Goal: Task Accomplishment & Management: Complete application form

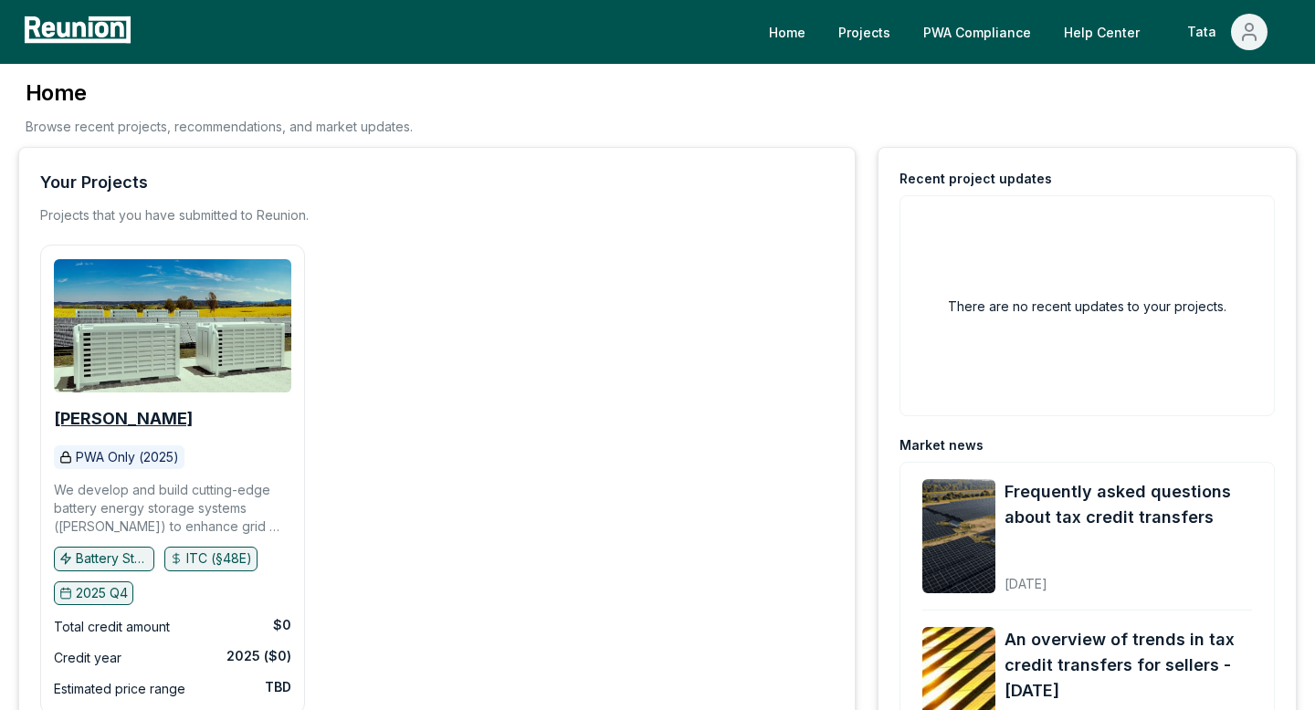
click at [132, 415] on b "[PERSON_NAME]" at bounding box center [123, 418] width 139 height 19
click at [996, 40] on link "PWA Compliance" at bounding box center [977, 32] width 137 height 37
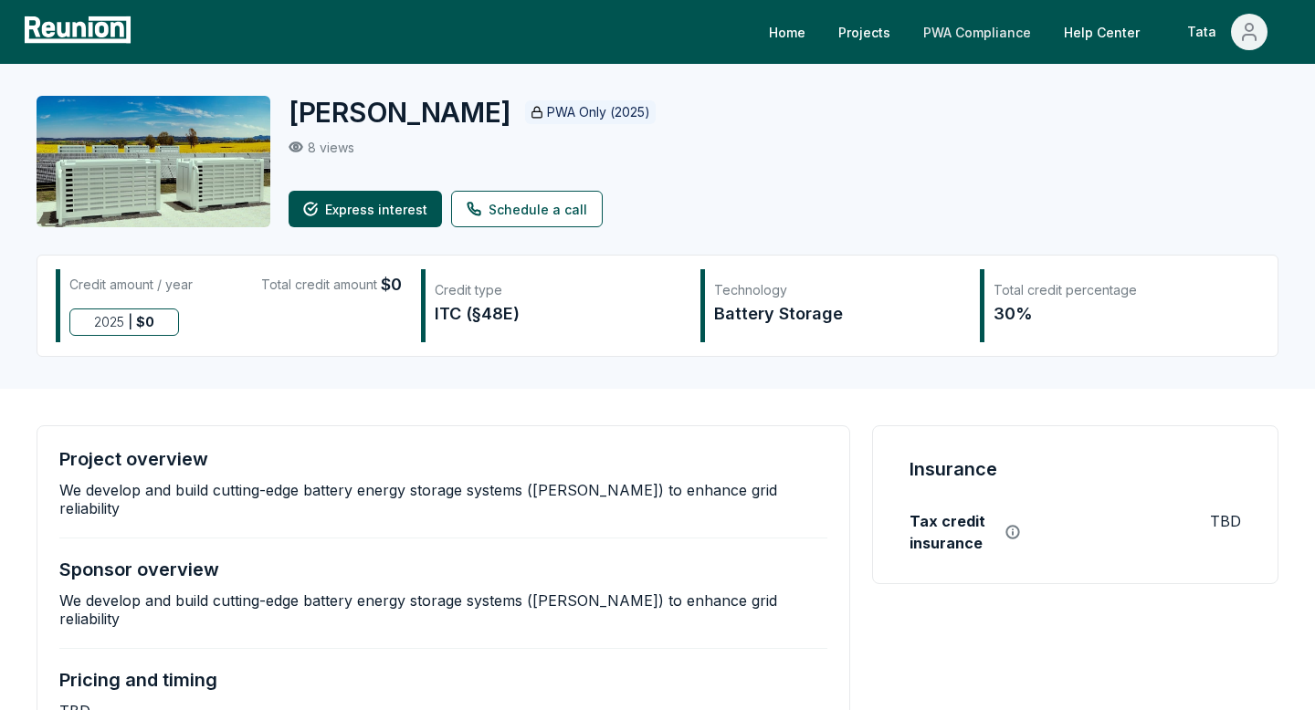
click at [989, 37] on link "PWA Compliance" at bounding box center [977, 32] width 137 height 37
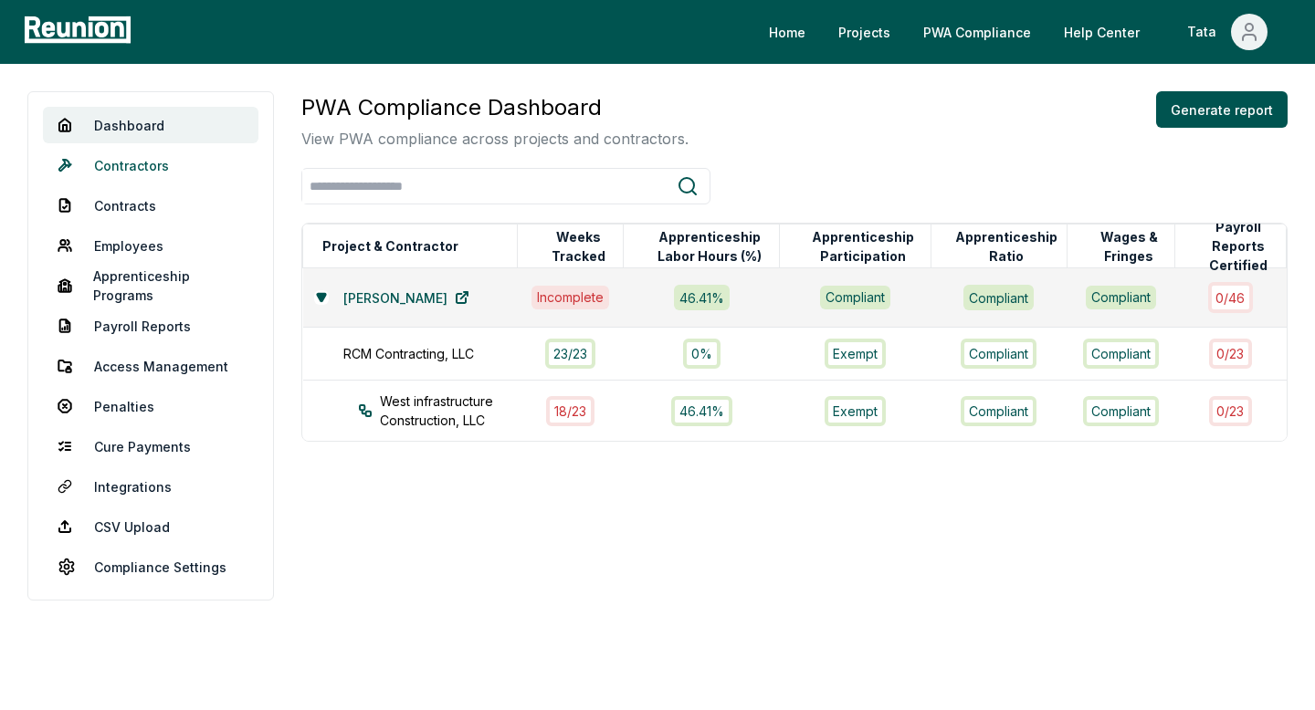
click at [157, 172] on link "Contractors" at bounding box center [151, 165] width 216 height 37
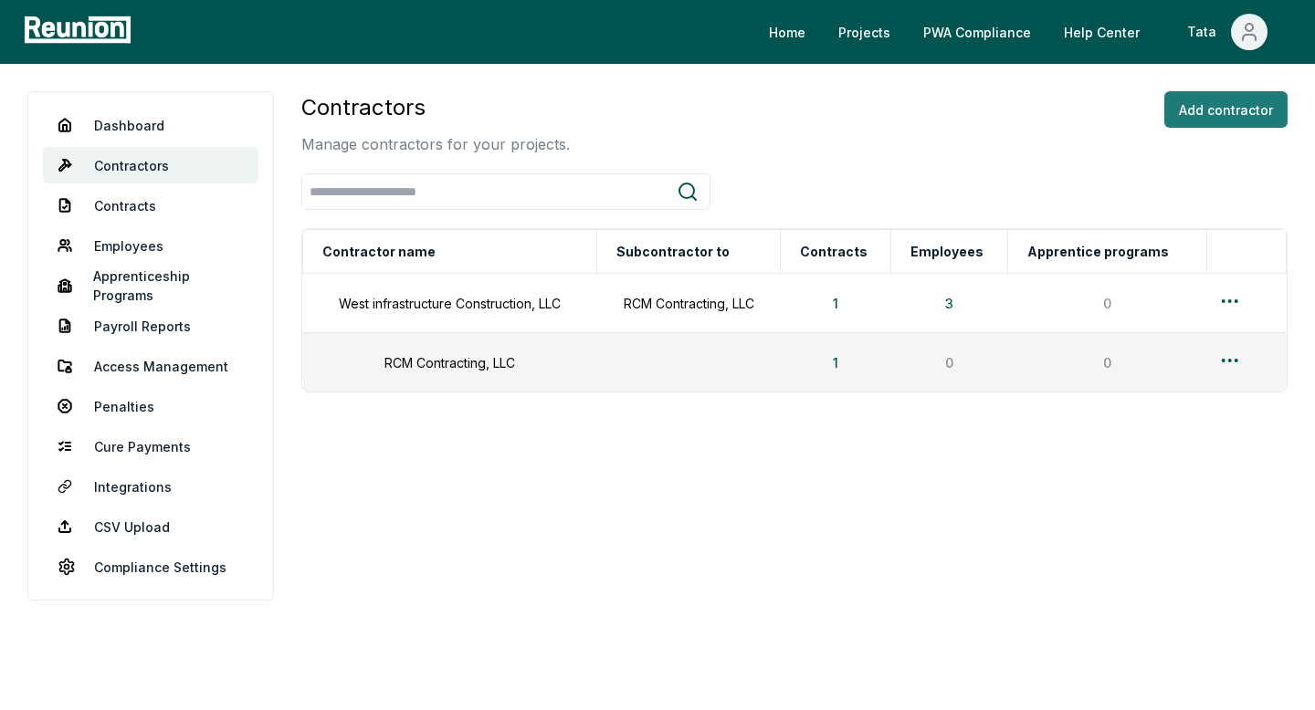
click at [1234, 115] on button "Add contractor" at bounding box center [1225, 109] width 123 height 37
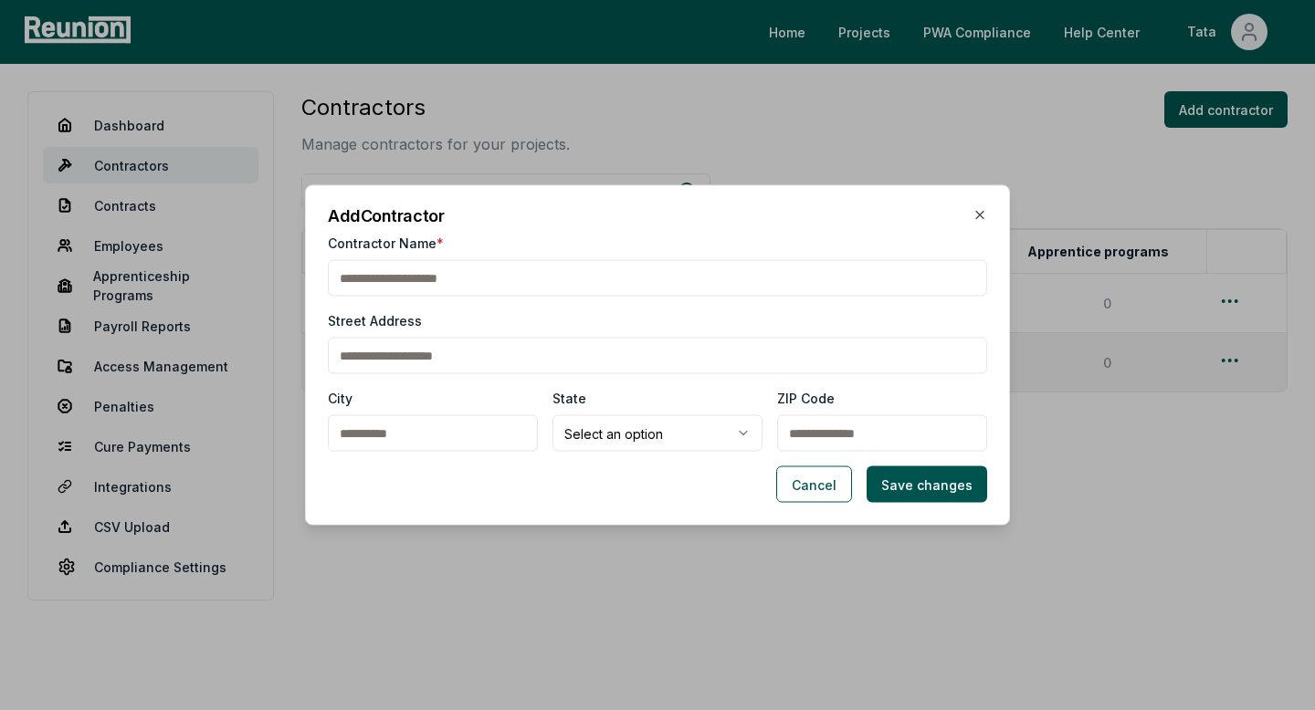
paste input "**********"
type input "**********"
click at [903, 488] on button "Save changes" at bounding box center [927, 485] width 121 height 37
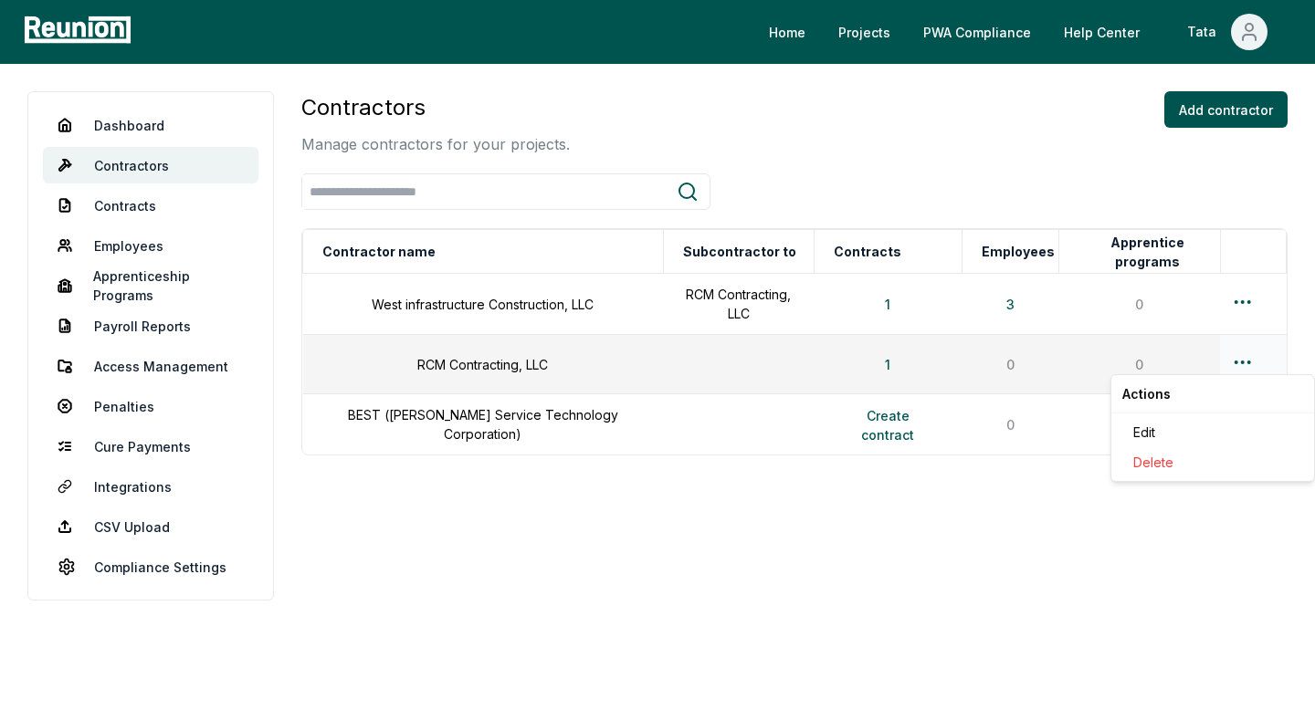
click at [1241, 365] on html "Please visit us on your desktop We're working on making our marketplace mobile-…" at bounding box center [657, 355] width 1315 height 710
click at [1162, 420] on div "Edit" at bounding box center [1212, 432] width 173 height 30
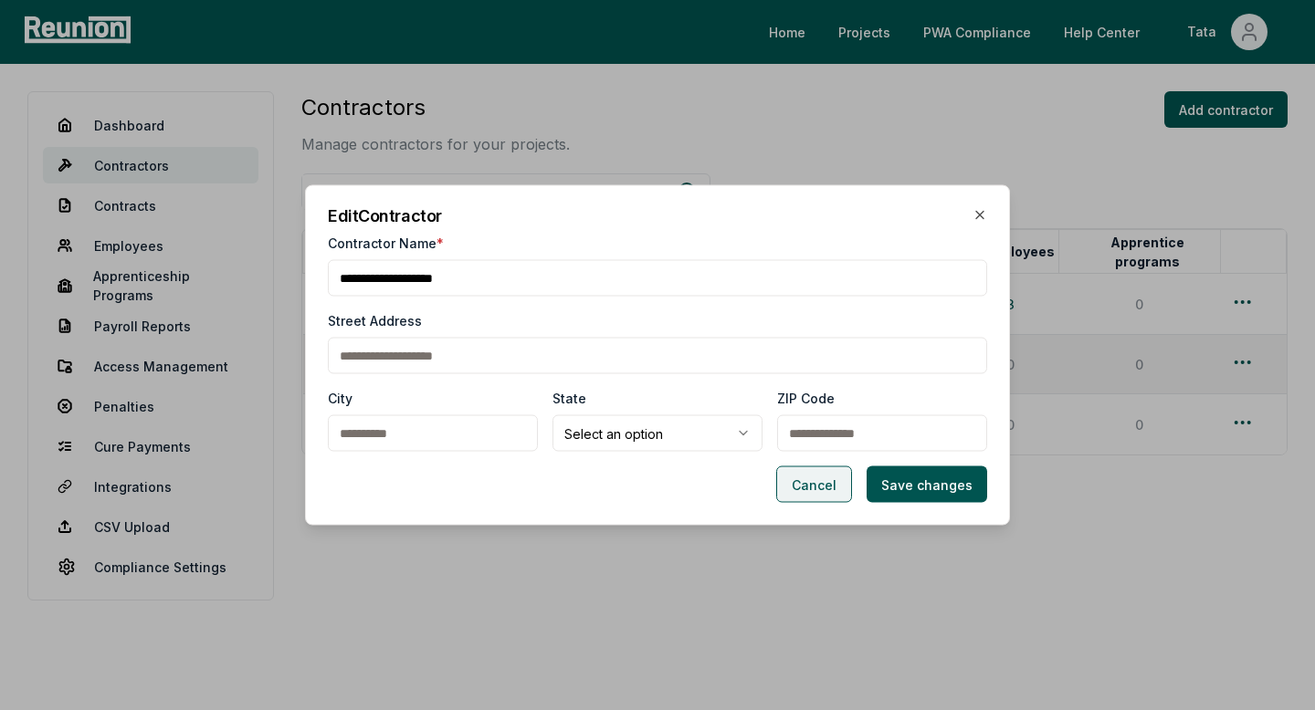
drag, startPoint x: 812, startPoint y: 485, endPoint x: 795, endPoint y: 478, distance: 17.6
click at [795, 478] on button "Cancel" at bounding box center [814, 485] width 76 height 37
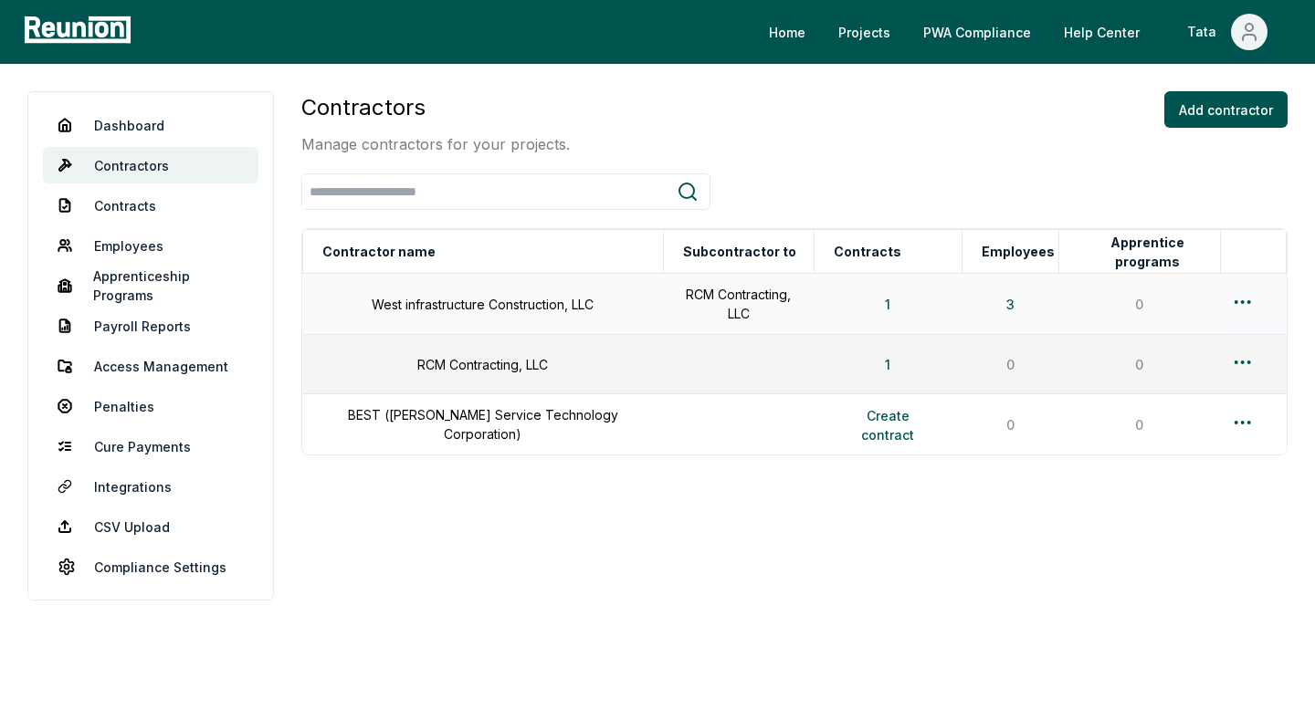
click at [1230, 300] on html "Please visit us on your desktop We're working on making our marketplace mobile-…" at bounding box center [657, 355] width 1315 height 710
click at [1135, 375] on div "Edit" at bounding box center [1212, 373] width 173 height 30
click at [873, 363] on button "1" at bounding box center [887, 364] width 35 height 37
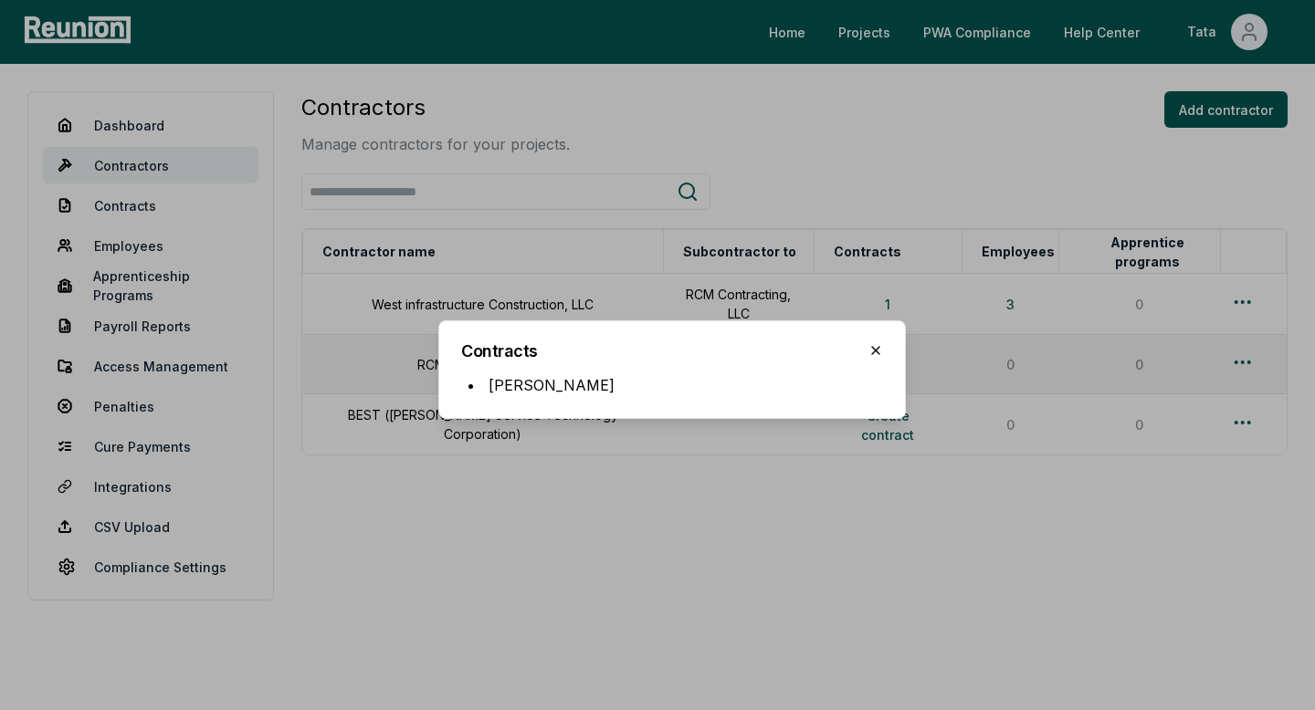
click at [878, 353] on icon "button" at bounding box center [875, 350] width 7 height 7
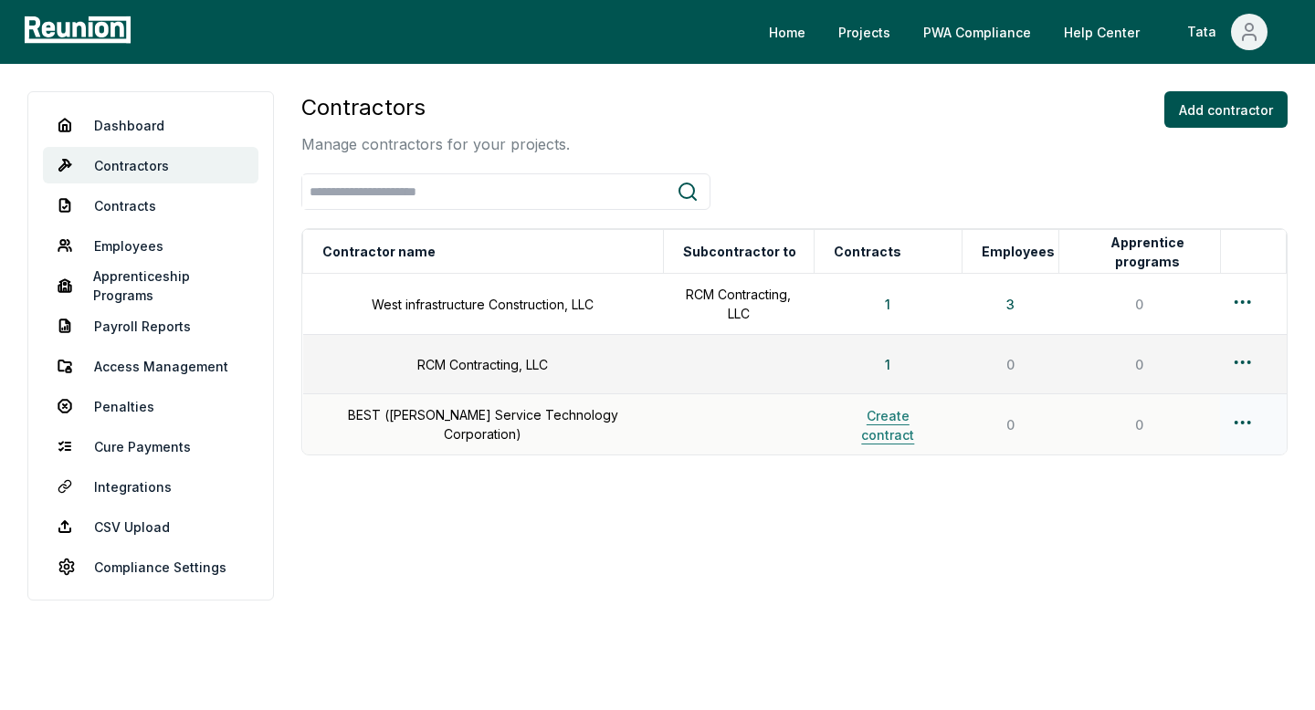
click at [853, 412] on button "Create contract" at bounding box center [888, 425] width 126 height 37
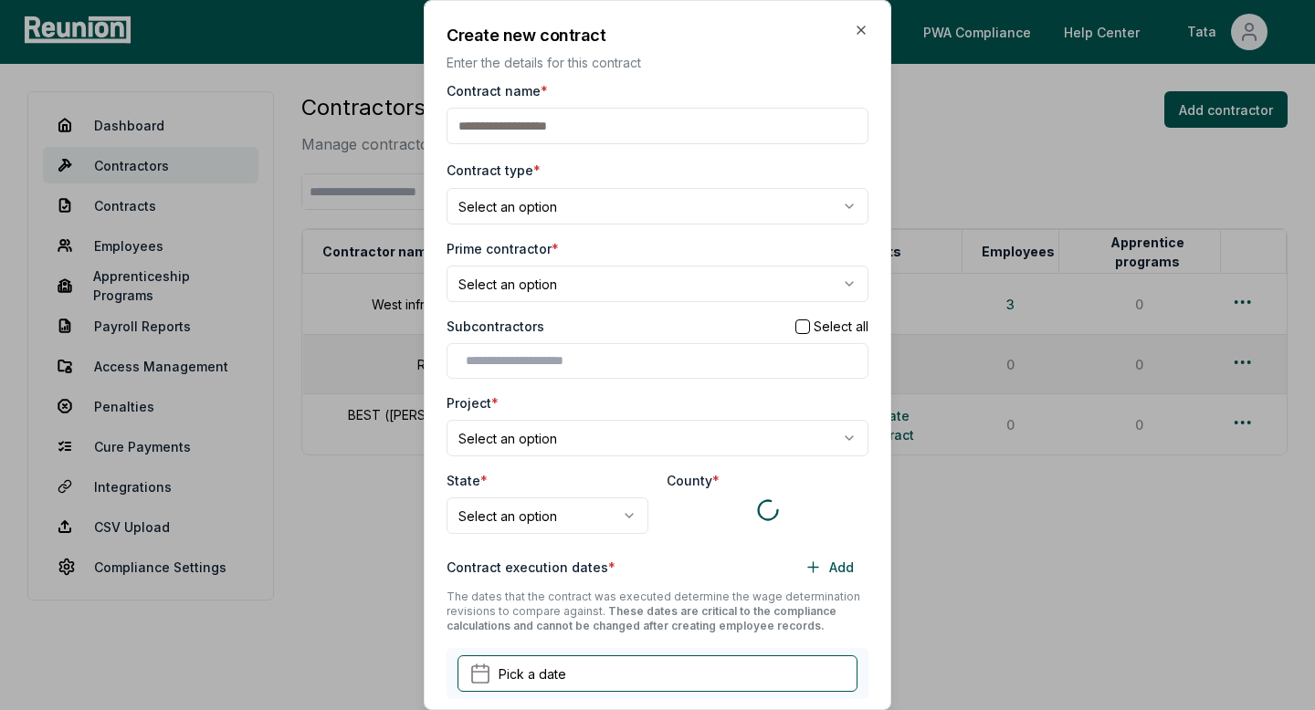
click at [556, 114] on input "Contract name *" at bounding box center [658, 126] width 422 height 37
click at [474, 185] on div "**********" at bounding box center [658, 192] width 422 height 66
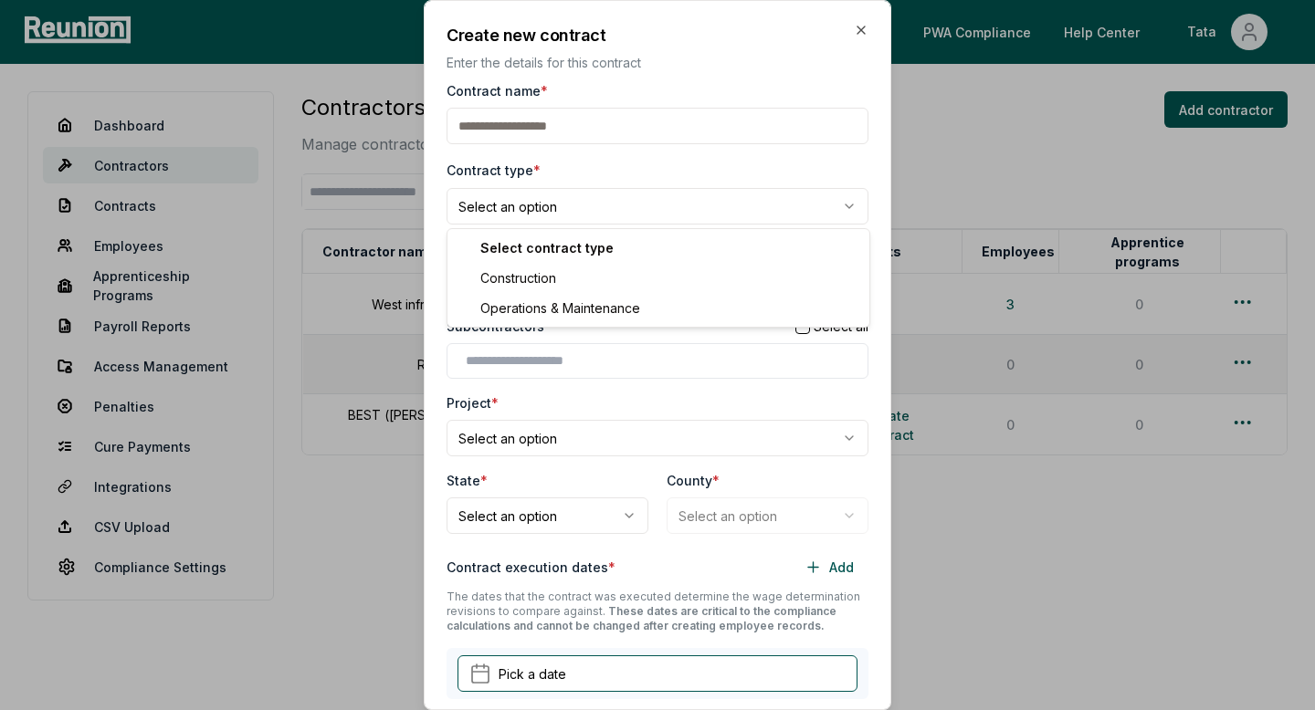
click at [497, 200] on body "**********" at bounding box center [657, 355] width 1315 height 710
click at [585, 217] on body "**********" at bounding box center [657, 355] width 1315 height 710
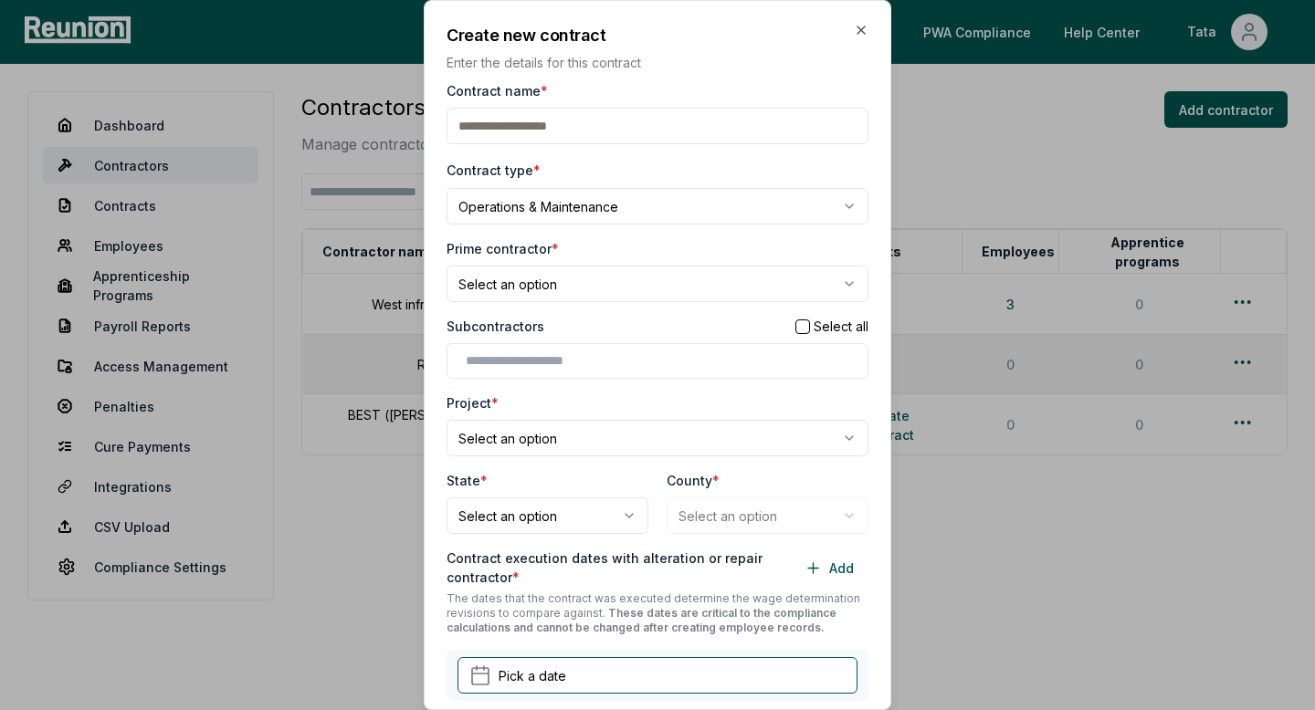
click at [568, 211] on body "**********" at bounding box center [657, 355] width 1315 height 710
select select "**********"
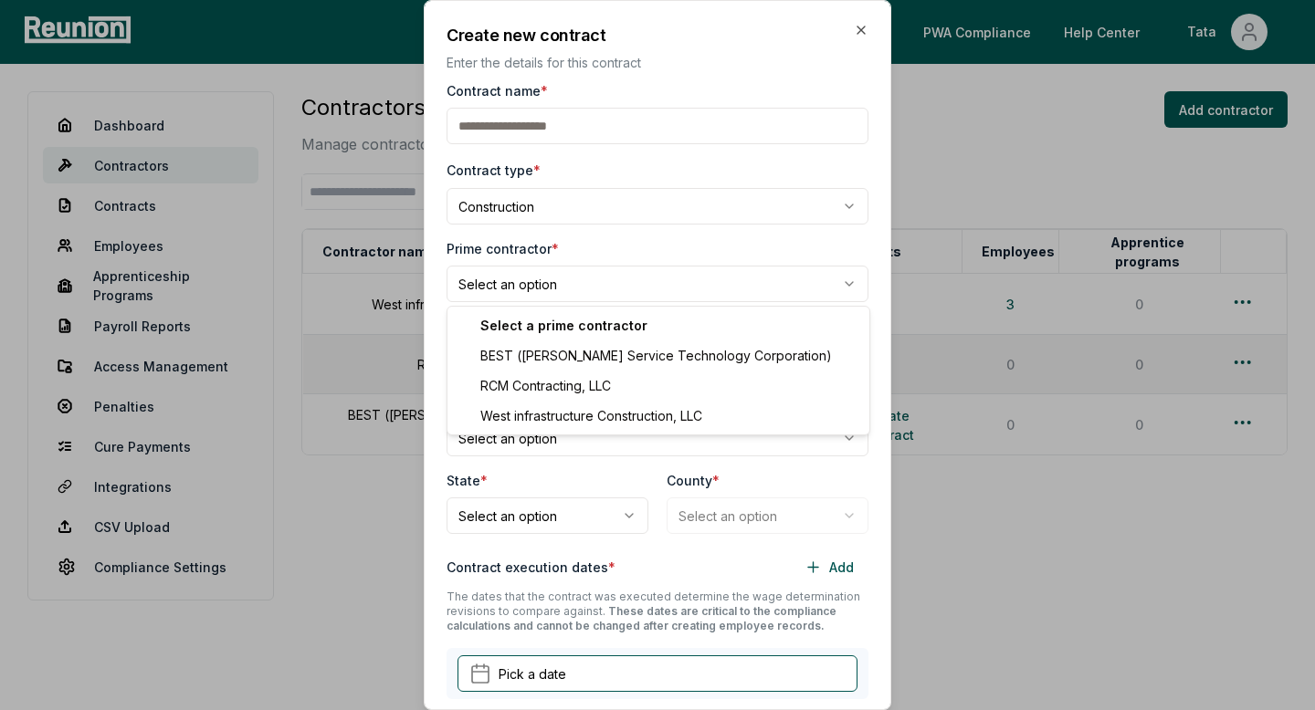
click at [518, 280] on body "**********" at bounding box center [657, 355] width 1315 height 710
select select "**********"
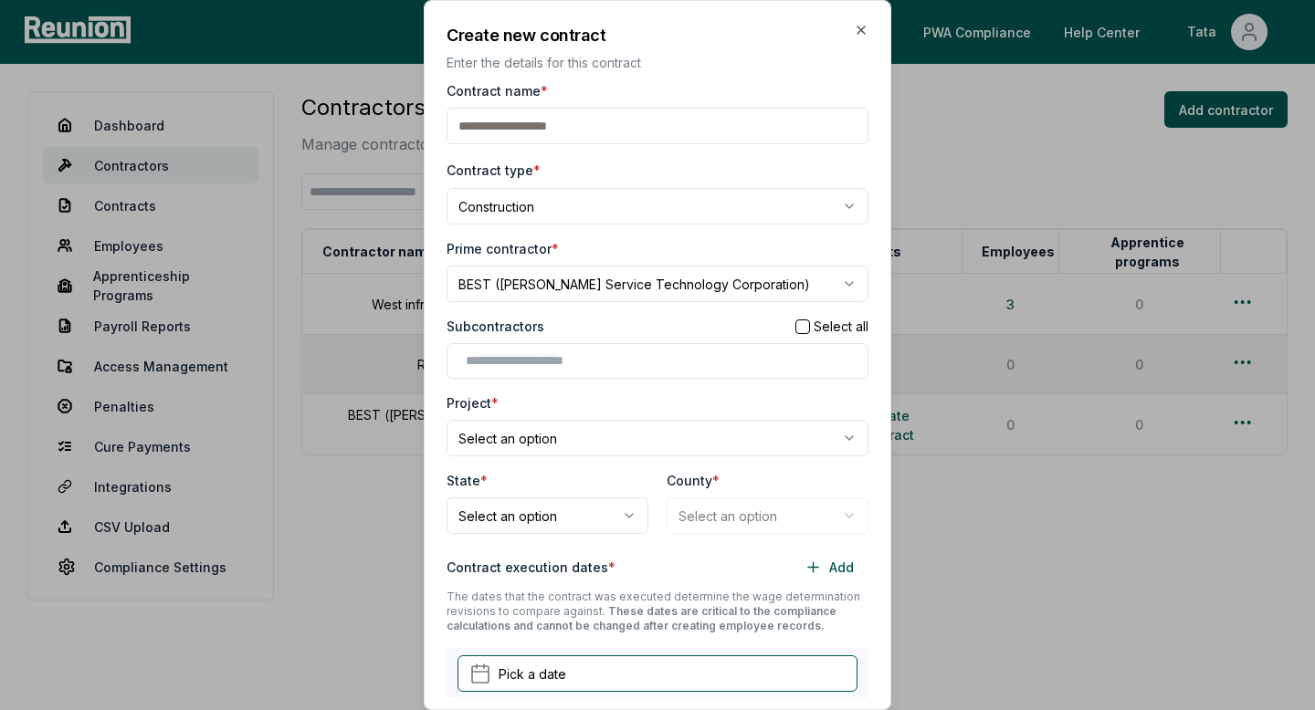
click at [533, 127] on input "Contract name *" at bounding box center [658, 126] width 422 height 37
click at [851, 26] on h2 "Create new contract" at bounding box center [658, 35] width 422 height 25
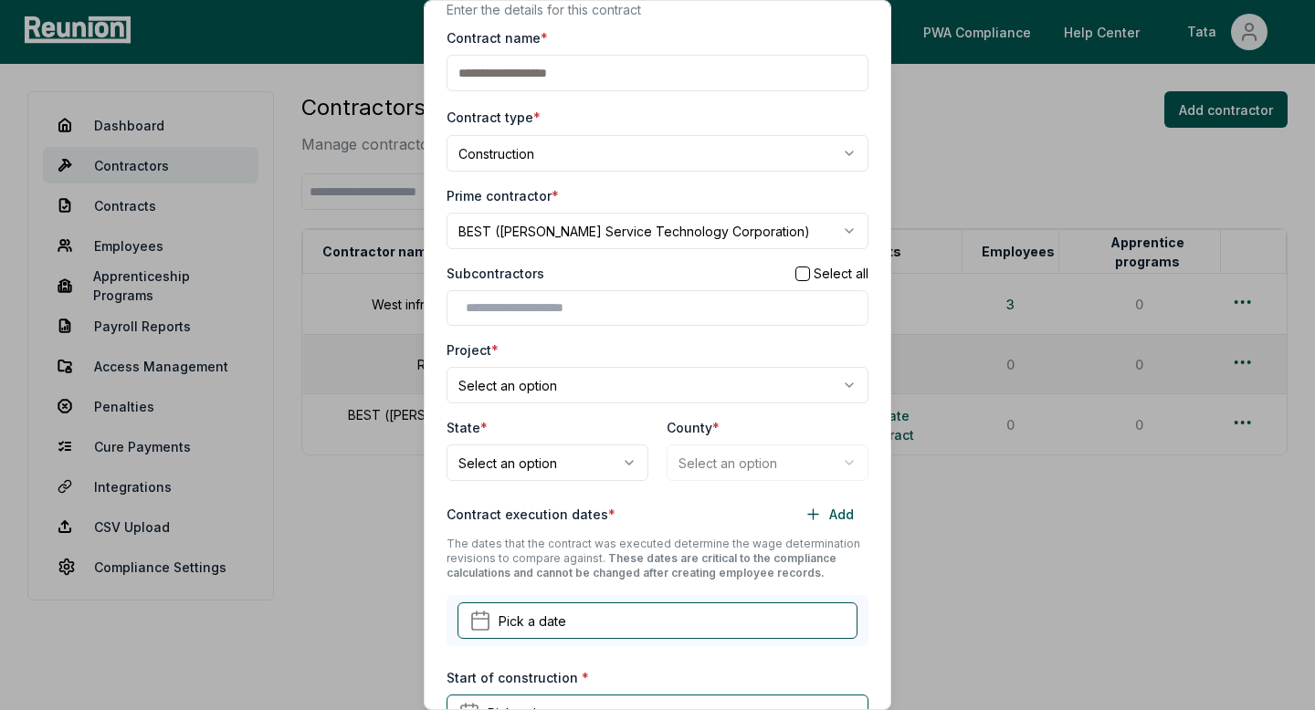
scroll to position [55, 0]
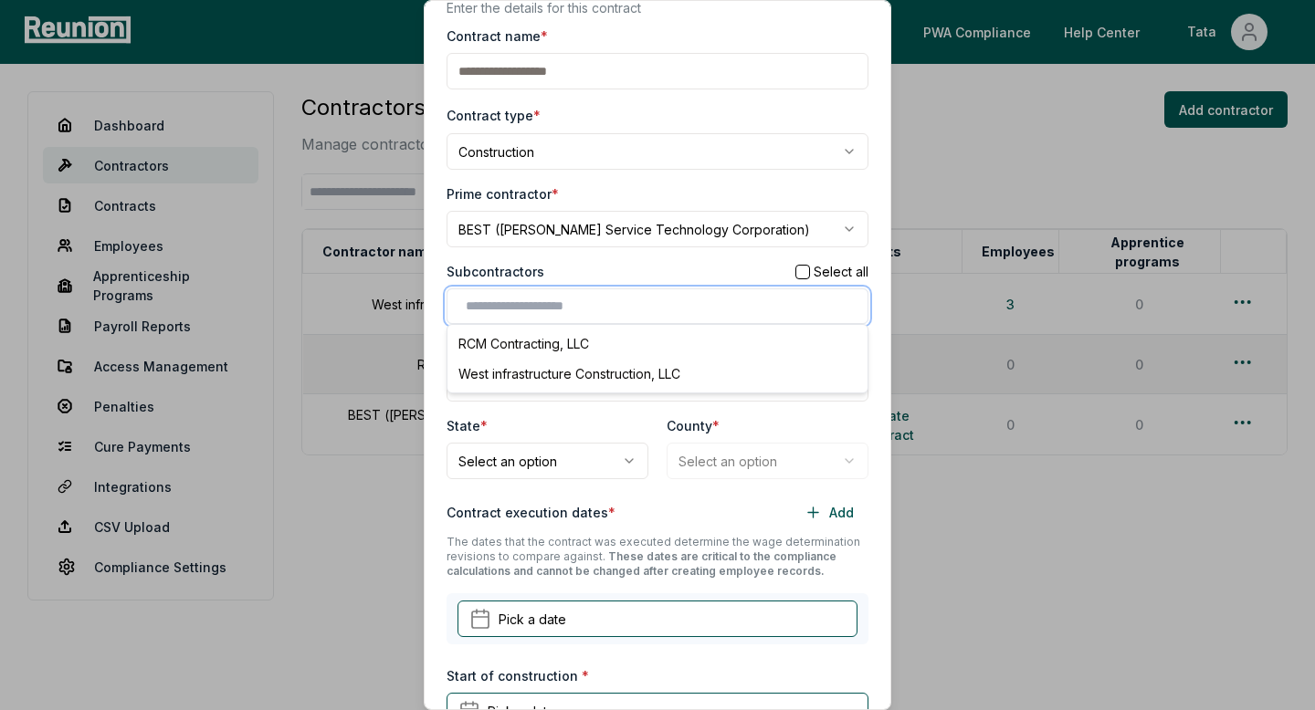
click at [614, 304] on input "text" at bounding box center [661, 306] width 391 height 19
click at [598, 346] on div "RCM Contracting, LLC" at bounding box center [657, 344] width 413 height 30
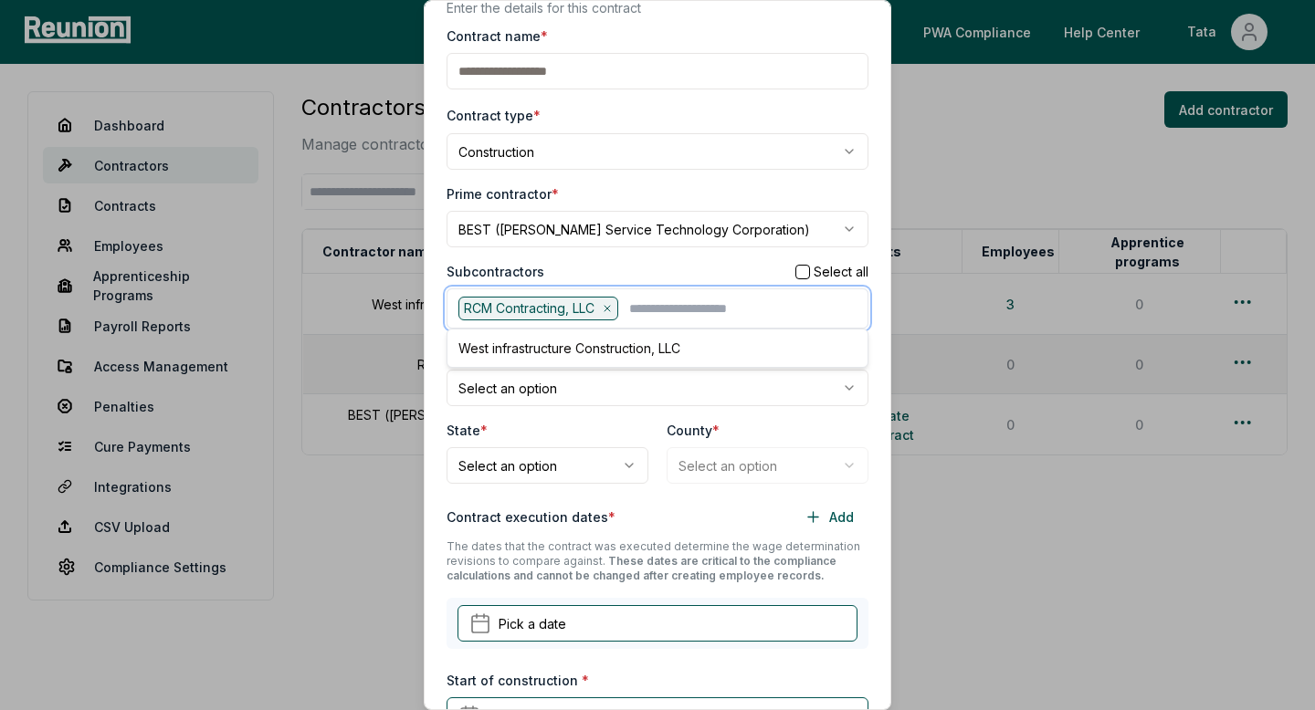
scroll to position [0, 0]
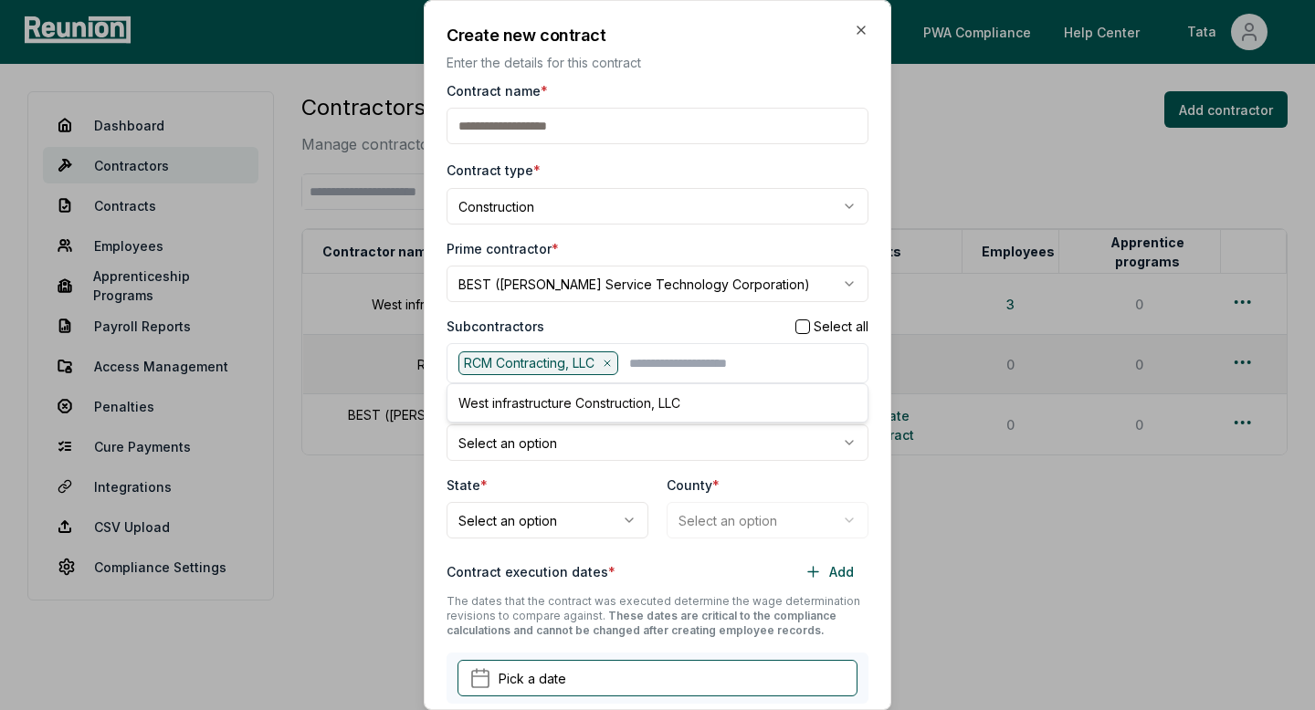
click at [556, 113] on input "Contract name *" at bounding box center [658, 126] width 422 height 37
click at [540, 124] on input "Contract name *" at bounding box center [658, 126] width 422 height 37
click at [606, 117] on input "Contract name *" at bounding box center [658, 126] width 422 height 37
type input "*"
type input "*****"
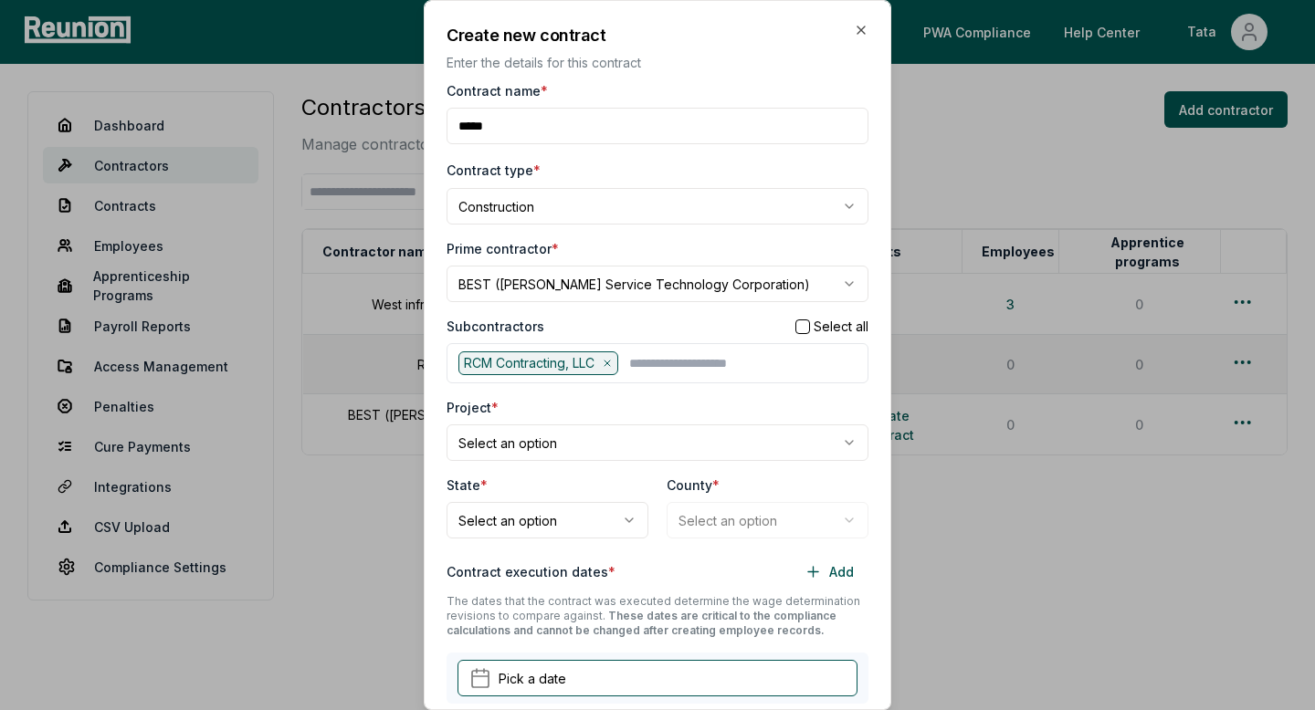
click at [675, 96] on div "Contract name *" at bounding box center [658, 90] width 422 height 19
click at [845, 29] on h2 "Create new contract" at bounding box center [658, 35] width 422 height 25
click at [857, 30] on icon "button" at bounding box center [861, 30] width 15 height 15
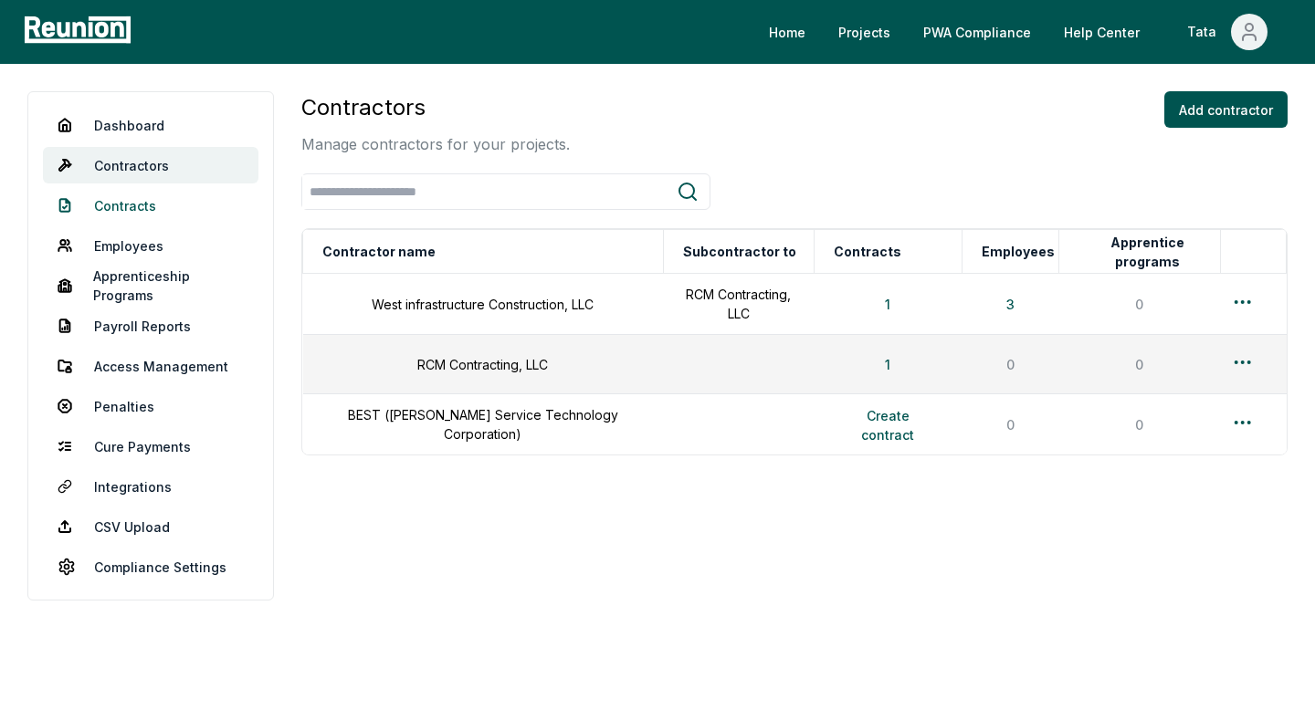
click at [184, 199] on link "Contracts" at bounding box center [151, 205] width 216 height 37
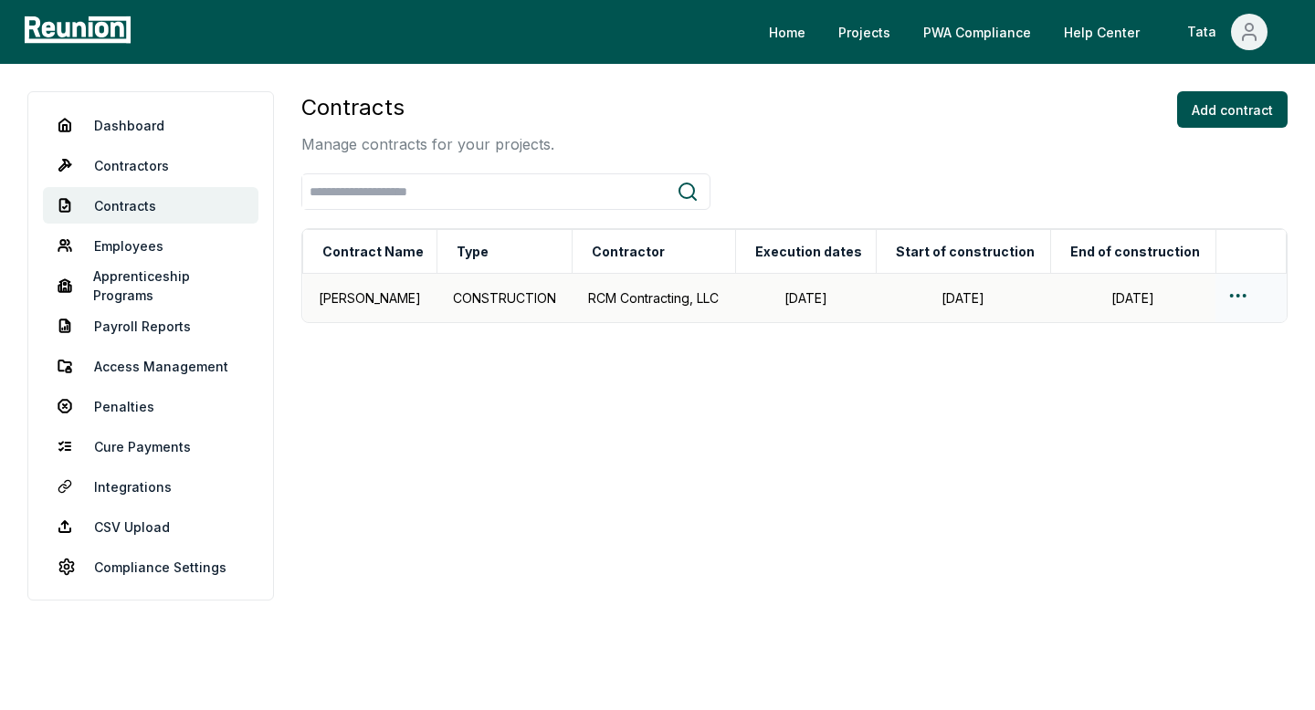
click at [1216, 293] on td at bounding box center [1250, 298] width 70 height 49
click at [1232, 293] on html "Please visit us on your desktop We're working on making our marketplace mobile-…" at bounding box center [657, 355] width 1315 height 710
click at [1163, 349] on div "Actions Edit Duplicate Delete" at bounding box center [1212, 379] width 205 height 138
click at [1146, 361] on div "Edit" at bounding box center [1212, 368] width 173 height 30
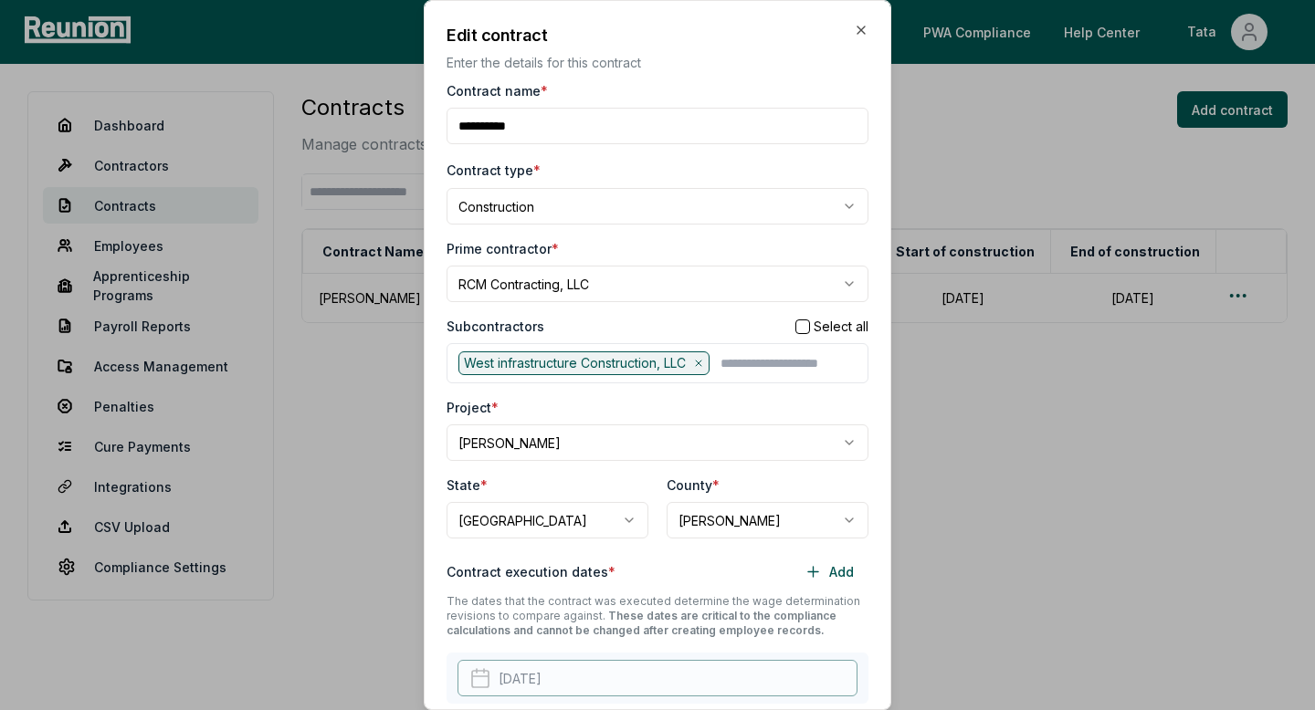
click at [559, 278] on body "**********" at bounding box center [657, 355] width 1315 height 710
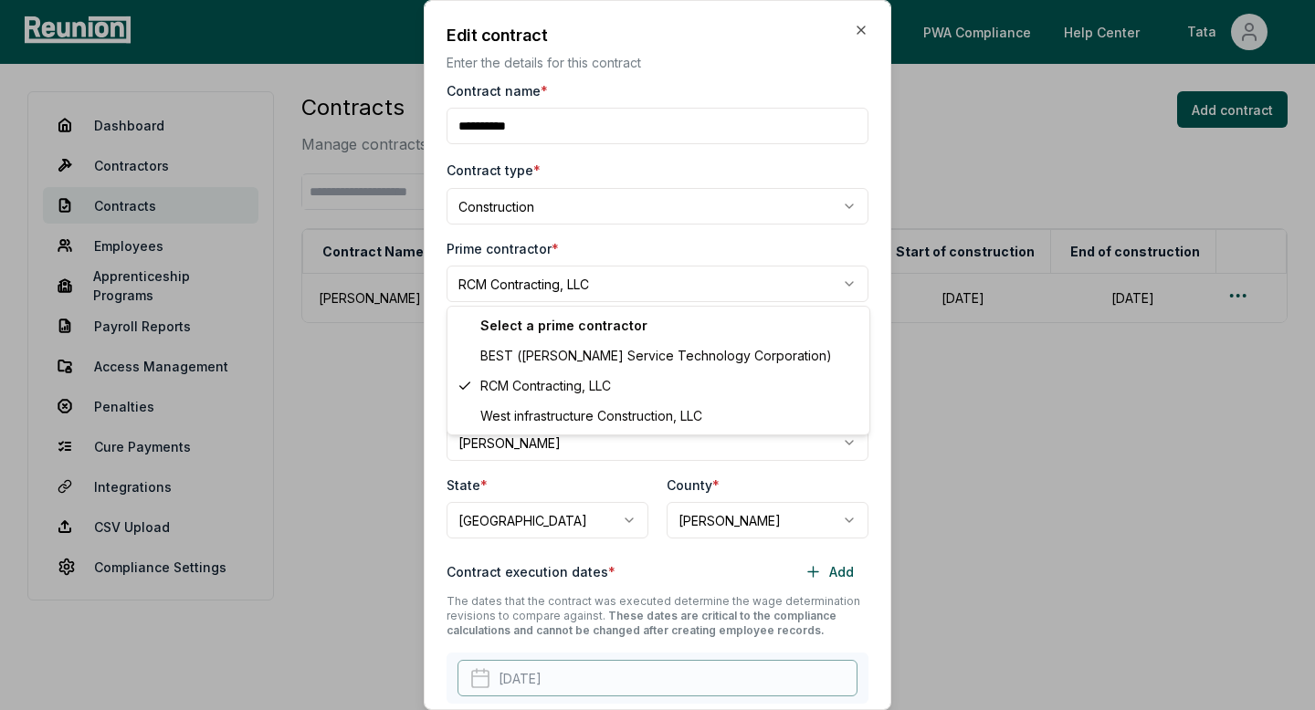
select select "**********"
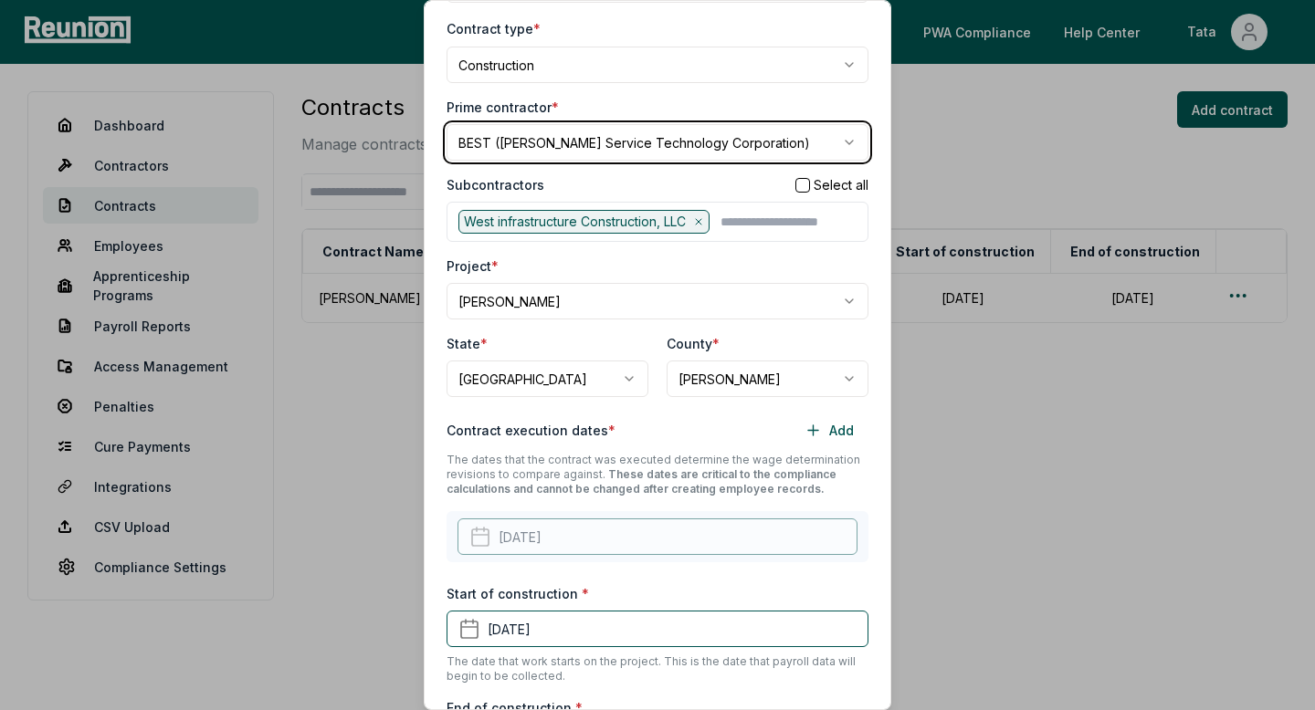
scroll to position [135, 0]
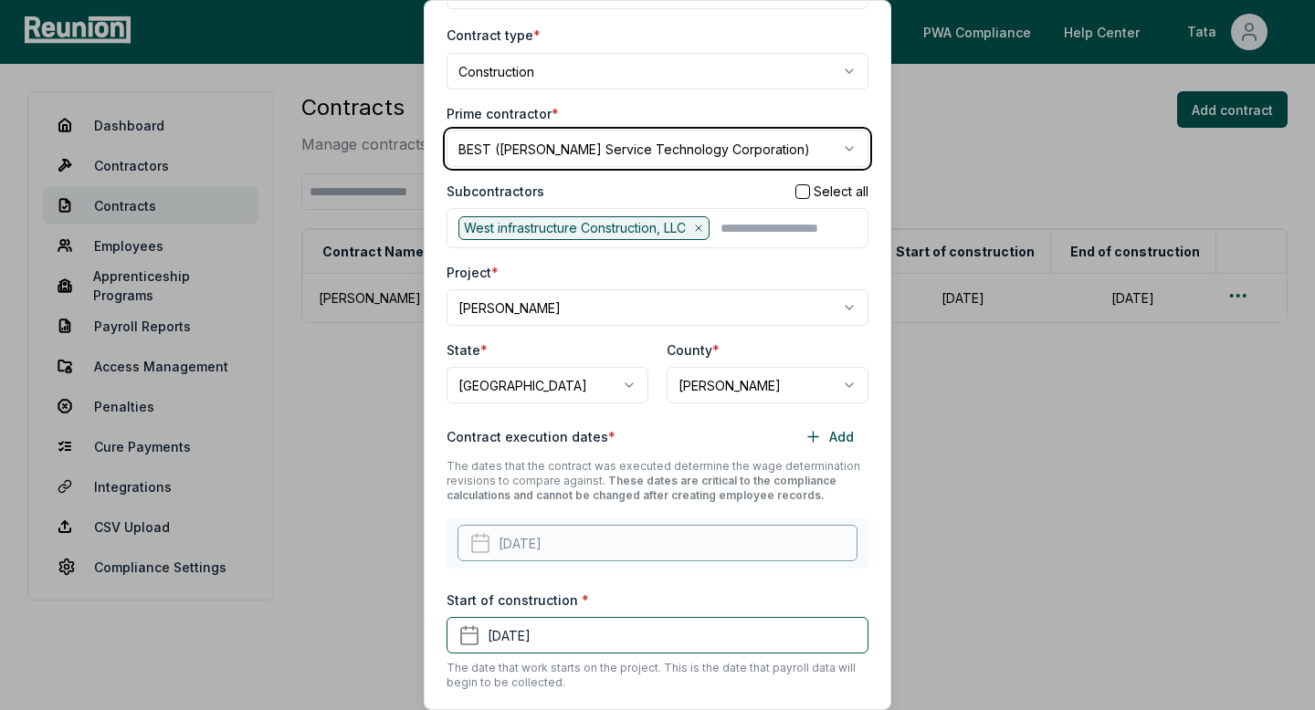
click at [701, 229] on icon at bounding box center [698, 228] width 11 height 11
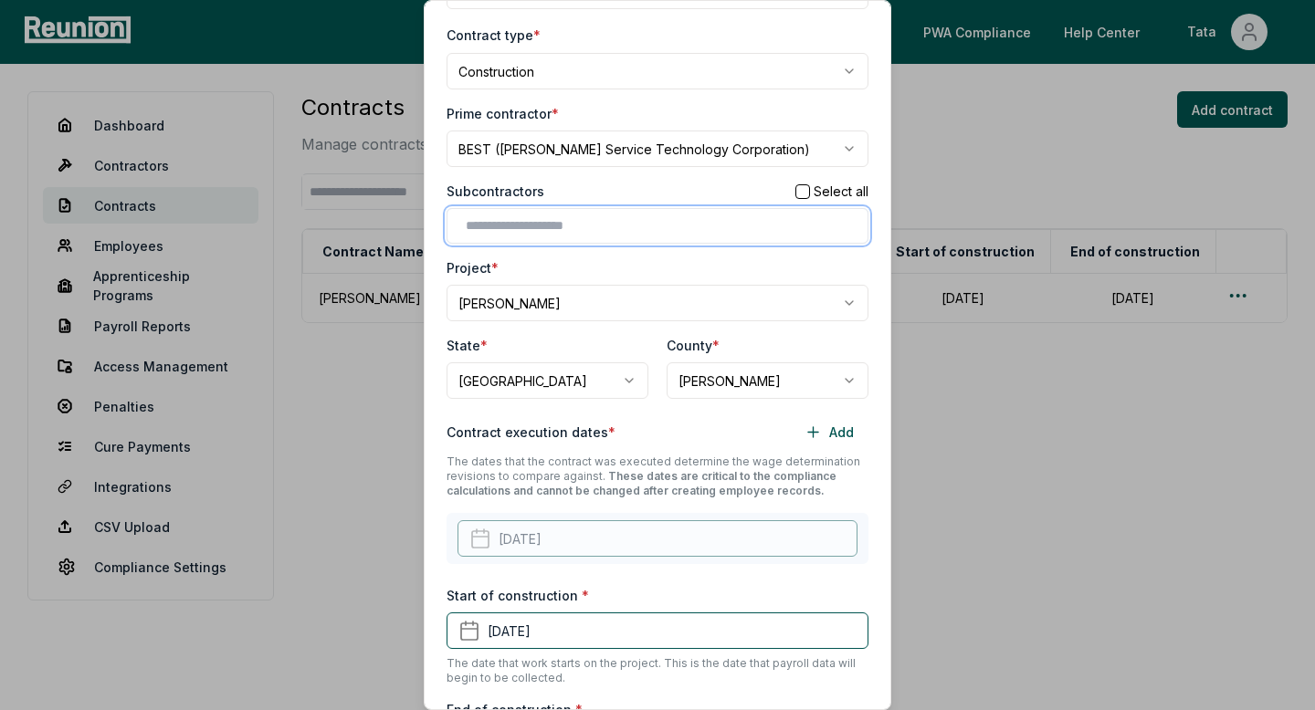
click at [587, 233] on input "text" at bounding box center [661, 225] width 391 height 19
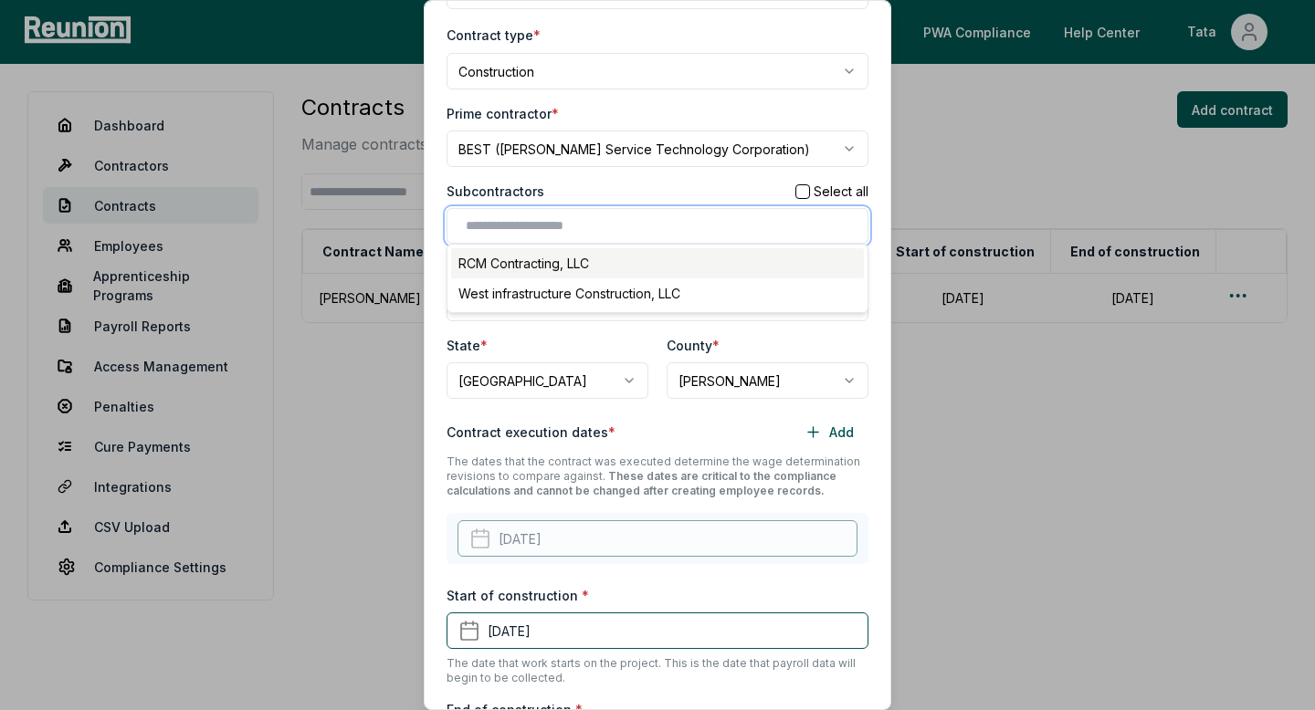
click at [564, 258] on div "RCM Contracting, LLC" at bounding box center [657, 263] width 413 height 30
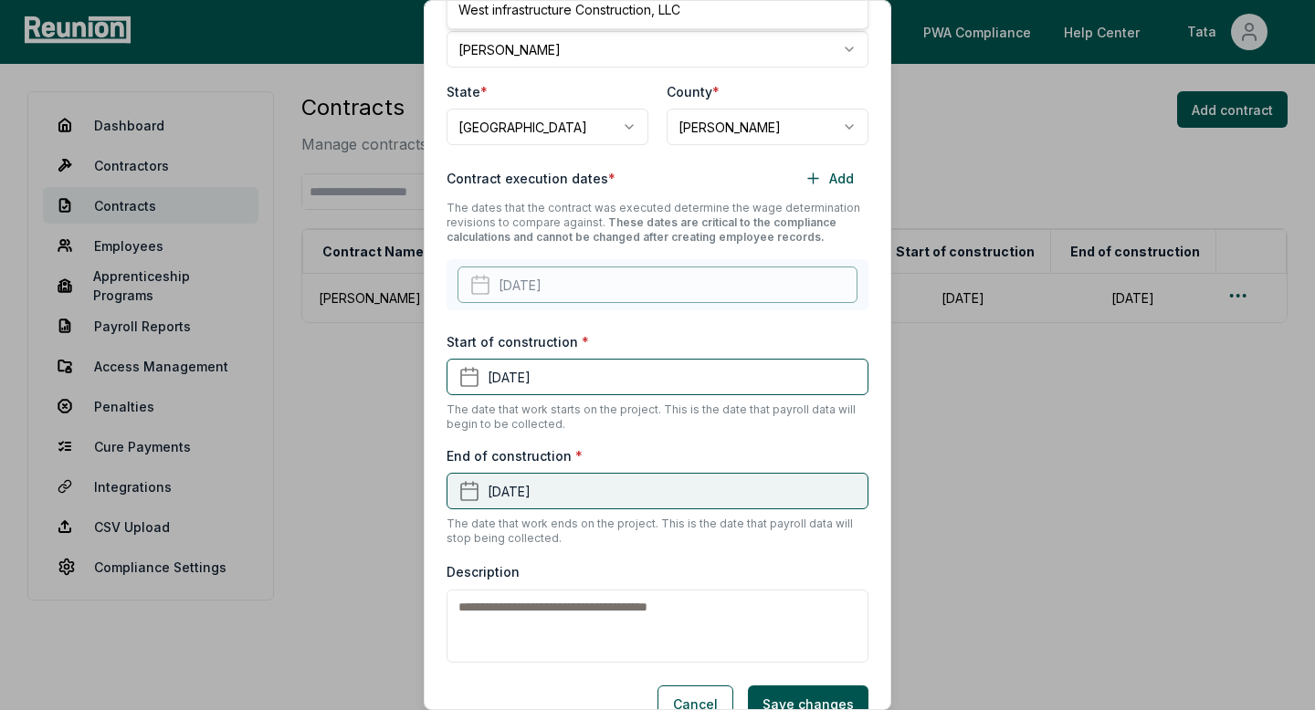
scroll to position [428, 0]
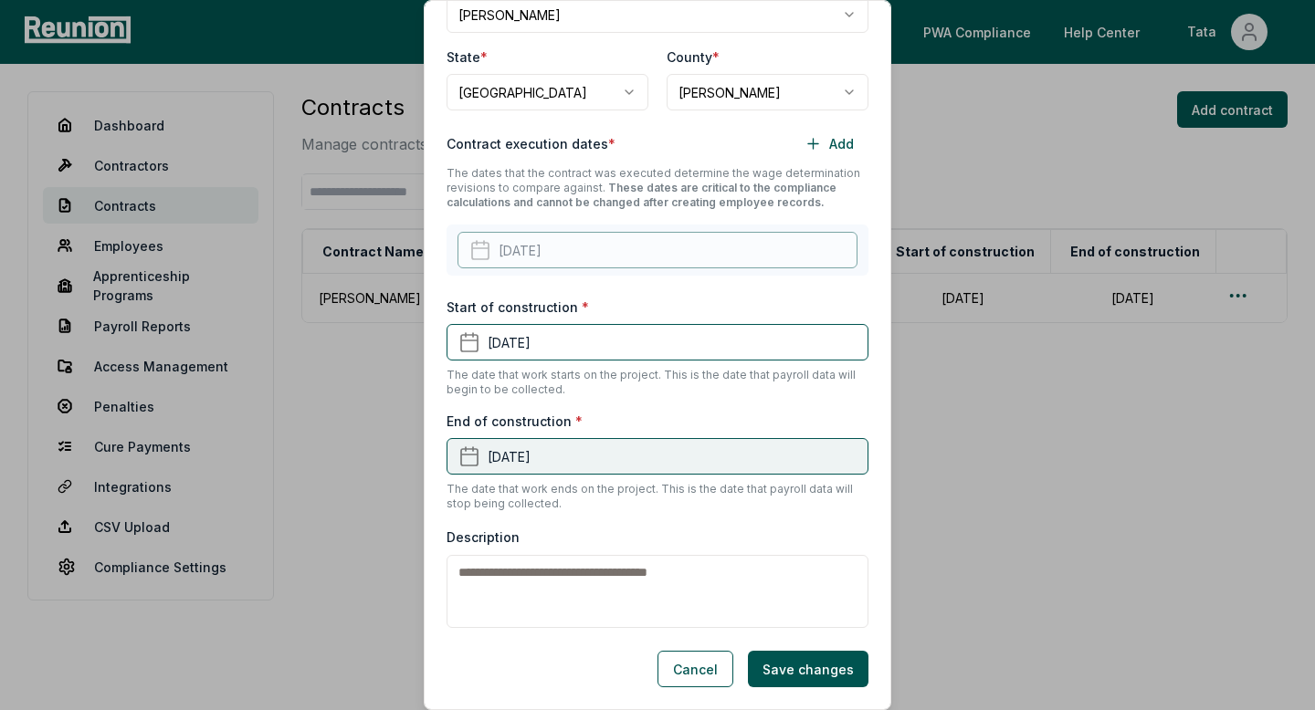
click at [617, 457] on button "[DATE]" at bounding box center [658, 456] width 422 height 37
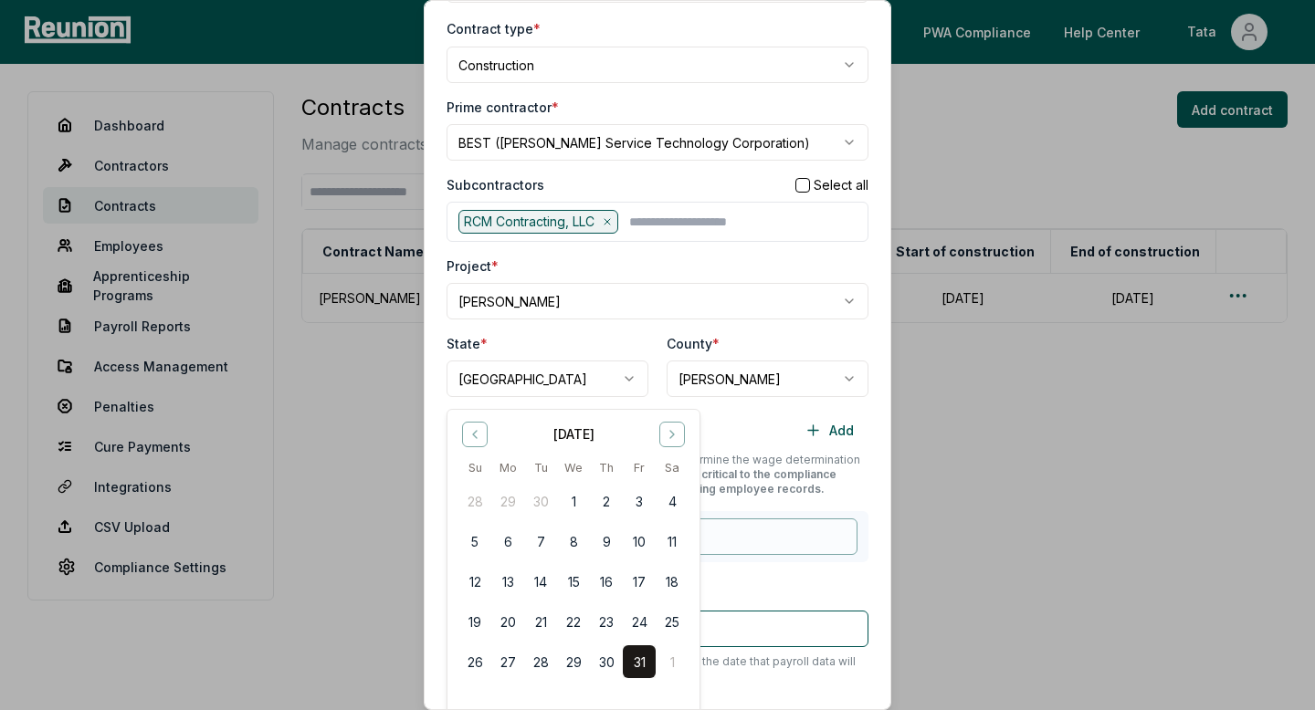
scroll to position [171, 0]
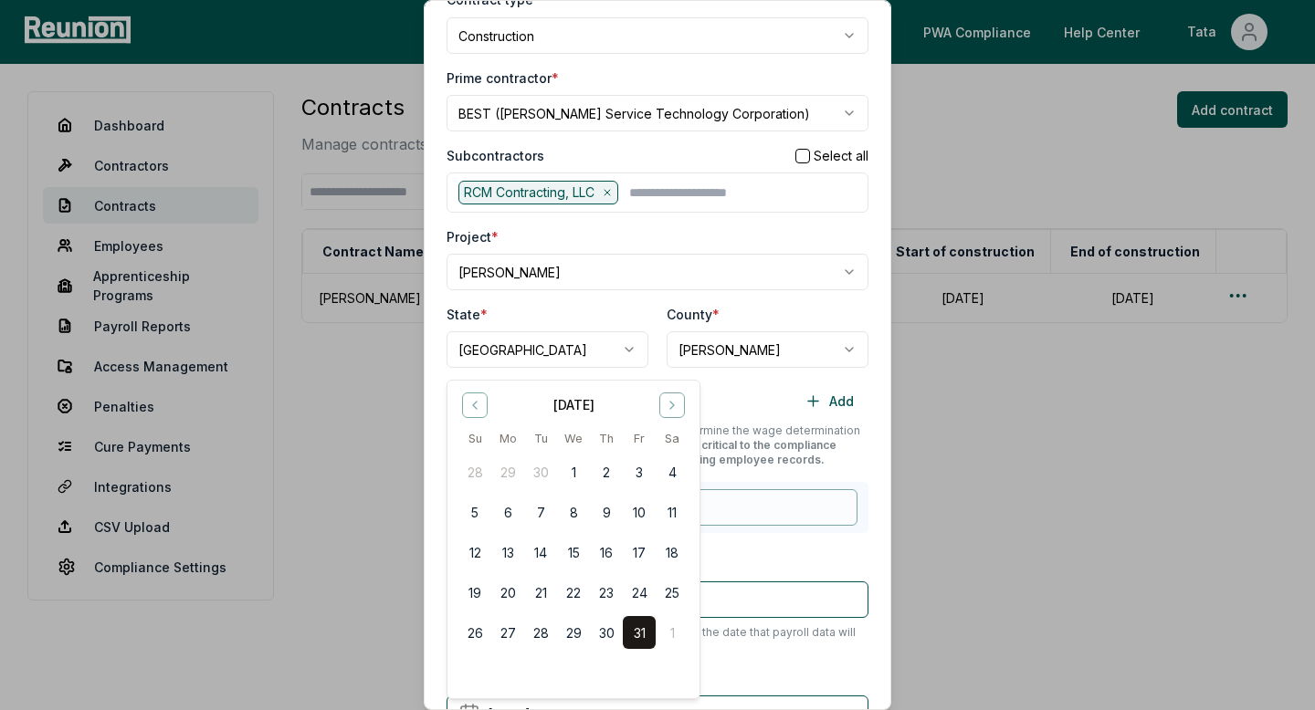
click at [687, 420] on div "[DATE] Su Mo Tu We Th Fr Sa 28 29 30 1 2 3 4 5 6 7 8 9 10 11 12 13 14 15 16 17 …" at bounding box center [573, 521] width 230 height 258
click at [673, 405] on icon "Go to next month" at bounding box center [672, 405] width 4 height 7
click at [678, 558] on button "15" at bounding box center [672, 552] width 33 height 33
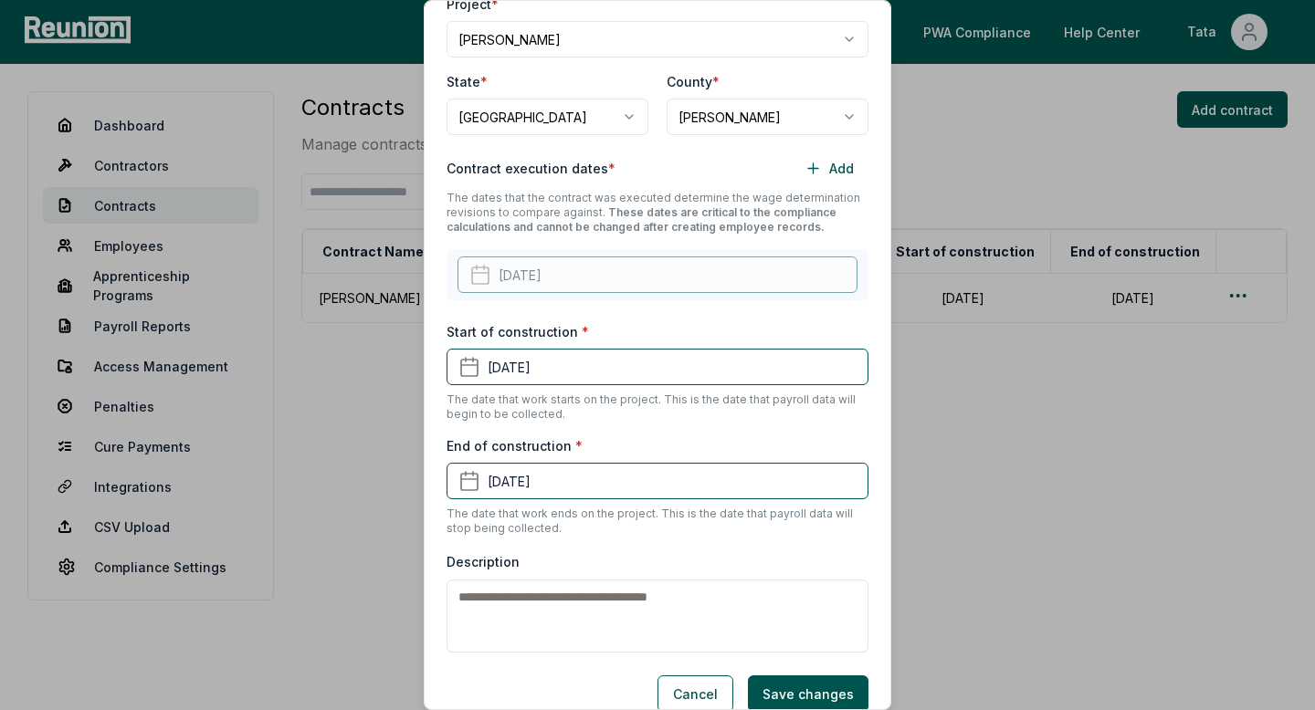
scroll to position [428, 0]
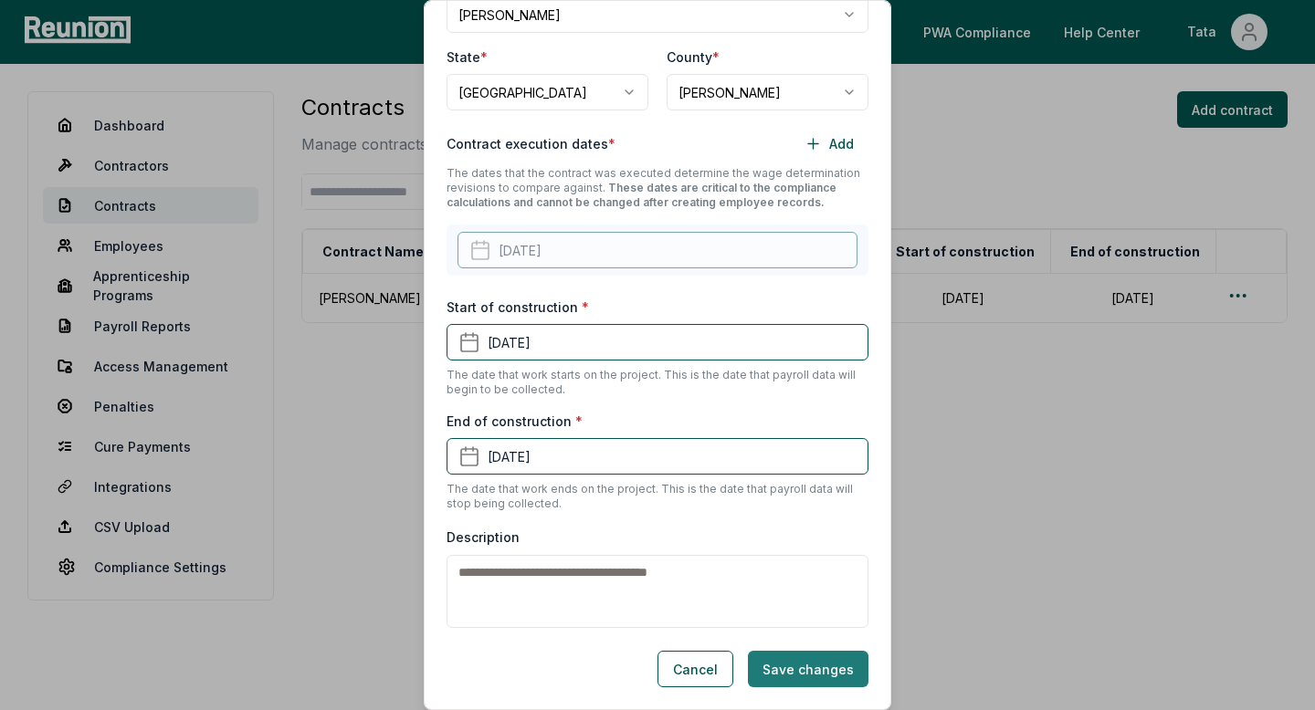
click at [797, 670] on button "Save changes" at bounding box center [808, 669] width 121 height 37
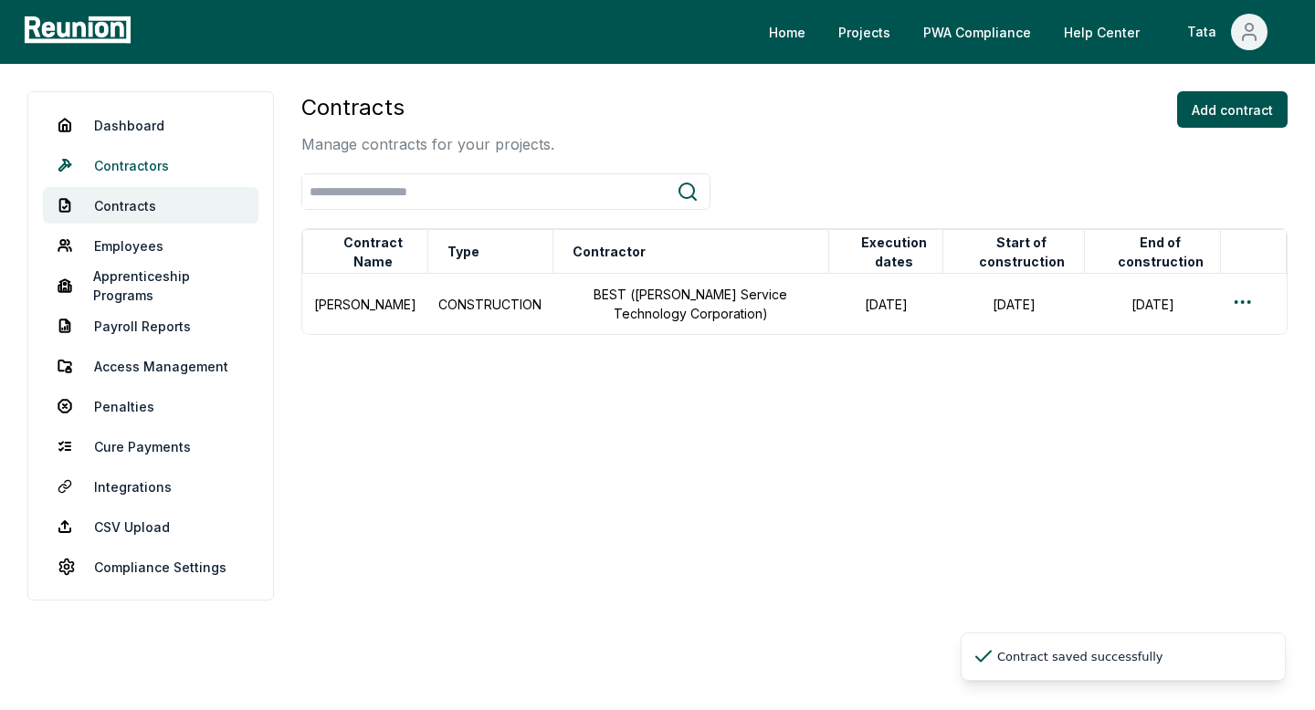
click at [172, 177] on link "Contractors" at bounding box center [151, 165] width 216 height 37
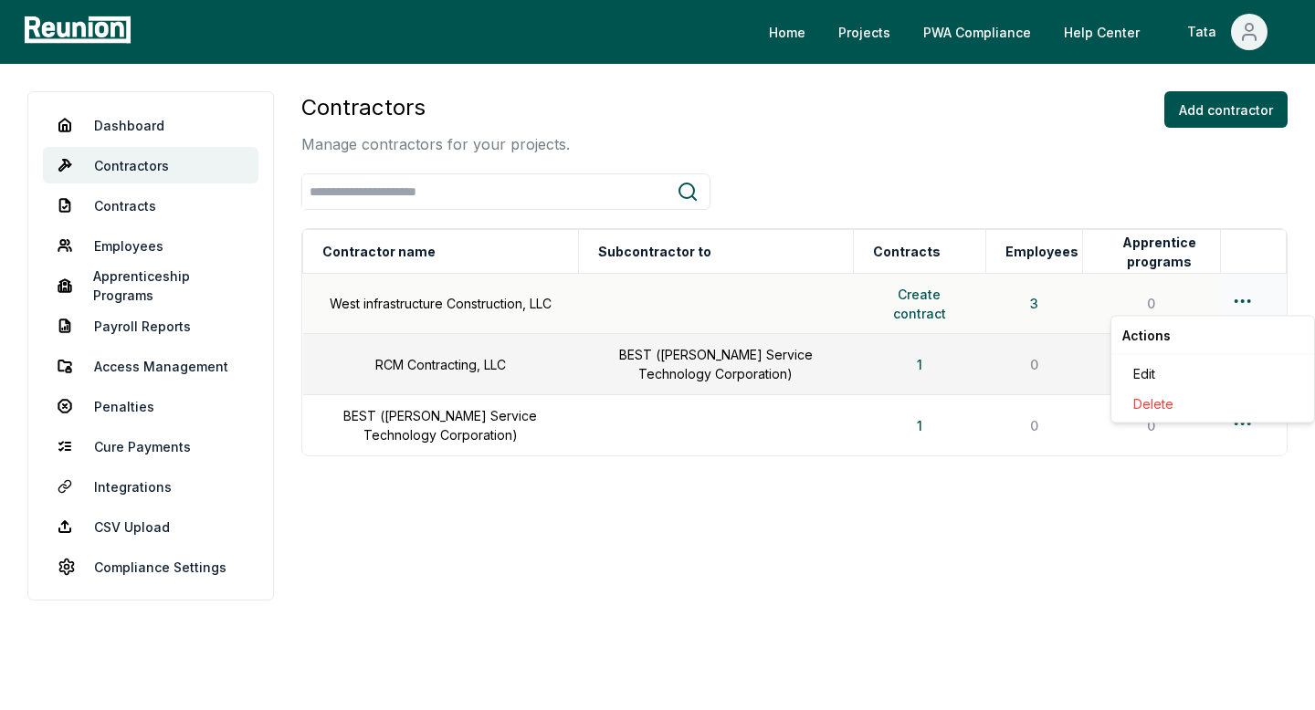
click at [1241, 300] on html "Please visit us on your desktop We're working on making our marketplace mobile-…" at bounding box center [657, 355] width 1315 height 710
click at [1162, 368] on div "Edit" at bounding box center [1212, 374] width 173 height 30
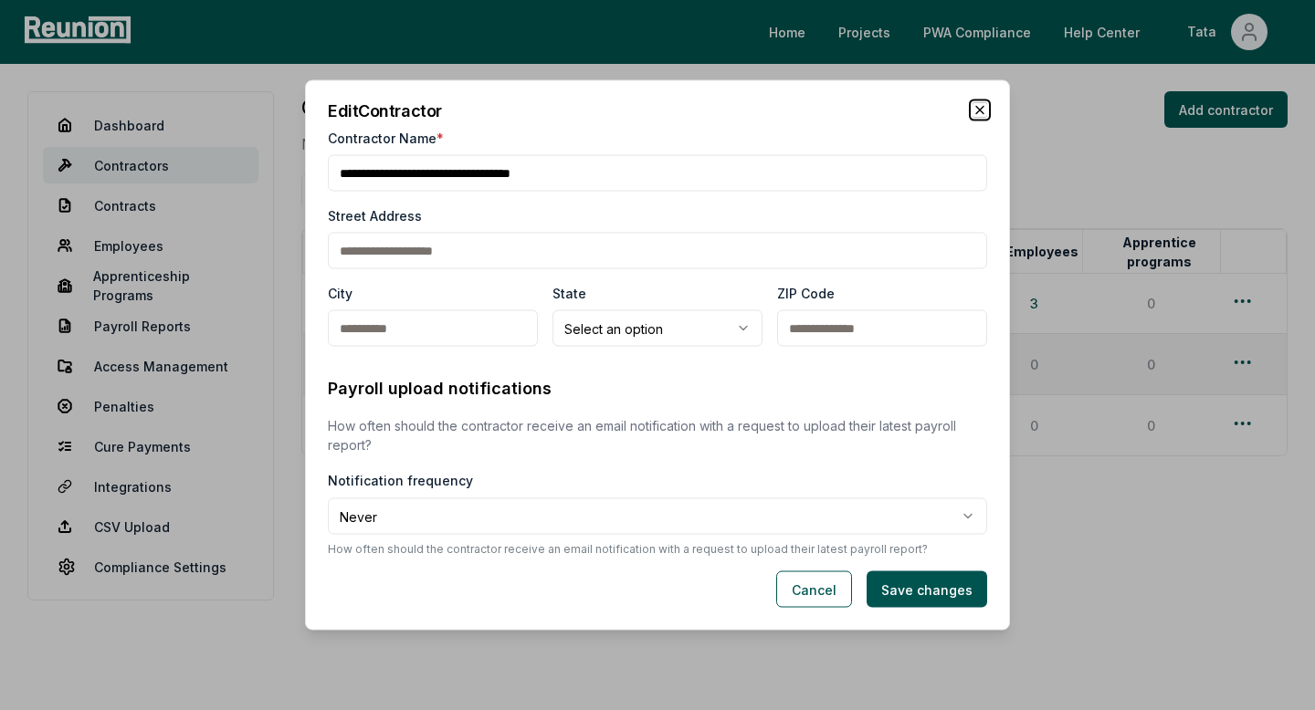
click at [973, 115] on icon "button" at bounding box center [980, 110] width 15 height 15
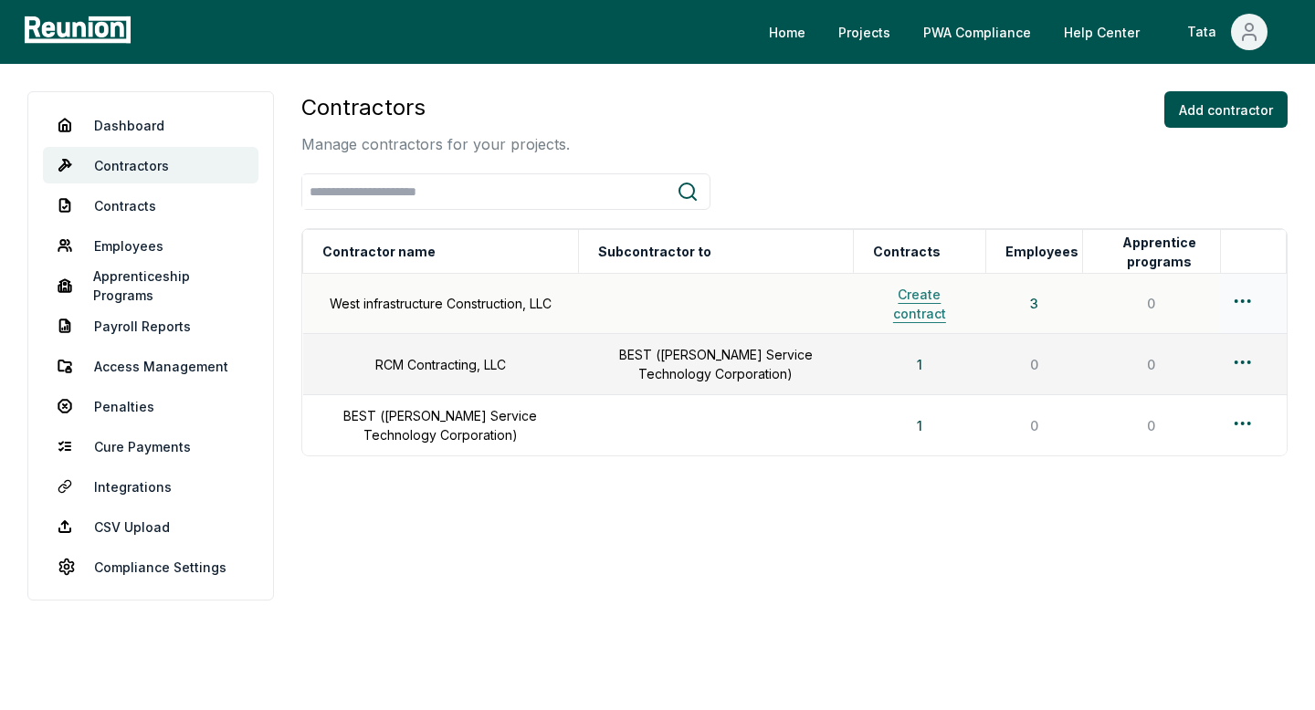
click at [893, 313] on button "Create contract" at bounding box center [920, 304] width 110 height 37
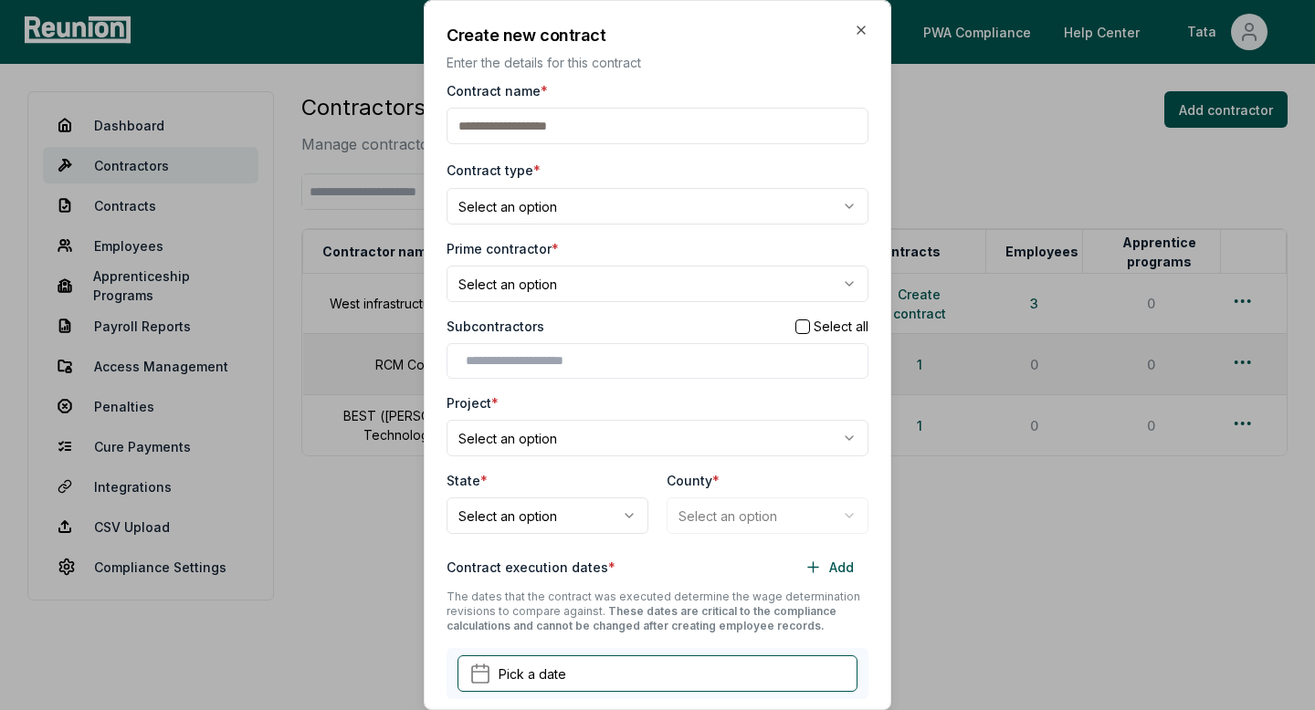
click at [503, 134] on input "Contract name *" at bounding box center [658, 126] width 422 height 37
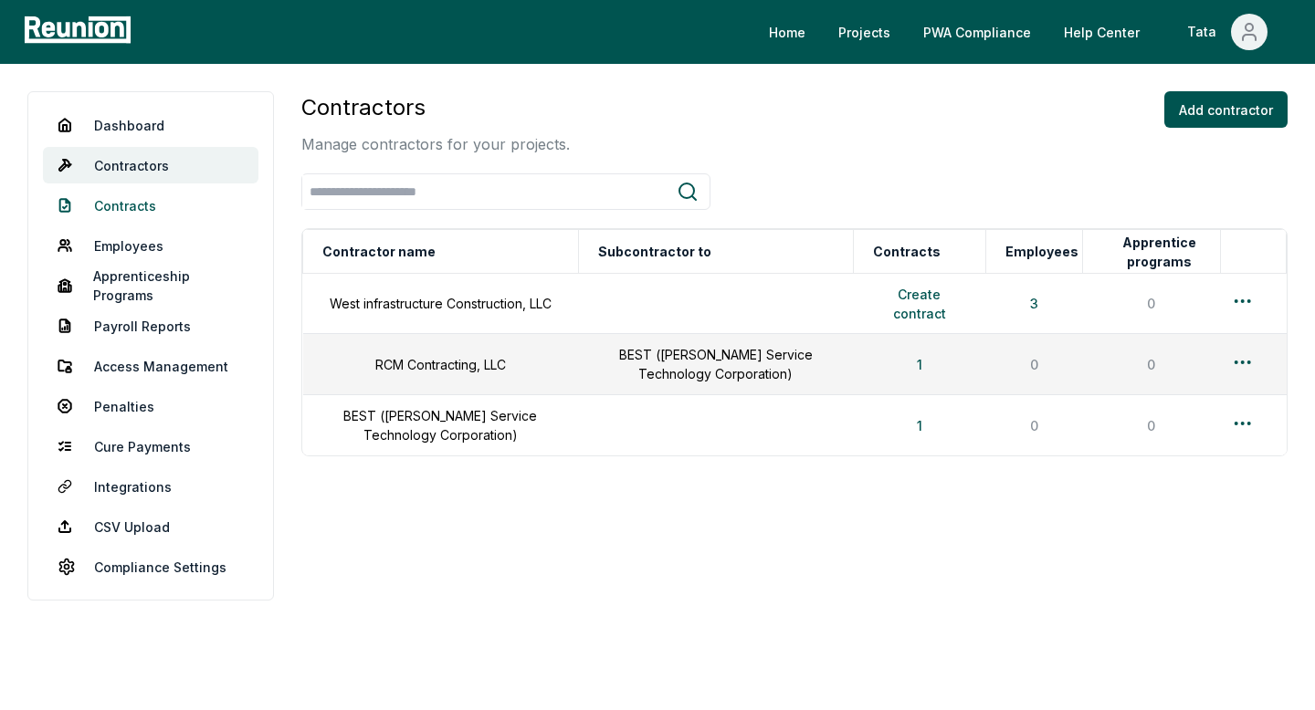
click at [153, 209] on link "Contracts" at bounding box center [151, 205] width 216 height 37
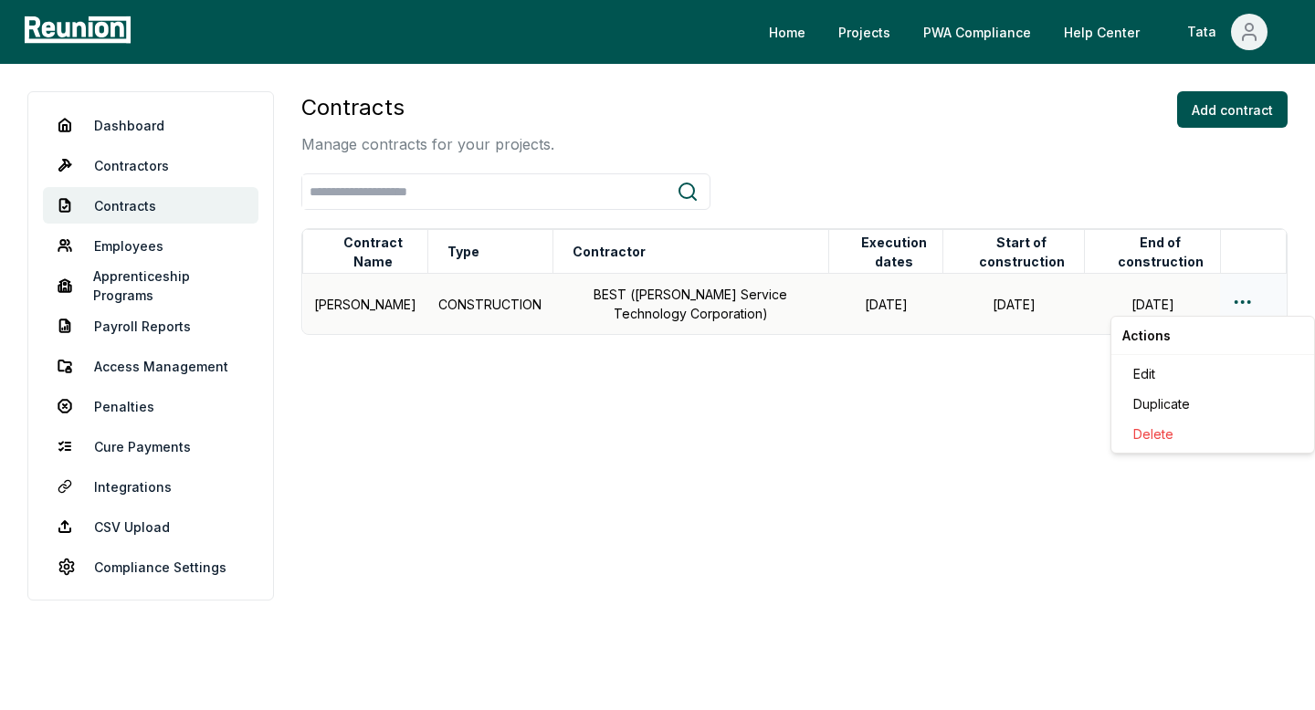
click at [1236, 300] on html "Please visit us on your desktop We're working on making our marketplace mobile-…" at bounding box center [657, 355] width 1315 height 710
click at [1143, 368] on div "Edit" at bounding box center [1212, 374] width 173 height 30
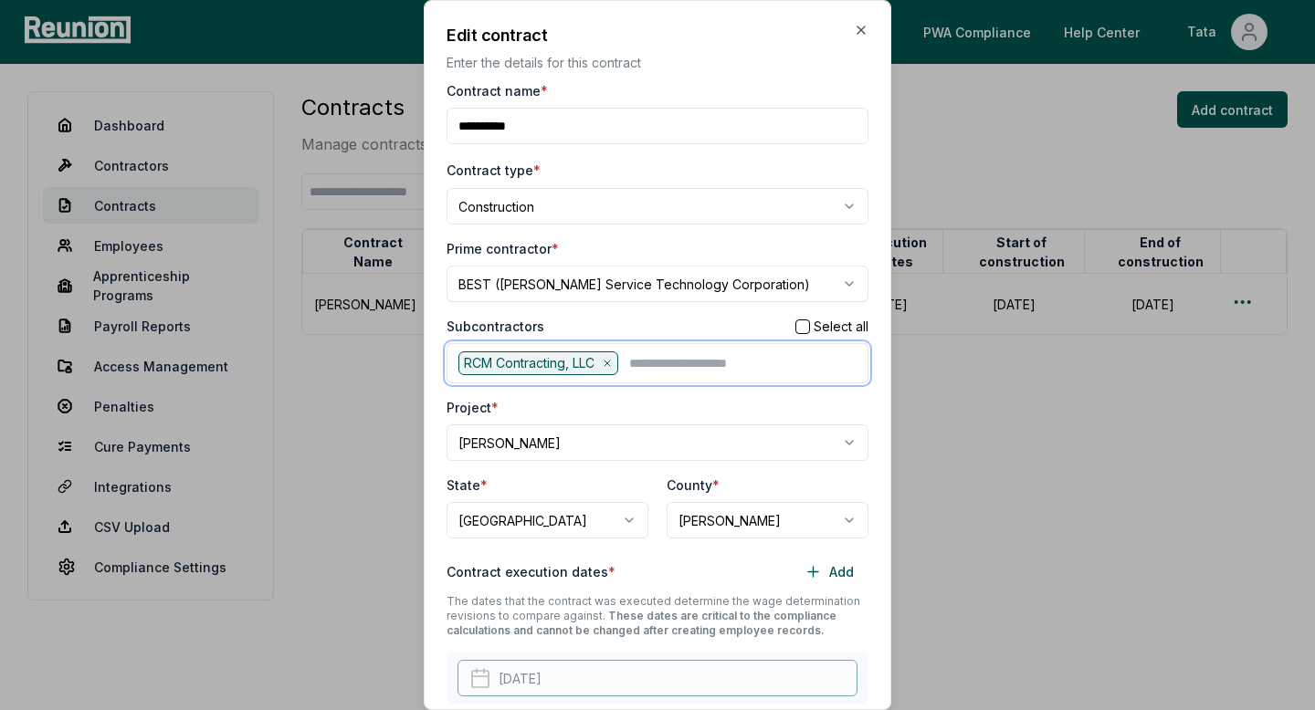
click at [674, 370] on input "text" at bounding box center [742, 364] width 227 height 24
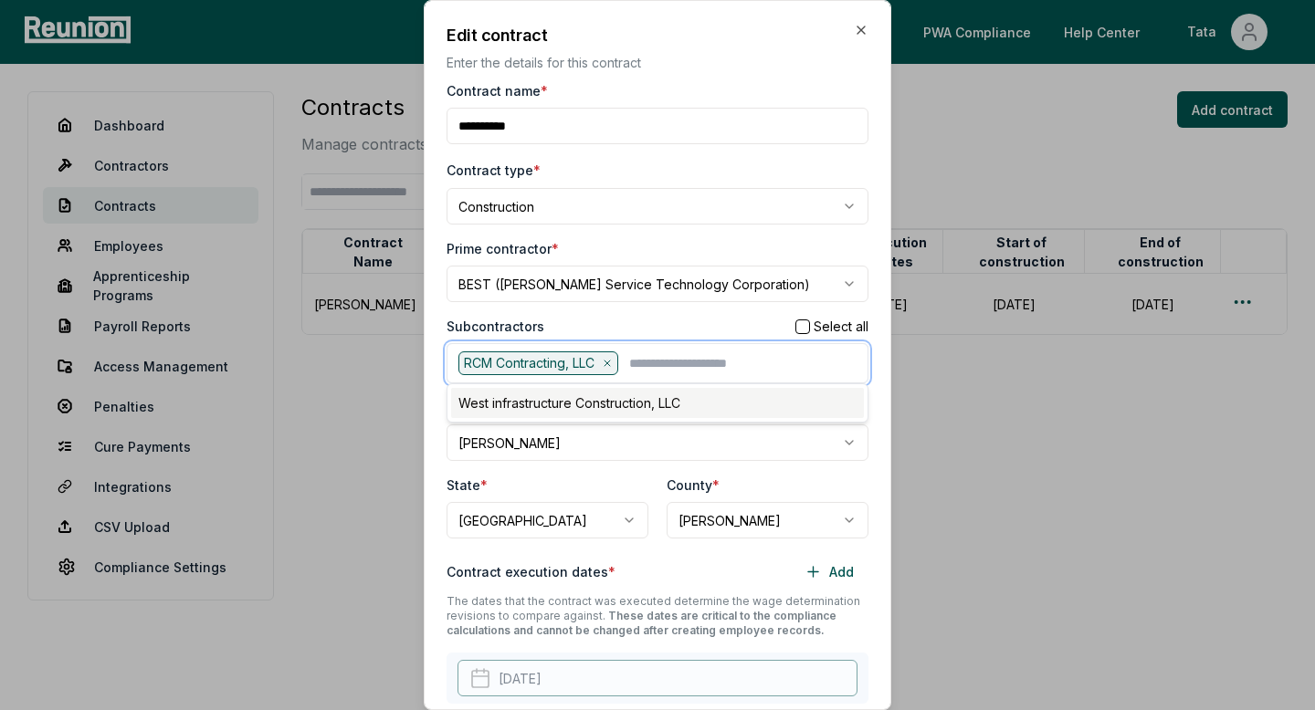
click at [598, 404] on div "West infrastructure Construction, LLC" at bounding box center [657, 403] width 413 height 30
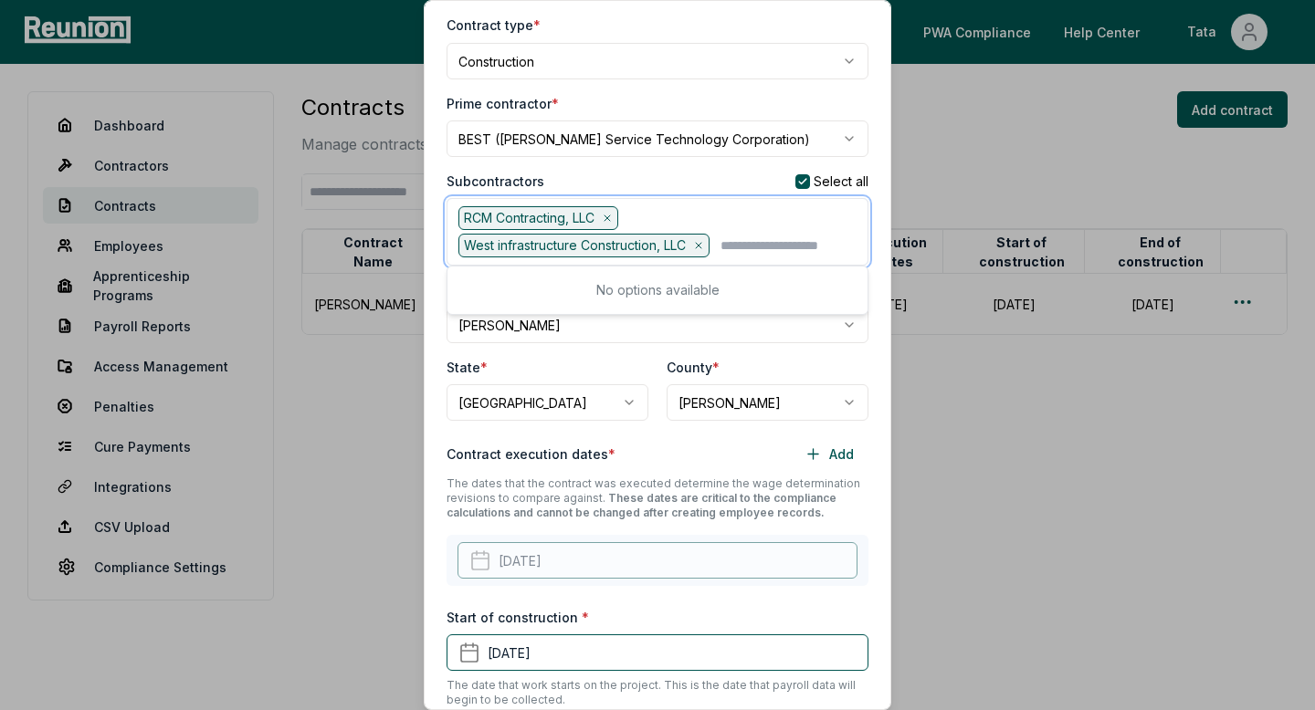
scroll to position [176, 0]
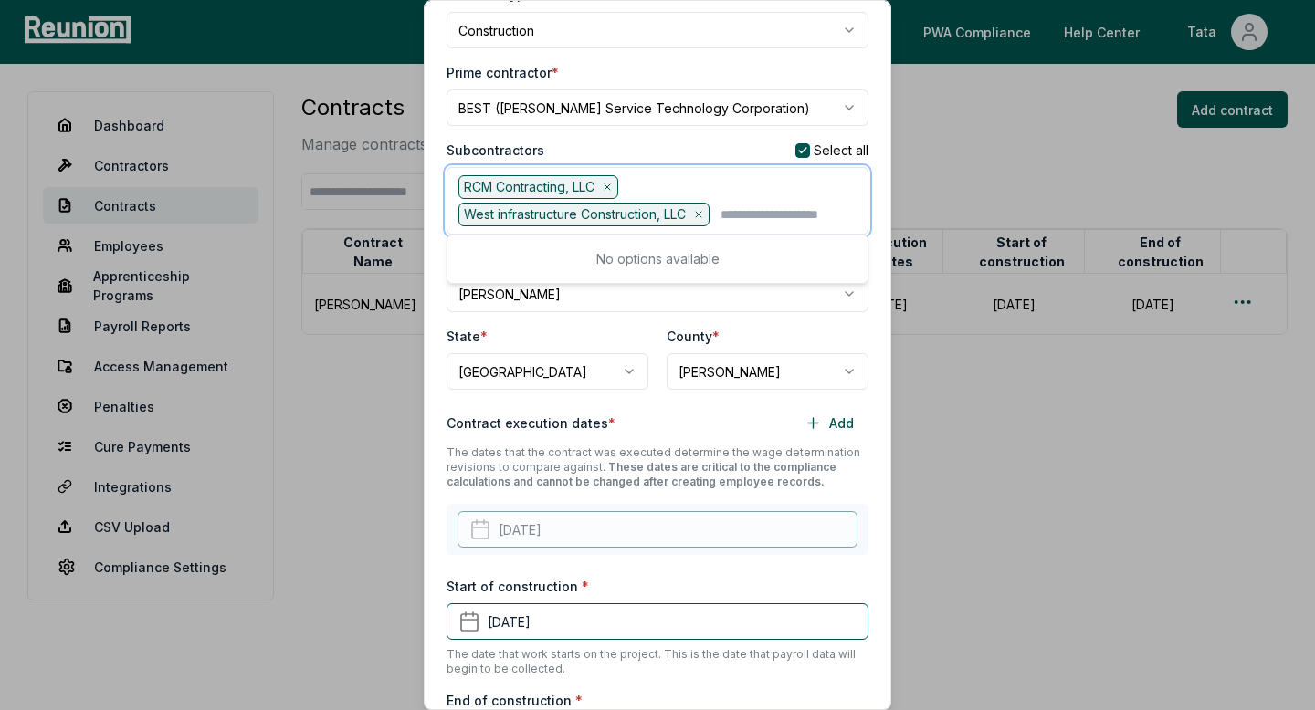
click at [704, 210] on icon at bounding box center [698, 214] width 11 height 11
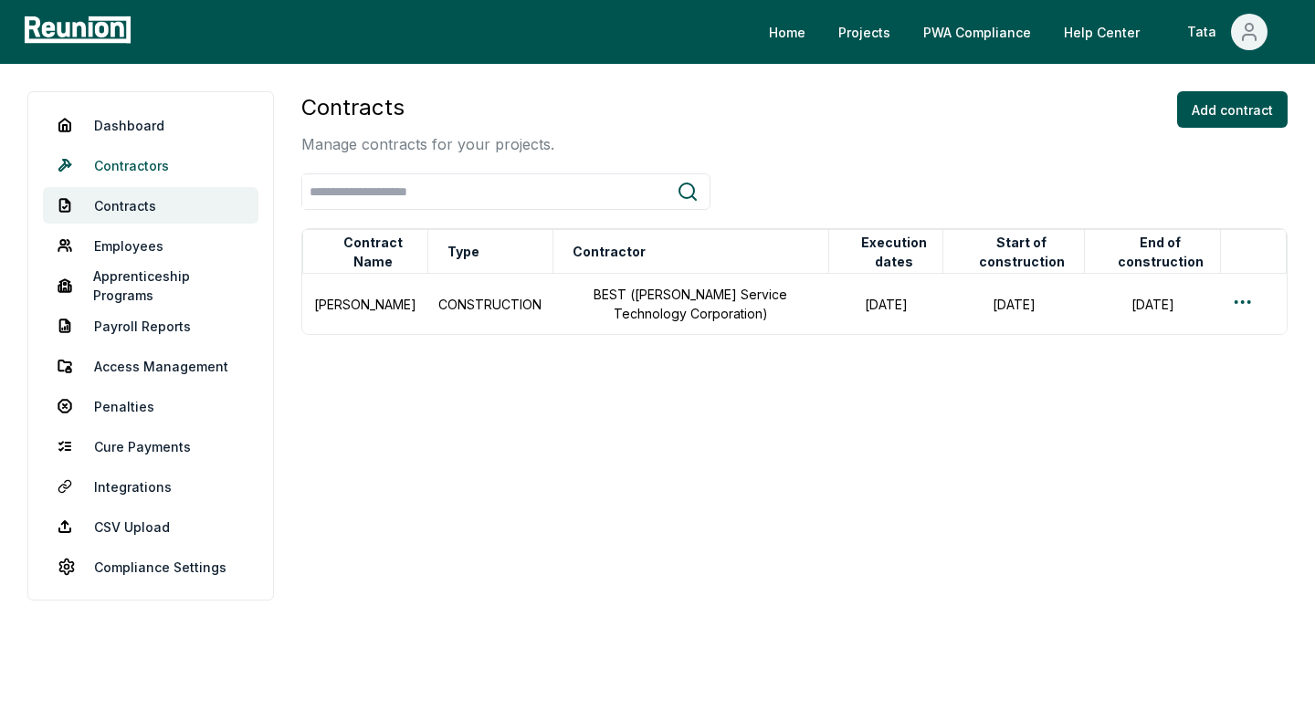
click at [159, 171] on link "Contractors" at bounding box center [151, 165] width 216 height 37
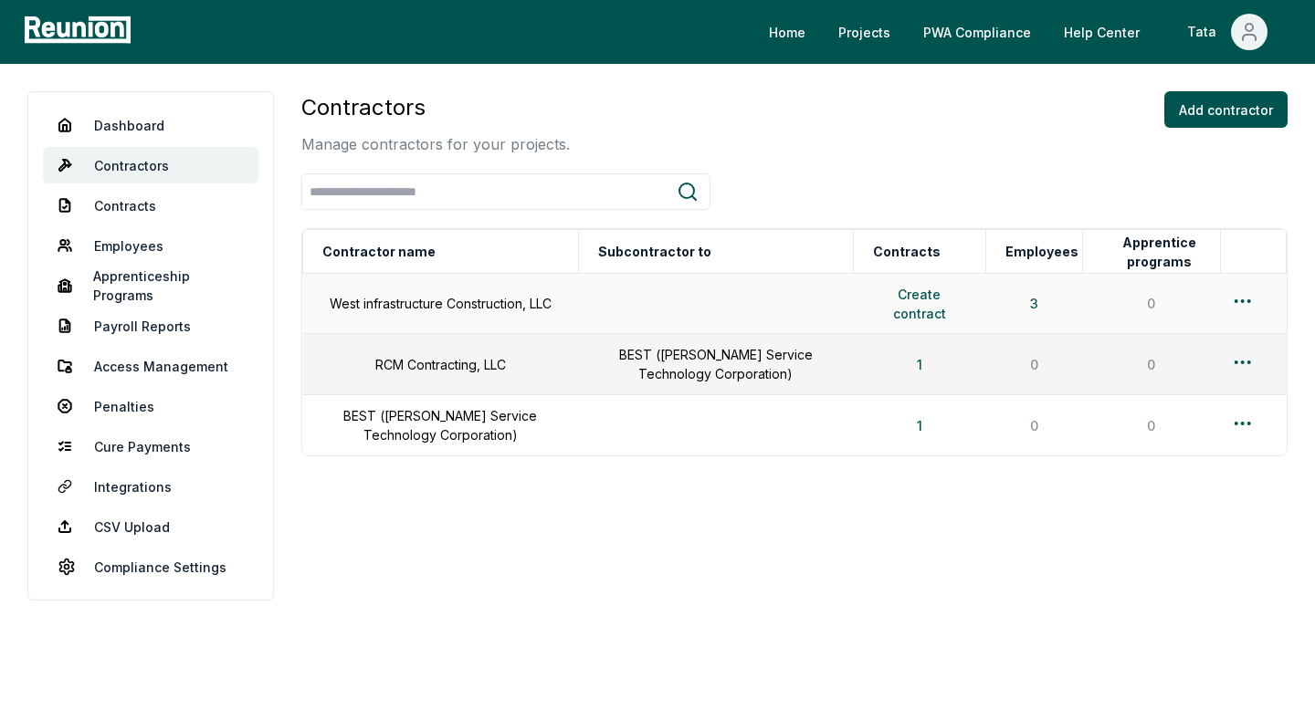
click at [1248, 311] on div at bounding box center [1253, 303] width 44 height 26
click at [931, 310] on button "Create contract" at bounding box center [920, 304] width 110 height 37
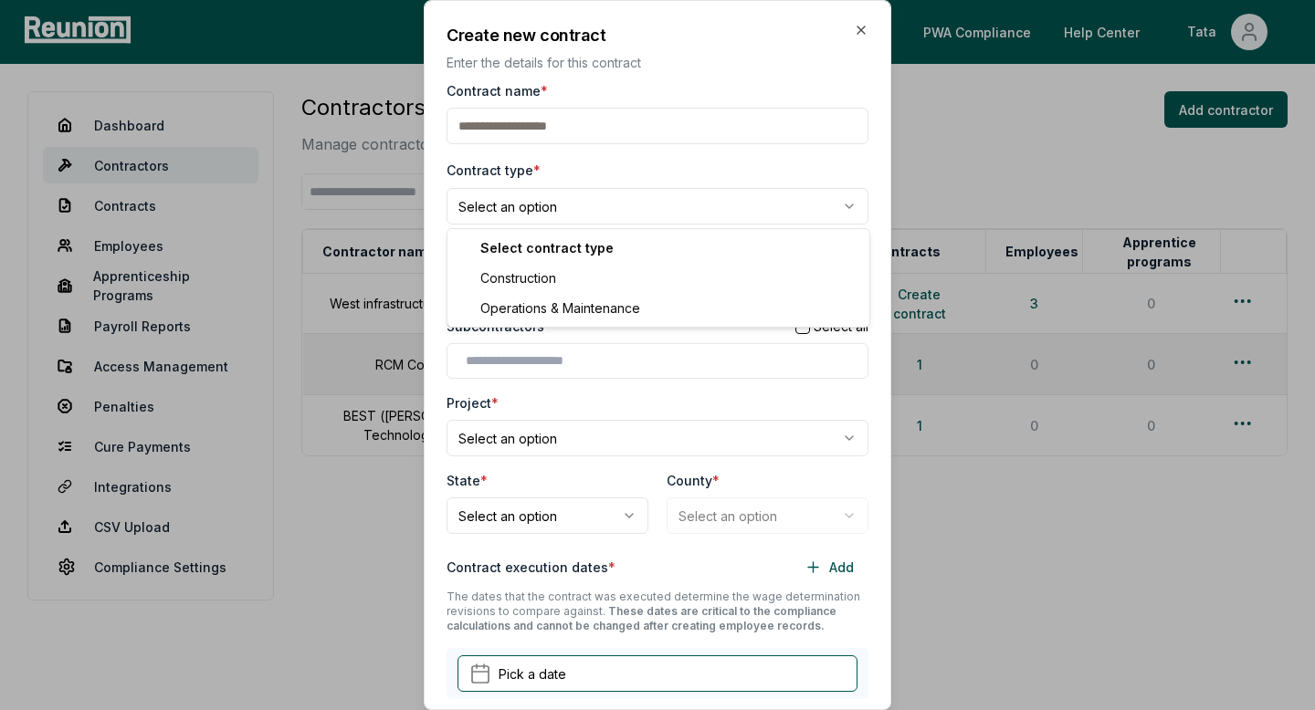
click at [558, 193] on body "**********" at bounding box center [657, 355] width 1315 height 710
select select "**********"
click at [579, 144] on div "**********" at bounding box center [658, 566] width 422 height 971
click at [550, 125] on input "Contract name *" at bounding box center [658, 126] width 422 height 37
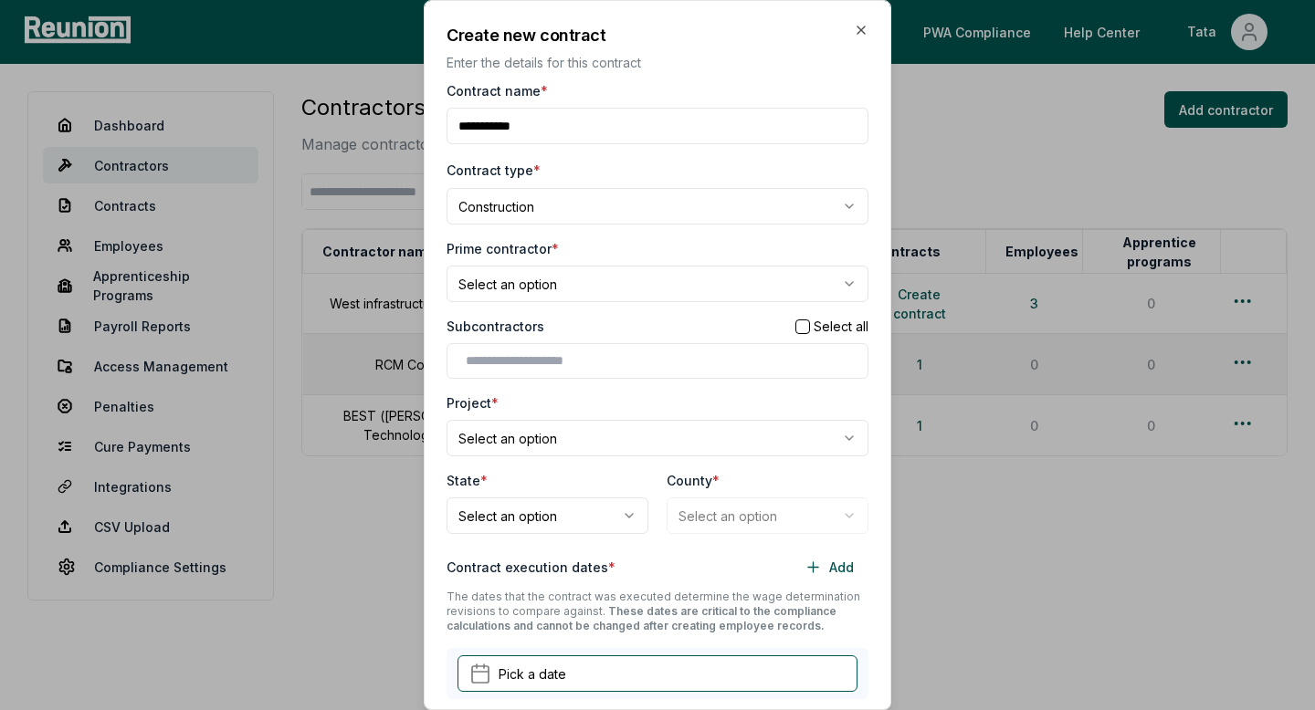
type input "**********"
click at [607, 366] on input "text" at bounding box center [661, 361] width 391 height 19
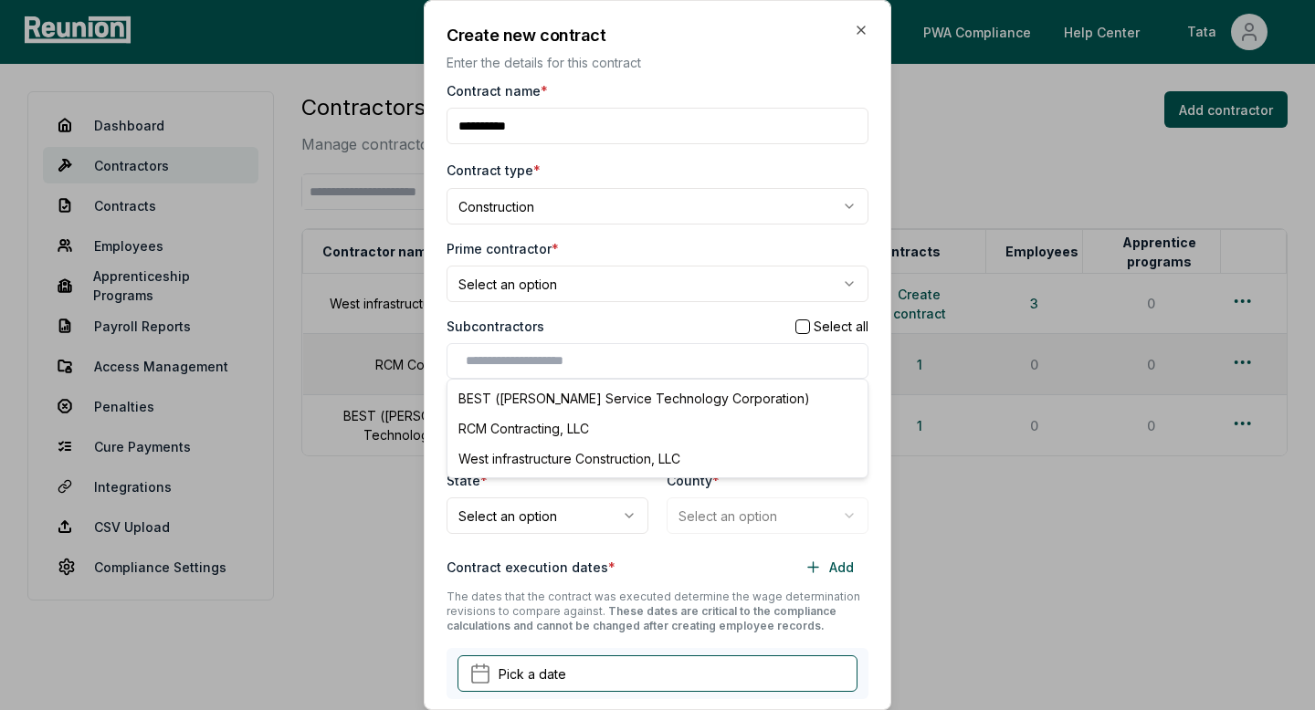
click at [708, 309] on div "**********" at bounding box center [658, 566] width 422 height 971
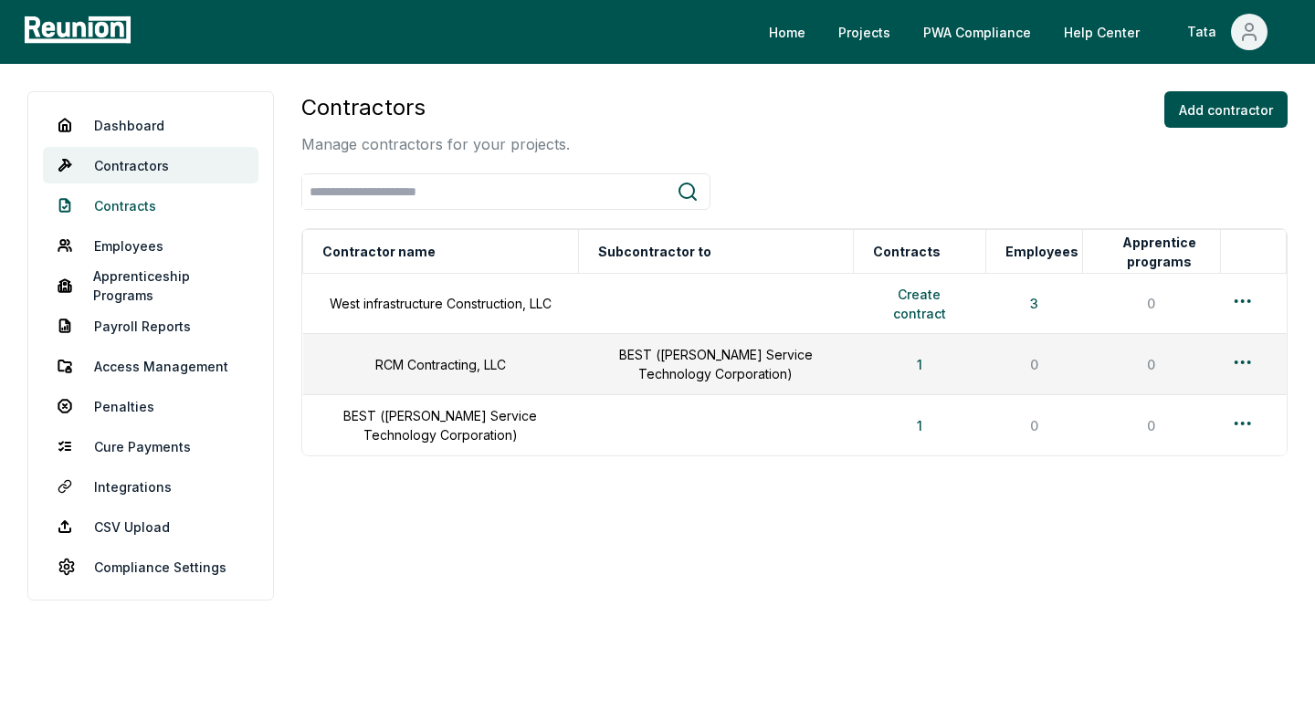
click at [149, 204] on link "Contracts" at bounding box center [151, 205] width 216 height 37
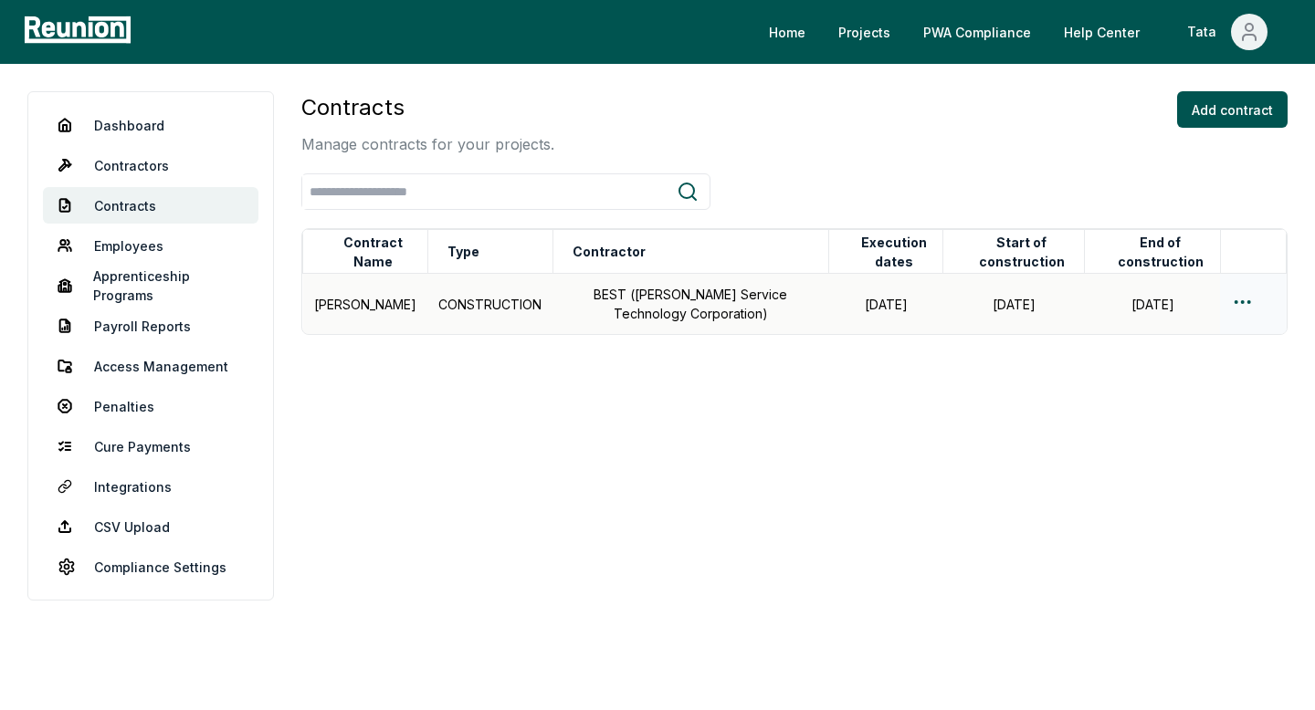
click at [1246, 298] on html "Please visit us on your desktop We're working on making our marketplace mobile-…" at bounding box center [657, 355] width 1315 height 710
click at [1158, 359] on div "Edit" at bounding box center [1212, 374] width 173 height 30
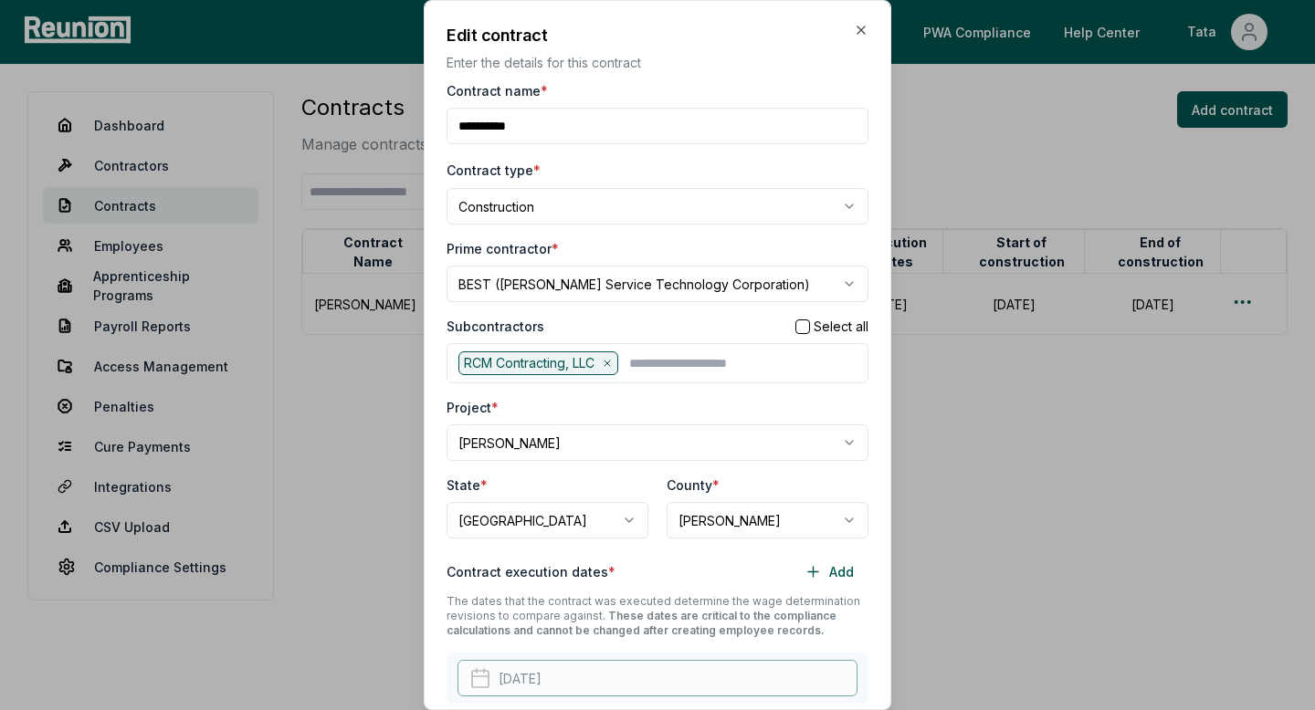
click at [668, 376] on div "RCM Contracting, LLC" at bounding box center [658, 363] width 422 height 40
click at [681, 369] on input "text" at bounding box center [742, 364] width 227 height 24
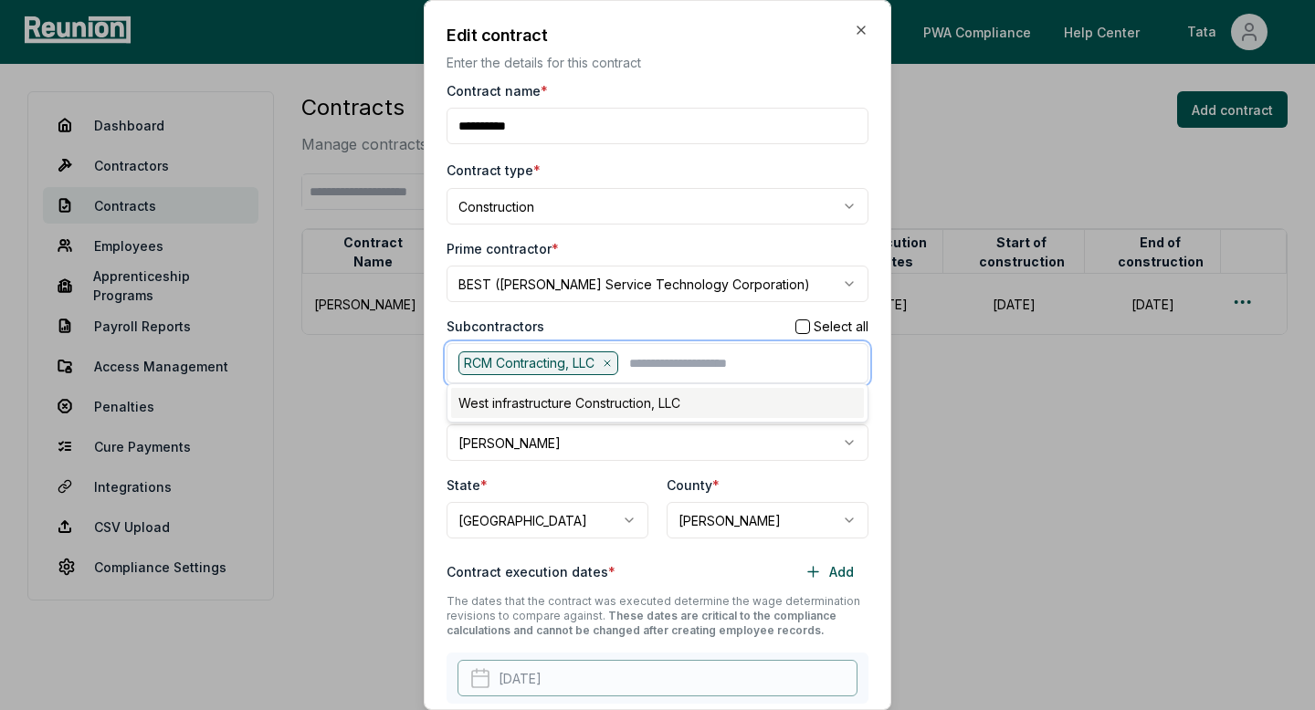
click at [587, 412] on div "West infrastructure Construction, LLC" at bounding box center [657, 403] width 413 height 30
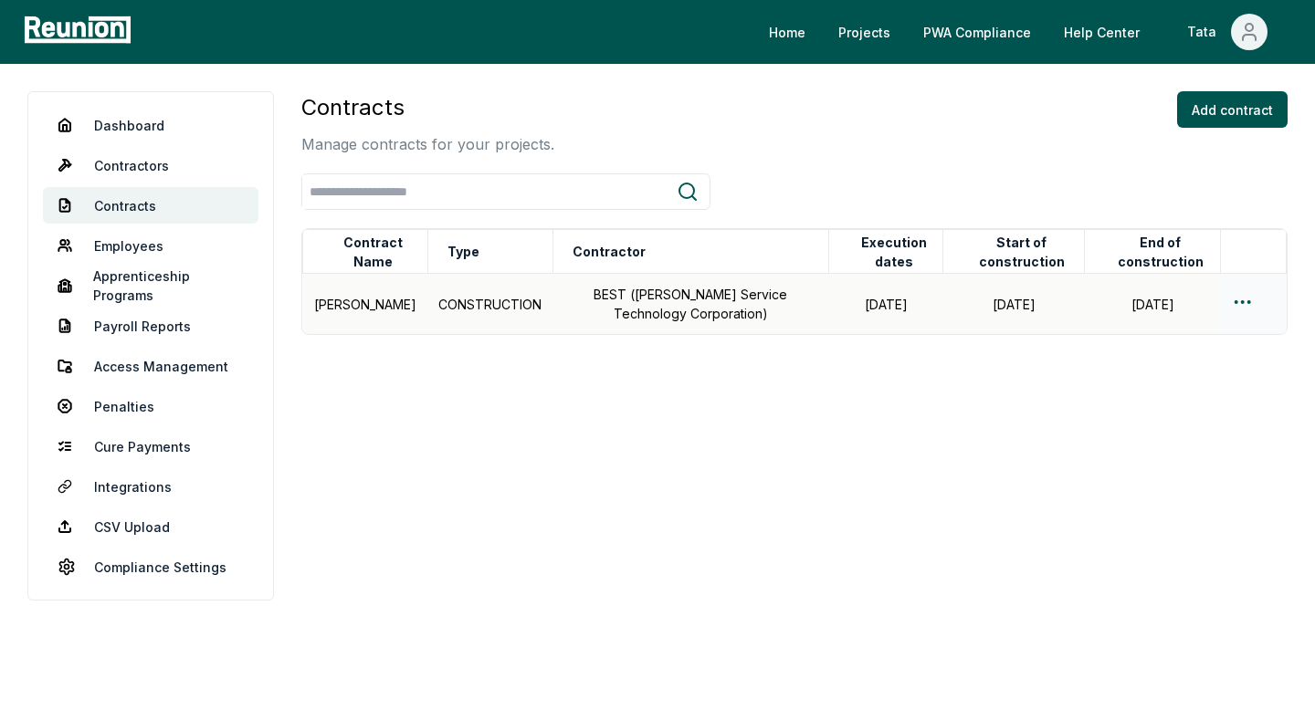
click at [1253, 292] on html "Please visit us on your desktop We're working on making our marketplace mobile-…" at bounding box center [657, 355] width 1315 height 710
click at [1152, 365] on div "Edit" at bounding box center [1212, 374] width 173 height 30
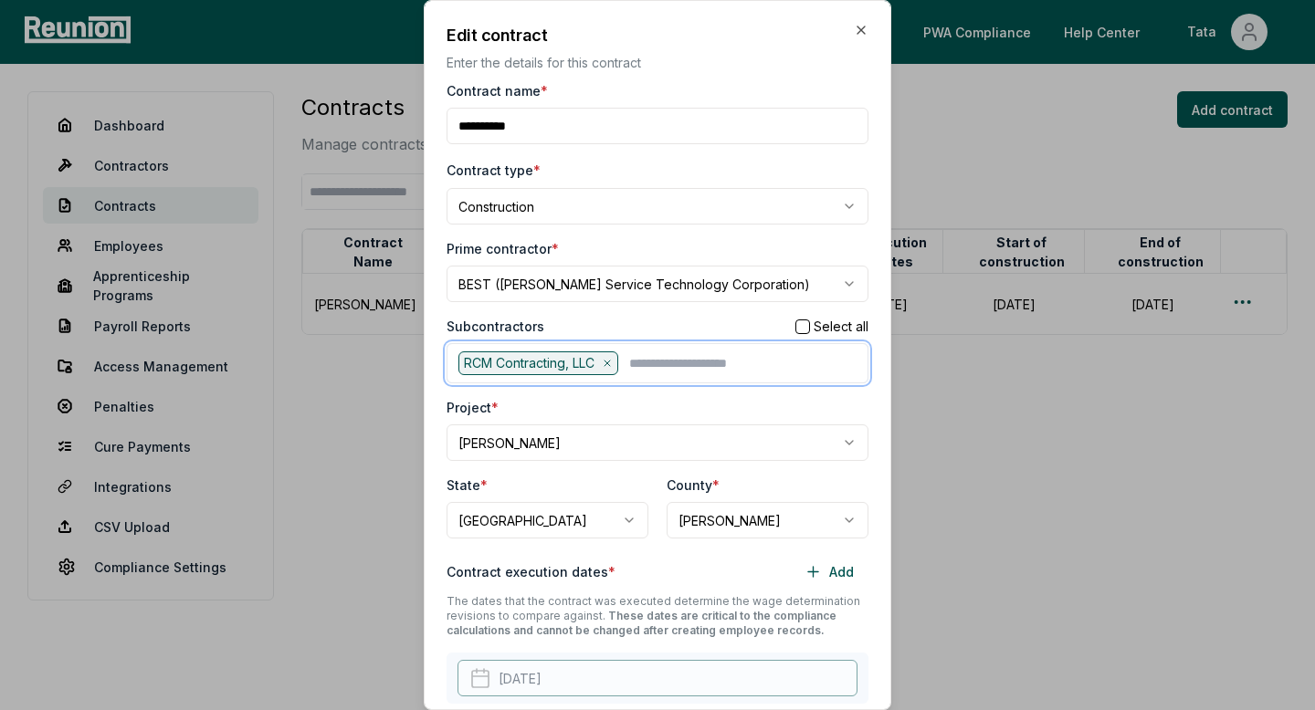
click at [639, 368] on input "text" at bounding box center [742, 364] width 227 height 24
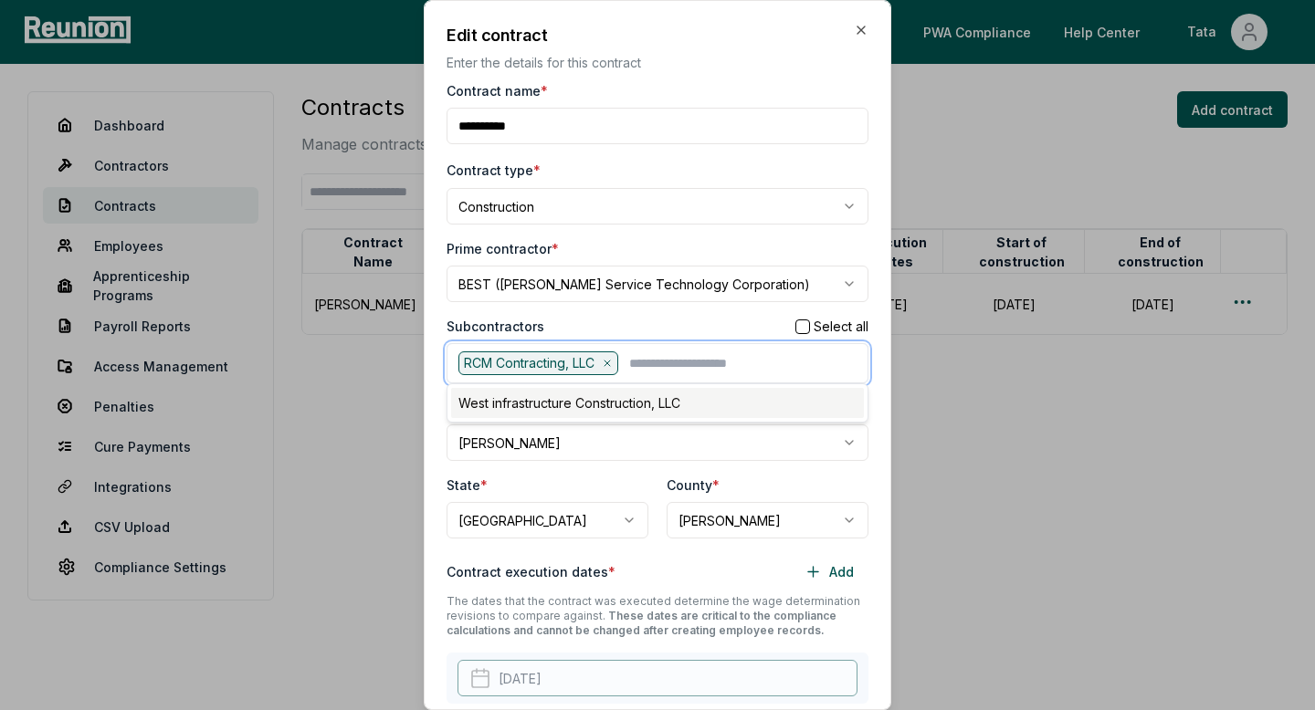
click at [626, 402] on div "West infrastructure Construction, LLC" at bounding box center [657, 403] width 413 height 30
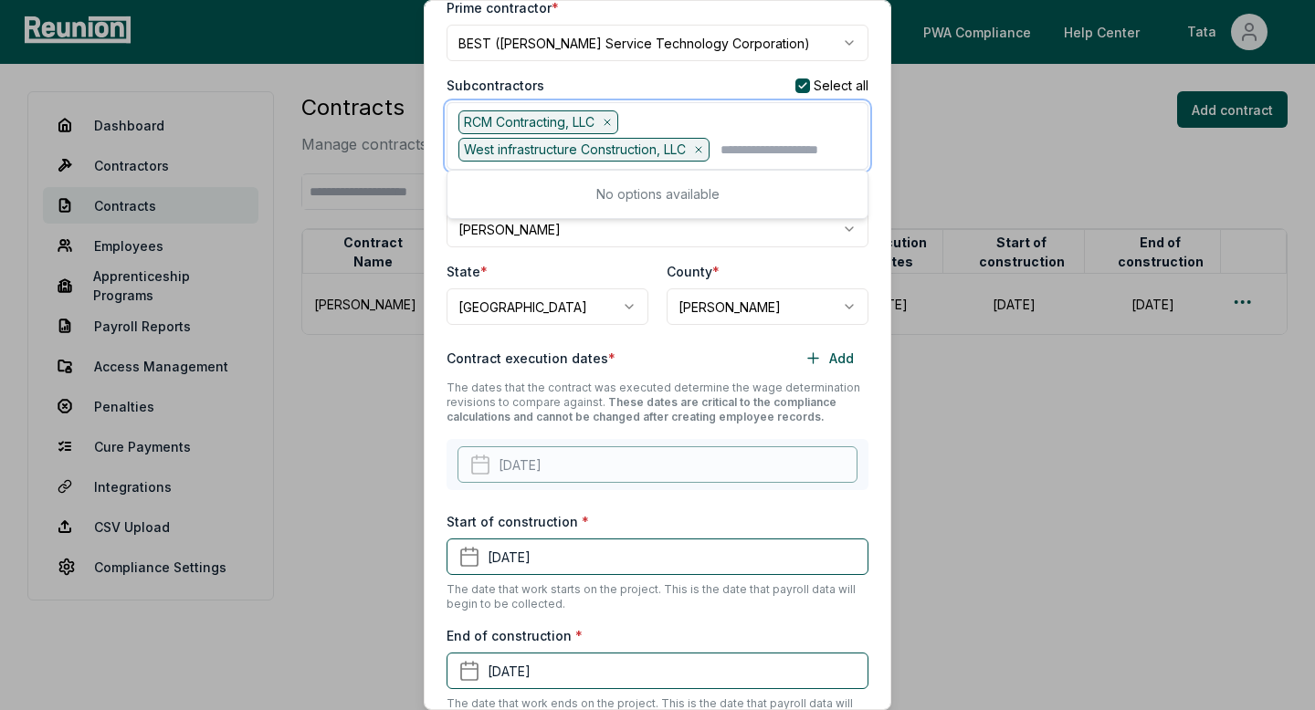
scroll to position [478, 0]
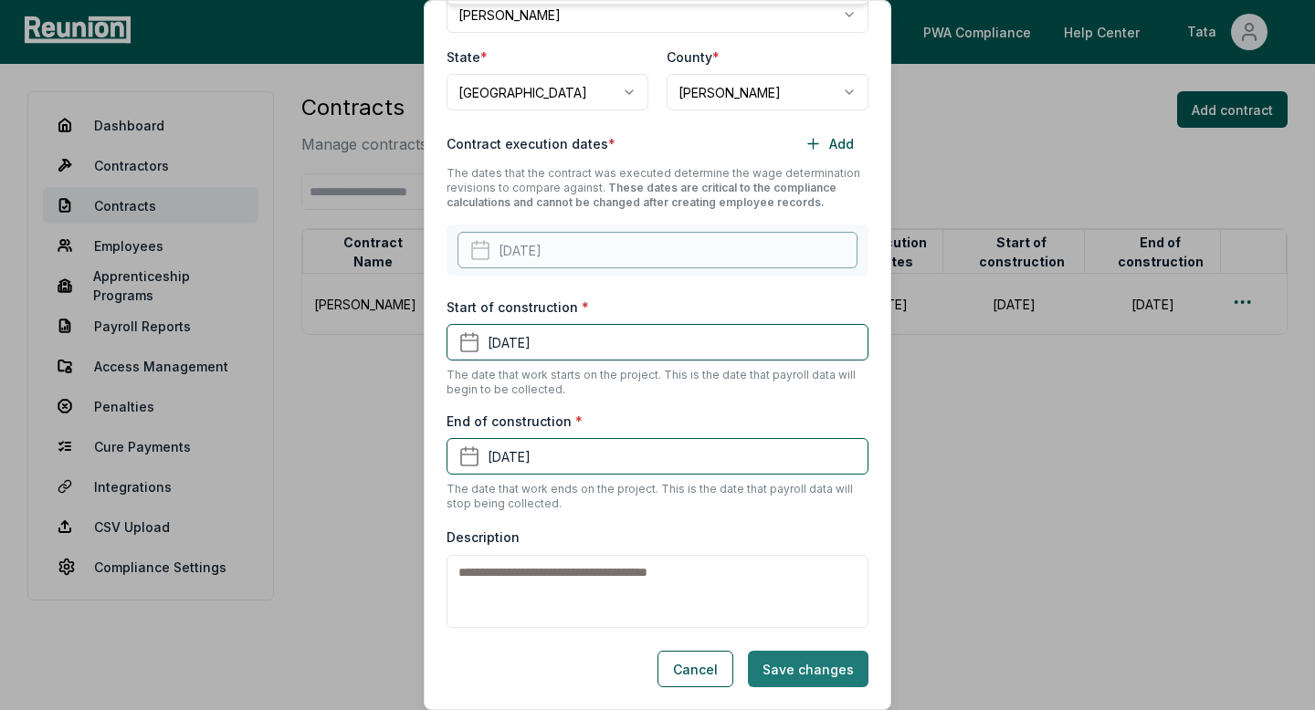
click at [794, 652] on button "Save changes" at bounding box center [808, 669] width 121 height 37
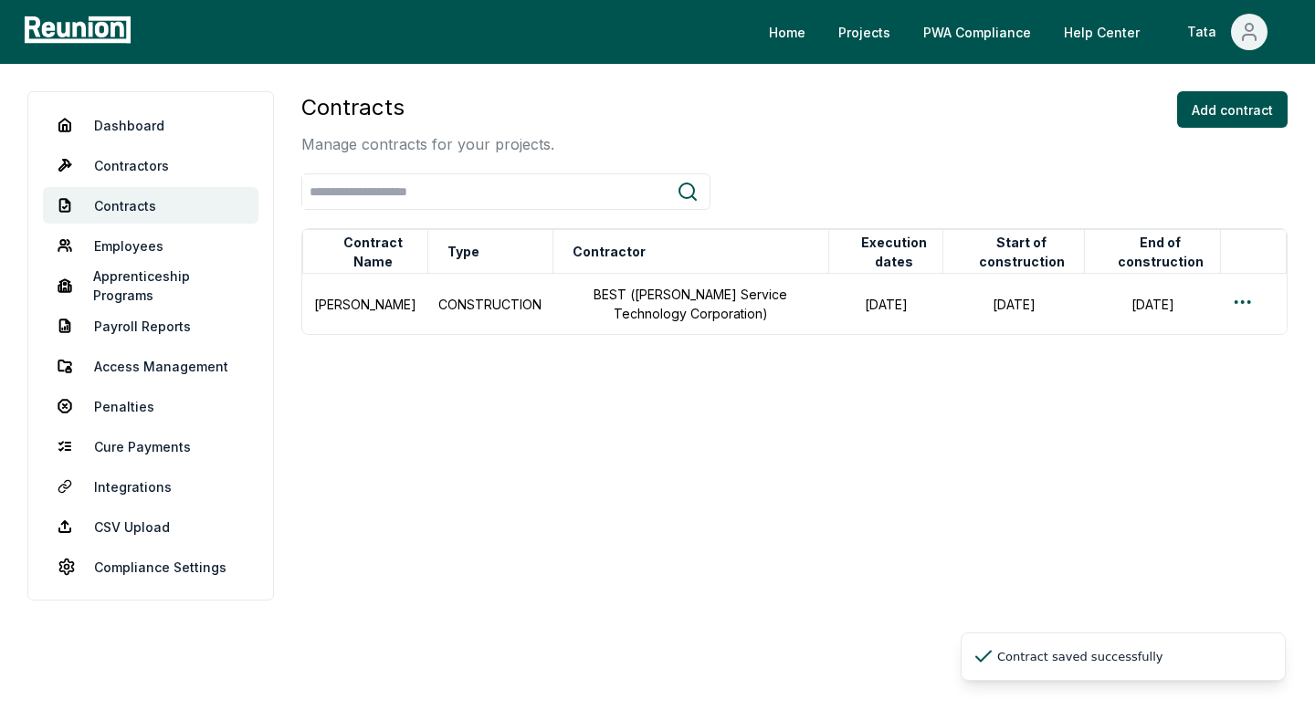
click at [519, 504] on div "Contracts Manage contracts for your projects. Add contract Contract Name Type C…" at bounding box center [794, 346] width 986 height 510
click at [121, 165] on link "Contractors" at bounding box center [151, 165] width 216 height 37
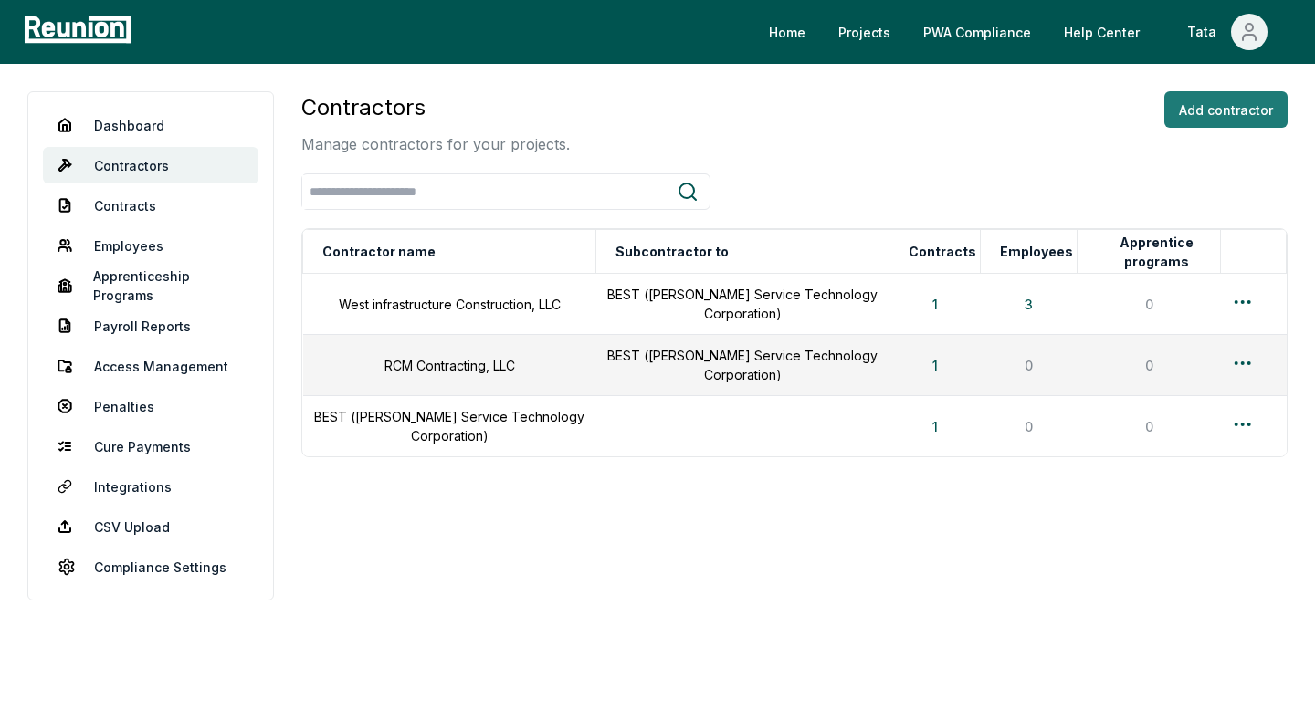
click at [1258, 105] on button "Add contractor" at bounding box center [1225, 109] width 123 height 37
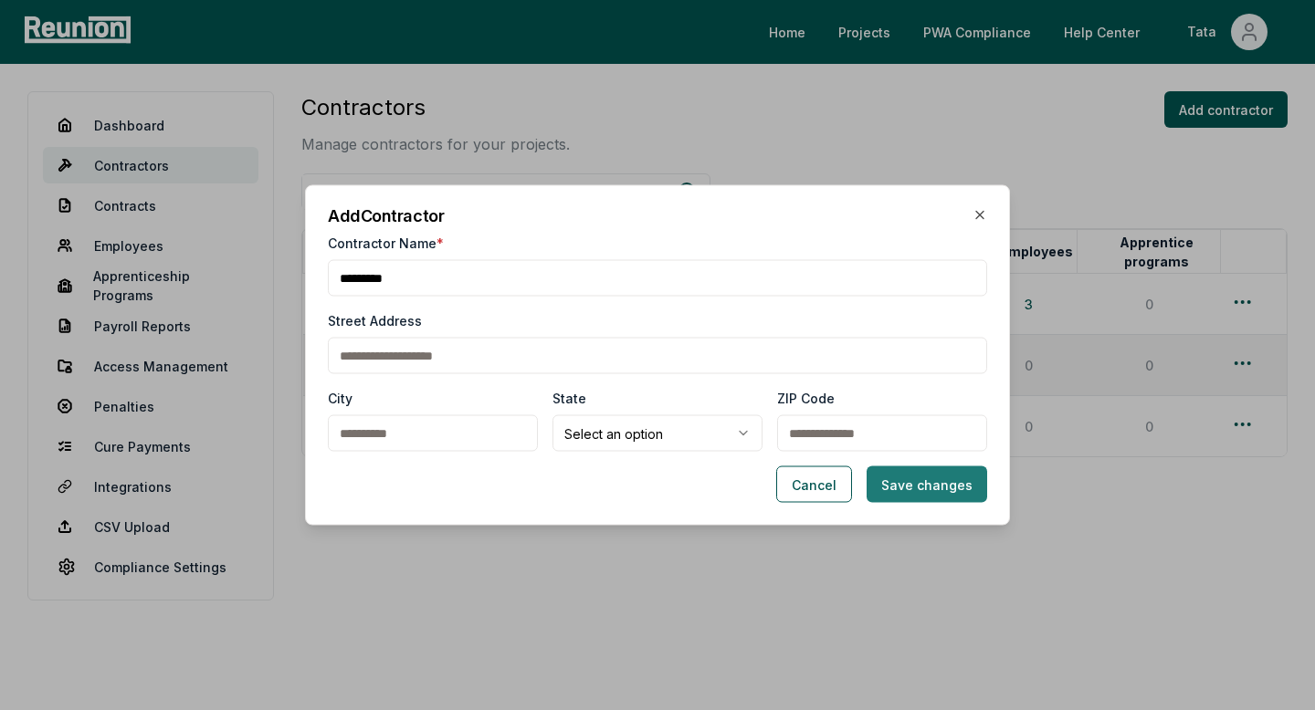
type input "*********"
click at [948, 485] on button "Save changes" at bounding box center [927, 485] width 121 height 37
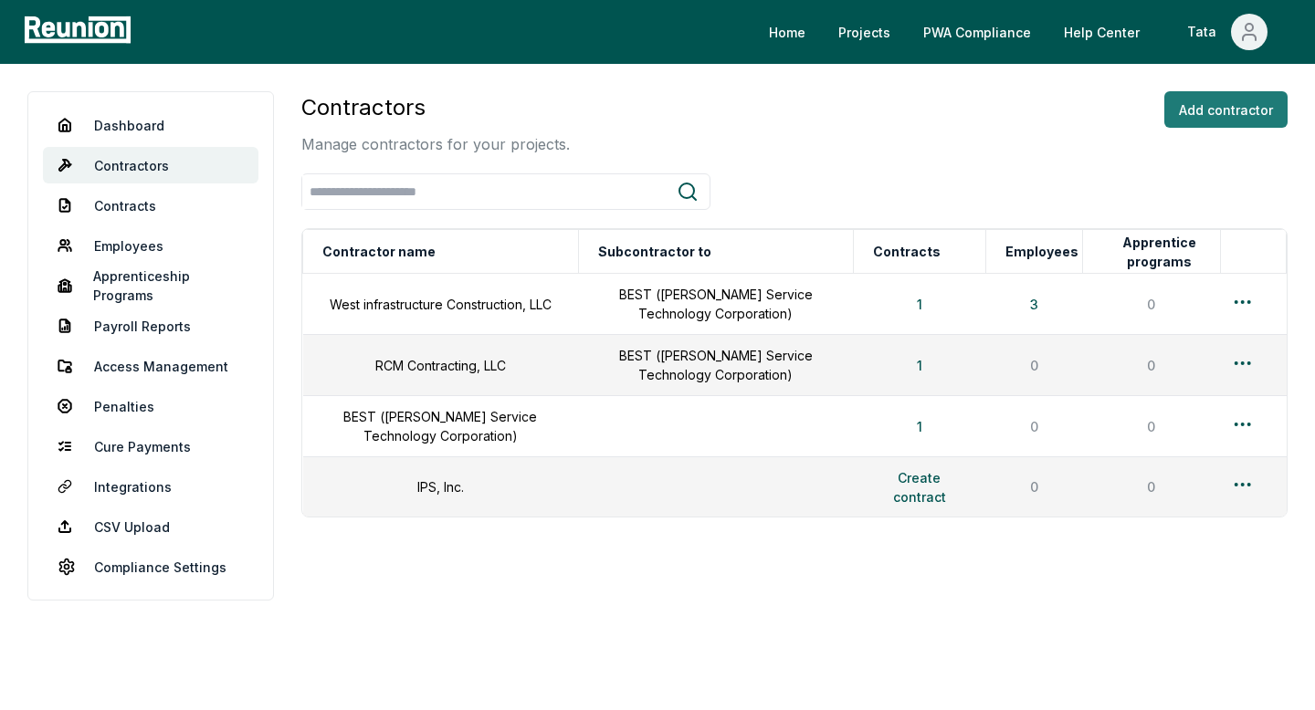
click at [1222, 108] on button "Add contractor" at bounding box center [1225, 109] width 123 height 37
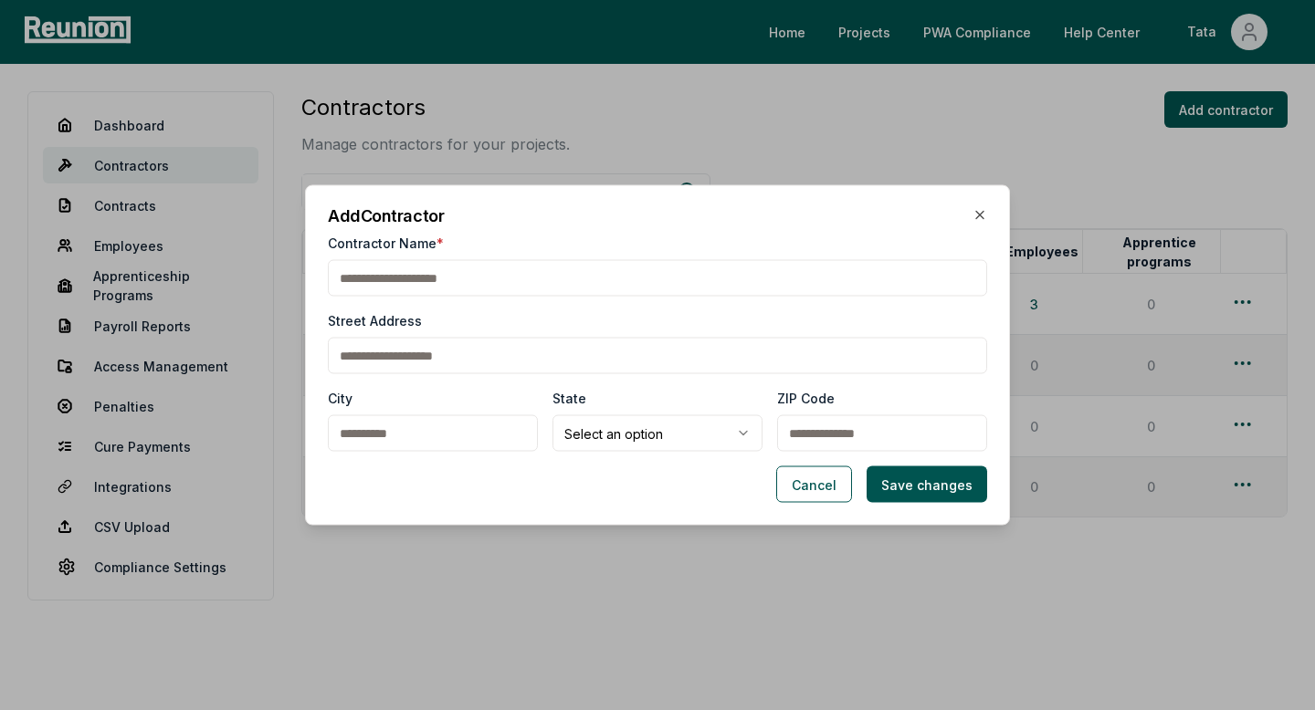
paste input "*****"
type input "*****"
type input "**********"
click at [957, 488] on button "Save changes" at bounding box center [927, 485] width 121 height 37
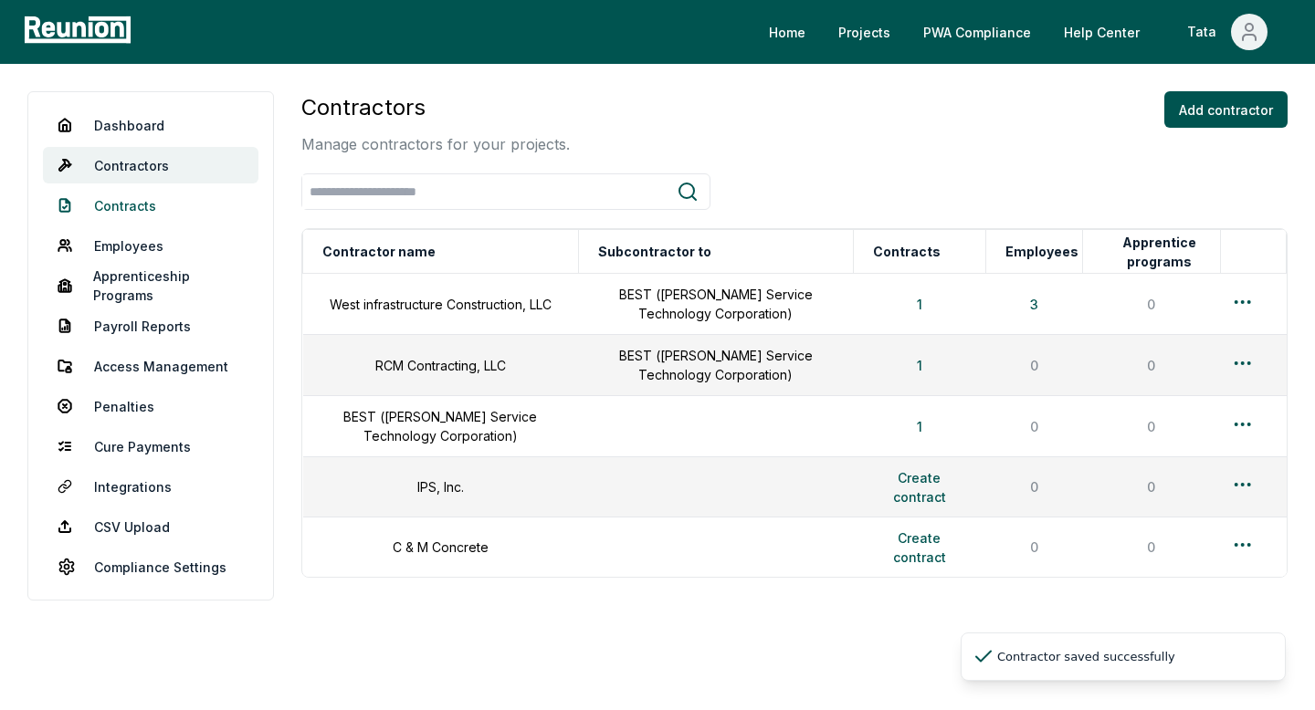
click at [134, 205] on link "Contracts" at bounding box center [151, 205] width 216 height 37
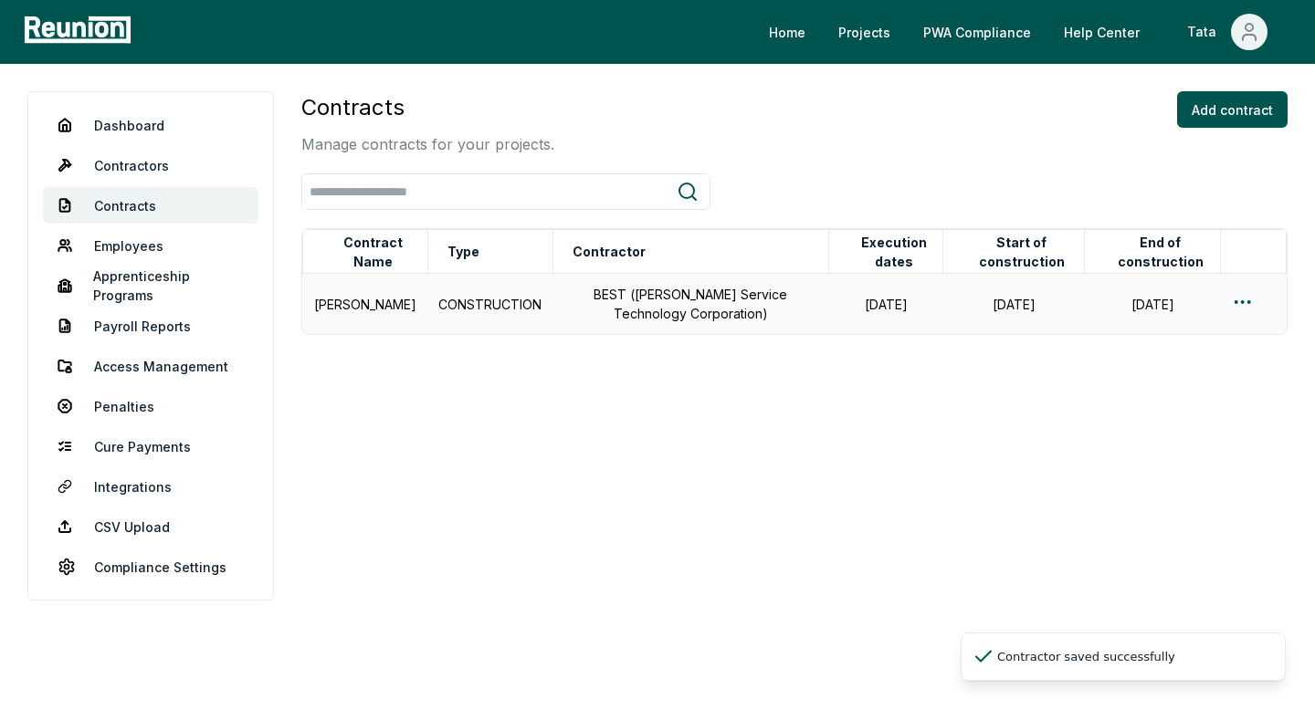
click at [1225, 300] on td at bounding box center [1253, 304] width 66 height 61
click at [1234, 304] on html "Please visit us on your desktop We're working on making our marketplace mobile-…" at bounding box center [657, 355] width 1315 height 710
click at [1157, 372] on div "Edit" at bounding box center [1212, 374] width 173 height 30
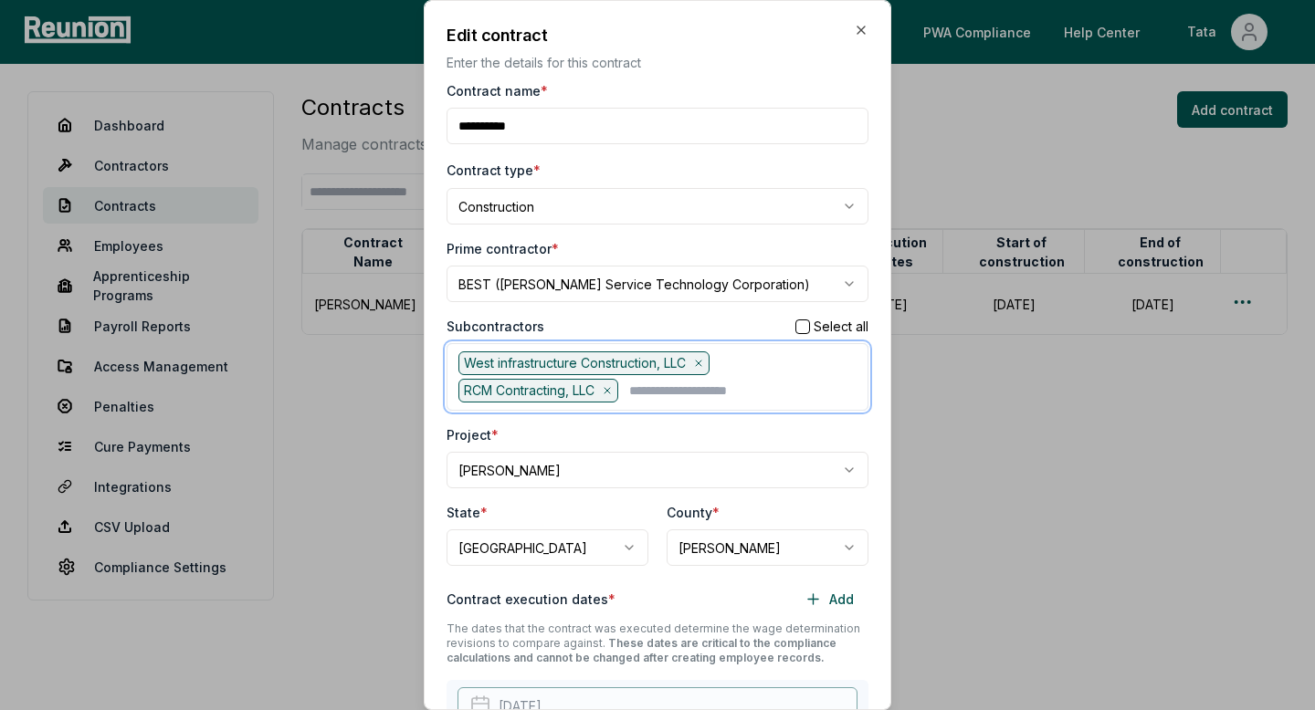
click at [664, 387] on input "text" at bounding box center [742, 391] width 227 height 24
click at [546, 438] on div "C & M Concrete" at bounding box center [657, 430] width 413 height 30
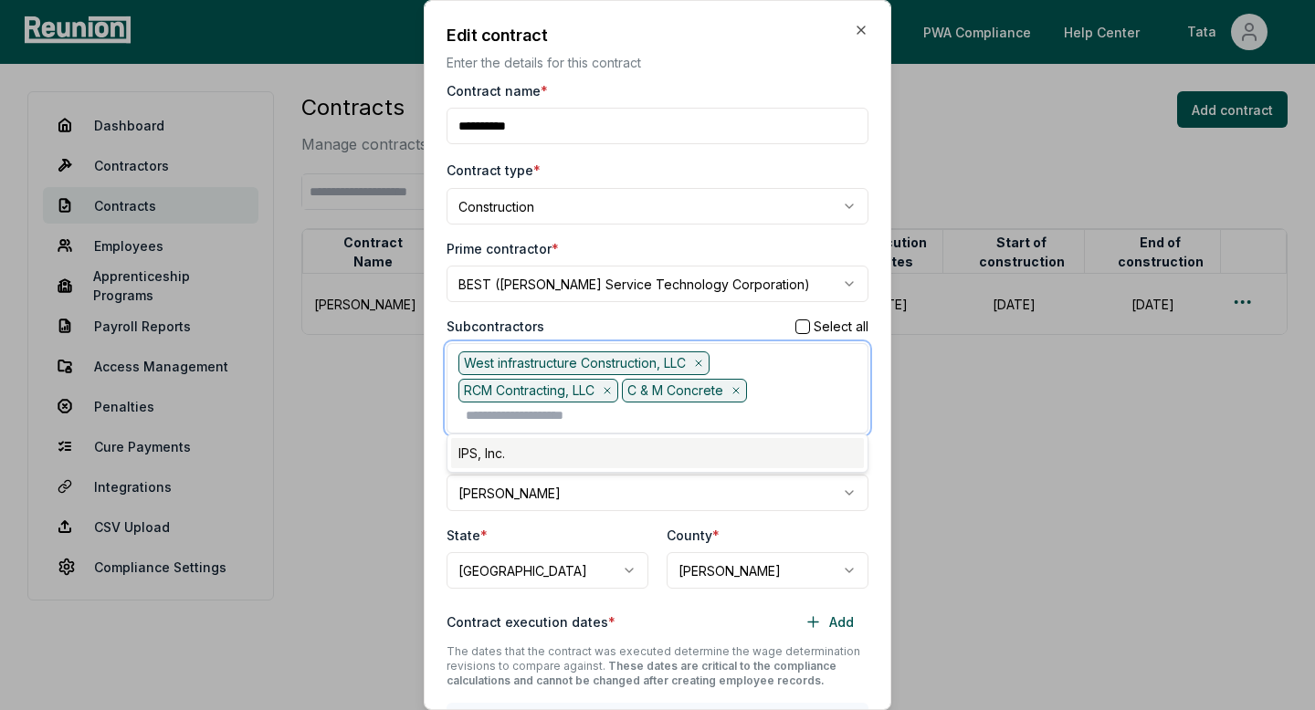
click at [572, 452] on div "IPS, Inc." at bounding box center [657, 453] width 413 height 30
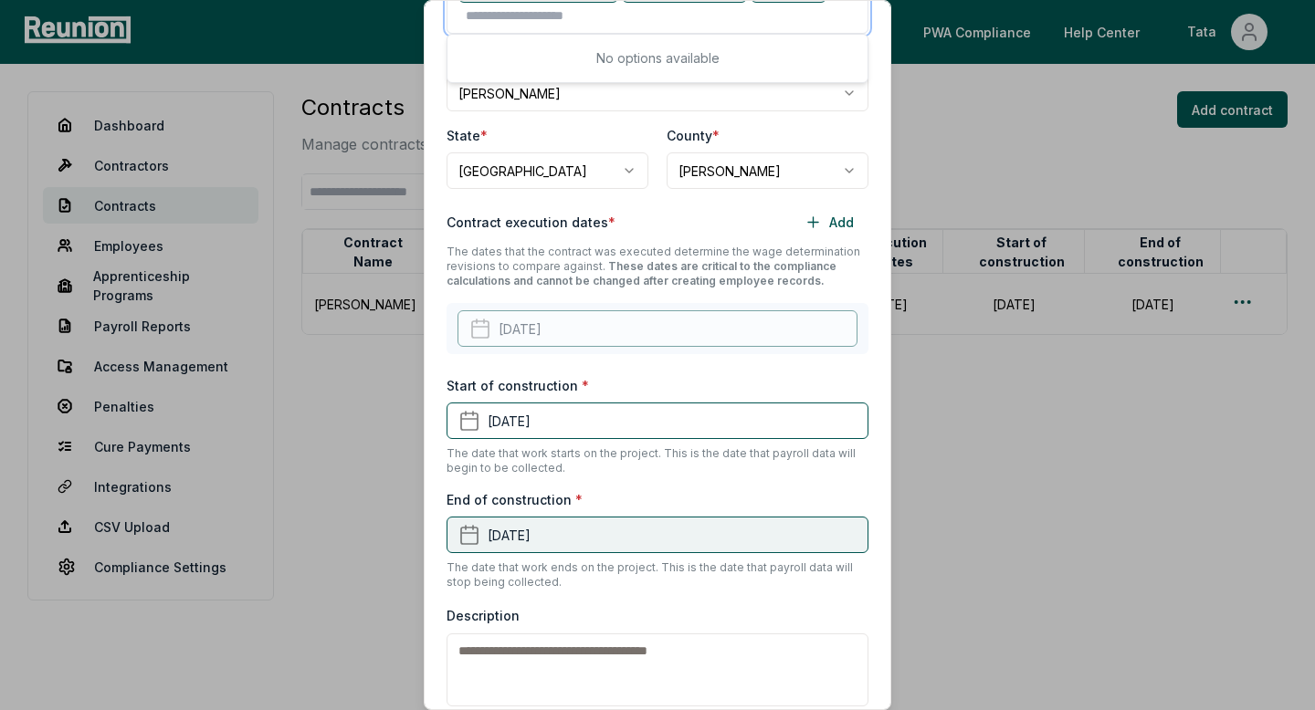
scroll to position [478, 0]
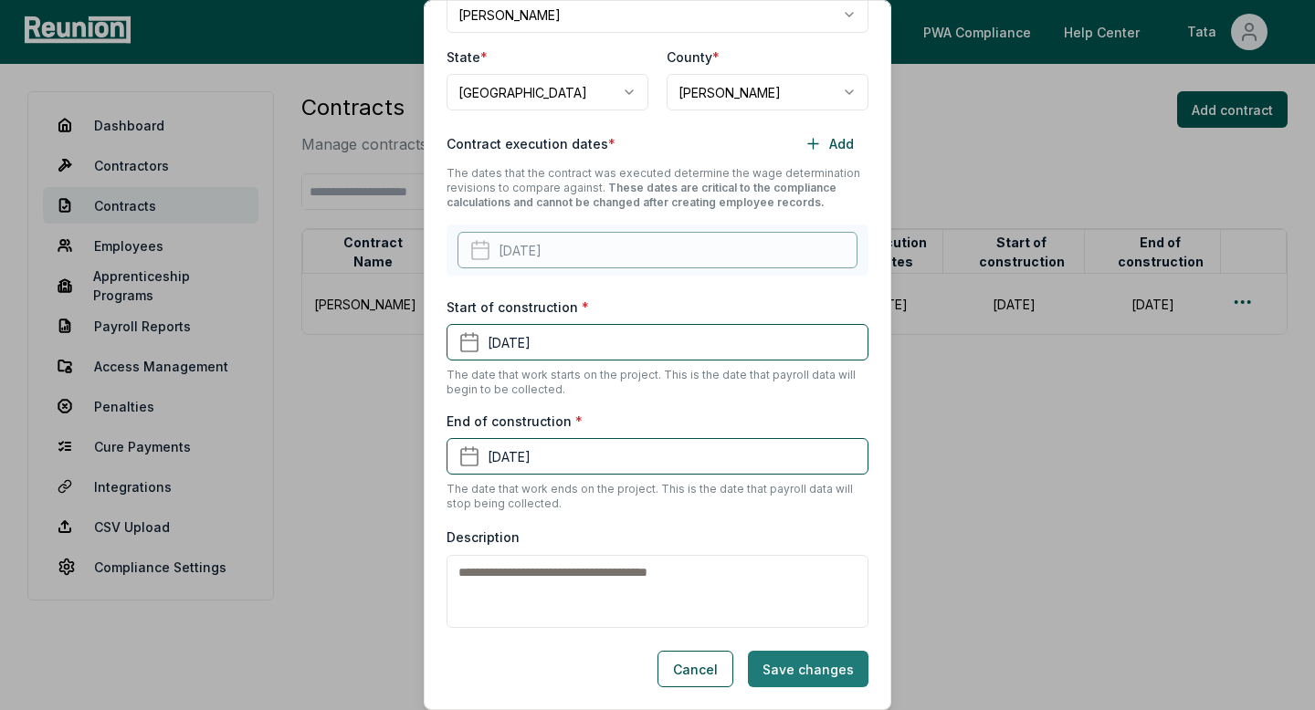
click at [783, 662] on button "Save changes" at bounding box center [808, 669] width 121 height 37
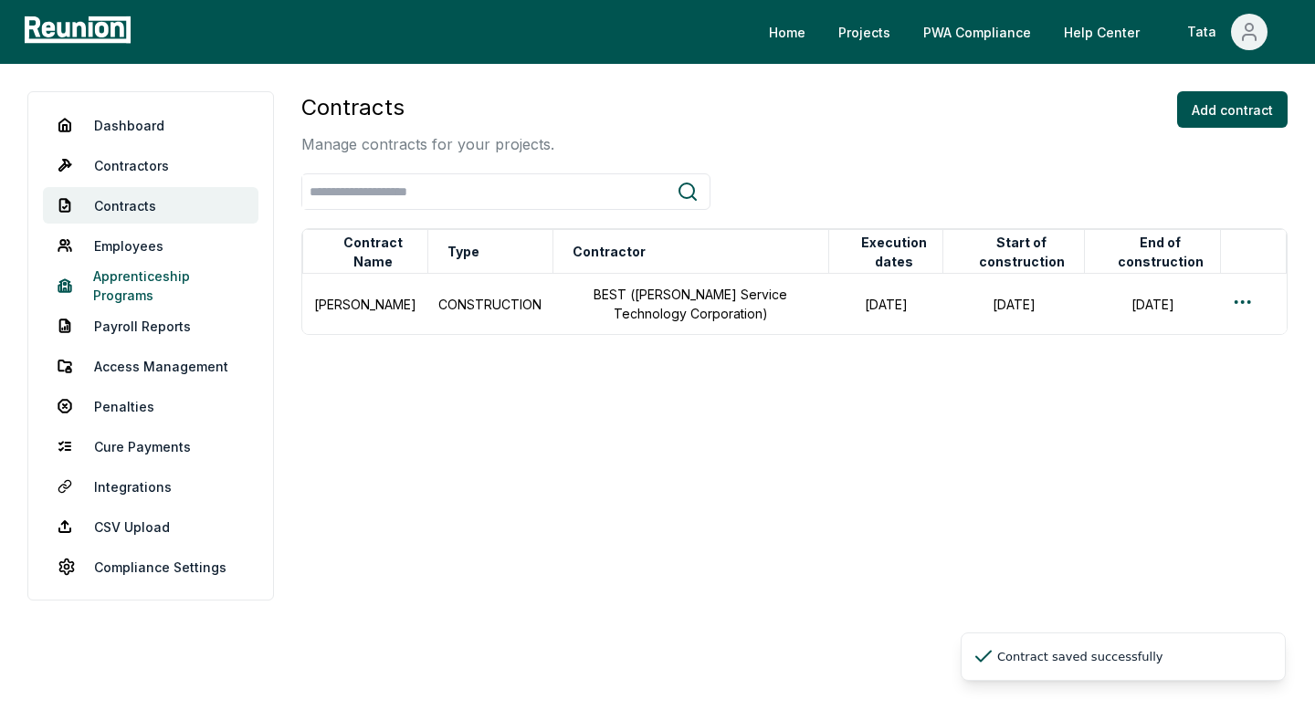
click at [175, 291] on link "Apprenticeship Programs" at bounding box center [151, 286] width 216 height 37
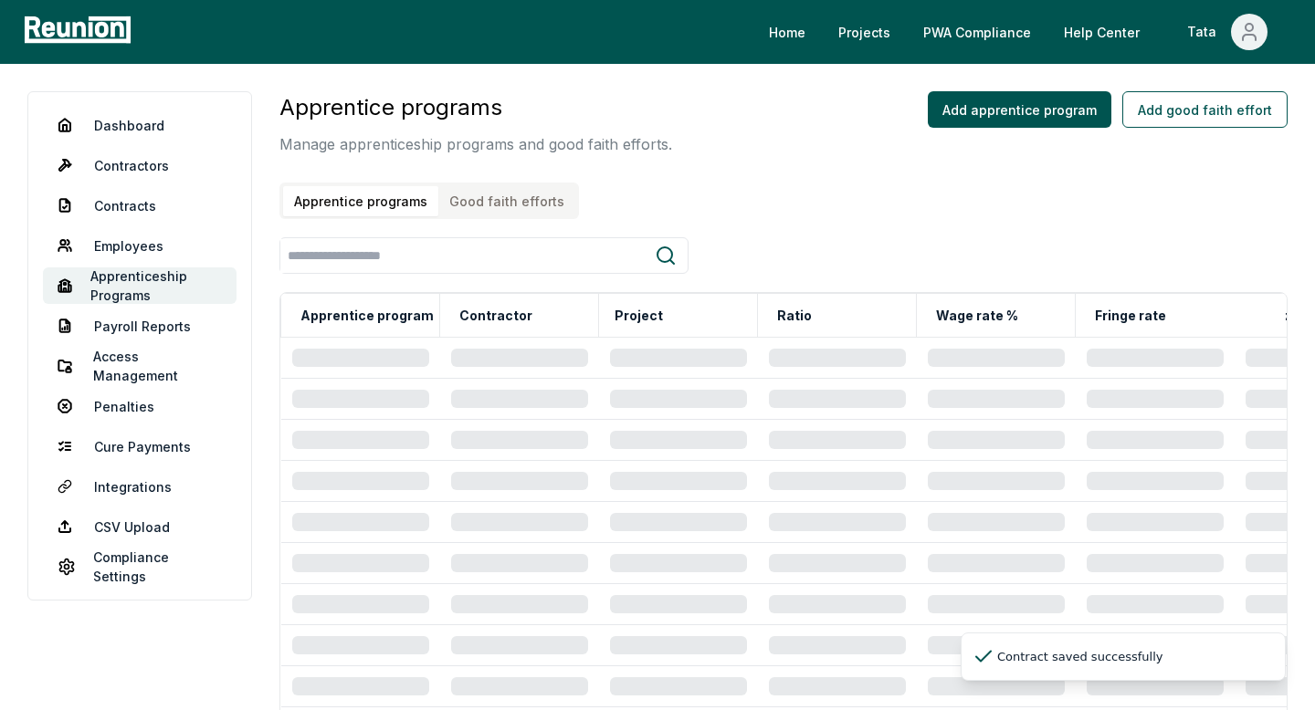
click at [488, 196] on button "Good faith efforts" at bounding box center [506, 201] width 137 height 30
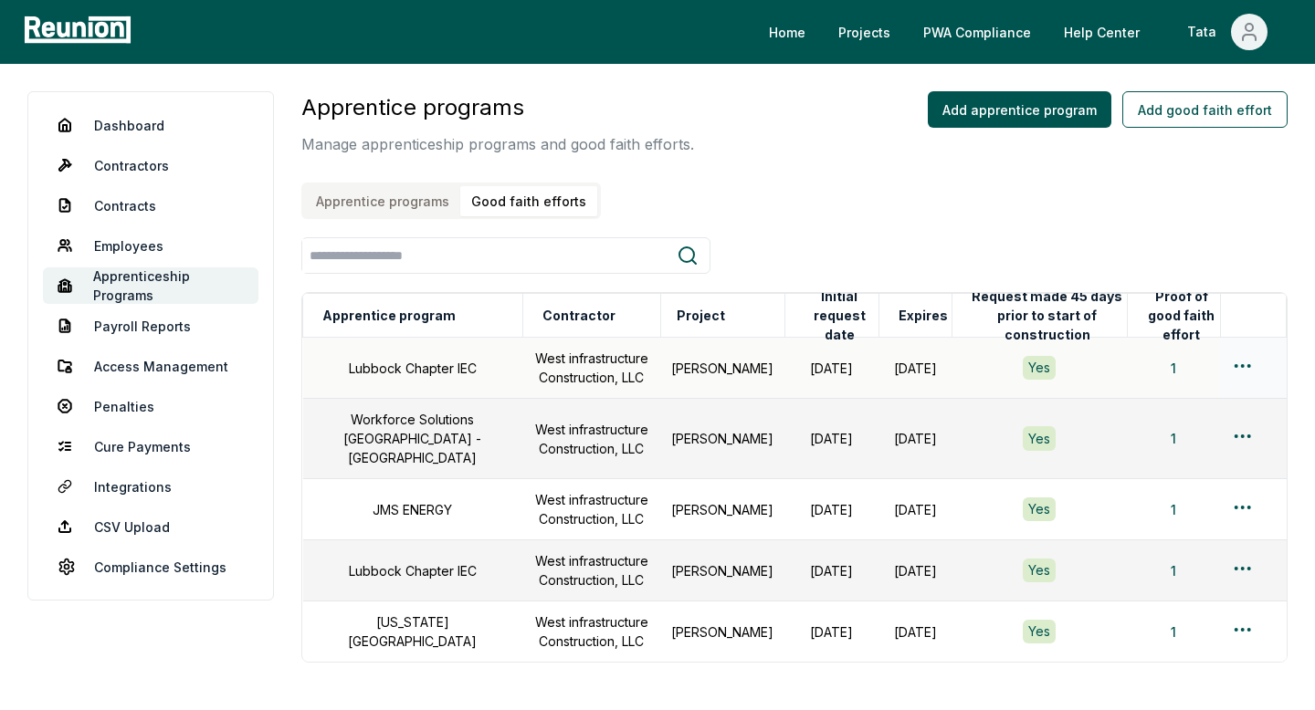
click at [1264, 368] on div at bounding box center [1253, 368] width 44 height 26
click at [1249, 369] on html "Please visit us on your desktop We're working on making our marketplace mobile-…" at bounding box center [657, 418] width 1315 height 836
click at [1085, 276] on html "Please visit us on your desktop We're working on making our marketplace mobile-…" at bounding box center [657, 418] width 1315 height 836
click at [1168, 126] on button "Add good faith effort" at bounding box center [1204, 109] width 165 height 37
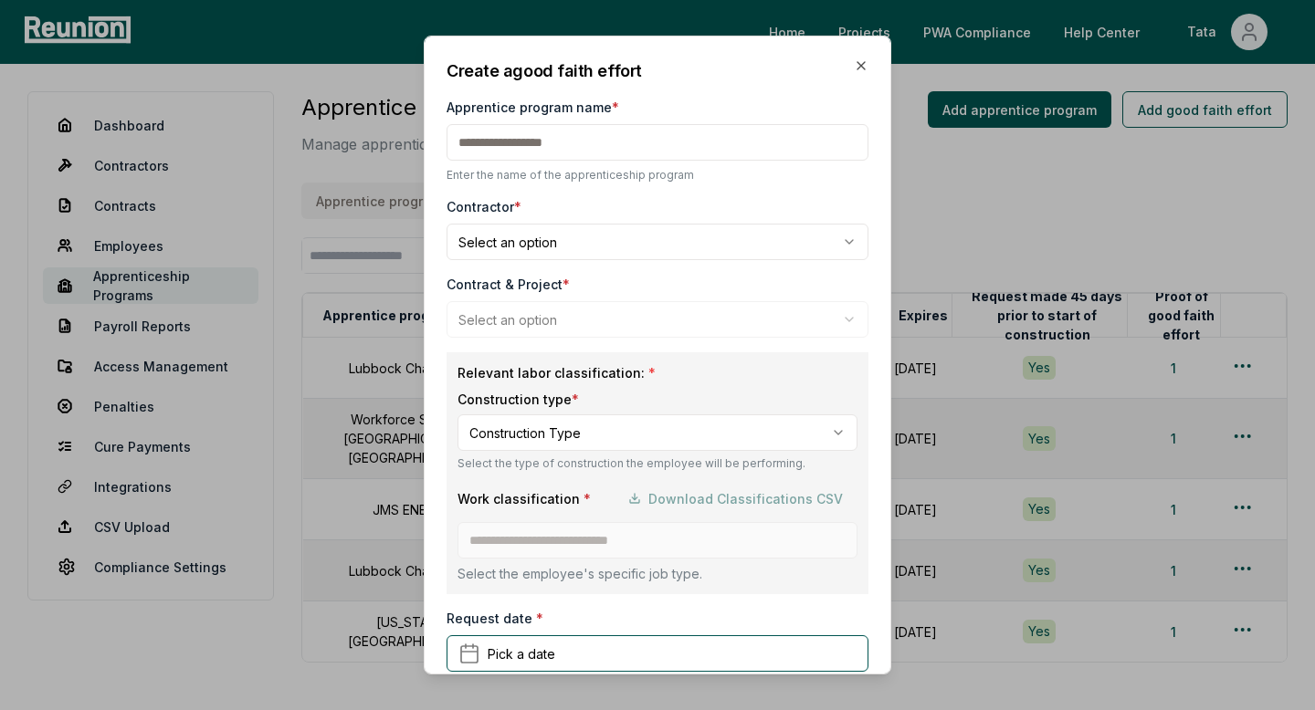
paste input "**********"
type input "**********"
click at [520, 246] on body "Please visit us on your desktop We're working on making our marketplace mobile-…" at bounding box center [657, 418] width 1315 height 836
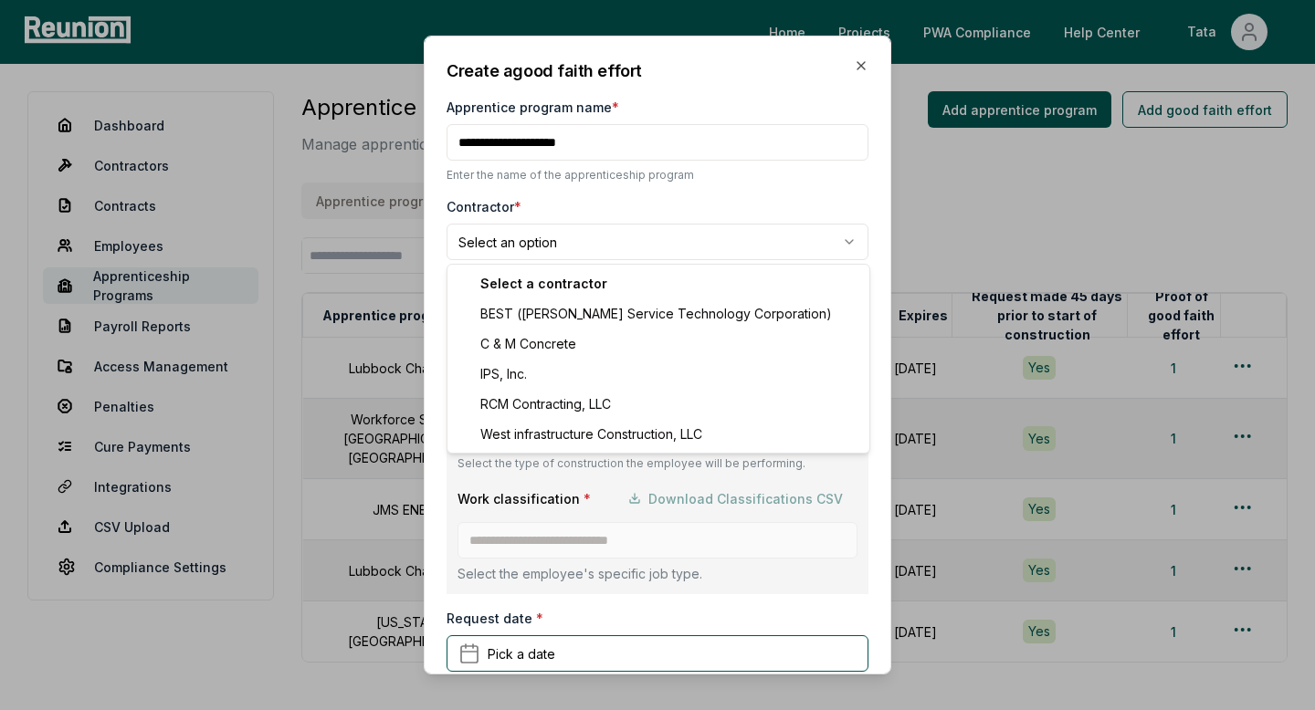
select select "**********"
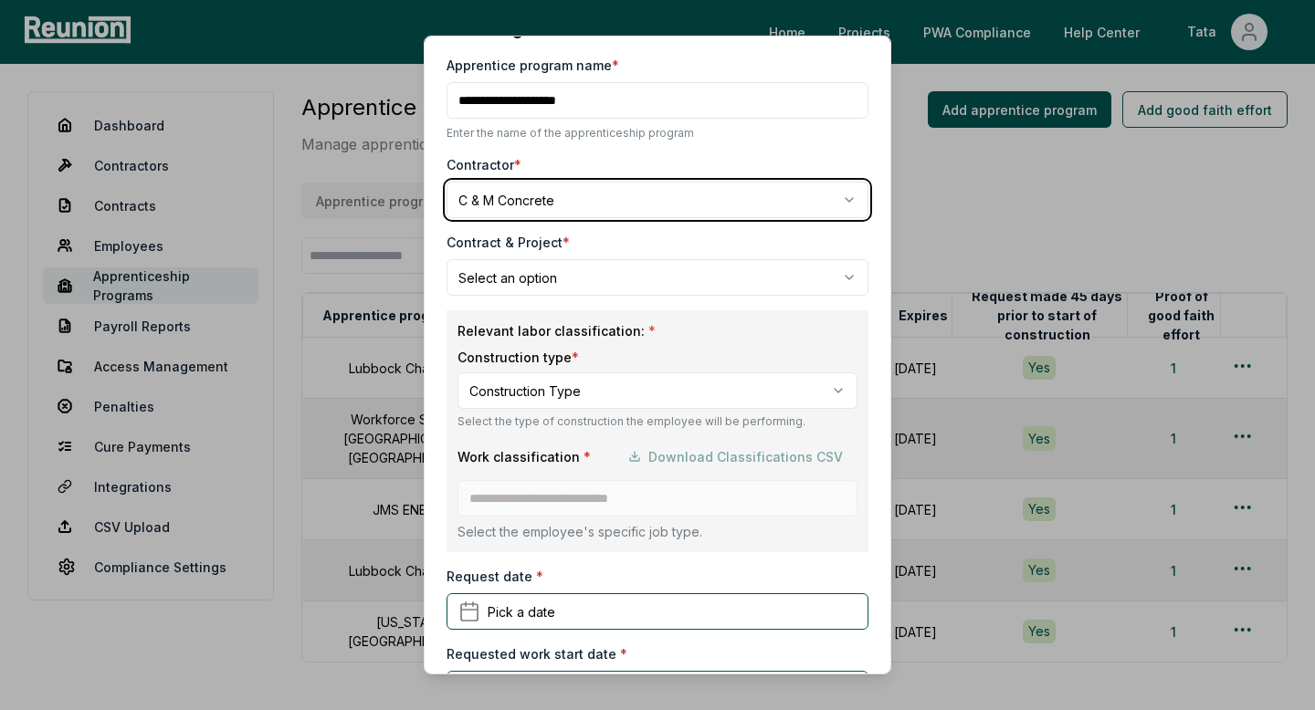
scroll to position [68, 0]
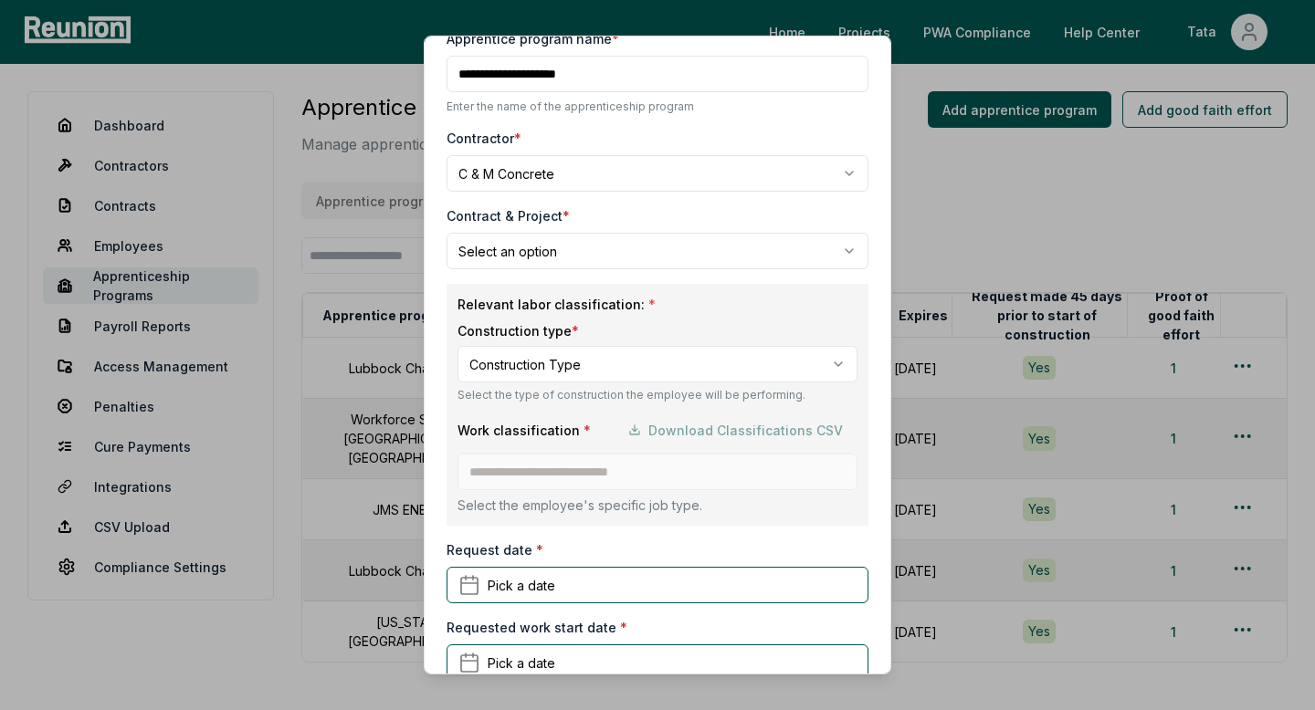
click at [572, 254] on body "Please visit us on your desktop We're working on making our marketplace mobile-…" at bounding box center [657, 418] width 1315 height 836
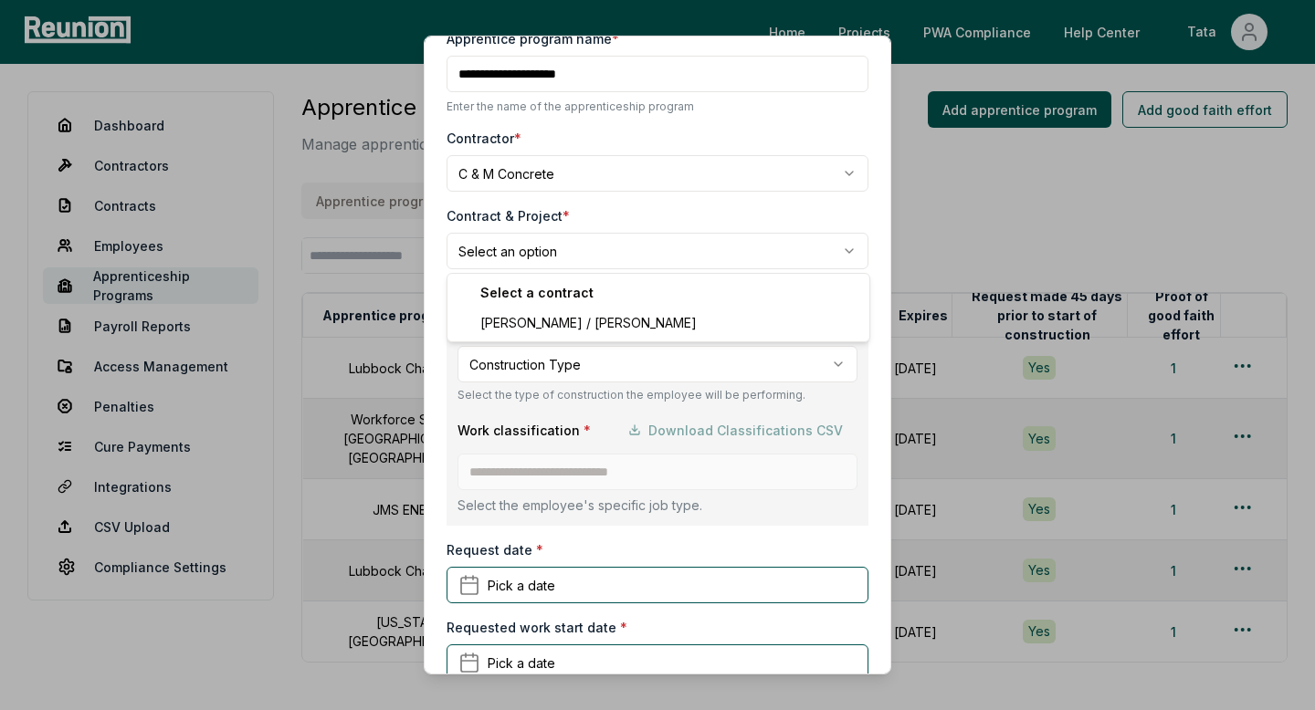
select select "**********"
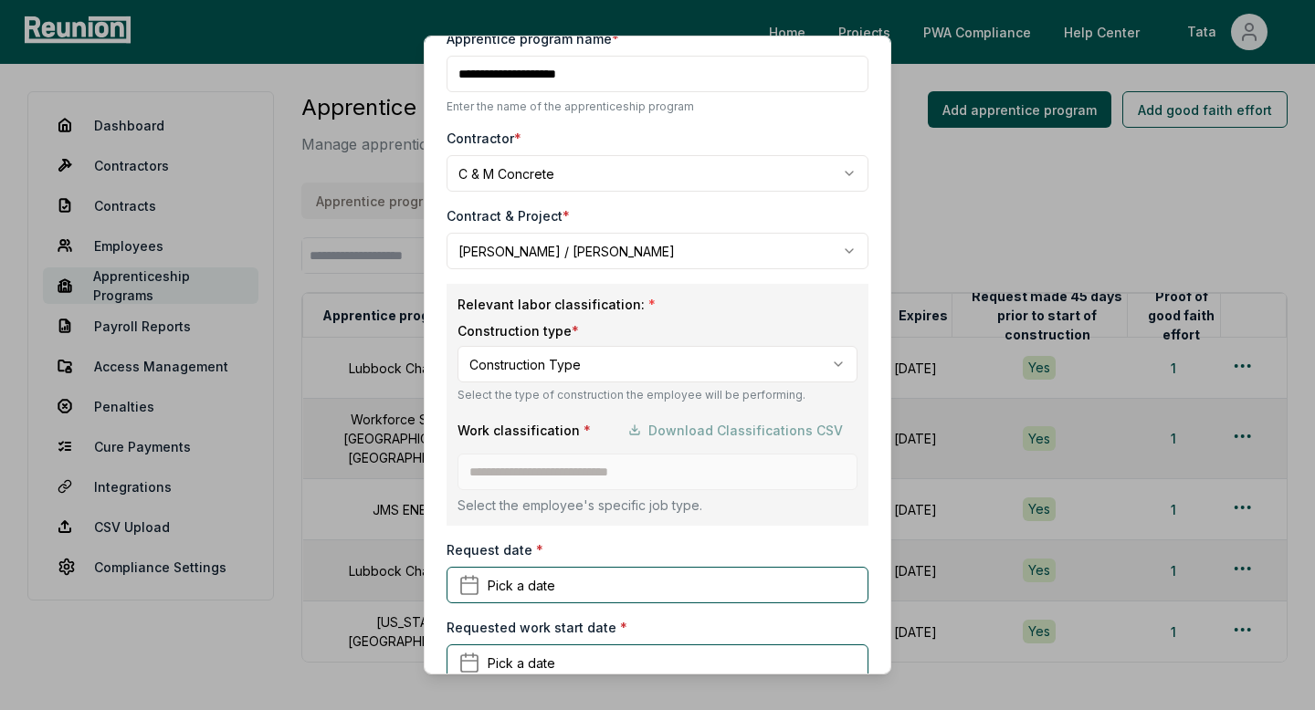
click at [534, 359] on body "Please visit us on your desktop We're working on making our marketplace mobile-…" at bounding box center [657, 418] width 1315 height 836
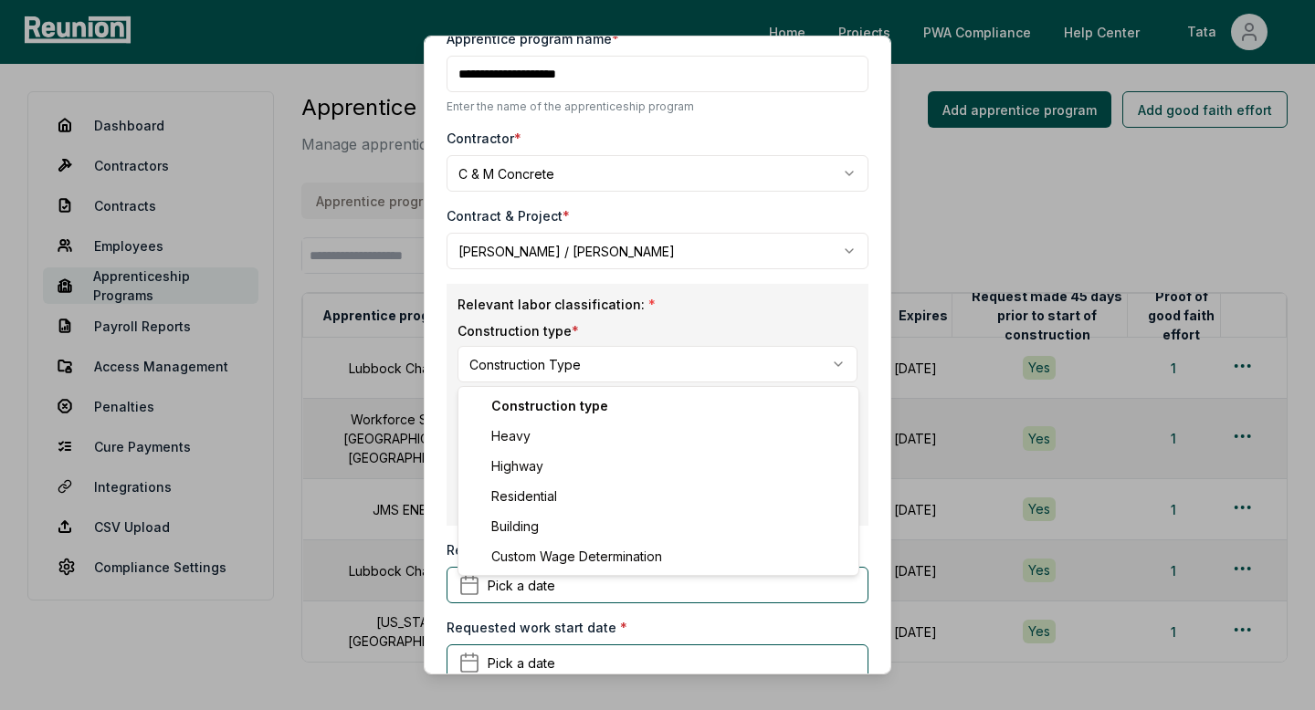
select select "*****"
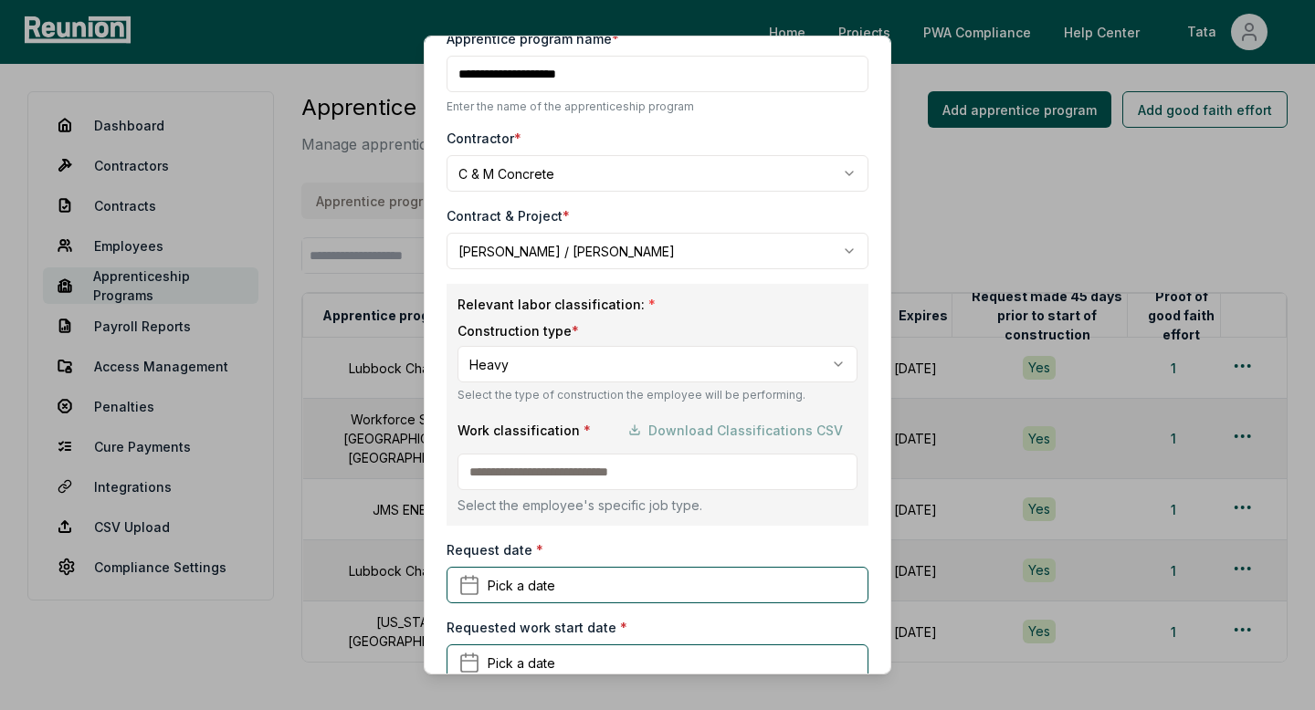
click at [564, 478] on input at bounding box center [657, 472] width 400 height 37
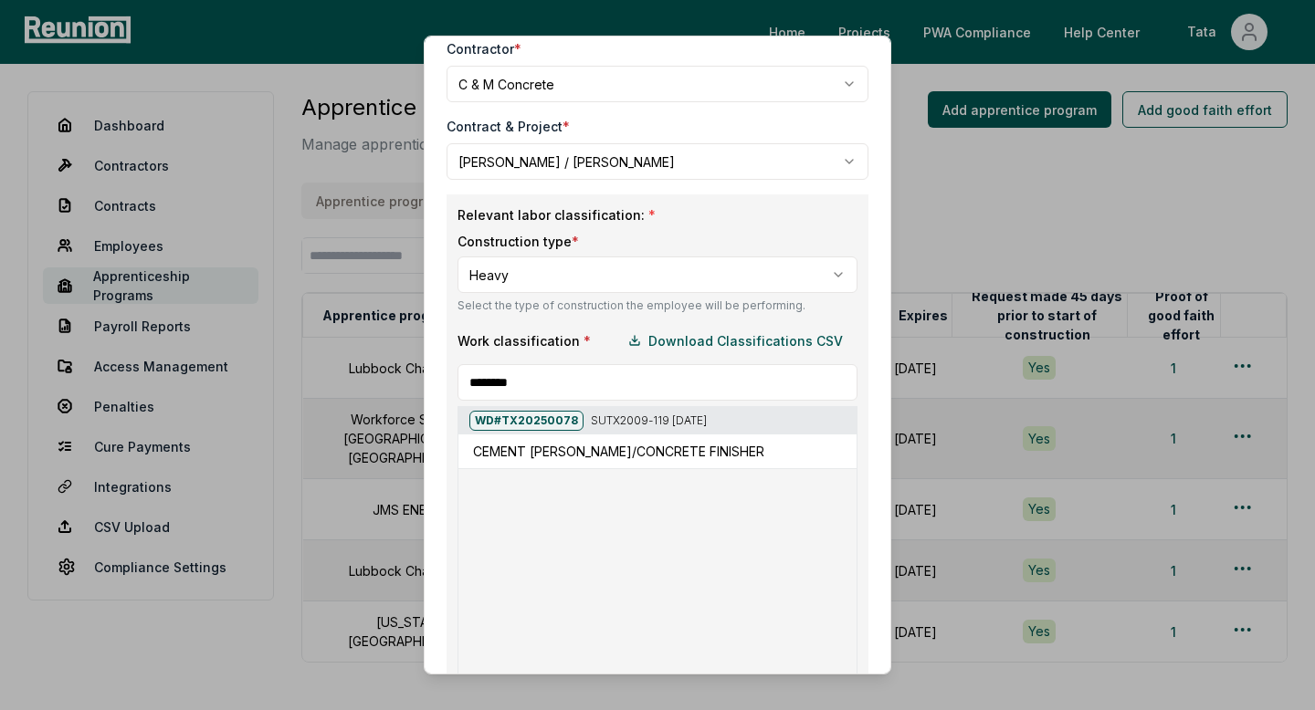
scroll to position [160, 0]
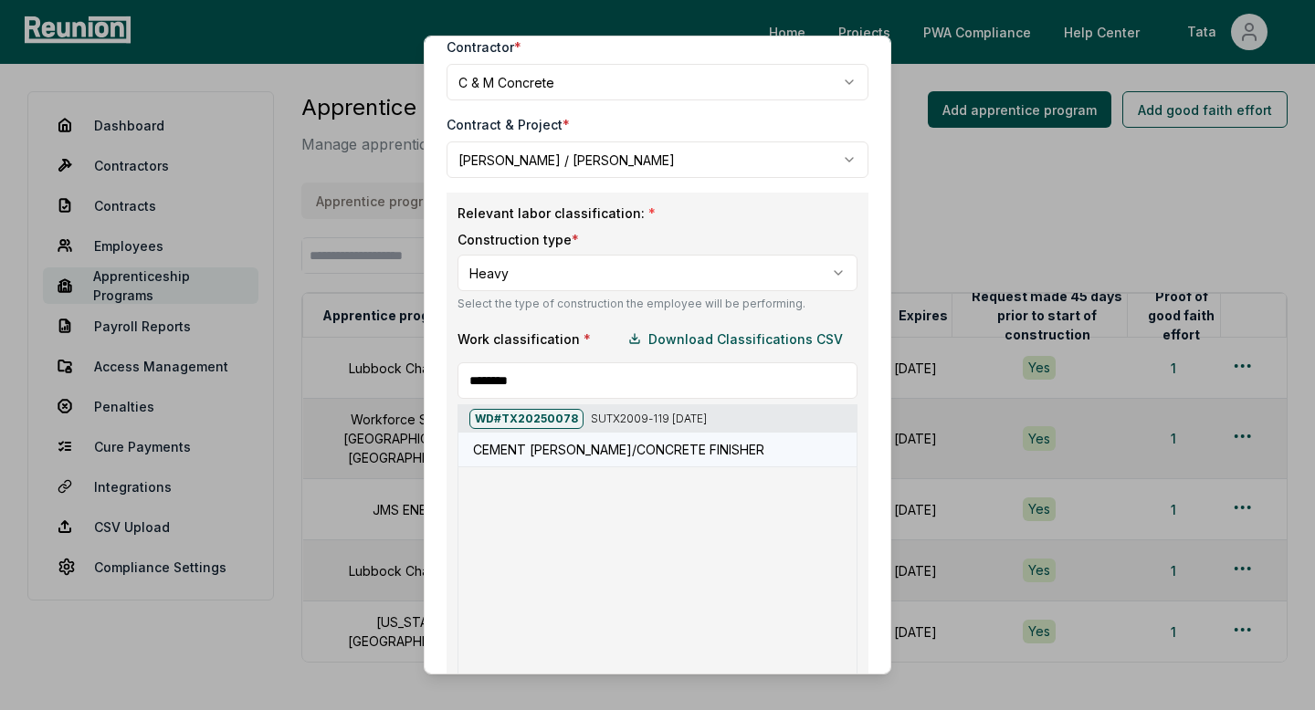
type input "********"
click at [653, 452] on h5 "CEMENT [PERSON_NAME]/CONCRETE FINISHER" at bounding box center [618, 449] width 291 height 19
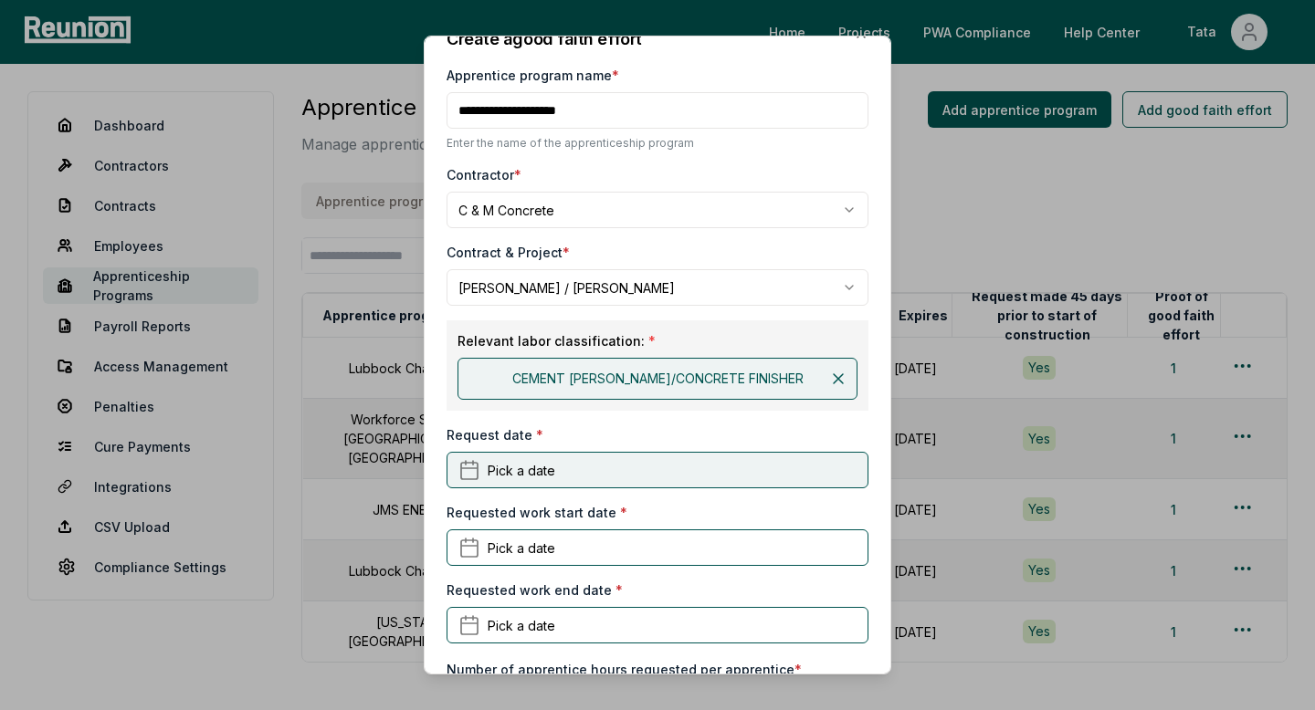
scroll to position [30, 0]
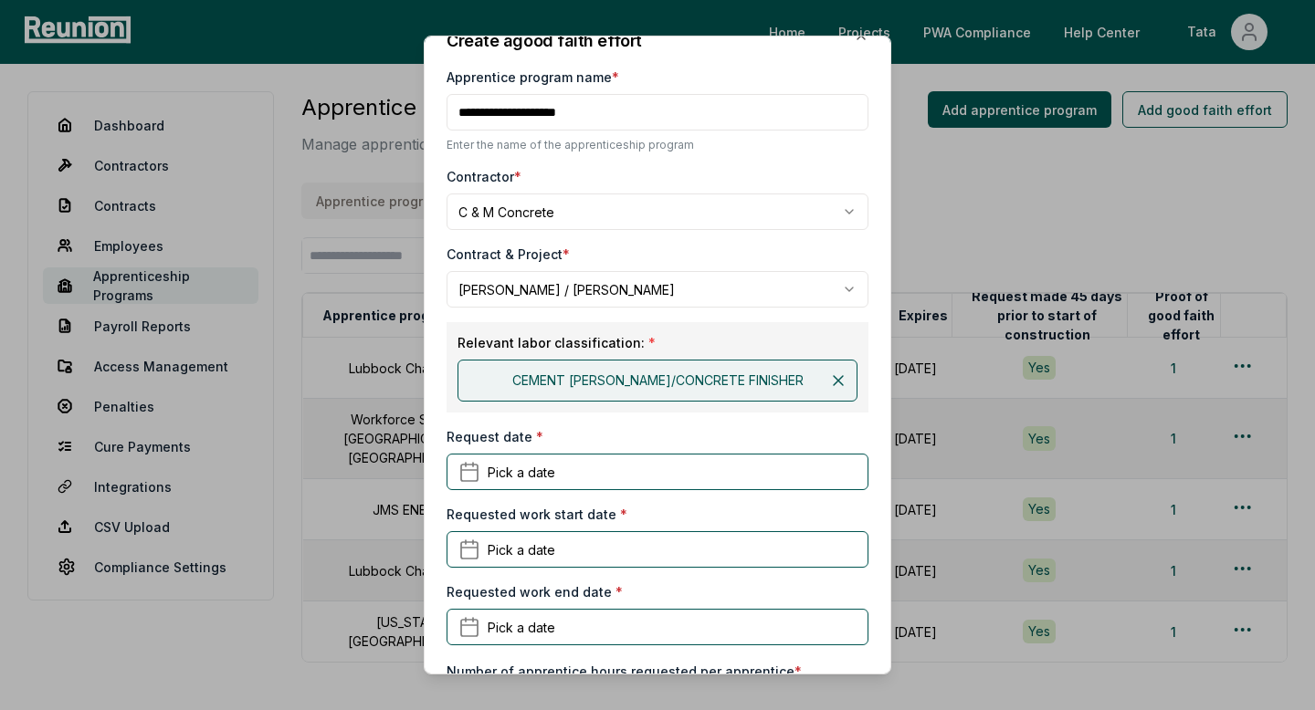
click at [827, 378] on button at bounding box center [838, 381] width 37 height 37
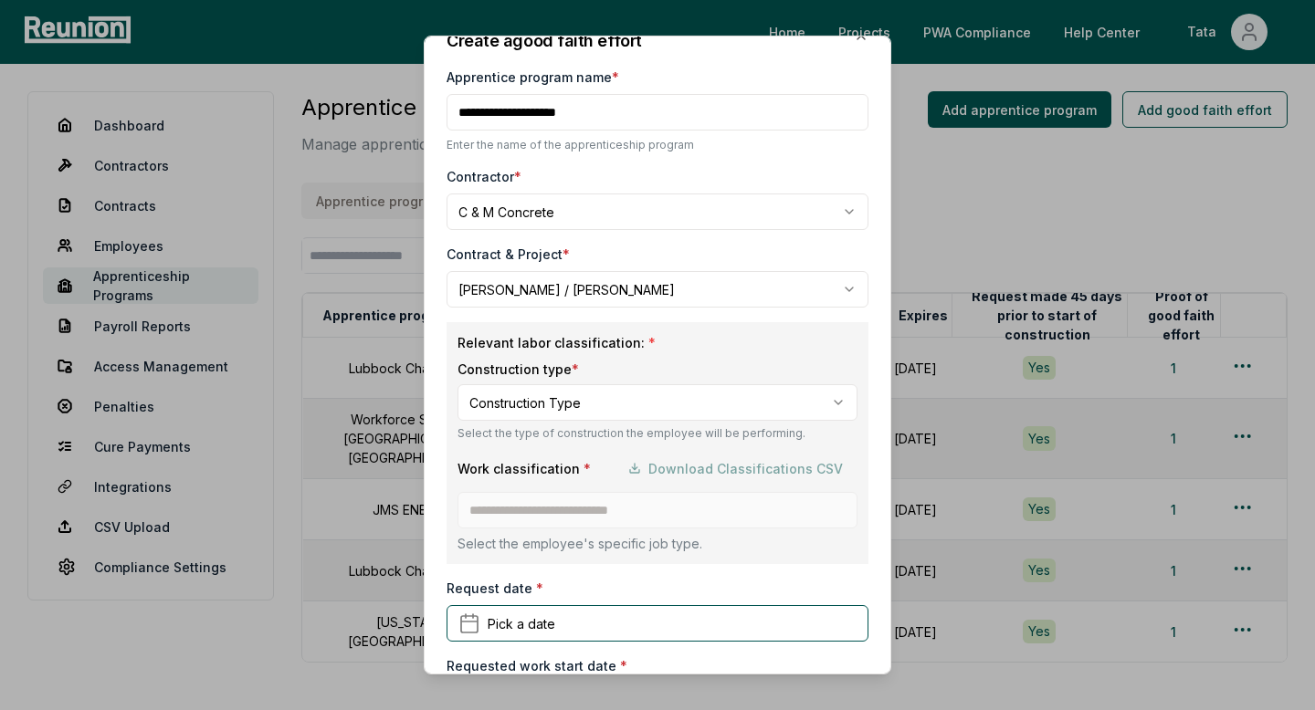
click at [594, 394] on body "Please visit us on your desktop We're working on making our marketplace mobile-…" at bounding box center [657, 418] width 1315 height 836
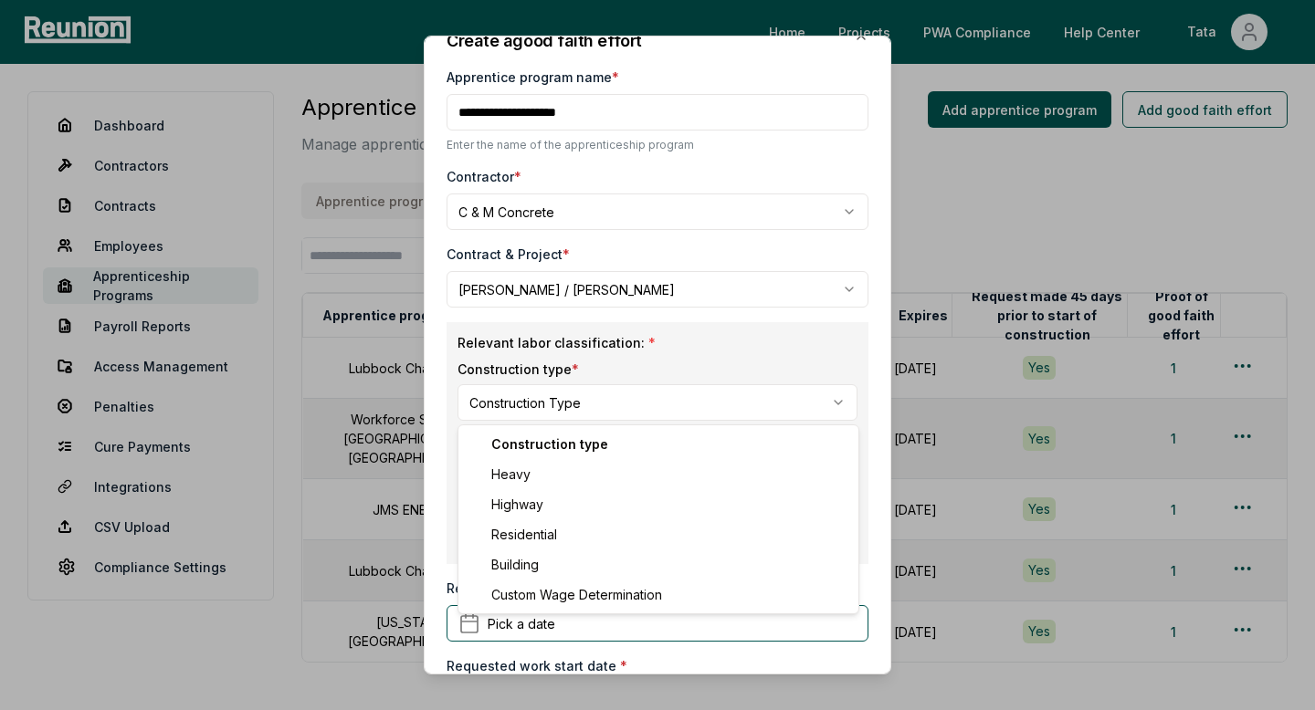
select select "********"
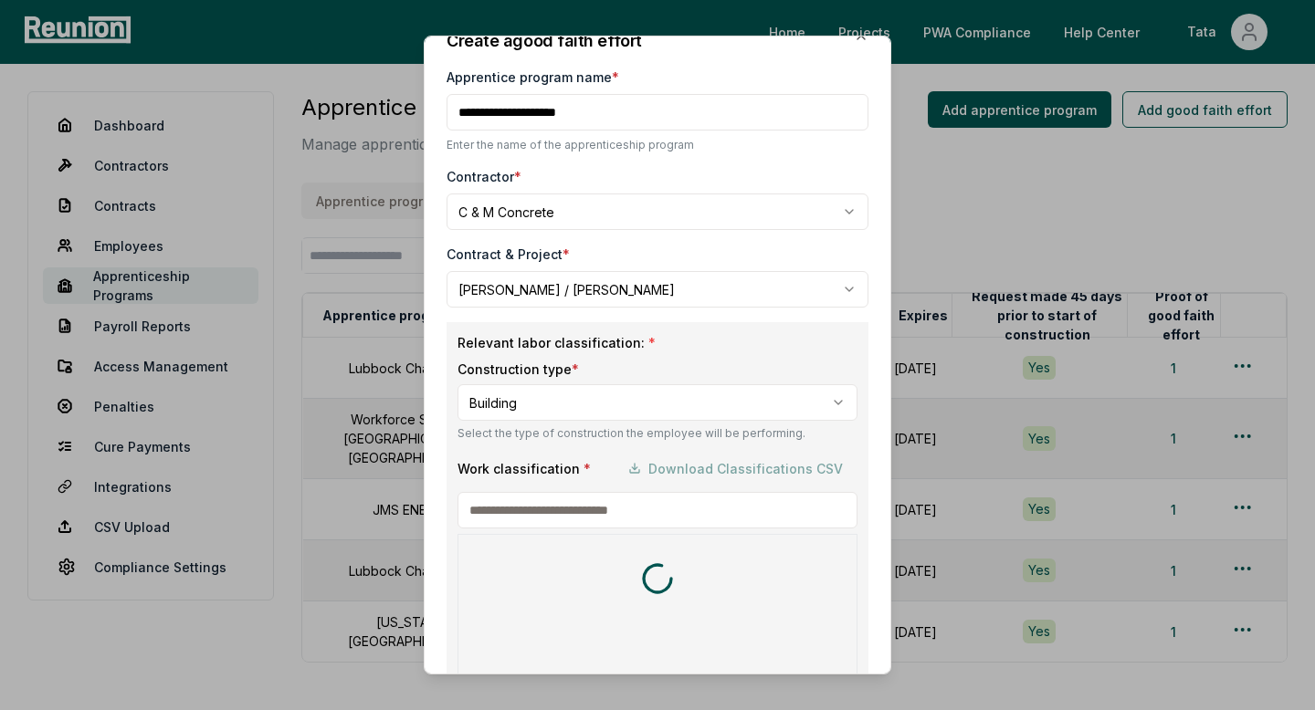
click at [565, 501] on input at bounding box center [657, 510] width 400 height 37
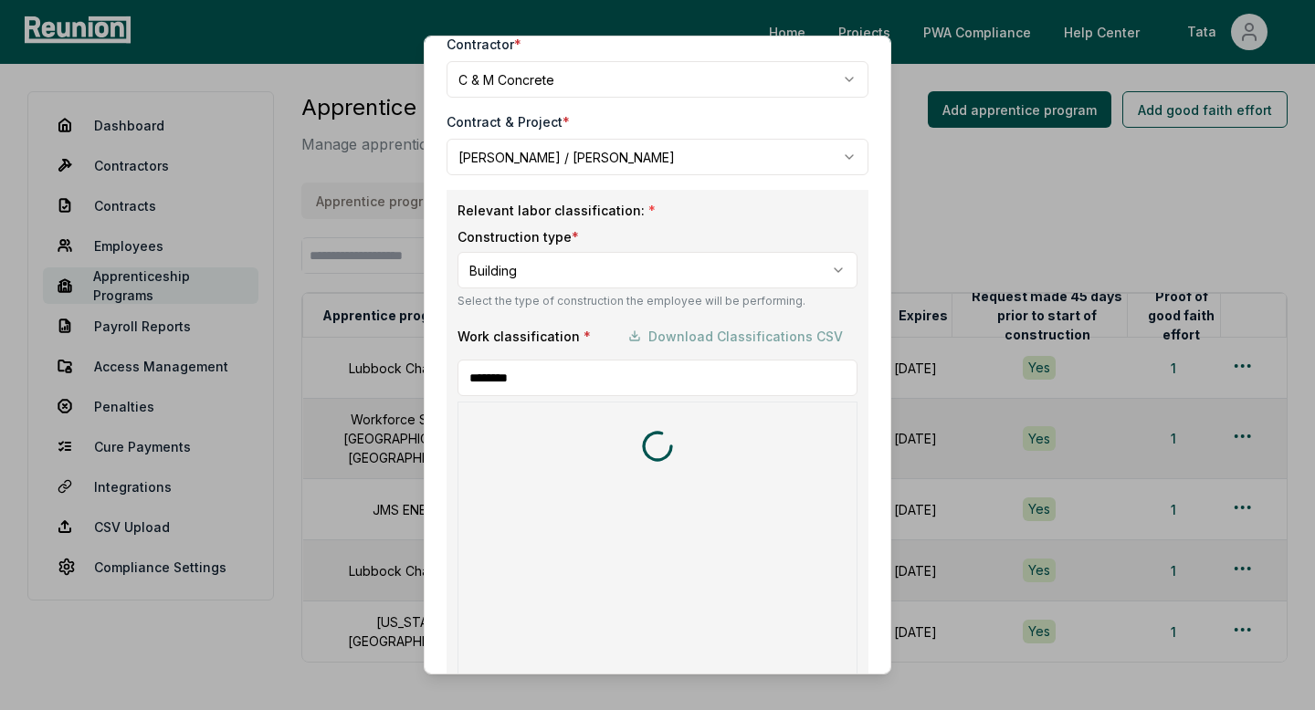
scroll to position [178, 0]
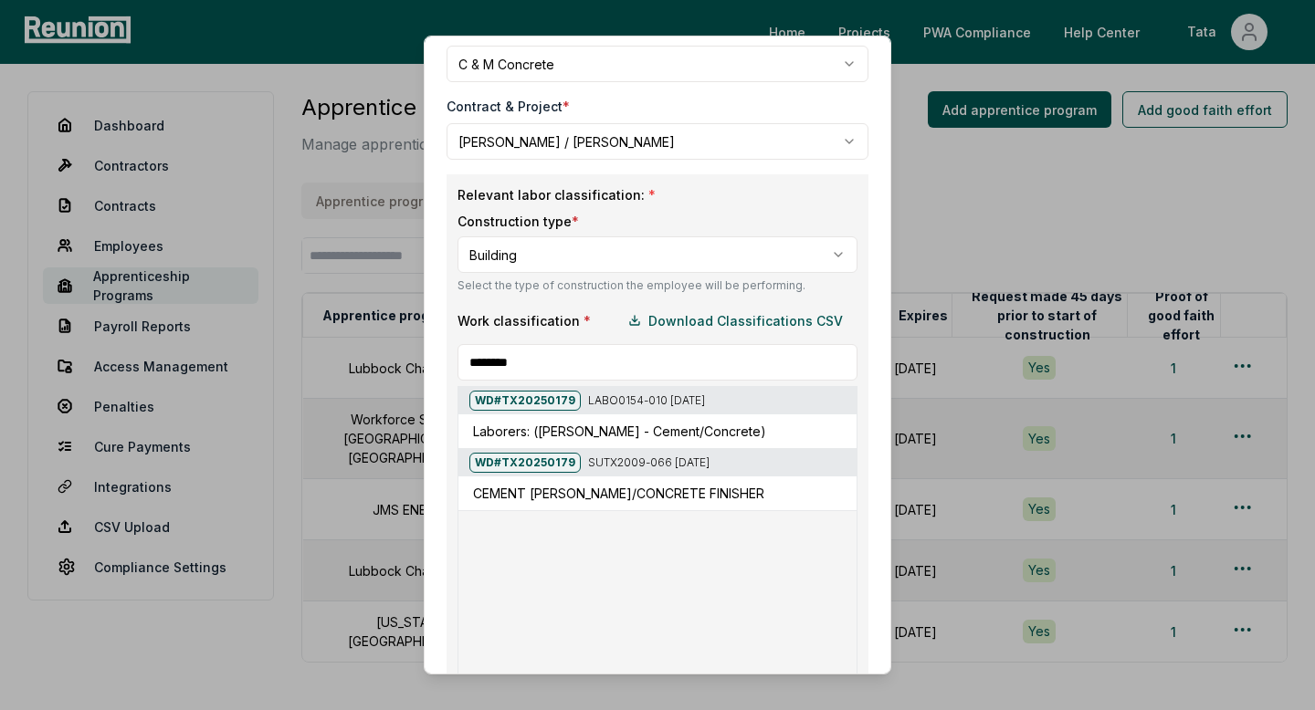
type input "********"
click at [749, 428] on h5 "Laborers: ([PERSON_NAME] - Cement/Concrete)" at bounding box center [619, 431] width 293 height 19
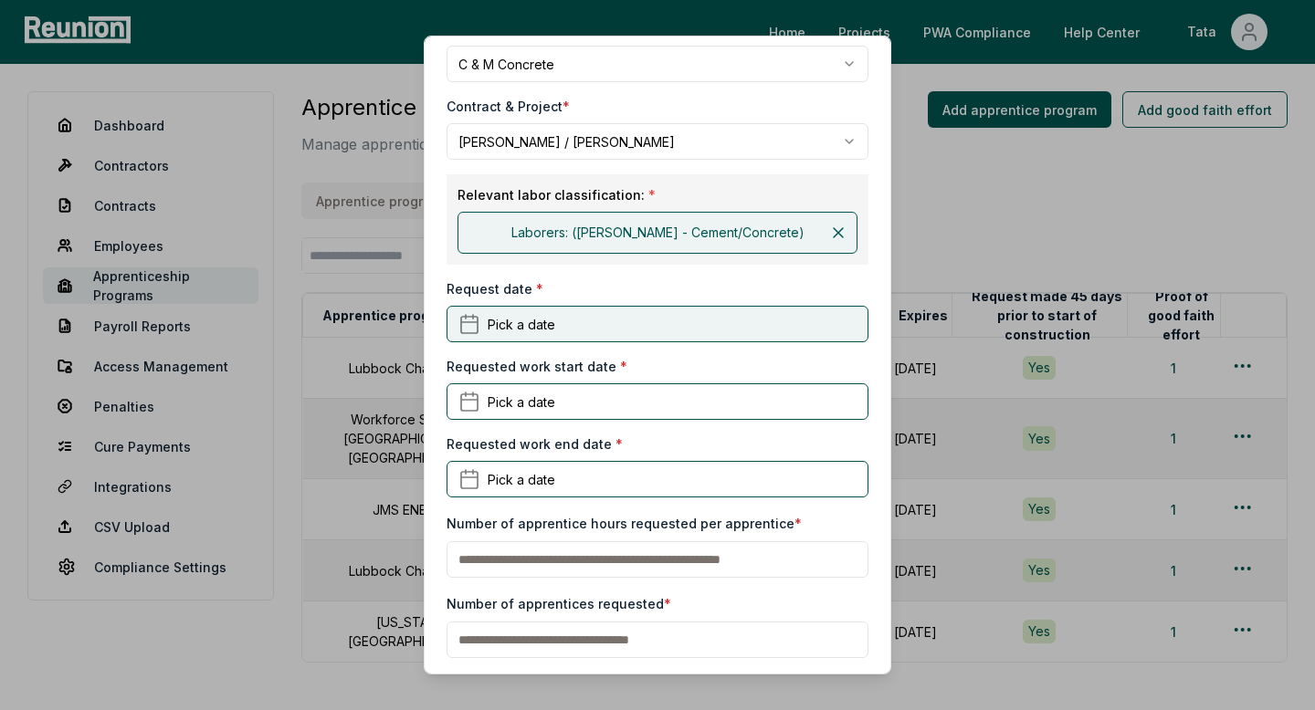
click at [591, 320] on button "Pick a date" at bounding box center [658, 324] width 422 height 37
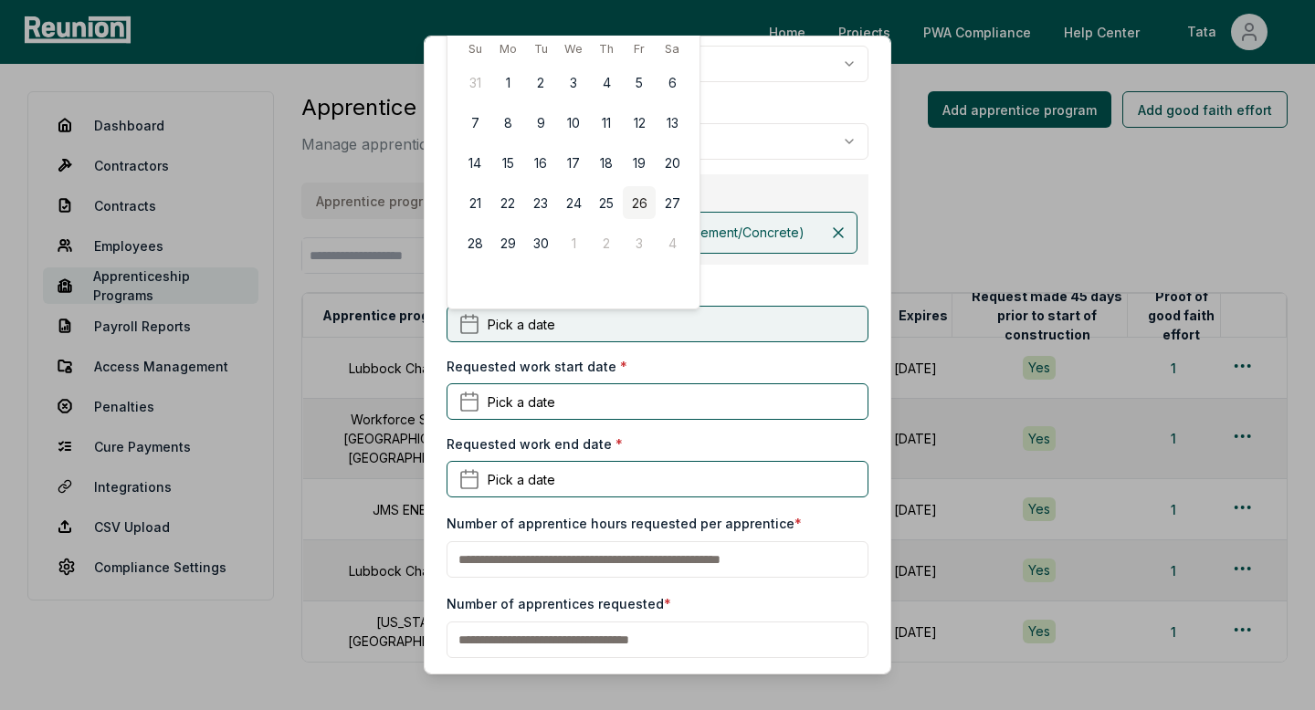
scroll to position [0, 0]
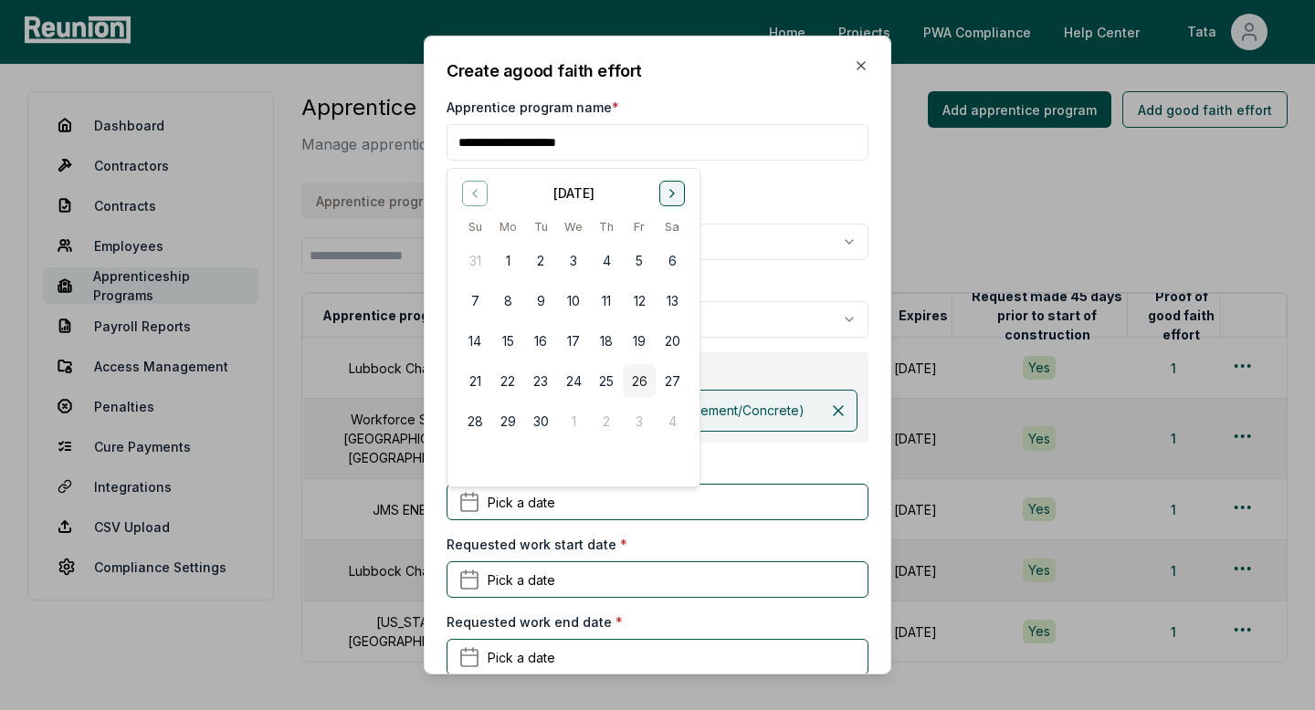
click at [669, 199] on icon "Go to next month" at bounding box center [672, 192] width 15 height 15
click at [674, 252] on button "1" at bounding box center [672, 260] width 33 height 33
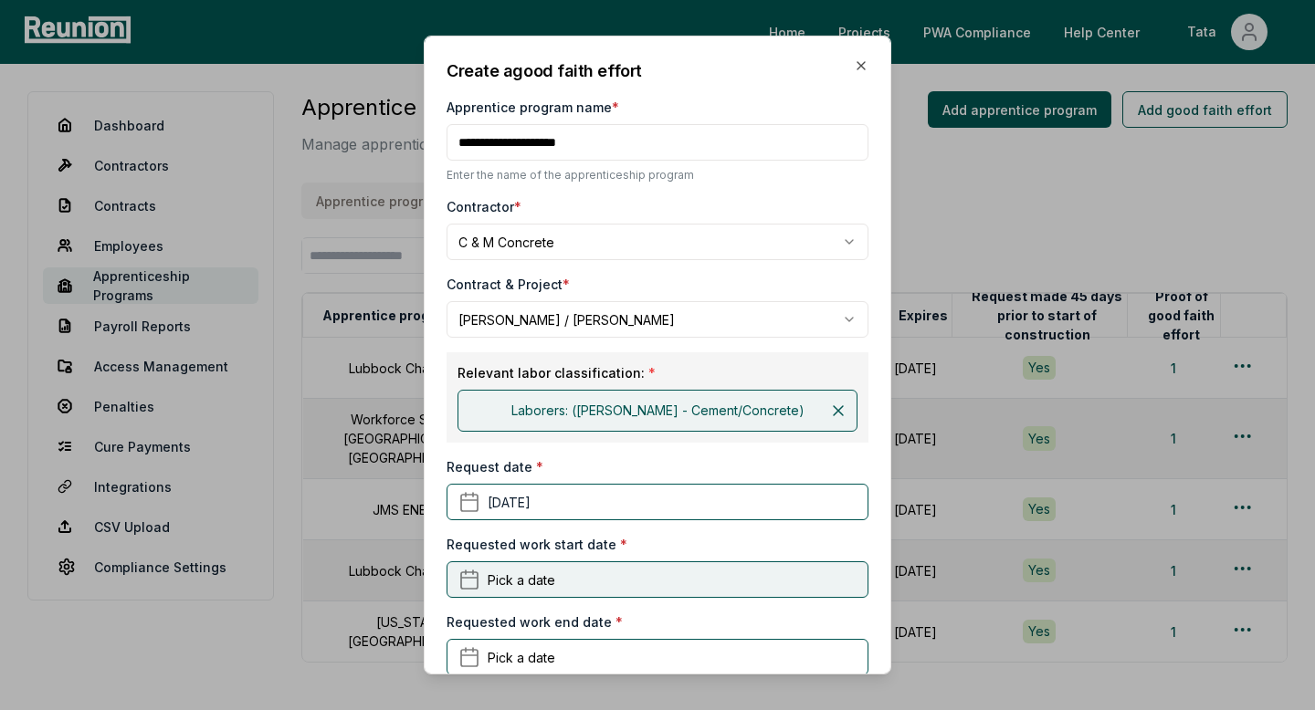
click at [553, 578] on button "Pick a date" at bounding box center [658, 580] width 422 height 37
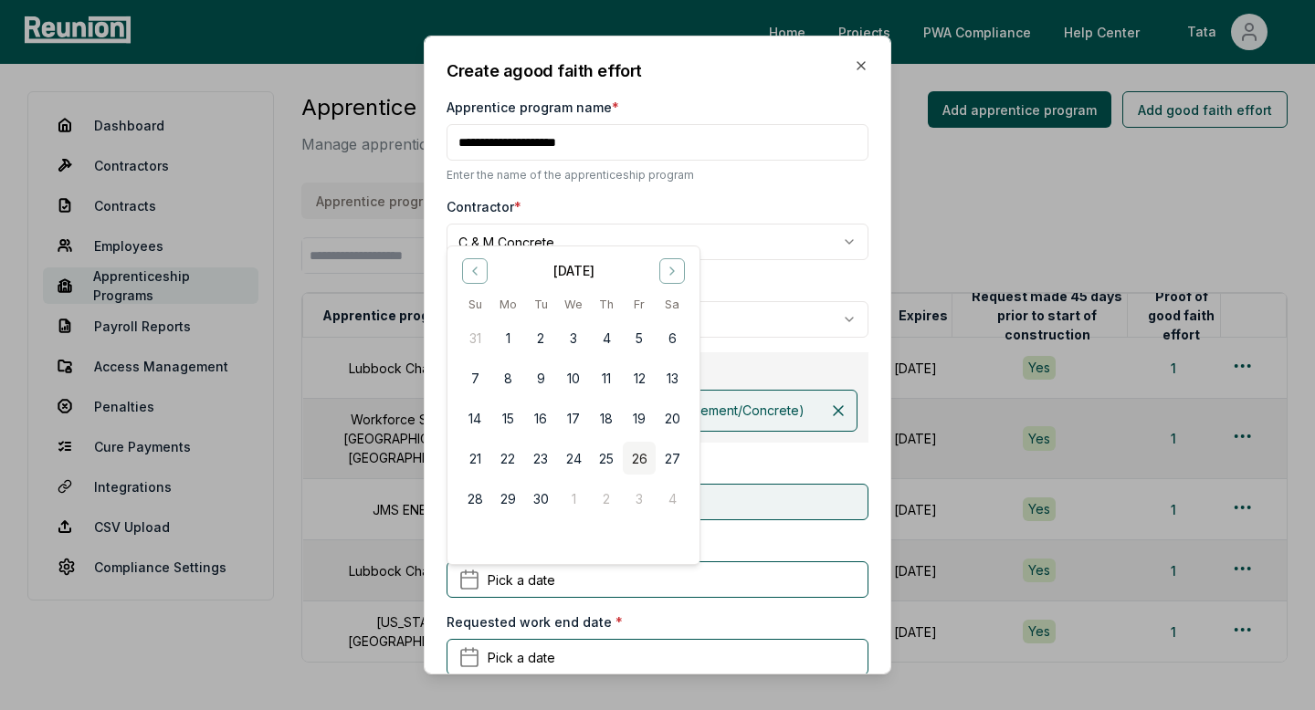
click at [748, 489] on button "[DATE]" at bounding box center [658, 502] width 422 height 37
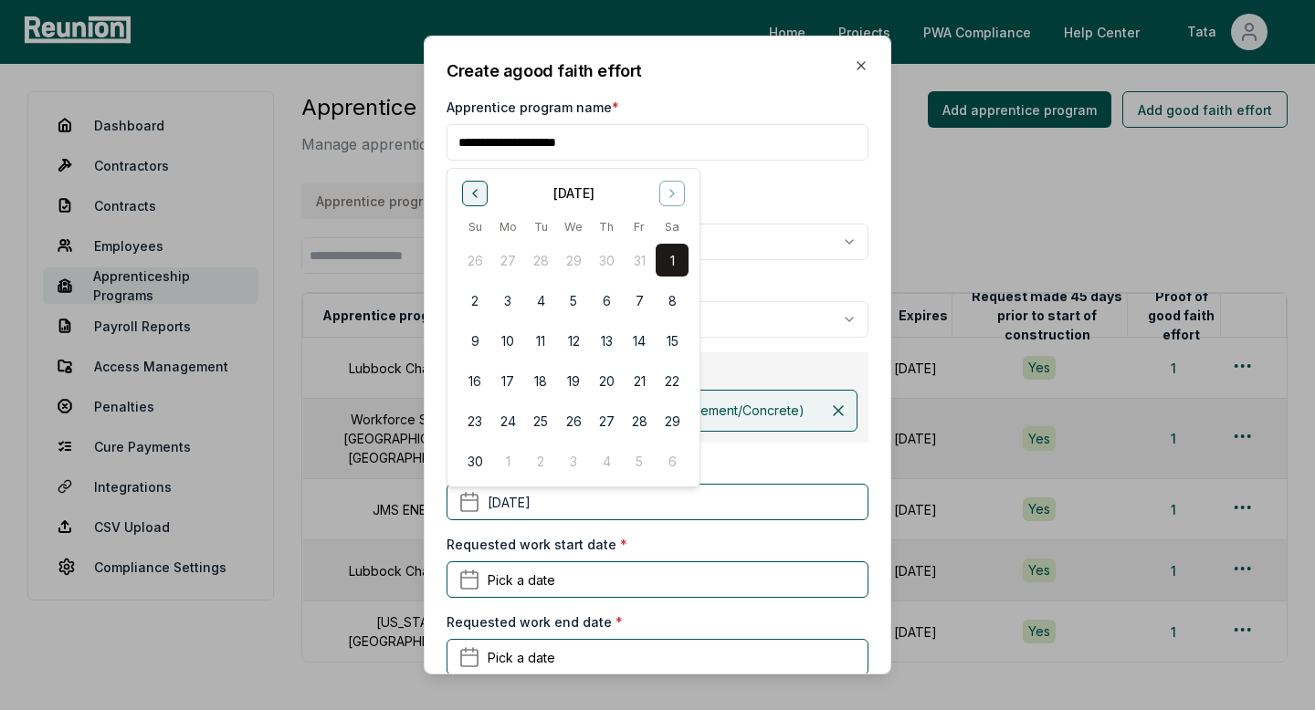
click at [481, 196] on icon "Go to previous month" at bounding box center [475, 192] width 15 height 15
click at [574, 337] on button "17" at bounding box center [573, 340] width 33 height 33
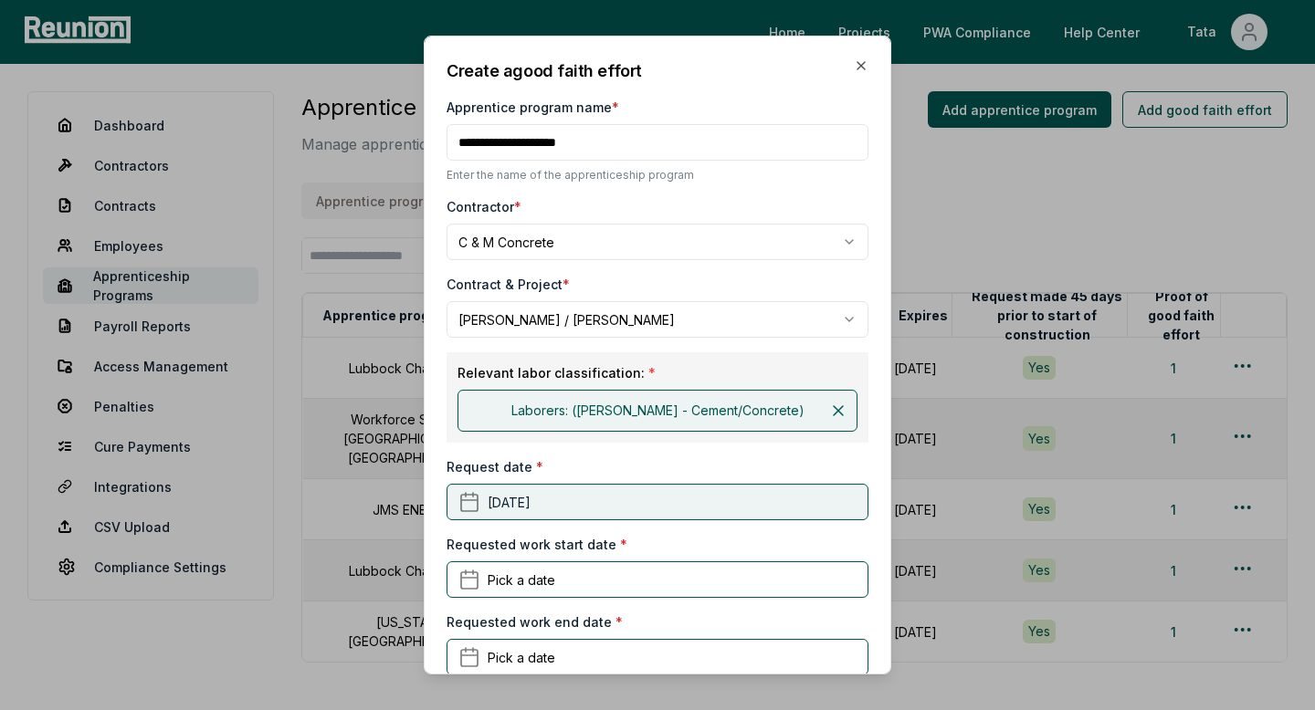
click at [618, 506] on button "[DATE]" at bounding box center [658, 502] width 422 height 37
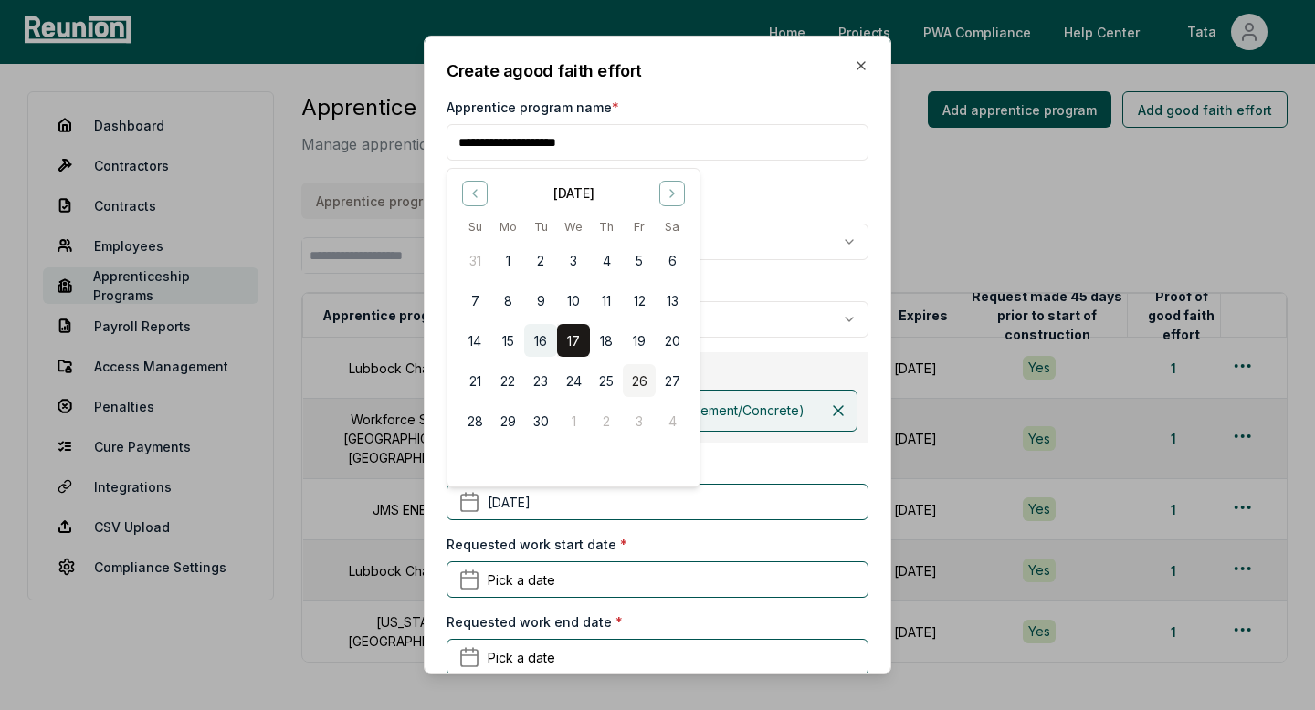
click at [534, 336] on button "16" at bounding box center [540, 340] width 33 height 33
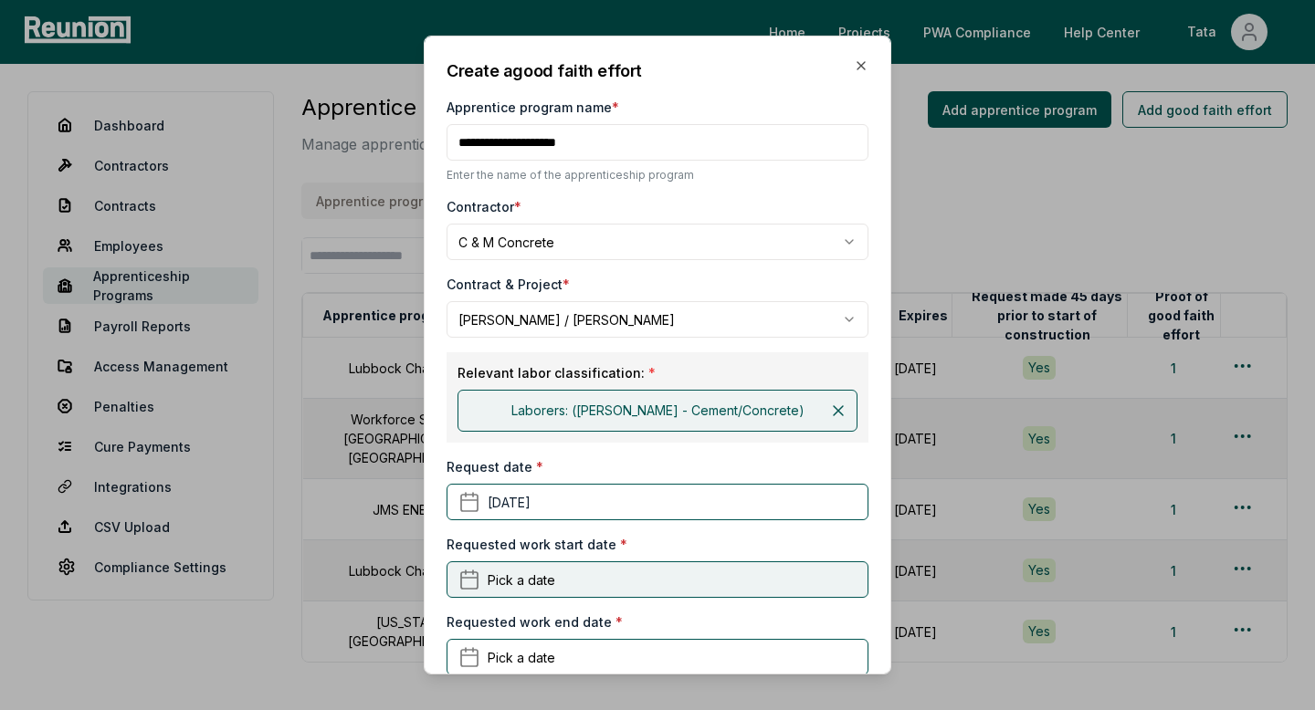
click at [561, 576] on button "Pick a date" at bounding box center [658, 580] width 422 height 37
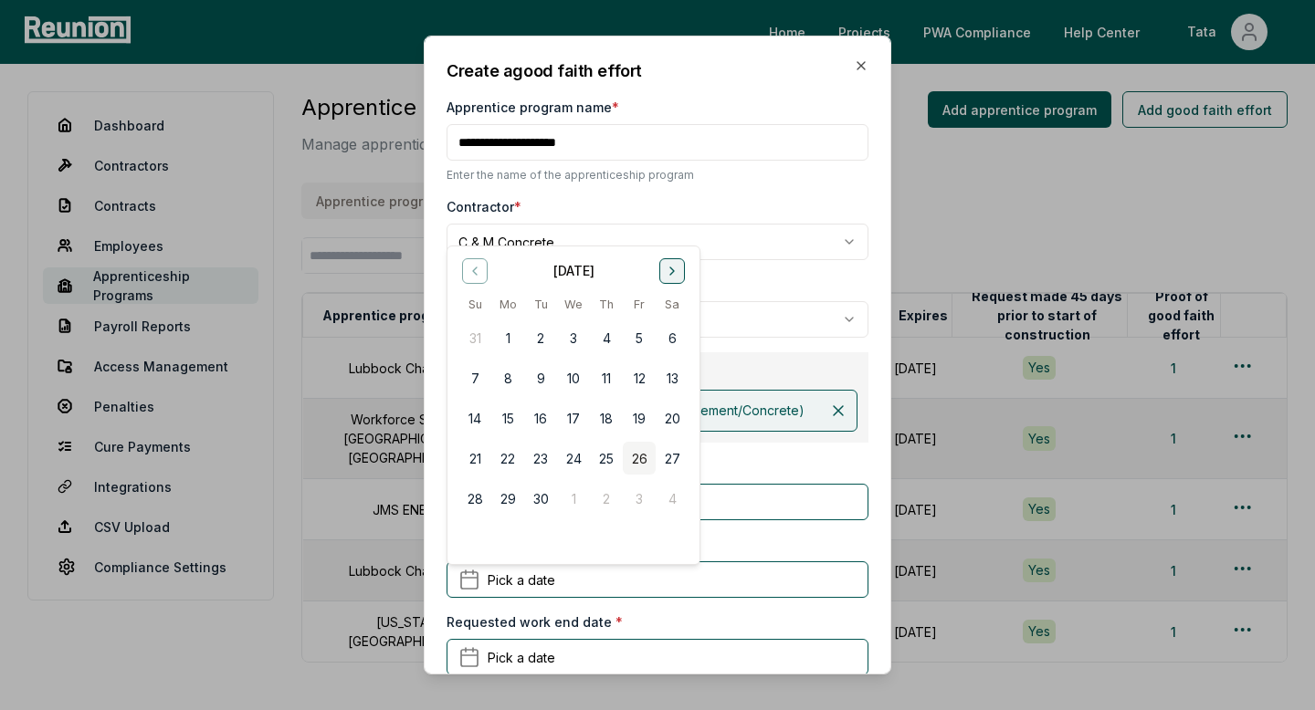
click at [678, 278] on button "Go to next month" at bounding box center [672, 271] width 26 height 26
click at [668, 329] on button "1" at bounding box center [672, 337] width 33 height 33
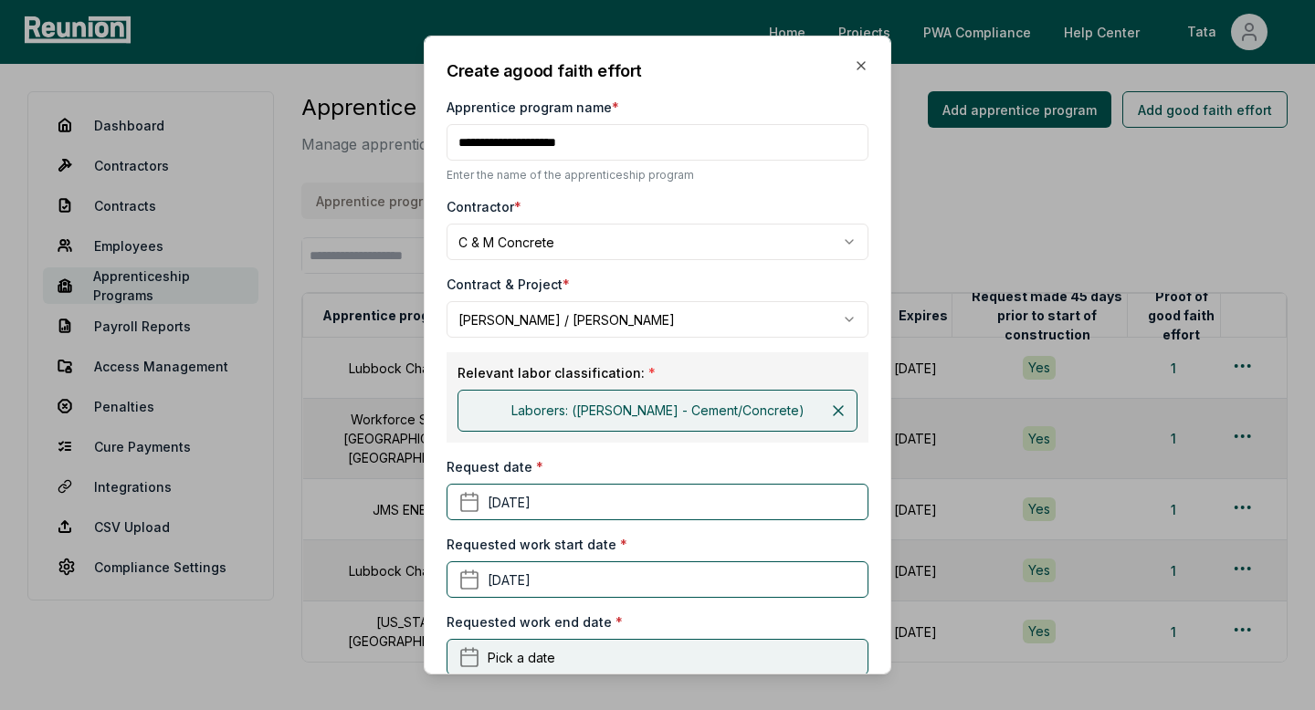
click at [530, 650] on span "Pick a date" at bounding box center [522, 656] width 68 height 19
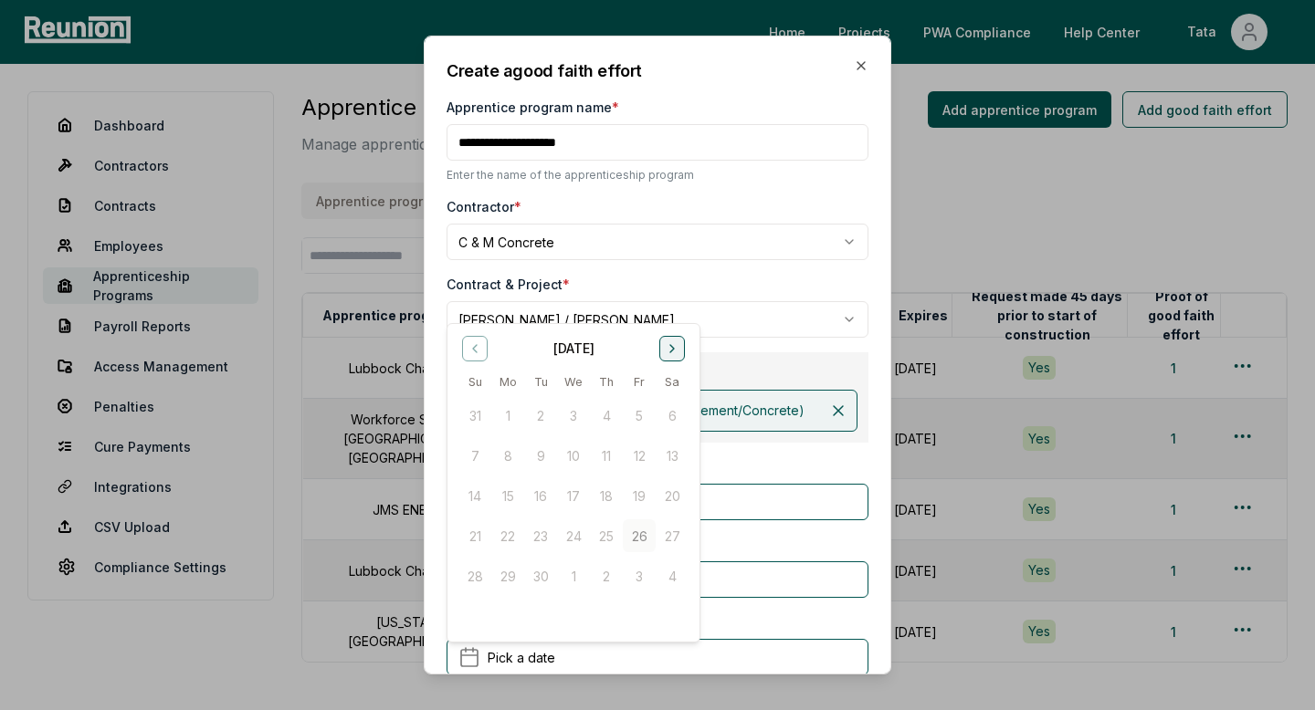
click at [673, 351] on icon "Go to next month" at bounding box center [672, 348] width 15 height 15
click at [487, 531] on button "16" at bounding box center [474, 536] width 33 height 33
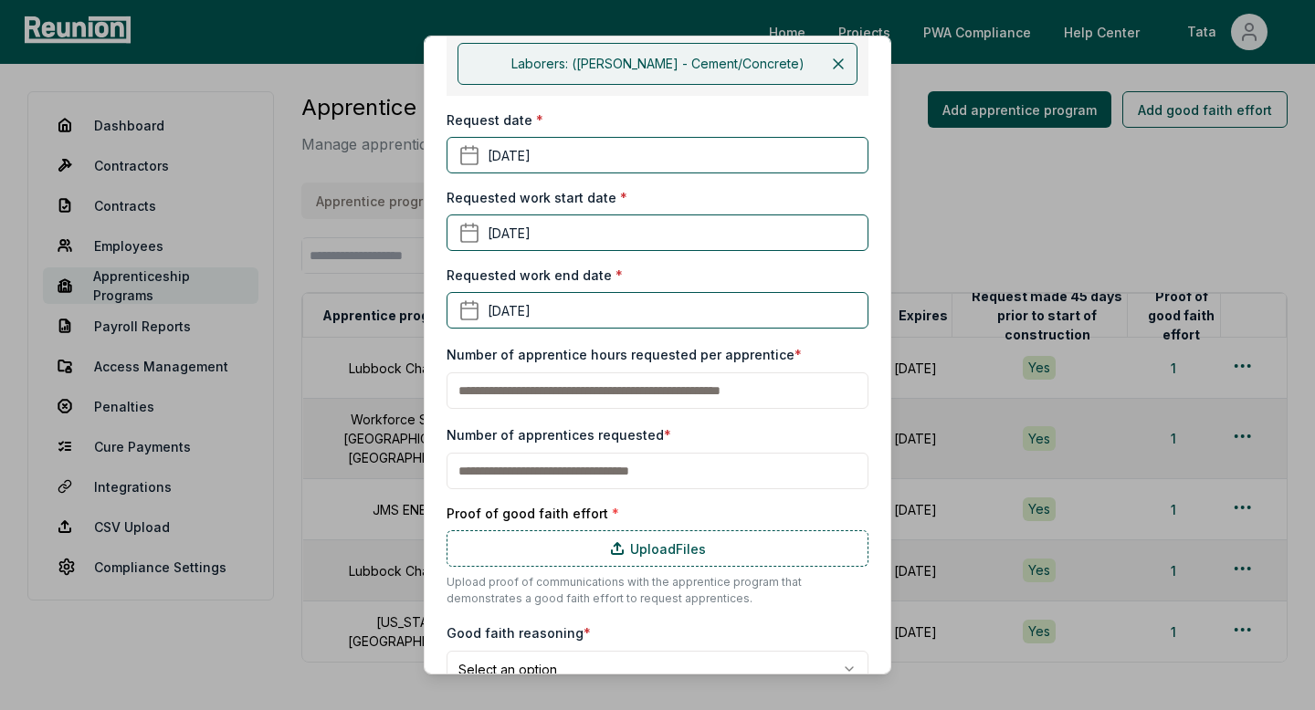
scroll to position [355, 0]
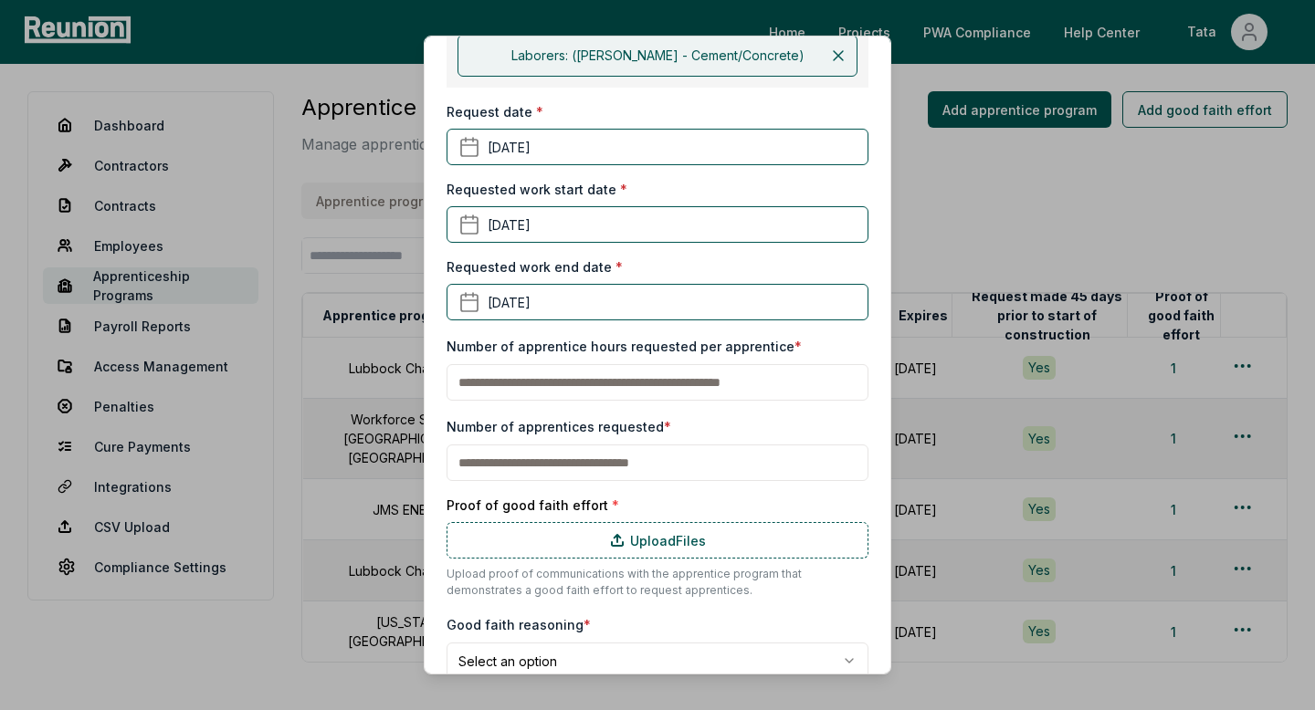
click at [566, 400] on input "text" at bounding box center [658, 382] width 422 height 37
type input "**"
click at [559, 467] on input "text" at bounding box center [658, 463] width 422 height 37
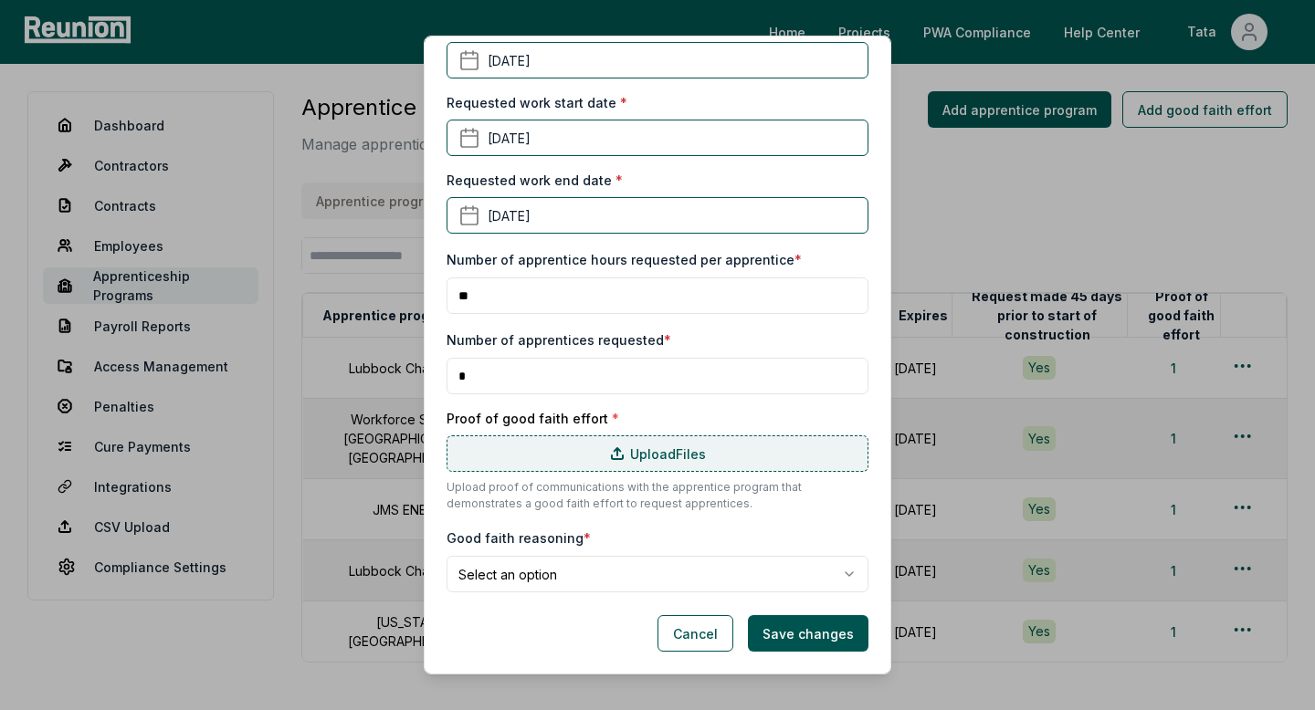
type input "*"
click at [694, 462] on label "Upload Files" at bounding box center [658, 454] width 422 height 37
click at [0, 0] on input "Upload Files" at bounding box center [0, 0] width 0 height 0
click at [619, 448] on icon at bounding box center [617, 454] width 15 height 15
click at [0, 0] on input "Upload Files" at bounding box center [0, 0] width 0 height 0
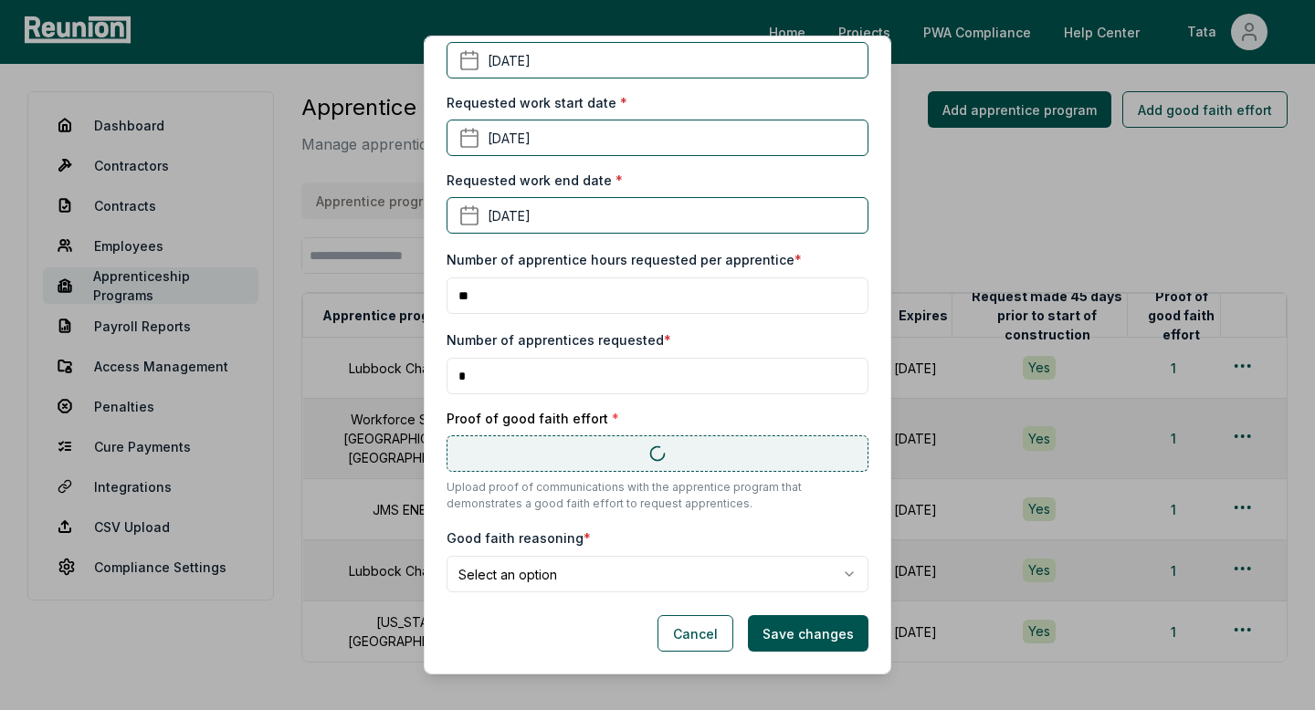
click at [607, 593] on form "**********" at bounding box center [658, 134] width 422 height 1036
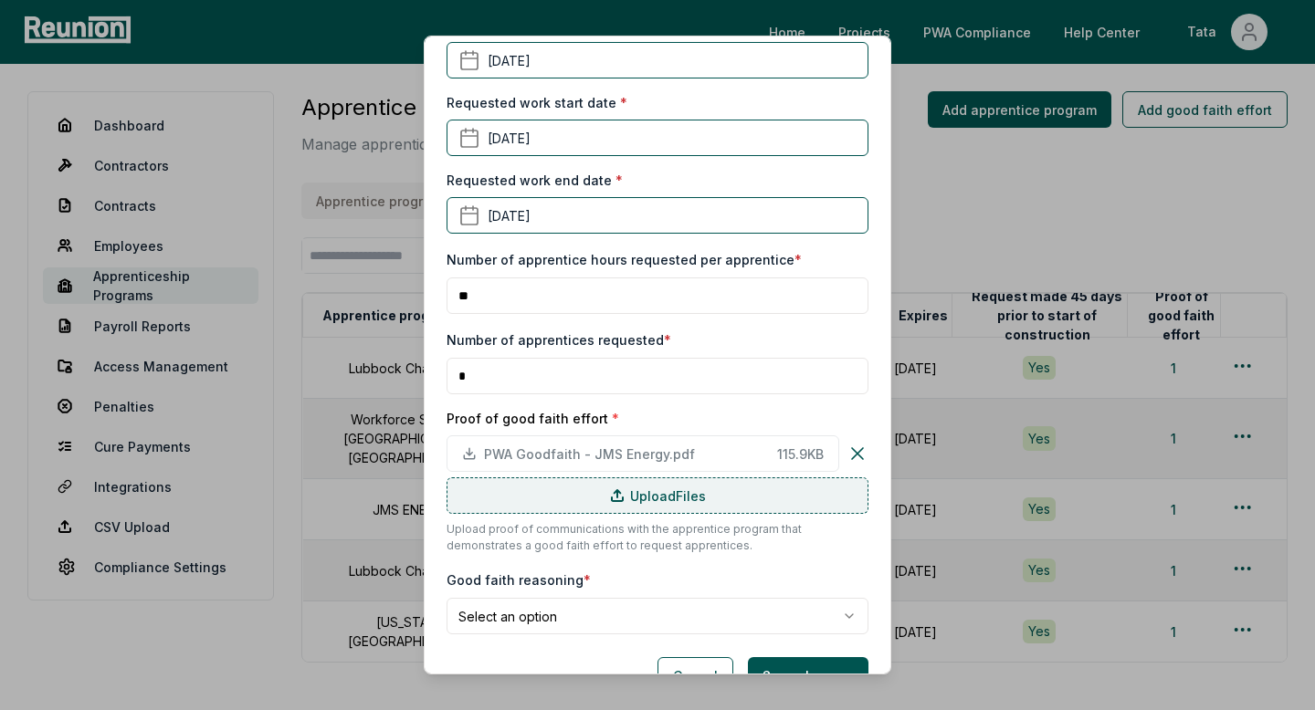
click at [639, 576] on div "**********" at bounding box center [658, 602] width 422 height 66
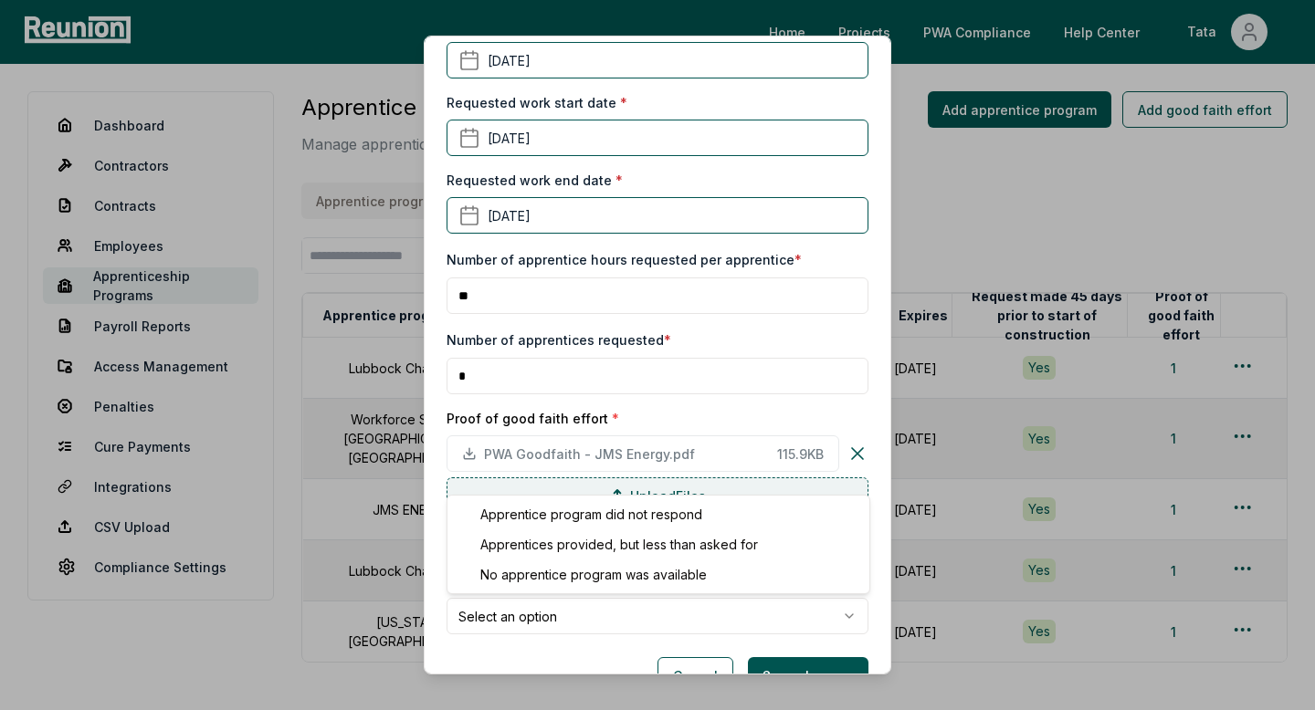
click at [584, 617] on body "Please visit us on your desktop We're working on making our marketplace mobile-…" at bounding box center [657, 418] width 1315 height 836
select select "**********"
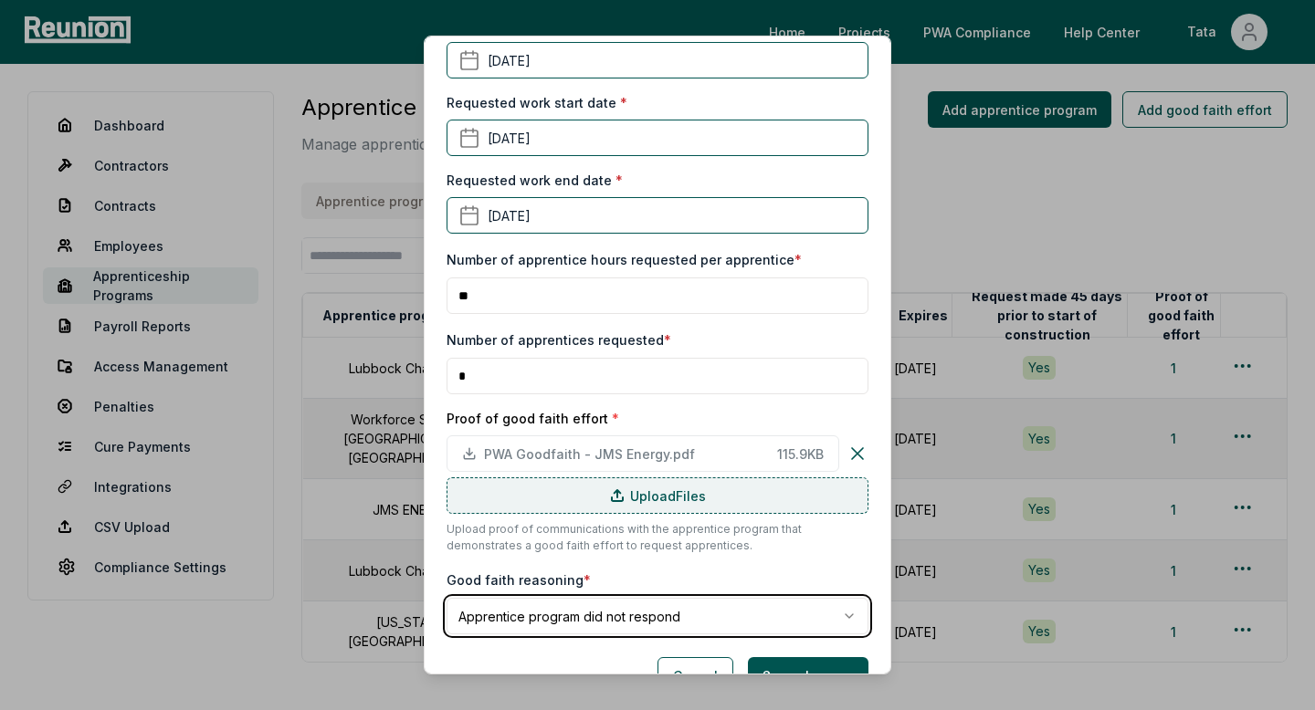
scroll to position [484, 0]
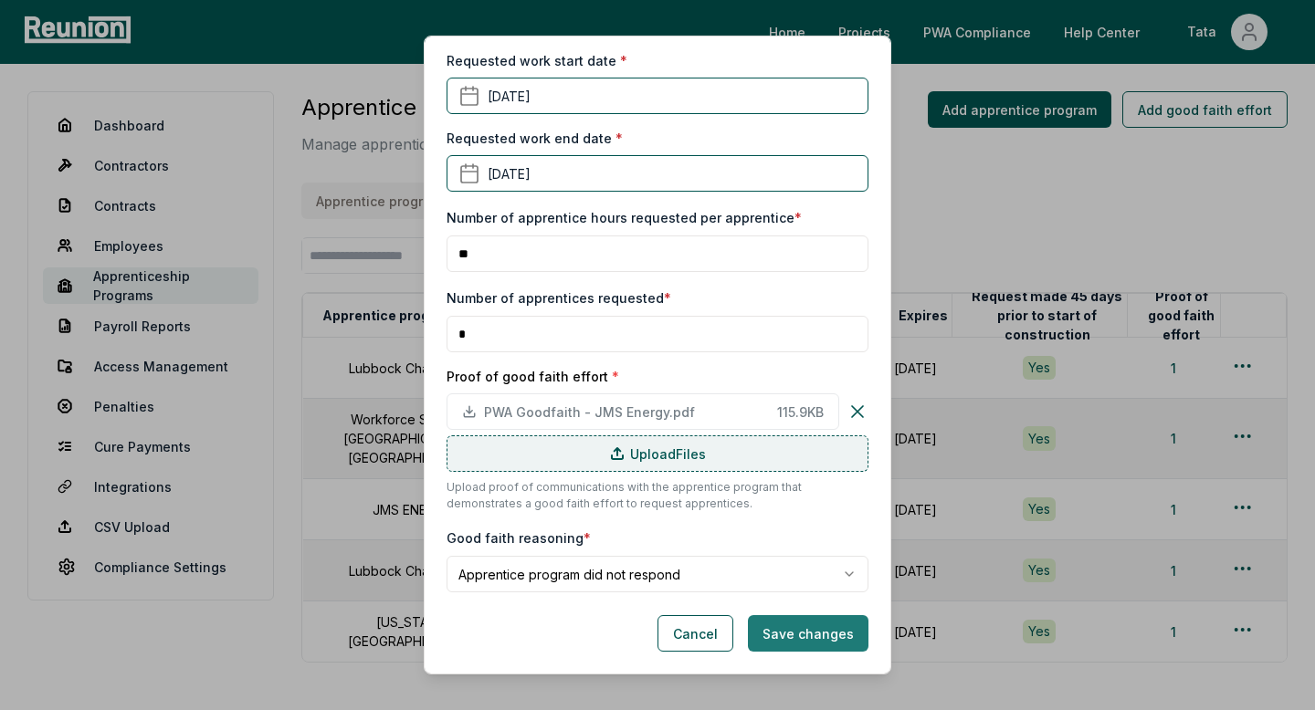
click at [793, 623] on button "Save changes" at bounding box center [808, 633] width 121 height 37
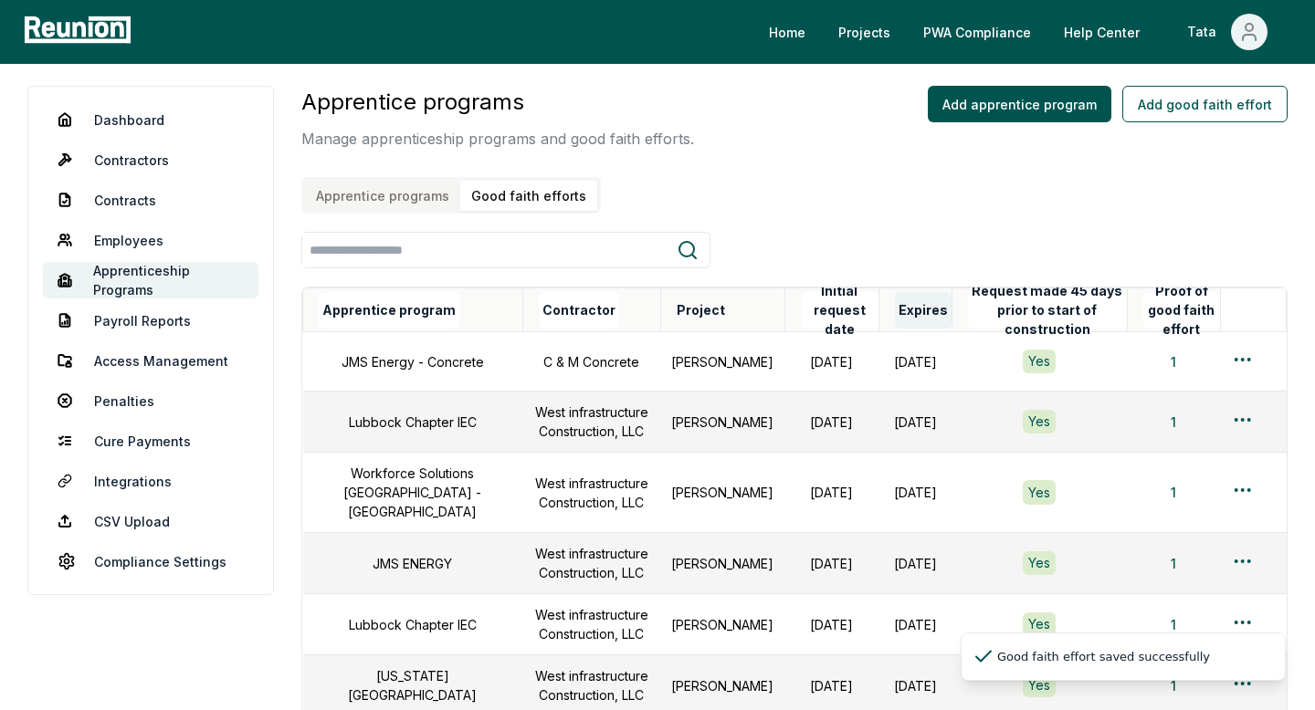
scroll to position [5, 0]
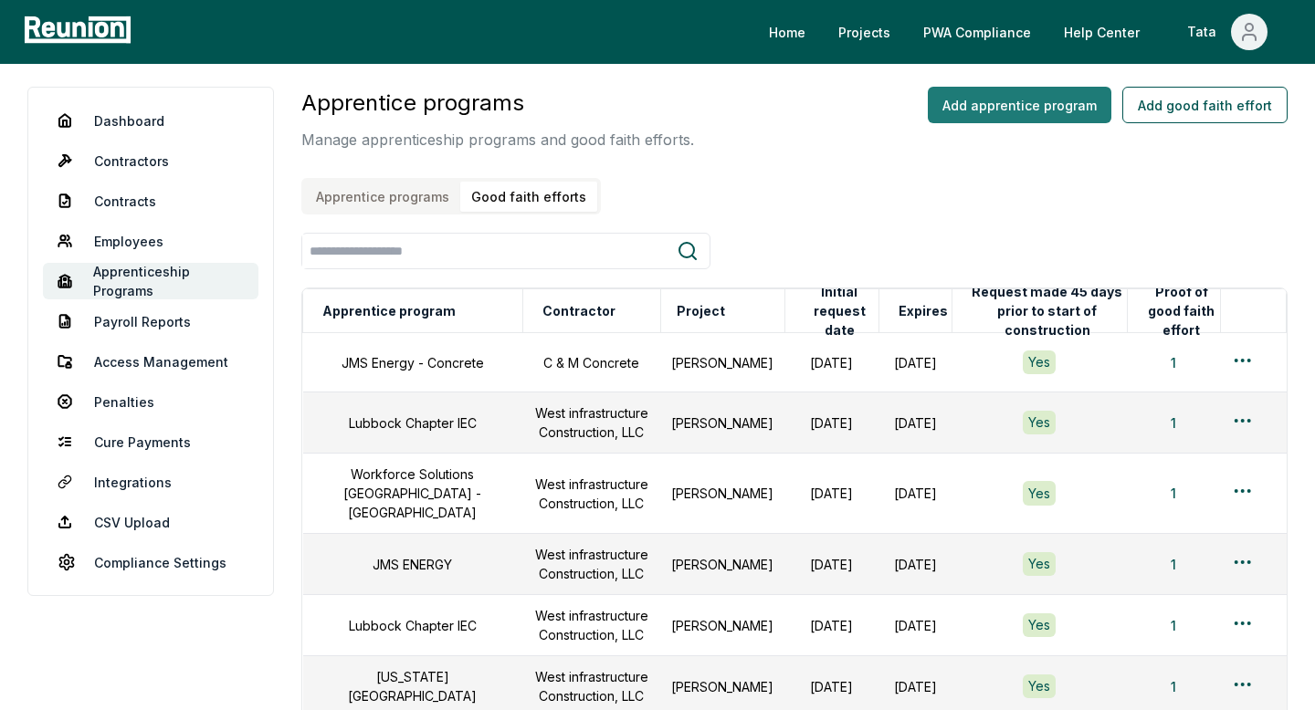
click at [1025, 110] on button "Add apprentice program" at bounding box center [1020, 105] width 184 height 37
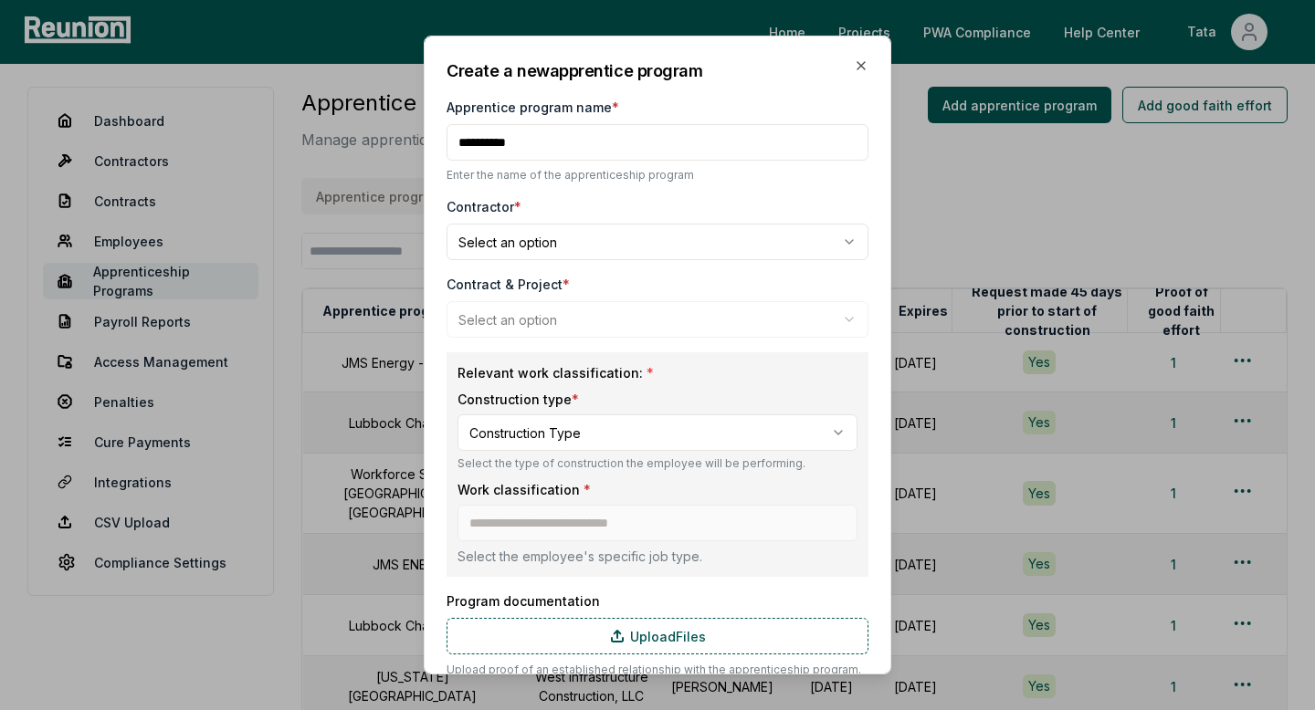
type input "**********"
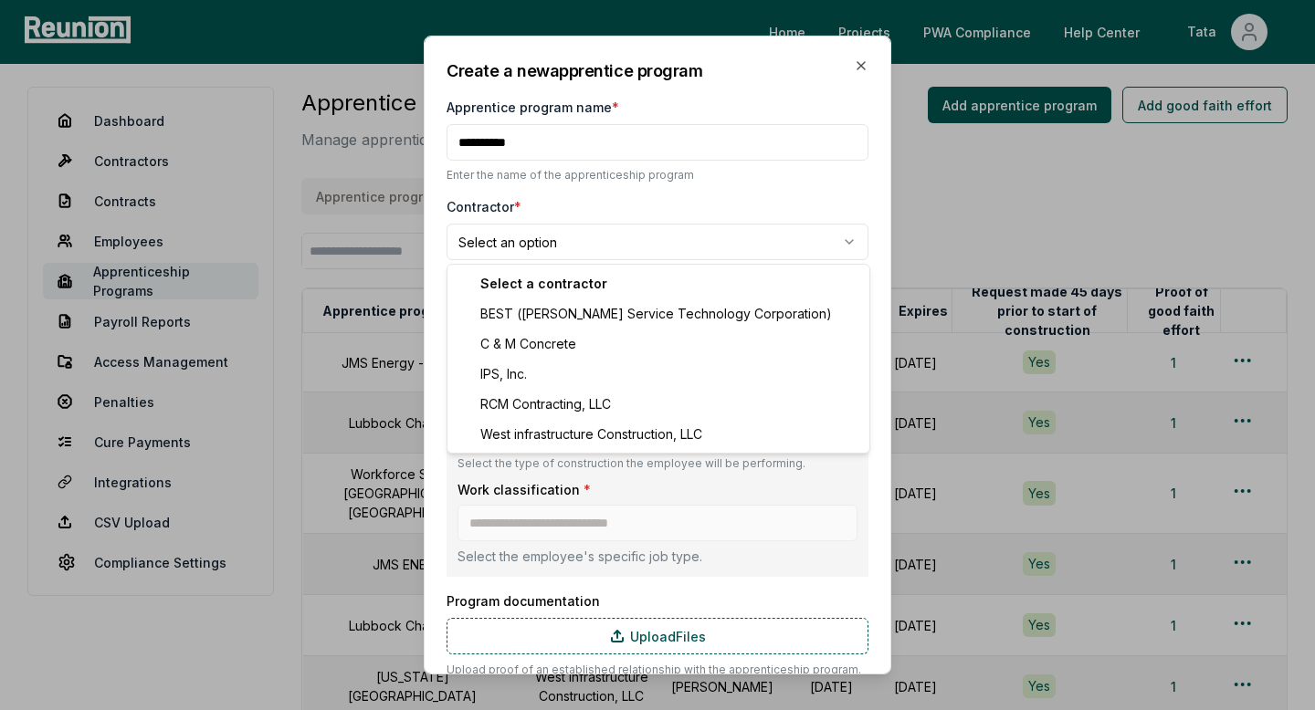
click at [538, 226] on body "Please visit us on your desktop We're working on making our marketplace mobile-…" at bounding box center [657, 443] width 1315 height 896
select select "**********"
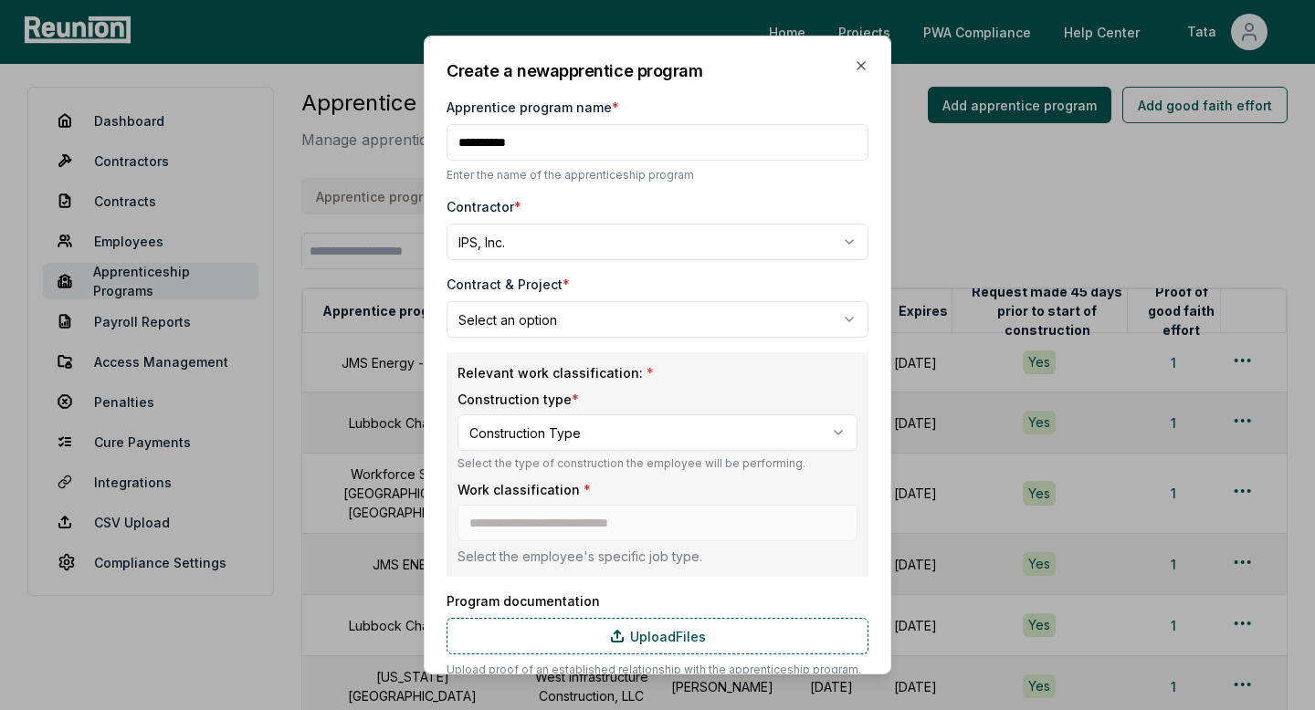
click at [597, 327] on body "Please visit us on your desktop We're working on making our marketplace mobile-…" at bounding box center [657, 443] width 1315 height 896
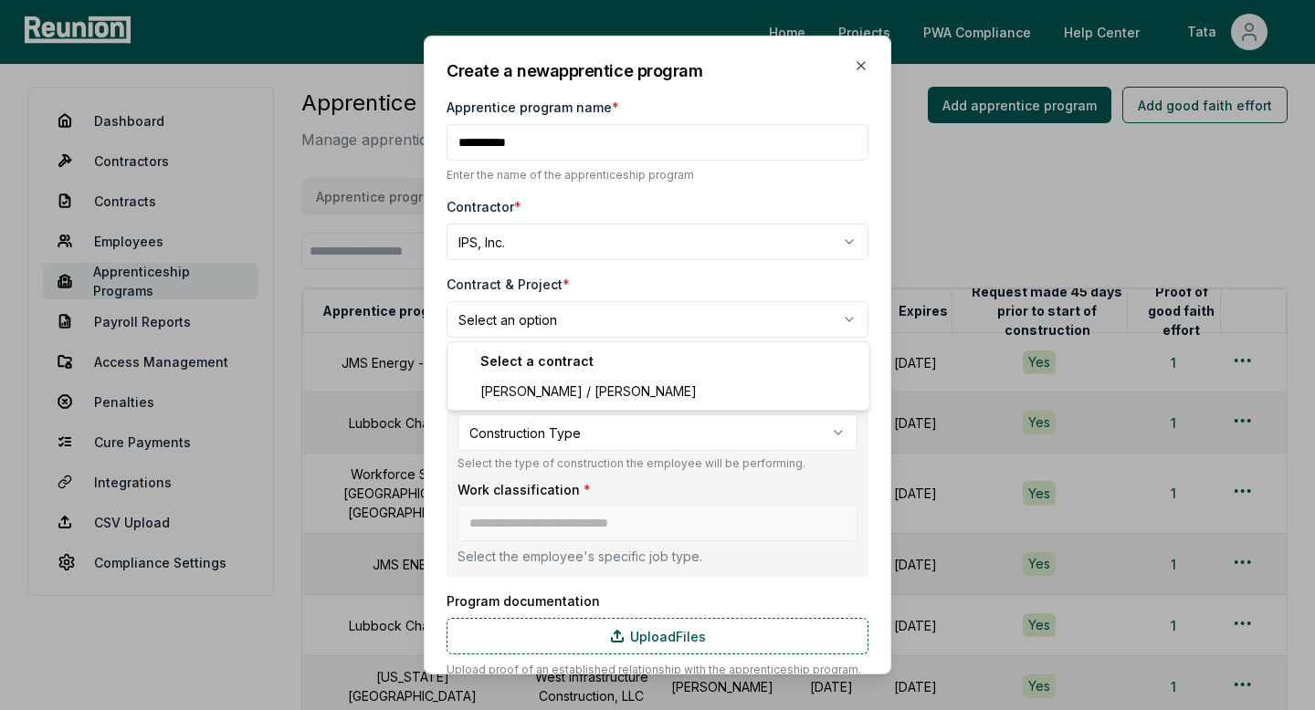
select select "**********"
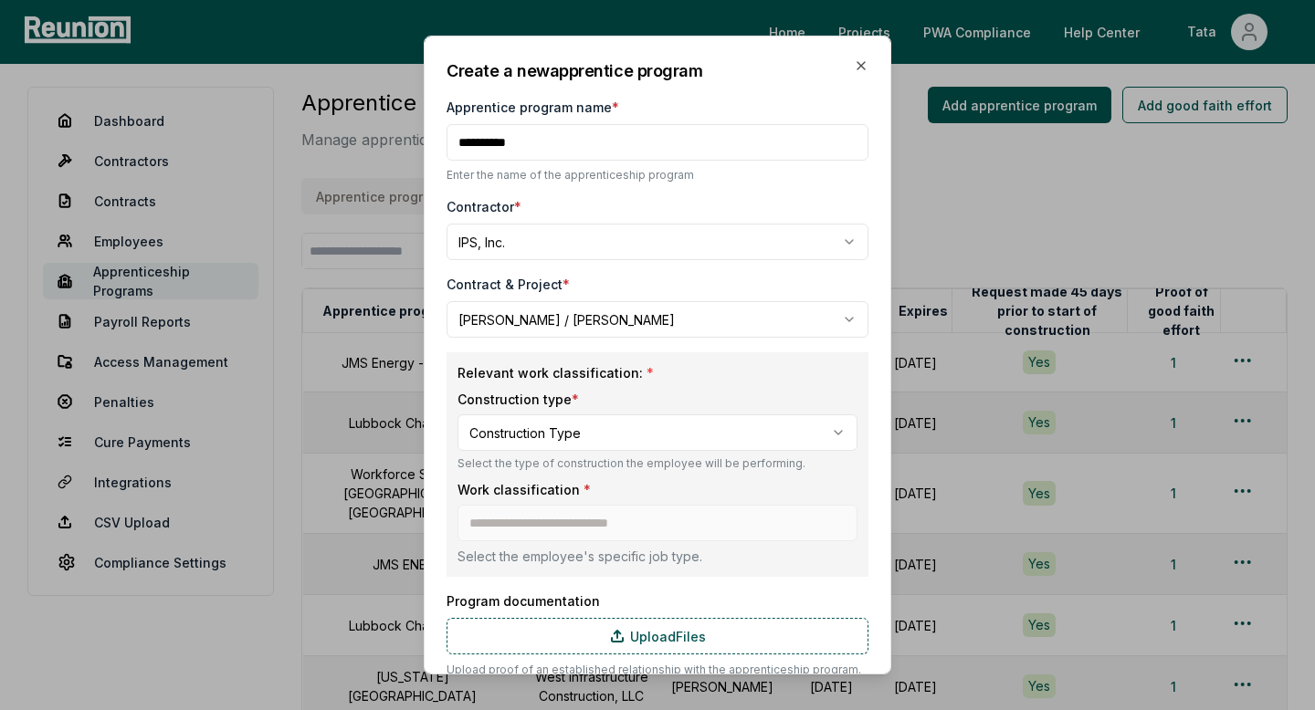
click at [531, 426] on body "Please visit us on your desktop We're working on making our marketplace mobile-…" at bounding box center [657, 443] width 1315 height 896
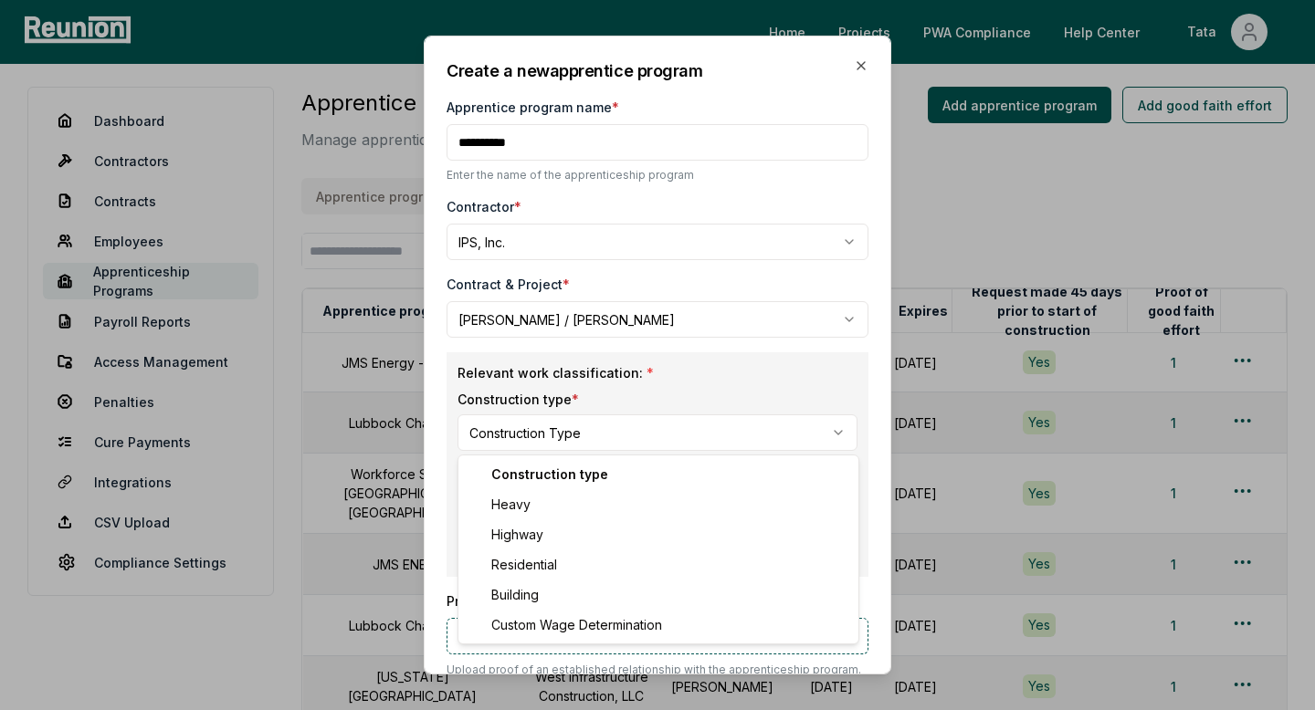
select select "*****"
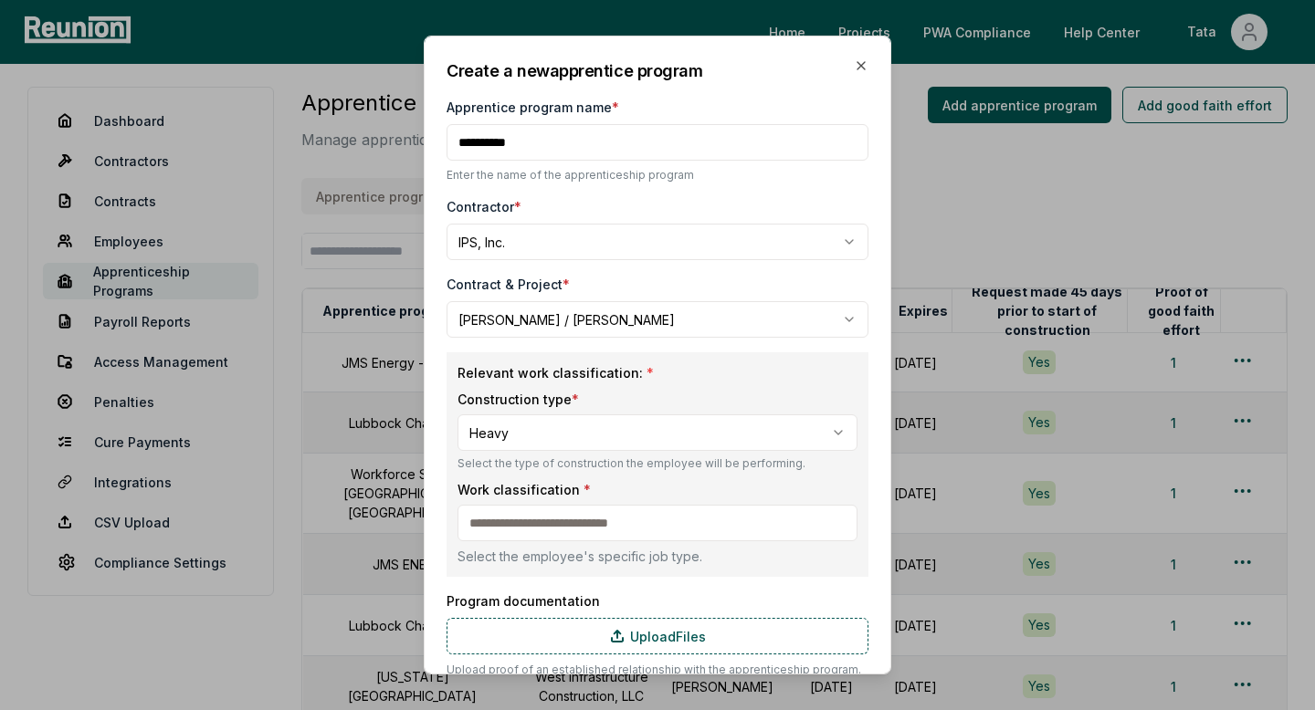
click at [528, 517] on input at bounding box center [657, 523] width 400 height 37
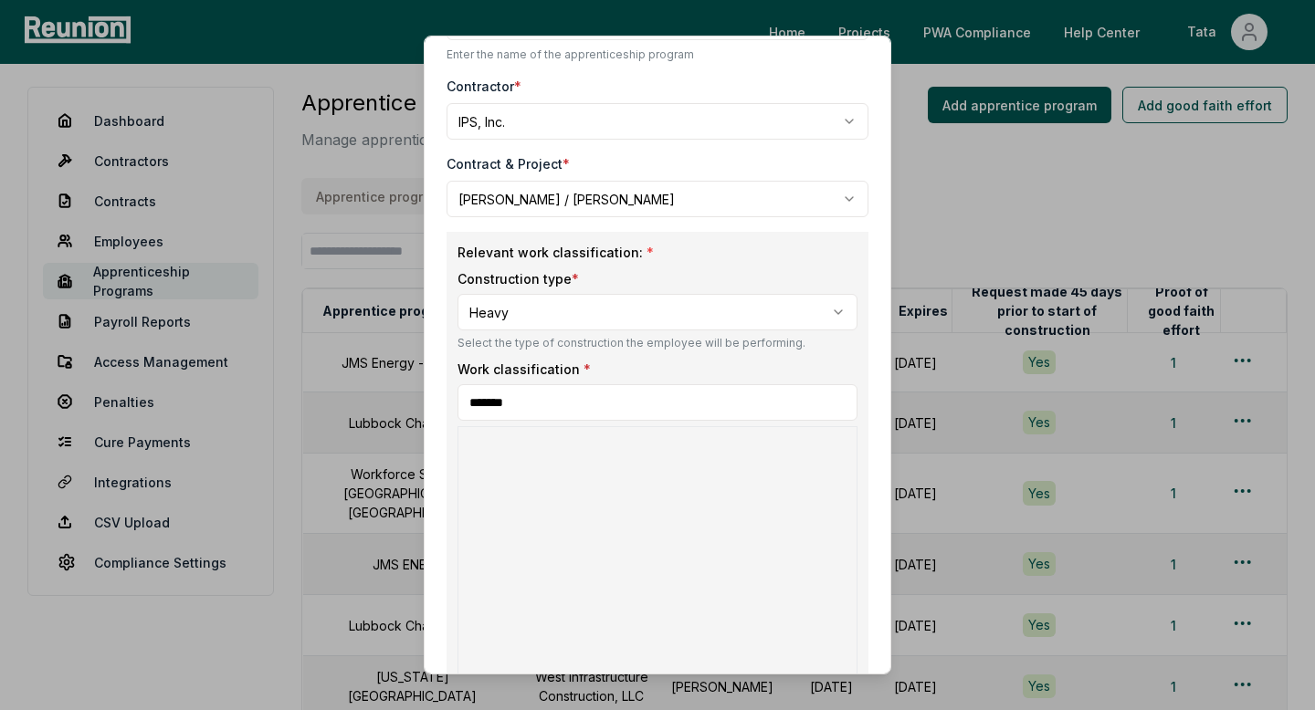
scroll to position [146, 0]
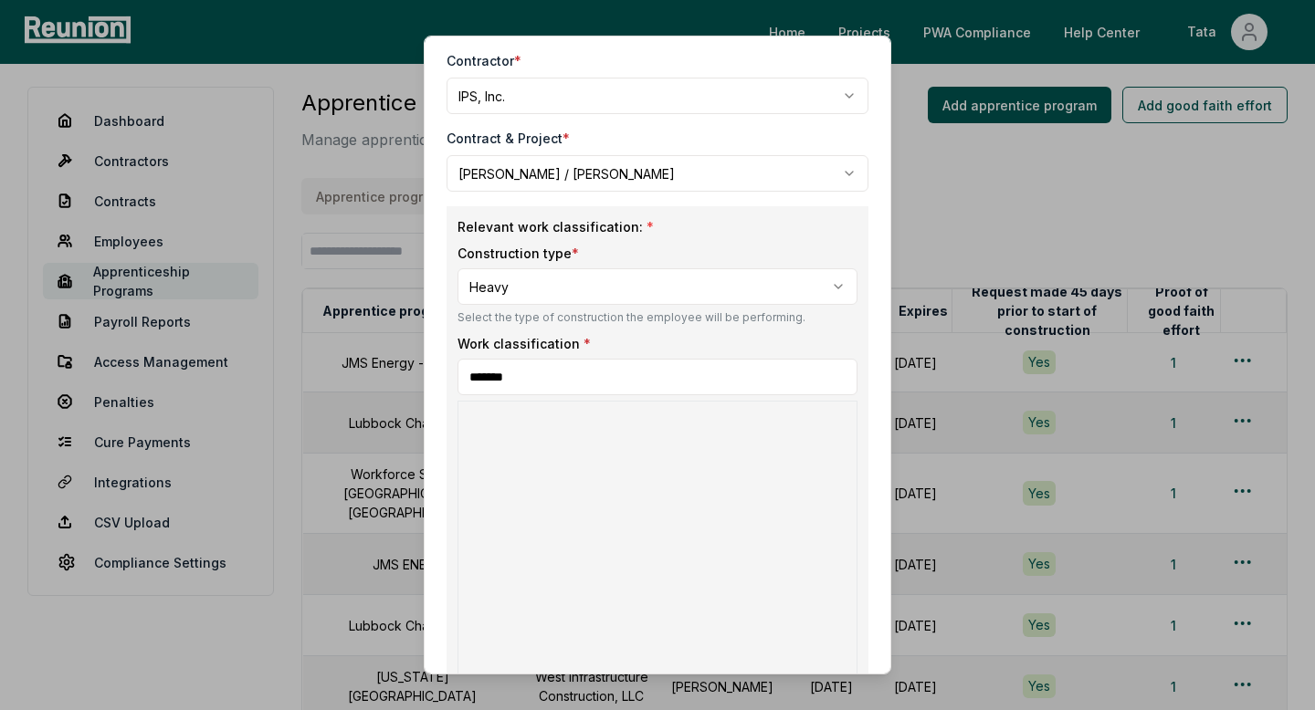
type input "*******"
click at [605, 289] on div at bounding box center [457, 244] width 1315 height 710
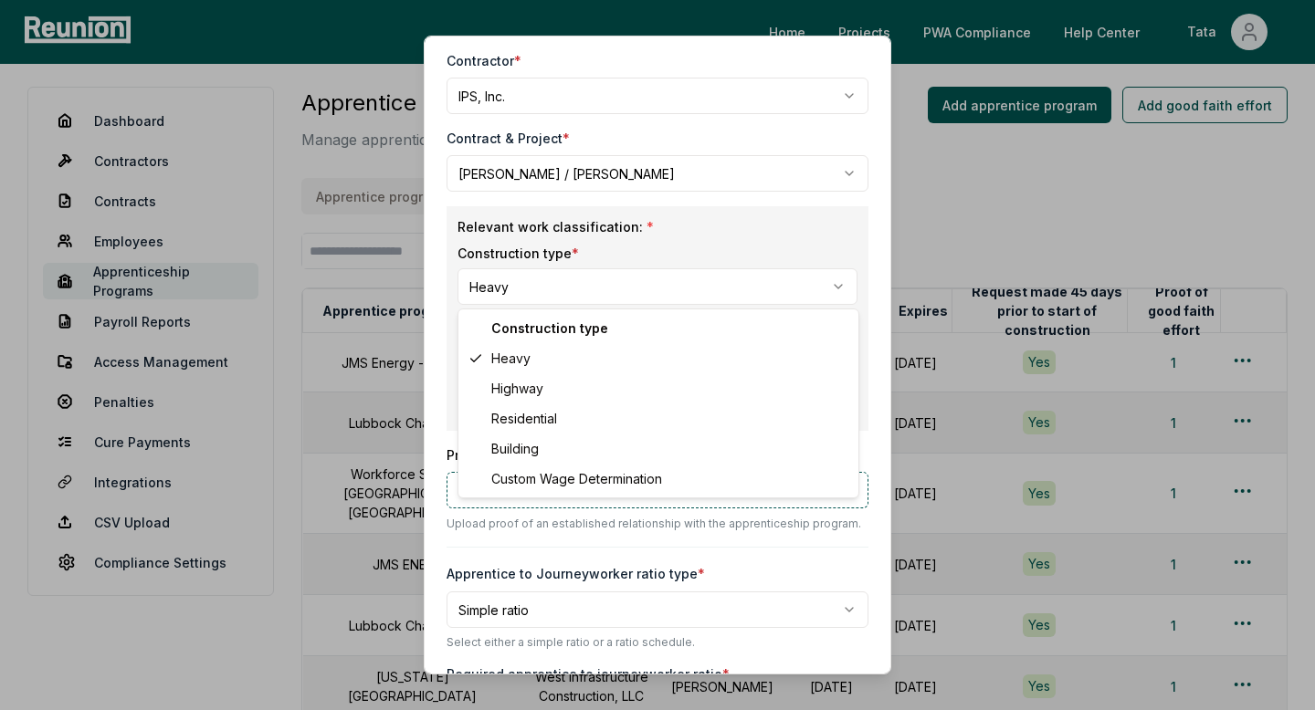
click at [604, 291] on body "Please visit us on your desktop We're working on making our marketplace mobile-…" at bounding box center [657, 443] width 1315 height 896
select select "********"
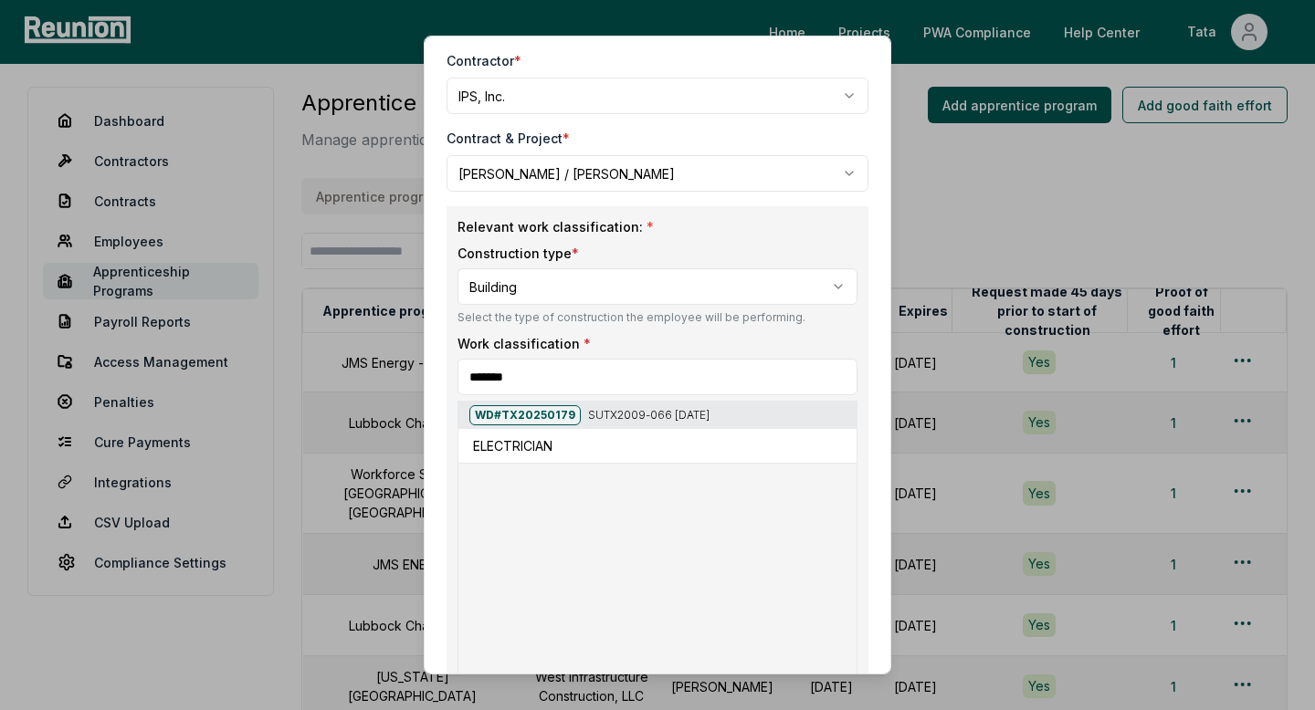
click at [593, 389] on input "*******" at bounding box center [657, 377] width 400 height 37
click at [536, 449] on h5 "ELECTRICIAN" at bounding box center [512, 445] width 79 height 19
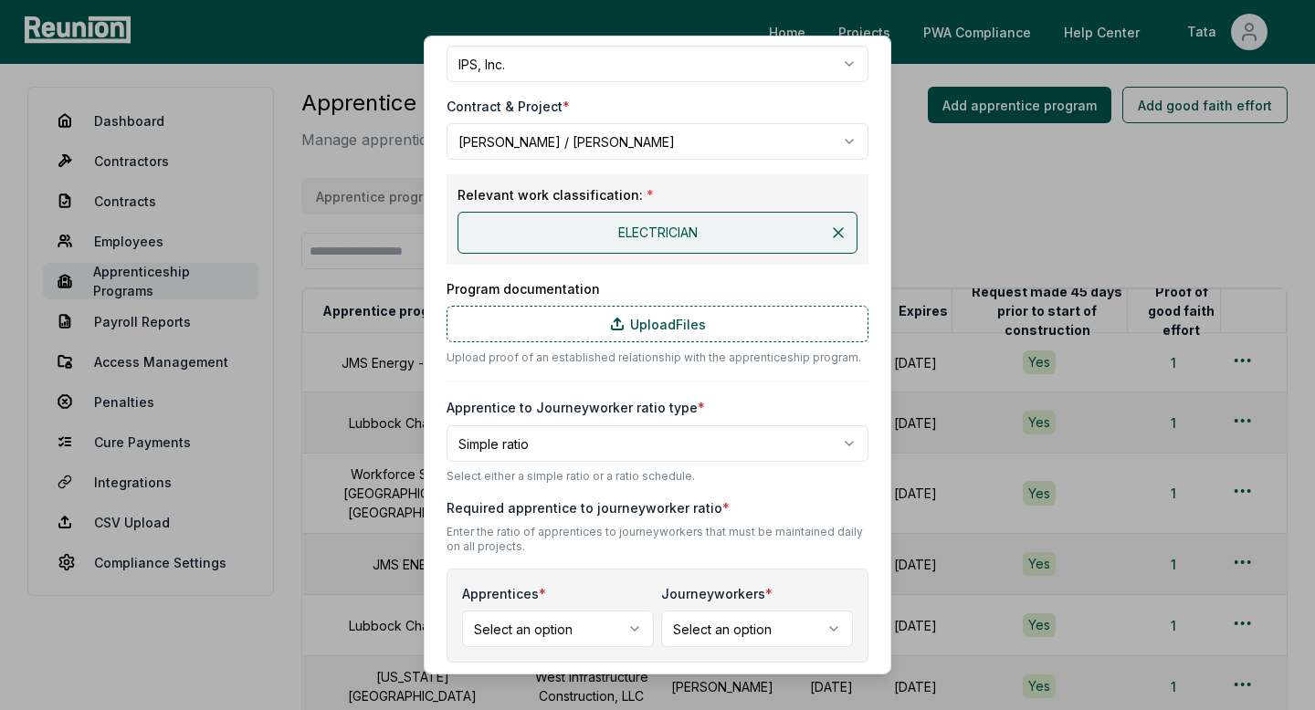
scroll to position [179, 0]
click at [696, 302] on div "Program documentation Upload Files Upload proof of an established relationship …" at bounding box center [658, 322] width 422 height 87
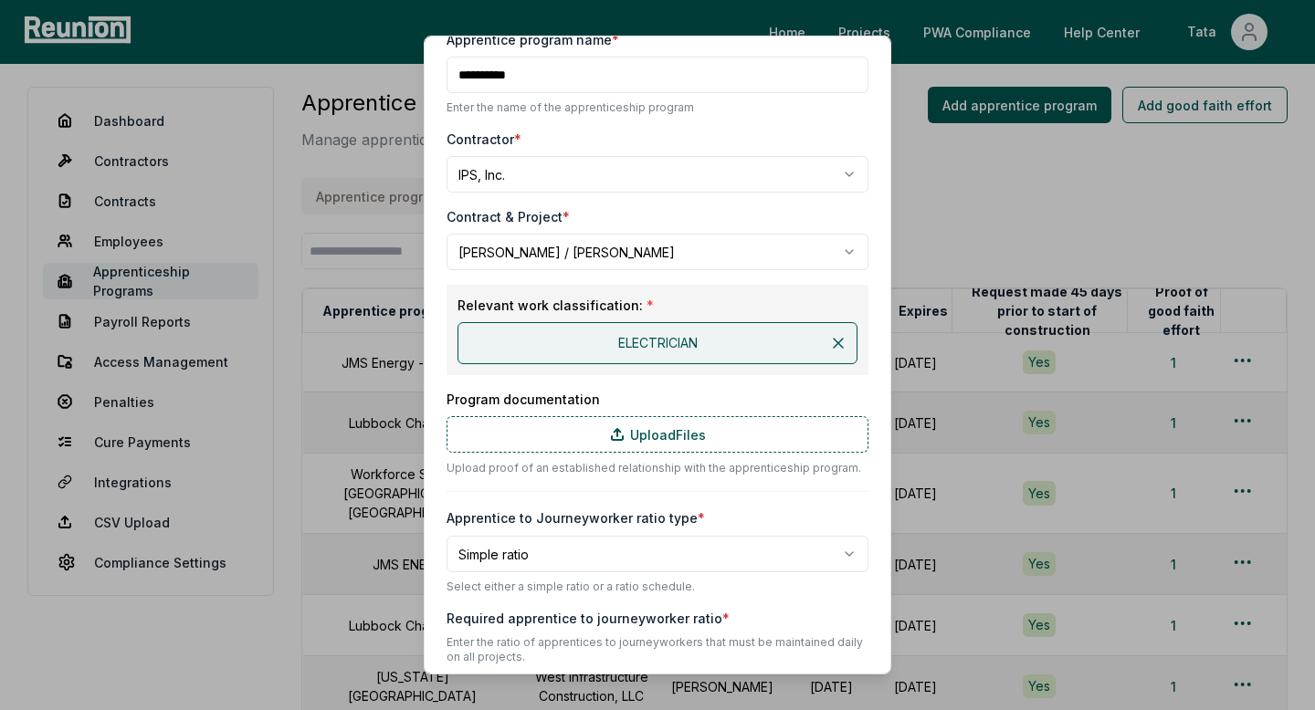
scroll to position [0, 0]
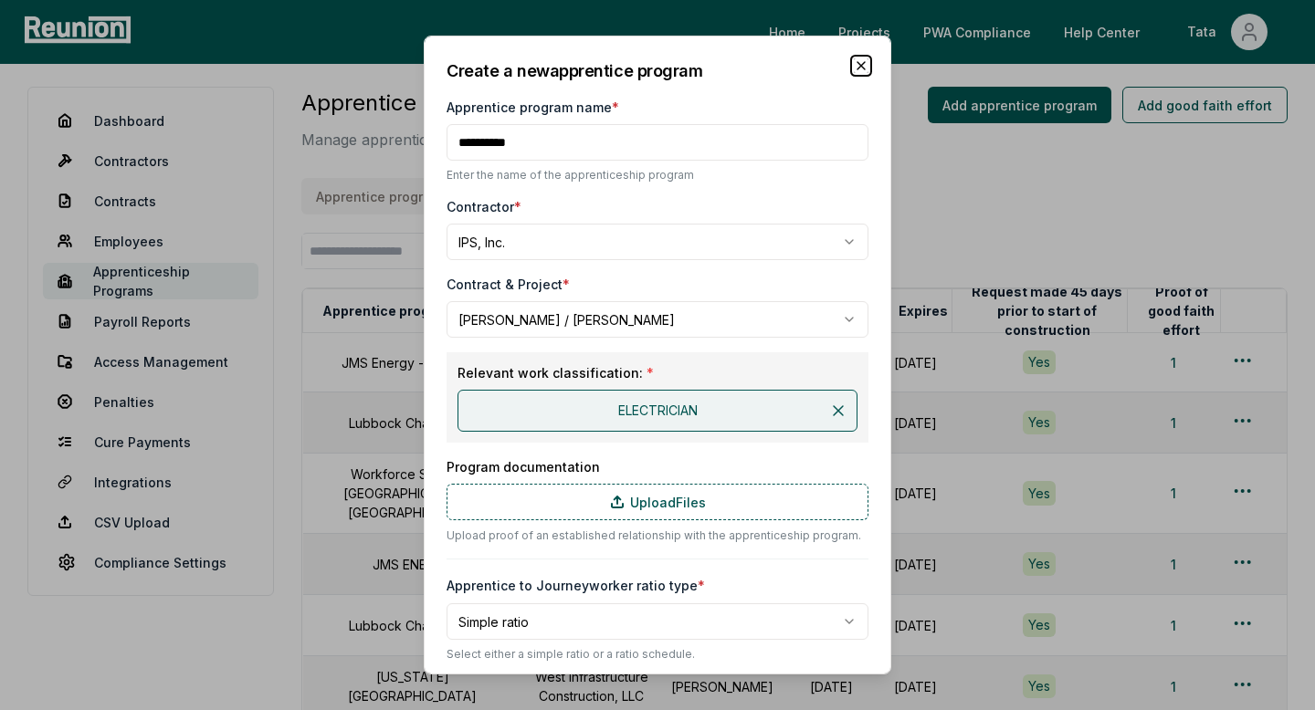
click at [856, 60] on icon "button" at bounding box center [861, 65] width 15 height 15
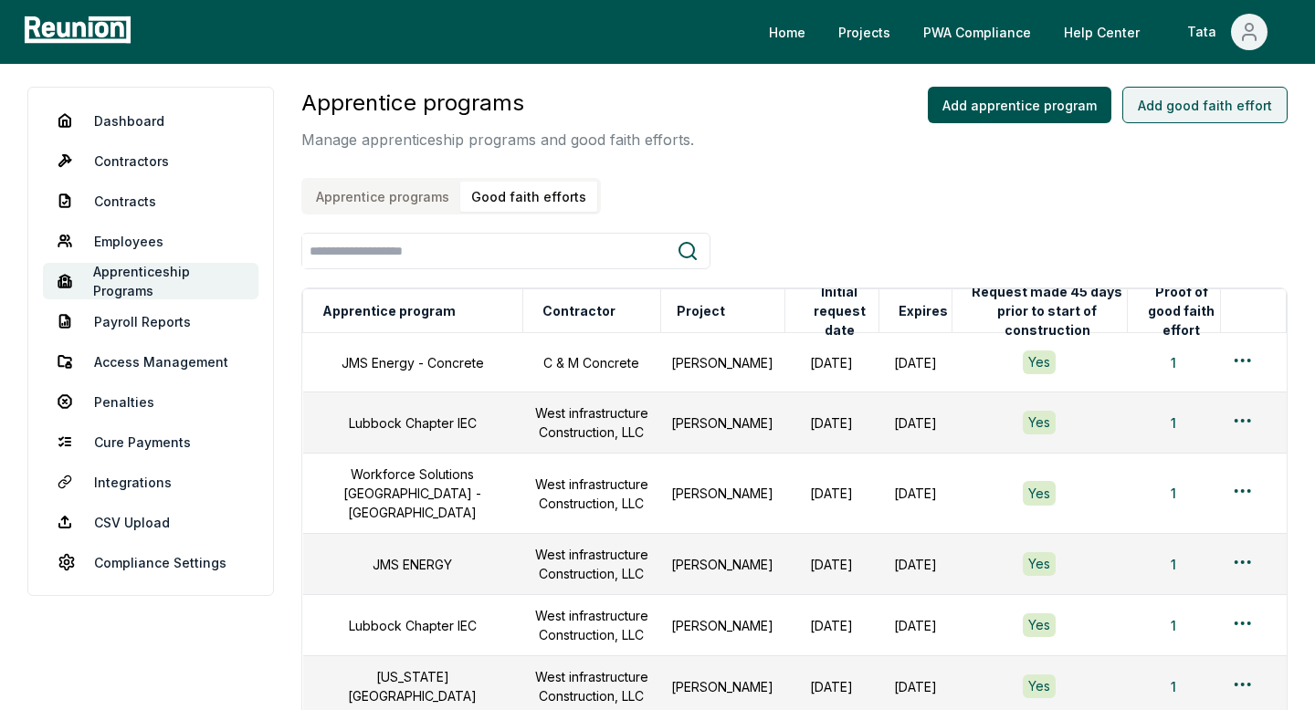
click at [1189, 105] on button "Add good faith effort" at bounding box center [1204, 105] width 165 height 37
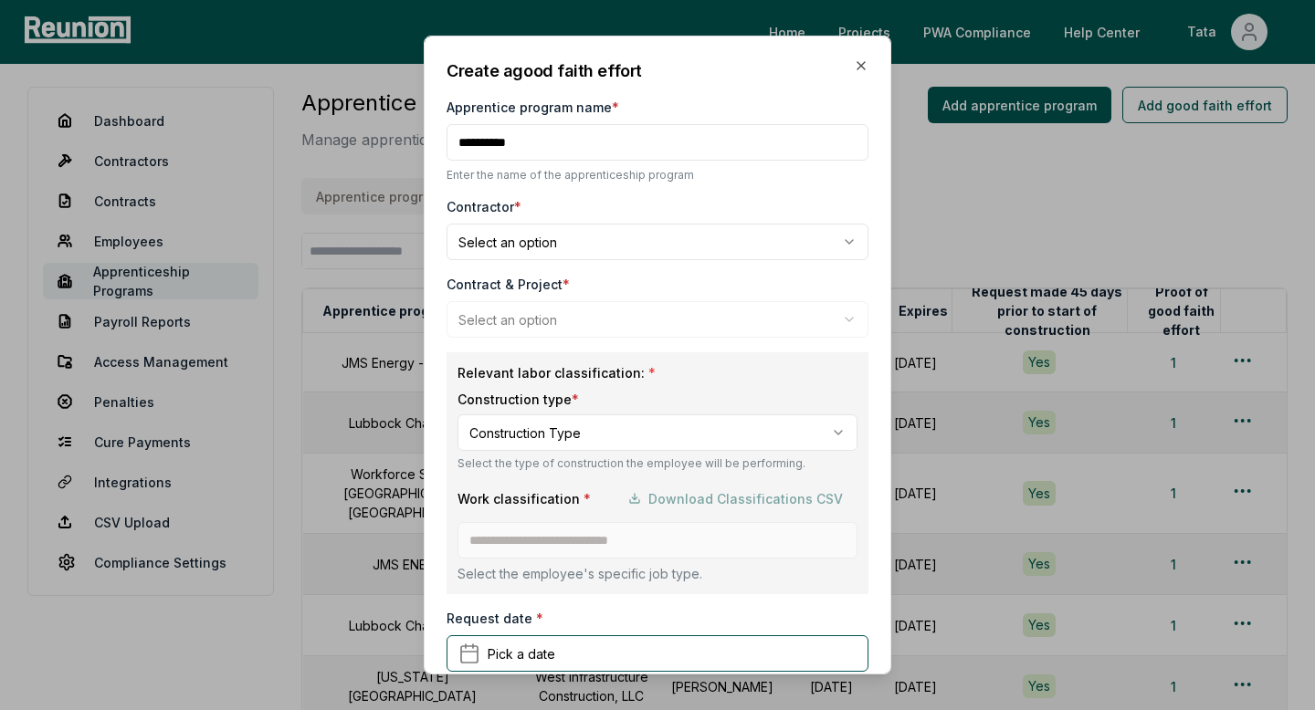
type input "**********"
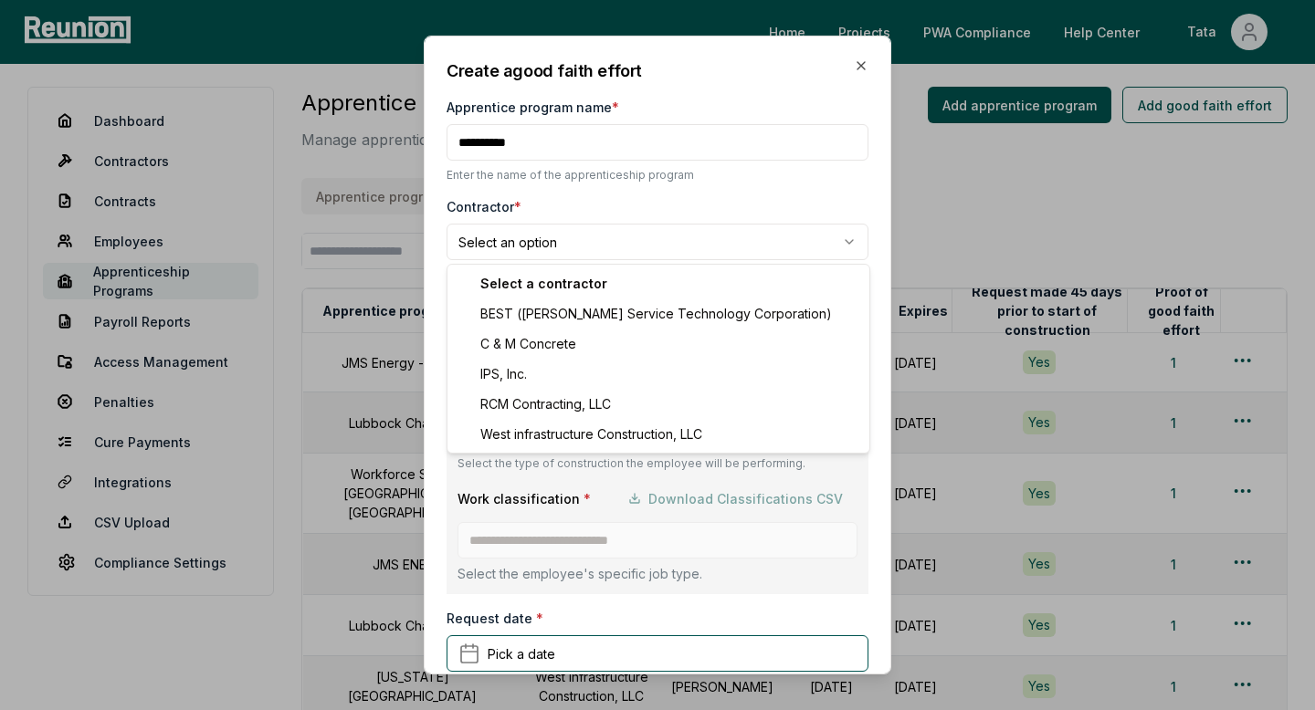
click at [464, 249] on body "Please visit us on your desktop We're working on making our marketplace mobile-…" at bounding box center [657, 443] width 1315 height 896
select select "**********"
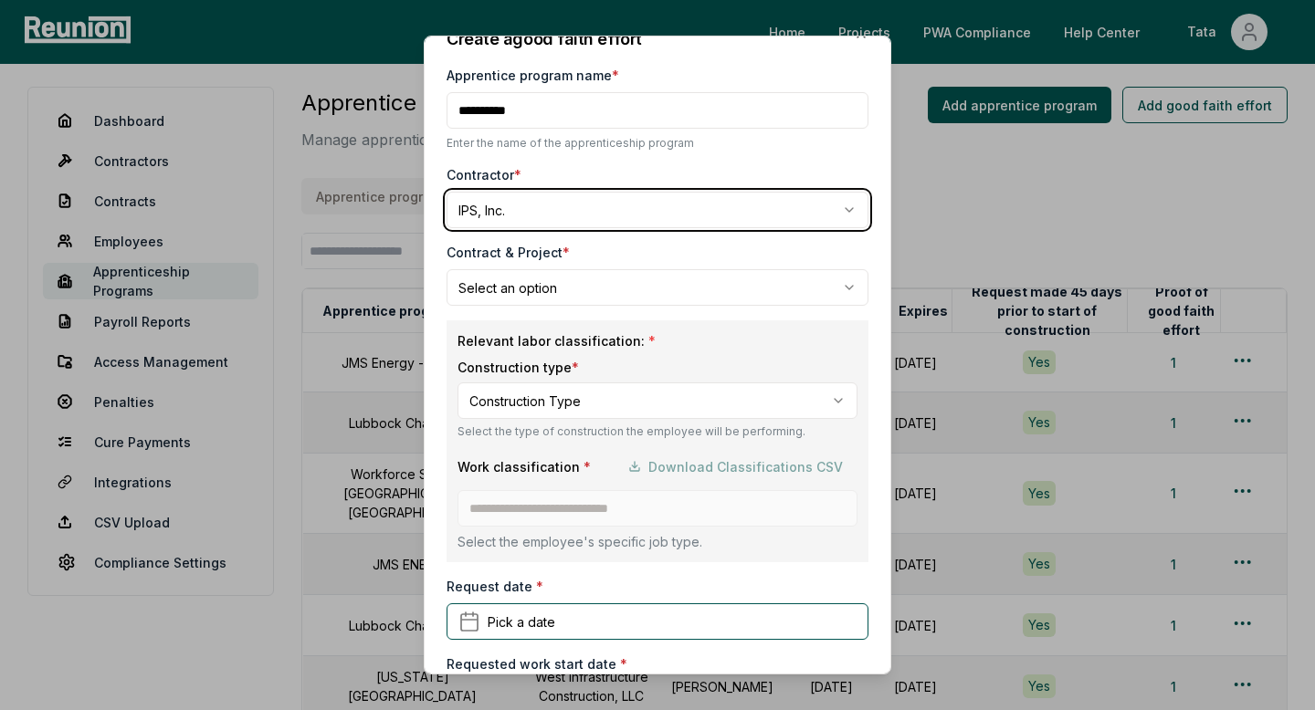
scroll to position [35, 0]
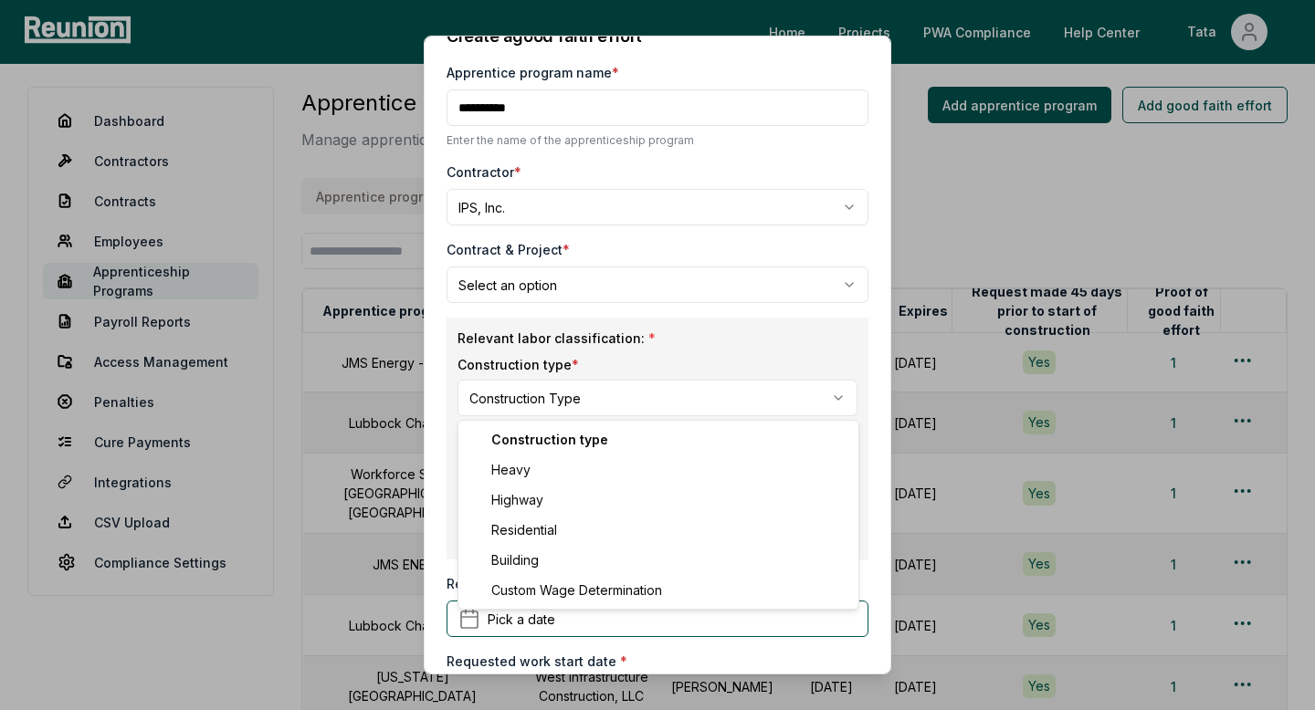
click at [575, 387] on body "Please visit us on your desktop We're working on making our marketplace mobile-…" at bounding box center [657, 443] width 1315 height 896
select select "********"
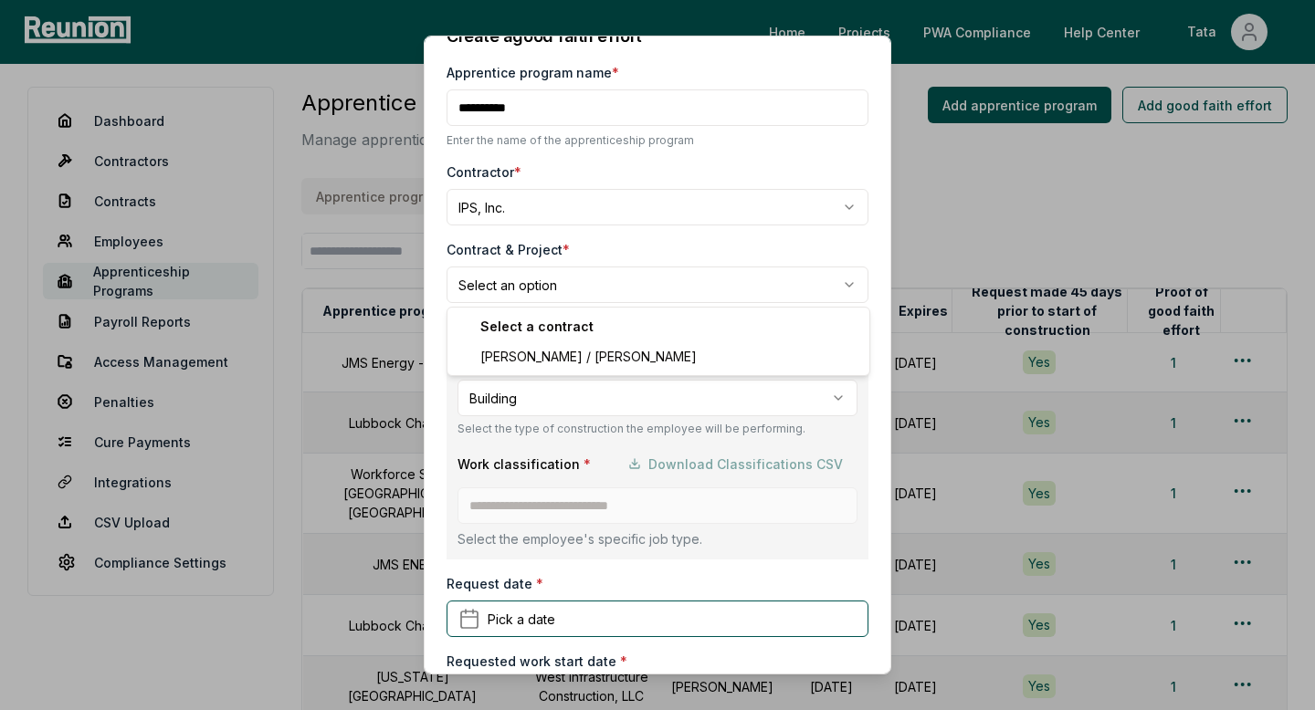
click at [547, 283] on body "Please visit us on your desktop We're working on making our marketplace mobile-…" at bounding box center [657, 443] width 1315 height 896
click at [524, 336] on div "Select a contract" at bounding box center [658, 326] width 415 height 30
select select "**********"
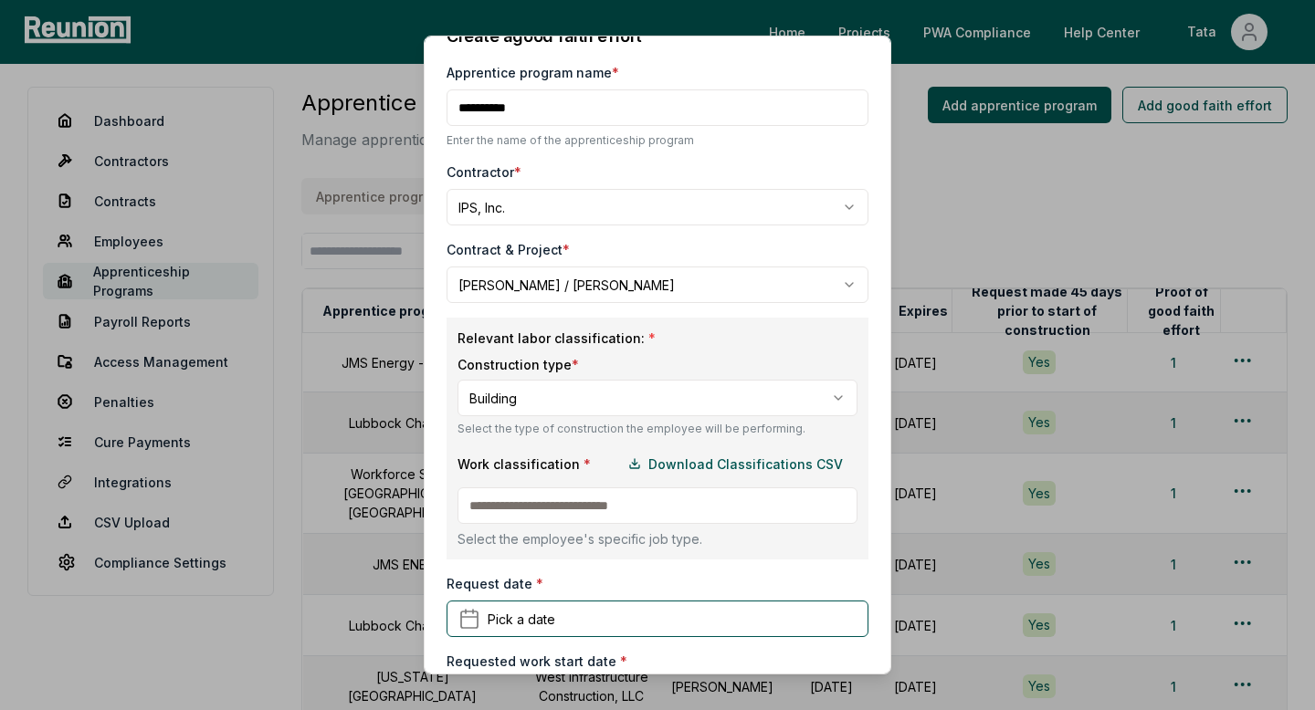
click at [507, 511] on input at bounding box center [657, 506] width 400 height 37
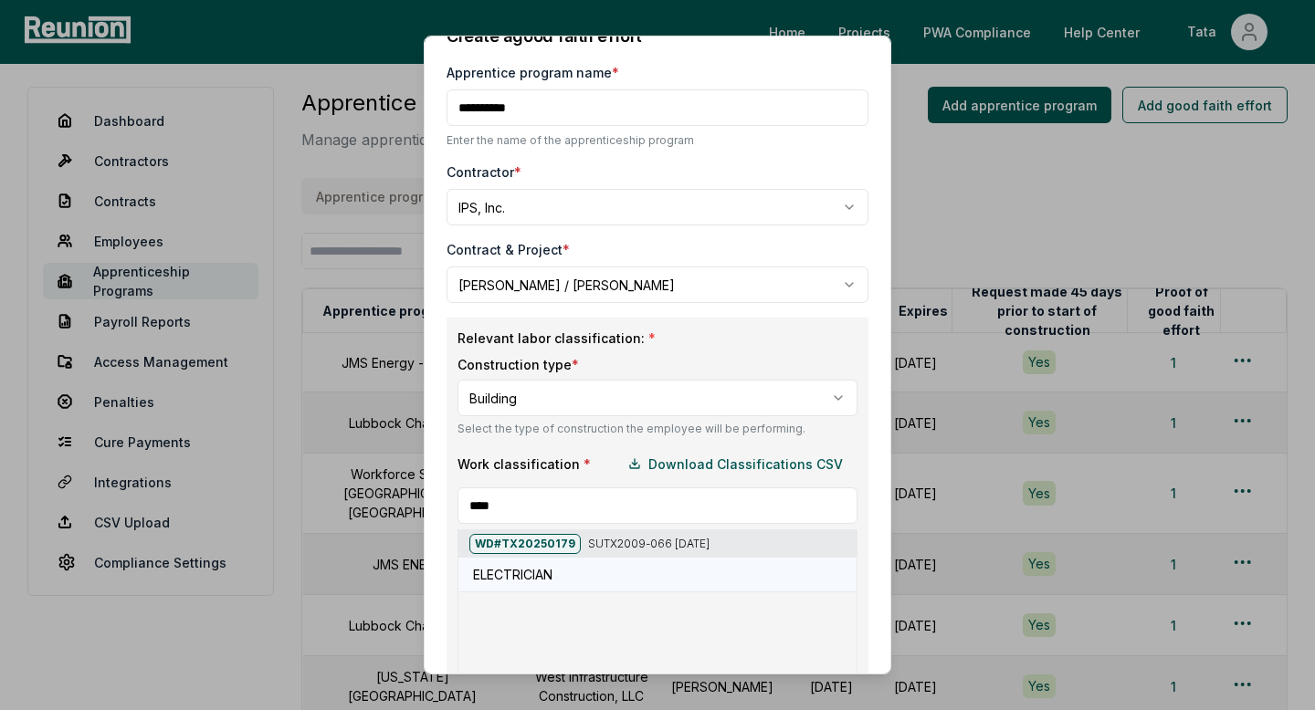
type input "****"
click at [530, 578] on h5 "ELECTRICIAN" at bounding box center [512, 574] width 79 height 19
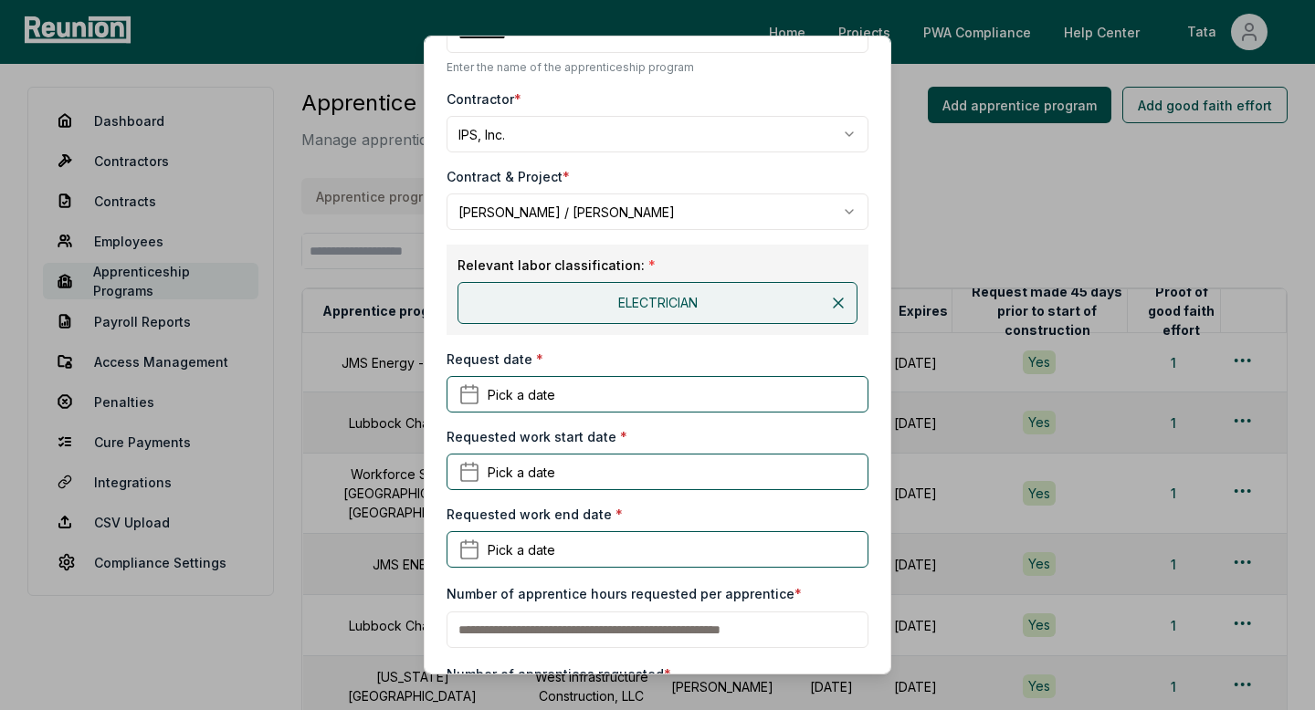
scroll to position [160, 0]
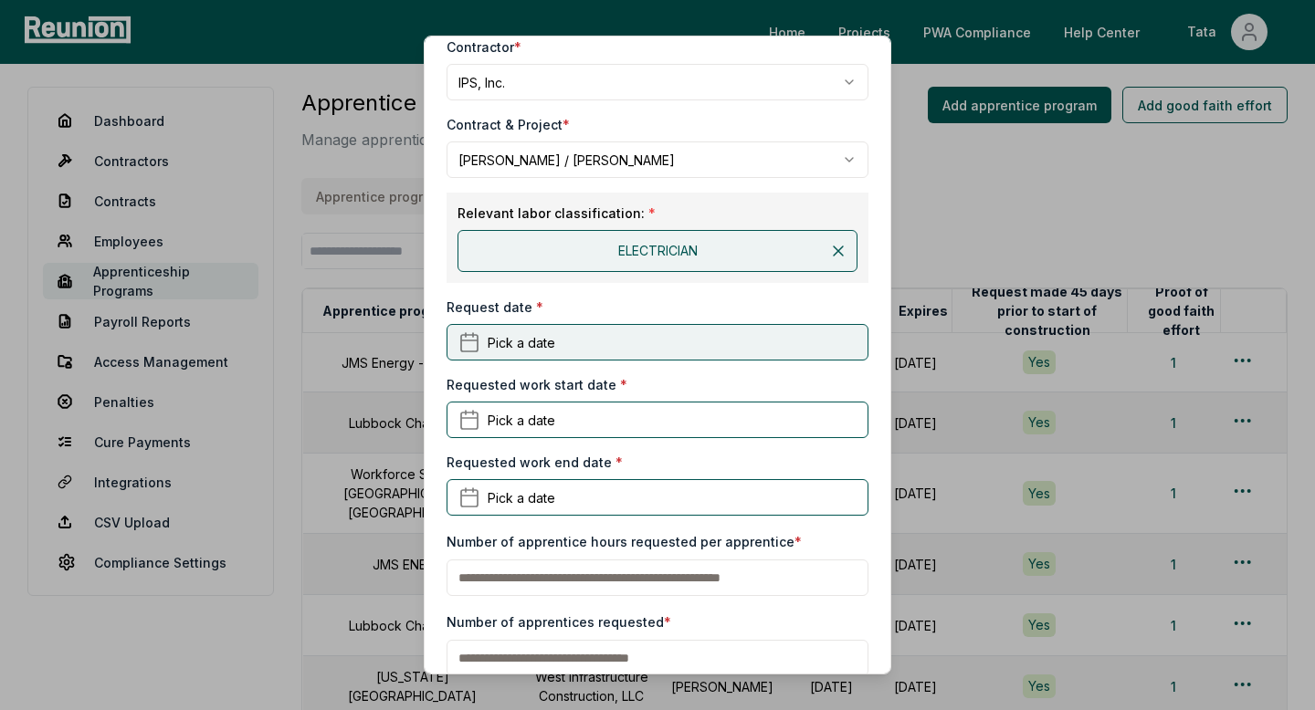
click at [586, 342] on button "Pick a date" at bounding box center [658, 342] width 422 height 37
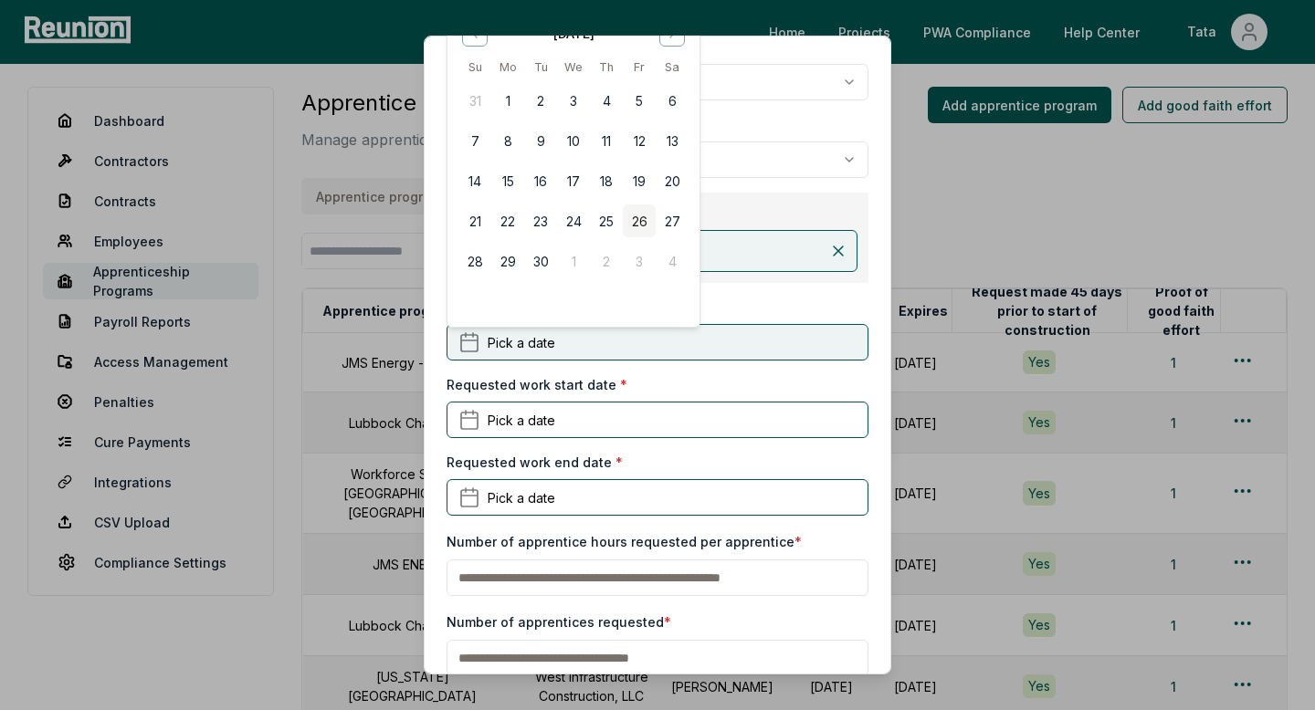
scroll to position [0, 0]
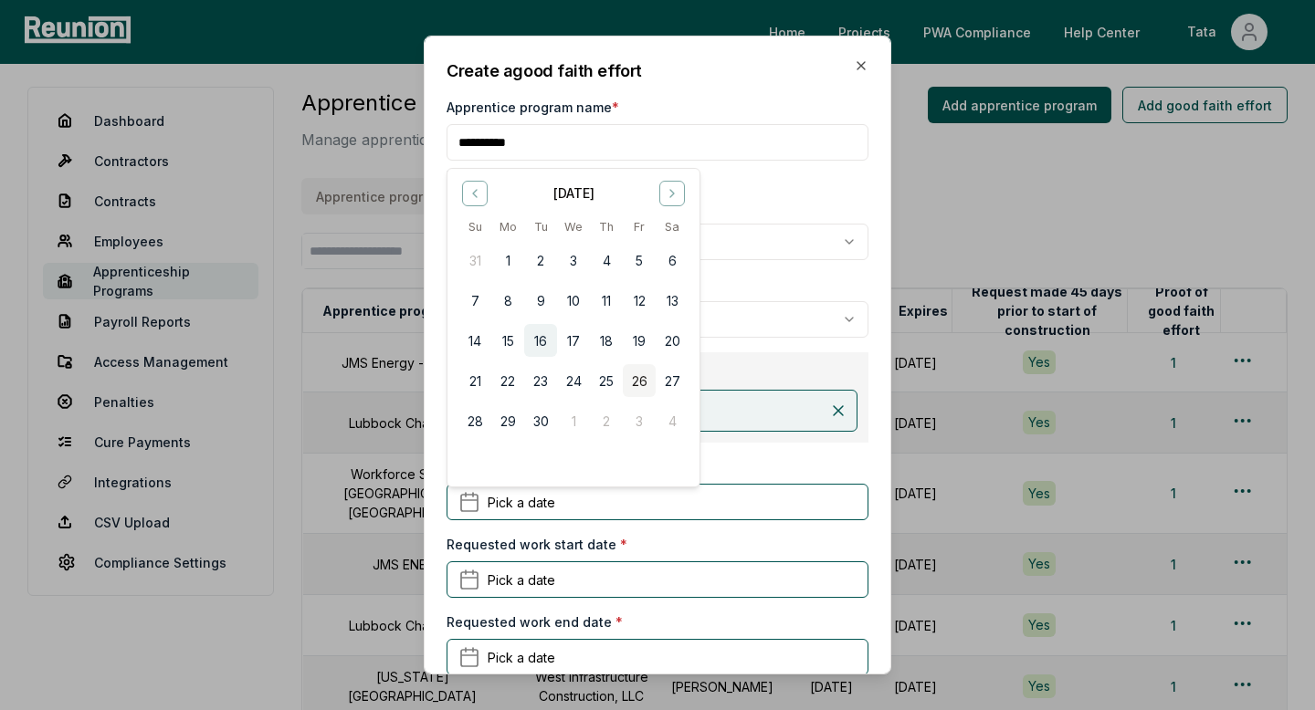
click at [547, 342] on button "16" at bounding box center [540, 340] width 33 height 33
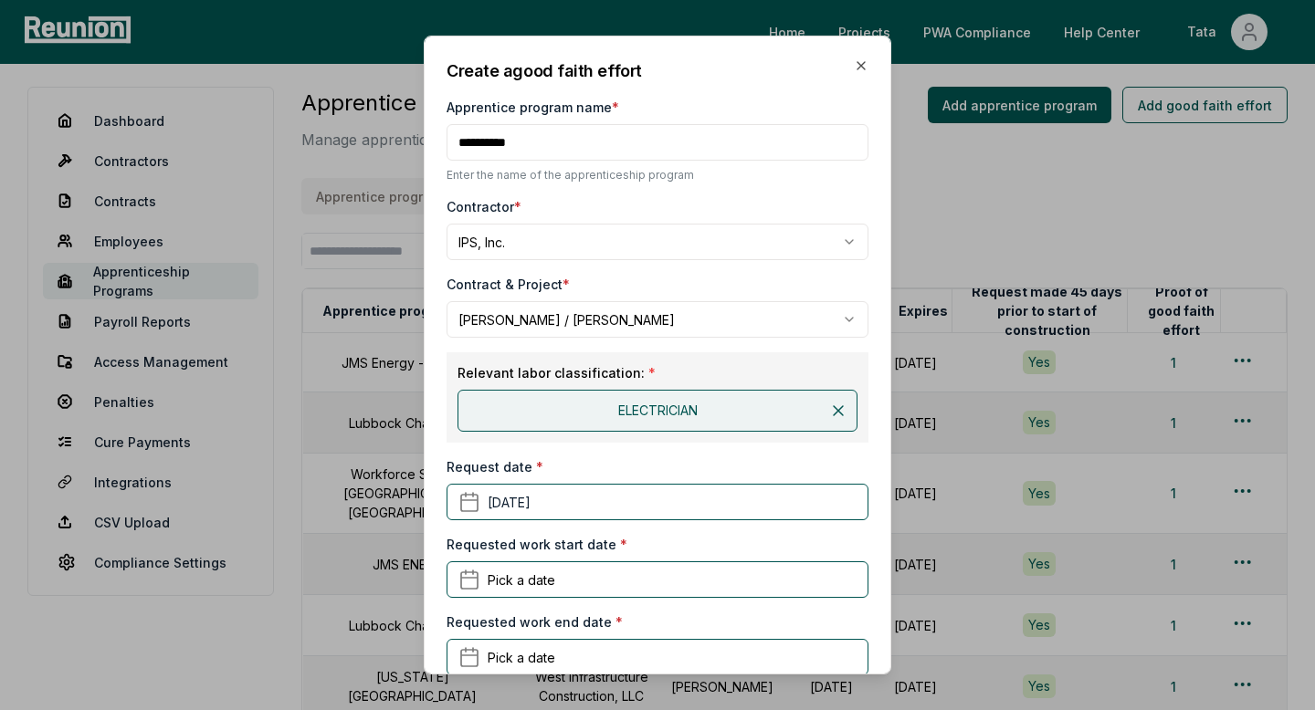
click at [532, 561] on div "Requested work start date * Pick a date" at bounding box center [658, 566] width 422 height 63
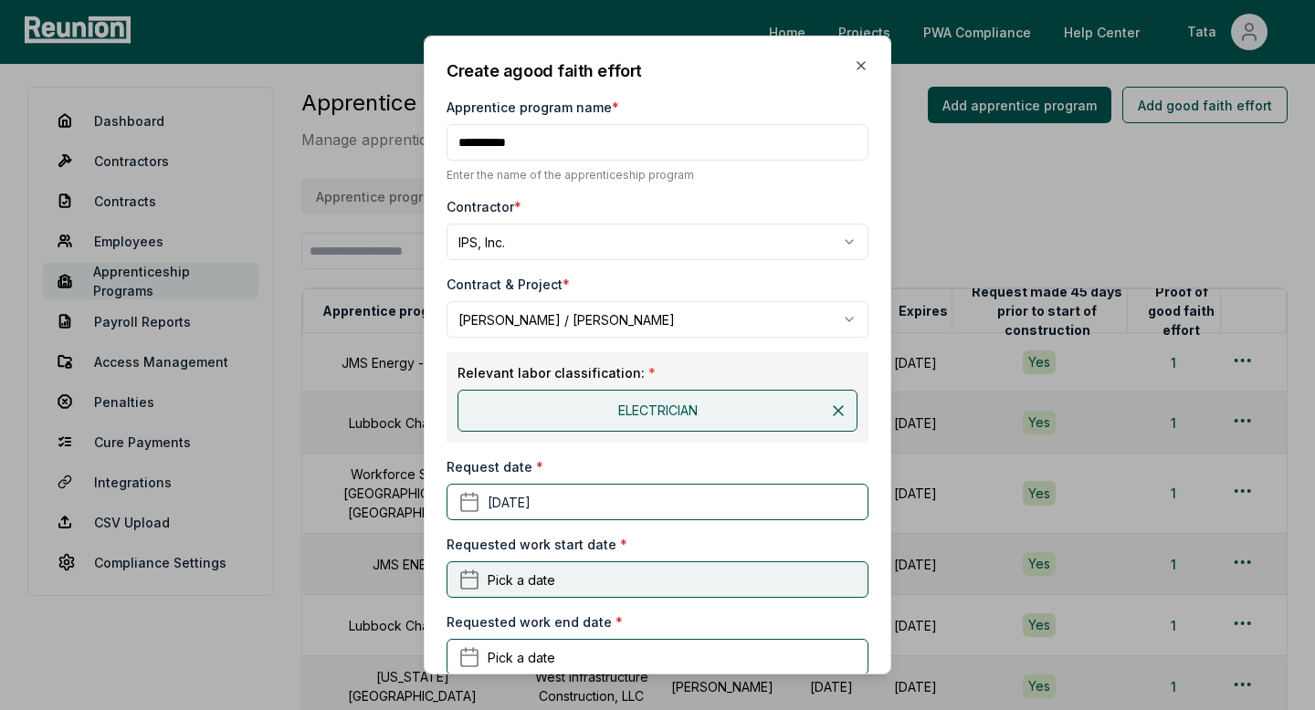
click at [521, 577] on span "Pick a date" at bounding box center [522, 579] width 68 height 19
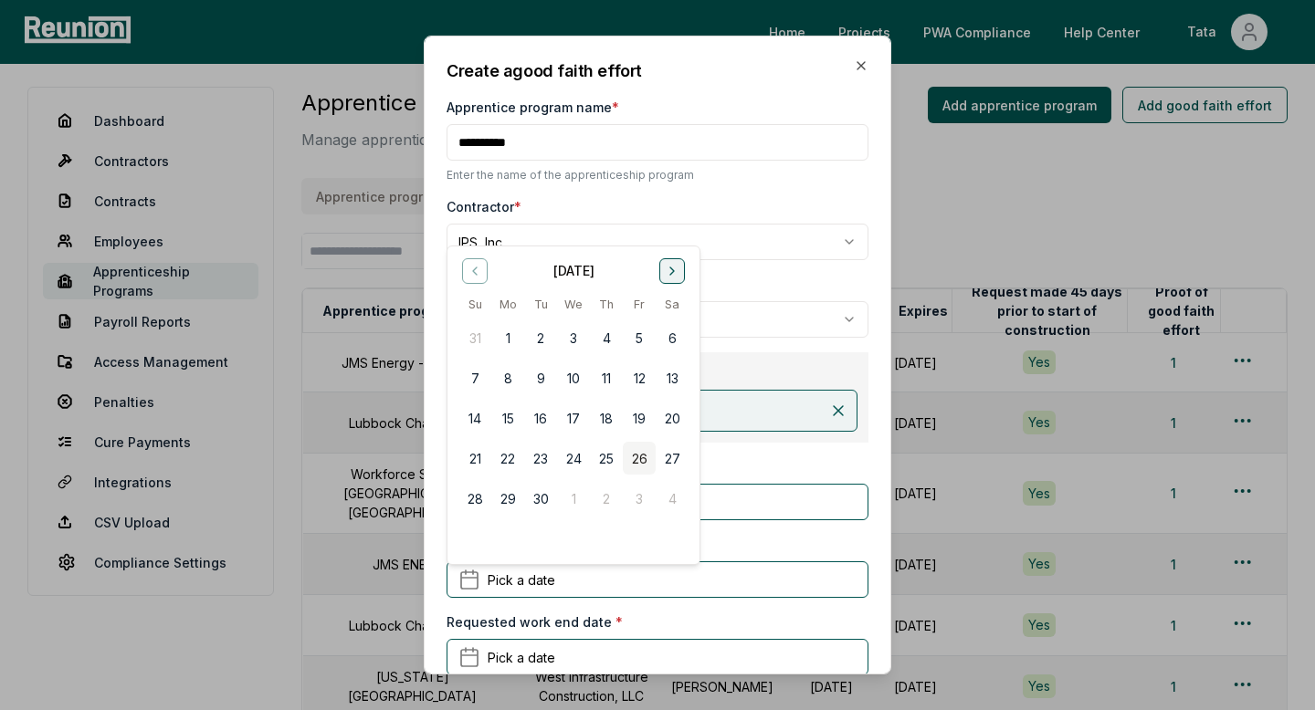
click at [672, 268] on icon "Go to next month" at bounding box center [672, 270] width 15 height 15
click at [666, 327] on button "1" at bounding box center [672, 337] width 33 height 33
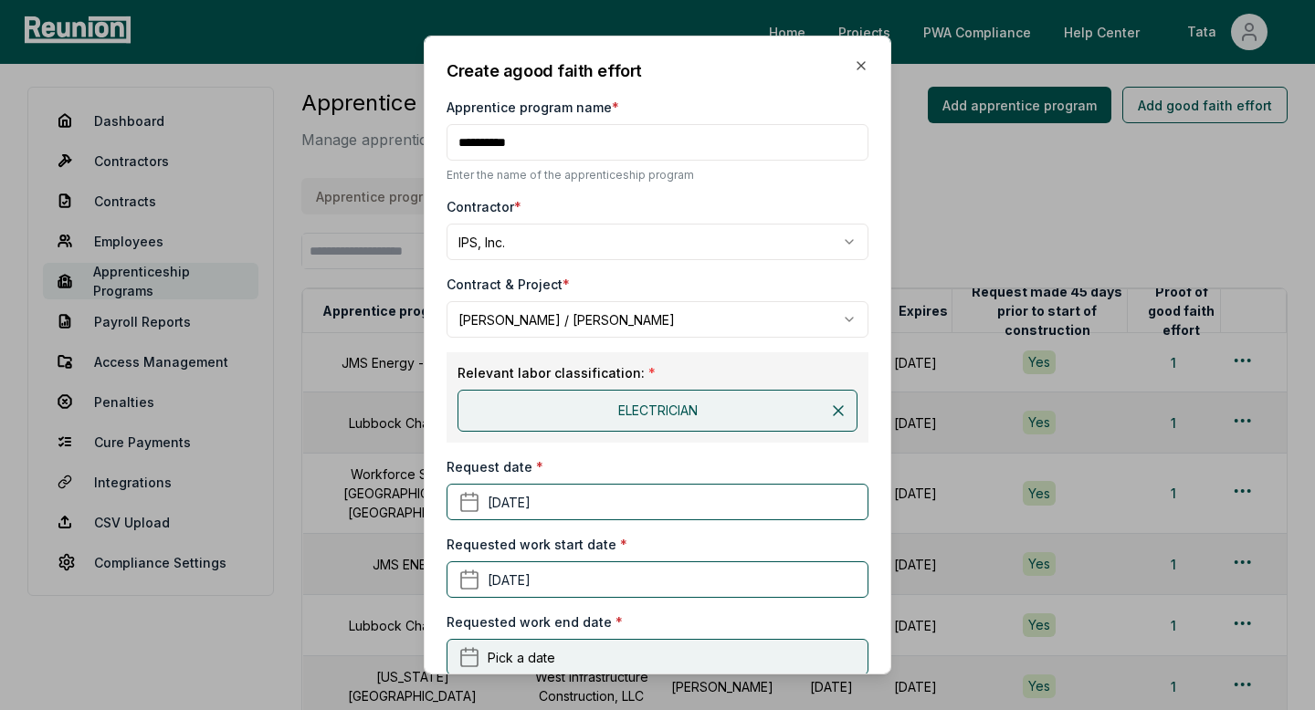
click at [526, 662] on span "Pick a date" at bounding box center [522, 656] width 68 height 19
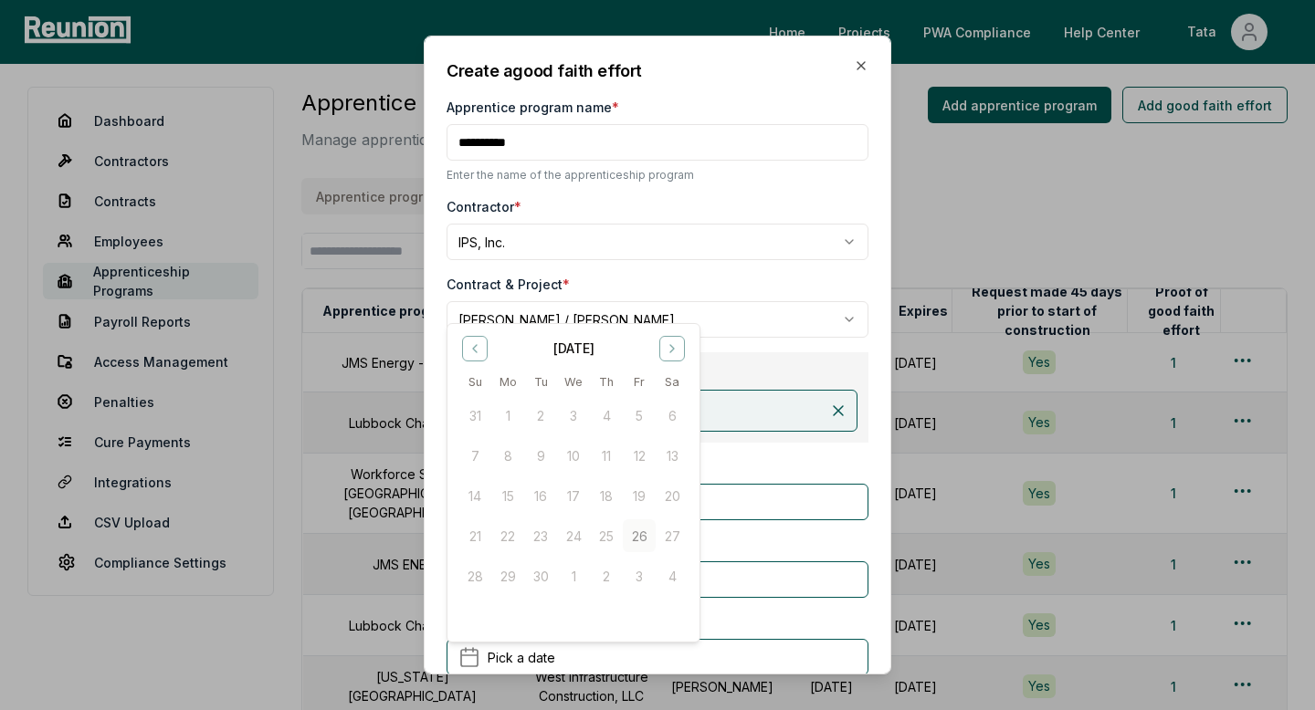
click at [687, 357] on div "[DATE]" at bounding box center [573, 346] width 230 height 23
click at [678, 348] on icon "Go to next month" at bounding box center [672, 348] width 15 height 15
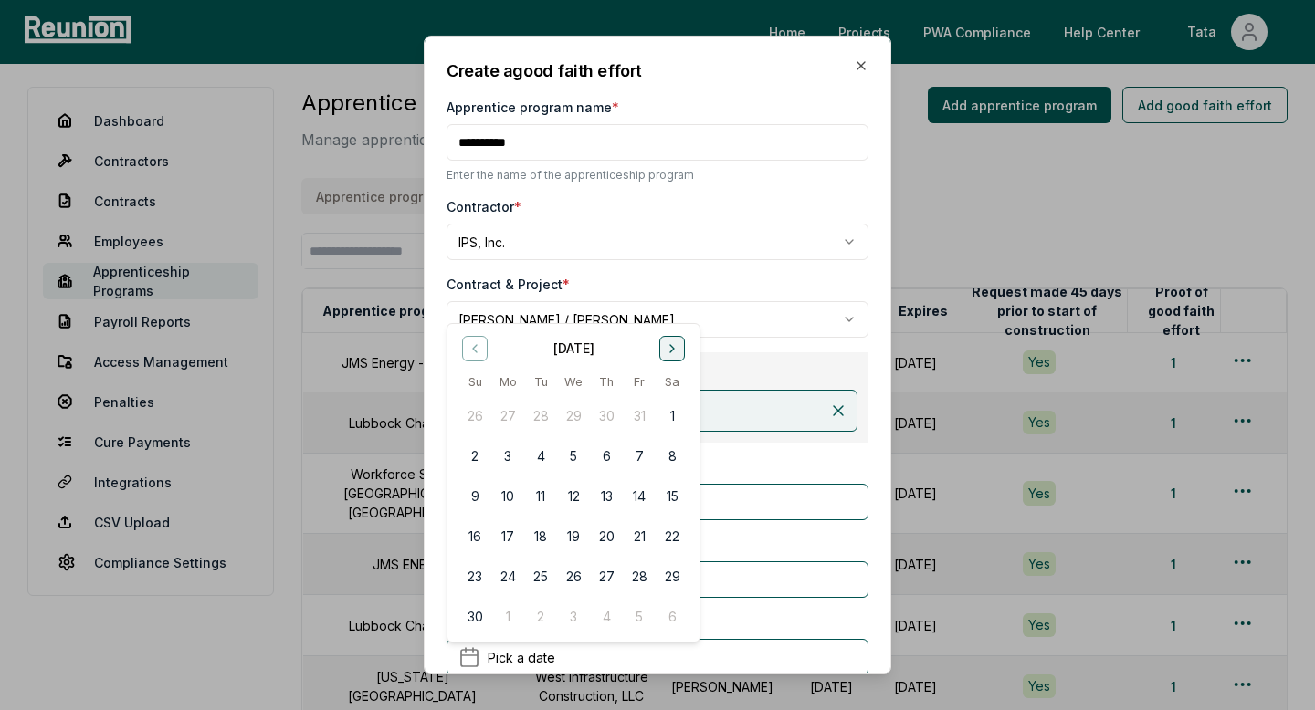
click at [678, 348] on icon "Go to next month" at bounding box center [672, 348] width 15 height 15
click at [481, 338] on button "Go to previous month" at bounding box center [475, 348] width 26 height 26
click at [473, 523] on button "16" at bounding box center [474, 536] width 33 height 33
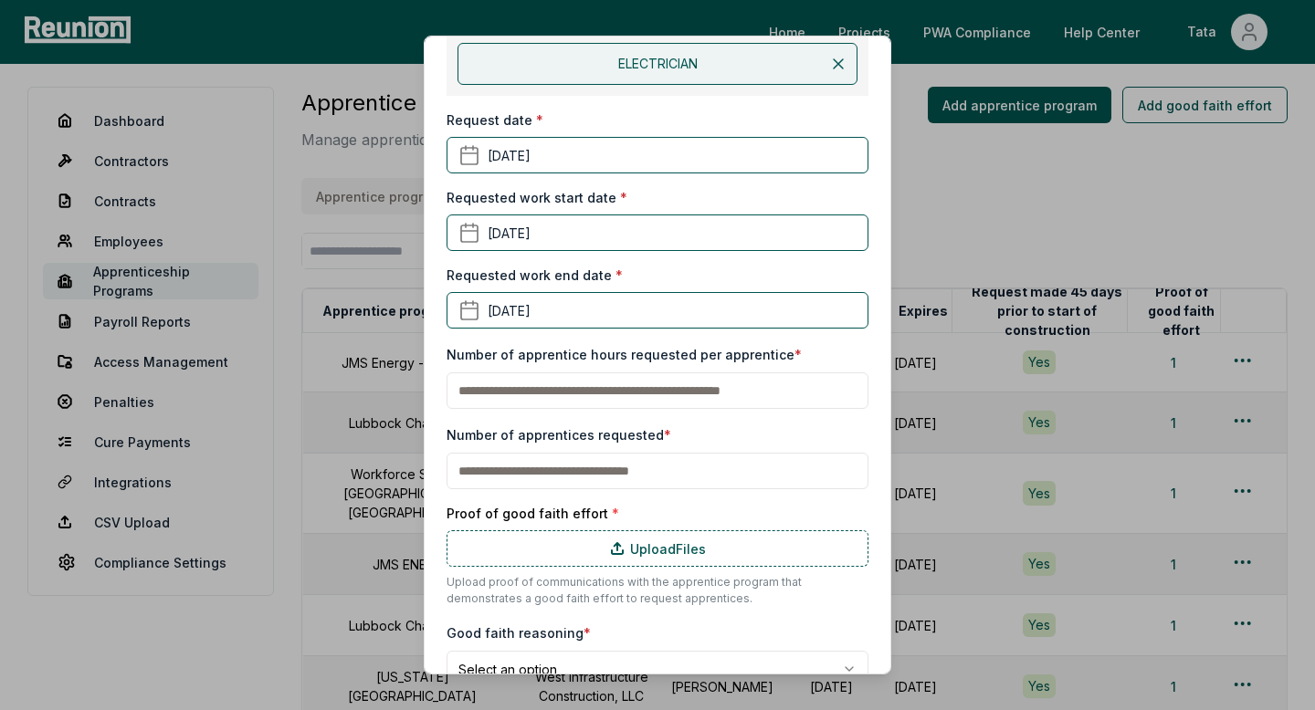
scroll to position [377, 0]
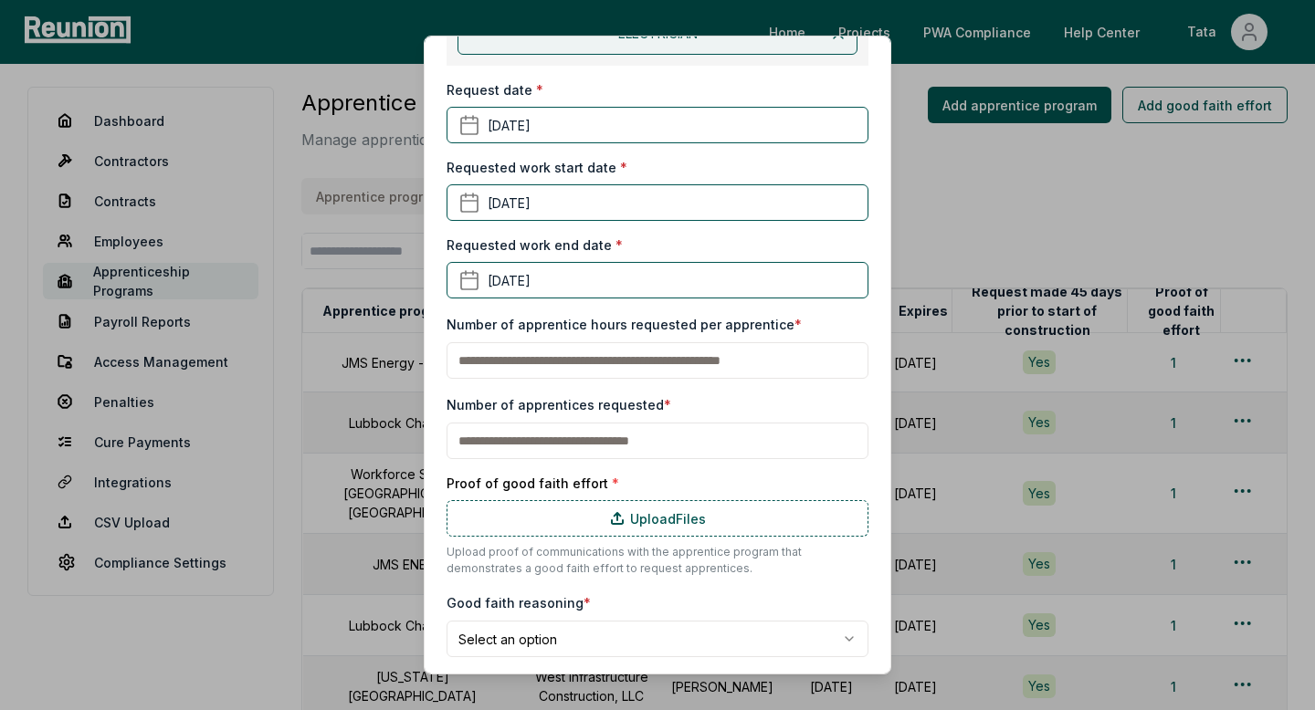
click at [580, 372] on input "text" at bounding box center [658, 360] width 422 height 37
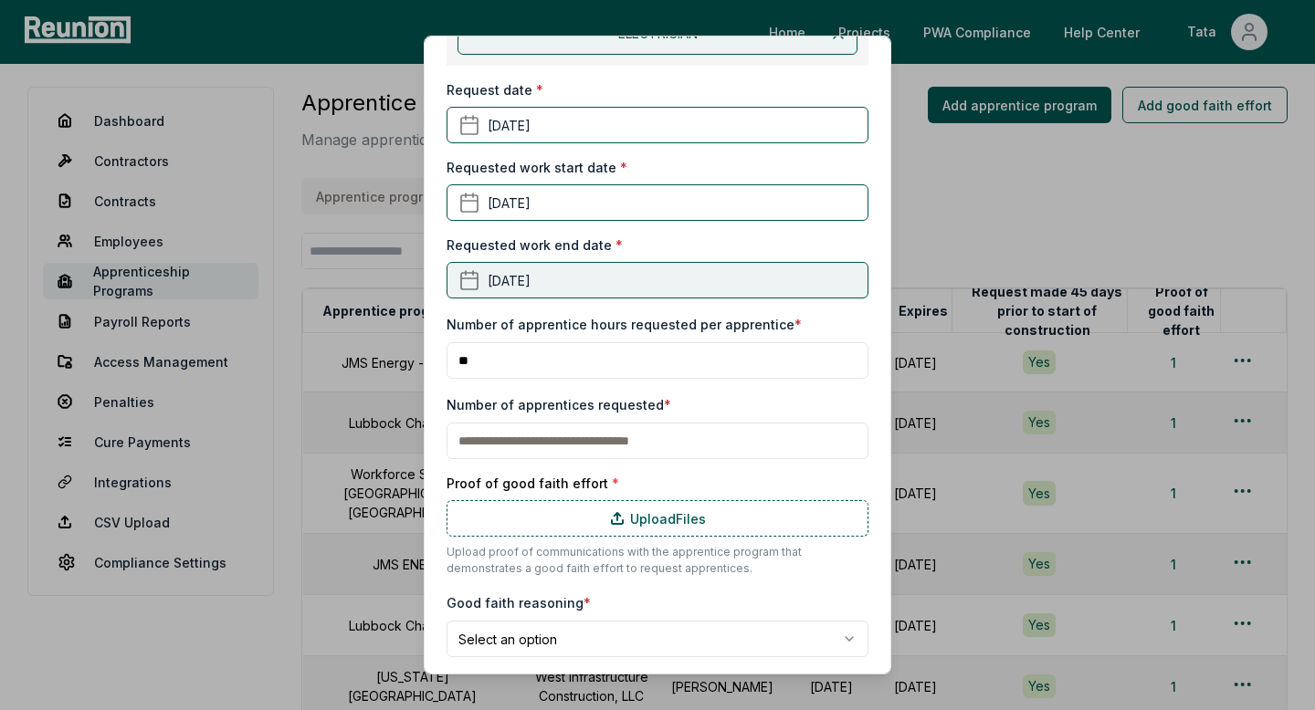
type input "**"
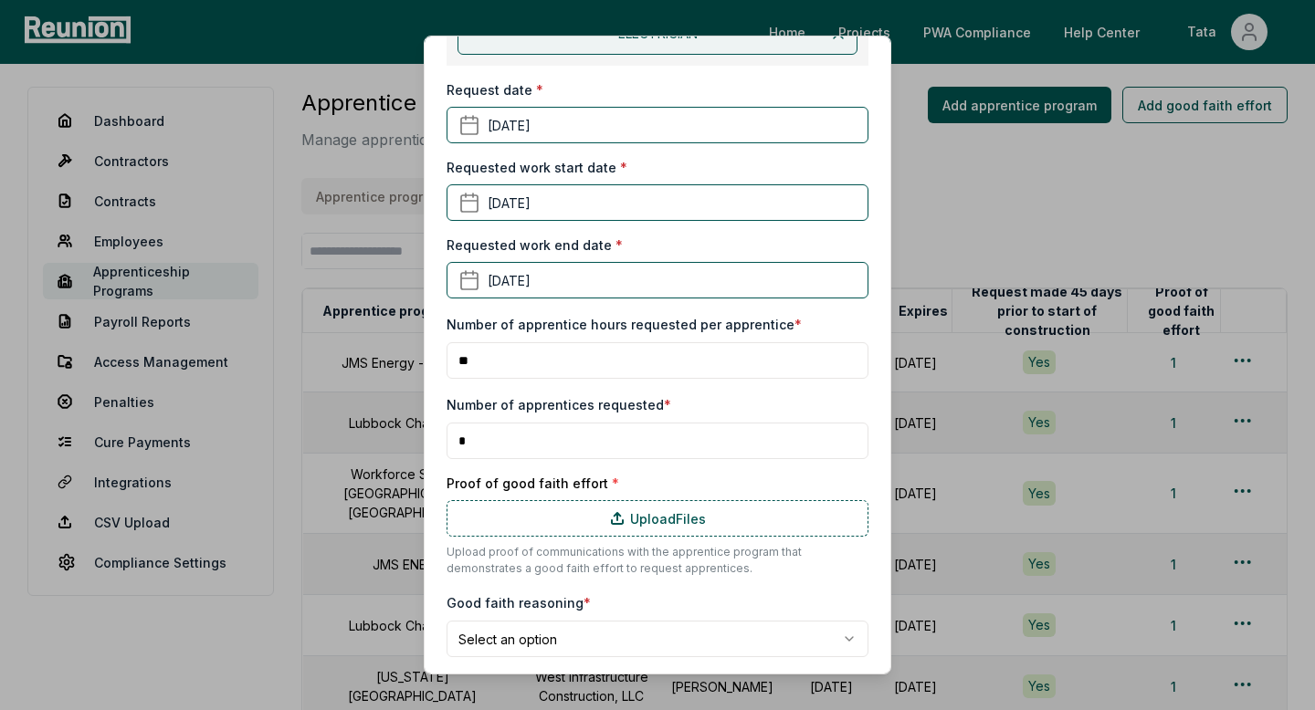
type input "*"
click at [621, 506] on label "Upload Files" at bounding box center [658, 518] width 422 height 37
click at [0, 0] on input "Upload Files" at bounding box center [0, 0] width 0 height 0
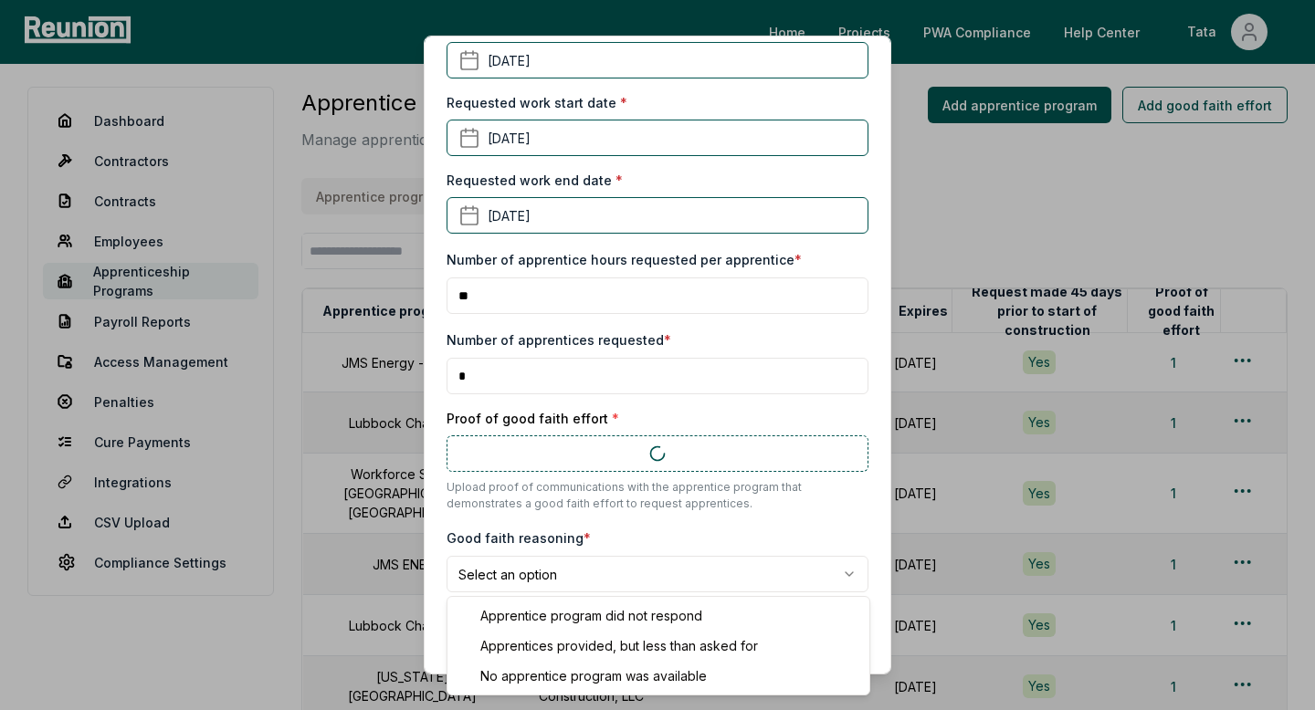
click at [560, 578] on body "Please visit us on your desktop We're working on making our marketplace mobile-…" at bounding box center [657, 443] width 1315 height 896
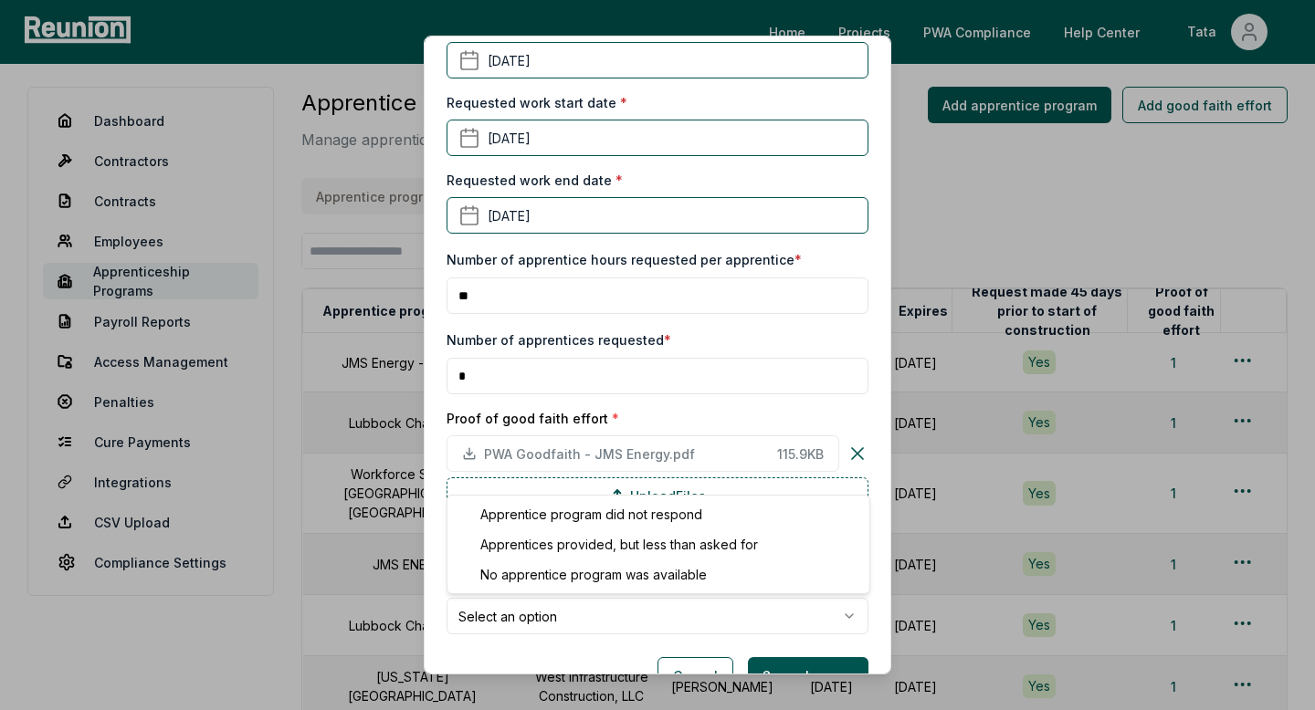
select select "**********"
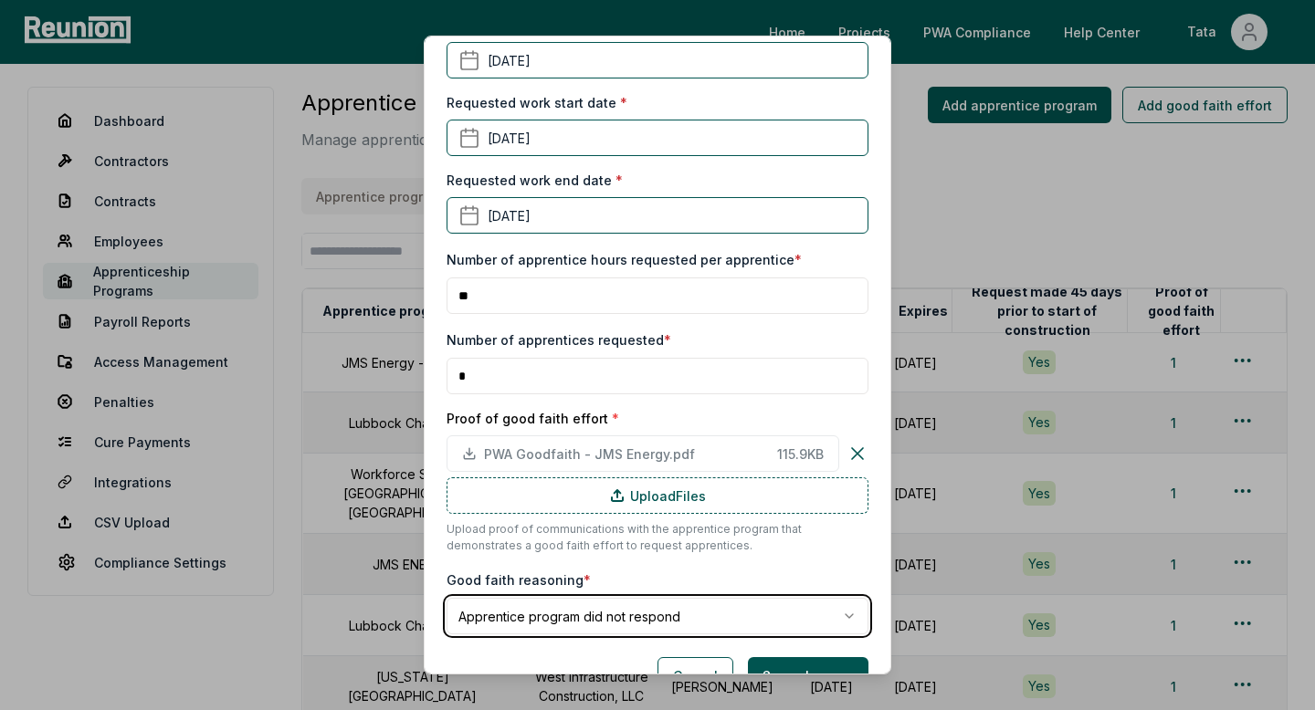
scroll to position [484, 0]
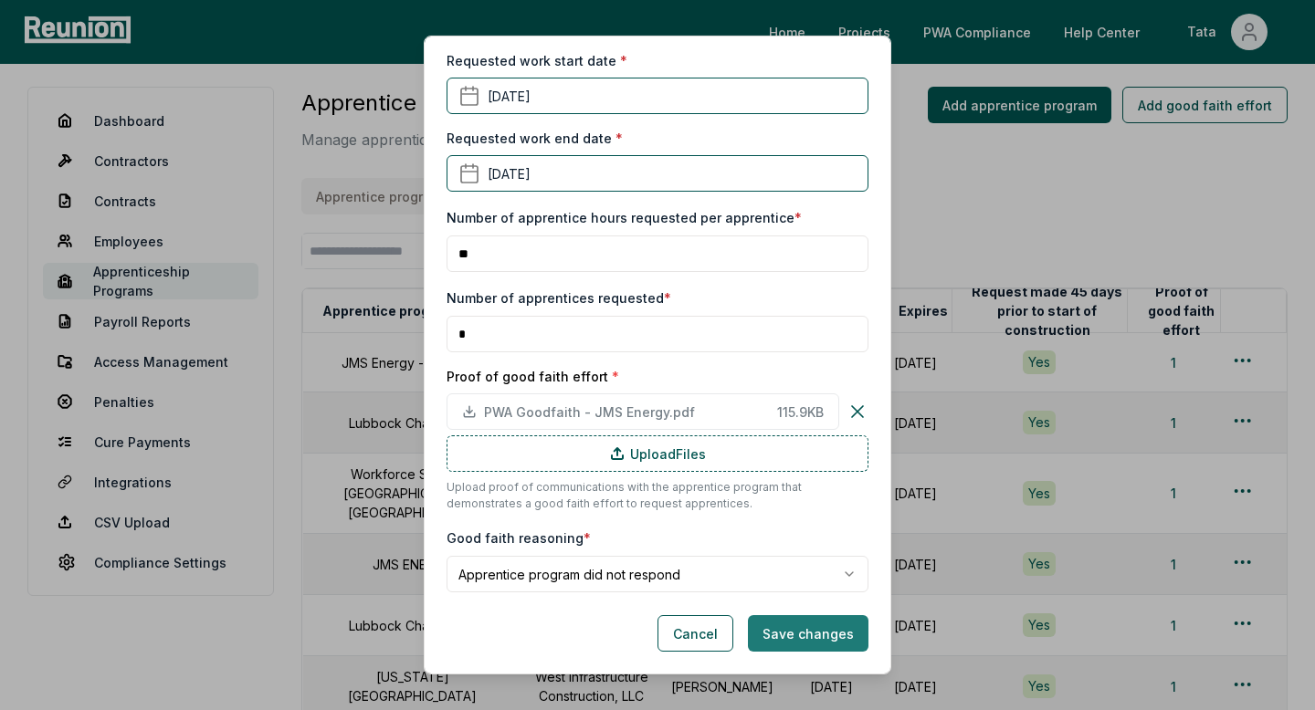
click at [804, 640] on button "Save changes" at bounding box center [808, 633] width 121 height 37
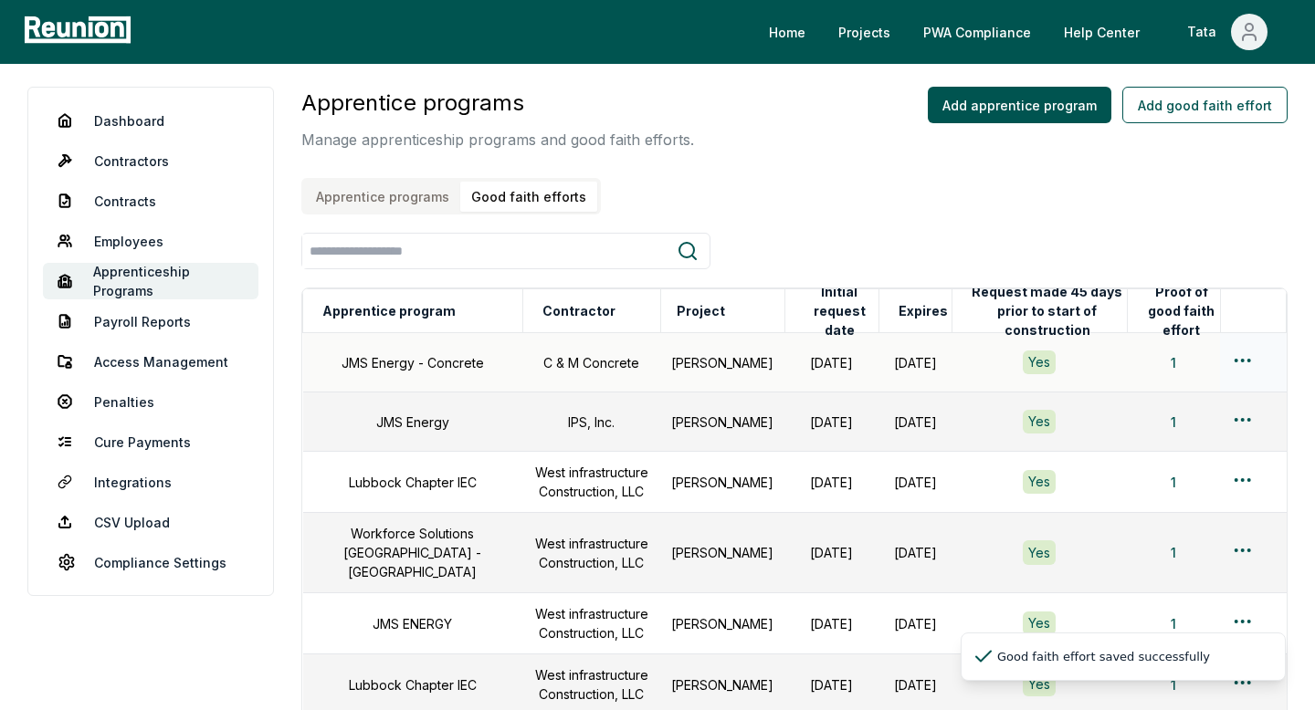
click at [1246, 358] on html "Please visit us on your desktop We're working on making our marketplace mobile-…" at bounding box center [657, 472] width 1315 height 955
click at [1144, 431] on div "Edit" at bounding box center [1212, 433] width 173 height 30
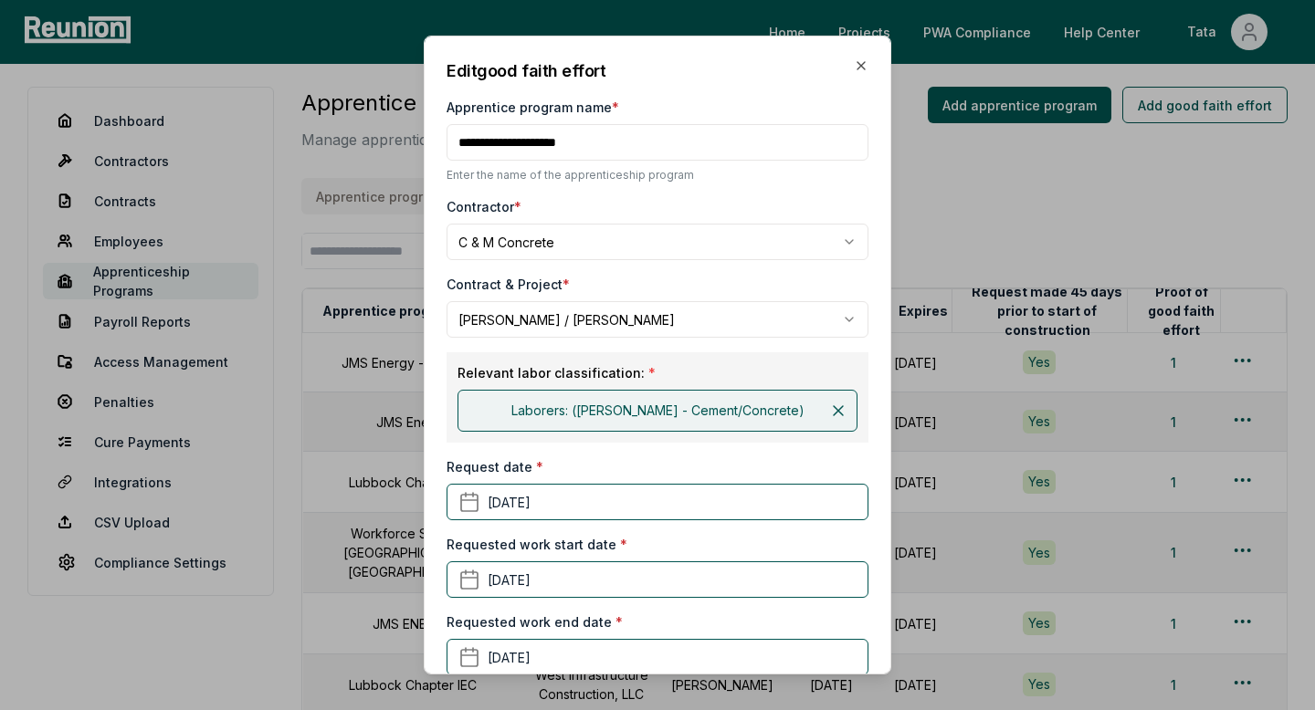
click at [635, 145] on input "Apprentice program name *" at bounding box center [658, 142] width 422 height 37
type input "**********"
click at [820, 393] on button at bounding box center [838, 411] width 37 height 37
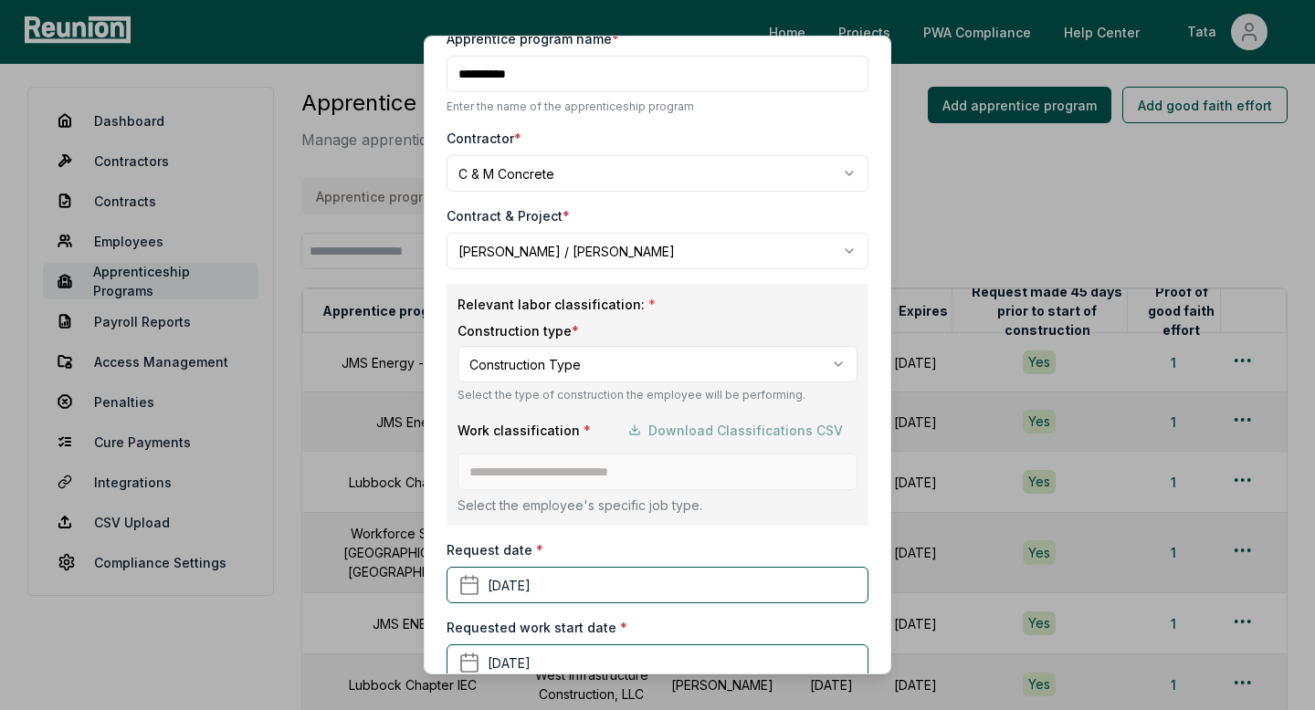
scroll to position [70, 0]
click at [629, 437] on div "Work classification * Download Classifications CSV" at bounding box center [657, 428] width 400 height 37
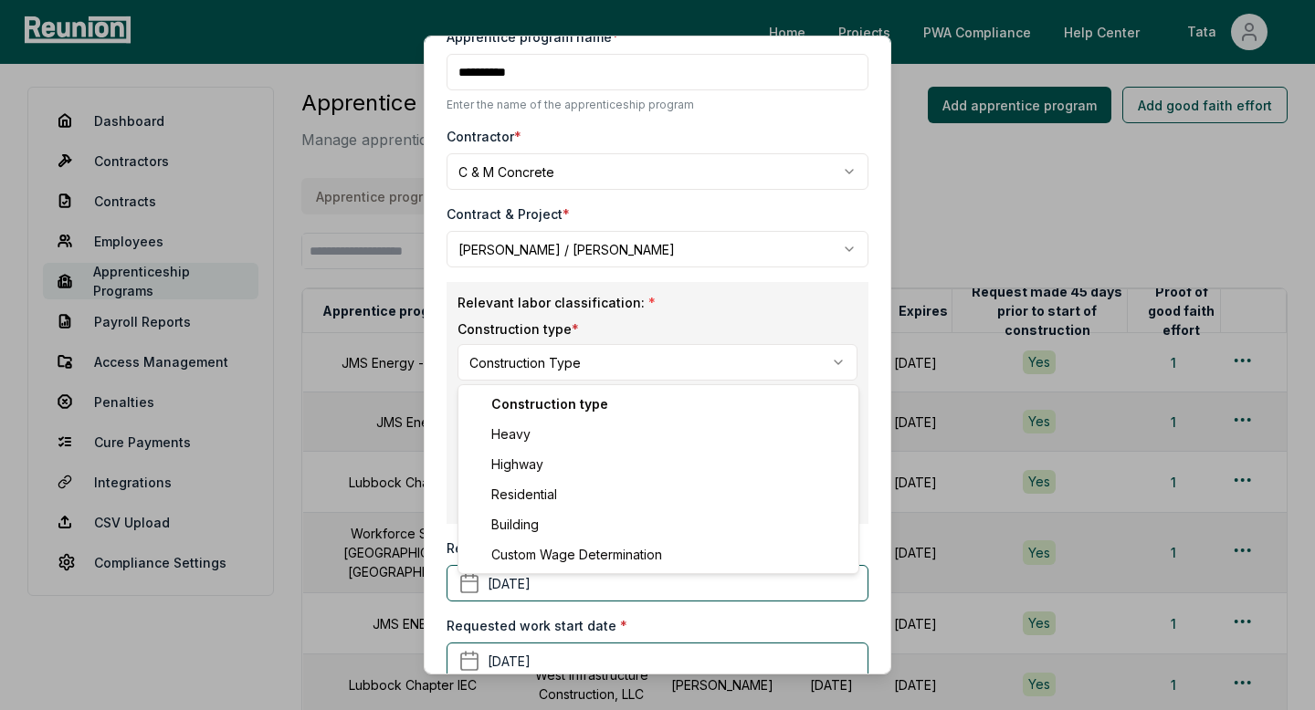
click at [589, 366] on body "Please visit us on your desktop We're working on making our marketplace mobile-…" at bounding box center [657, 472] width 1315 height 955
select select "********"
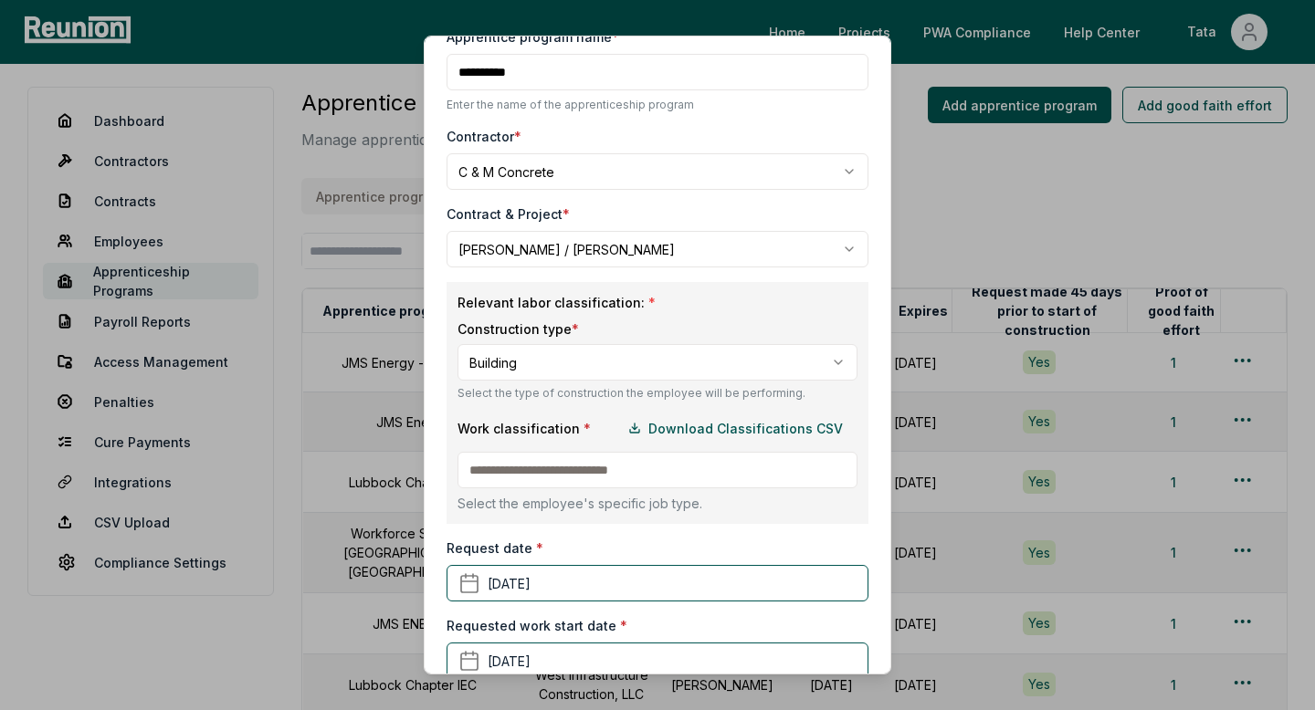
click at [594, 468] on input at bounding box center [657, 470] width 400 height 37
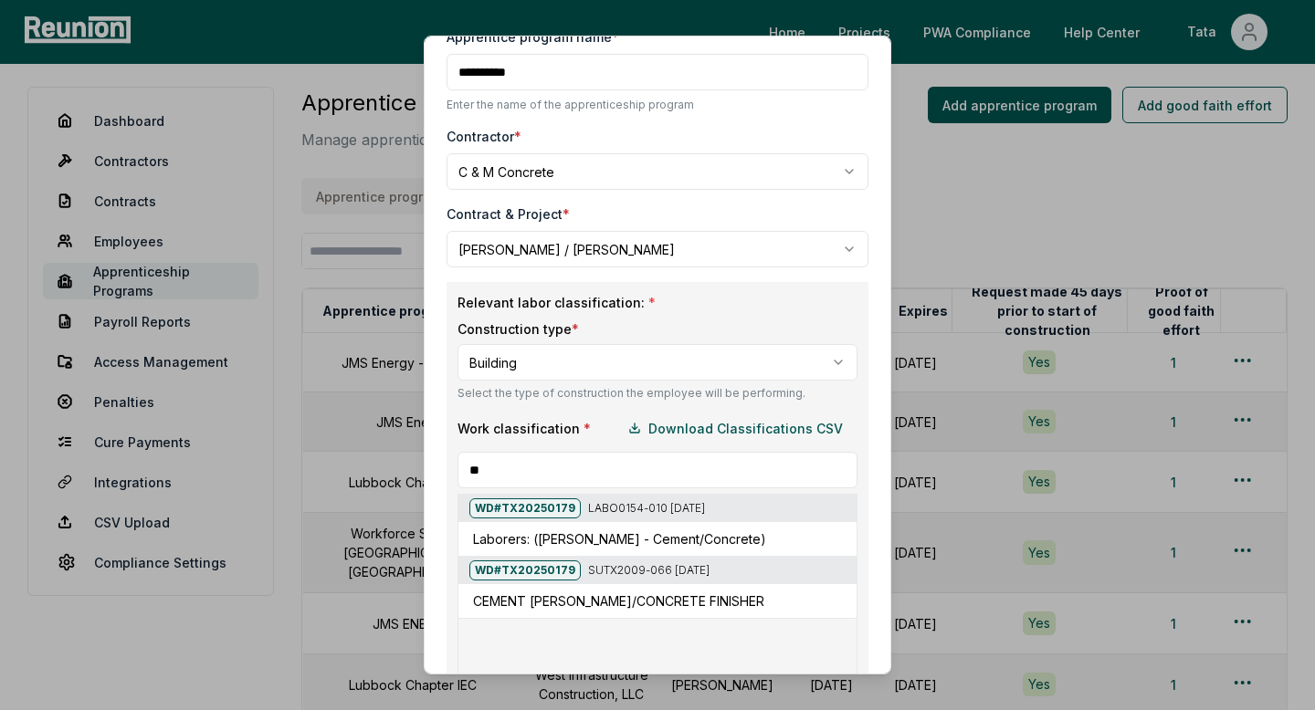
type input "*"
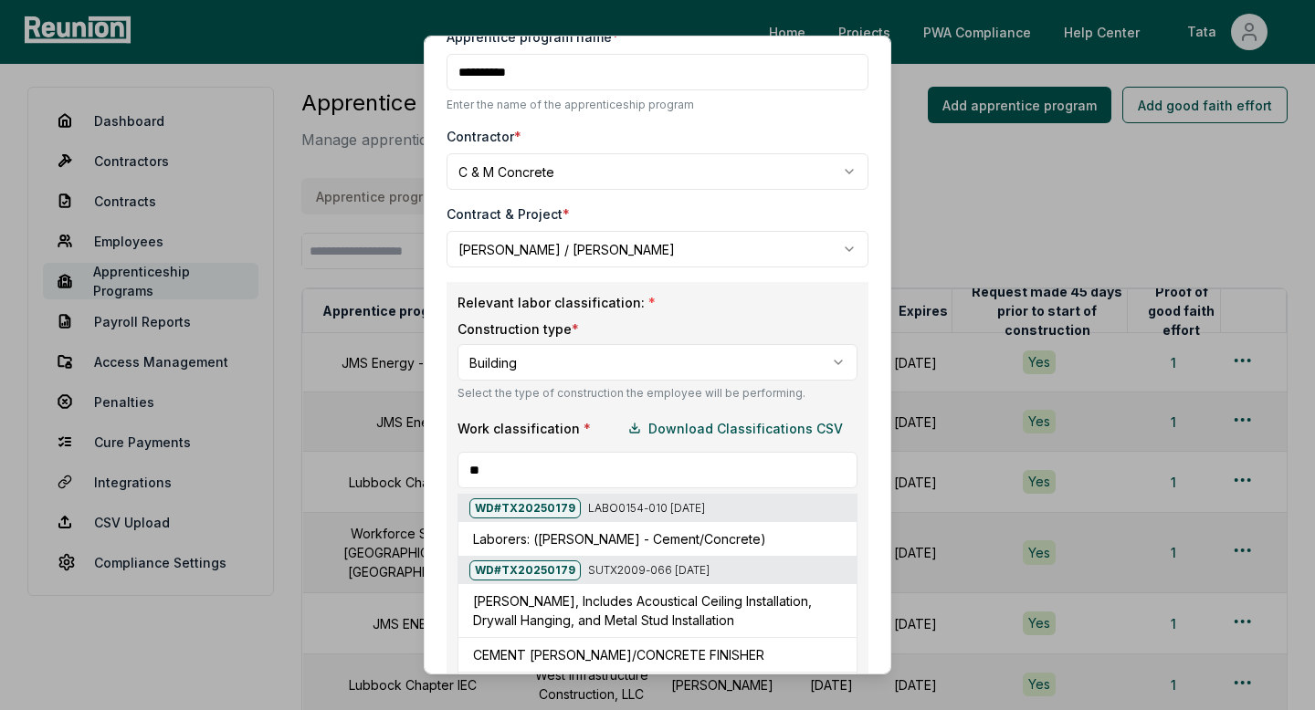
type input "*"
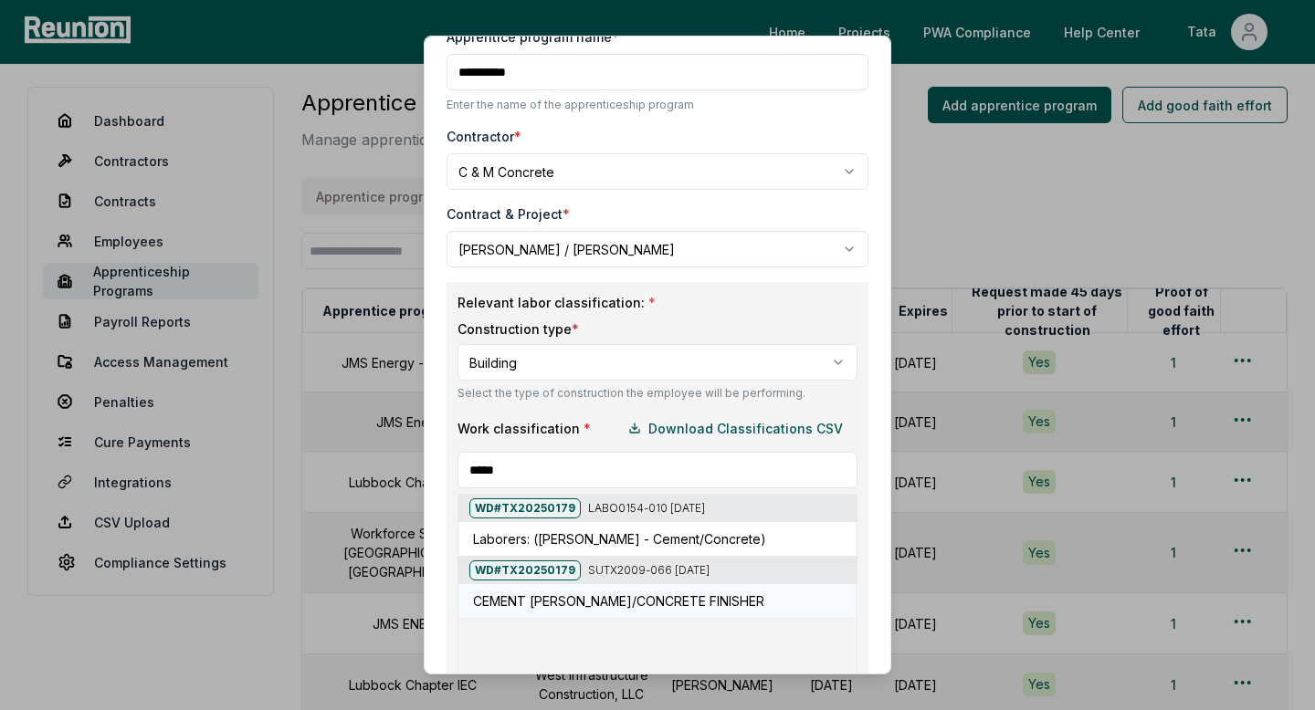
type input "*****"
click at [633, 605] on h5 "CEMENT [PERSON_NAME]/CONCRETE FINISHER" at bounding box center [618, 601] width 291 height 19
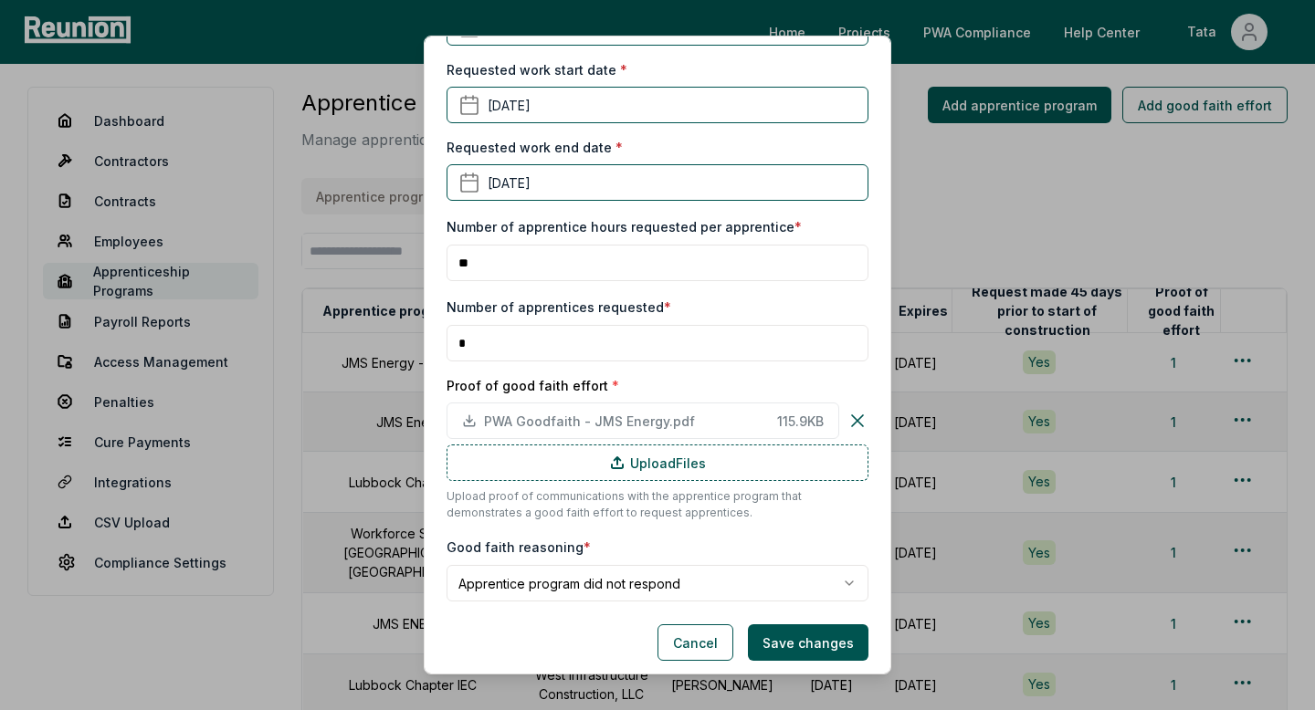
scroll to position [484, 0]
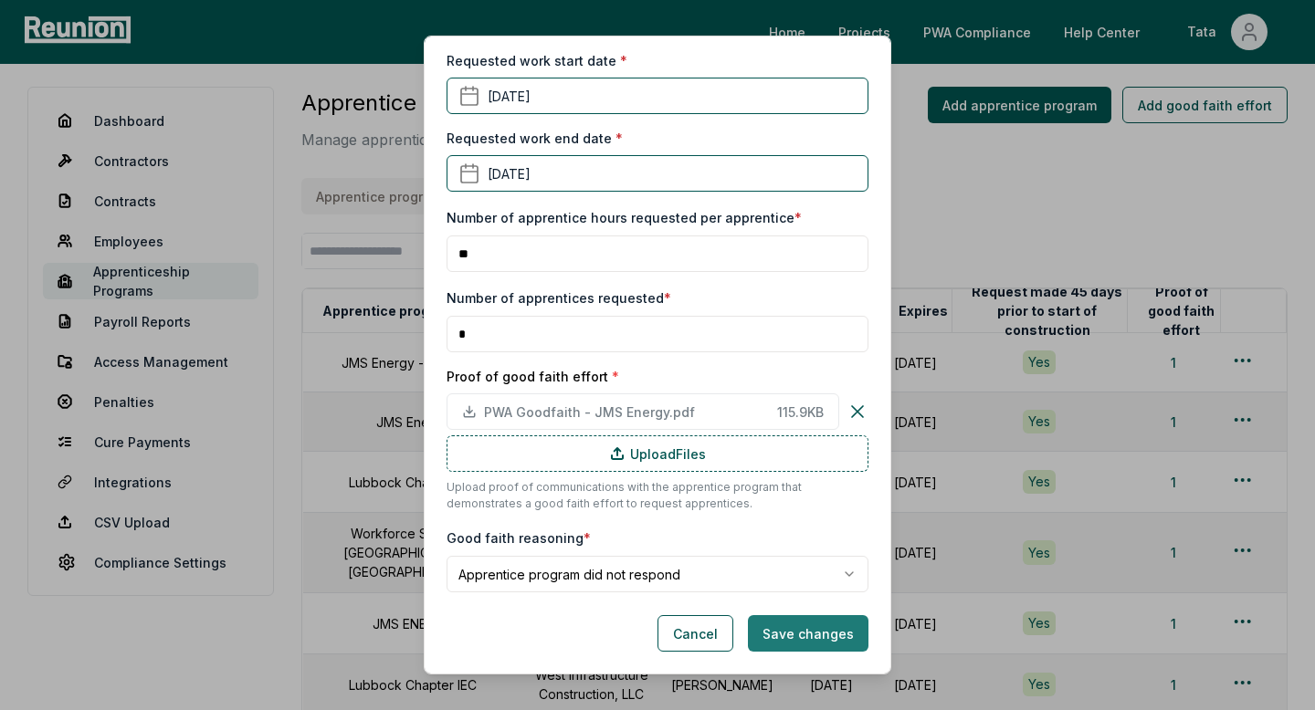
click at [775, 631] on button "Save changes" at bounding box center [808, 633] width 121 height 37
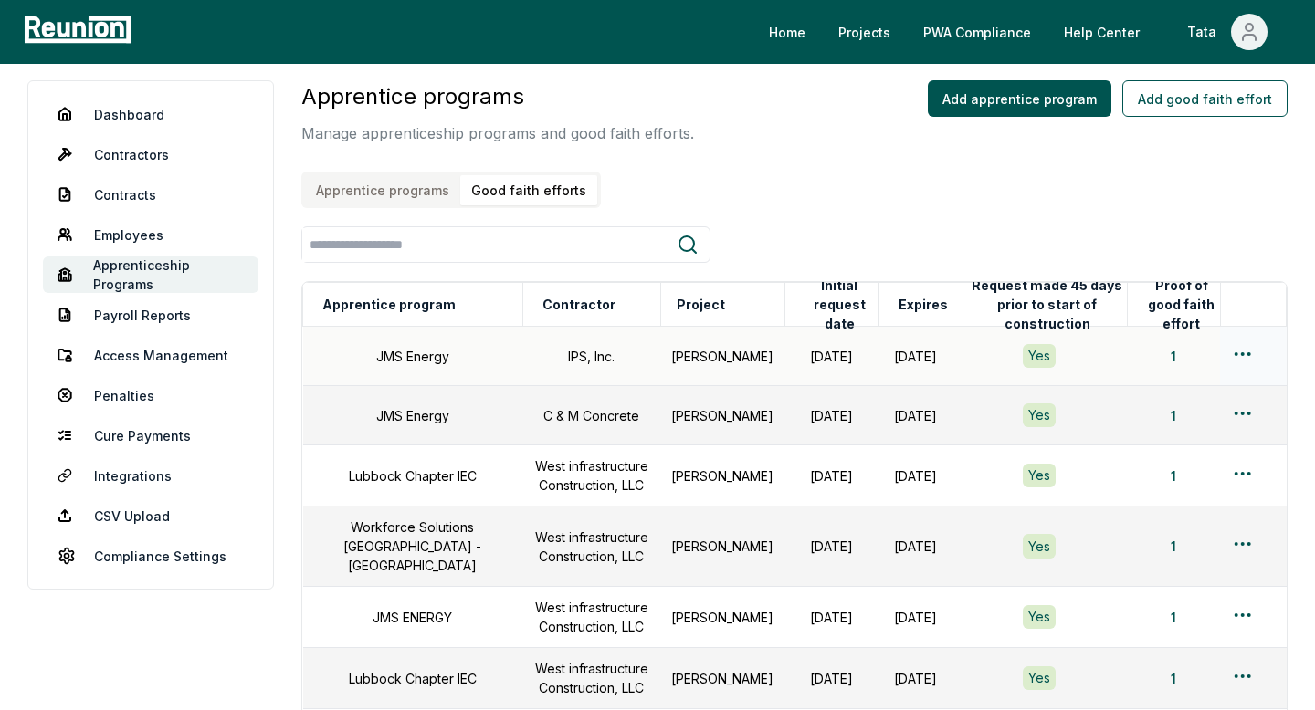
scroll to position [0, 0]
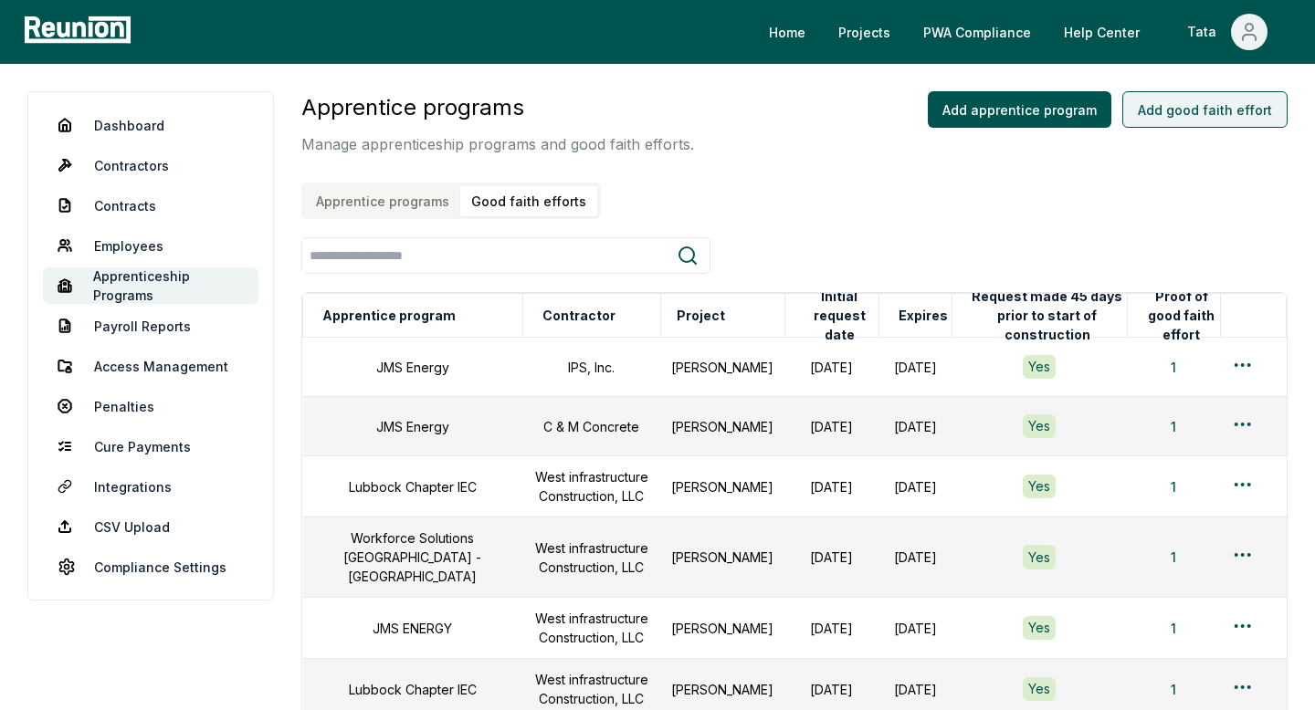
click at [1163, 101] on button "Add good faith effort" at bounding box center [1204, 109] width 165 height 37
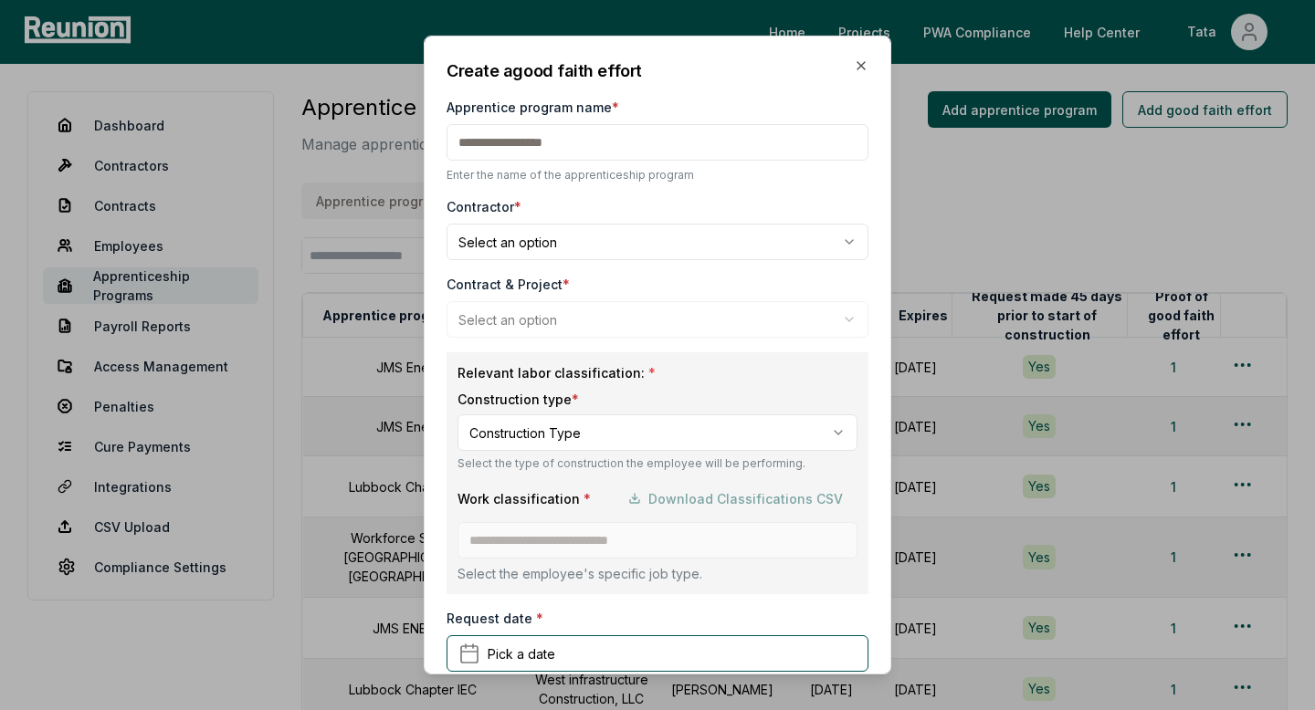
paste input "**********"
type input "**********"
click at [568, 242] on body "Please visit us on your desktop We're working on making our marketplace mobile-…" at bounding box center [657, 477] width 1315 height 955
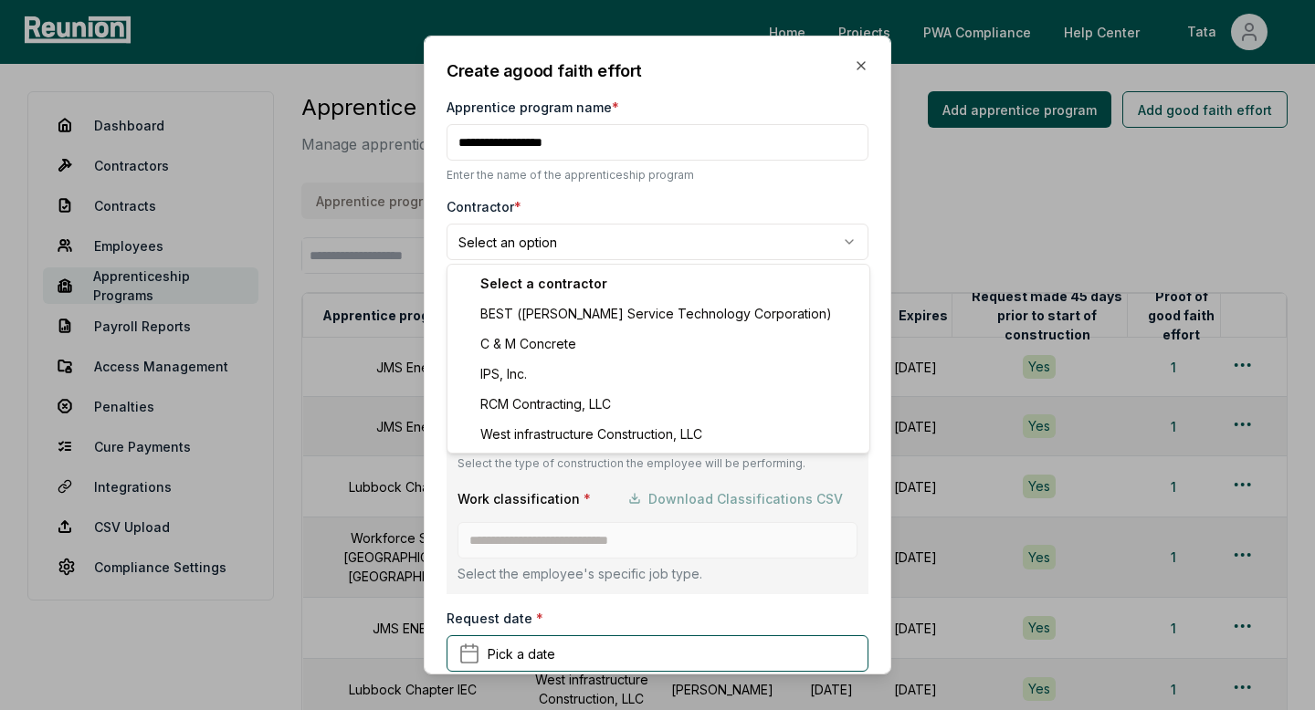
select select "**********"
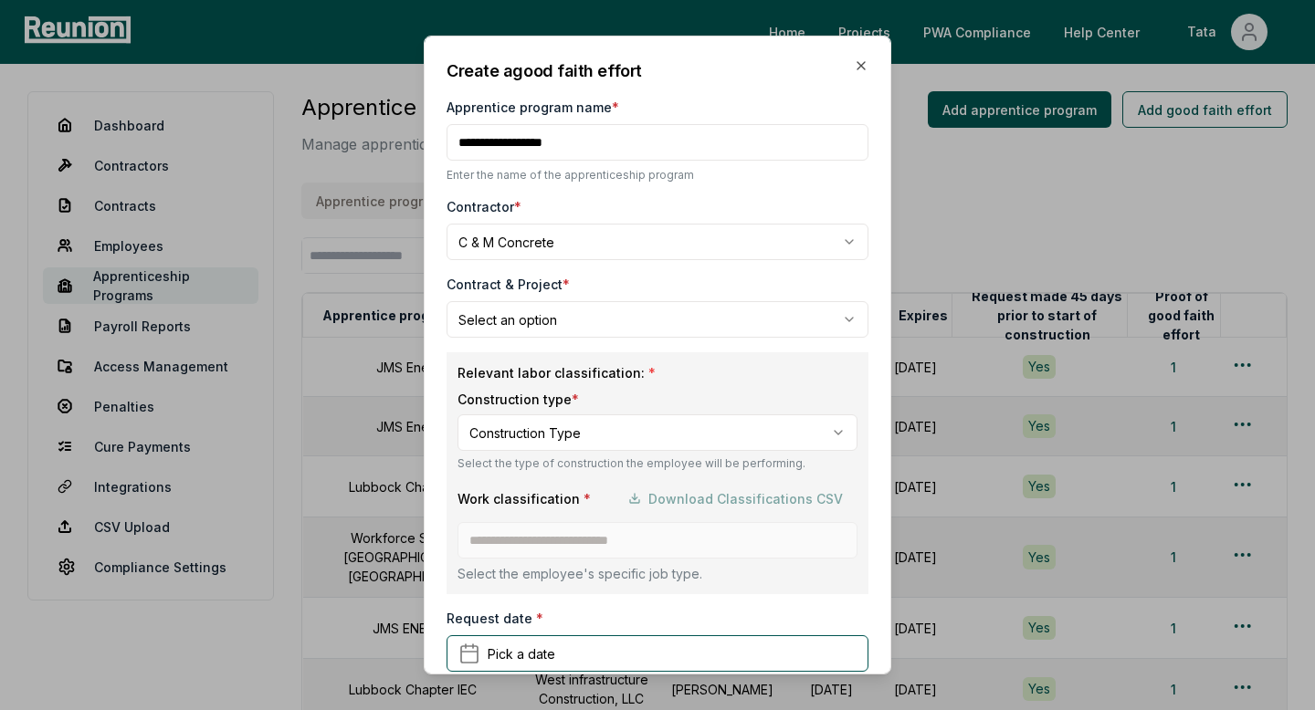
click at [562, 321] on body "Please visit us on your desktop We're working on making our marketplace mobile-…" at bounding box center [657, 477] width 1315 height 955
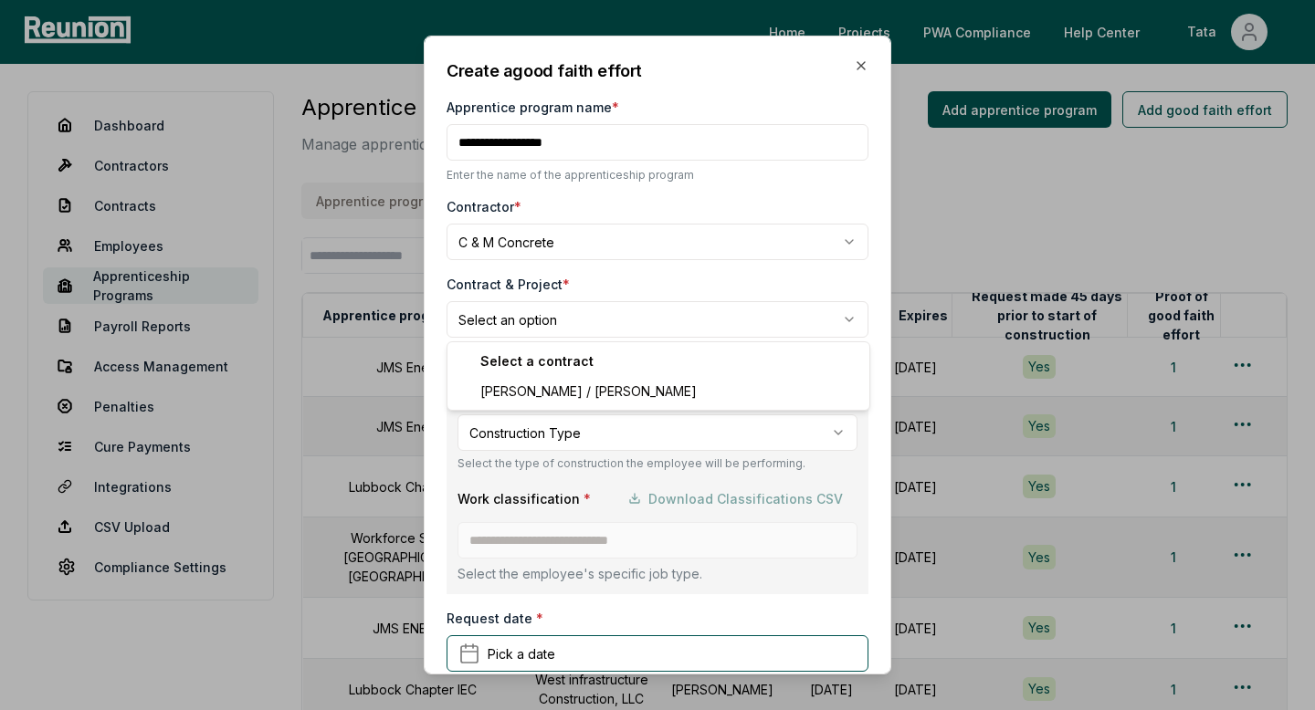
select select "**********"
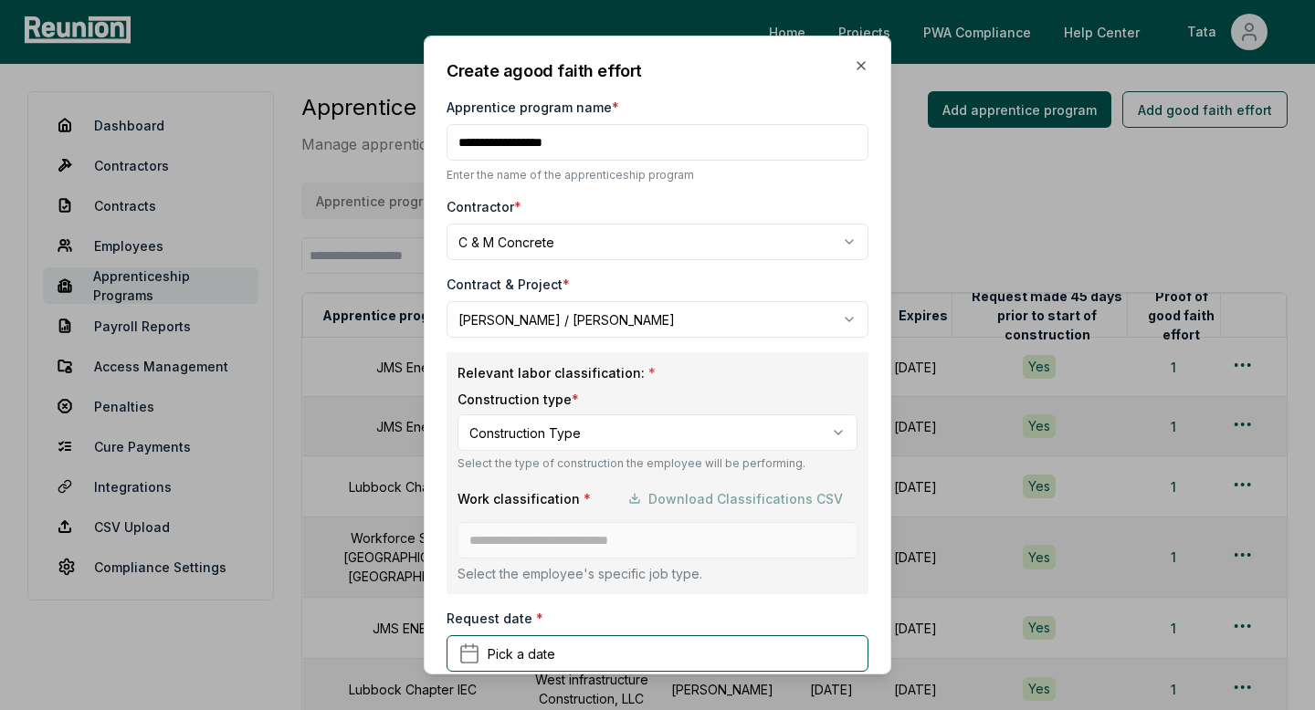
click at [512, 436] on body "Please visit us on your desktop We're working on making our marketplace mobile-…" at bounding box center [657, 477] width 1315 height 955
click at [600, 428] on body "Please visit us on your desktop We're working on making our marketplace mobile-…" at bounding box center [657, 477] width 1315 height 955
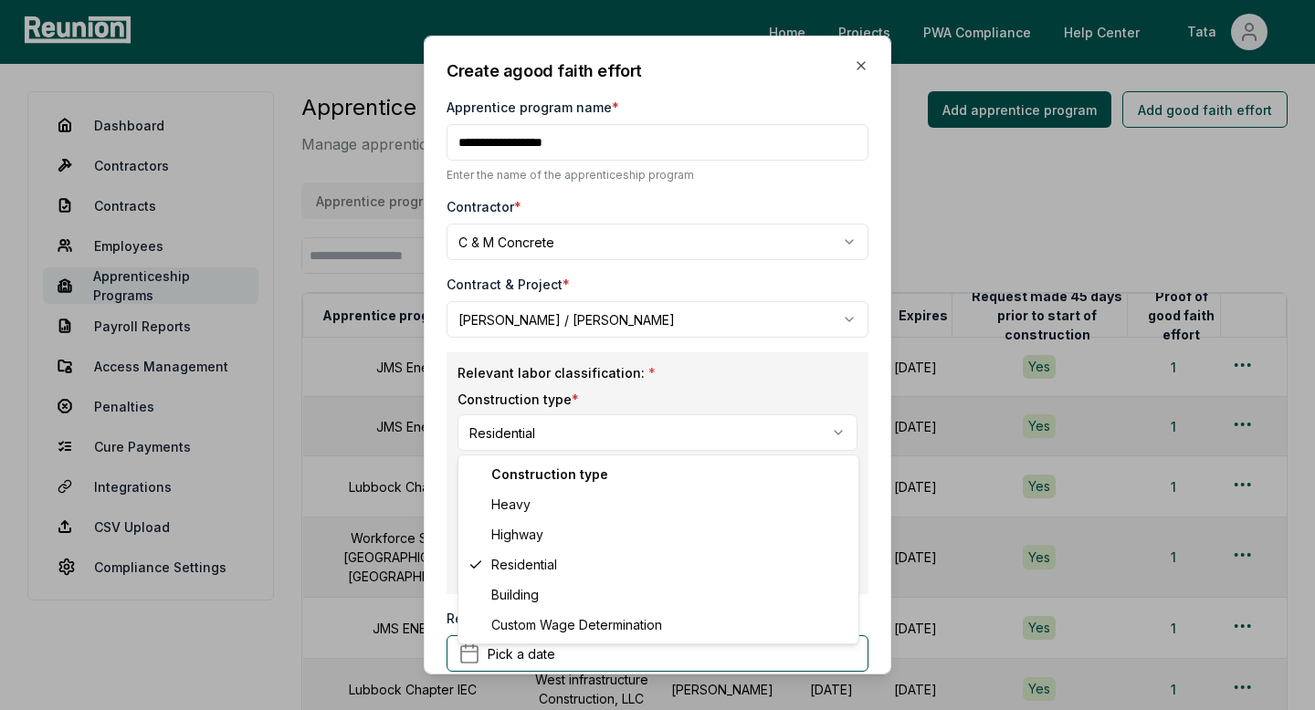
select select "********"
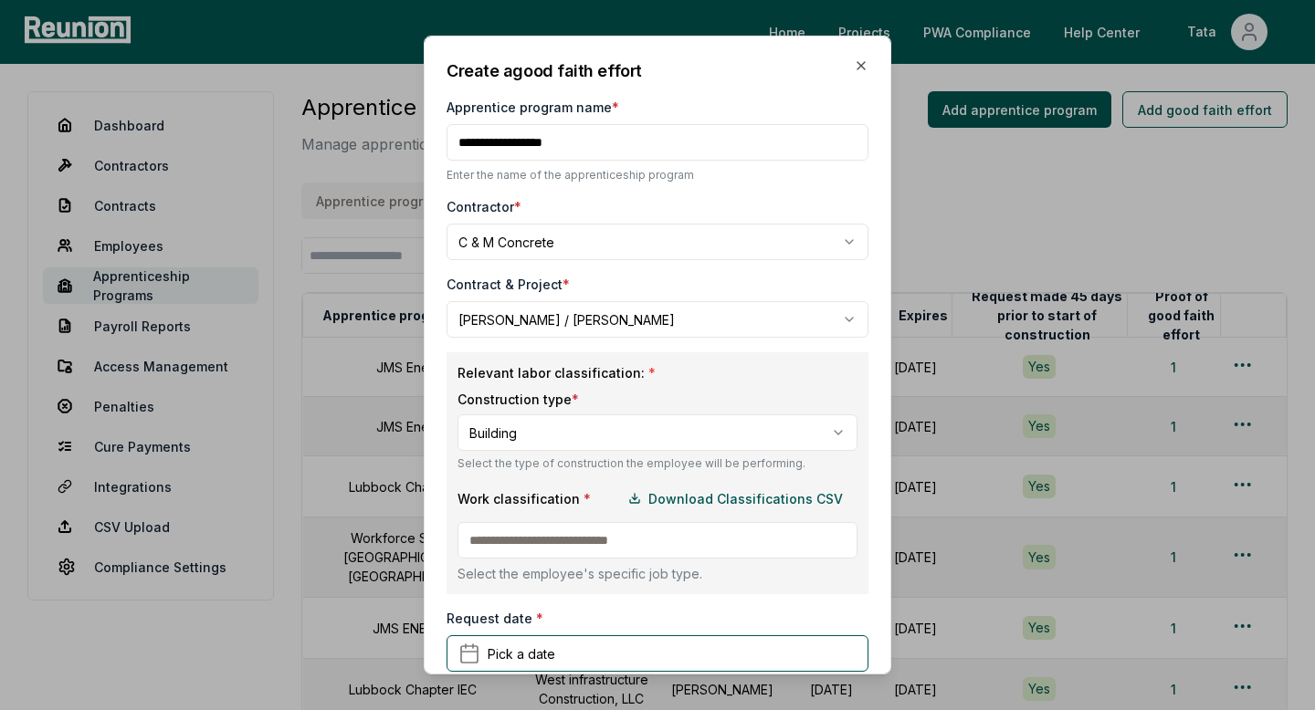
click at [512, 554] on input at bounding box center [657, 540] width 400 height 37
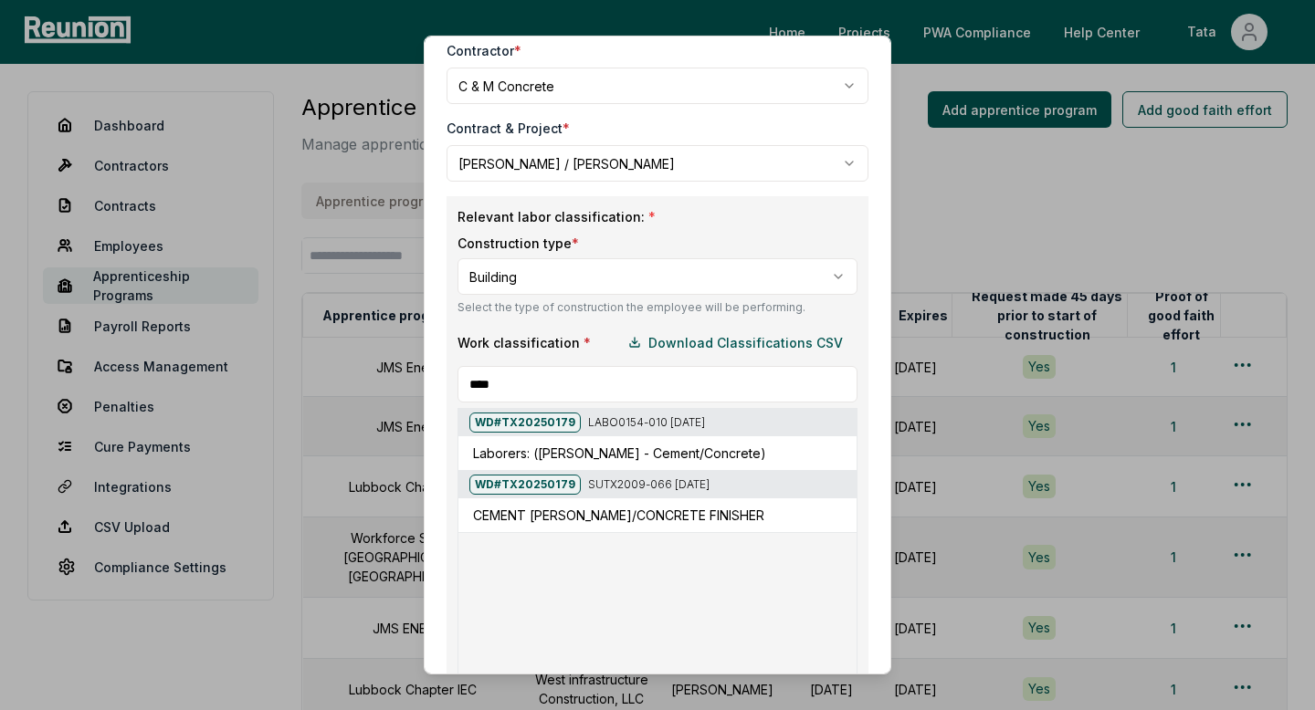
scroll to position [167, 0]
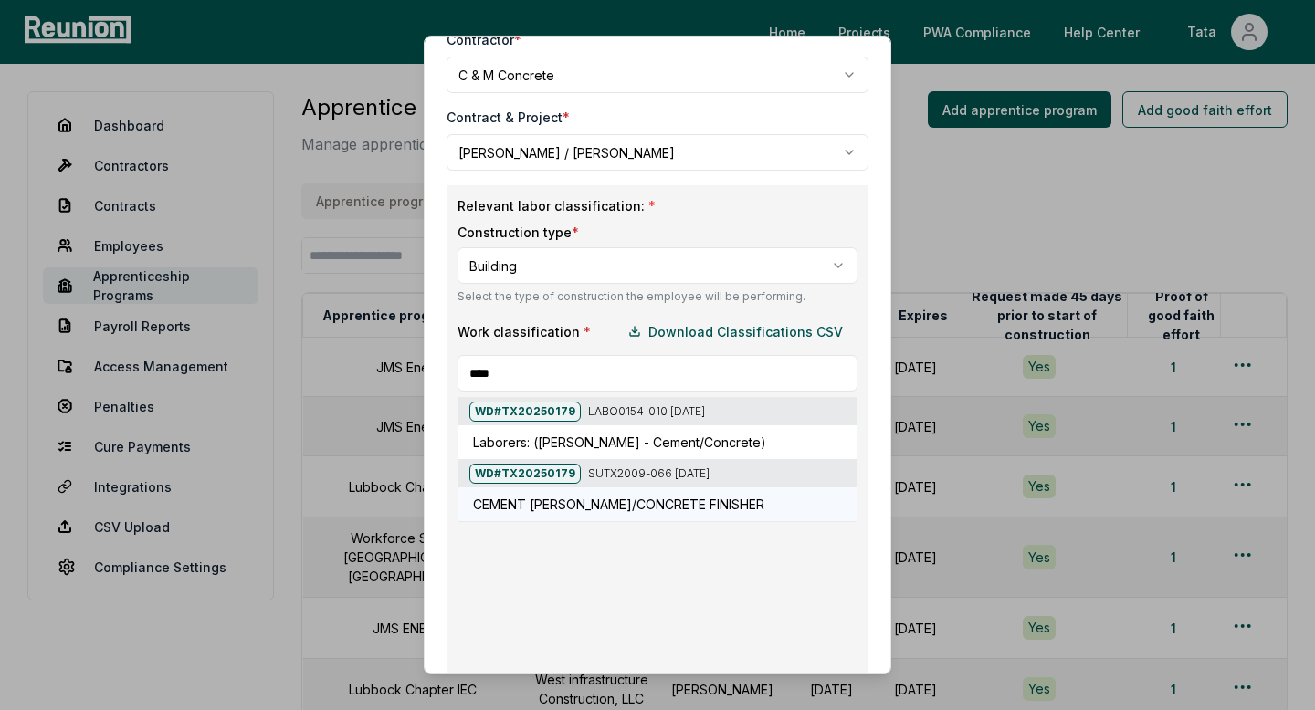
type input "****"
click at [580, 509] on h5 "CEMENT [PERSON_NAME]/CONCRETE FINISHER" at bounding box center [618, 504] width 291 height 19
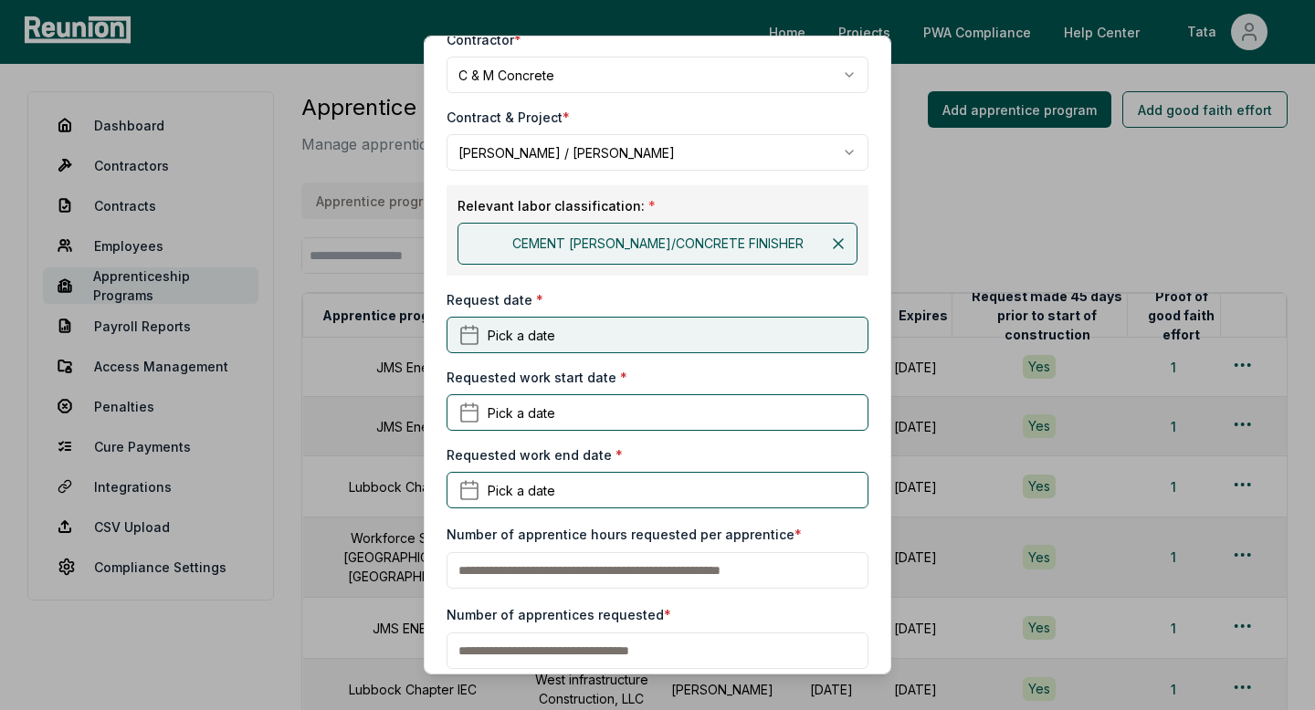
click at [597, 341] on button "Pick a date" at bounding box center [658, 335] width 422 height 37
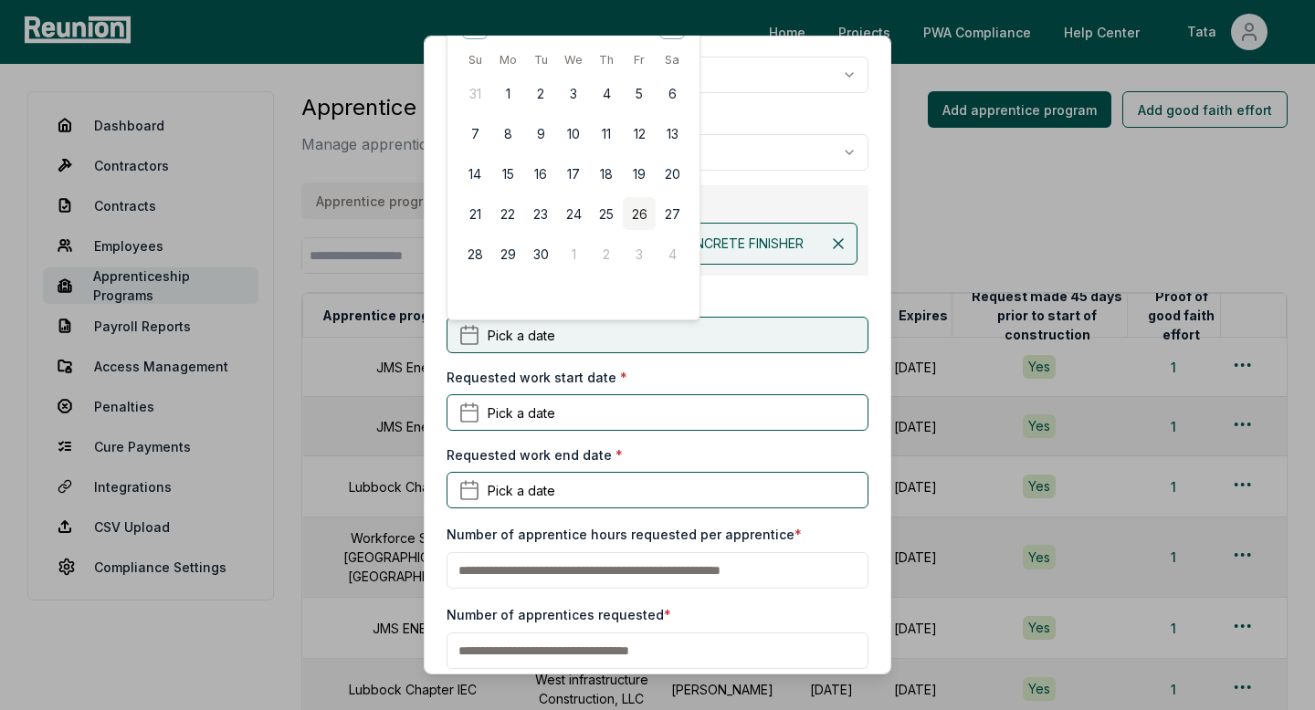
scroll to position [0, 0]
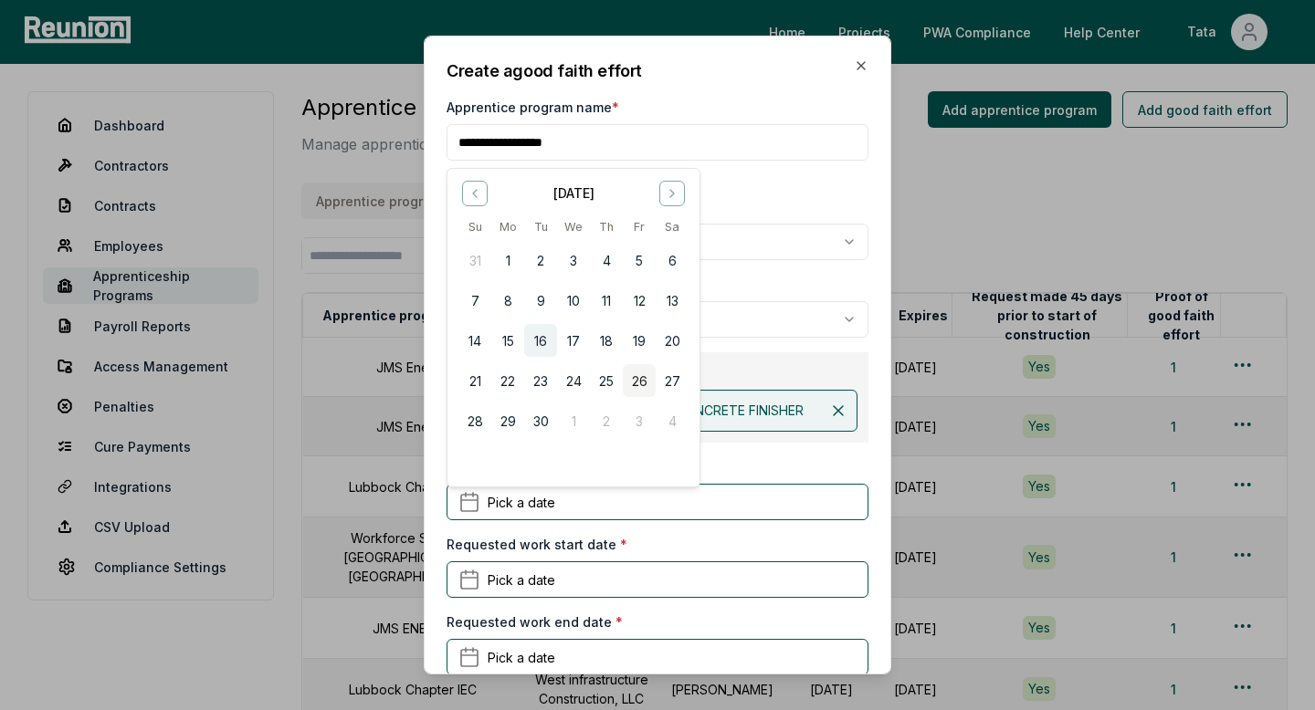
click at [536, 338] on button "16" at bounding box center [540, 340] width 33 height 33
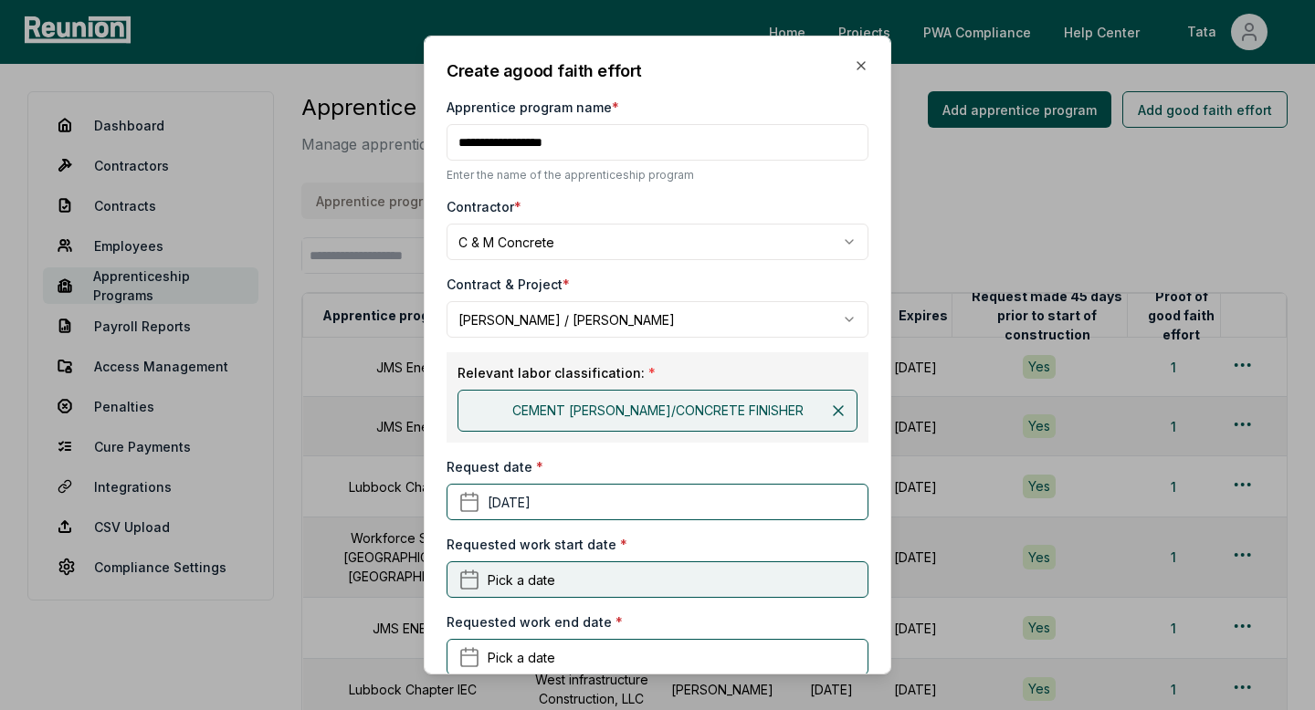
click at [533, 596] on button "Pick a date" at bounding box center [658, 580] width 422 height 37
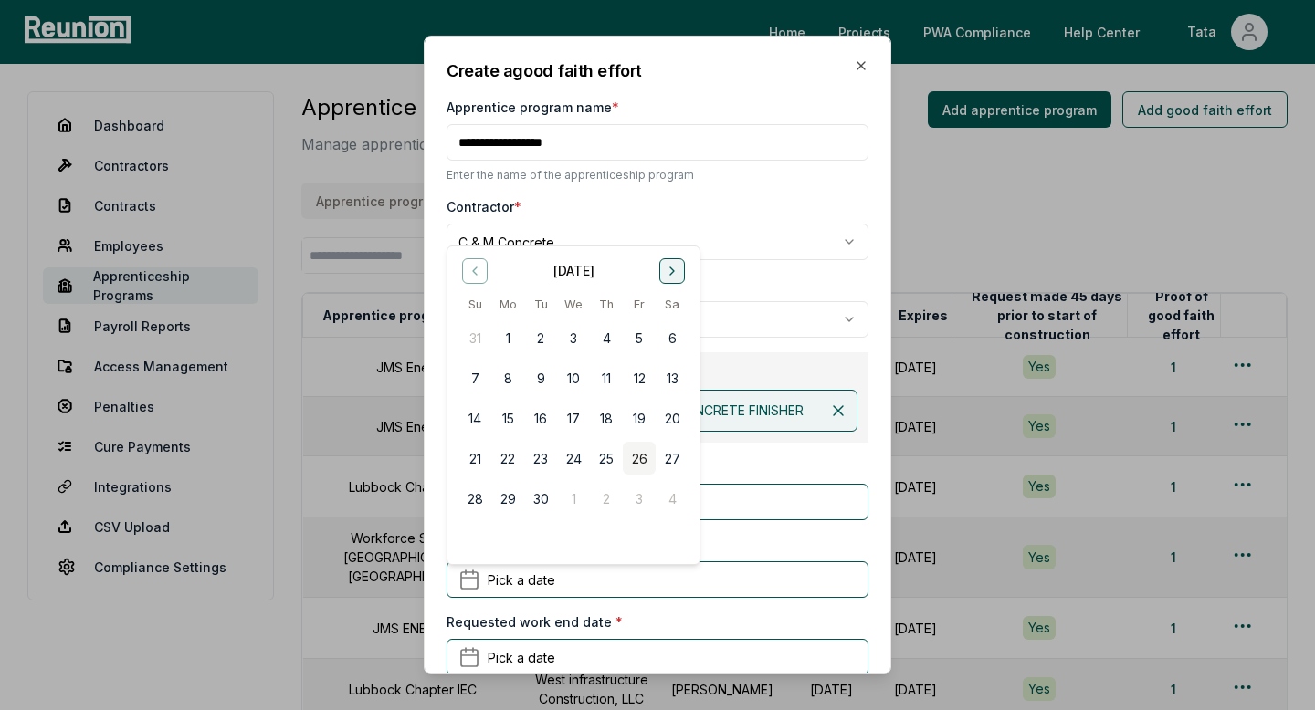
click at [678, 280] on button "Go to next month" at bounding box center [672, 271] width 26 height 26
click at [664, 333] on button "1" at bounding box center [672, 337] width 33 height 33
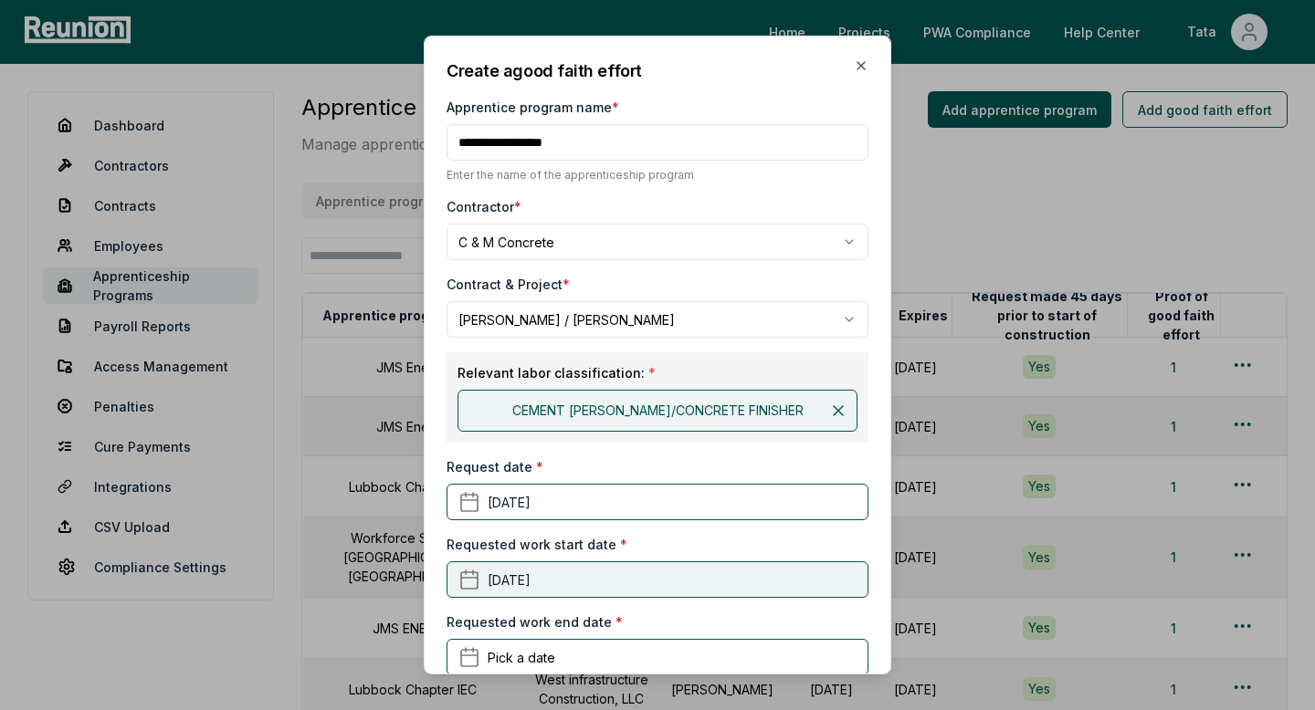
scroll to position [178, 0]
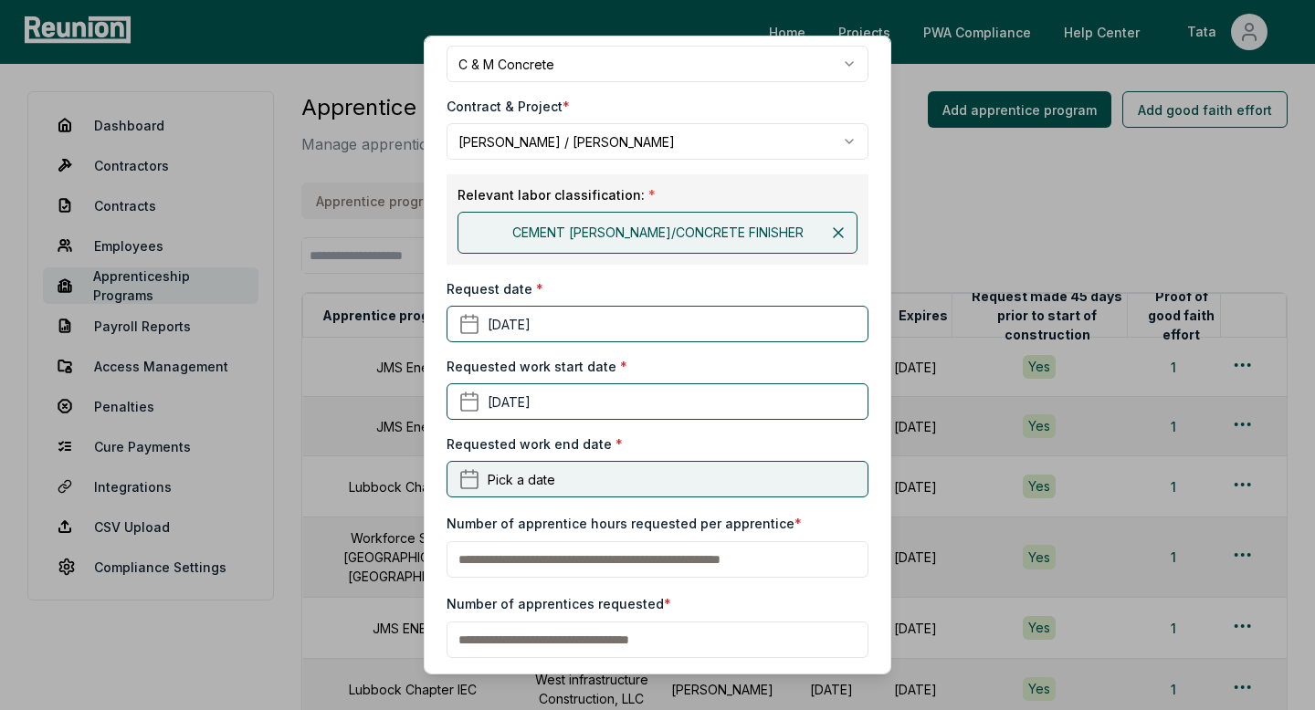
click at [503, 475] on span "Pick a date" at bounding box center [522, 478] width 68 height 19
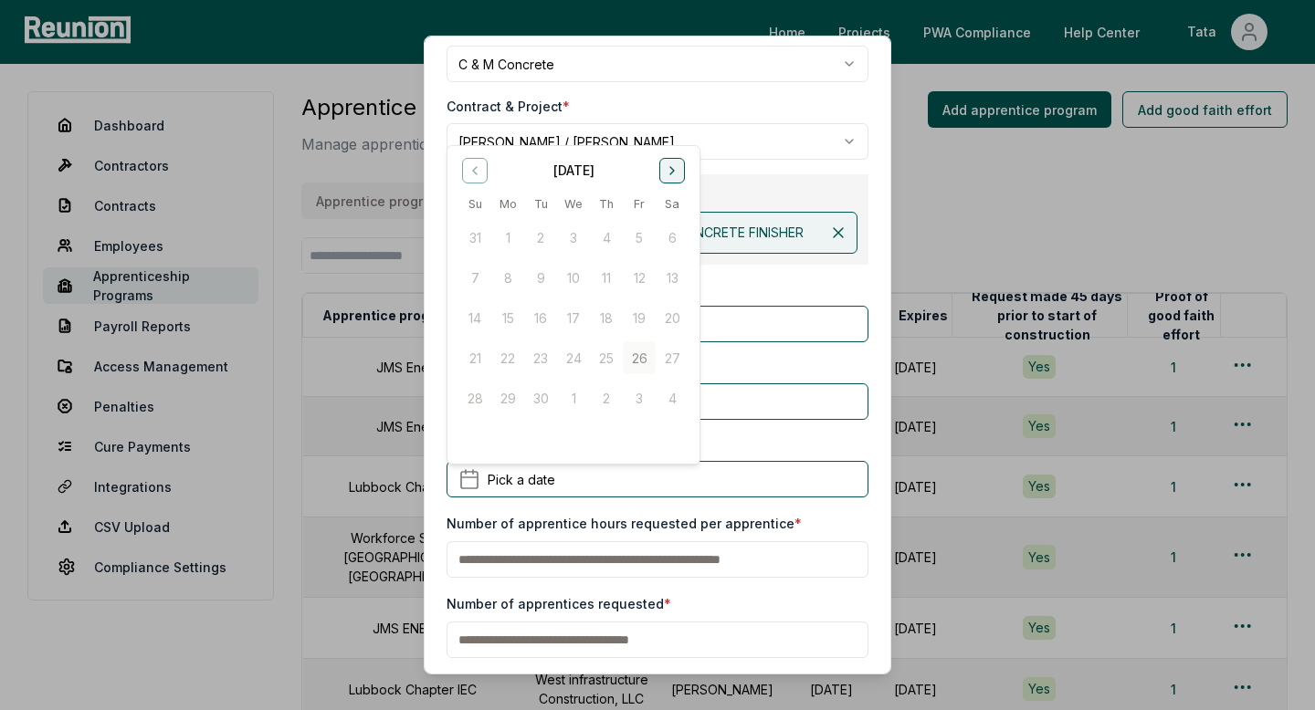
click at [683, 176] on button "Go to next month" at bounding box center [672, 170] width 26 height 26
click at [468, 170] on icon "Go to previous month" at bounding box center [475, 170] width 15 height 15
click at [471, 352] on button "16" at bounding box center [474, 358] width 33 height 33
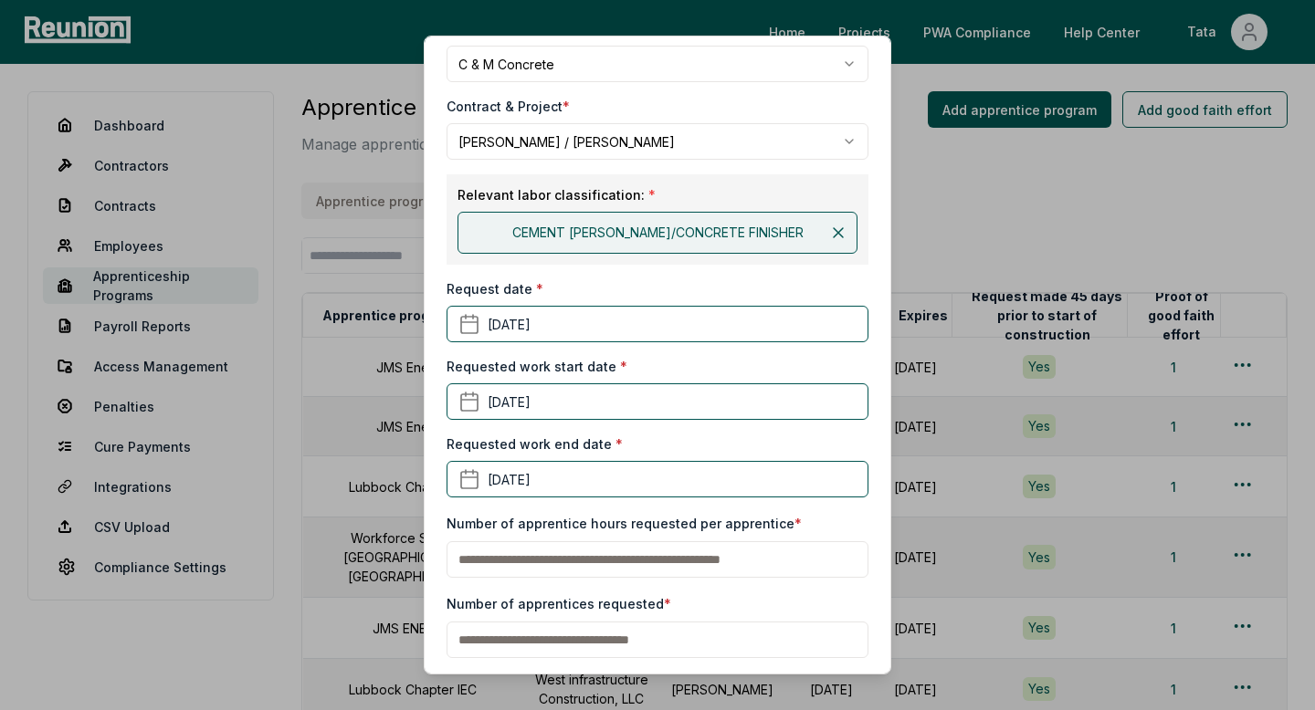
scroll to position [361, 0]
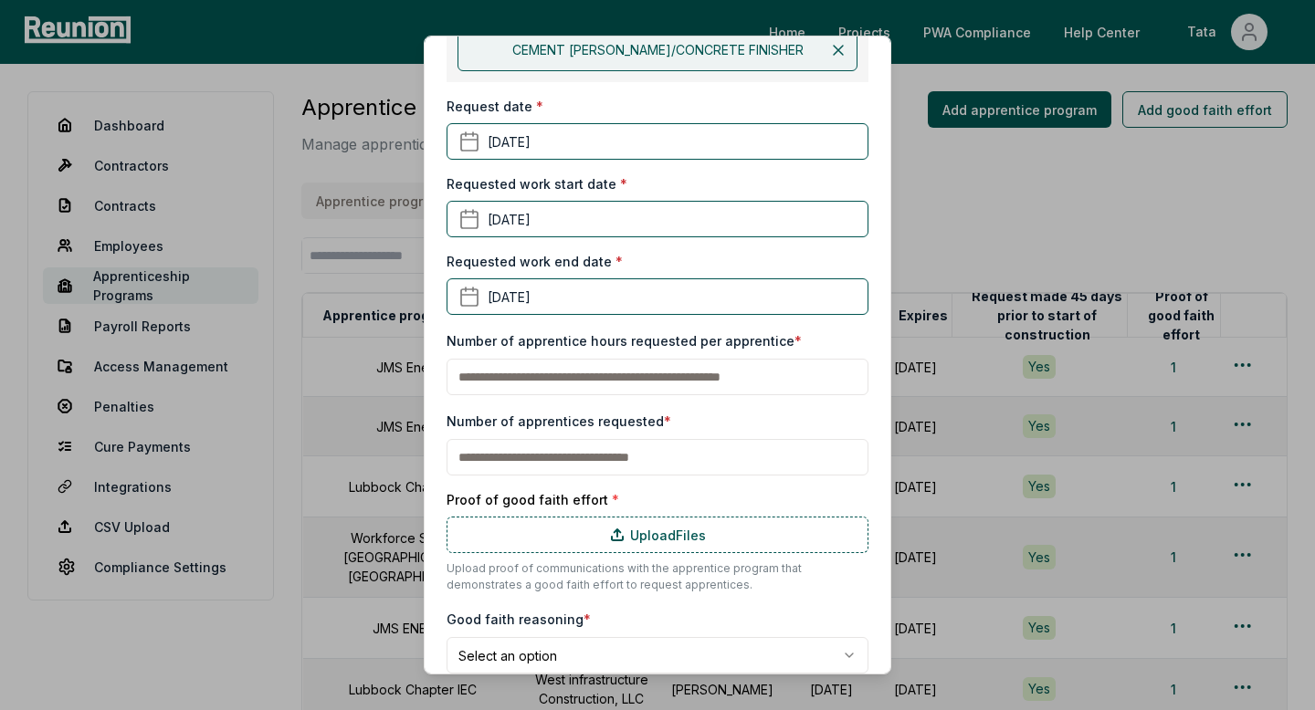
click at [605, 368] on input "text" at bounding box center [658, 377] width 422 height 37
type input "**"
type input "*"
click at [532, 350] on div "Number of apprentice hours requested per apprentice * **" at bounding box center [658, 363] width 422 height 66
drag, startPoint x: 520, startPoint y: 384, endPoint x: 457, endPoint y: 383, distance: 62.1
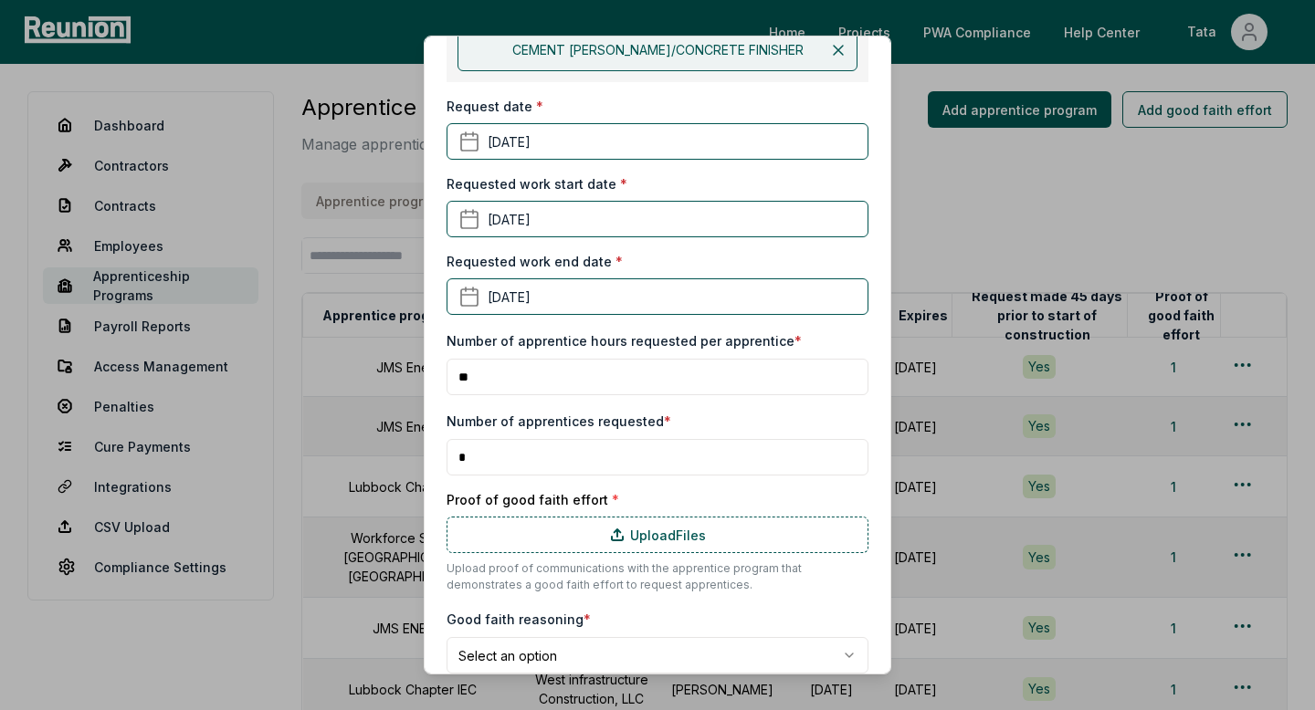
click at [457, 383] on input "**" at bounding box center [658, 377] width 422 height 37
type input "**"
click at [588, 544] on label "Upload Files" at bounding box center [658, 535] width 422 height 37
click at [0, 0] on input "Upload Files" at bounding box center [0, 0] width 0 height 0
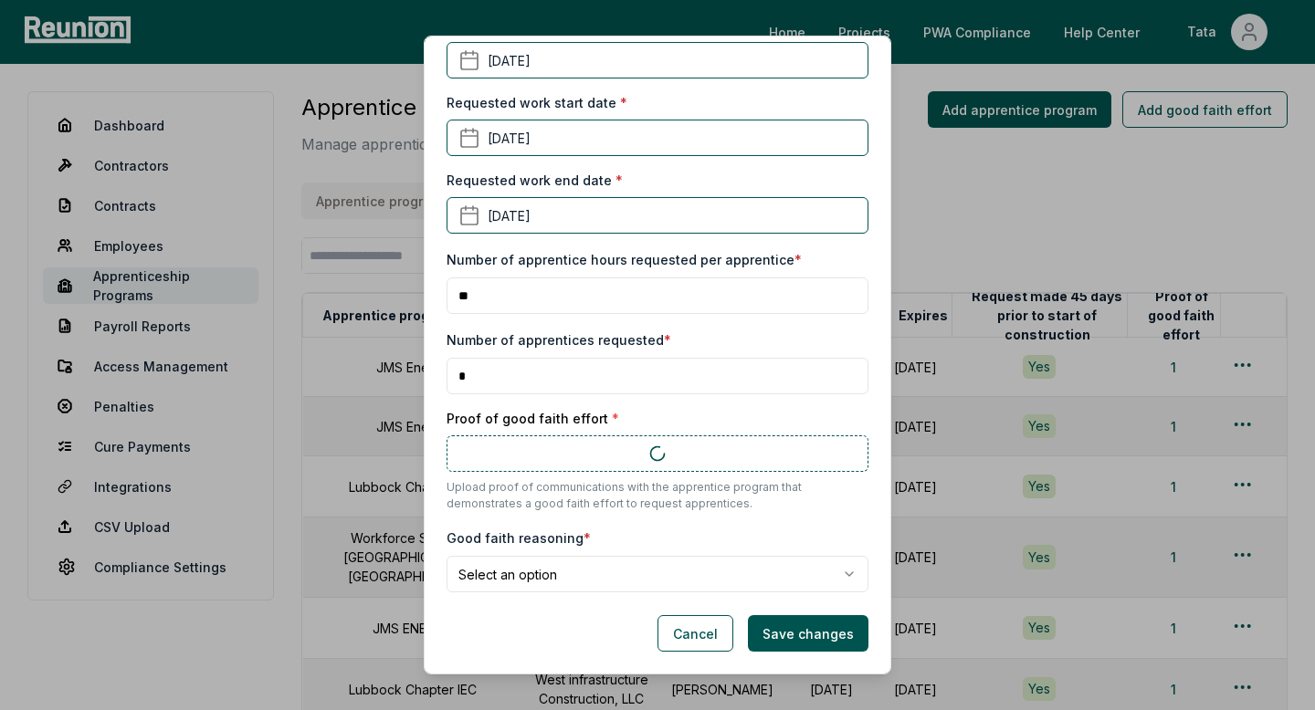
click at [543, 546] on label "Good faith reasoning *" at bounding box center [519, 539] width 144 height 16
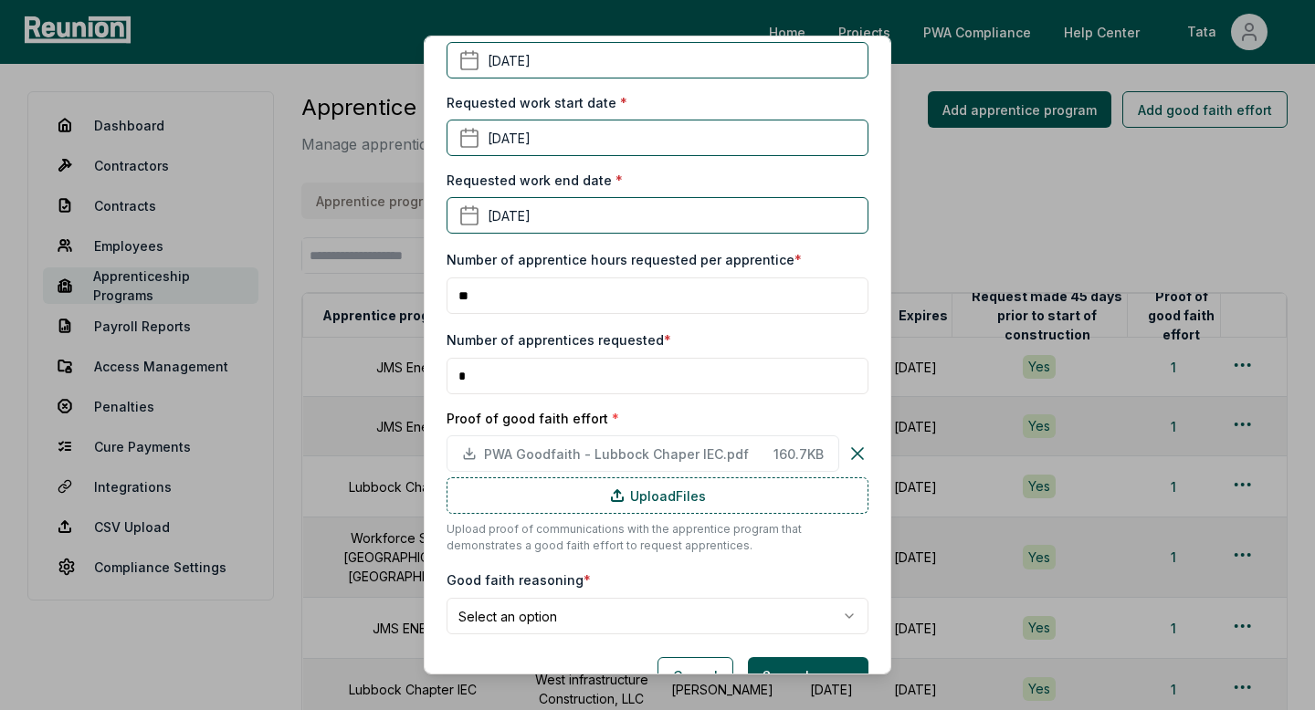
click at [558, 613] on body "Please visit us on your desktop We're working on making our marketplace mobile-…" at bounding box center [657, 477] width 1315 height 955
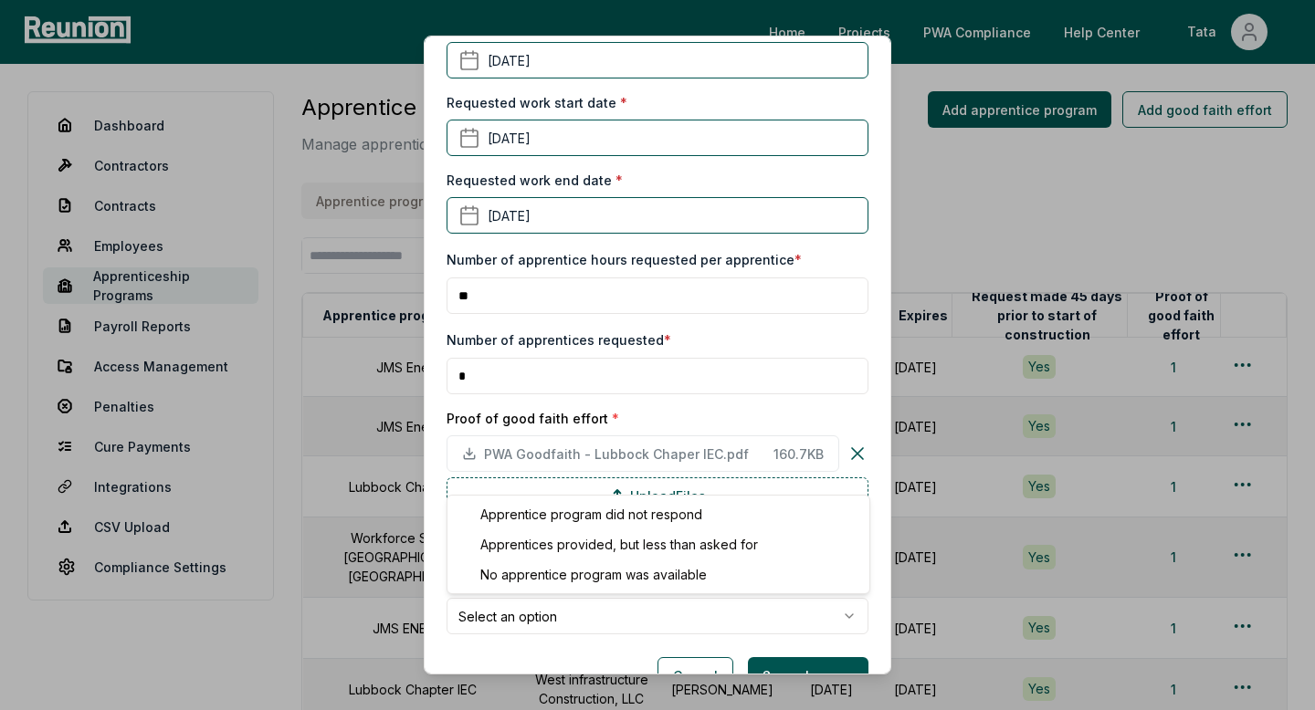
select select "**********"
drag, startPoint x: 623, startPoint y: 518, endPoint x: 559, endPoint y: 577, distance: 87.2
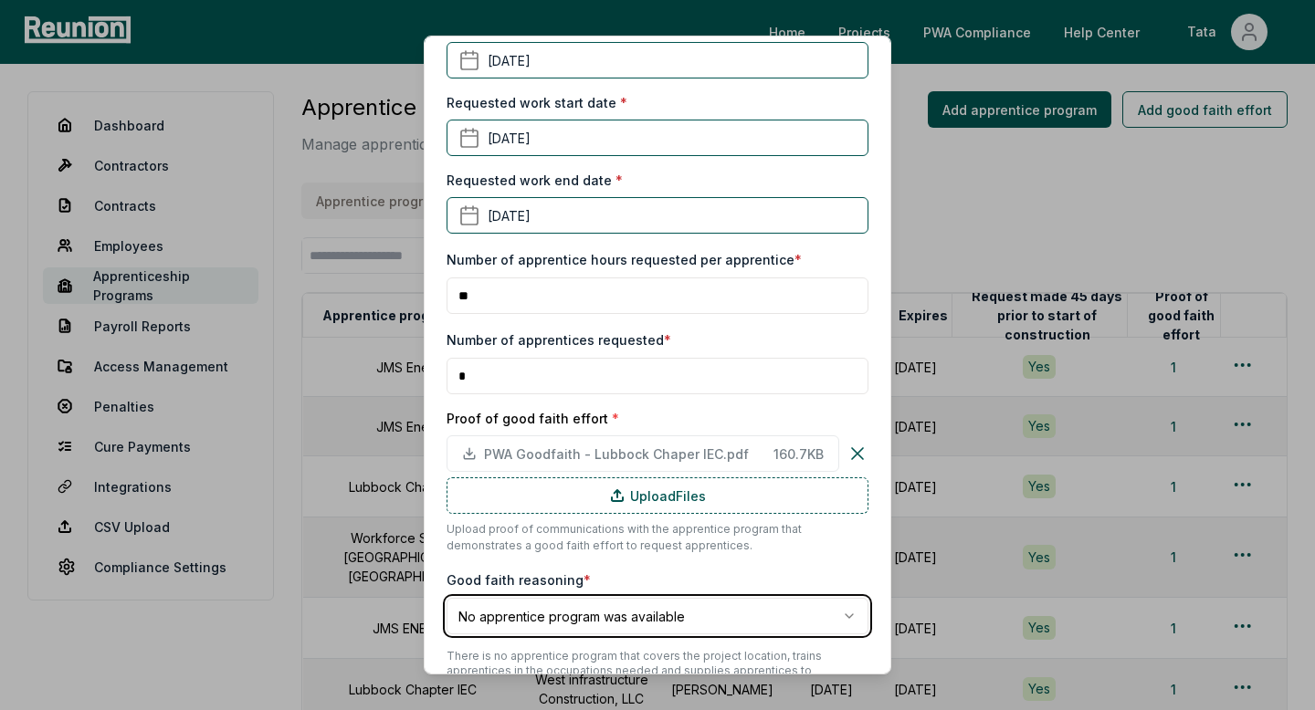
scroll to position [557, 0]
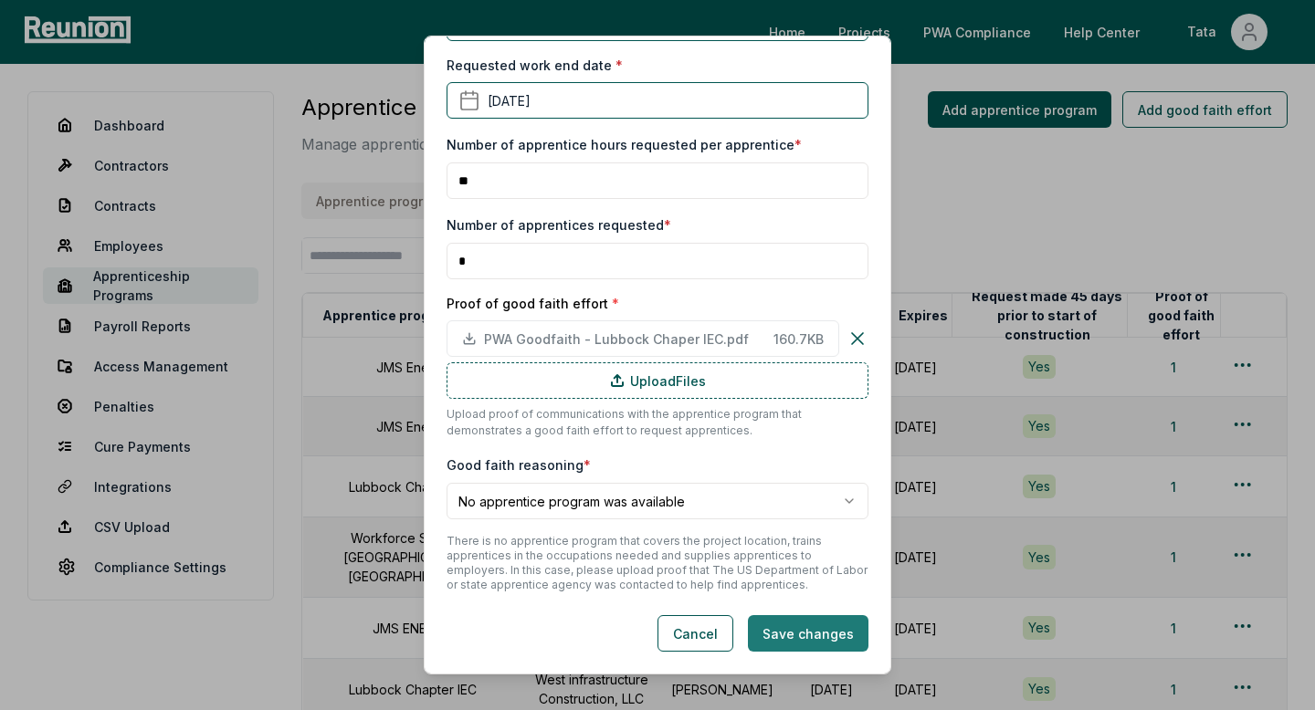
click at [788, 626] on button "Save changes" at bounding box center [808, 633] width 121 height 37
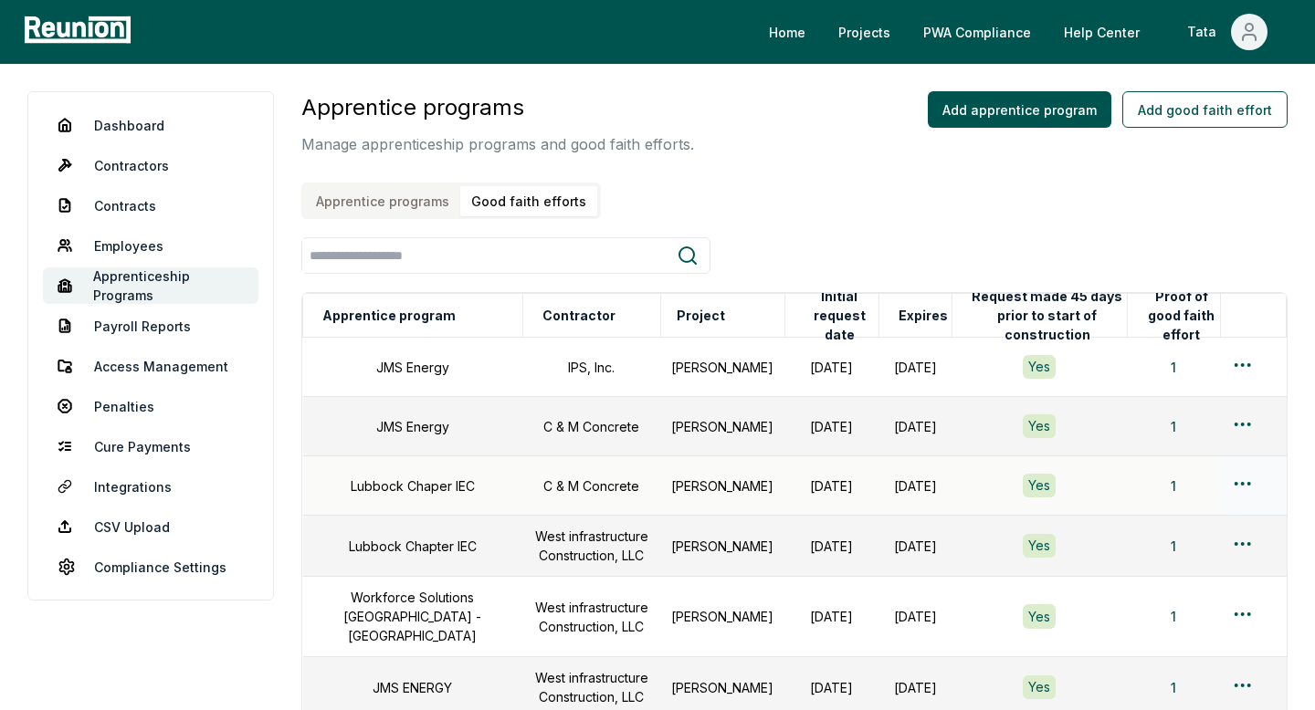
click at [1250, 485] on html "Please visit us on your desktop We're working on making our marketplace mobile-…" at bounding box center [657, 507] width 1315 height 1015
click at [1248, 415] on html "Please visit us on your desktop We're working on making our marketplace mobile-…" at bounding box center [657, 507] width 1315 height 1015
click at [1244, 426] on html "Please visit us on your desktop We're working on making our marketplace mobile-…" at bounding box center [657, 507] width 1315 height 1015
click at [1151, 499] on div "Edit" at bounding box center [1212, 499] width 173 height 30
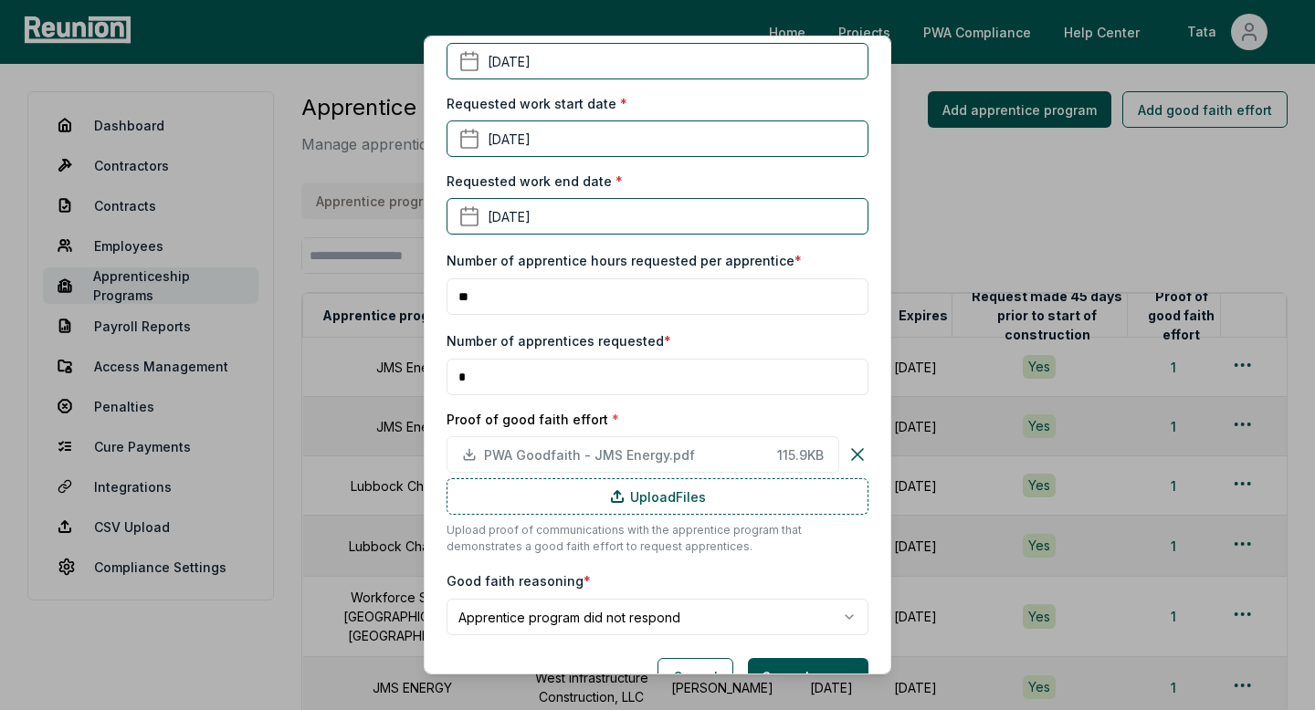
scroll to position [484, 0]
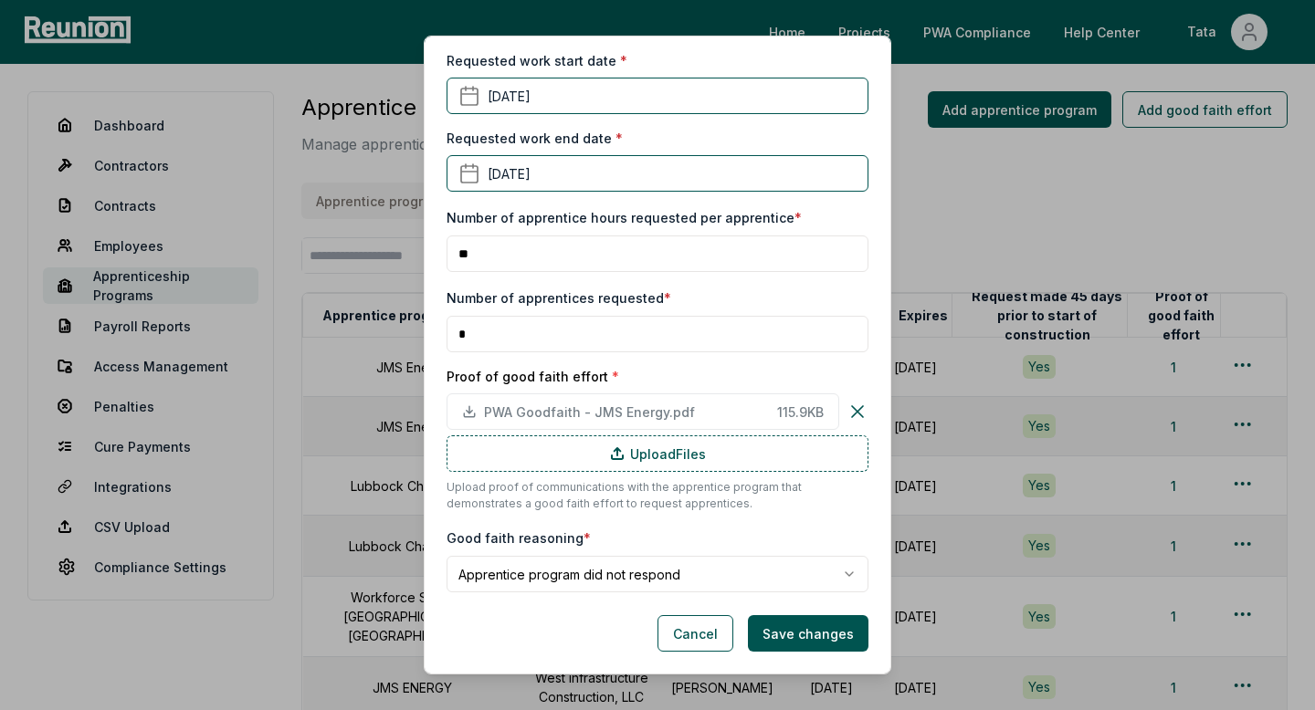
drag, startPoint x: 518, startPoint y: 250, endPoint x: 435, endPoint y: 247, distance: 83.2
click at [435, 247] on div "**********" at bounding box center [658, 355] width 468 height 639
type input "**"
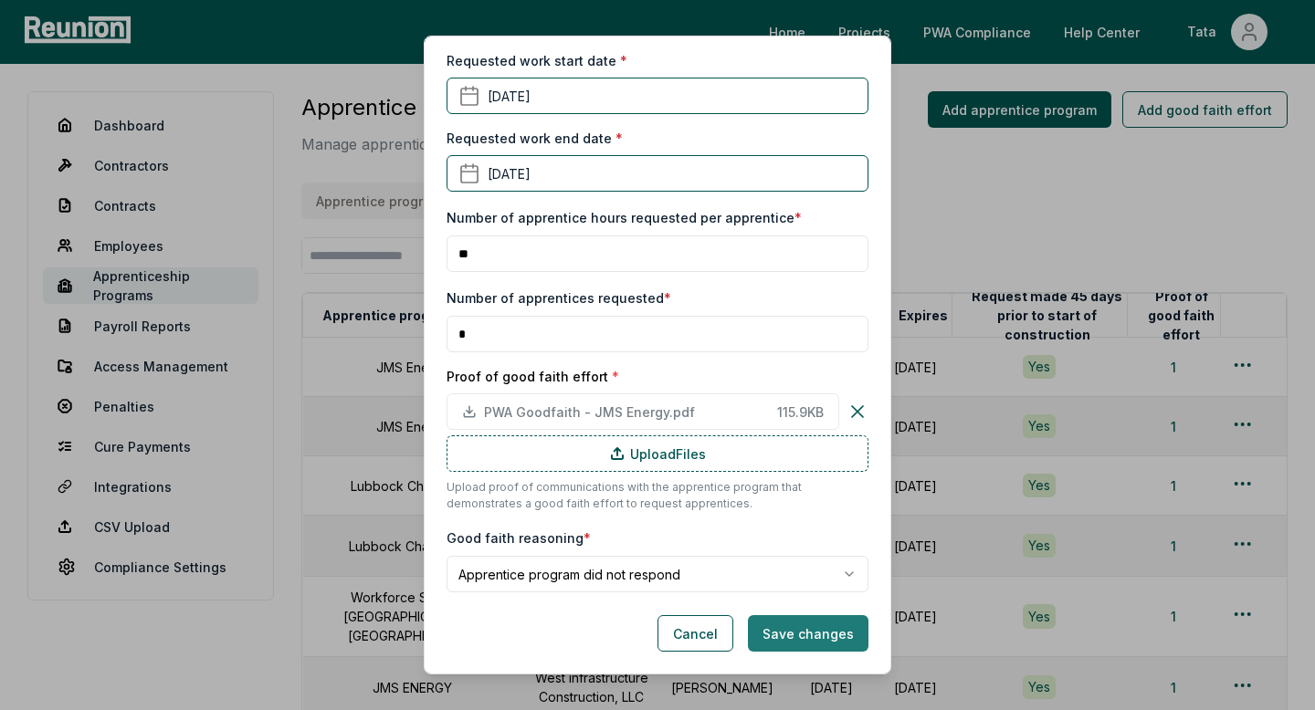
click at [794, 647] on button "Save changes" at bounding box center [808, 633] width 121 height 37
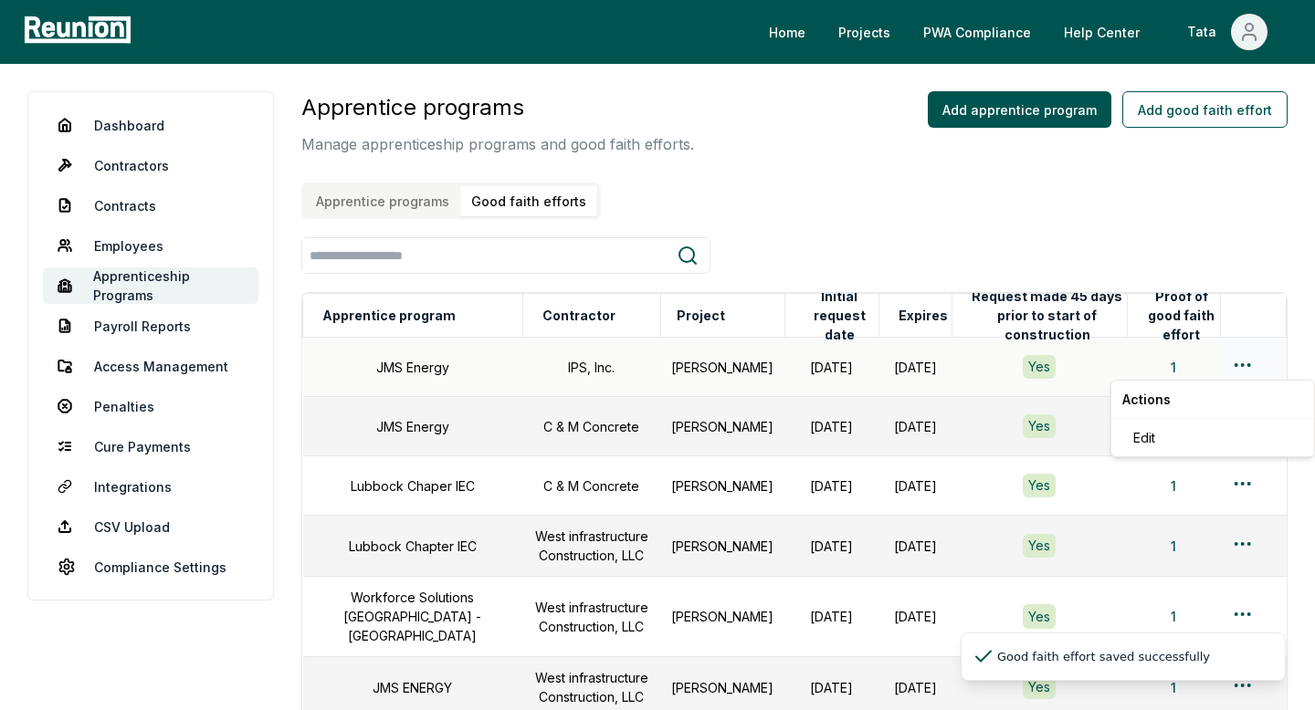
click at [1244, 370] on html "Please visit us on your desktop We're working on making our marketplace mobile-…" at bounding box center [657, 507] width 1315 height 1015
click at [1147, 424] on div "Edit" at bounding box center [1212, 438] width 173 height 30
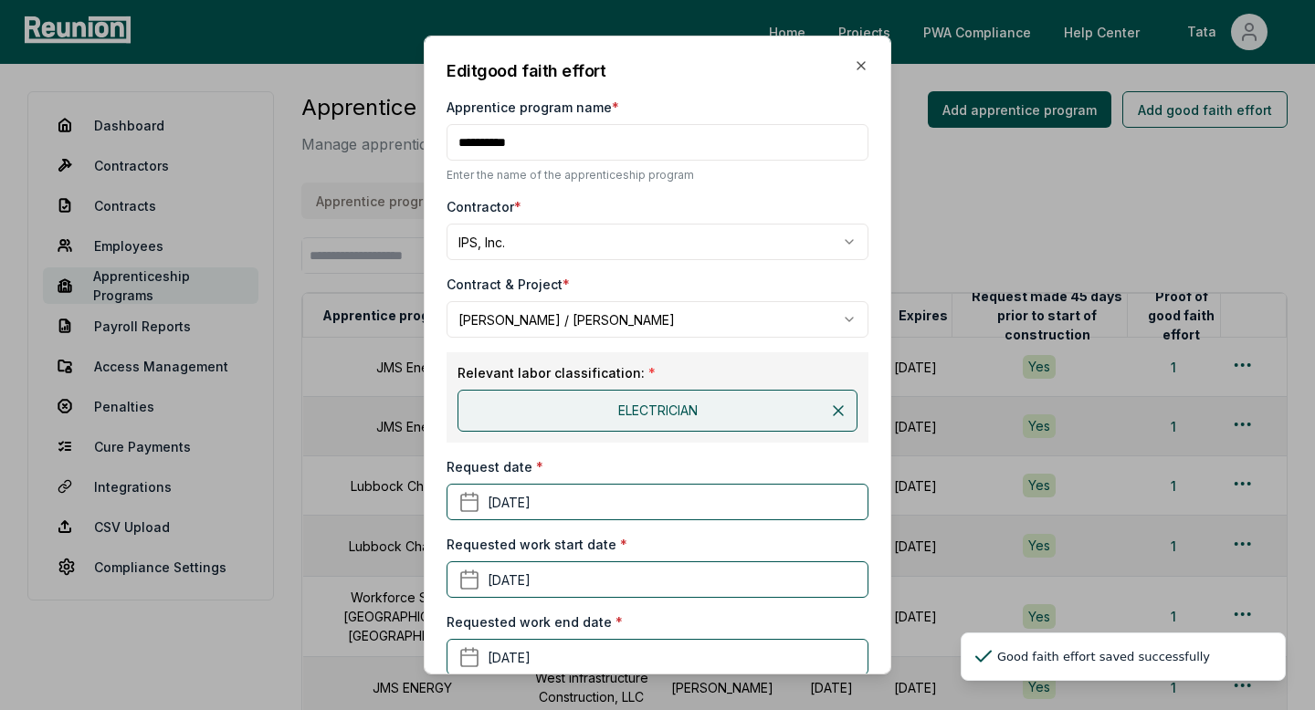
scroll to position [484, 0]
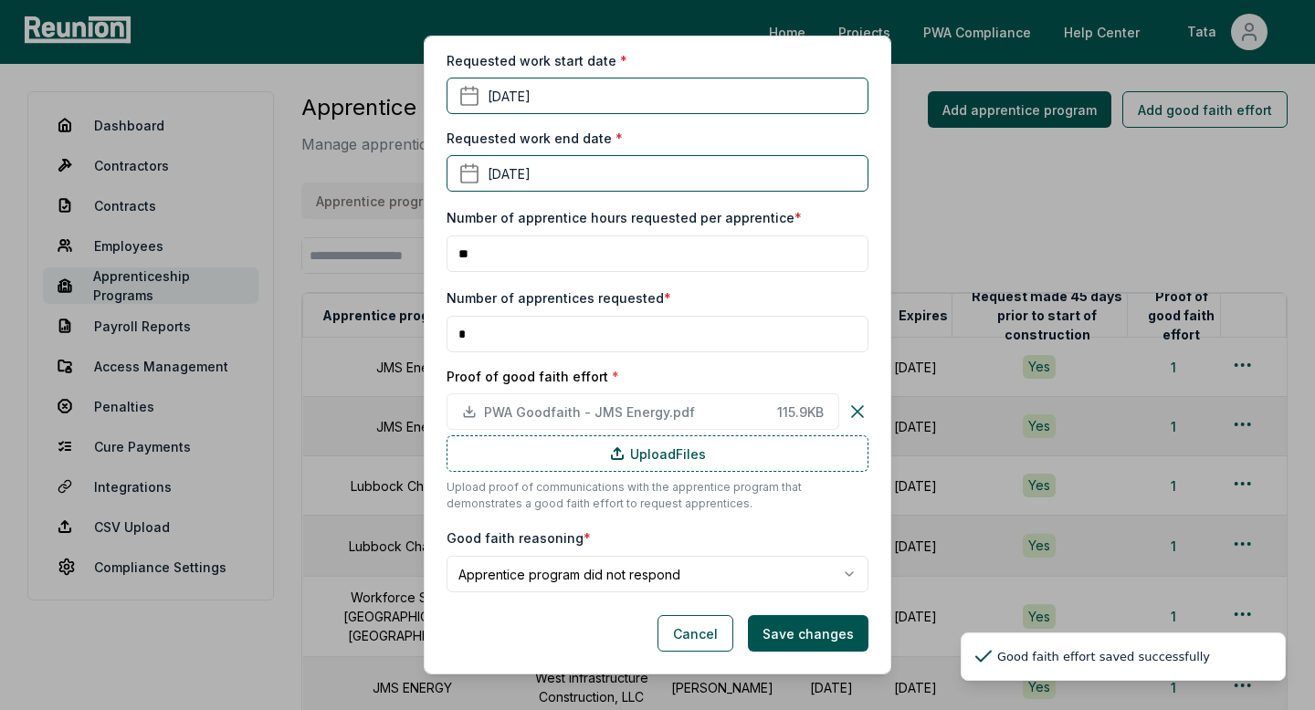
drag, startPoint x: 484, startPoint y: 265, endPoint x: 426, endPoint y: 265, distance: 57.5
click at [426, 265] on div "**********" at bounding box center [658, 355] width 468 height 639
type input "*"
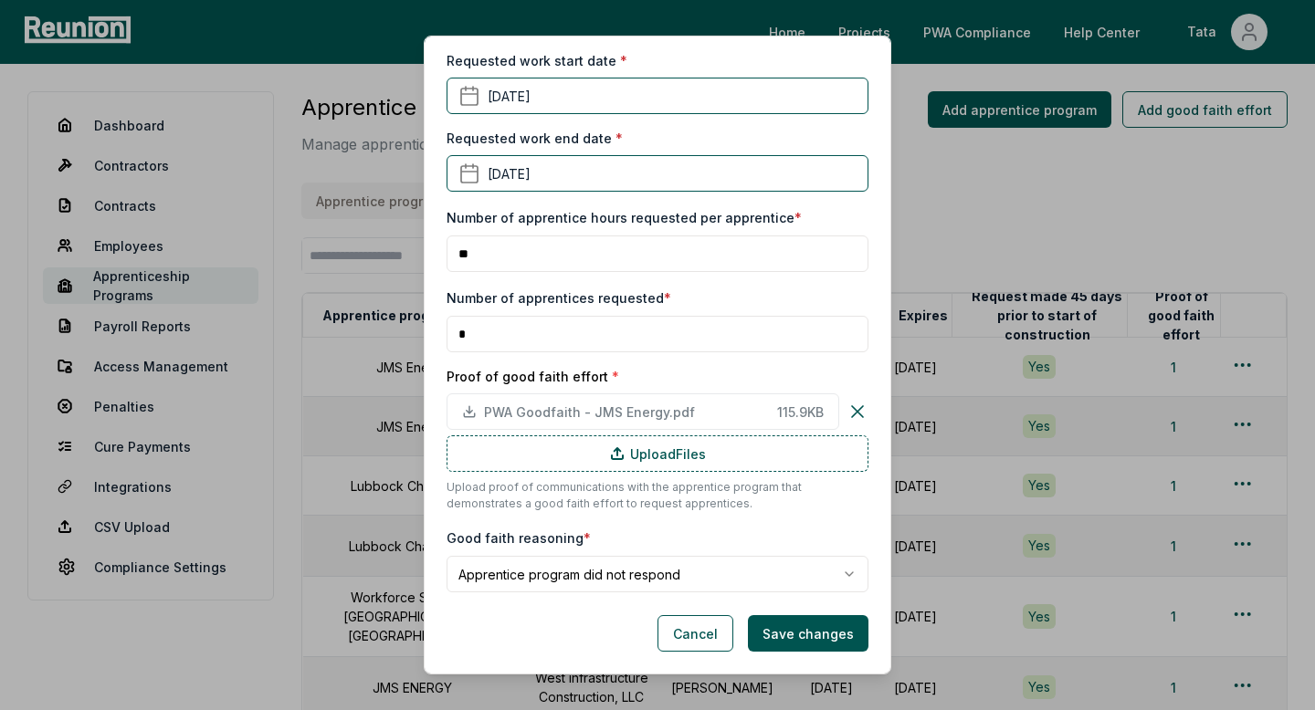
type input "**"
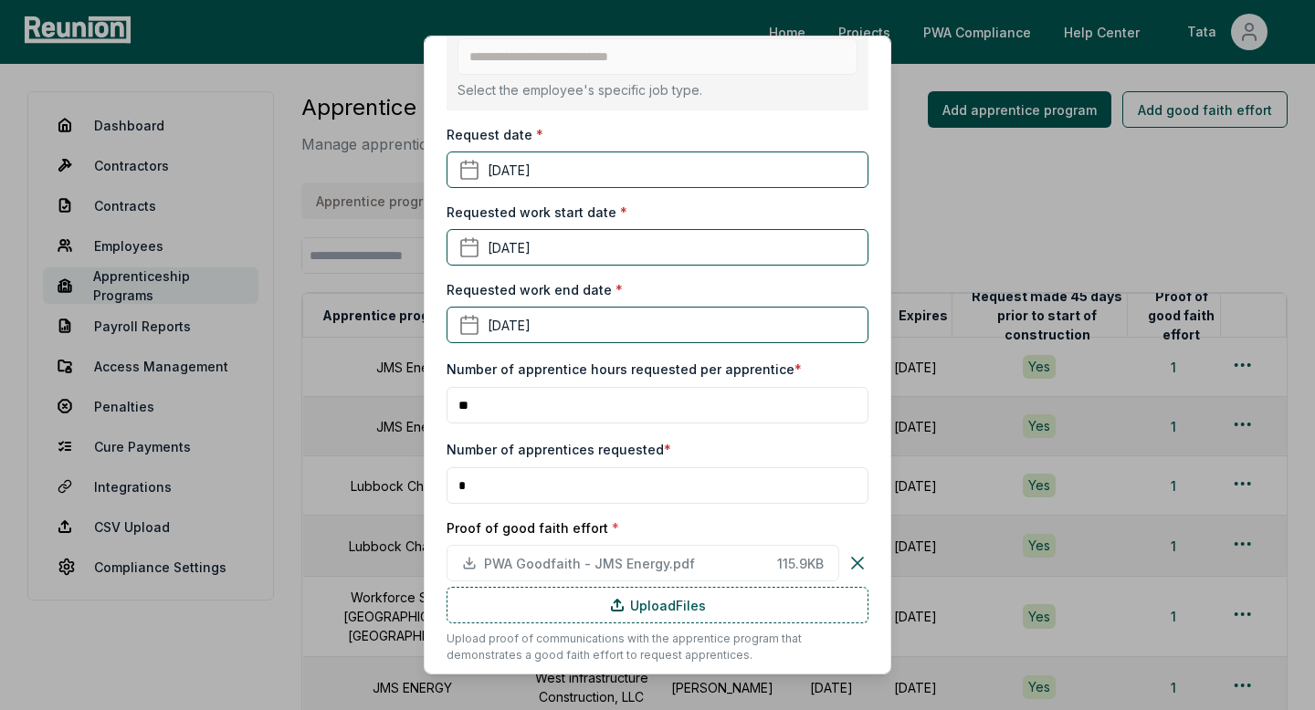
scroll to position [636, 0]
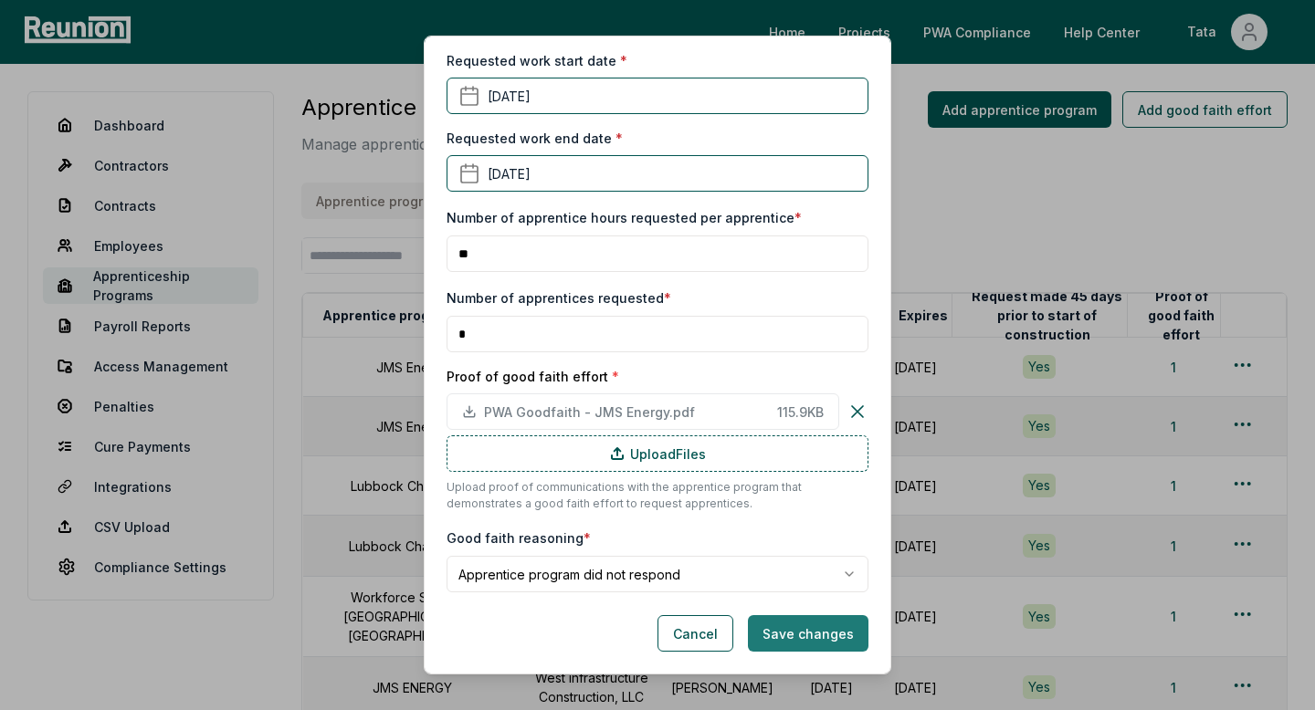
click at [801, 627] on button "Save changes" at bounding box center [808, 633] width 121 height 37
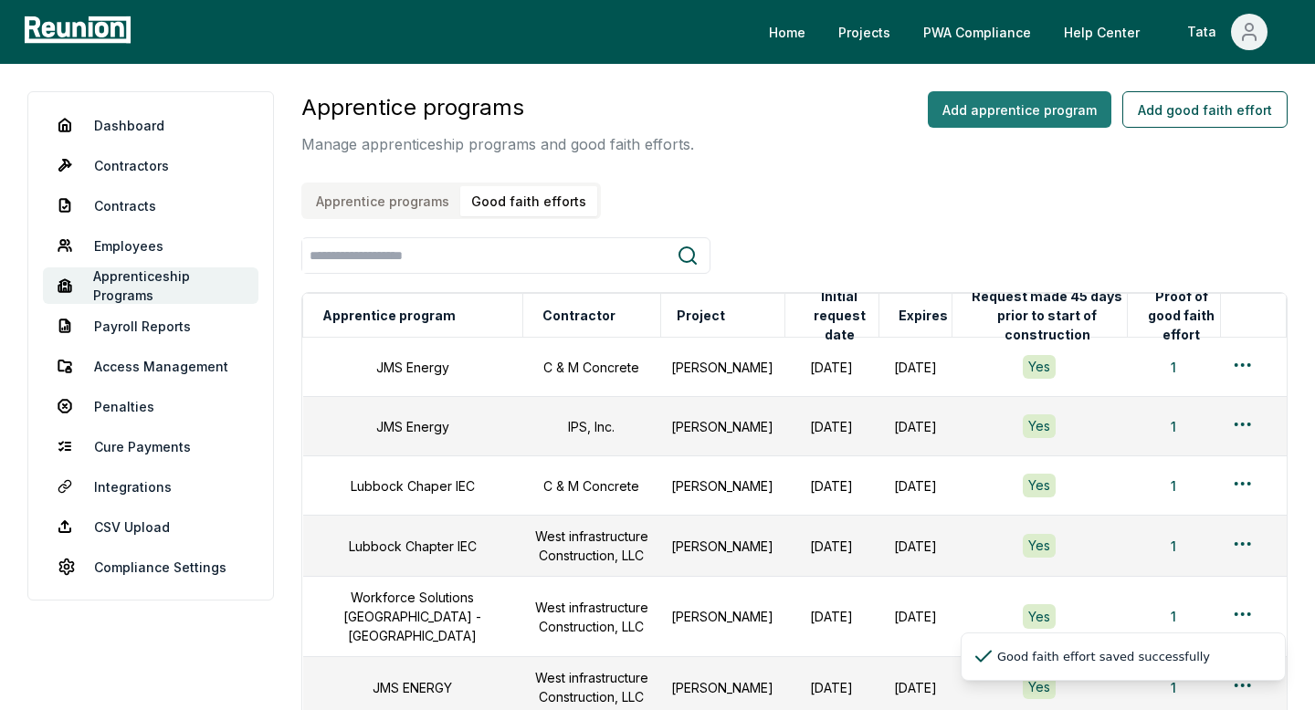
click at [1013, 131] on div "Add apprentice program Add good faith effort" at bounding box center [1108, 155] width 360 height 128
click at [1013, 123] on button "Add apprentice program" at bounding box center [1020, 109] width 184 height 37
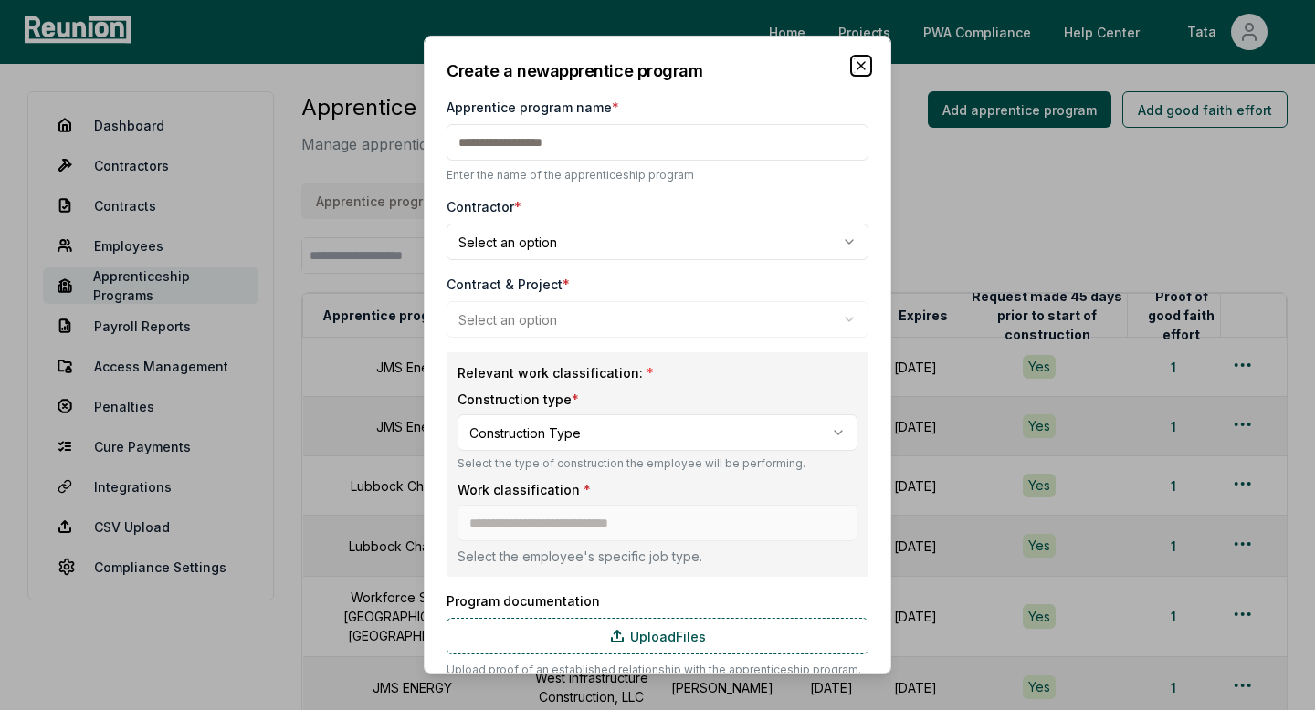
click at [857, 68] on icon "button" at bounding box center [860, 65] width 7 height 7
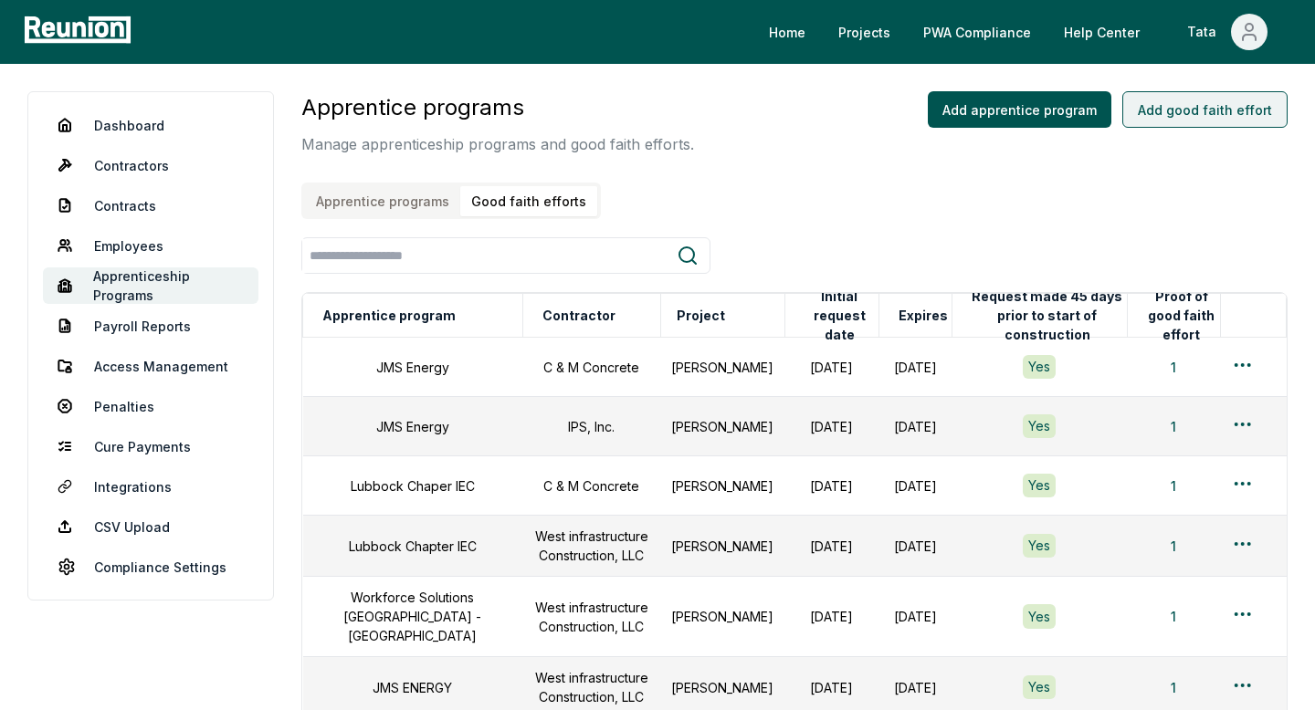
click at [1206, 120] on button "Add good faith effort" at bounding box center [1204, 109] width 165 height 37
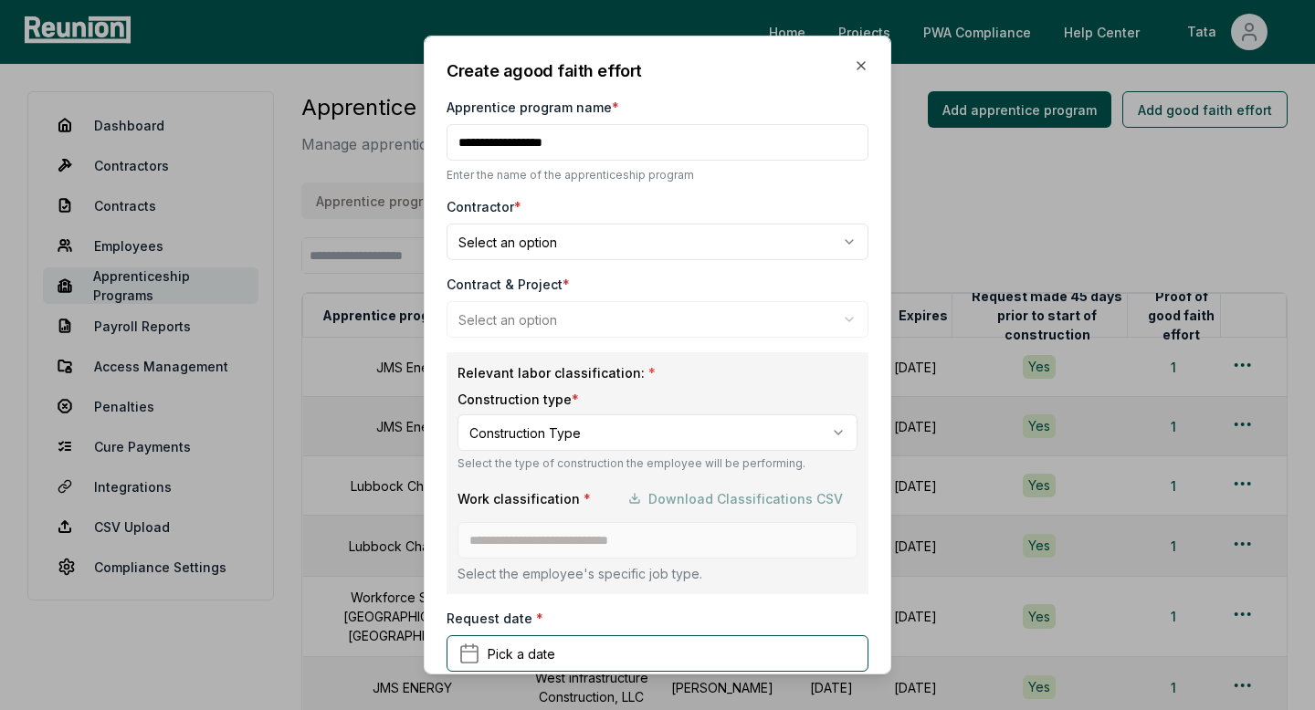
type input "**********"
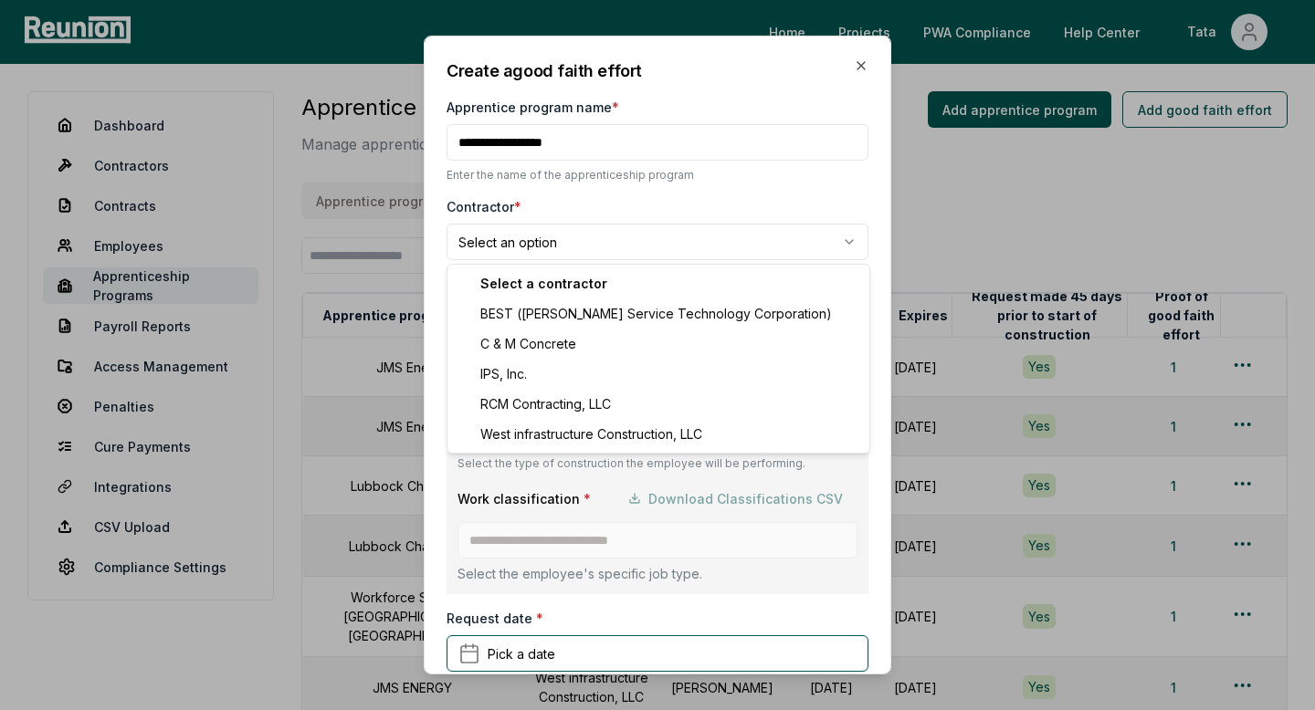
click at [564, 249] on body "Please visit us on your desktop We're working on making our marketplace mobile-…" at bounding box center [657, 507] width 1315 height 1015
select select "**********"
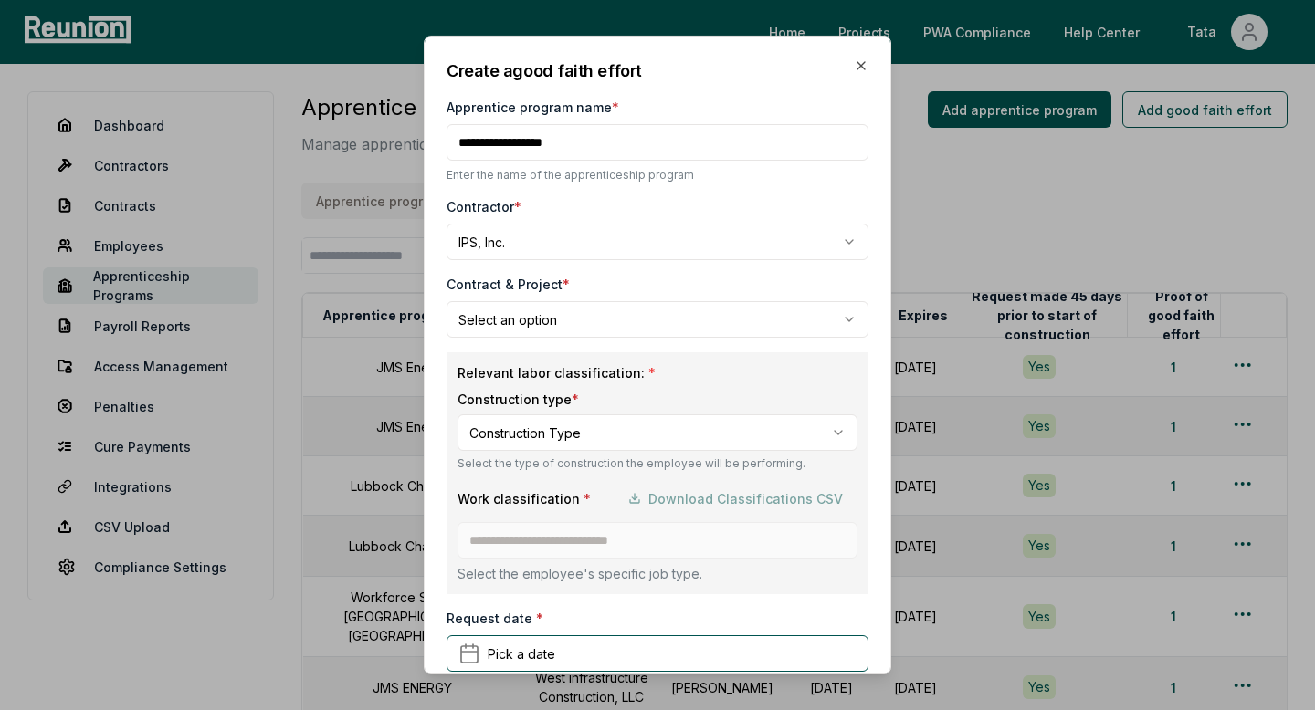
click at [582, 323] on body "Please visit us on your desktop We're working on making our marketplace mobile-…" at bounding box center [657, 507] width 1315 height 1015
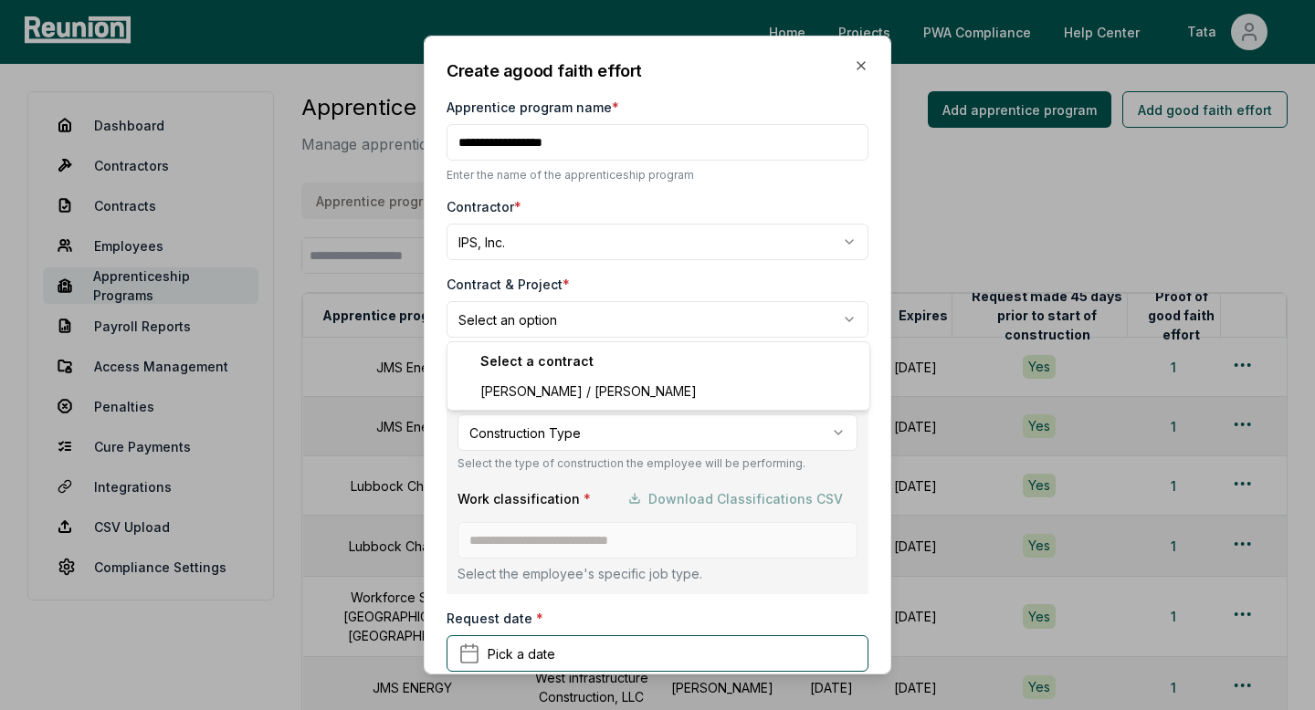
select select "**********"
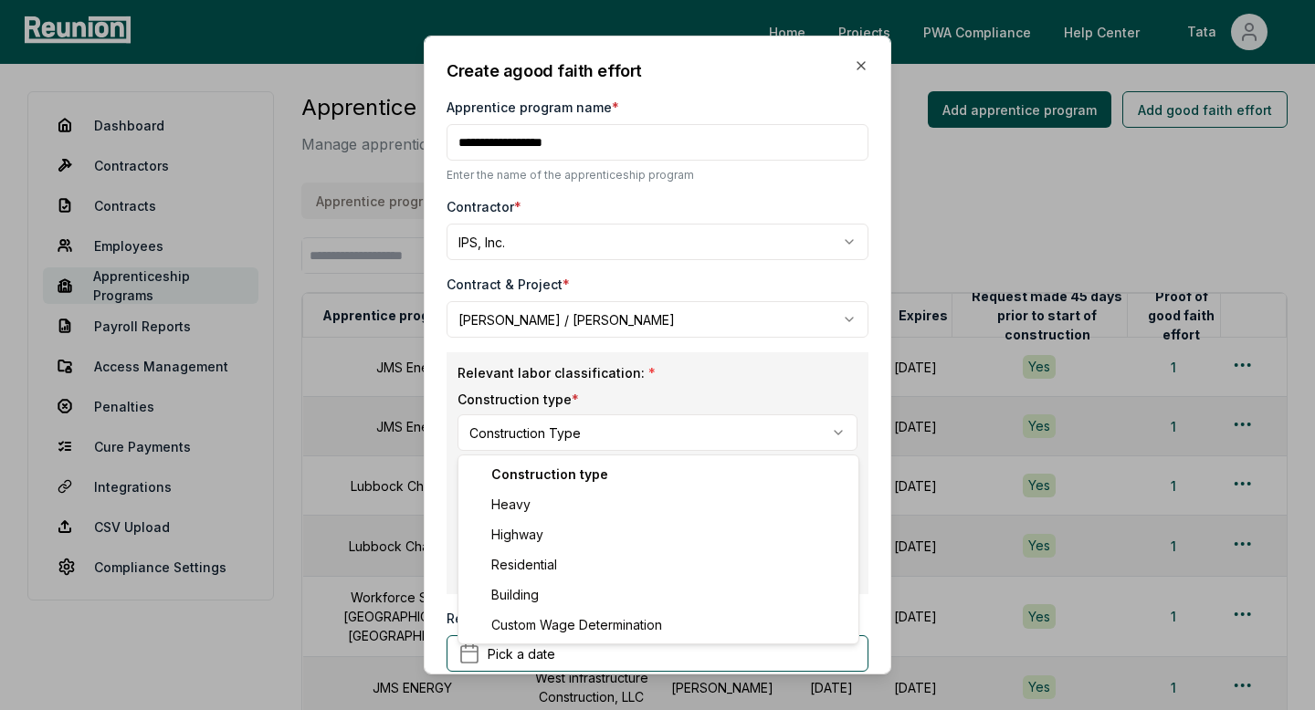
click at [518, 436] on body "Please visit us on your desktop We're working on making our marketplace mobile-…" at bounding box center [657, 507] width 1315 height 1015
select select "********"
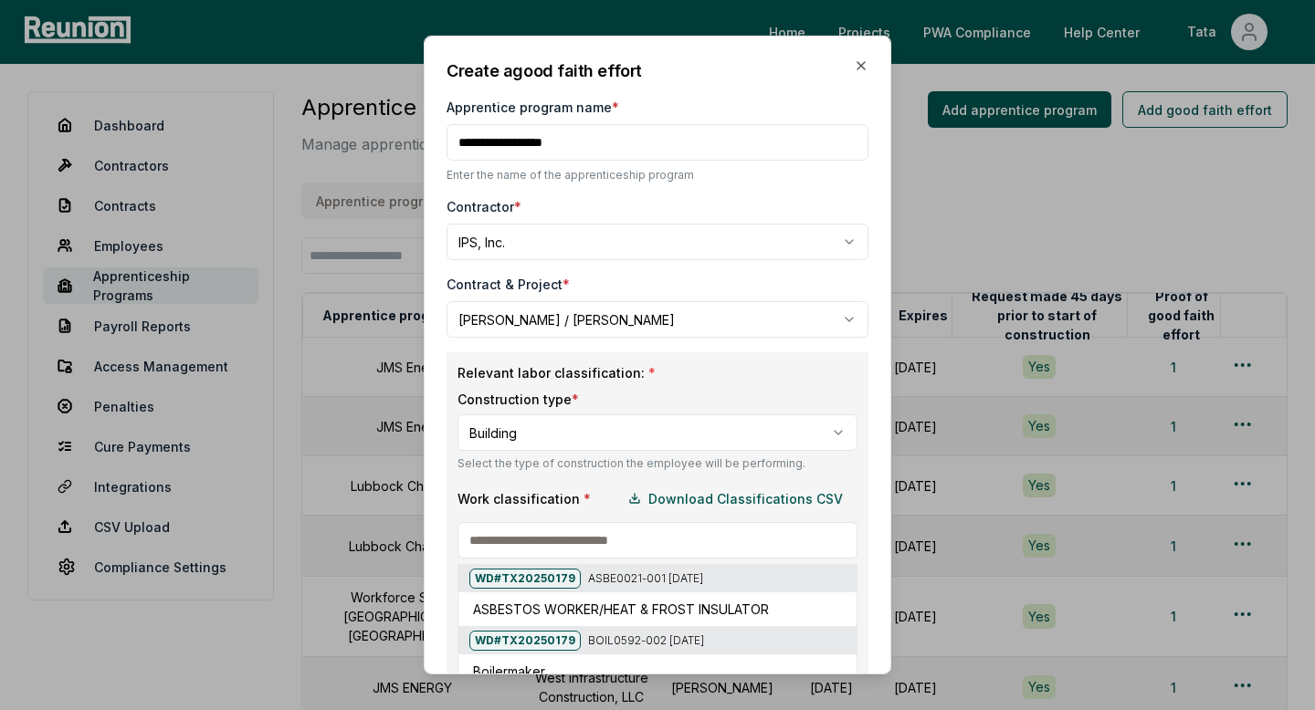
click at [580, 536] on input at bounding box center [657, 540] width 400 height 37
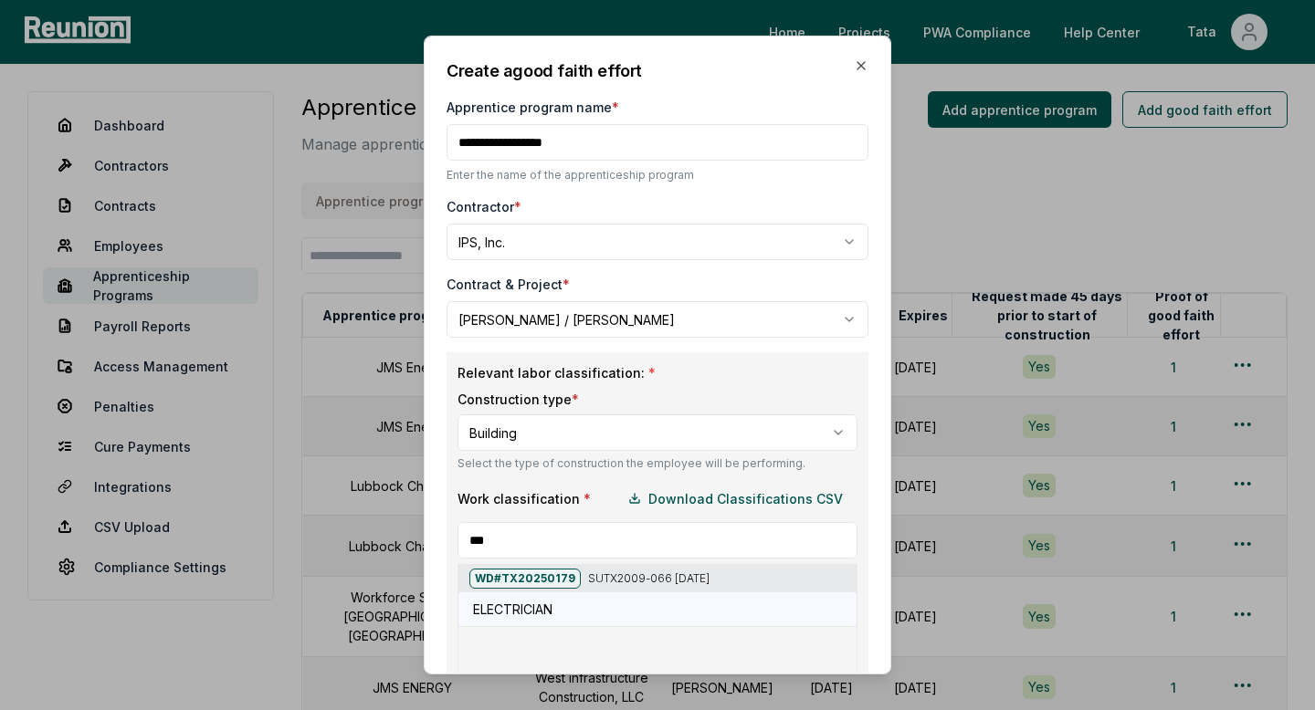
type input "***"
click at [531, 613] on h5 "ELECTRICIAN" at bounding box center [512, 609] width 79 height 19
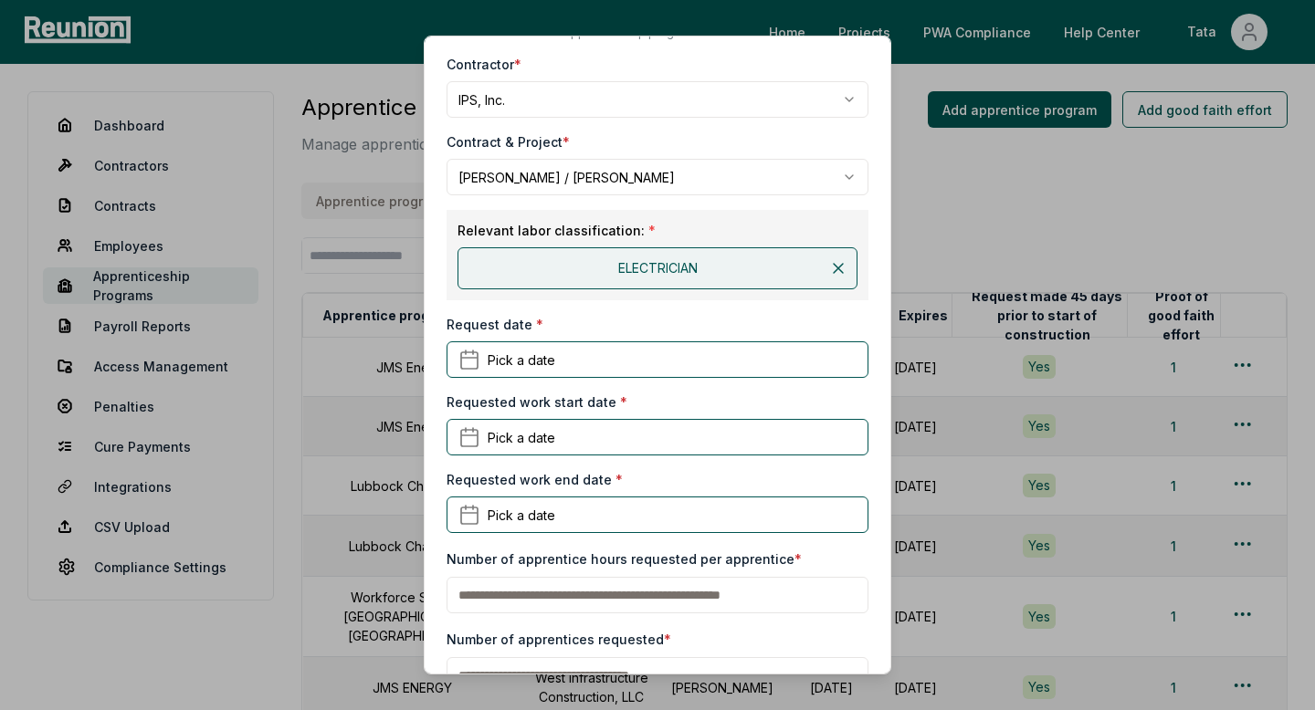
scroll to position [149, 0]
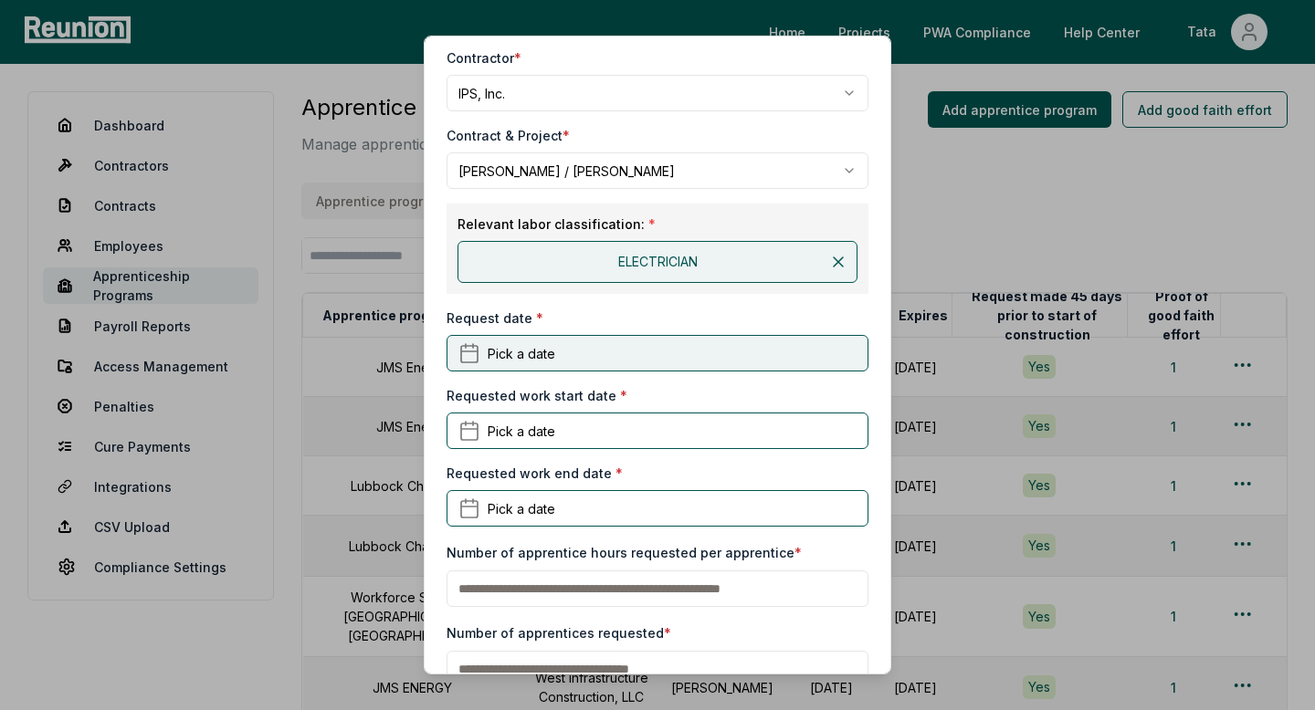
click at [556, 354] on button "Pick a date" at bounding box center [658, 353] width 422 height 37
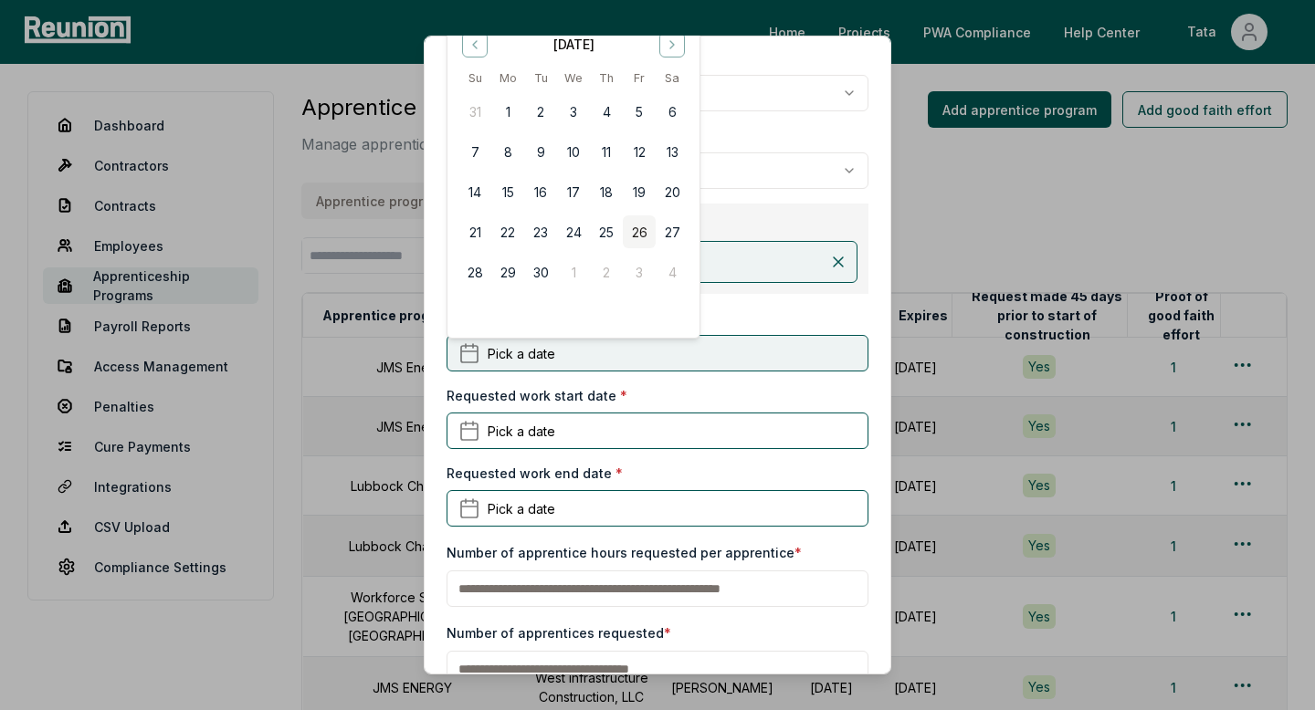
scroll to position [0, 0]
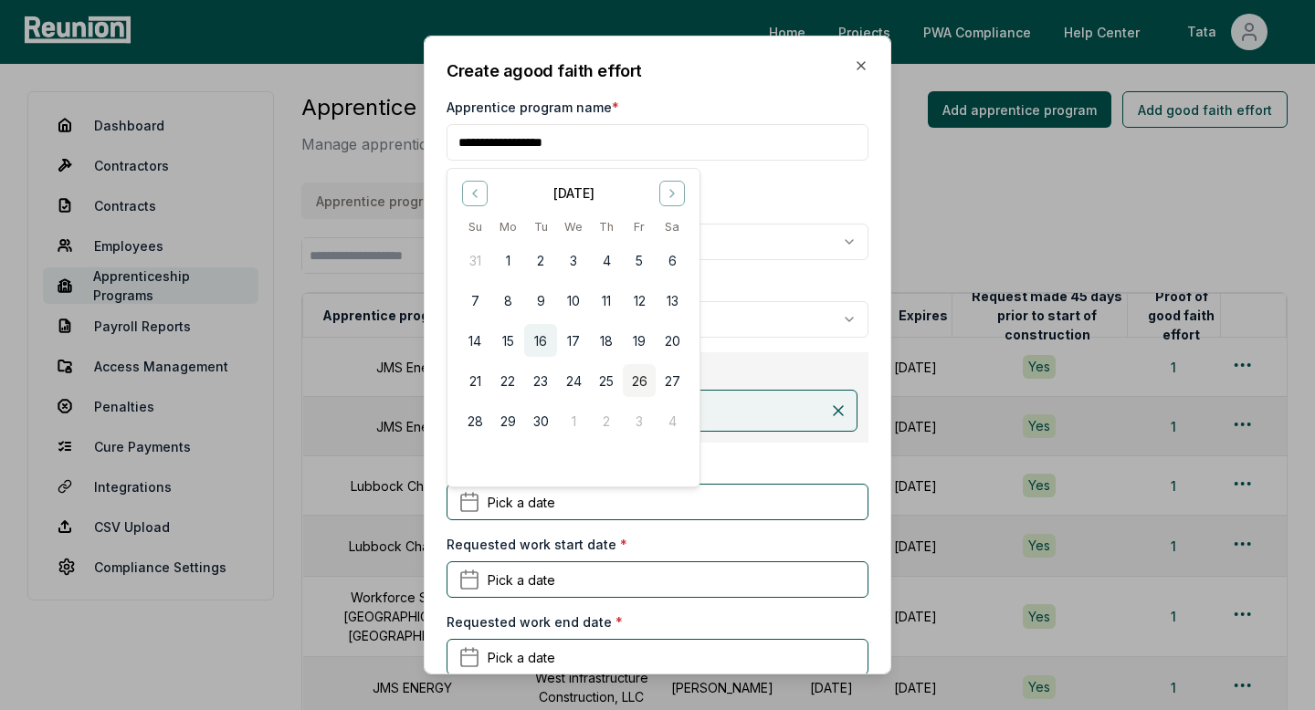
click at [538, 344] on button "16" at bounding box center [540, 340] width 33 height 33
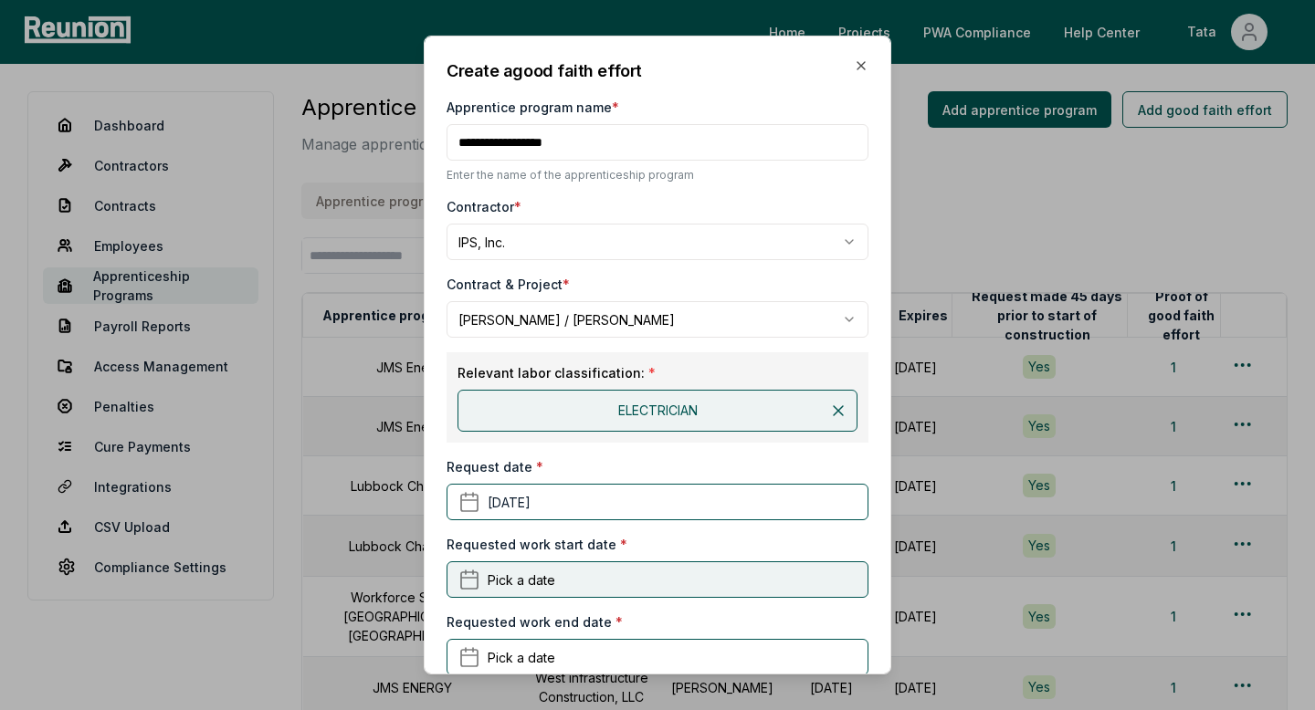
click at [534, 564] on button "Pick a date" at bounding box center [658, 580] width 422 height 37
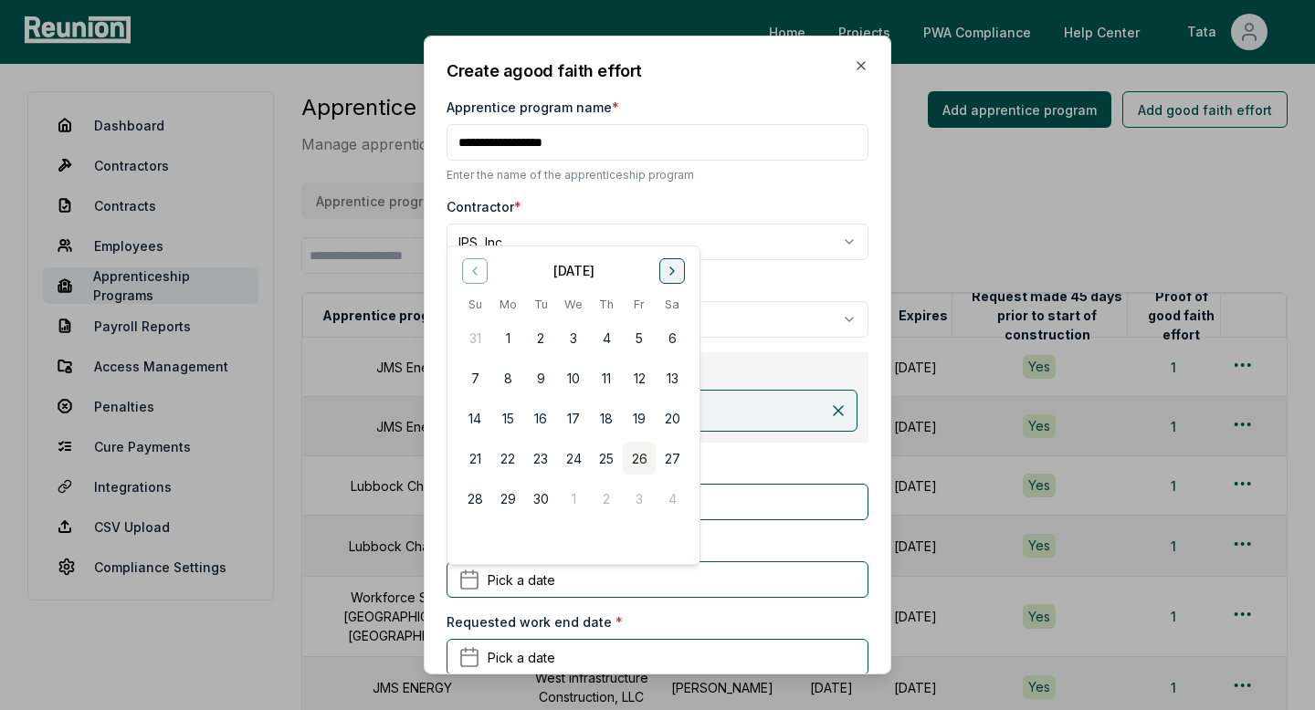
click at [676, 261] on button "Go to next month" at bounding box center [672, 271] width 26 height 26
click at [667, 335] on button "1" at bounding box center [672, 337] width 33 height 33
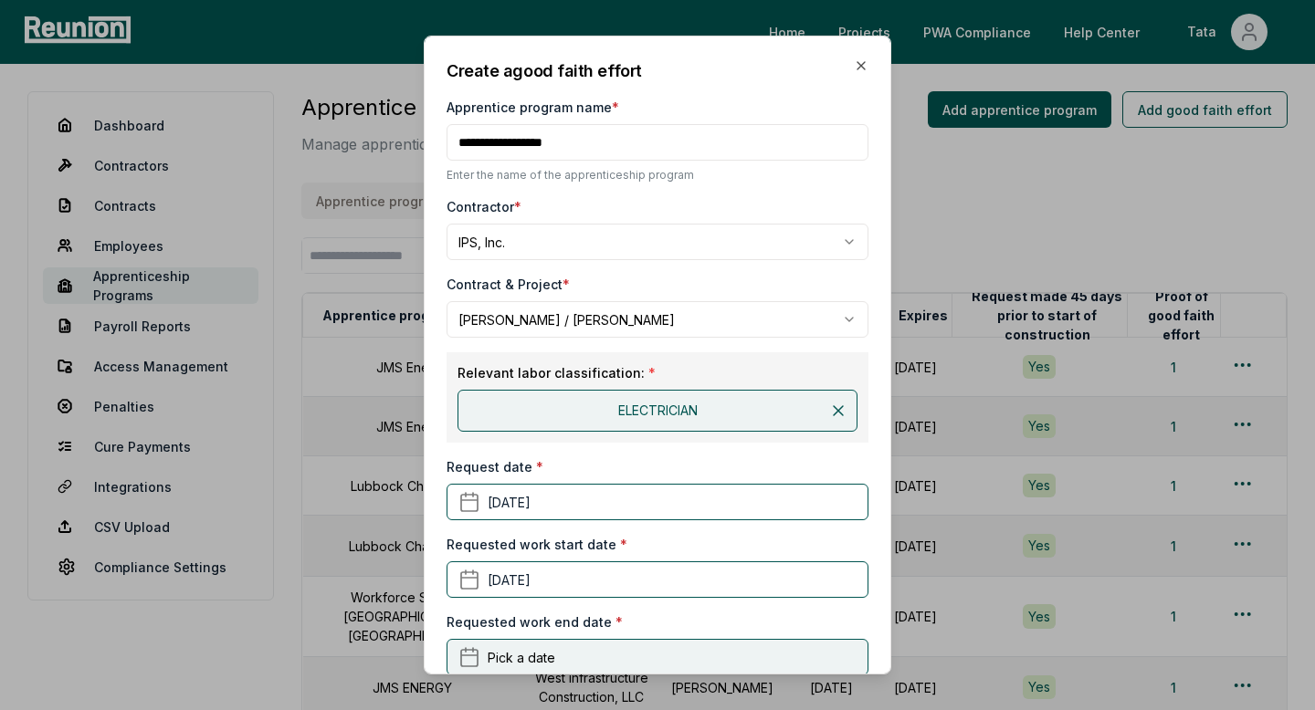
click at [554, 652] on button "Pick a date" at bounding box center [658, 657] width 422 height 37
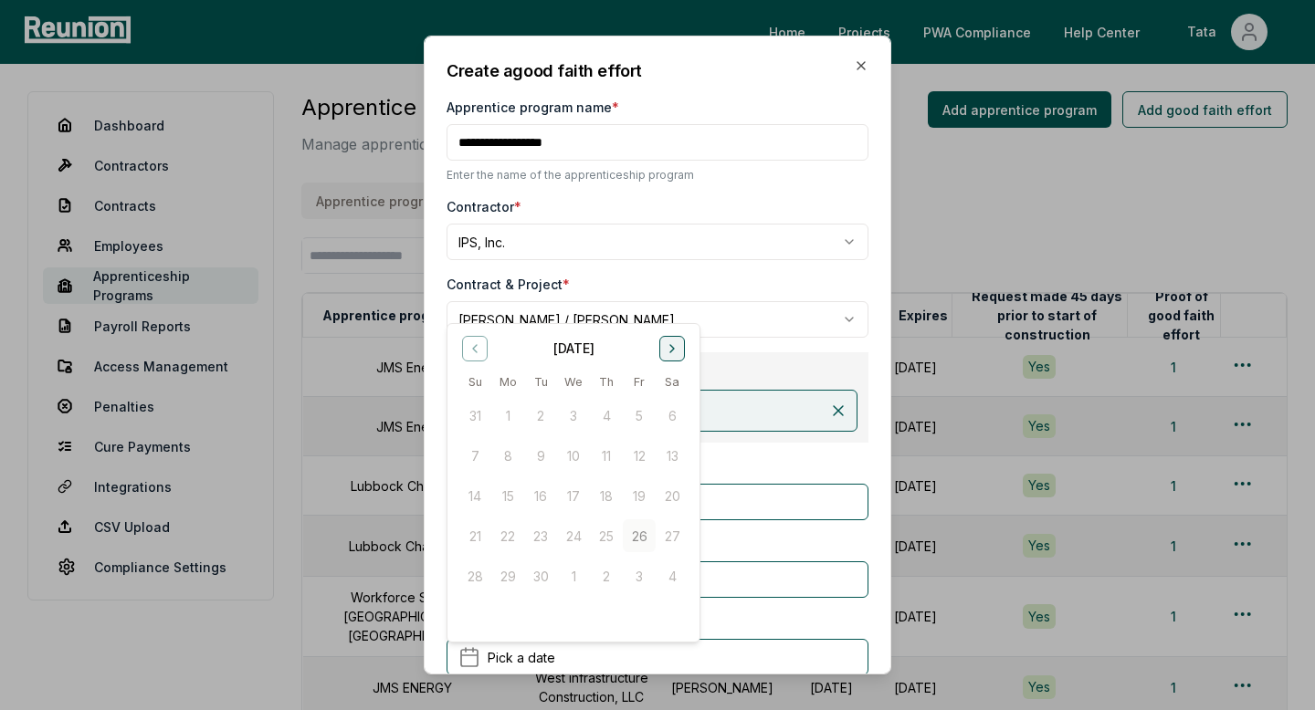
click at [671, 345] on icon "Go to next month" at bounding box center [672, 348] width 15 height 15
click at [478, 525] on button "16" at bounding box center [474, 536] width 33 height 33
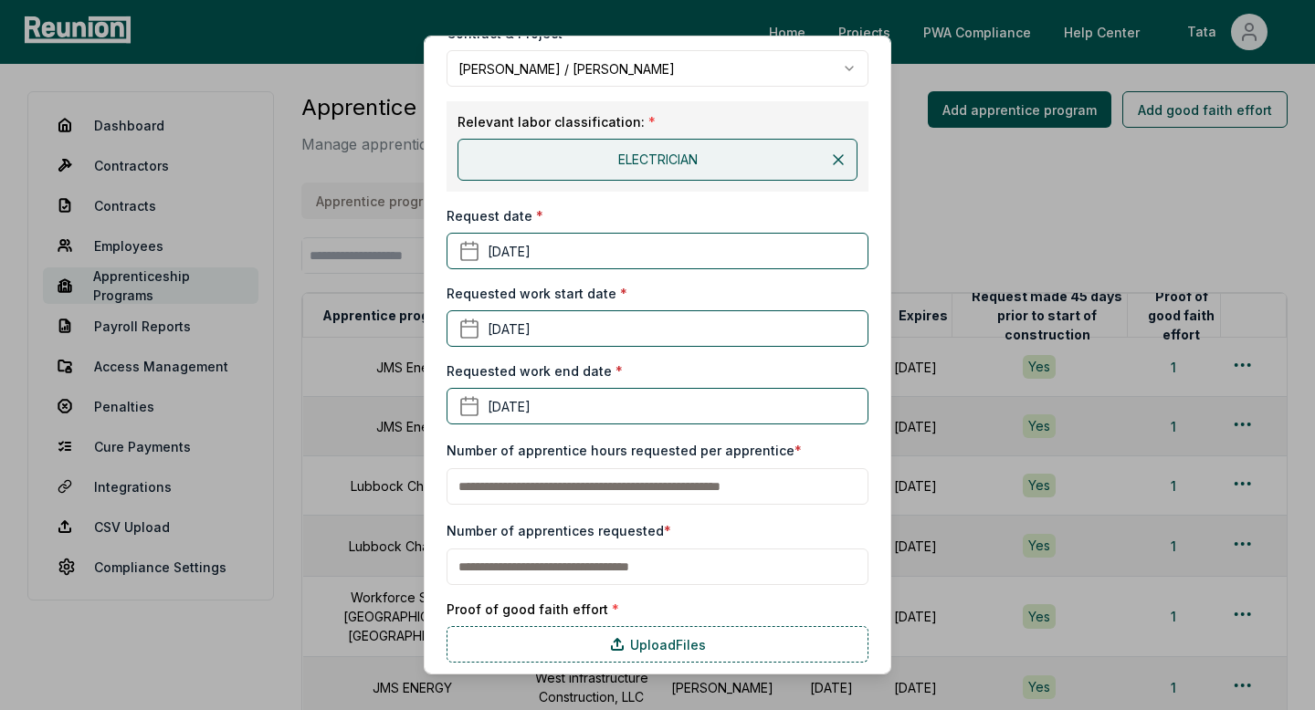
scroll to position [253, 0]
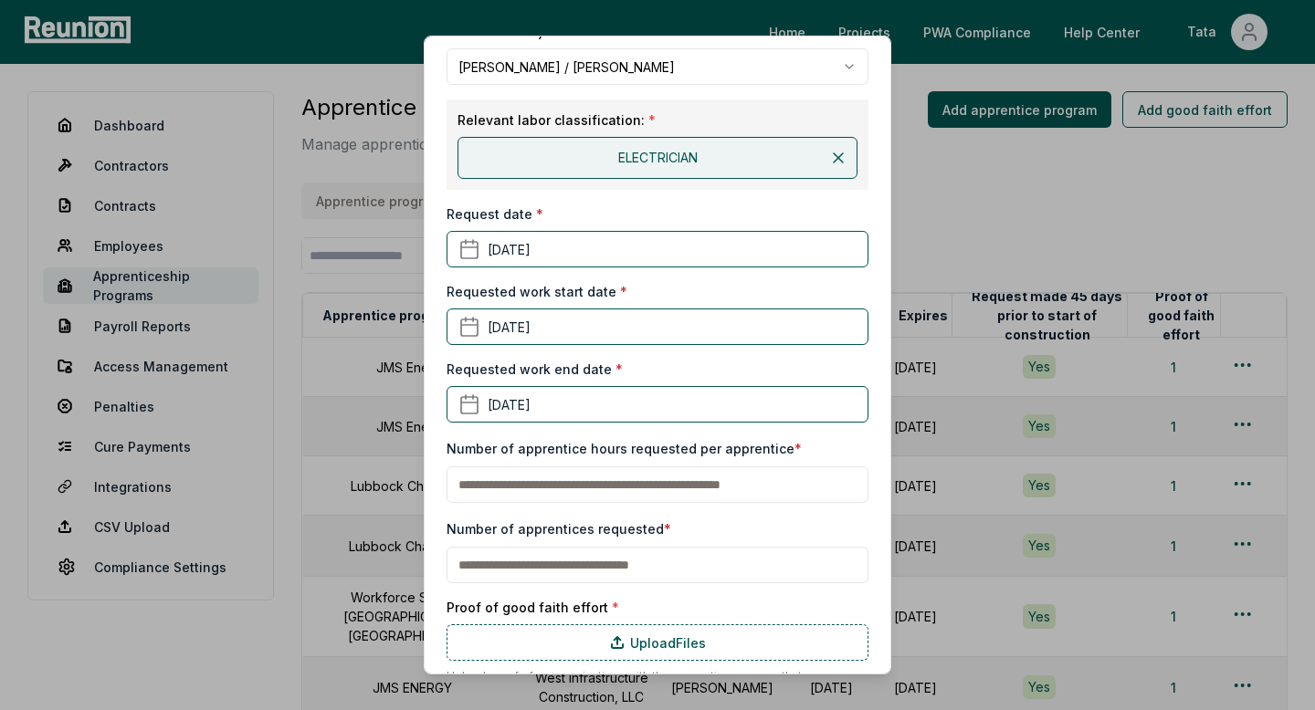
click at [609, 488] on input "text" at bounding box center [658, 485] width 422 height 37
type input "**"
click at [559, 573] on input "text" at bounding box center [658, 565] width 422 height 37
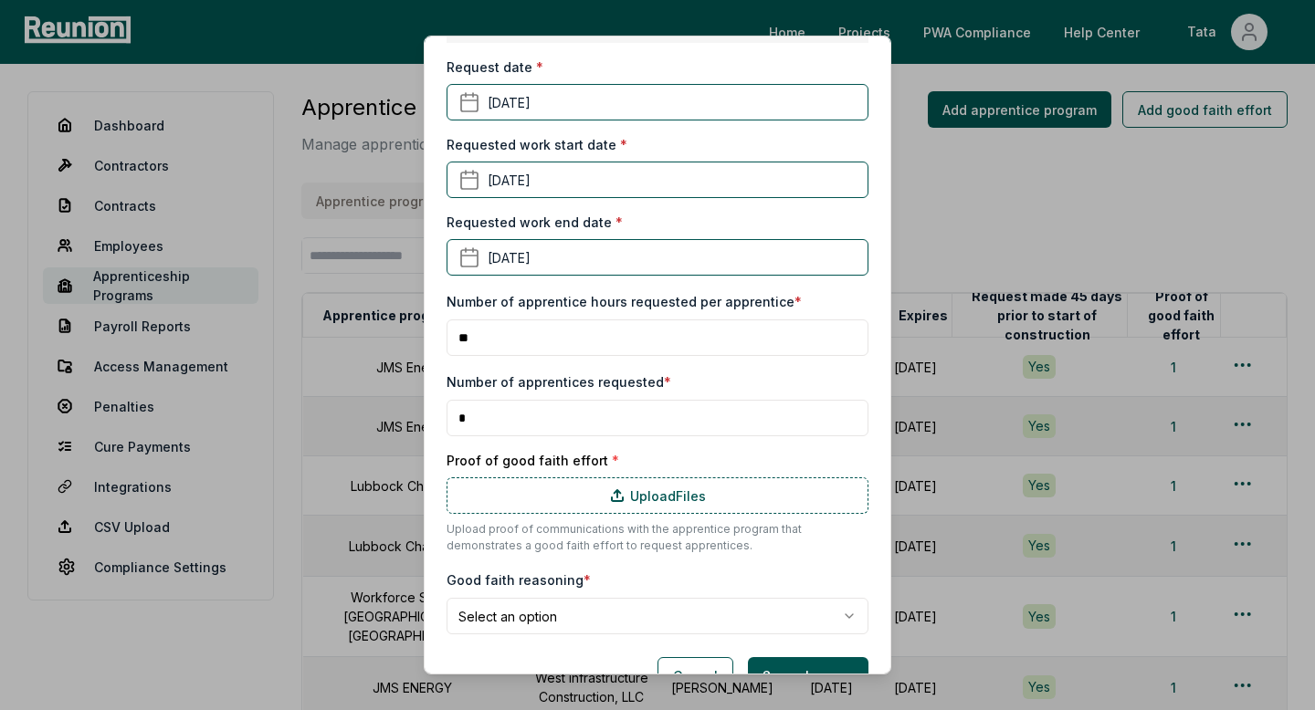
scroll to position [442, 0]
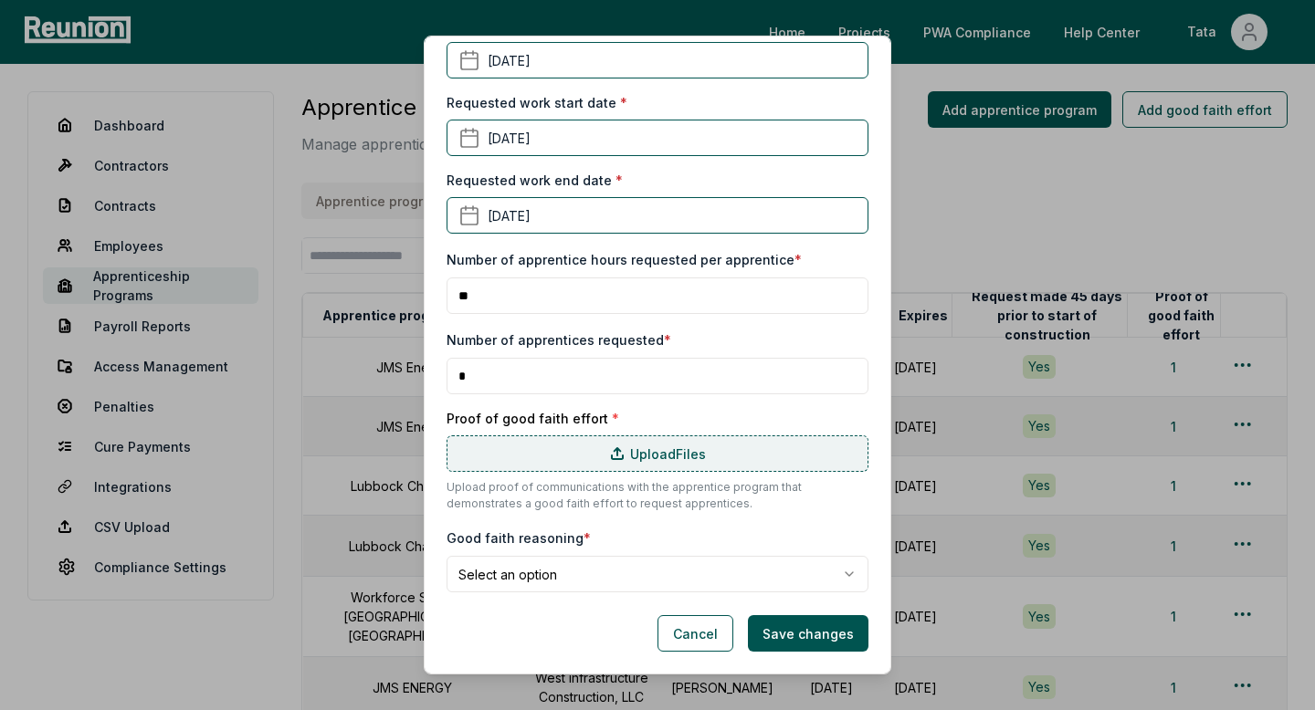
type input "*"
click at [688, 455] on label "Upload Files" at bounding box center [658, 454] width 422 height 37
click at [0, 0] on input "Upload Files" at bounding box center [0, 0] width 0 height 0
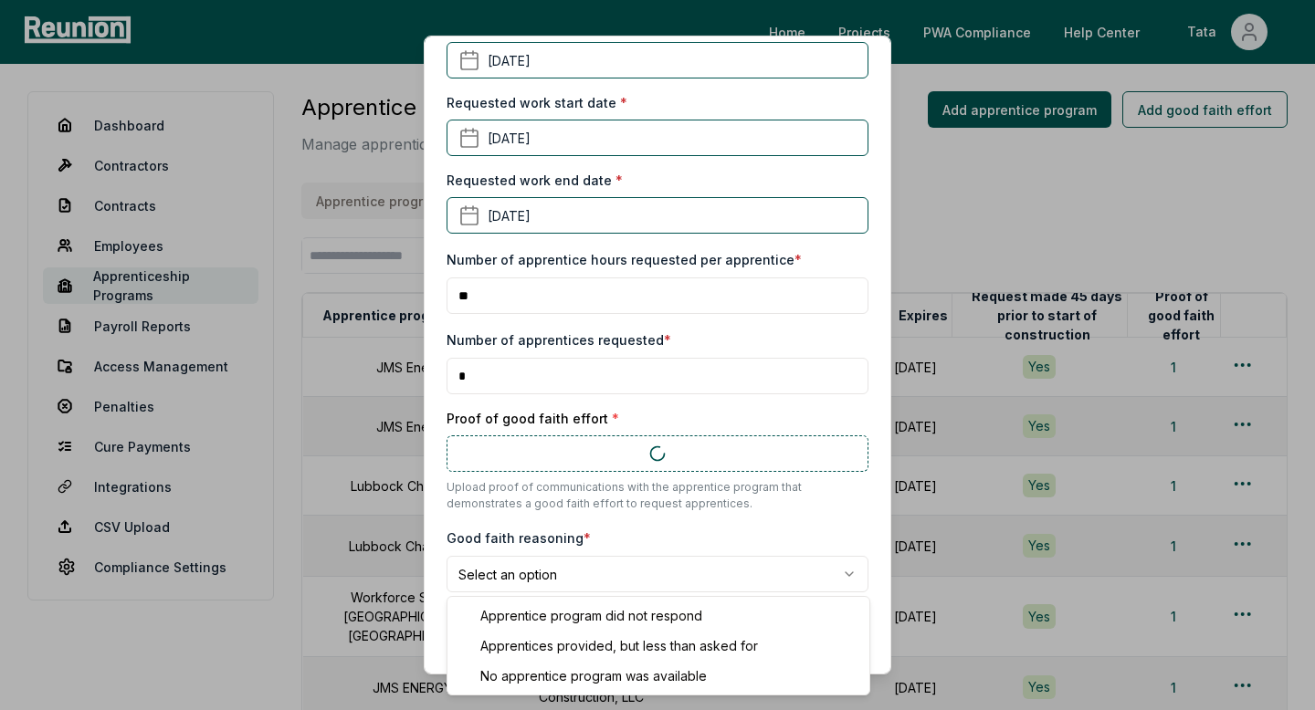
click at [566, 566] on body "Please visit us on your desktop We're working on making our marketplace mobile-…" at bounding box center [657, 507] width 1315 height 1015
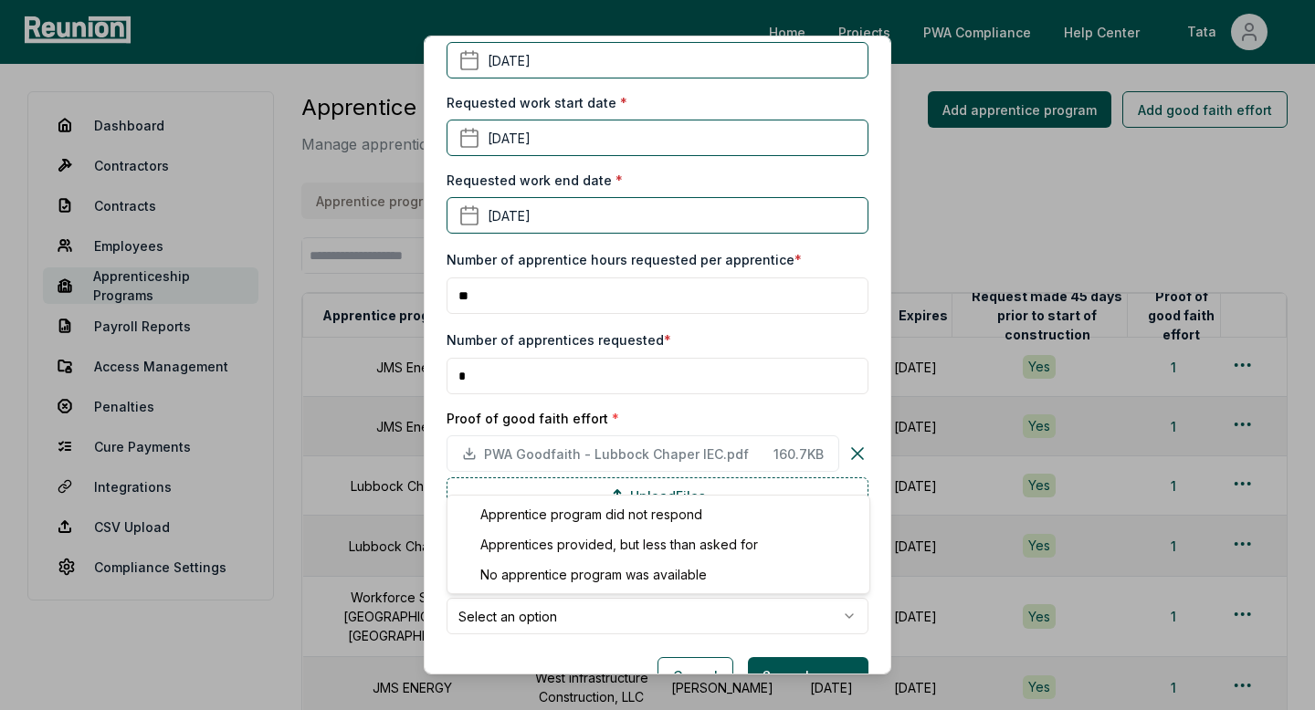
select select "**********"
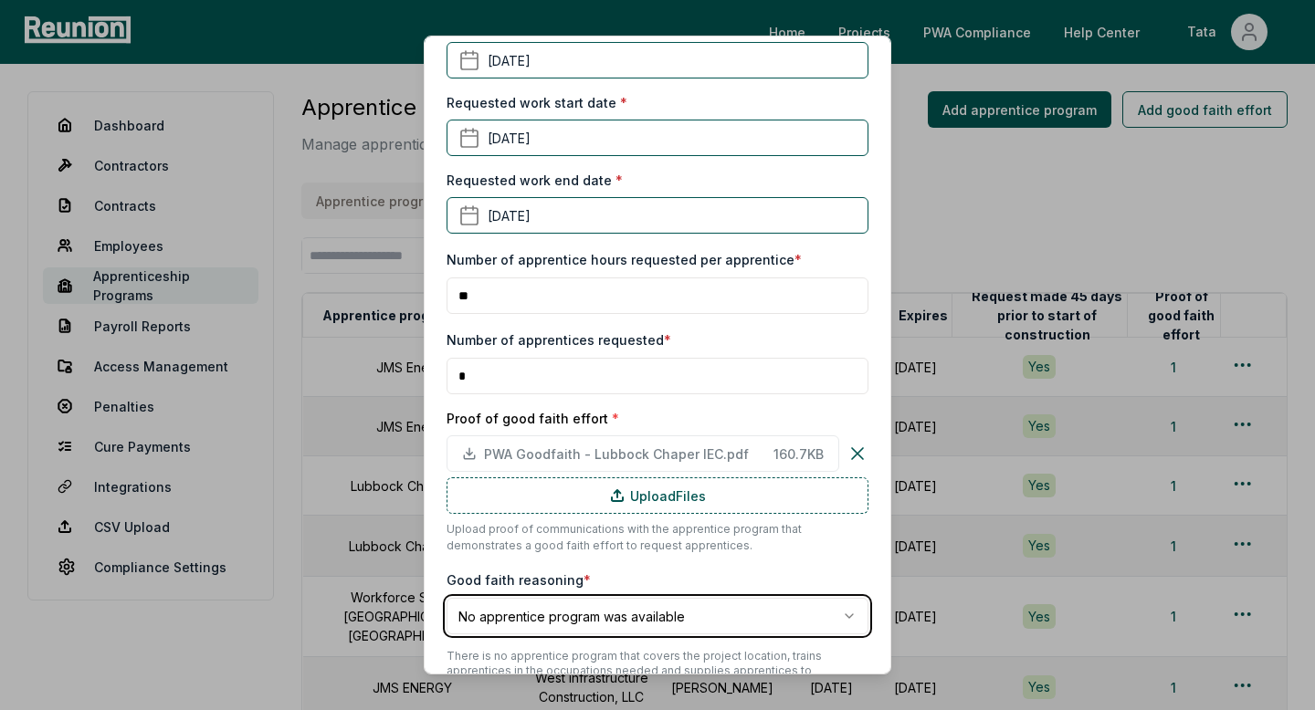
scroll to position [557, 0]
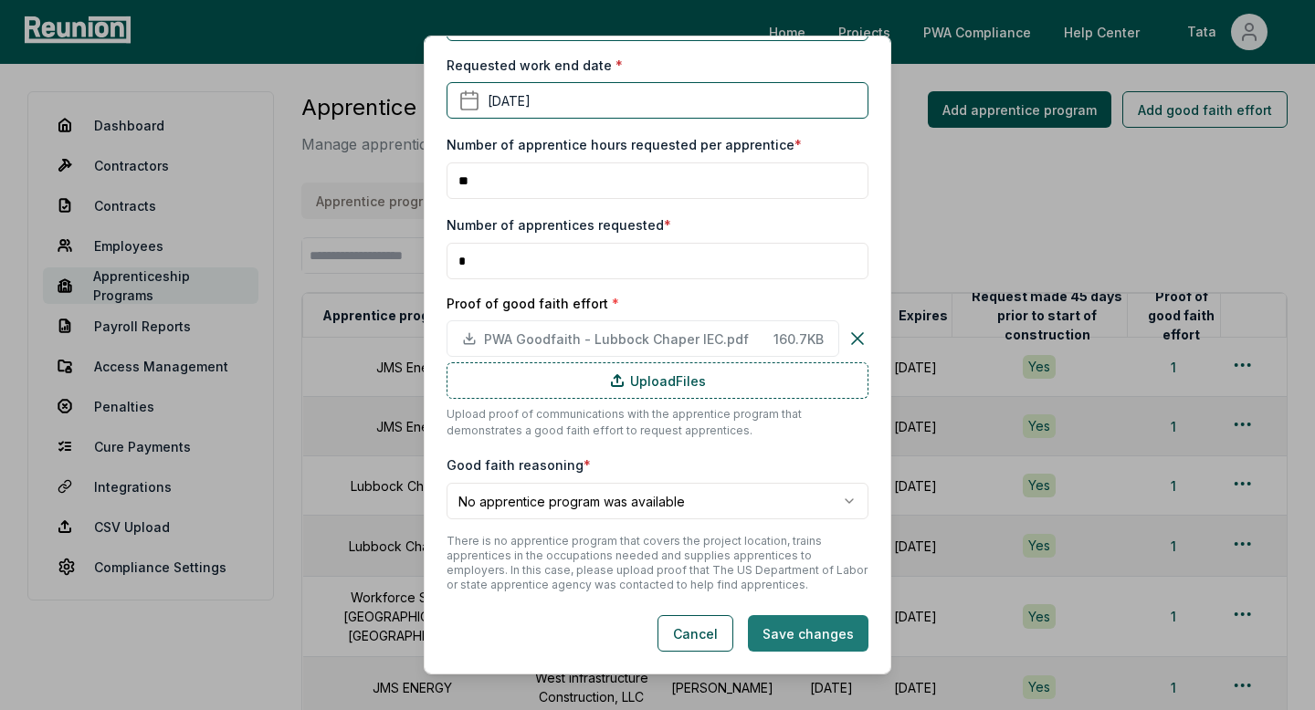
click at [816, 636] on button "Save changes" at bounding box center [808, 633] width 121 height 37
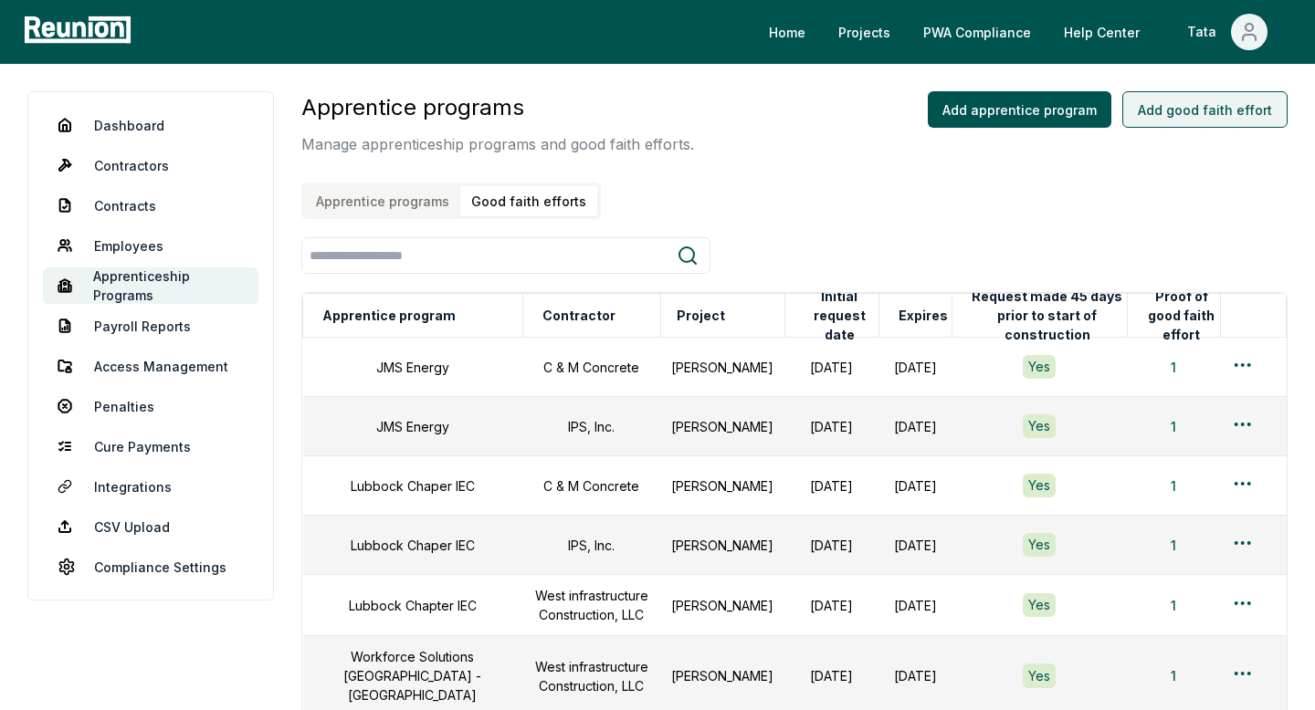
click at [1178, 112] on button "Add good faith effort" at bounding box center [1204, 109] width 165 height 37
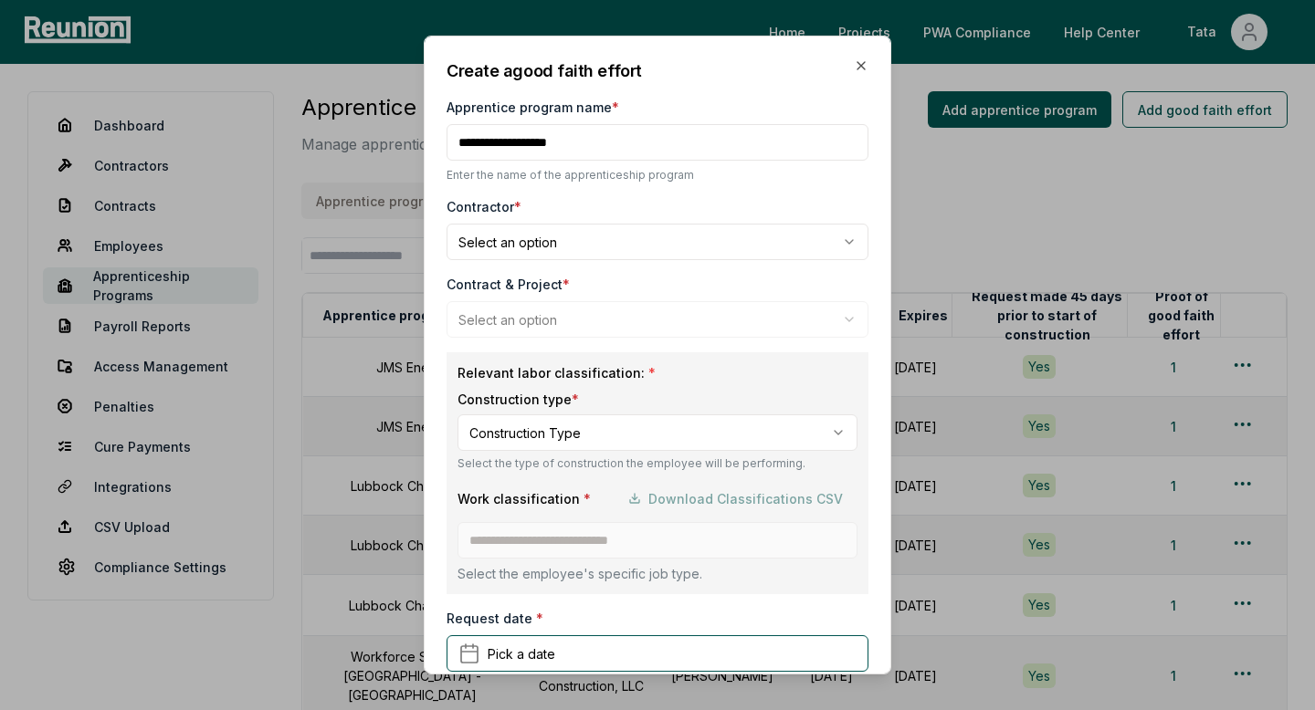
type input "**********"
click at [550, 240] on body "Please visit us on your desktop We're working on making our marketplace mobile-…" at bounding box center [657, 537] width 1315 height 1074
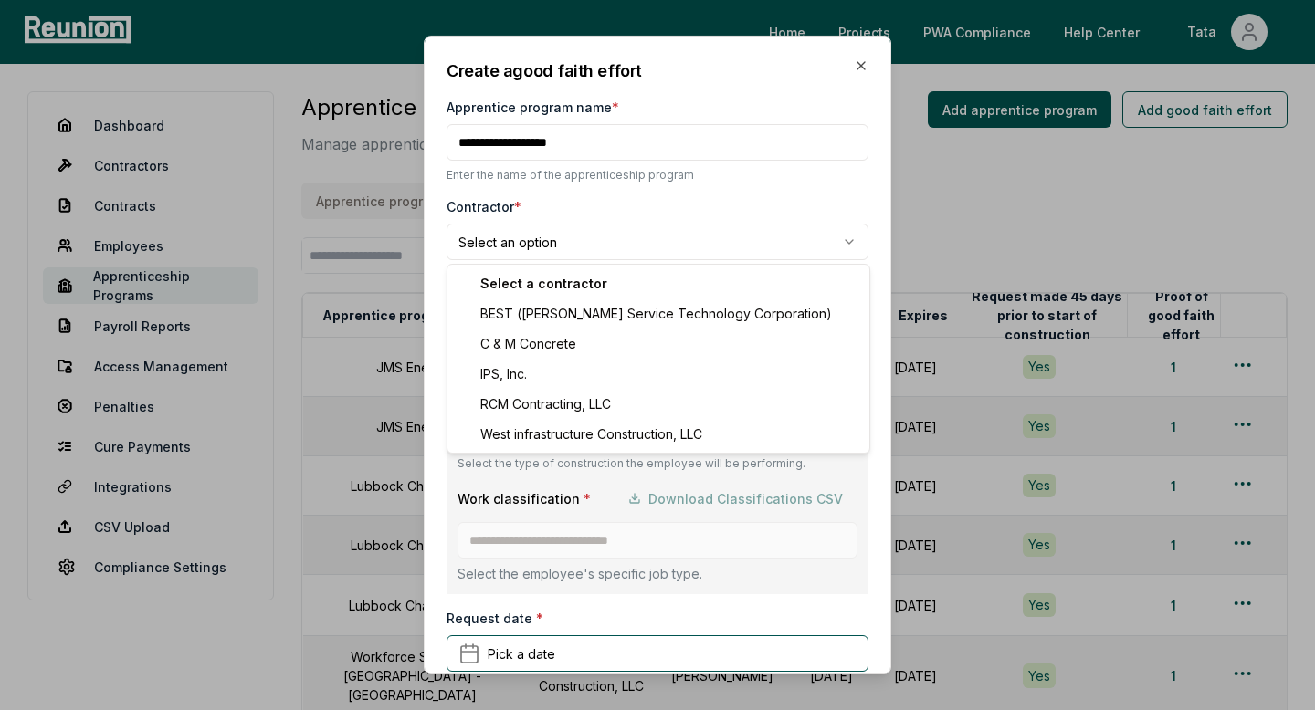
select select "**********"
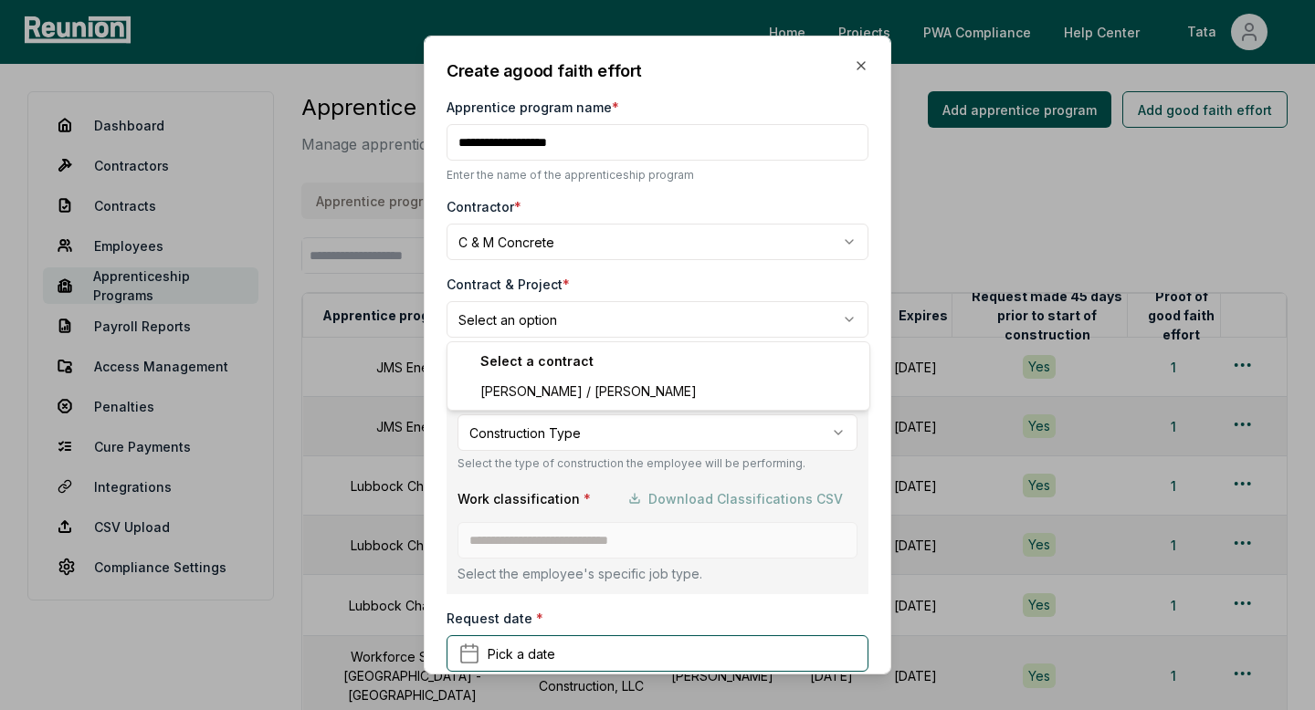
click at [497, 330] on body "Please visit us on your desktop We're working on making our marketplace mobile-…" at bounding box center [657, 537] width 1315 height 1074
select select "**********"
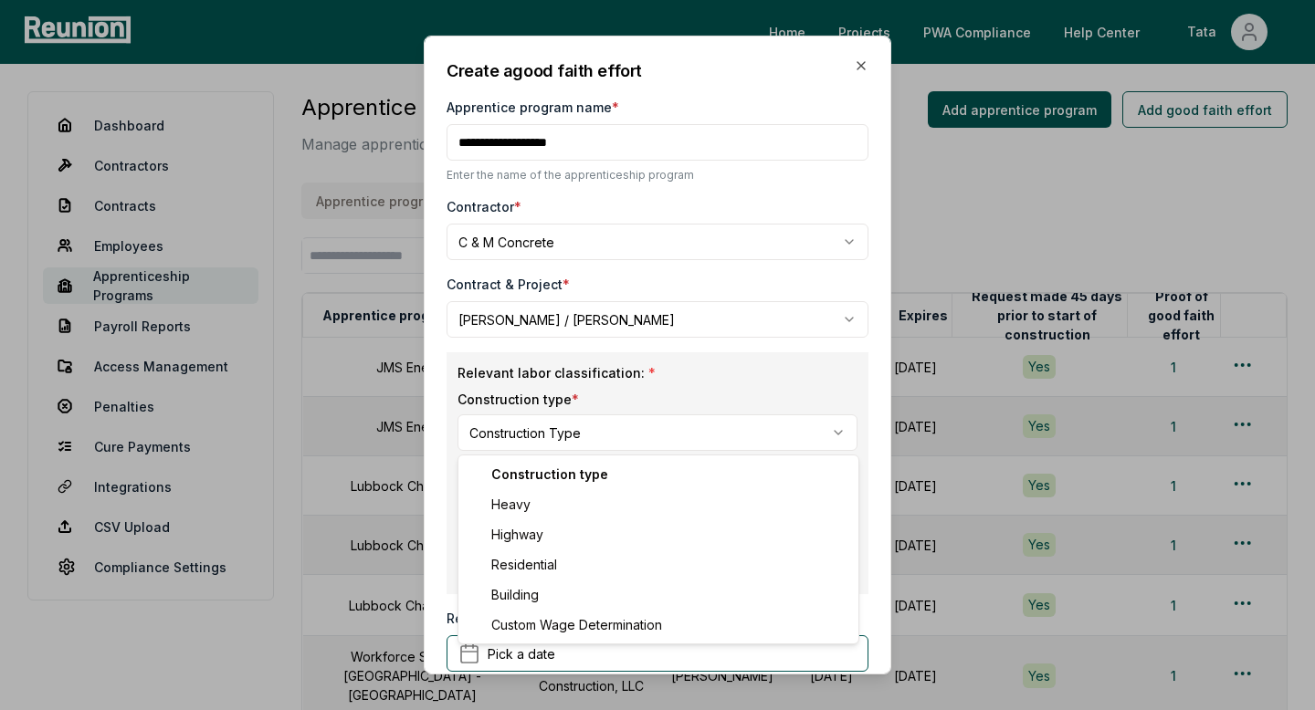
click at [505, 425] on body "Please visit us on your desktop We're working on making our marketplace mobile-…" at bounding box center [657, 537] width 1315 height 1074
select select "********"
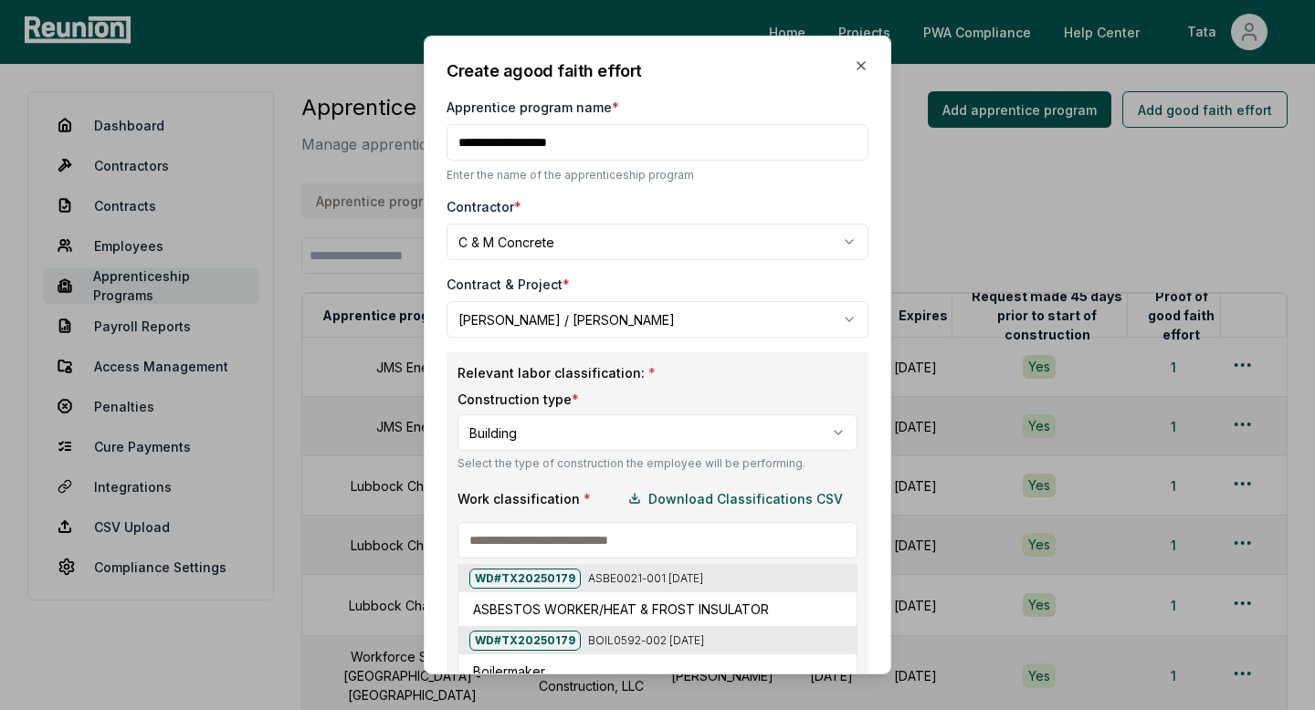
click at [568, 538] on input at bounding box center [657, 540] width 400 height 37
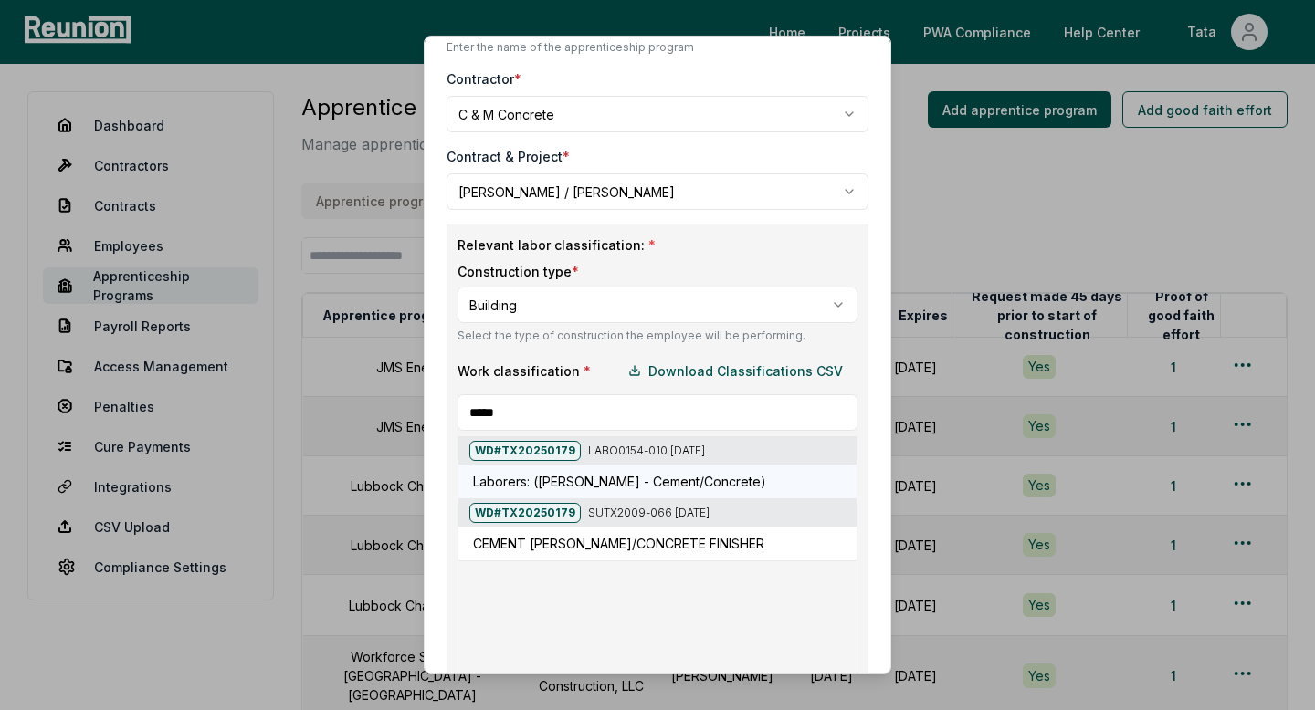
scroll to position [142, 0]
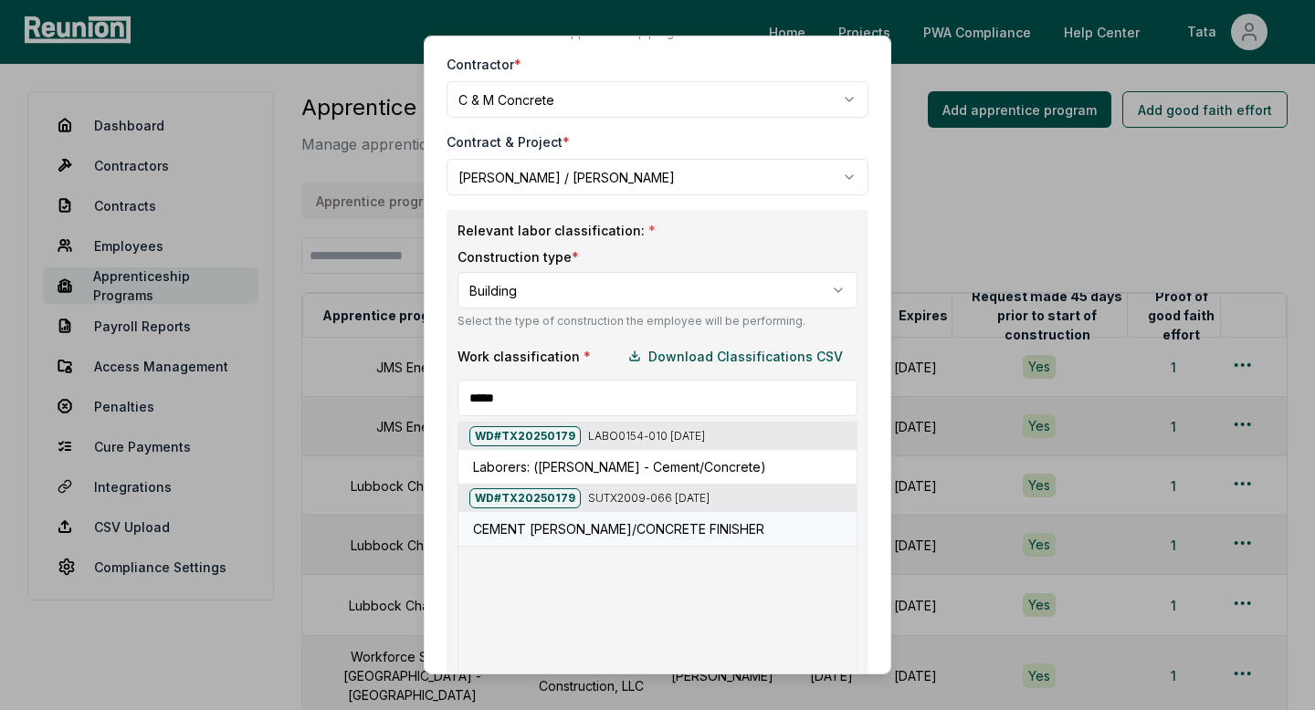
type input "*****"
click at [558, 537] on h5 "CEMENT [PERSON_NAME]/CONCRETE FINISHER" at bounding box center [618, 529] width 291 height 19
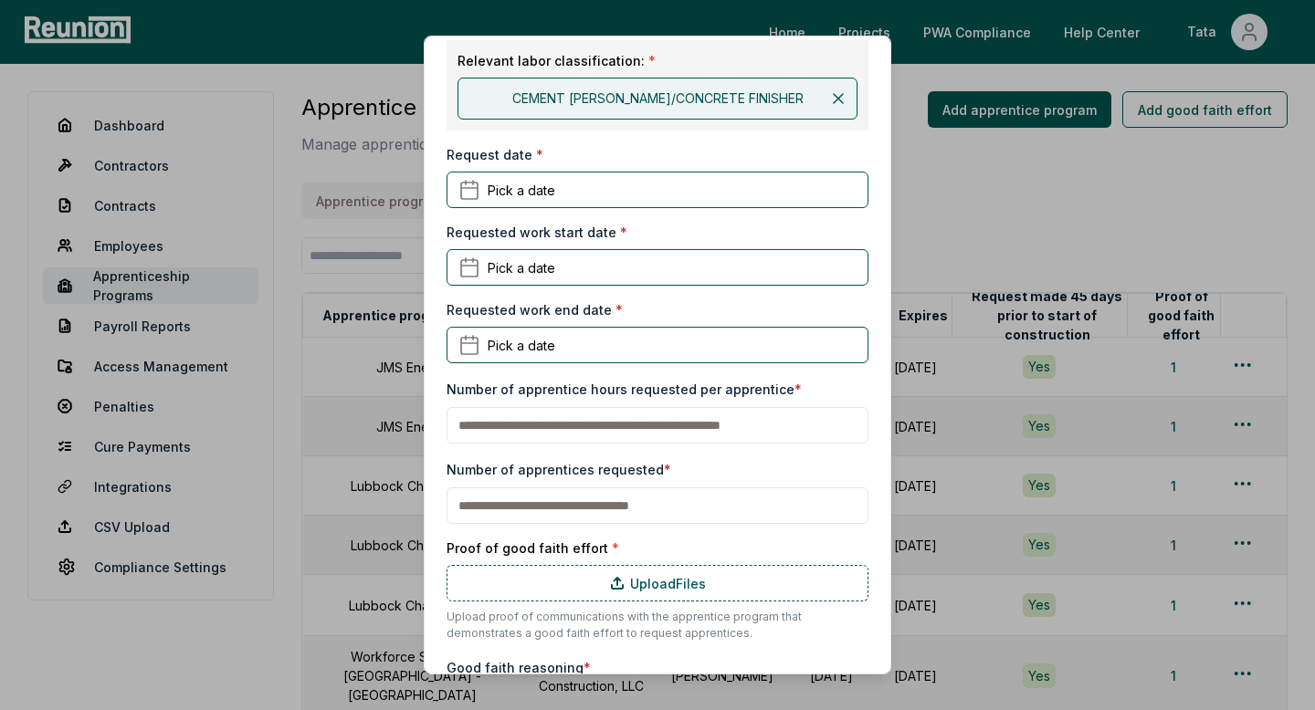
scroll to position [339, 0]
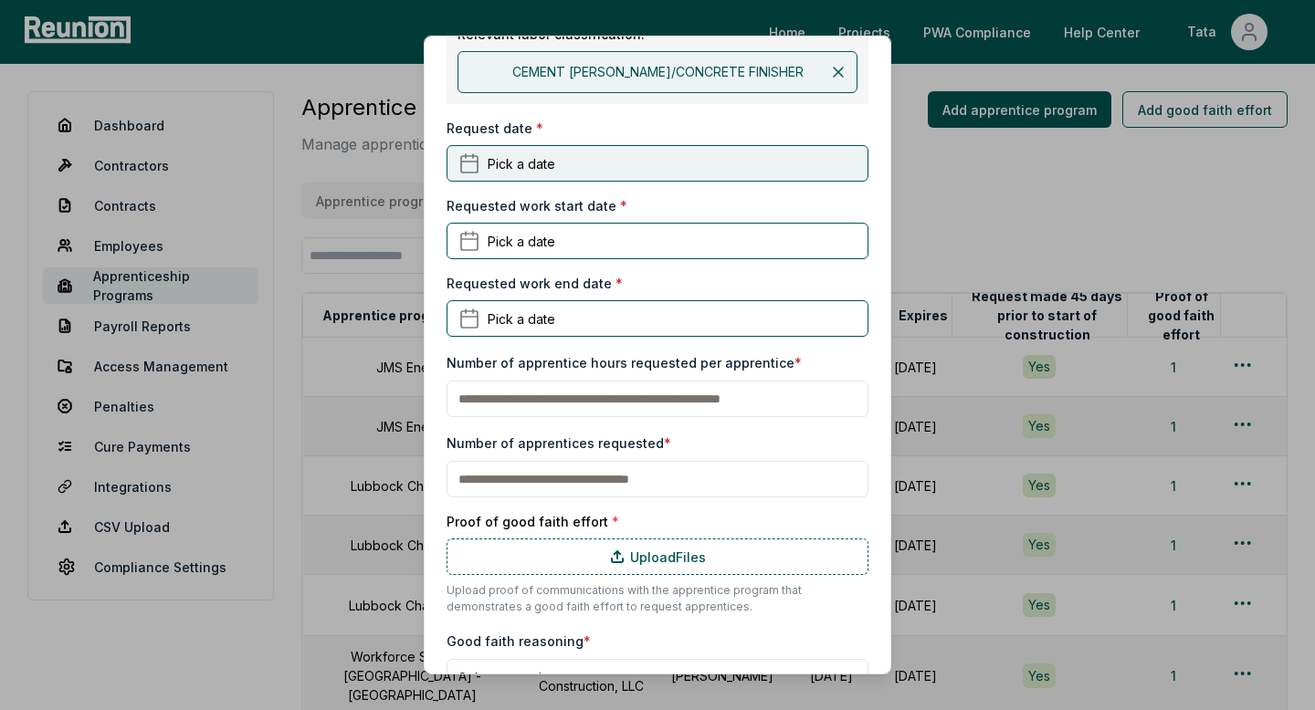
click at [587, 174] on button "Pick a date" at bounding box center [658, 163] width 422 height 37
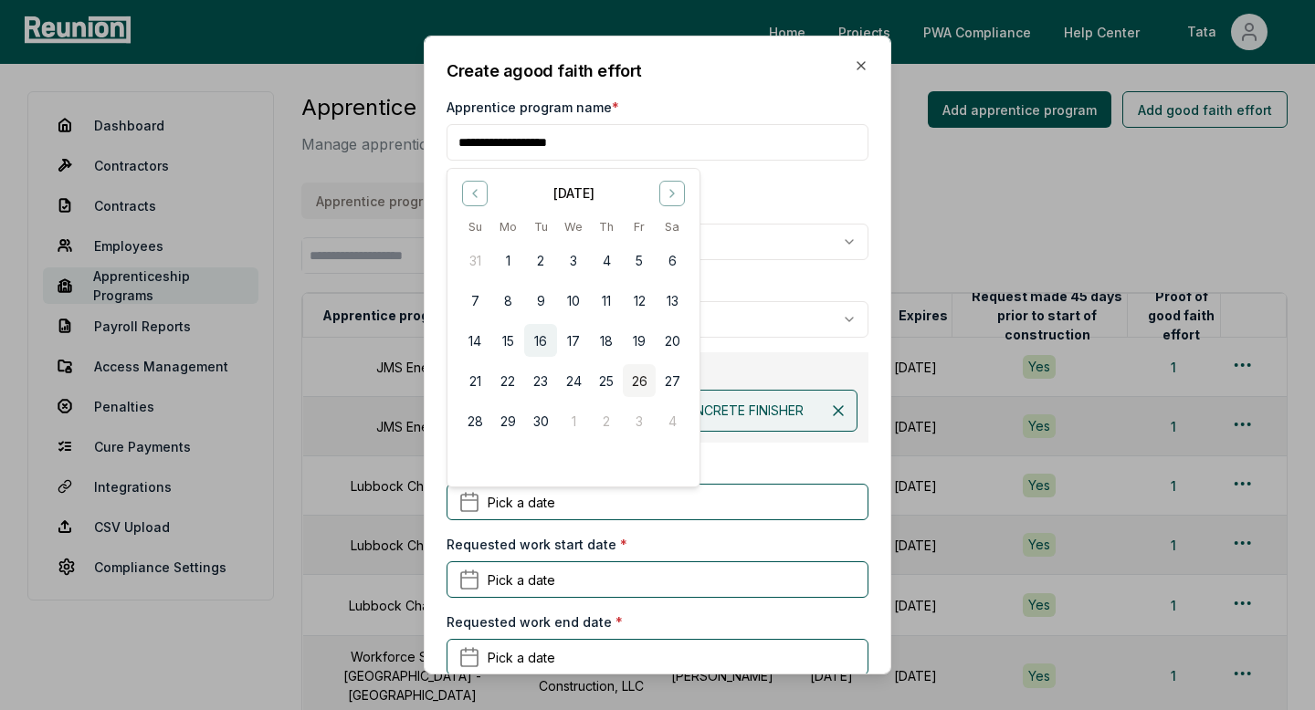
click at [540, 334] on button "16" at bounding box center [540, 340] width 33 height 33
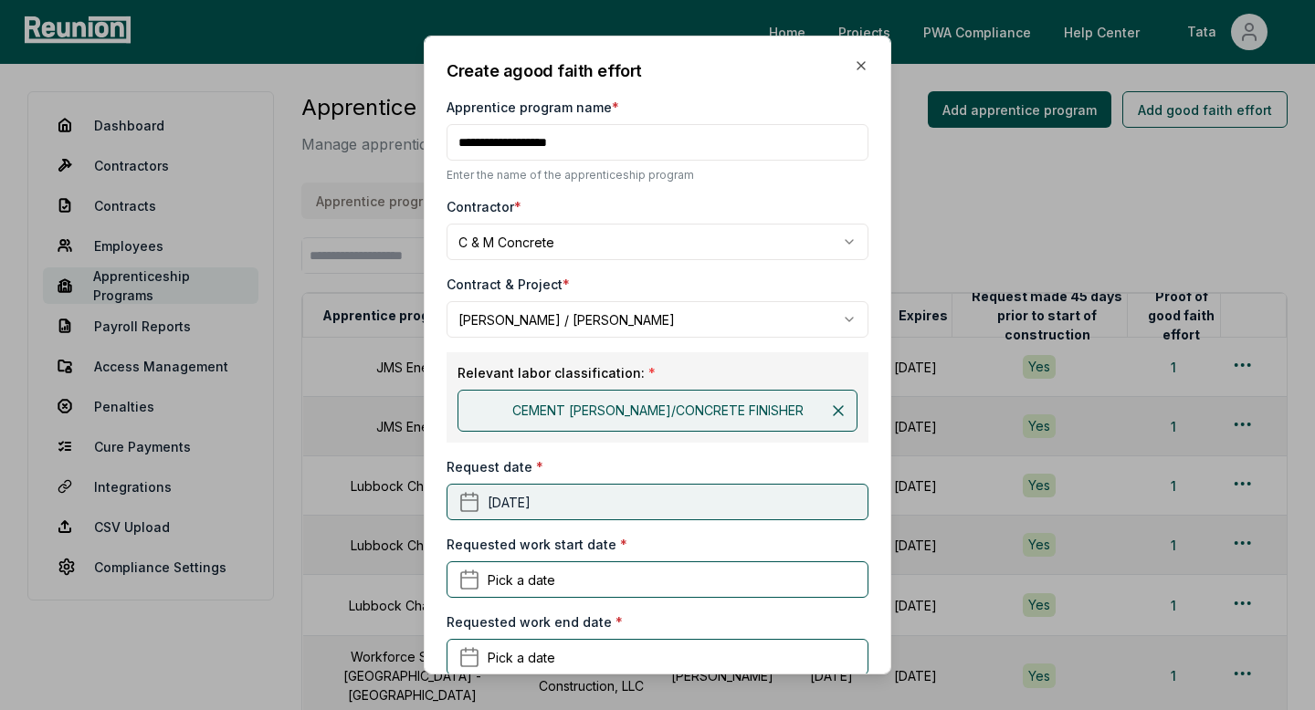
scroll to position [149, 0]
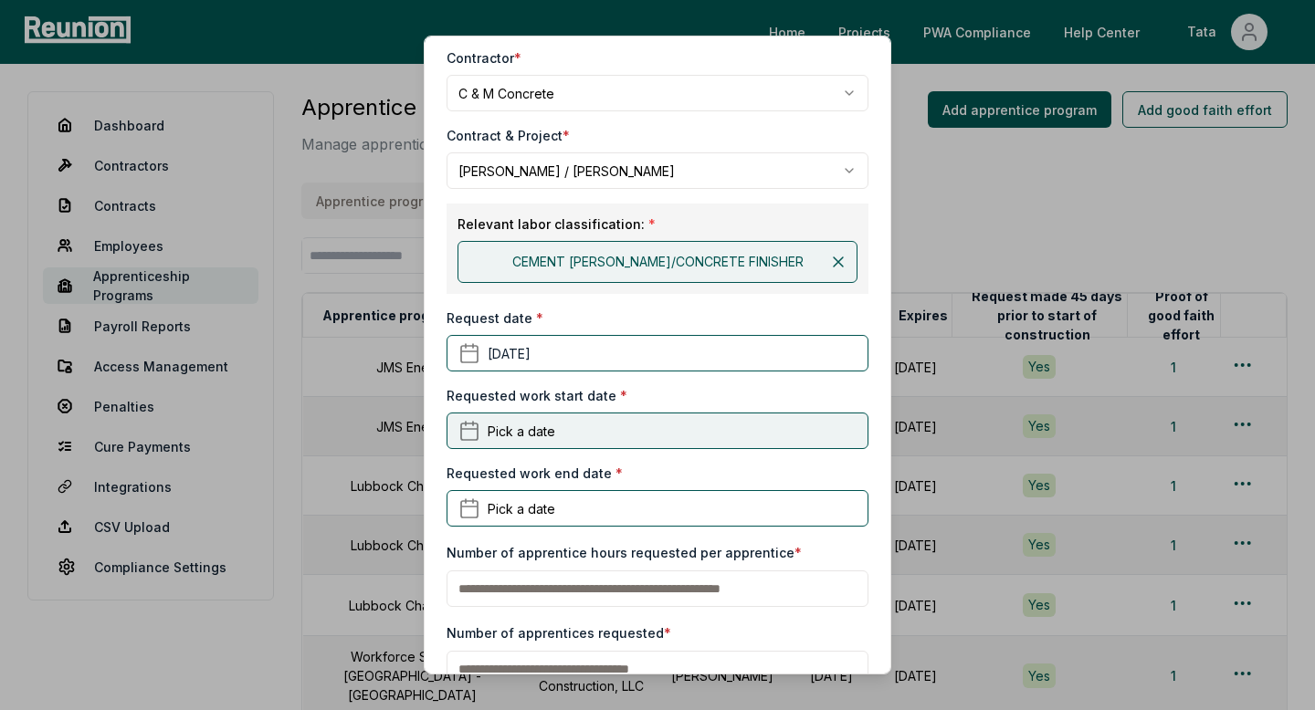
click at [547, 437] on span "Pick a date" at bounding box center [522, 430] width 68 height 19
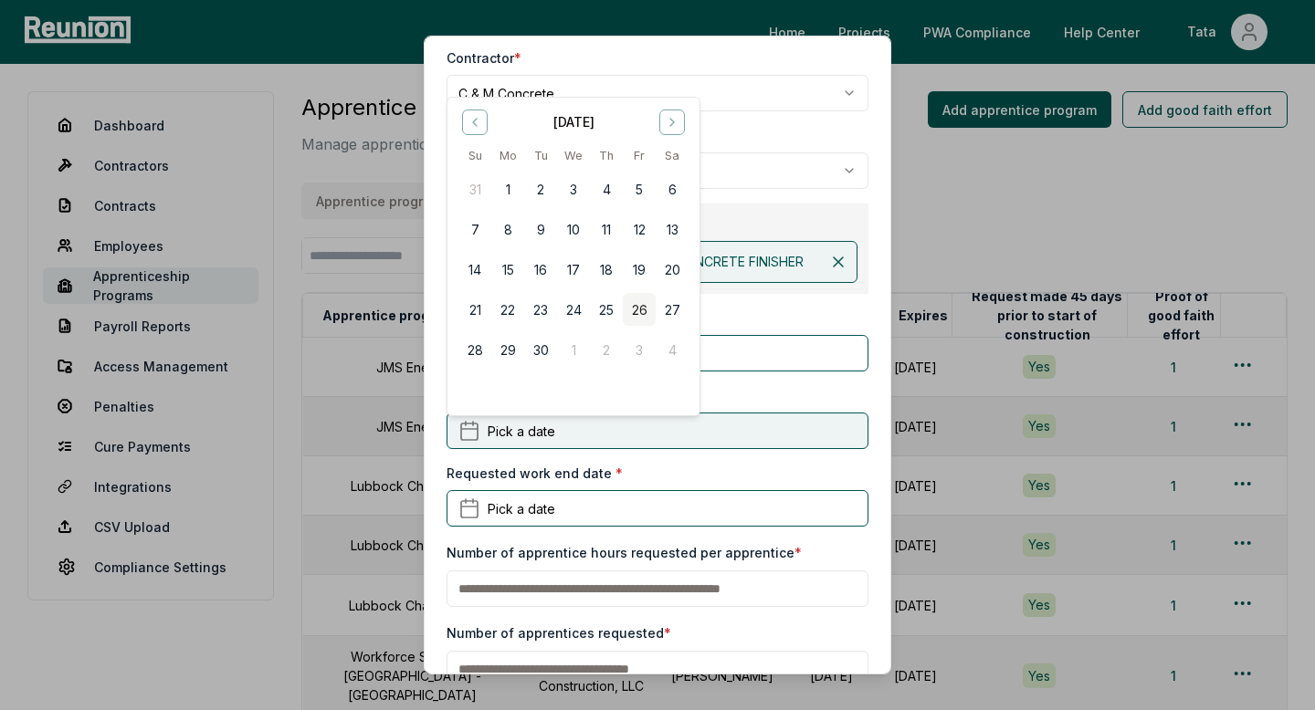
scroll to position [0, 0]
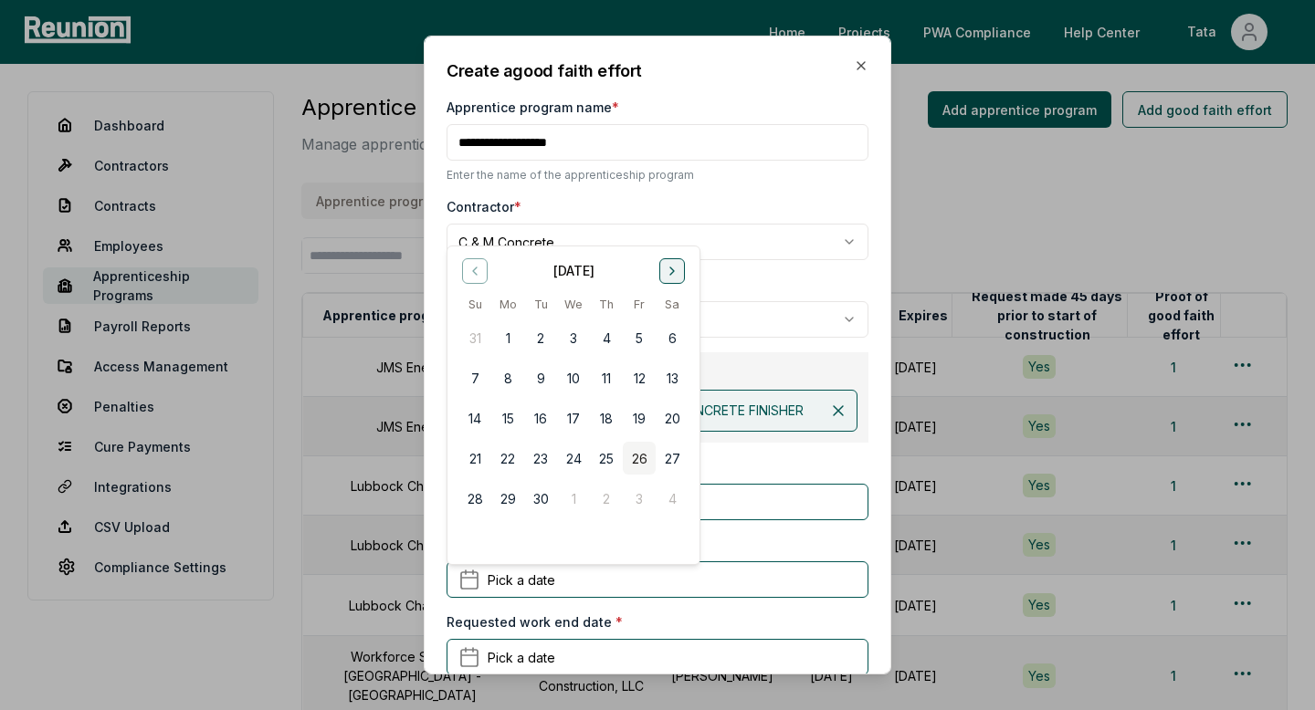
click at [672, 265] on icon "Go to next month" at bounding box center [672, 270] width 15 height 15
click at [482, 270] on button "Go to previous month" at bounding box center [475, 271] width 26 height 26
click at [659, 340] on button "1" at bounding box center [672, 337] width 33 height 33
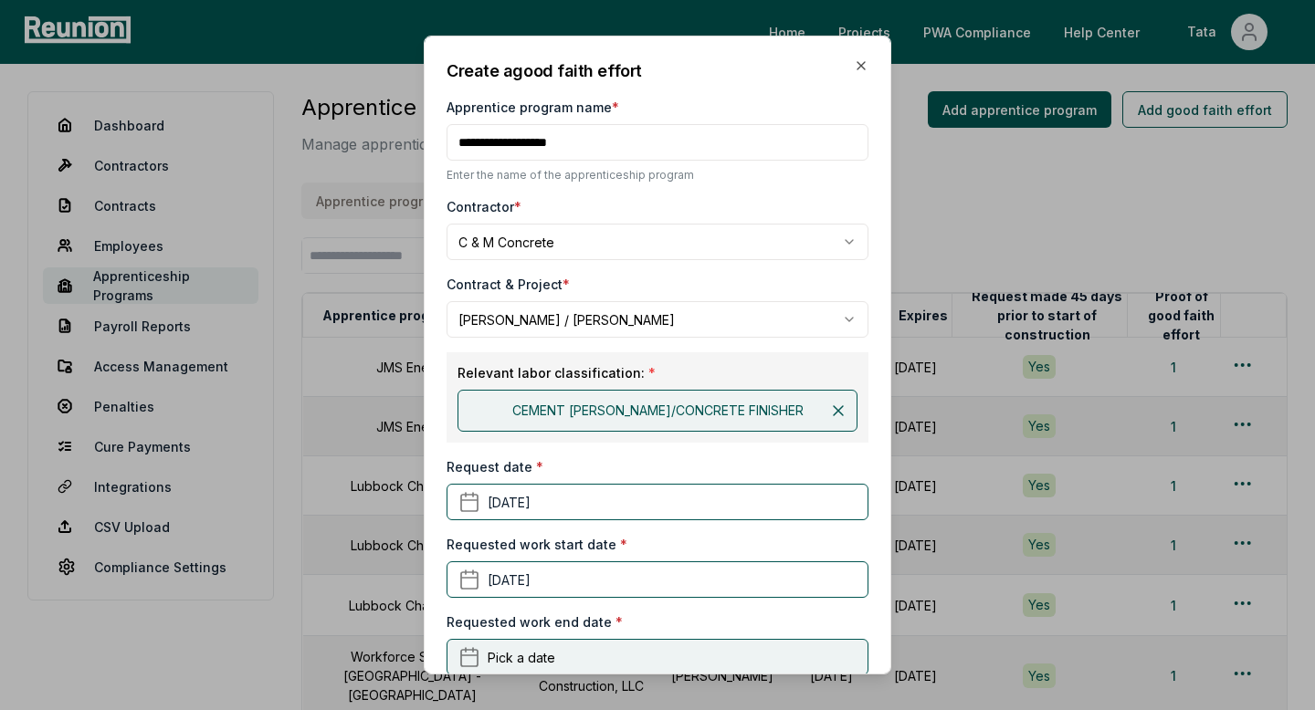
click at [489, 653] on span "Pick a date" at bounding box center [522, 656] width 68 height 19
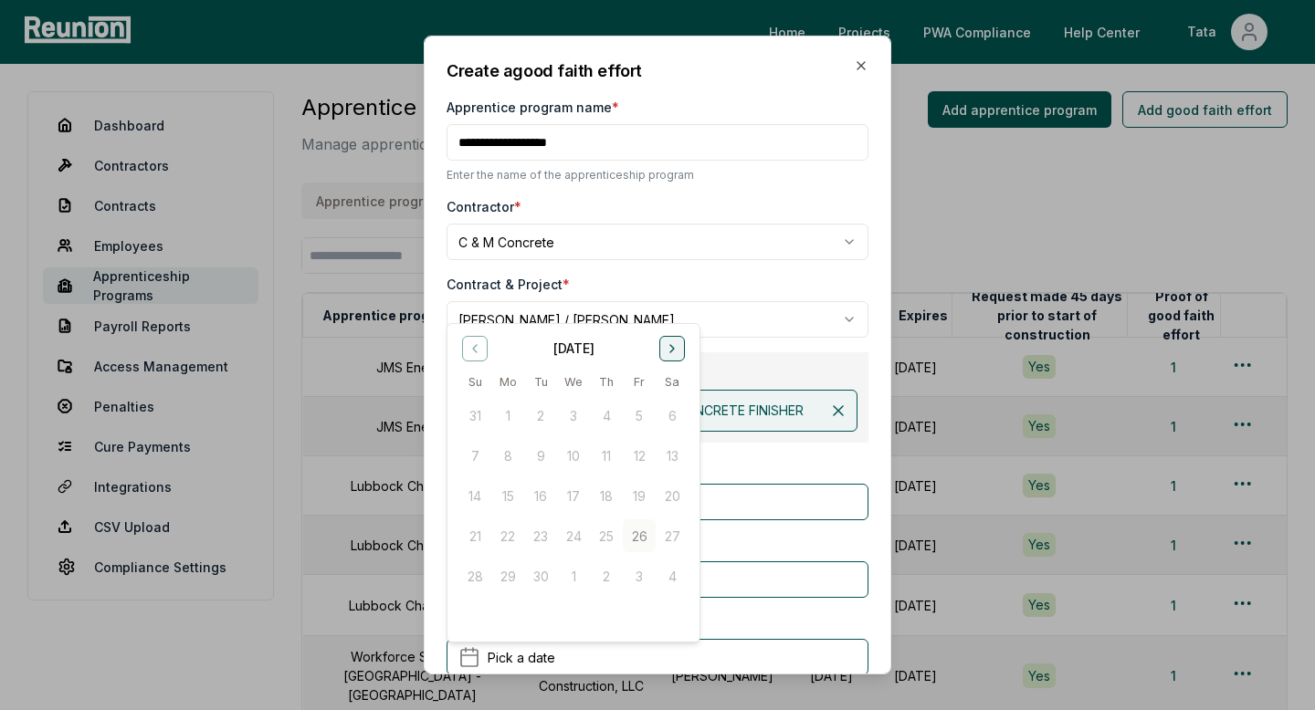
click at [665, 348] on icon "Go to next month" at bounding box center [672, 348] width 15 height 15
click at [475, 533] on button "16" at bounding box center [474, 536] width 33 height 33
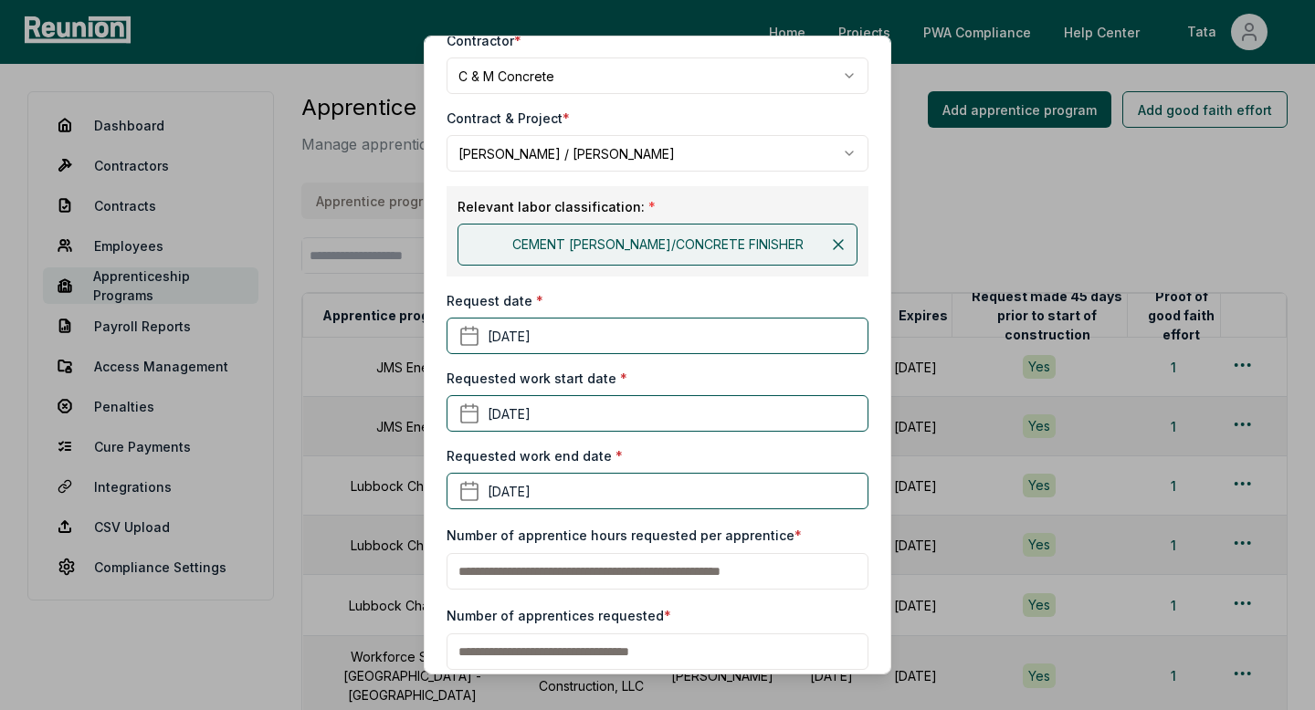
scroll to position [178, 0]
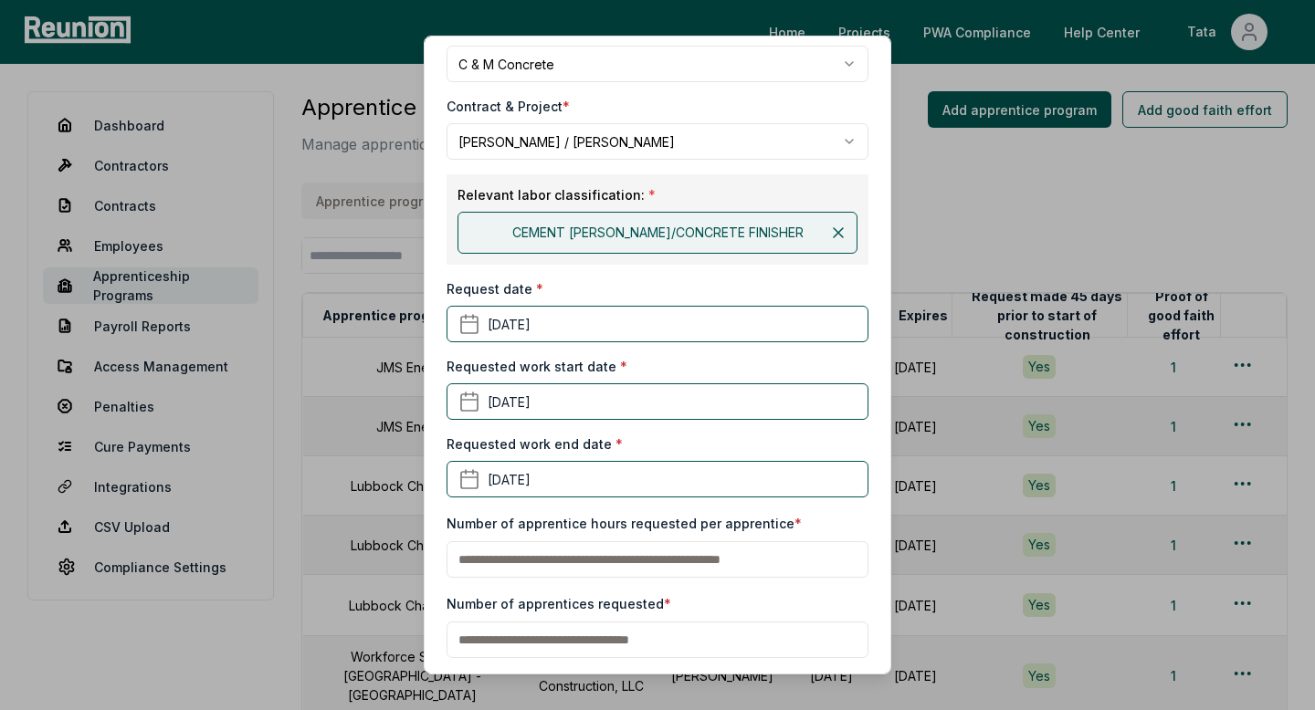
click at [554, 558] on input "text" at bounding box center [658, 560] width 422 height 37
type input "**"
type input "*"
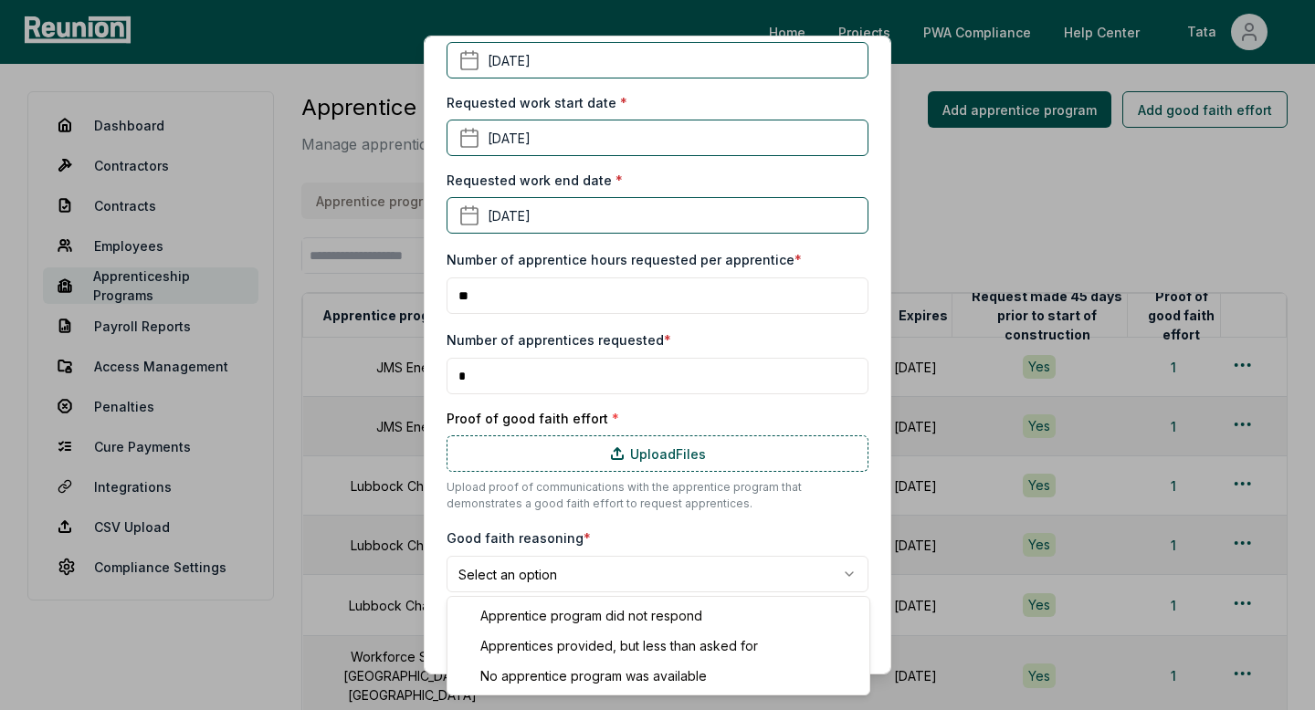
click at [566, 583] on body "Please visit us on your desktop We're working on making our marketplace mobile-…" at bounding box center [657, 537] width 1315 height 1074
select select "**********"
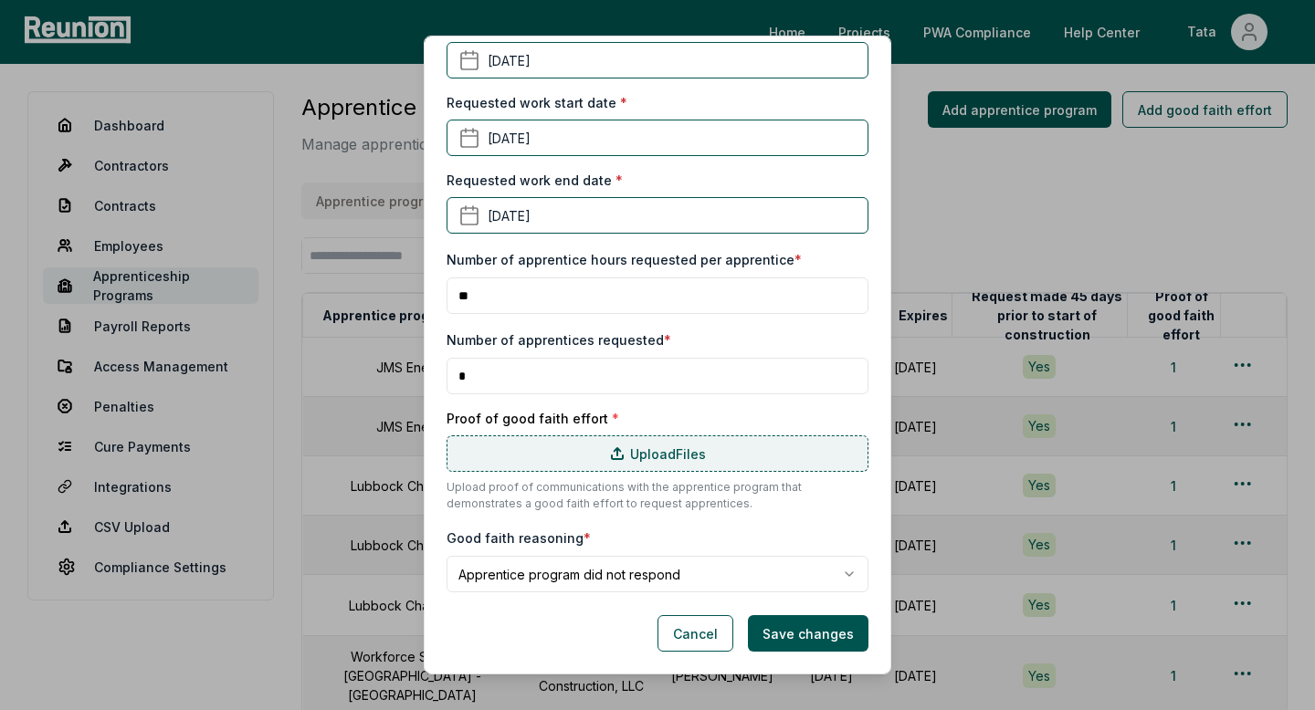
click at [681, 438] on label "Upload Files" at bounding box center [658, 454] width 422 height 37
click at [0, 0] on input "Upload Files" at bounding box center [0, 0] width 0 height 0
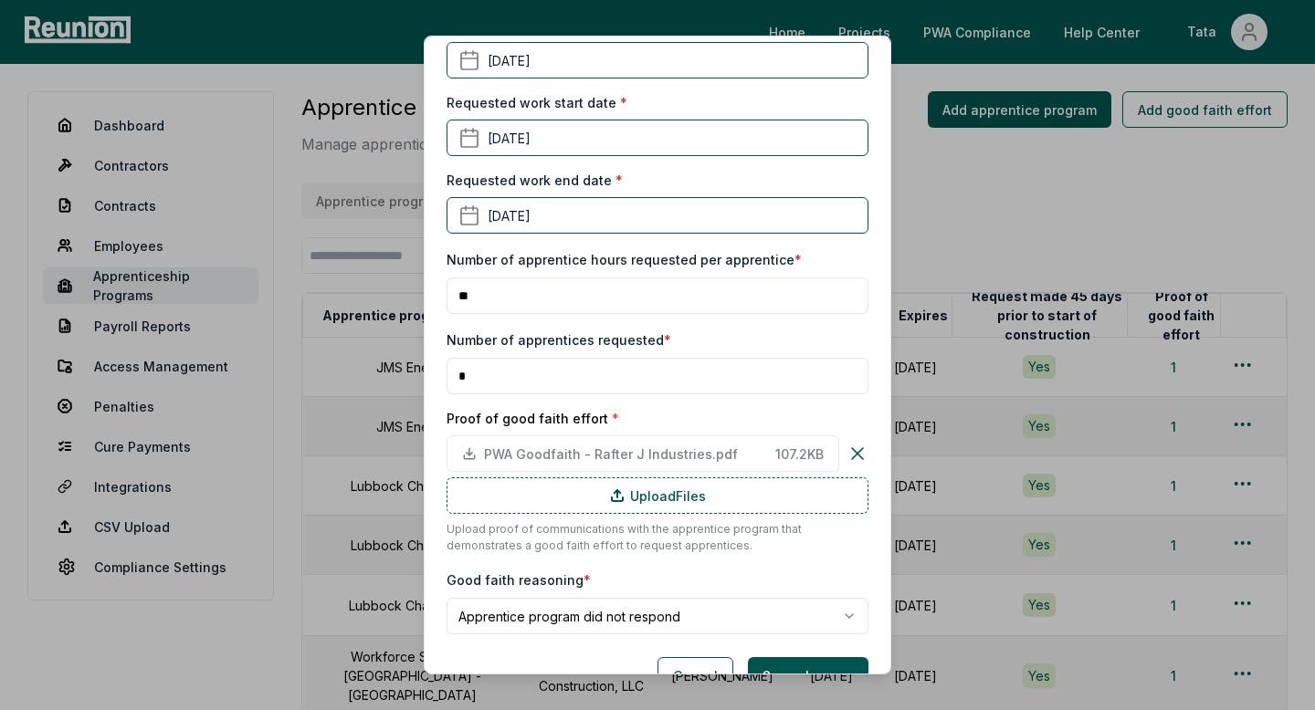
scroll to position [484, 0]
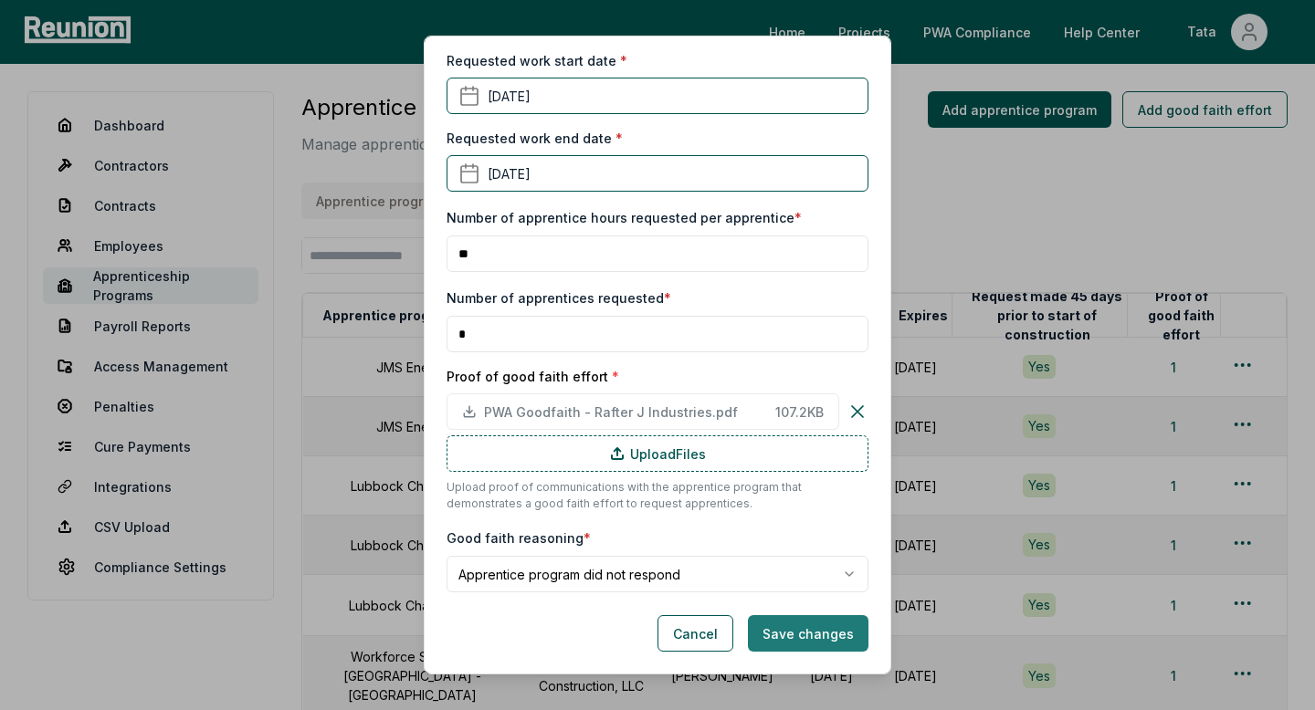
click at [812, 632] on button "Save changes" at bounding box center [808, 633] width 121 height 37
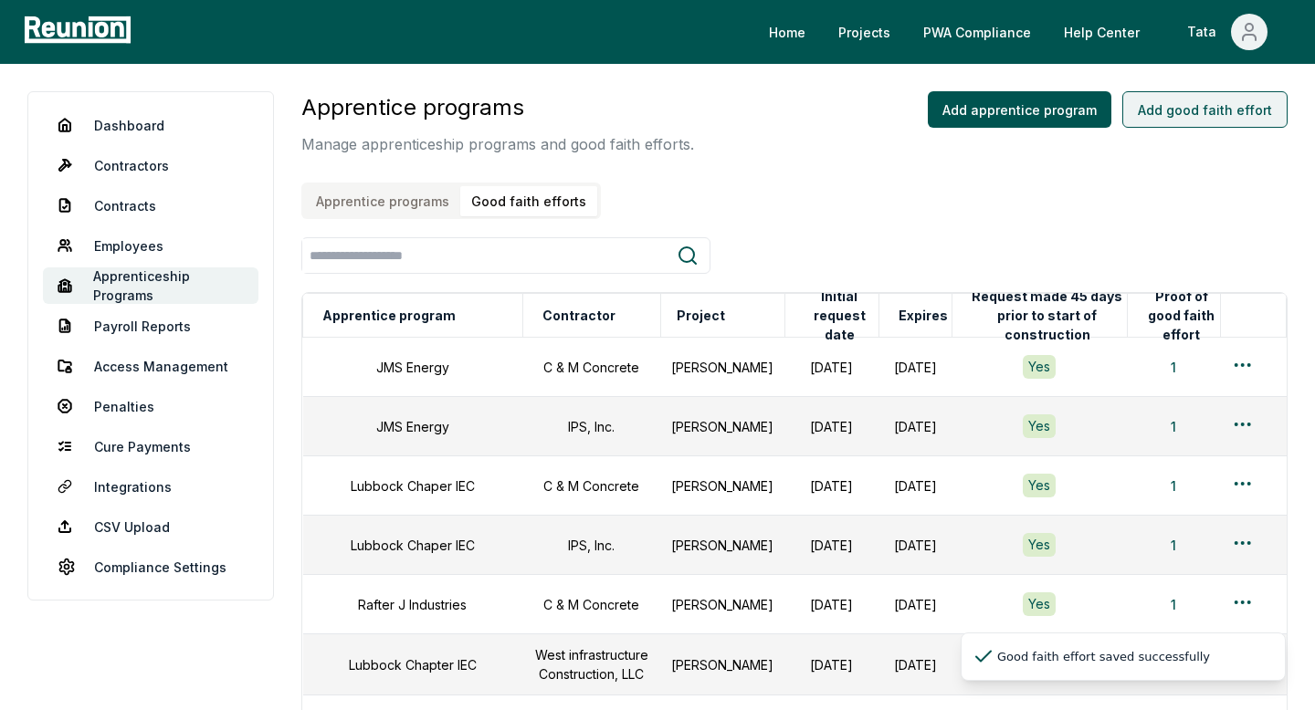
click at [1206, 122] on button "Add good faith effort" at bounding box center [1204, 109] width 165 height 37
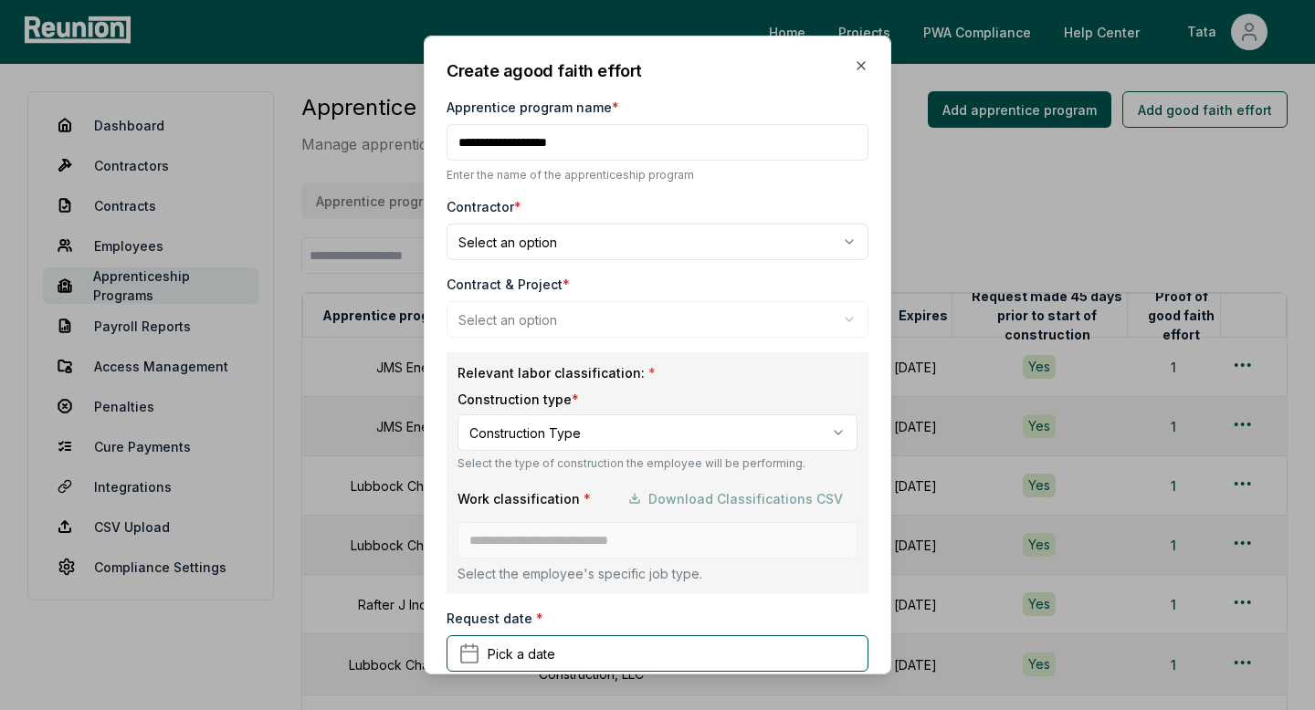
type input "**********"
click at [503, 262] on div "**********" at bounding box center [658, 622] width 422 height 1128
click at [524, 247] on body "Please visit us on your desktop We're working on making our marketplace mobile-…" at bounding box center [657, 566] width 1315 height 1133
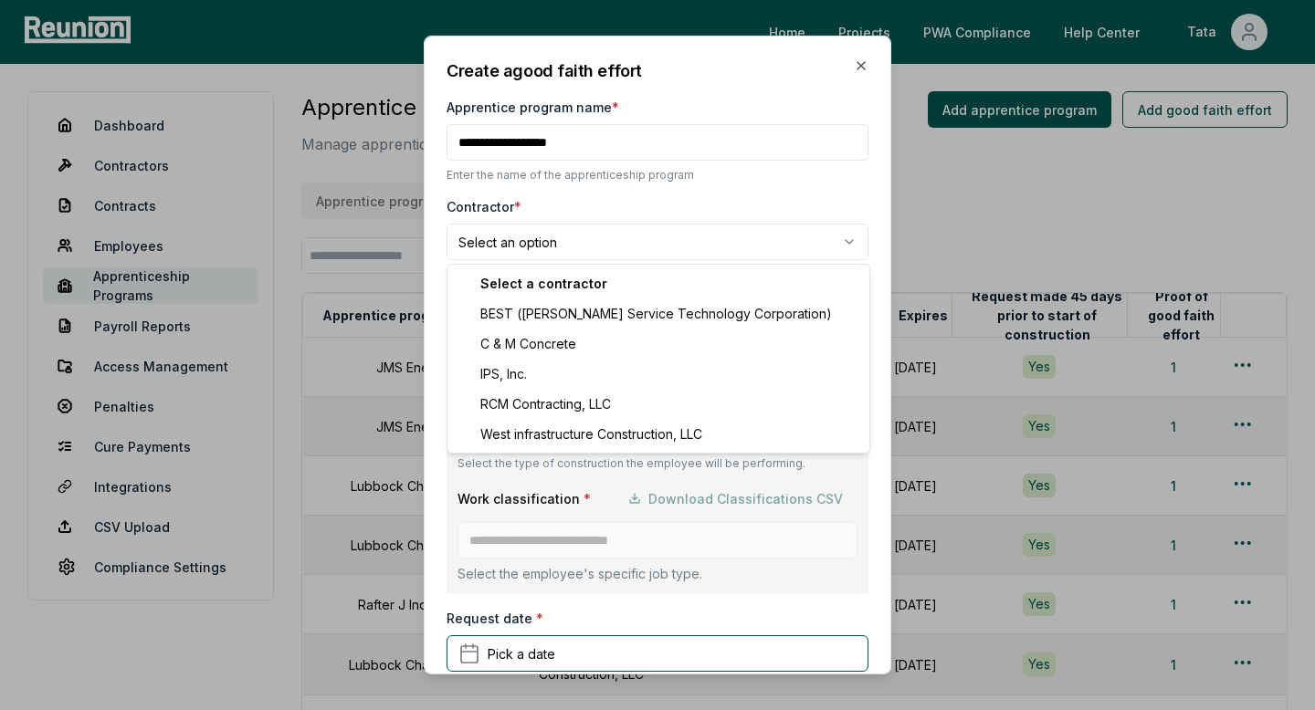
select select "**********"
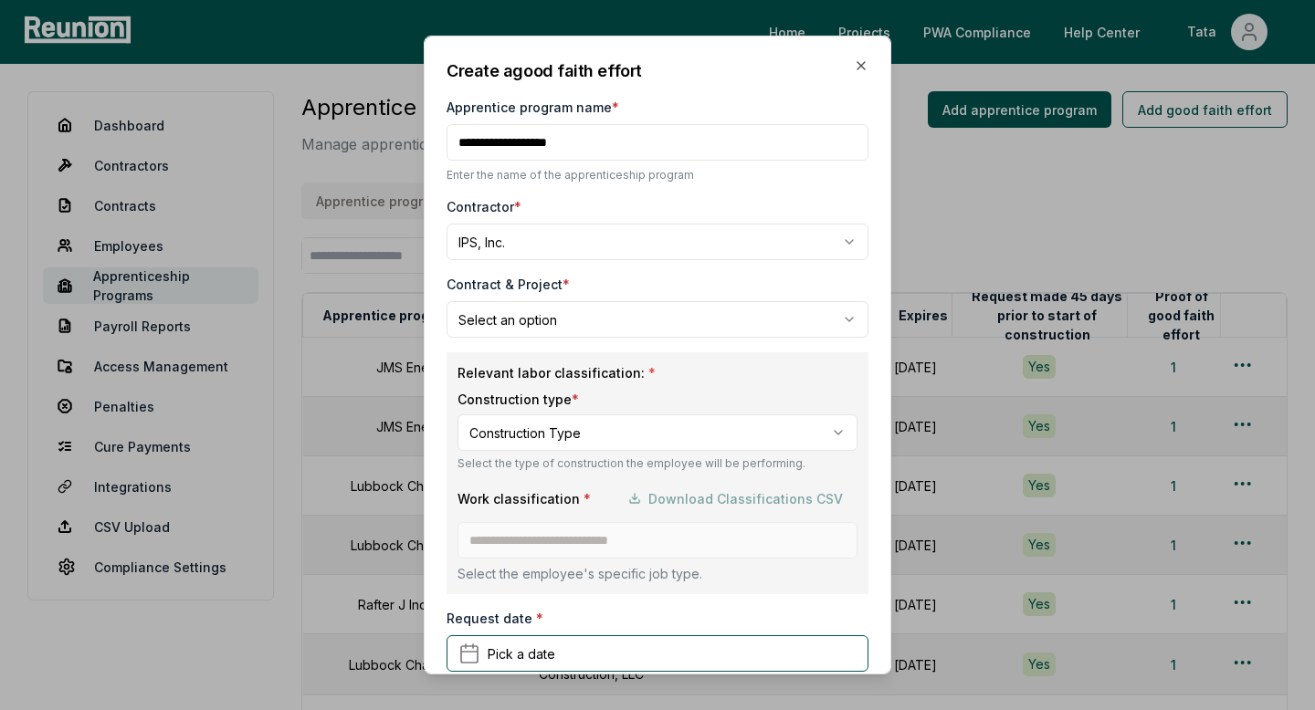
click at [578, 299] on div "**********" at bounding box center [658, 306] width 422 height 63
click at [546, 314] on body "Please visit us on your desktop We're working on making our marketplace mobile-…" at bounding box center [657, 566] width 1315 height 1133
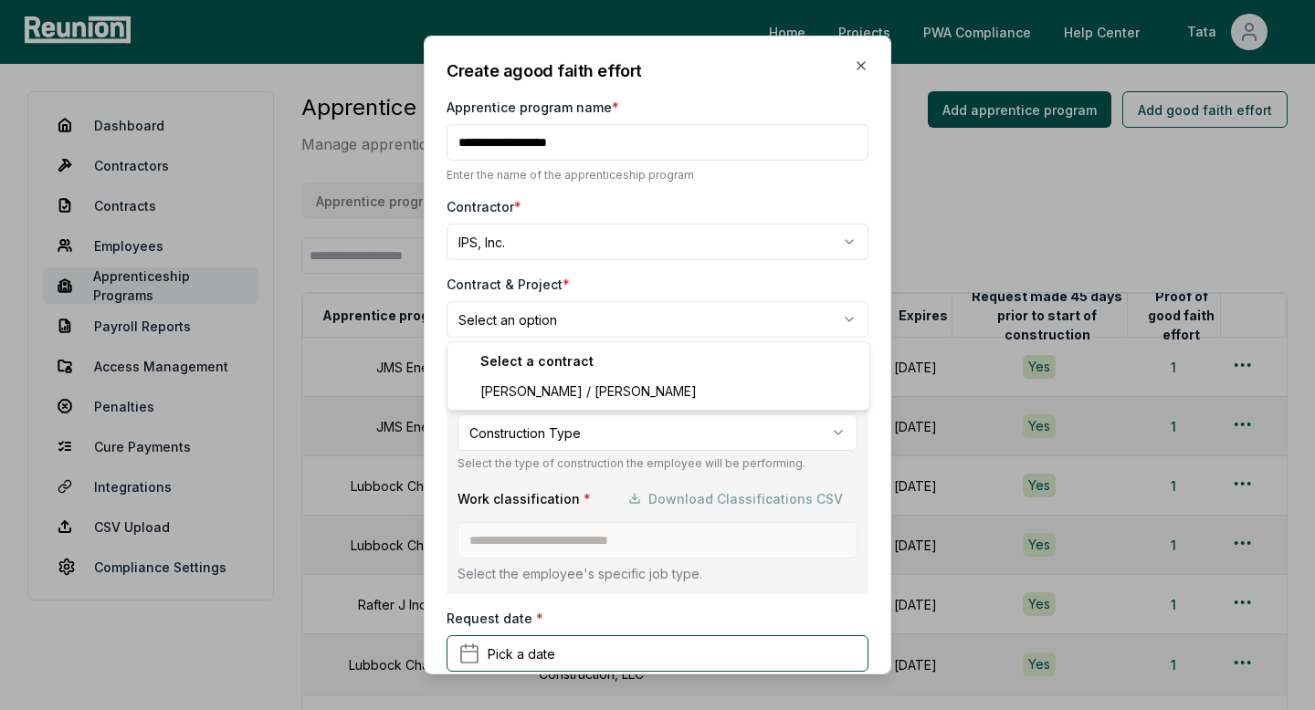
select select "**********"
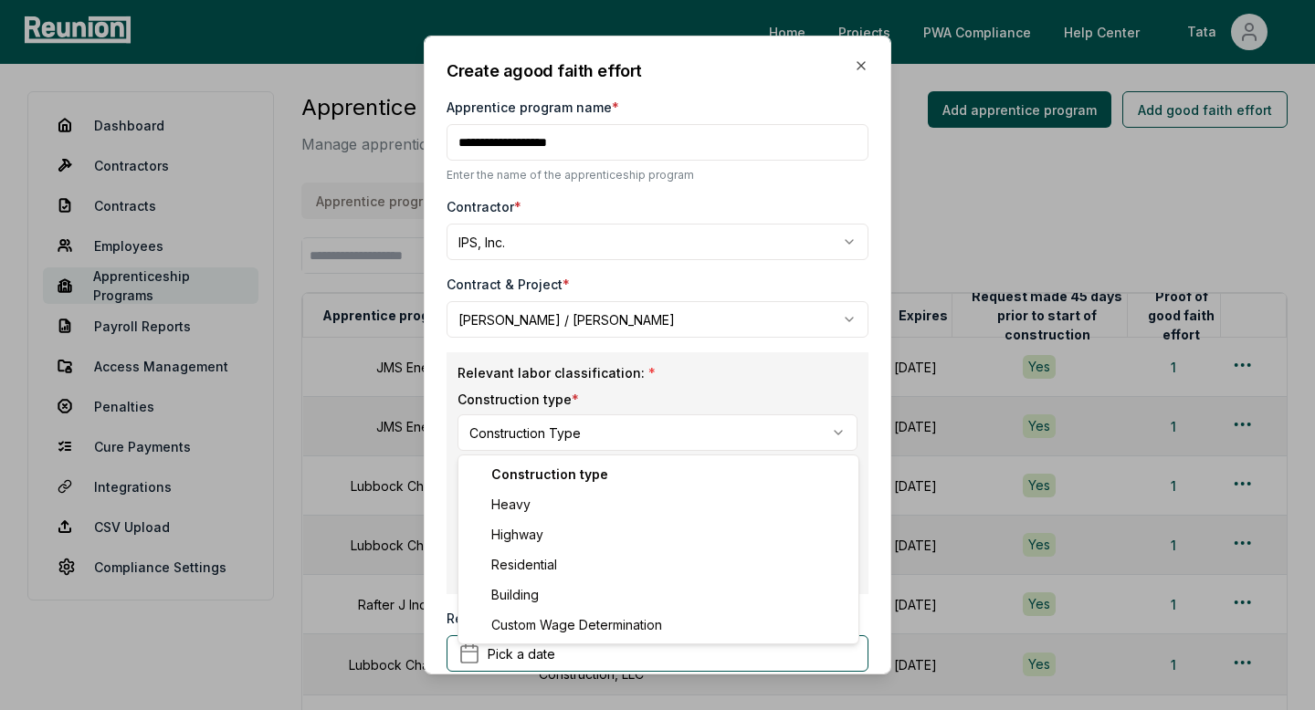
click at [514, 434] on body "Please visit us on your desktop We're working on making our marketplace mobile-…" at bounding box center [657, 566] width 1315 height 1133
select select "********"
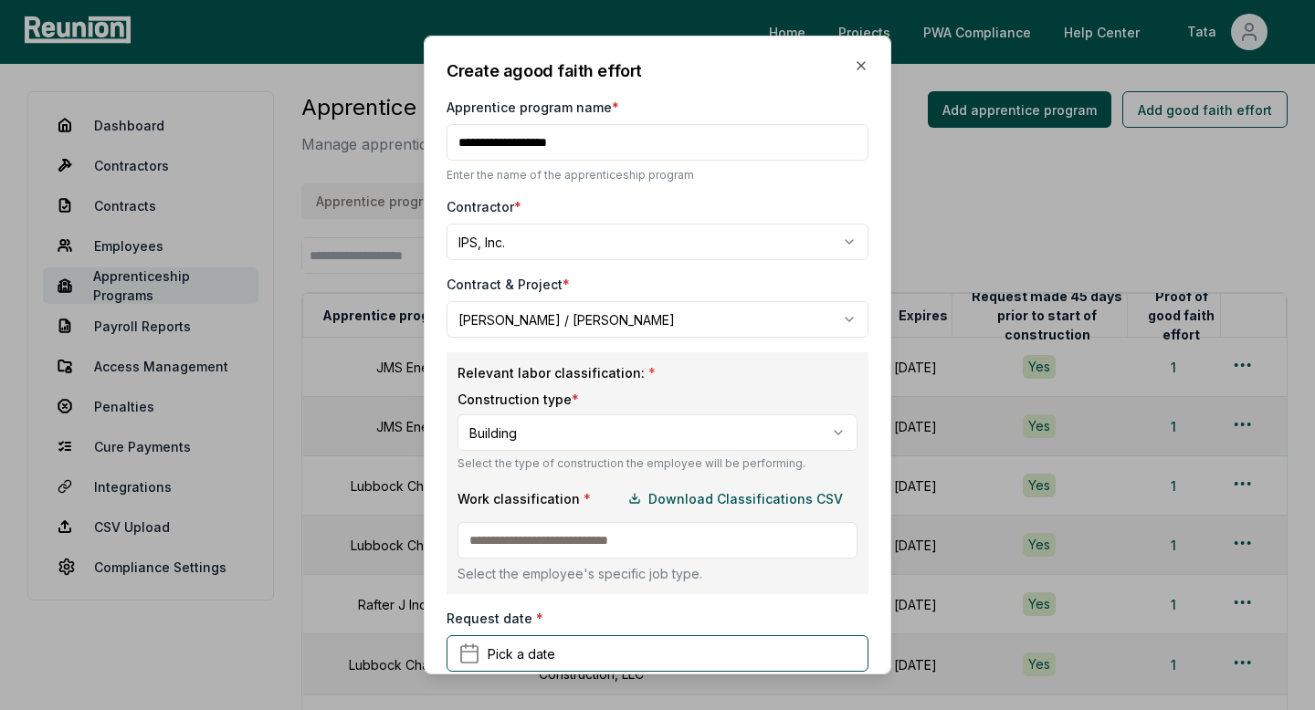
click at [549, 434] on body "Please visit us on your desktop We're working on making our marketplace mobile-…" at bounding box center [657, 566] width 1315 height 1133
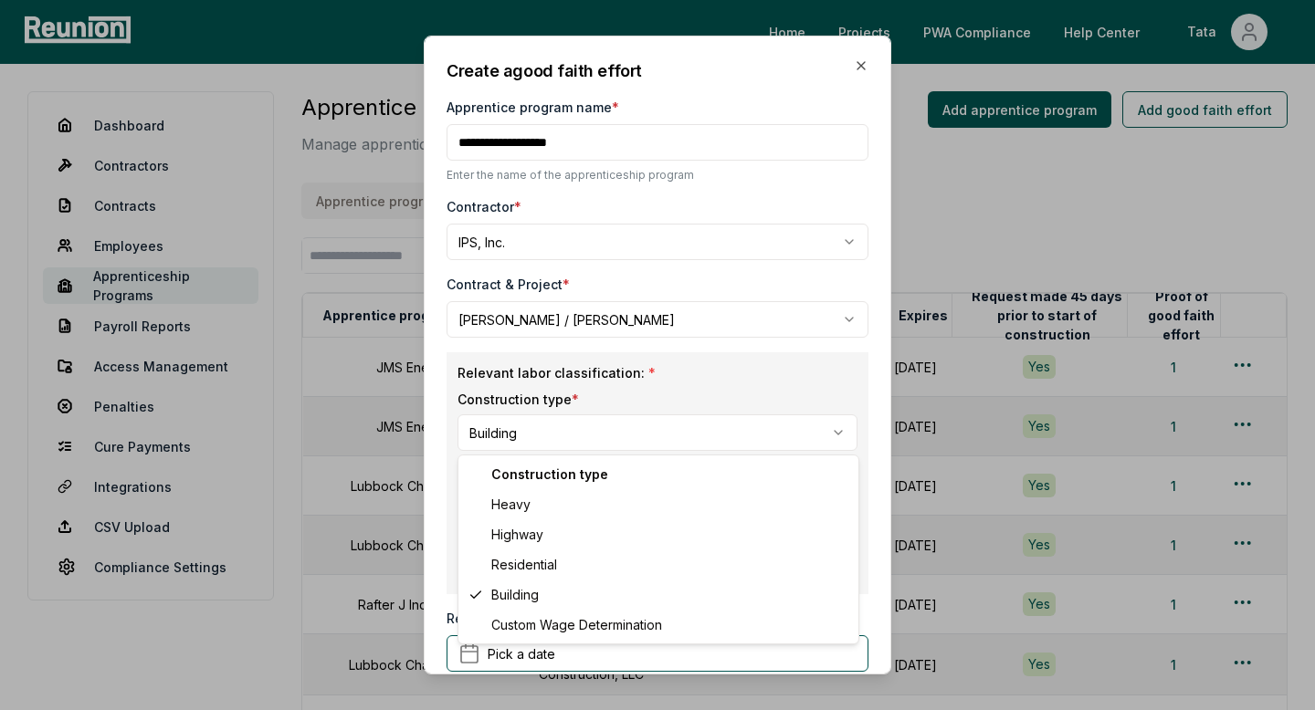
click at [457, 522] on div "Construction type Heavy Highway Residential Building Custom Wage Determination" at bounding box center [658, 550] width 402 height 190
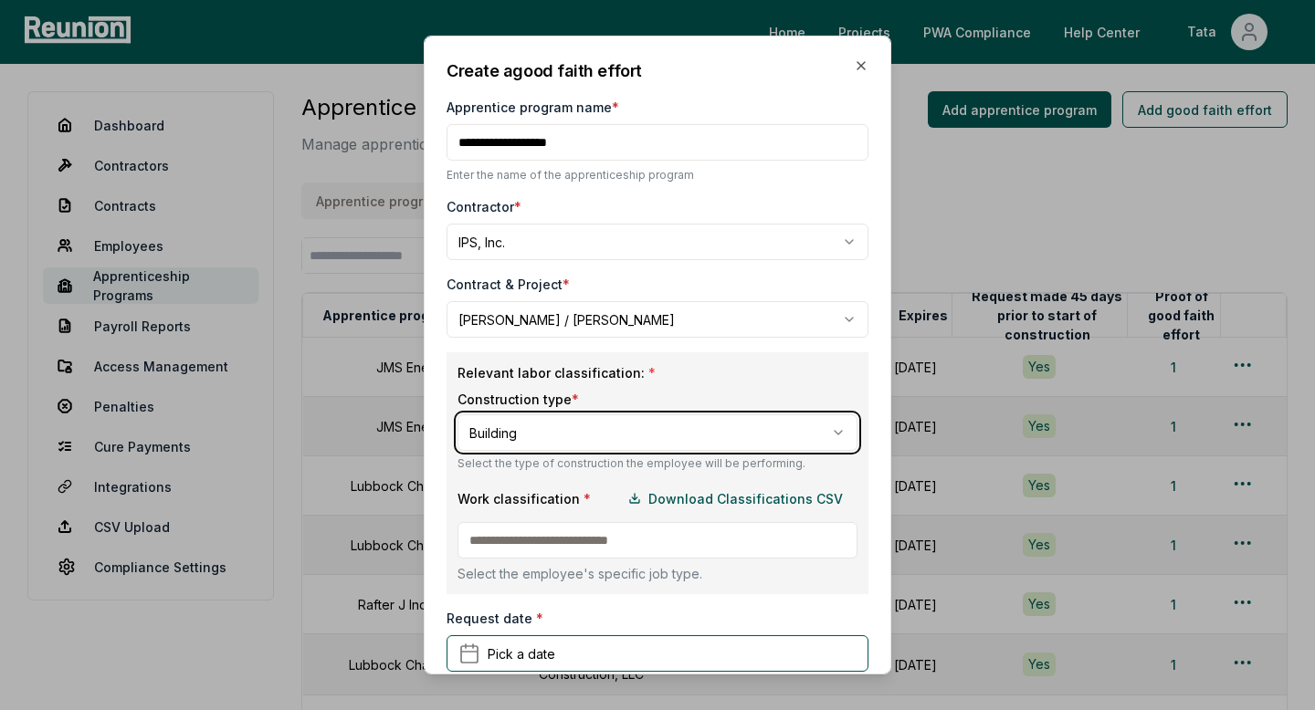
click at [444, 533] on body "Please visit us on your desktop We're working on making our marketplace mobile-…" at bounding box center [657, 566] width 1315 height 1133
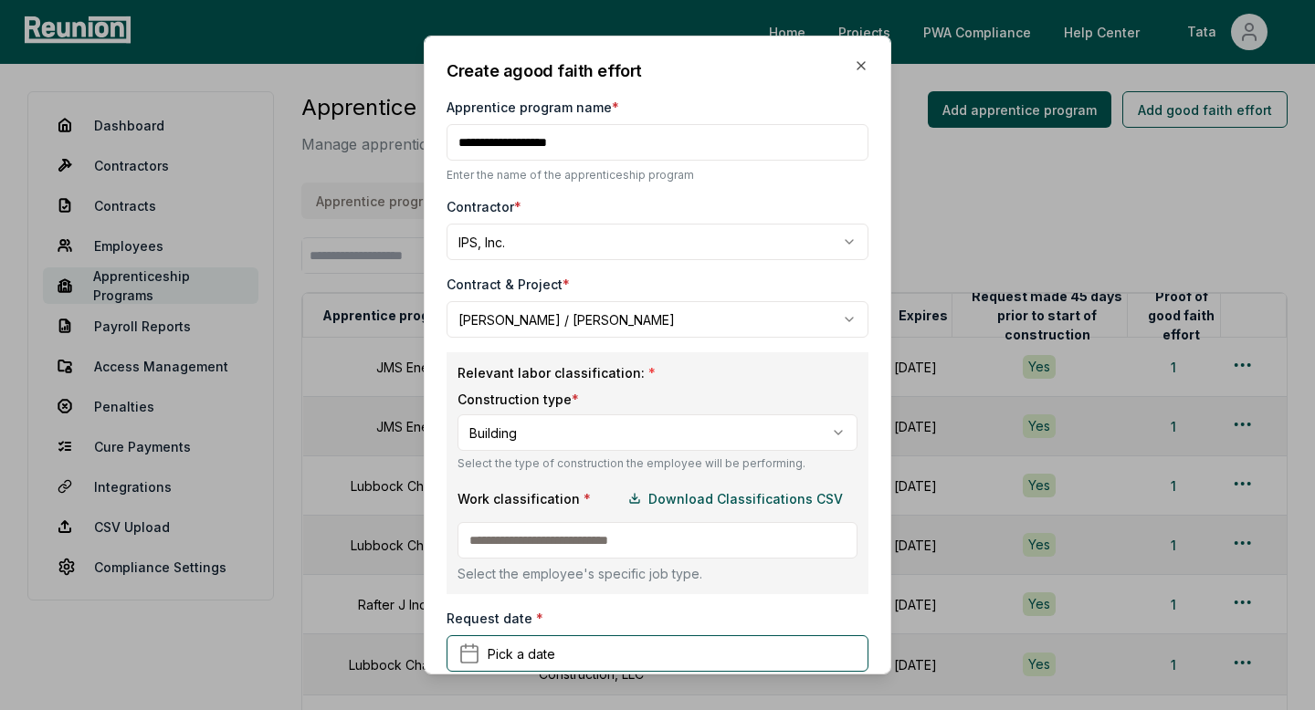
click at [503, 540] on input at bounding box center [657, 540] width 400 height 37
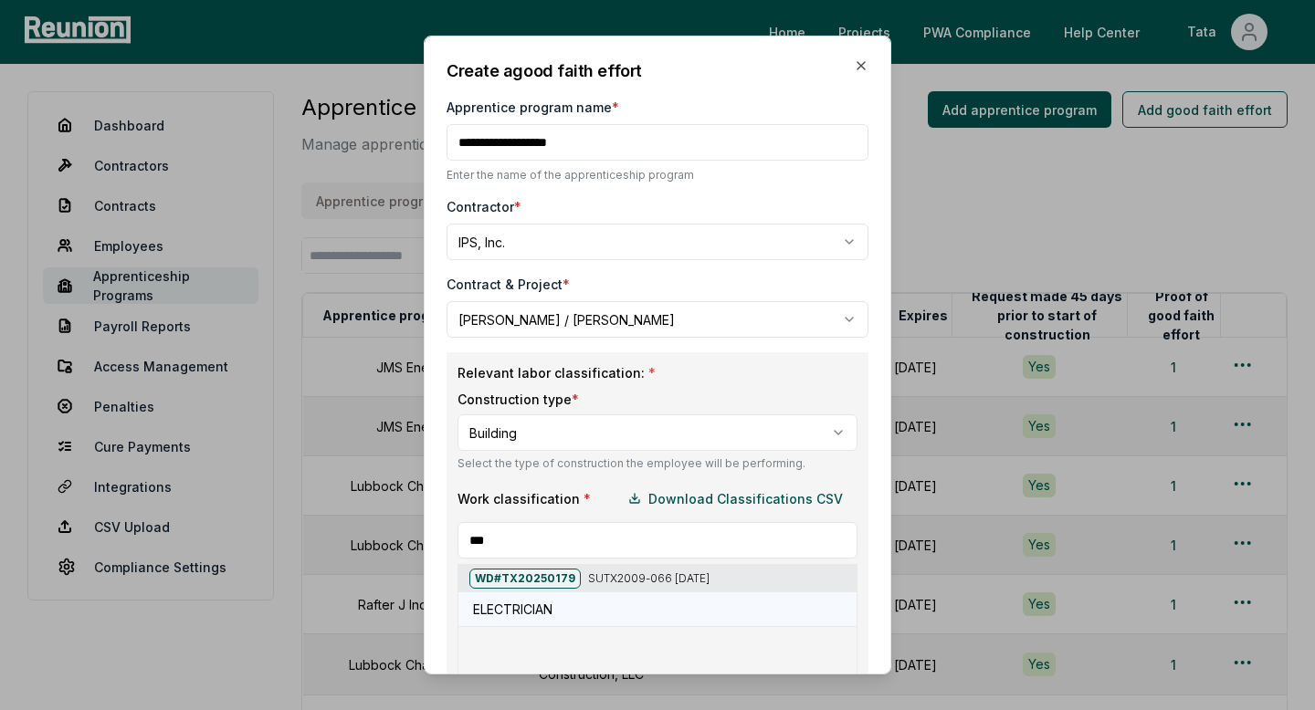
type input "***"
click at [523, 612] on h5 "ELECTRICIAN" at bounding box center [512, 609] width 79 height 19
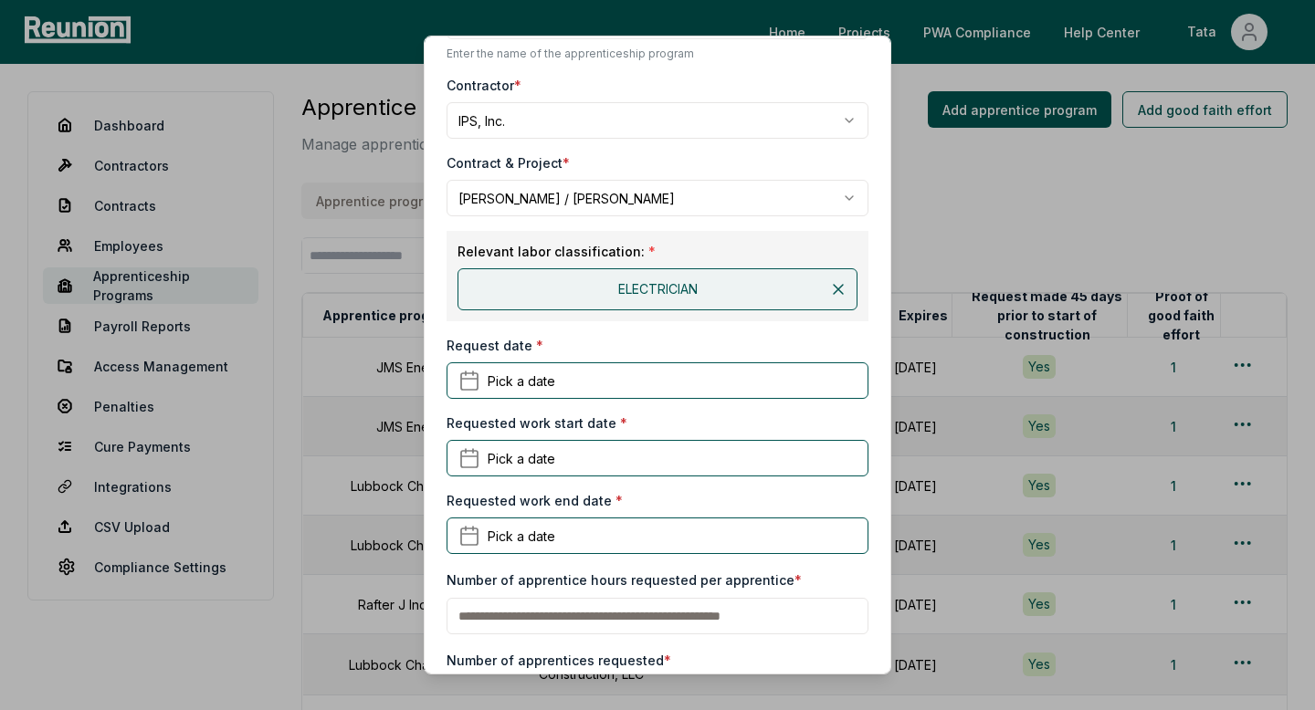
scroll to position [127, 0]
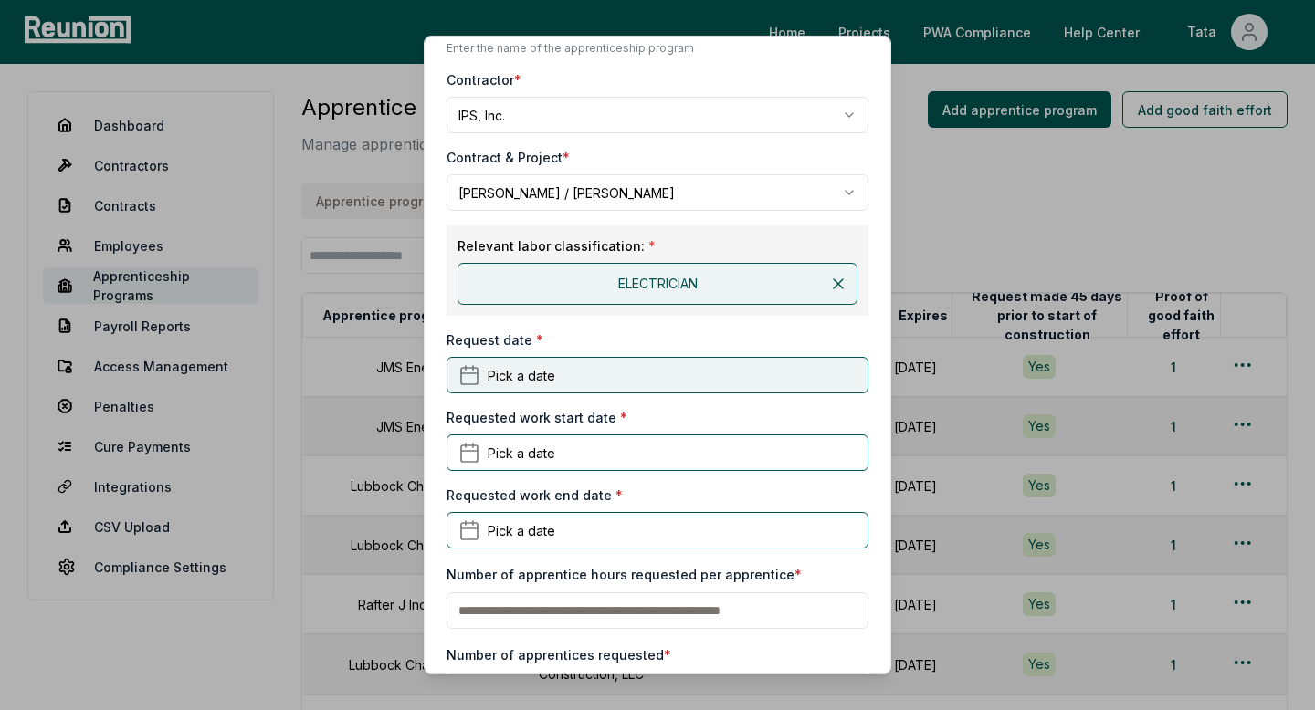
click at [587, 377] on button "Pick a date" at bounding box center [658, 375] width 422 height 37
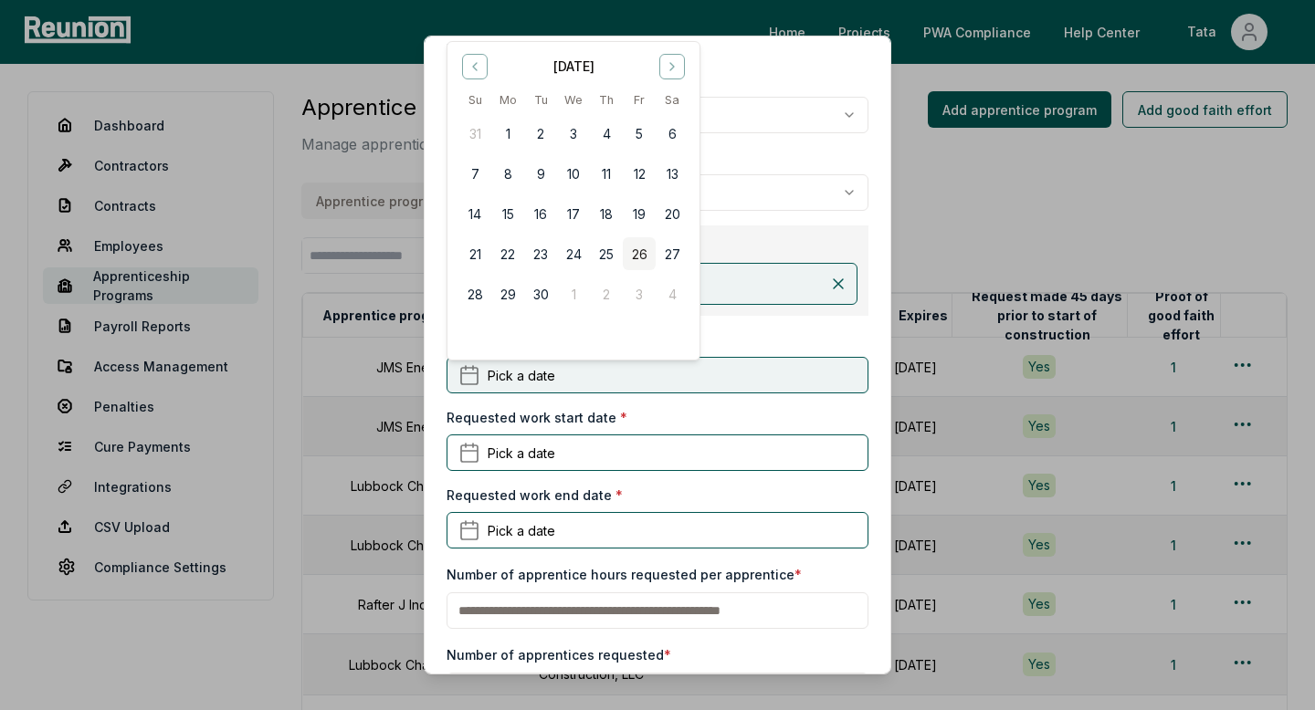
scroll to position [0, 0]
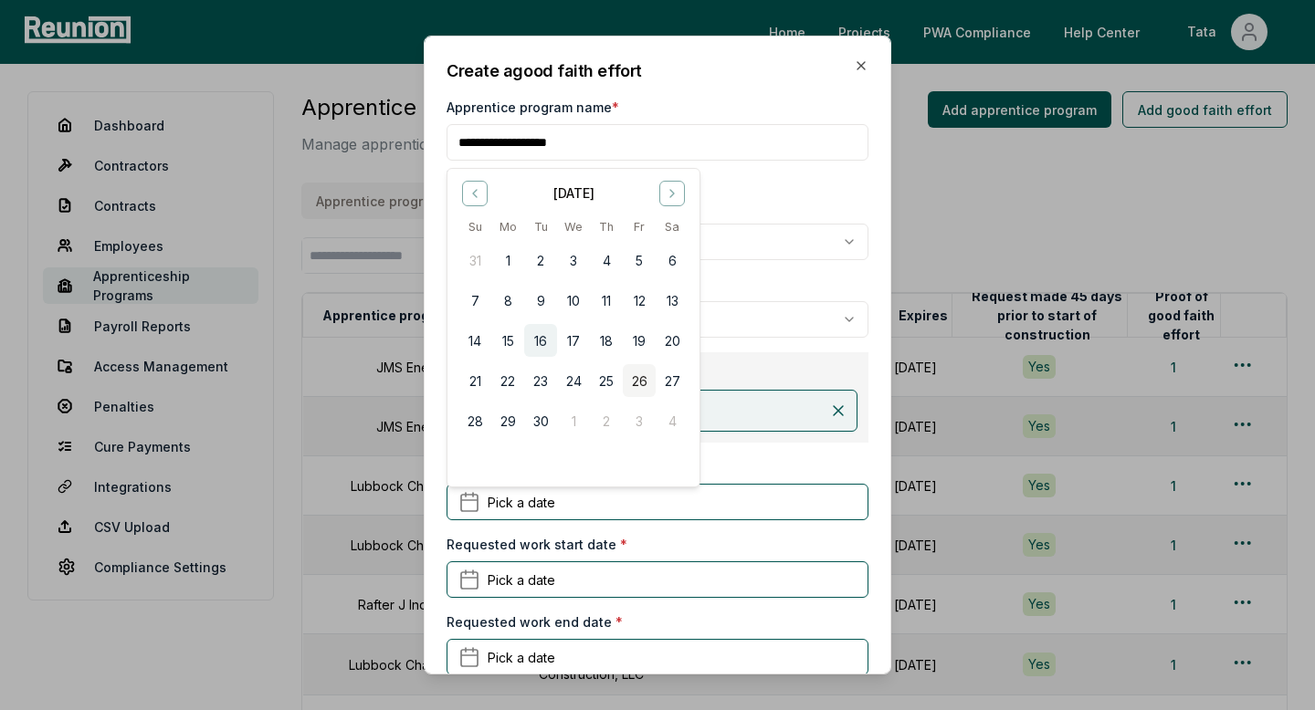
click at [541, 342] on button "16" at bounding box center [540, 340] width 33 height 33
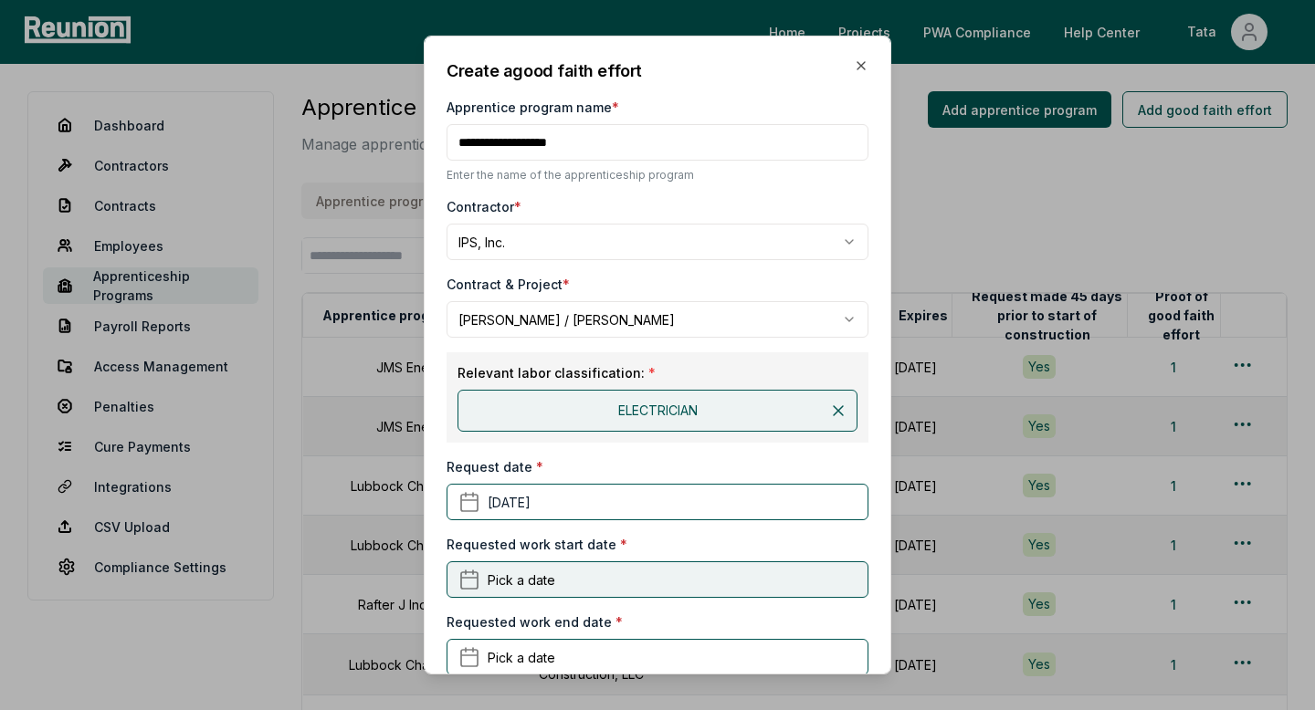
click at [519, 586] on span "Pick a date" at bounding box center [522, 579] width 68 height 19
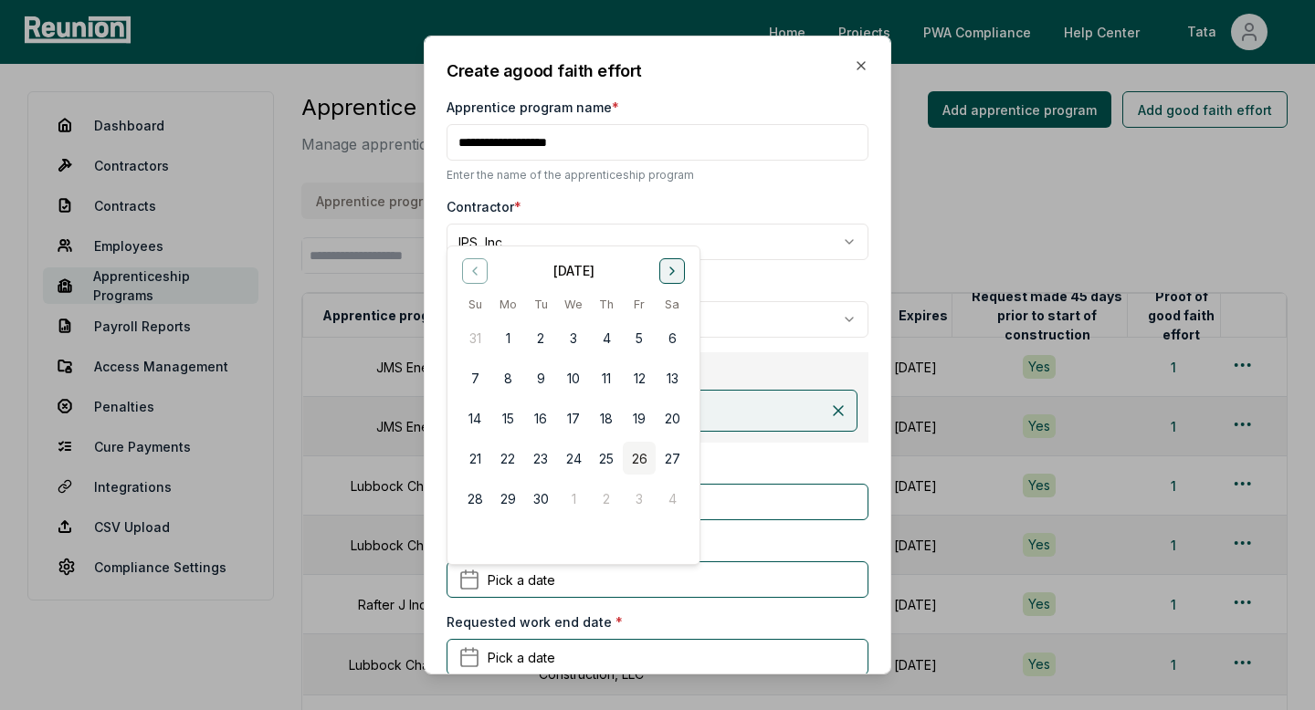
click at [666, 266] on icon "Go to next month" at bounding box center [672, 270] width 15 height 15
click at [666, 269] on icon "Go to next month" at bounding box center [672, 270] width 15 height 15
click at [475, 266] on icon "Go to previous month" at bounding box center [475, 270] width 15 height 15
click at [670, 337] on button "1" at bounding box center [672, 337] width 33 height 33
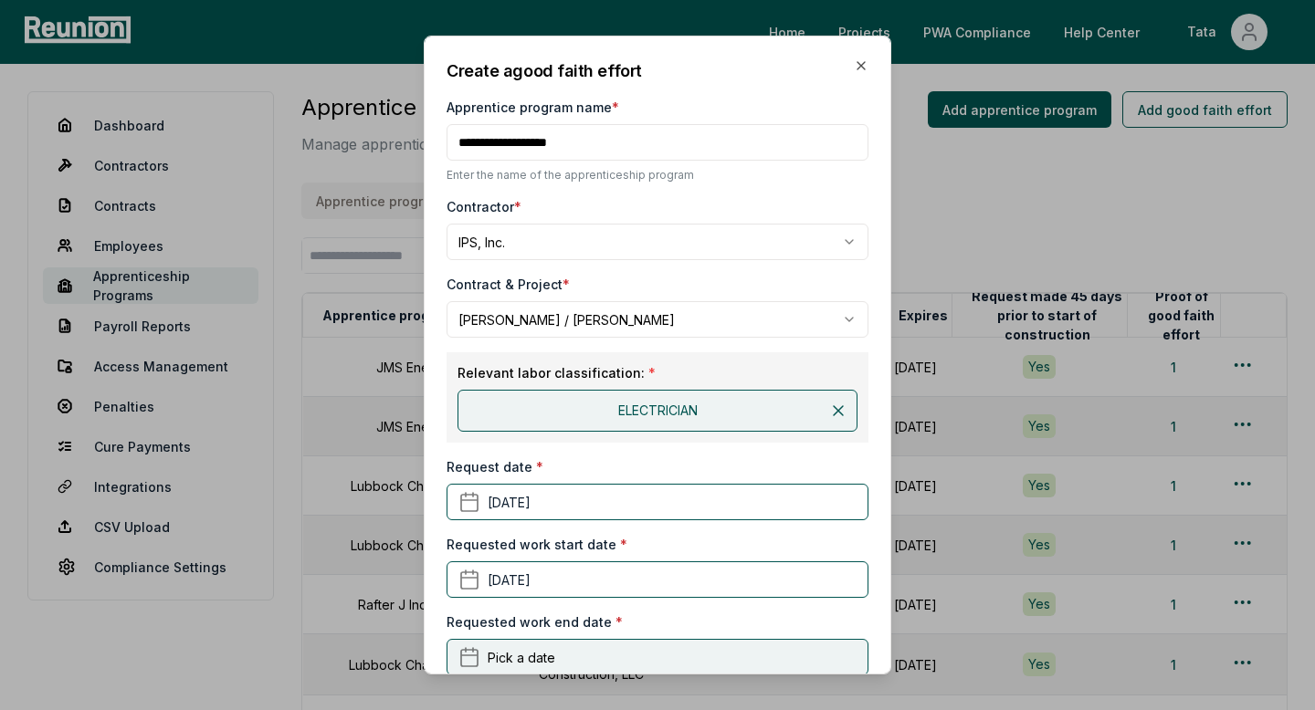
click at [503, 665] on span "Pick a date" at bounding box center [522, 656] width 68 height 19
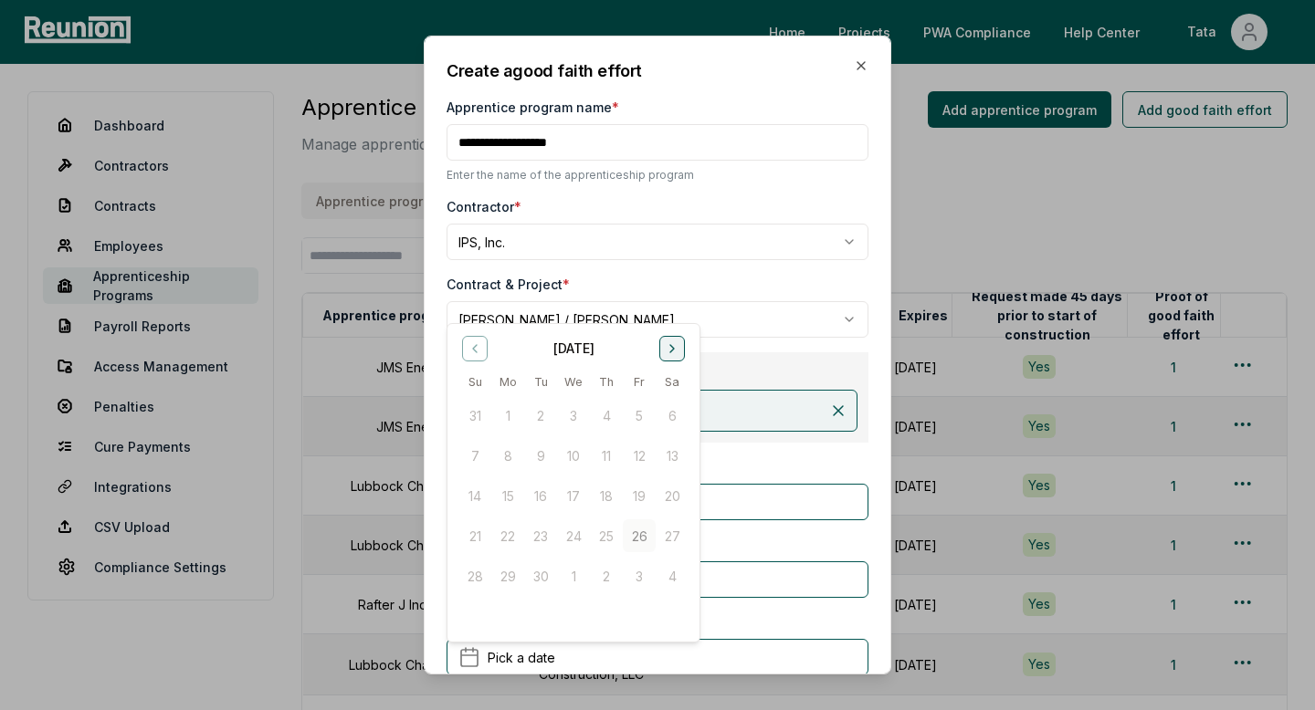
click at [674, 345] on icon "Go to next month" at bounding box center [672, 348] width 15 height 15
click at [483, 361] on div "[DATE] Su Mo Tu We Th Fr Sa 30 1 2 3 4 5 6 7 8 9 10 11 12 13 14 15 16 17 18 19 …" at bounding box center [573, 464] width 230 height 258
click at [475, 348] on icon "Go to previous month" at bounding box center [475, 348] width 15 height 15
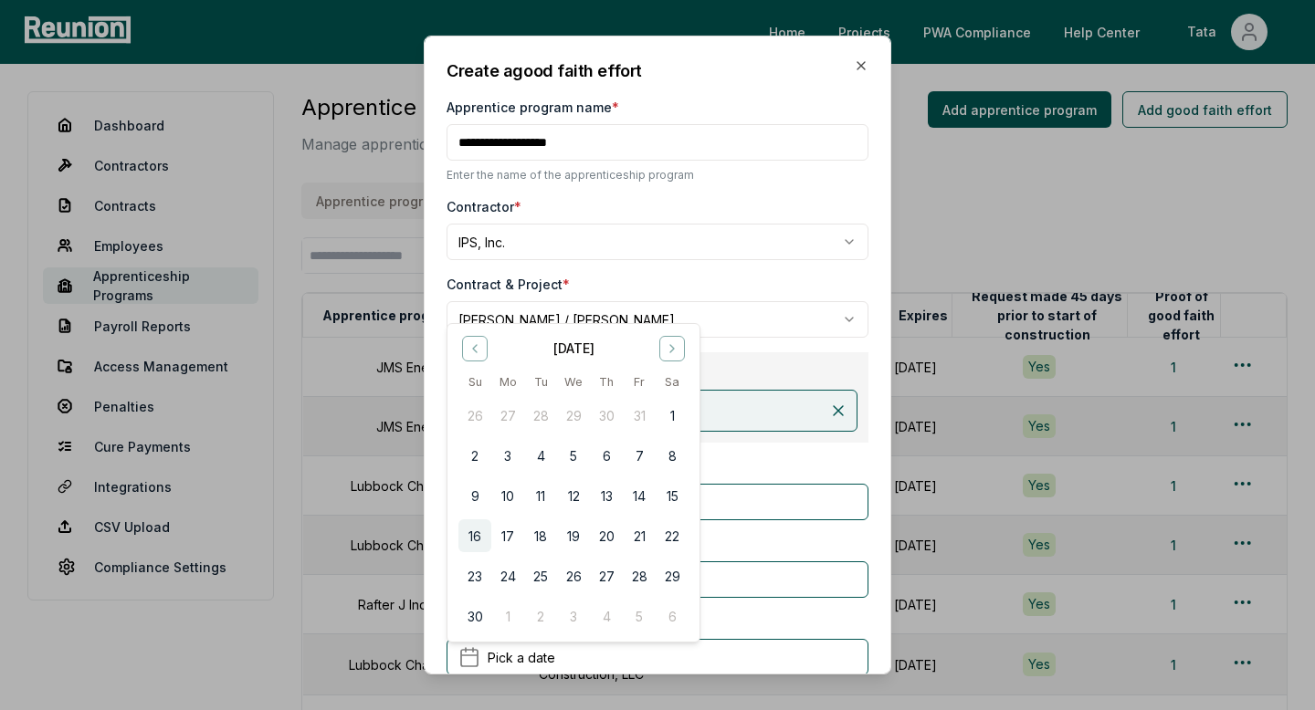
click at [475, 531] on button "16" at bounding box center [474, 536] width 33 height 33
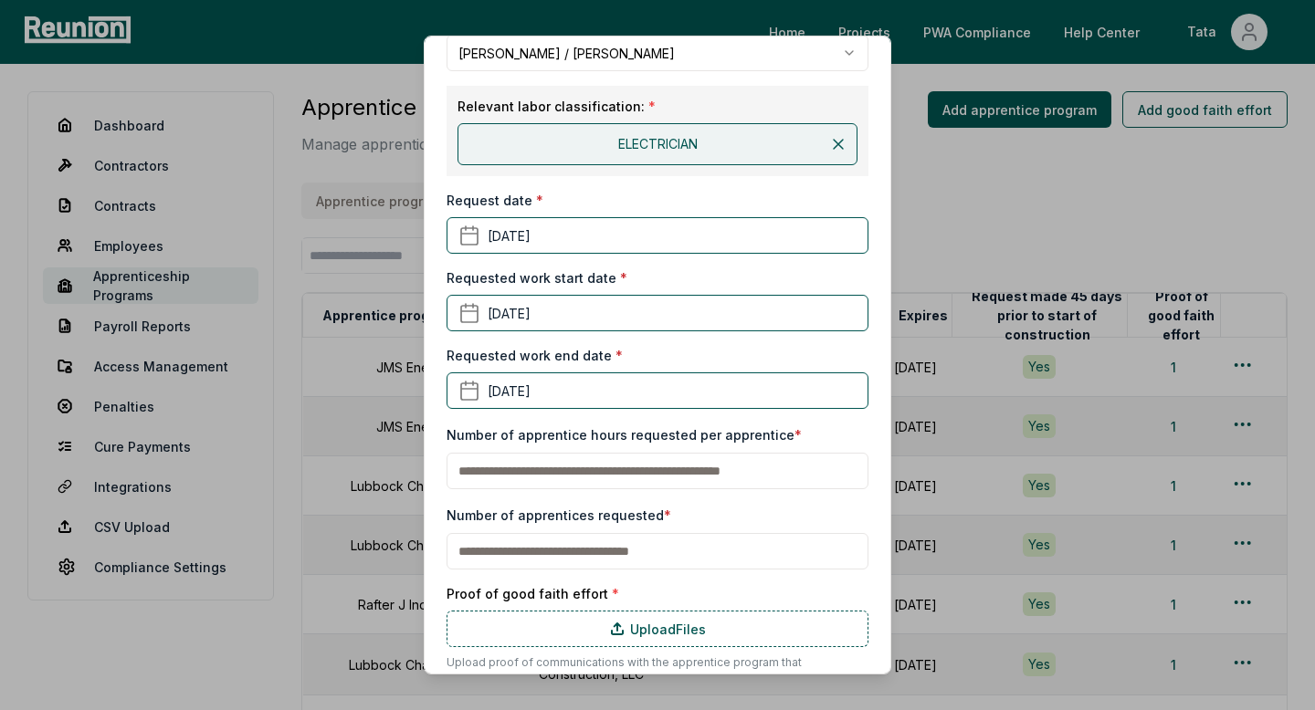
scroll to position [292, 0]
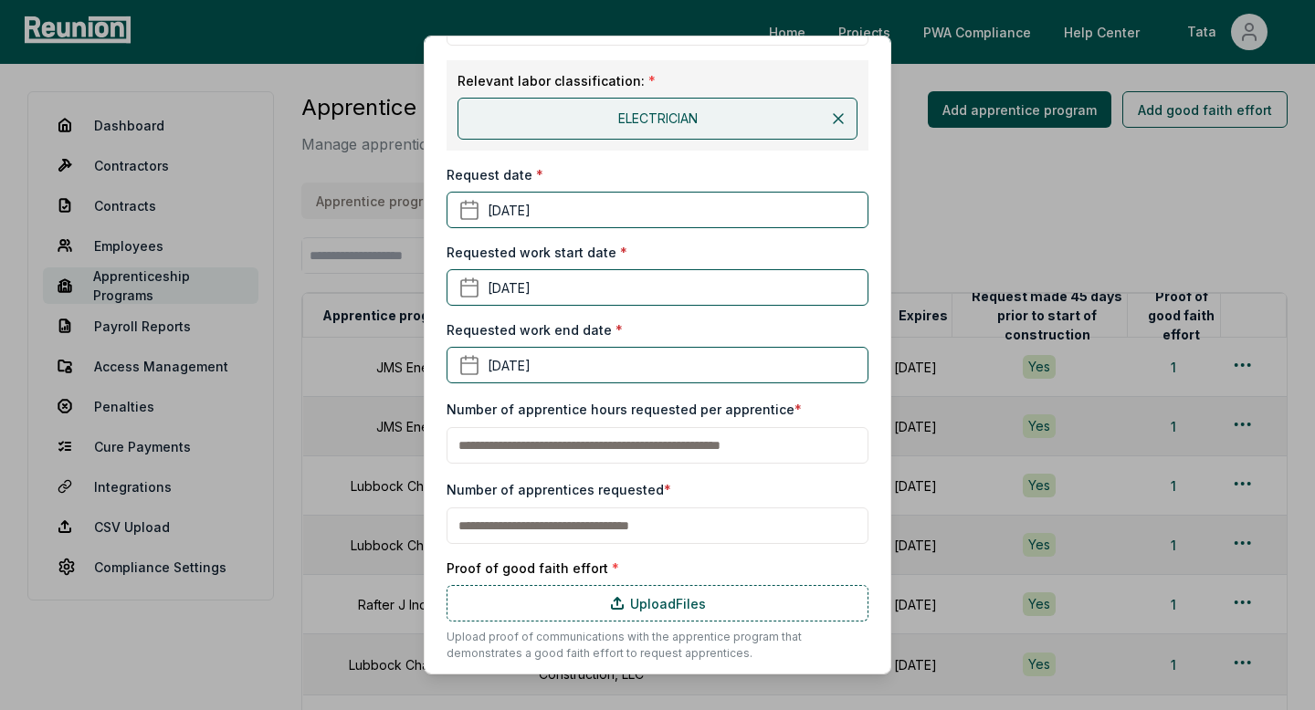
click at [567, 442] on input "text" at bounding box center [658, 445] width 422 height 37
type input "**"
click at [534, 516] on input "text" at bounding box center [658, 526] width 422 height 37
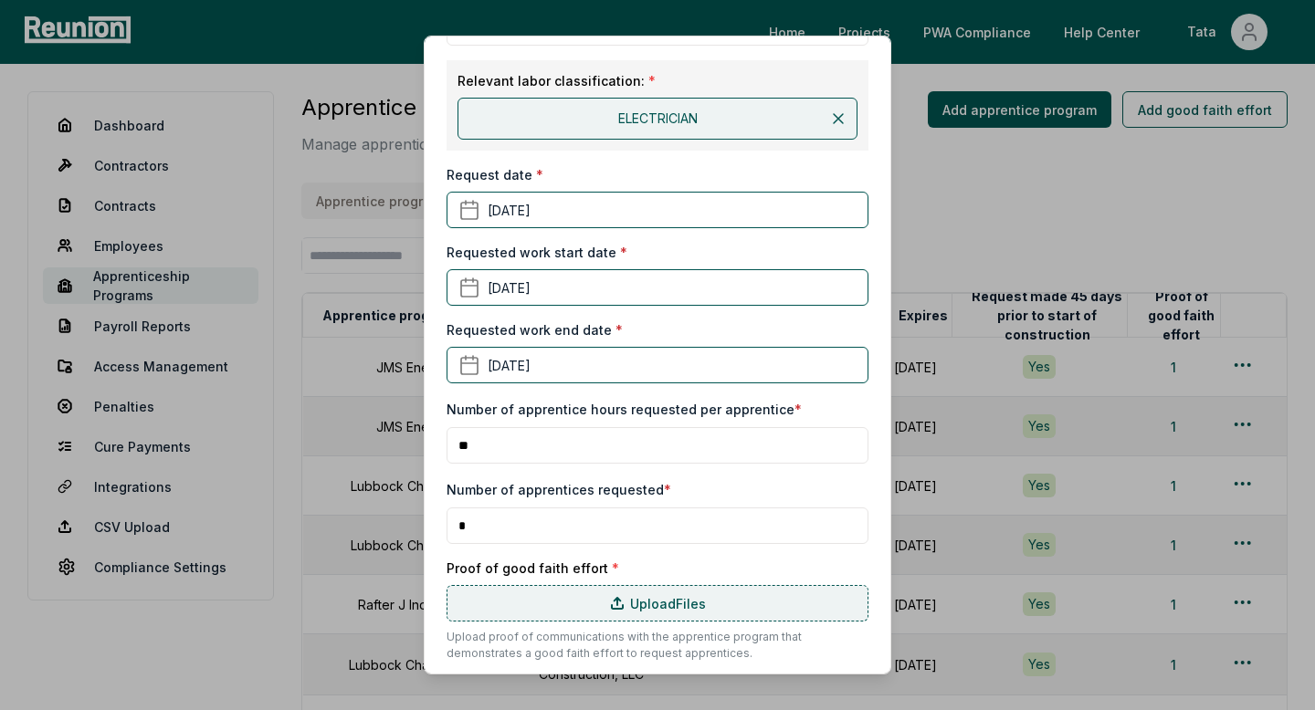
type input "*"
click at [551, 593] on label "Upload Files" at bounding box center [658, 603] width 422 height 37
click at [0, 0] on input "Upload Files" at bounding box center [0, 0] width 0 height 0
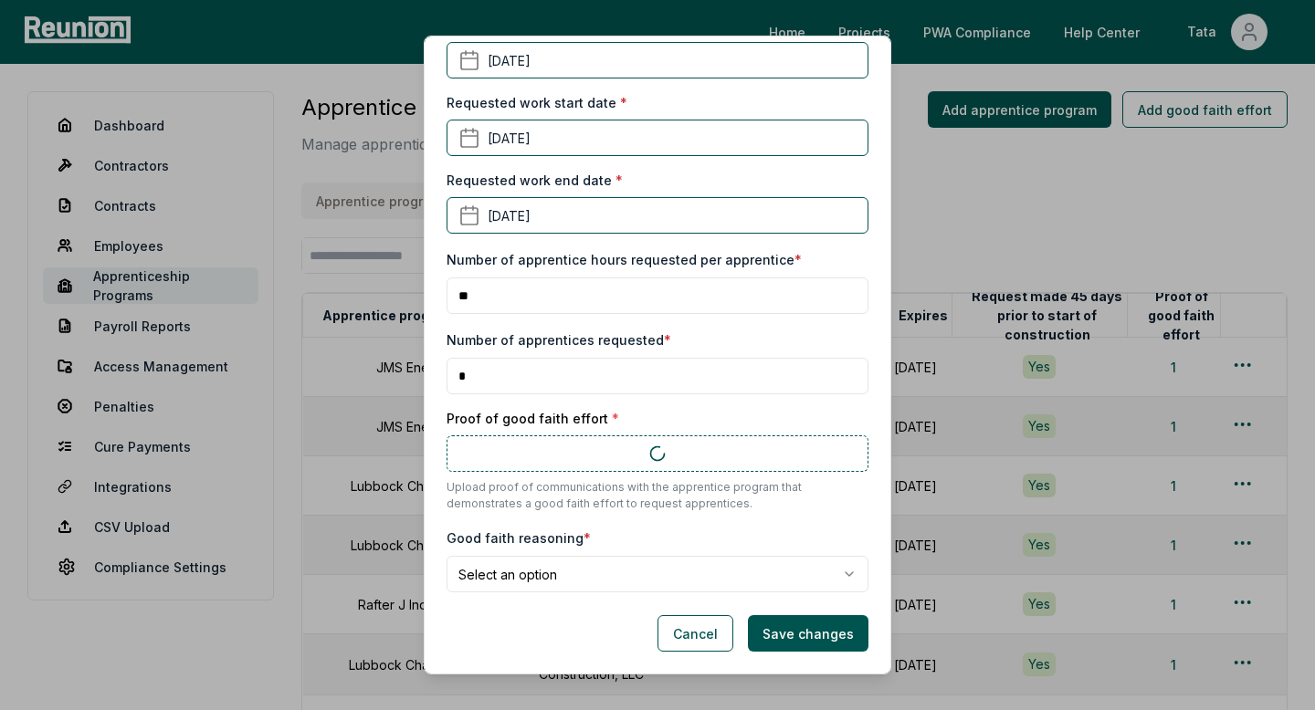
click at [602, 572] on body "Please visit us on your desktop We're working on making our marketplace mobile-…" at bounding box center [657, 566] width 1315 height 1133
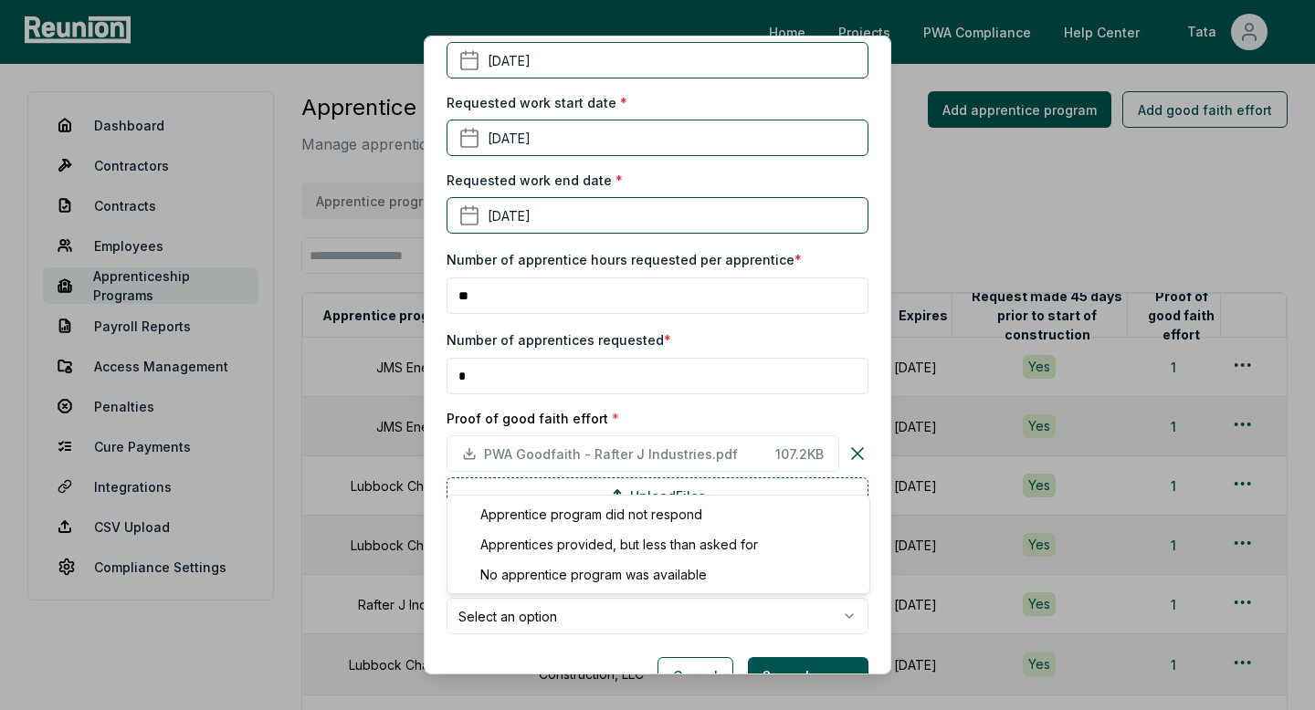
select select "**********"
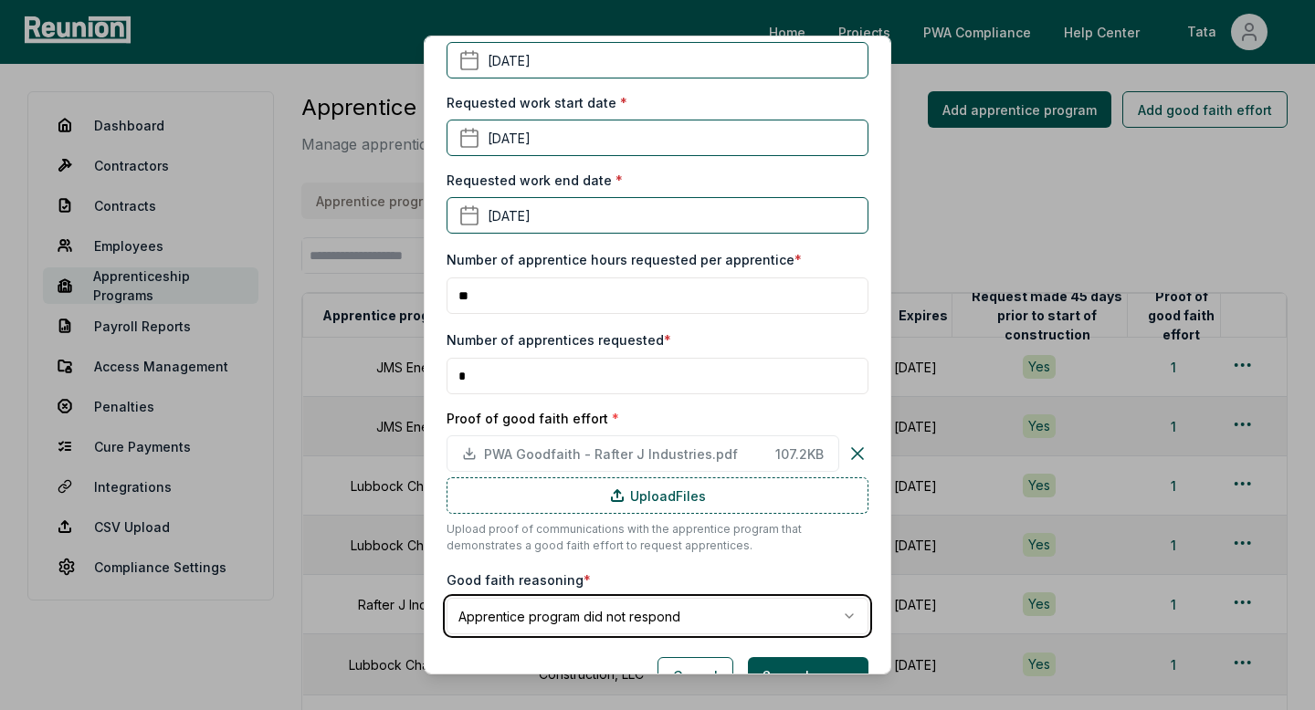
scroll to position [484, 0]
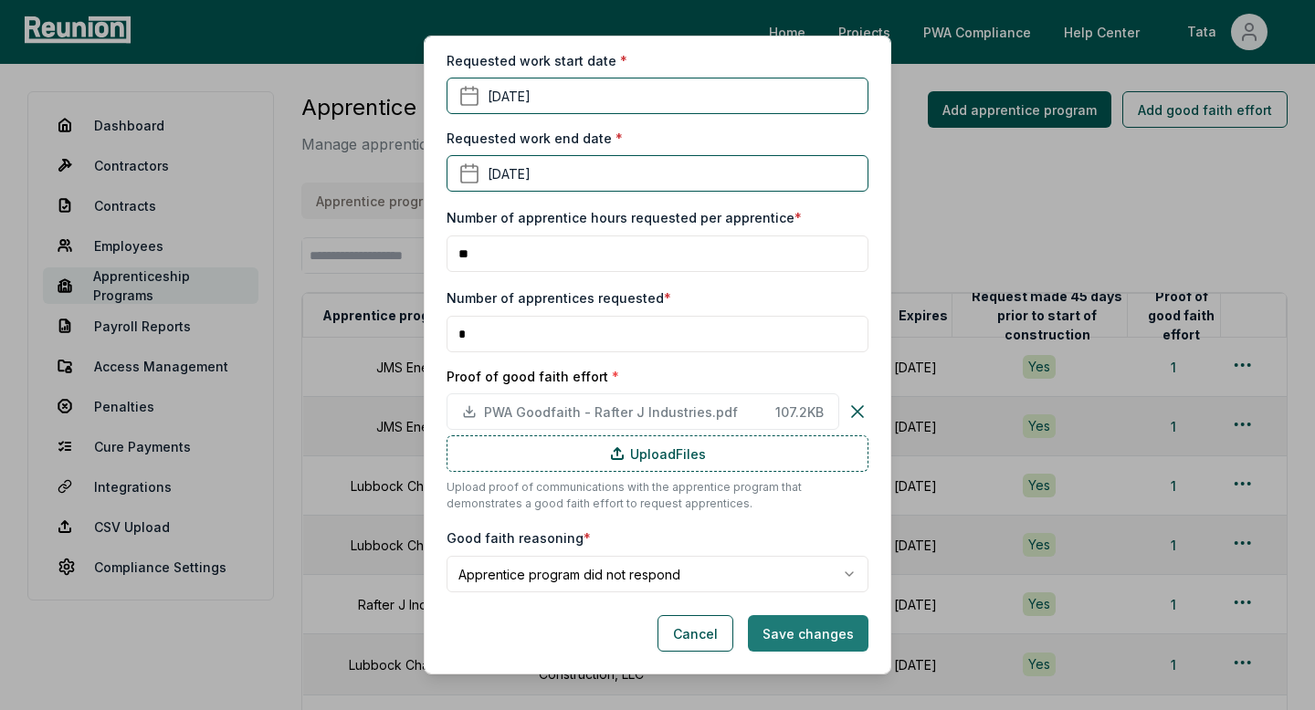
click at [798, 648] on button "Save changes" at bounding box center [808, 633] width 121 height 37
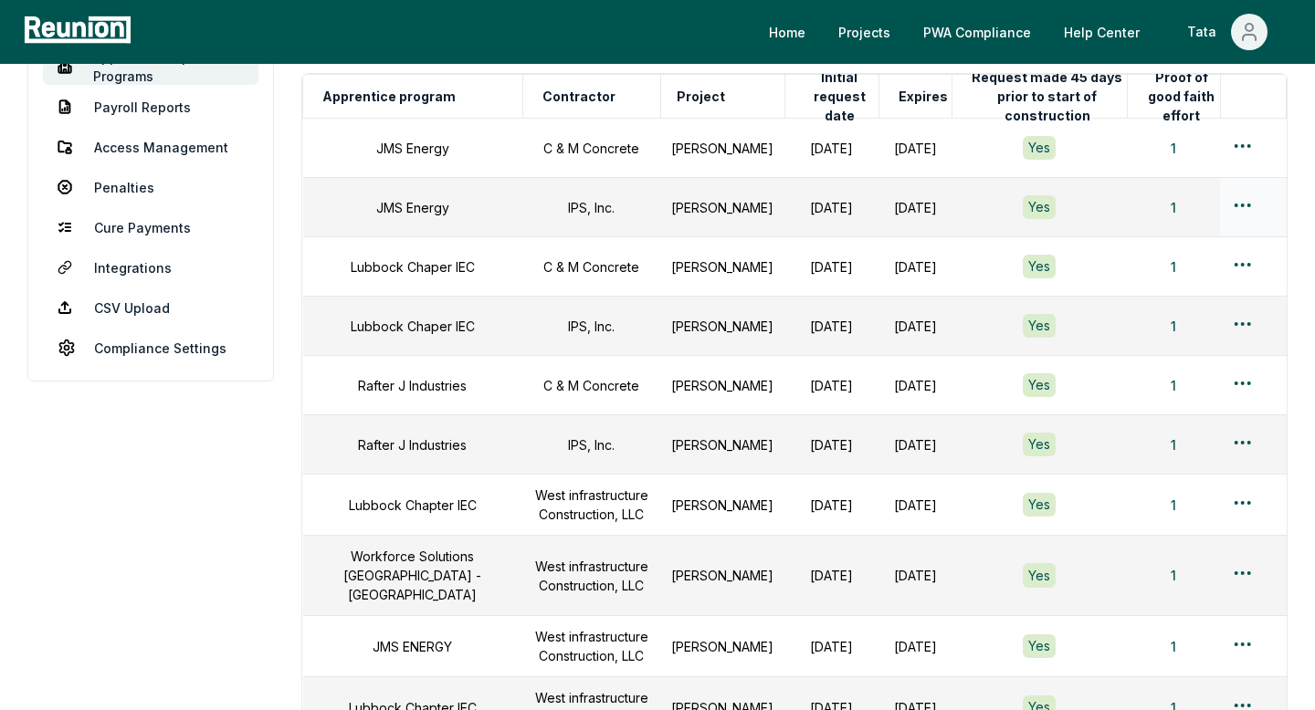
scroll to position [0, 0]
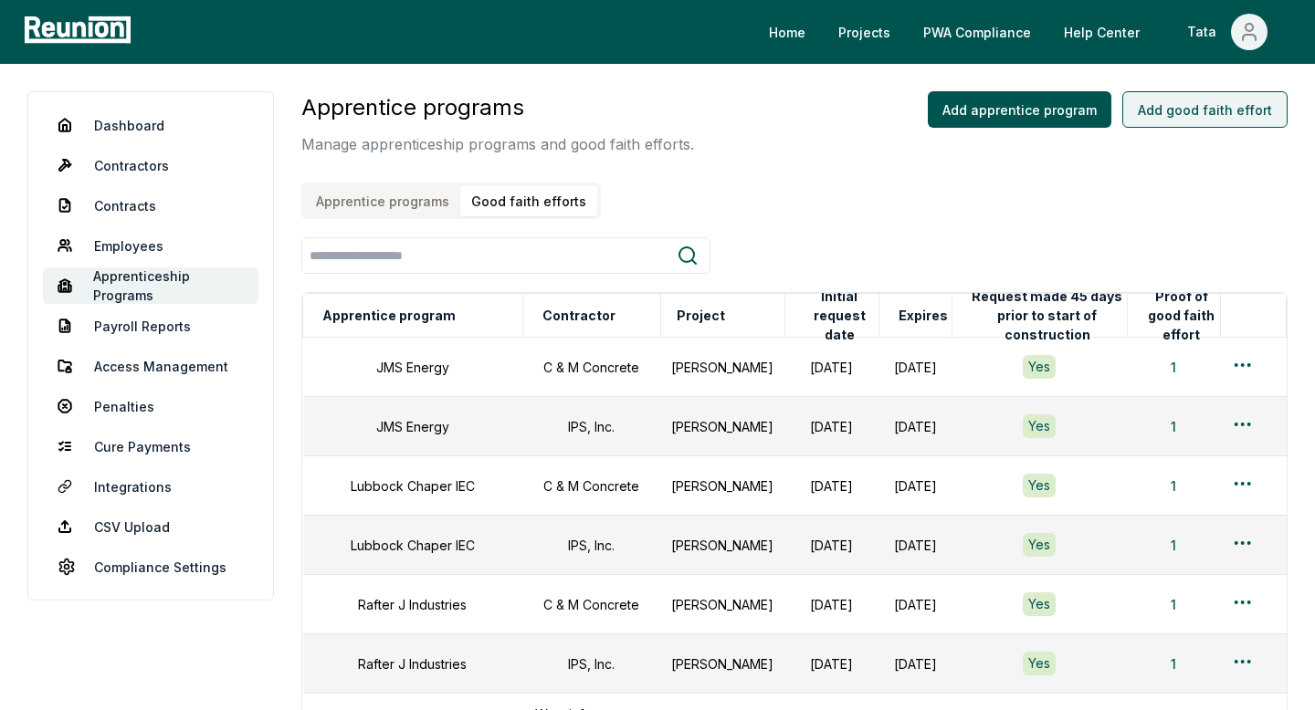
click at [1183, 121] on button "Add good faith effort" at bounding box center [1204, 109] width 165 height 37
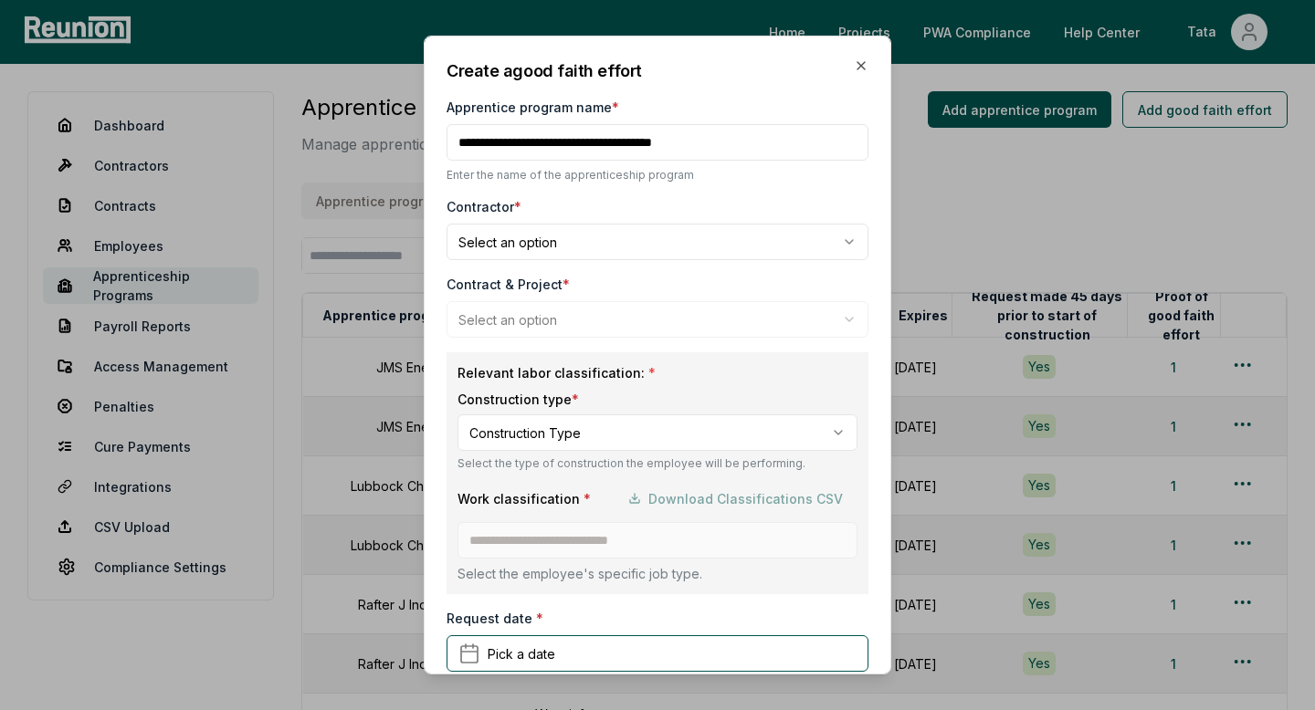
type input "**********"
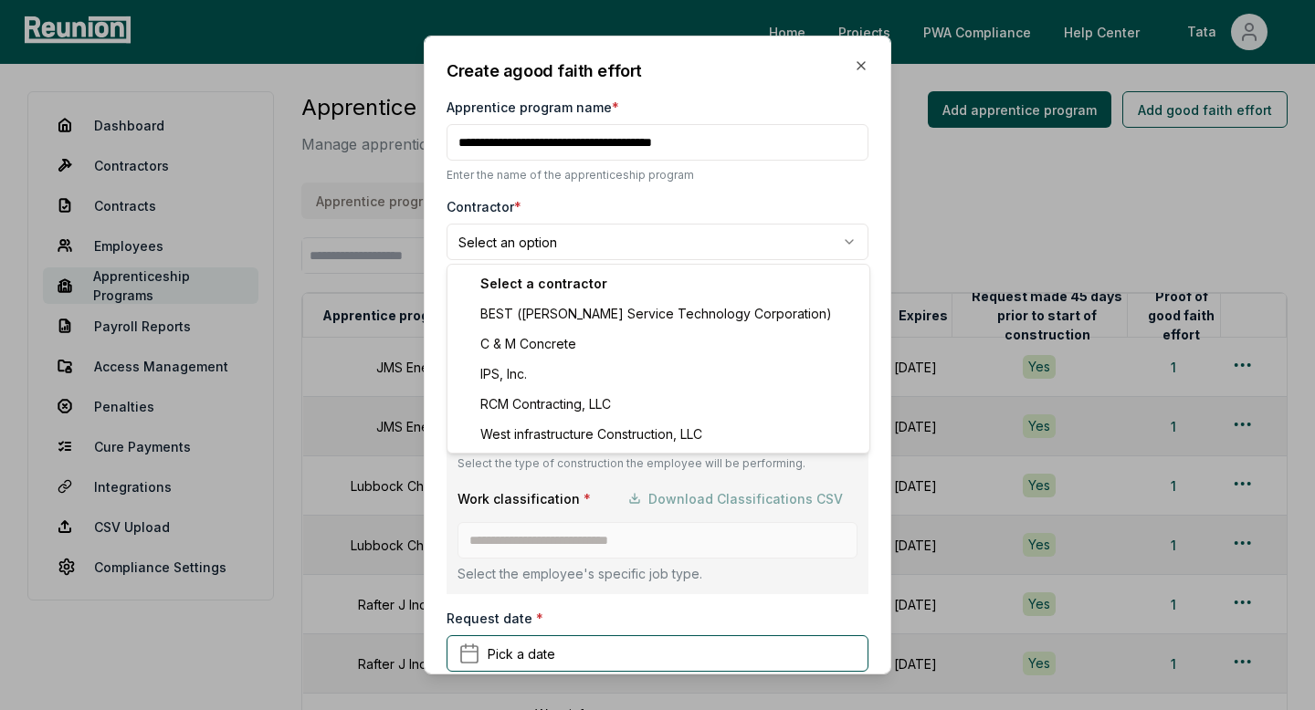
click at [639, 242] on body "Please visit us on your desktop We're working on making our marketplace mobile-…" at bounding box center [657, 596] width 1315 height 1193
select select "**********"
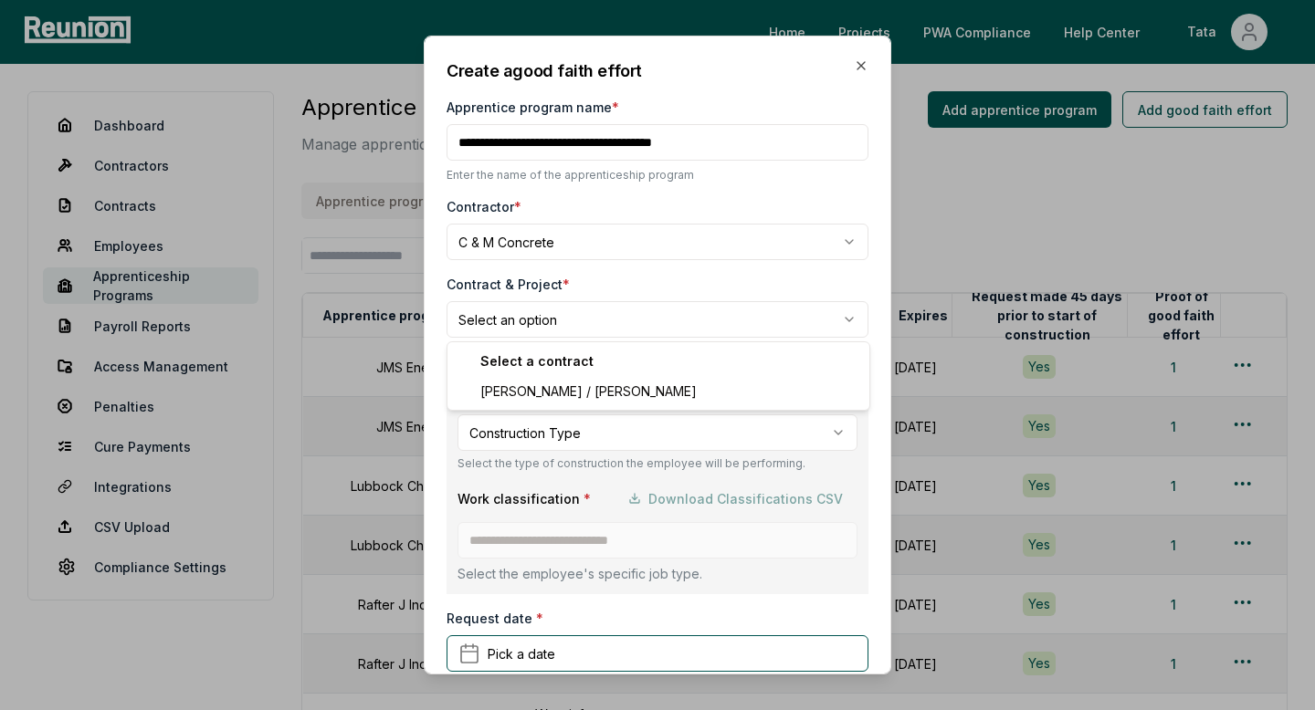
click at [525, 303] on body "Please visit us on your desktop We're working on making our marketplace mobile-…" at bounding box center [657, 596] width 1315 height 1193
select select "**********"
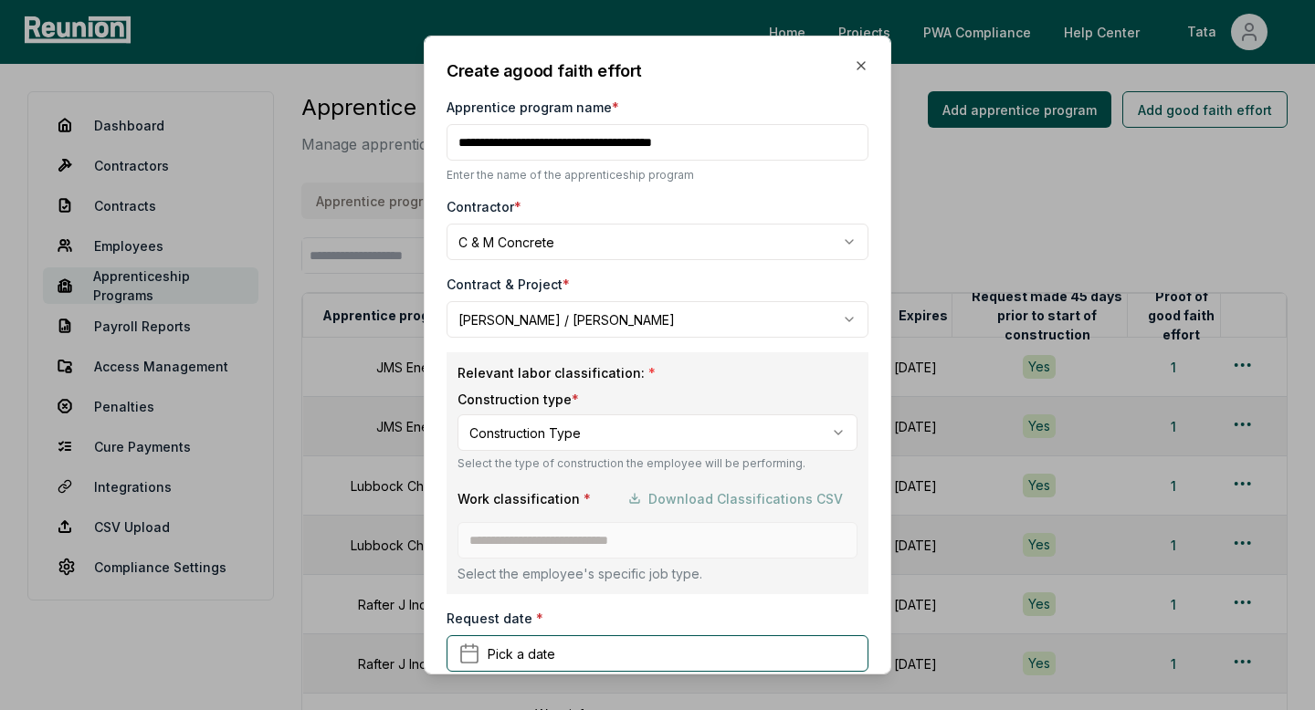
click at [509, 431] on body "Please visit us on your desktop We're working on making our marketplace mobile-…" at bounding box center [657, 596] width 1315 height 1193
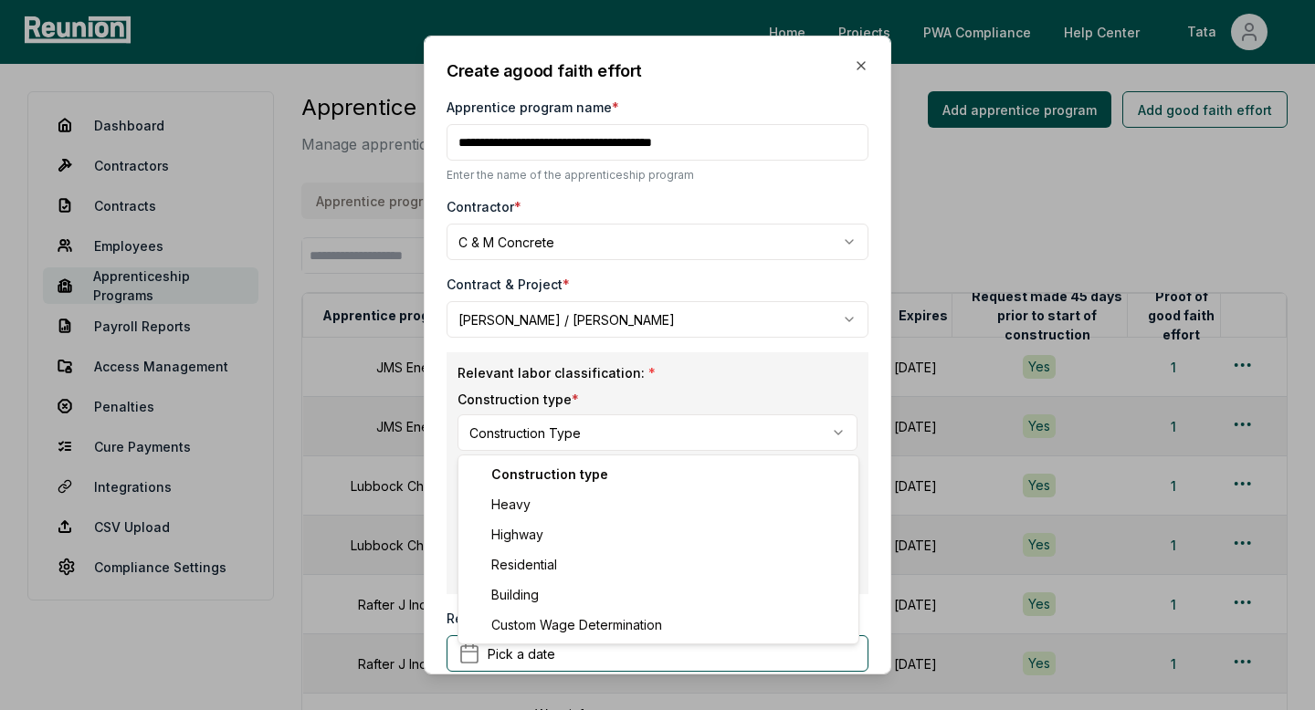
select select "********"
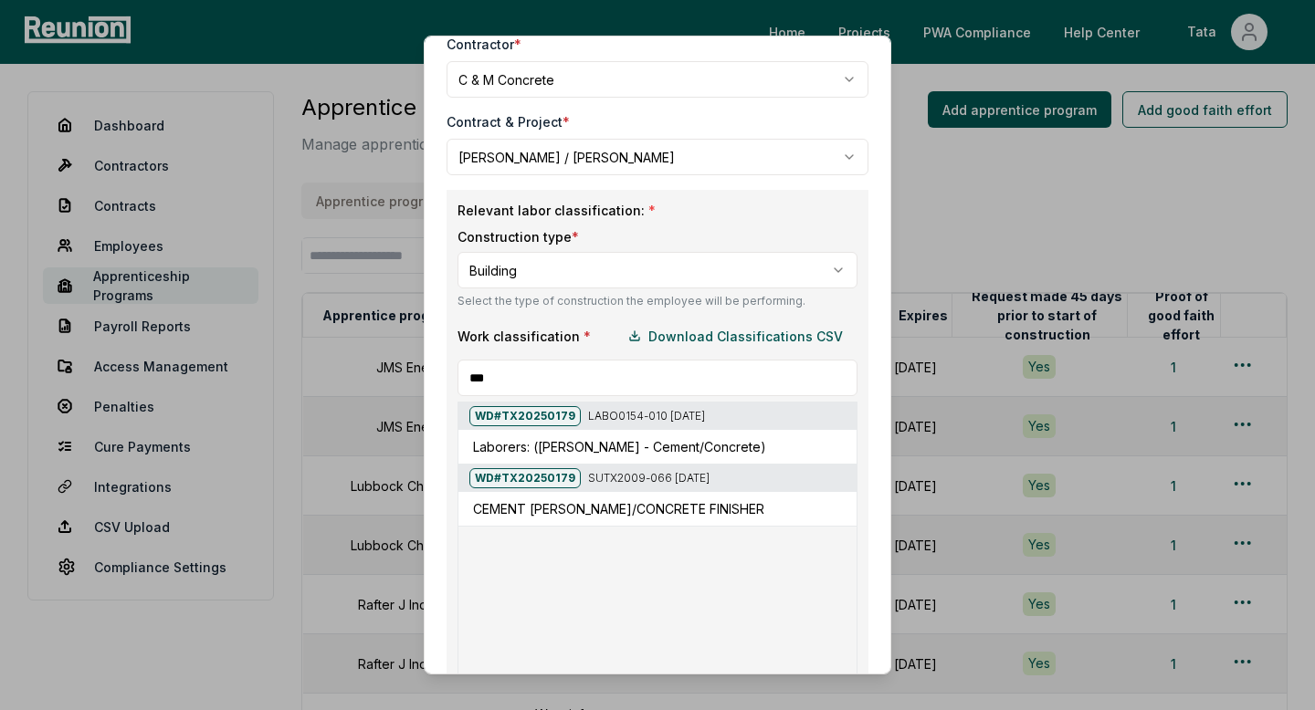
scroll to position [197, 0]
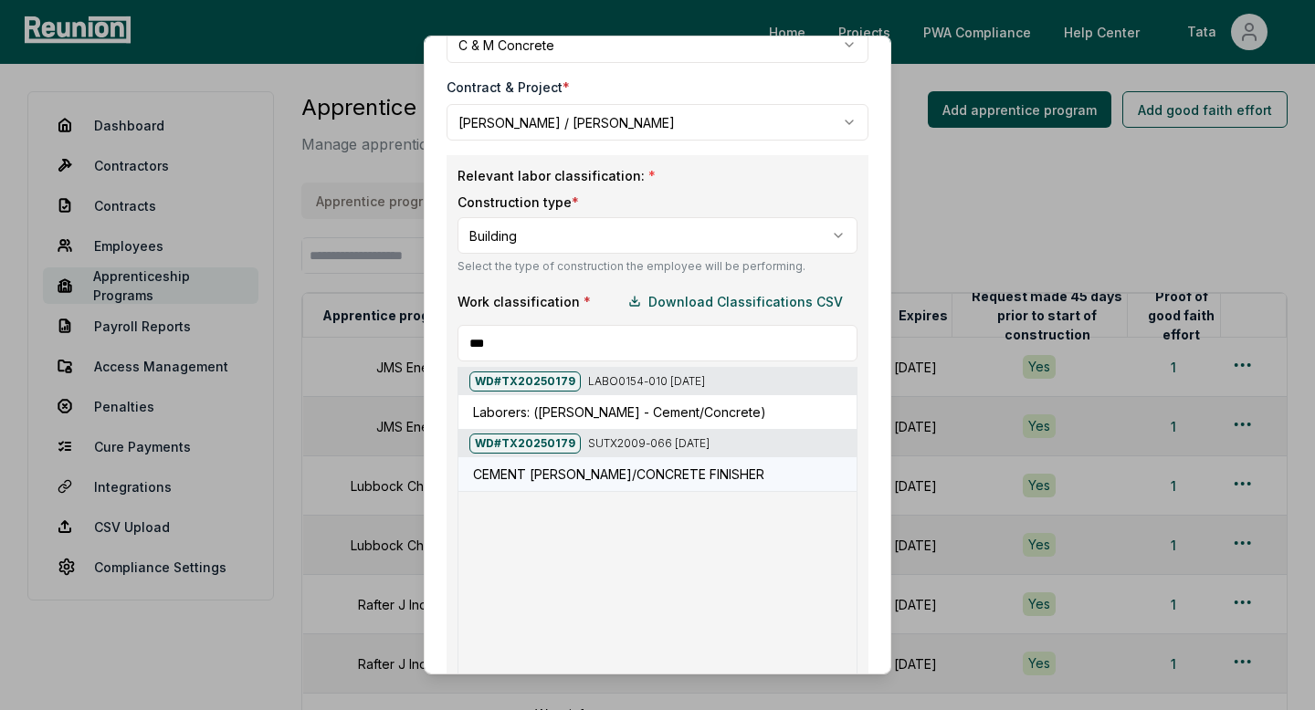
type input "***"
click at [536, 471] on h5 "CEMENT [PERSON_NAME]/CONCRETE FINISHER" at bounding box center [618, 474] width 291 height 19
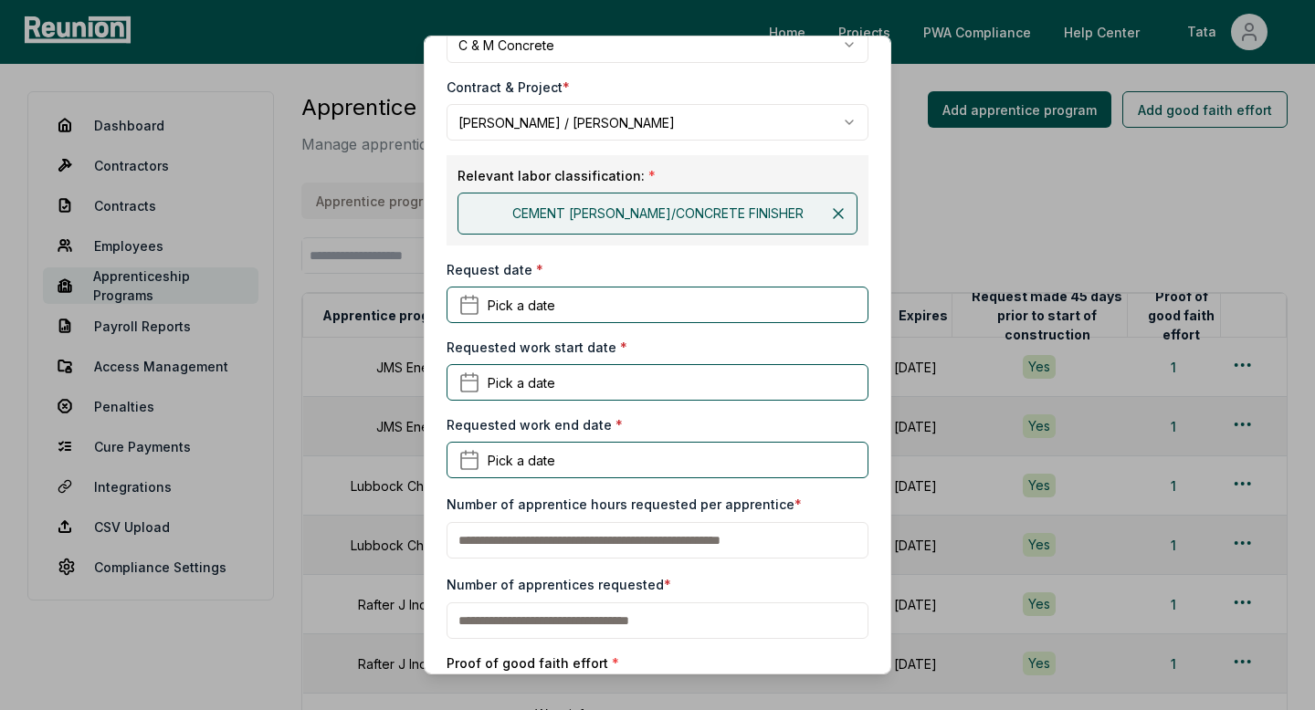
scroll to position [222, 0]
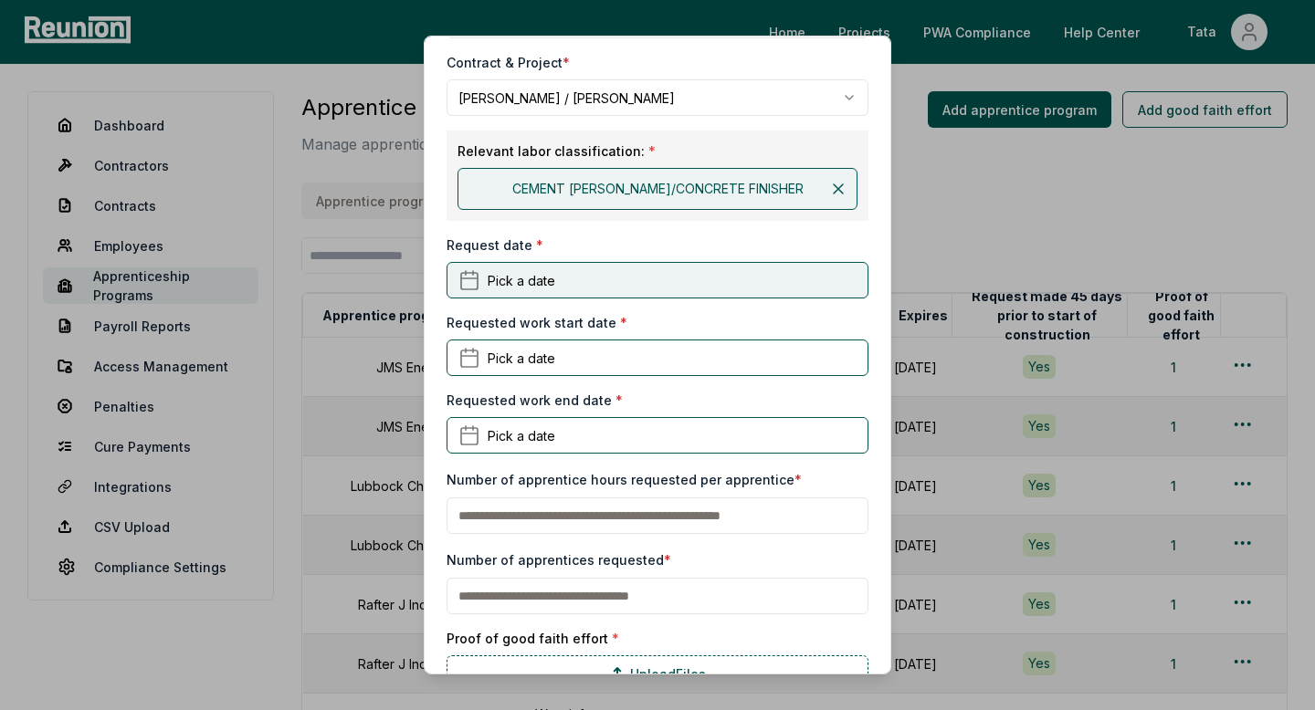
click at [534, 272] on span "Pick a date" at bounding box center [522, 279] width 68 height 19
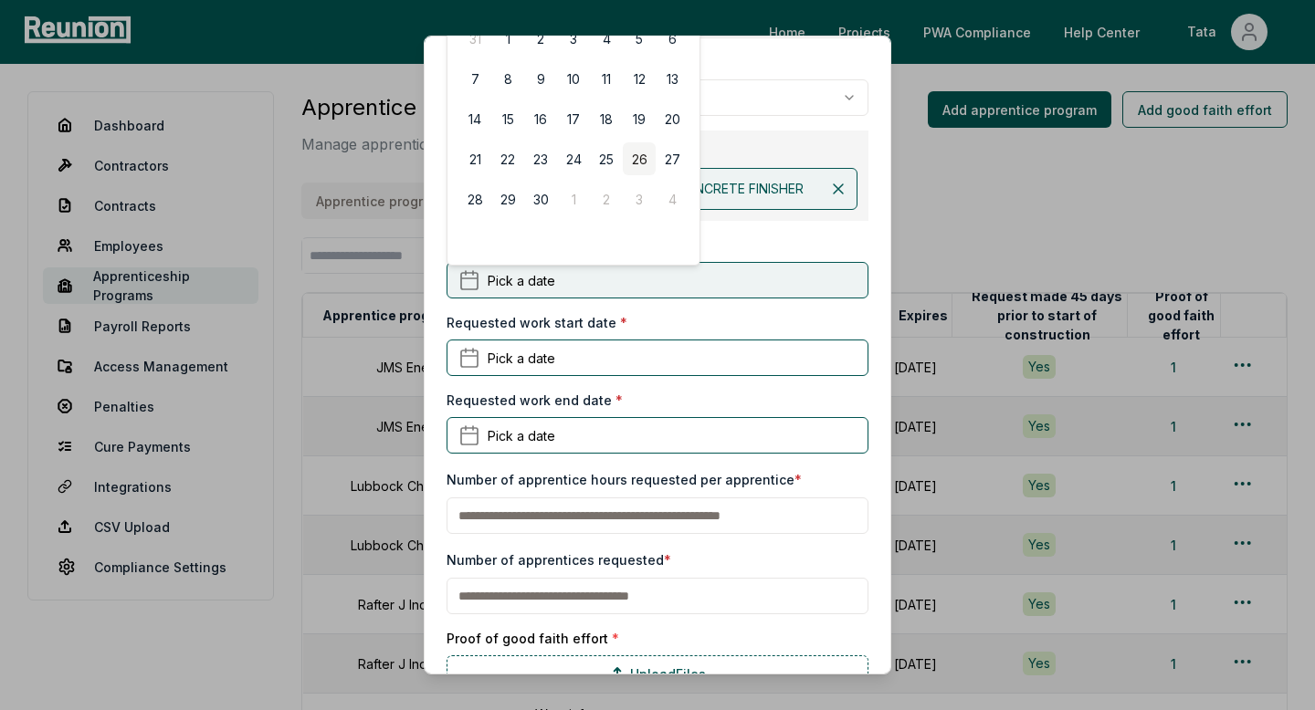
scroll to position [0, 0]
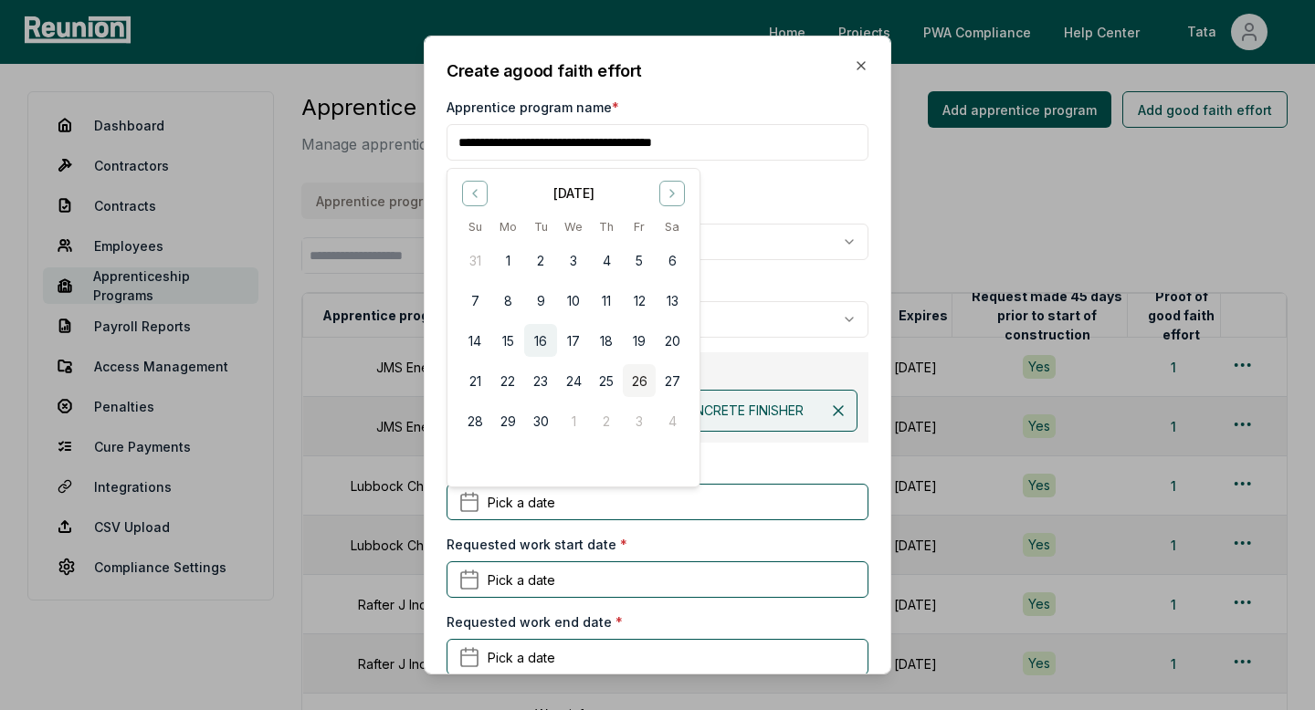
click at [536, 335] on button "16" at bounding box center [540, 340] width 33 height 33
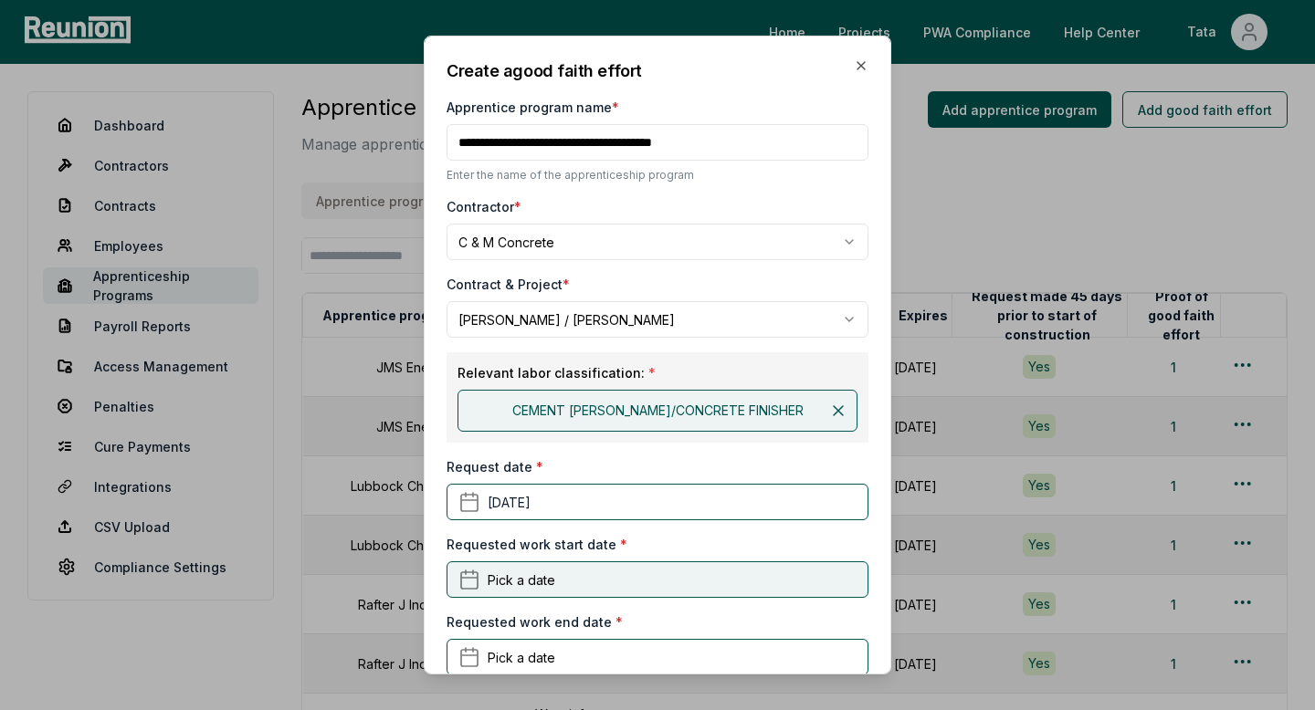
click at [531, 586] on span "Pick a date" at bounding box center [522, 579] width 68 height 19
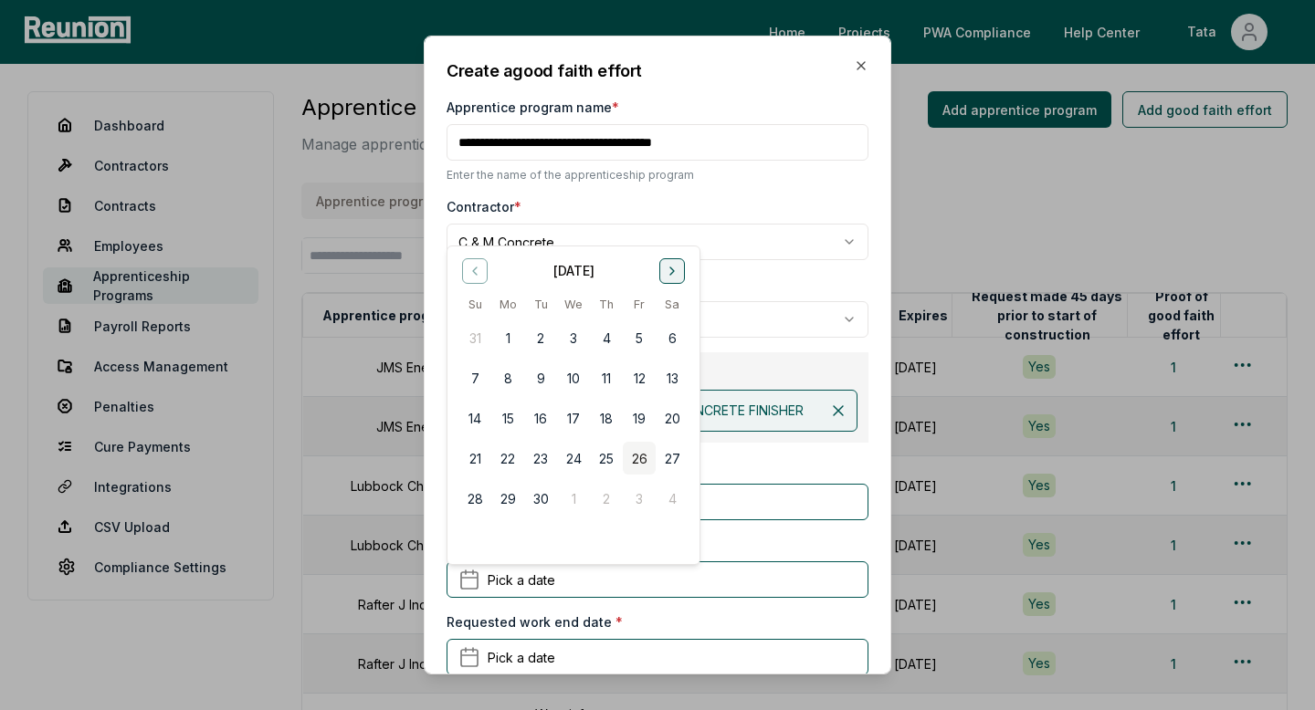
click at [671, 278] on button "Go to next month" at bounding box center [672, 271] width 26 height 26
click at [668, 342] on button "1" at bounding box center [672, 337] width 33 height 33
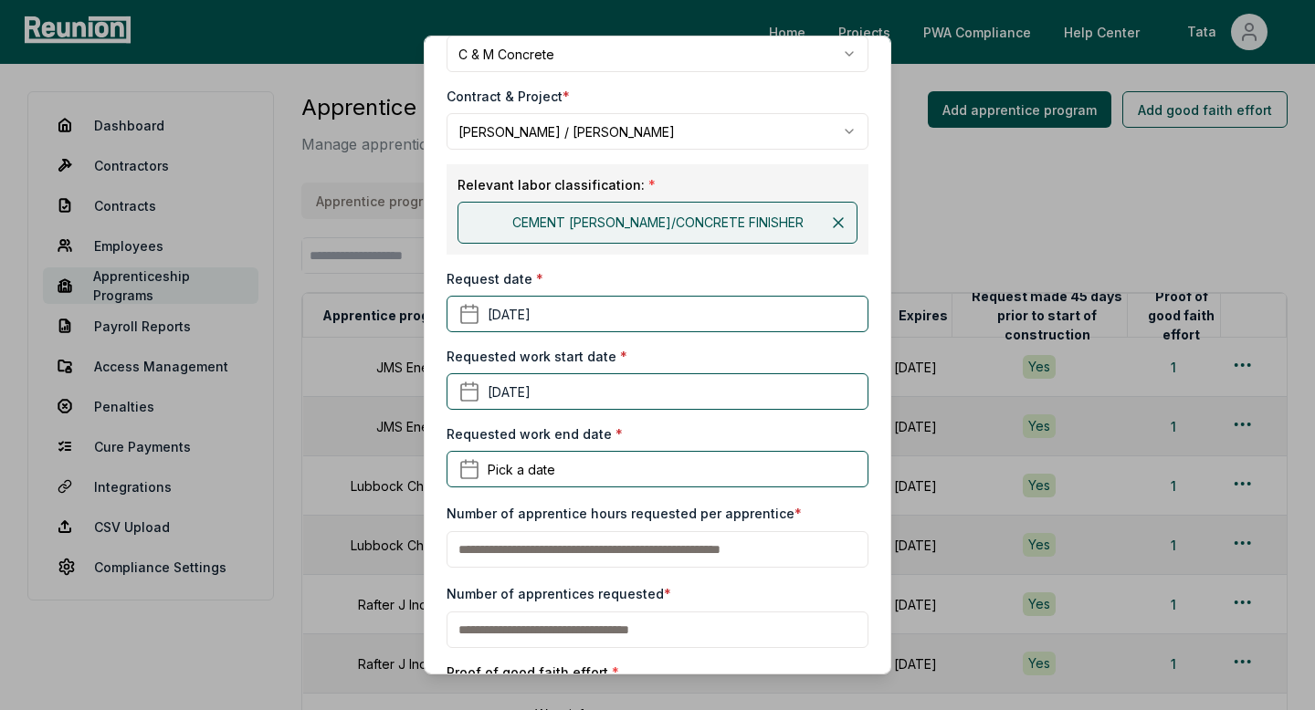
scroll to position [228, 0]
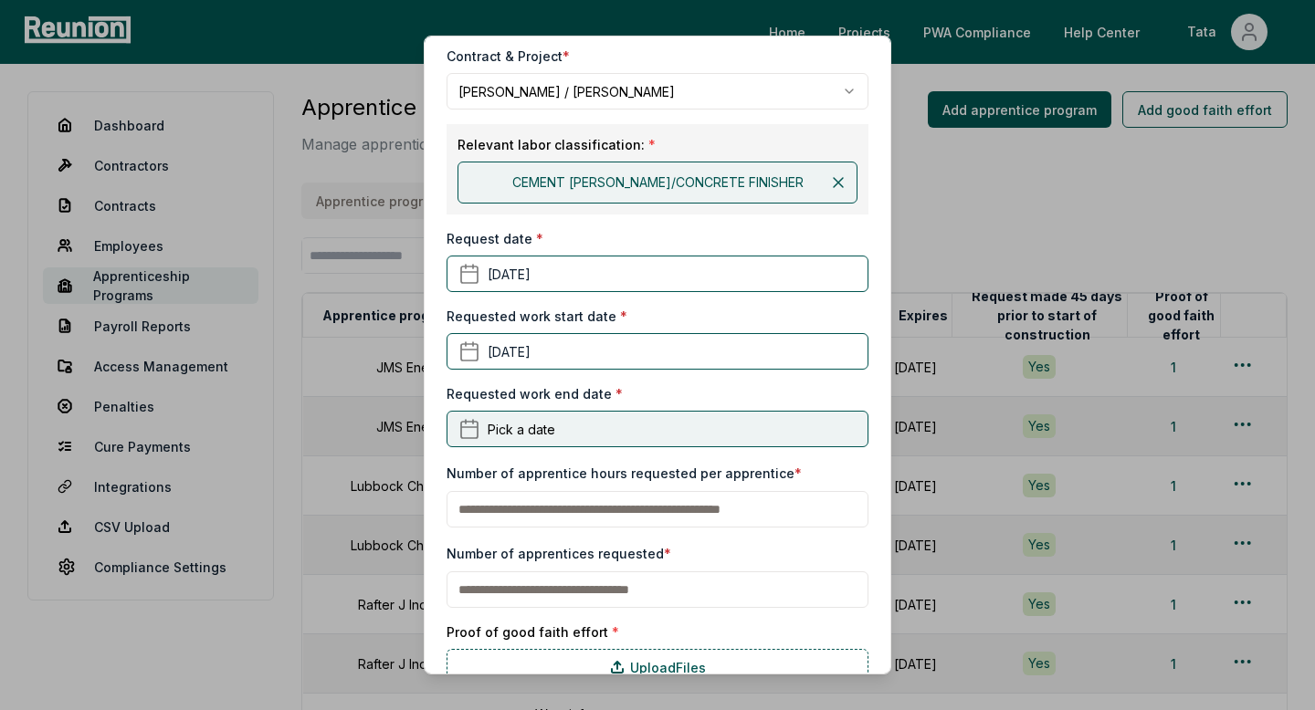
click at [573, 426] on button "Pick a date" at bounding box center [658, 429] width 422 height 37
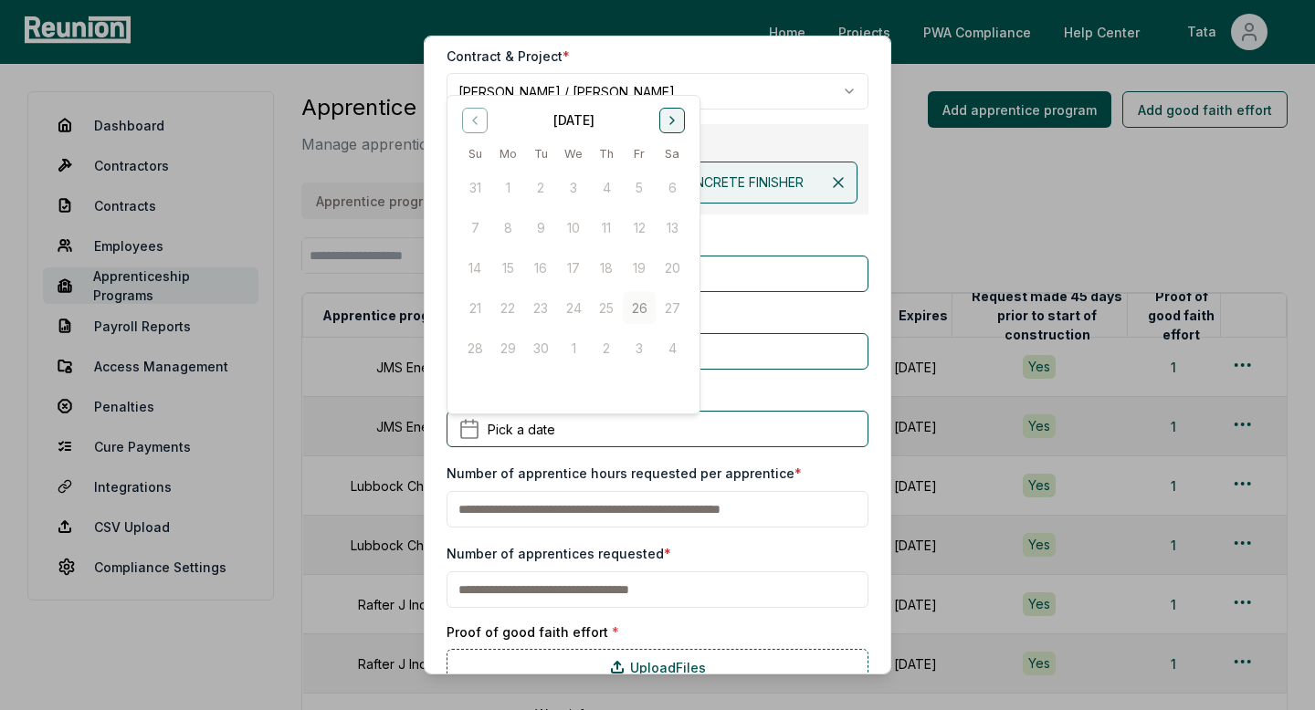
click at [669, 129] on button "Go to next month" at bounding box center [672, 120] width 26 height 26
click at [476, 306] on button "16" at bounding box center [474, 307] width 33 height 33
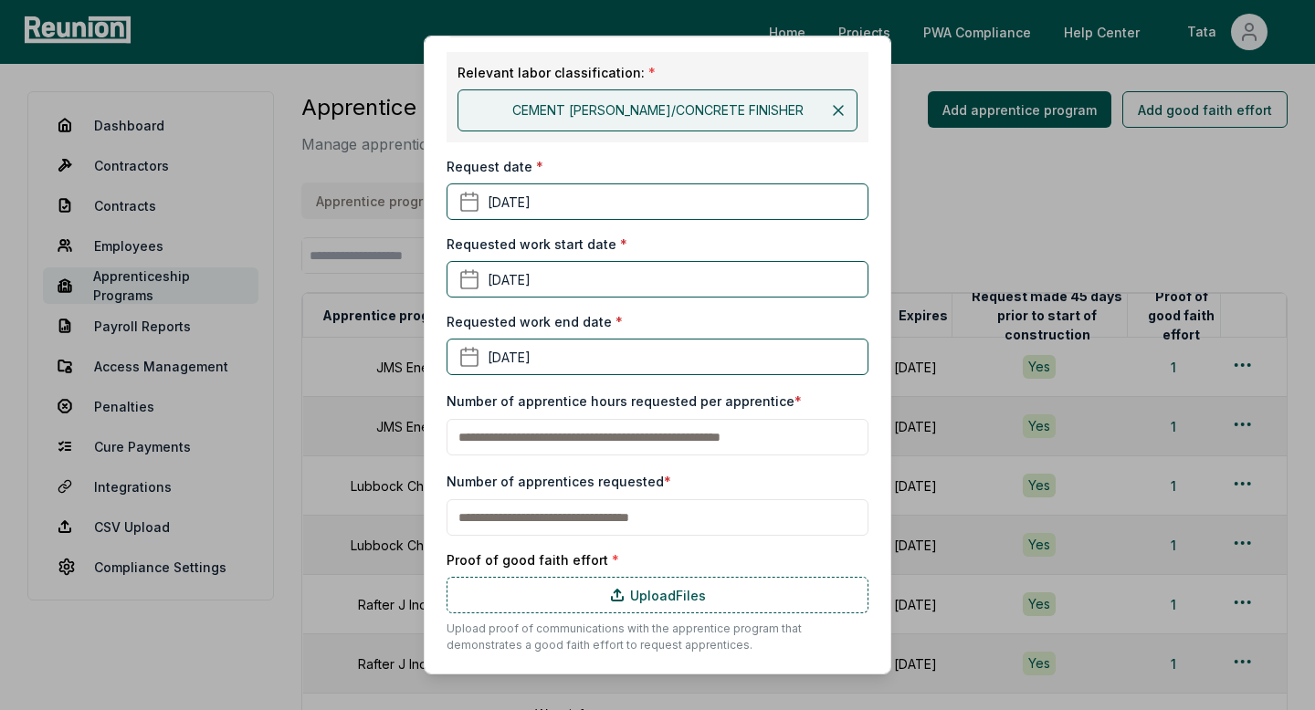
scroll to position [314, 0]
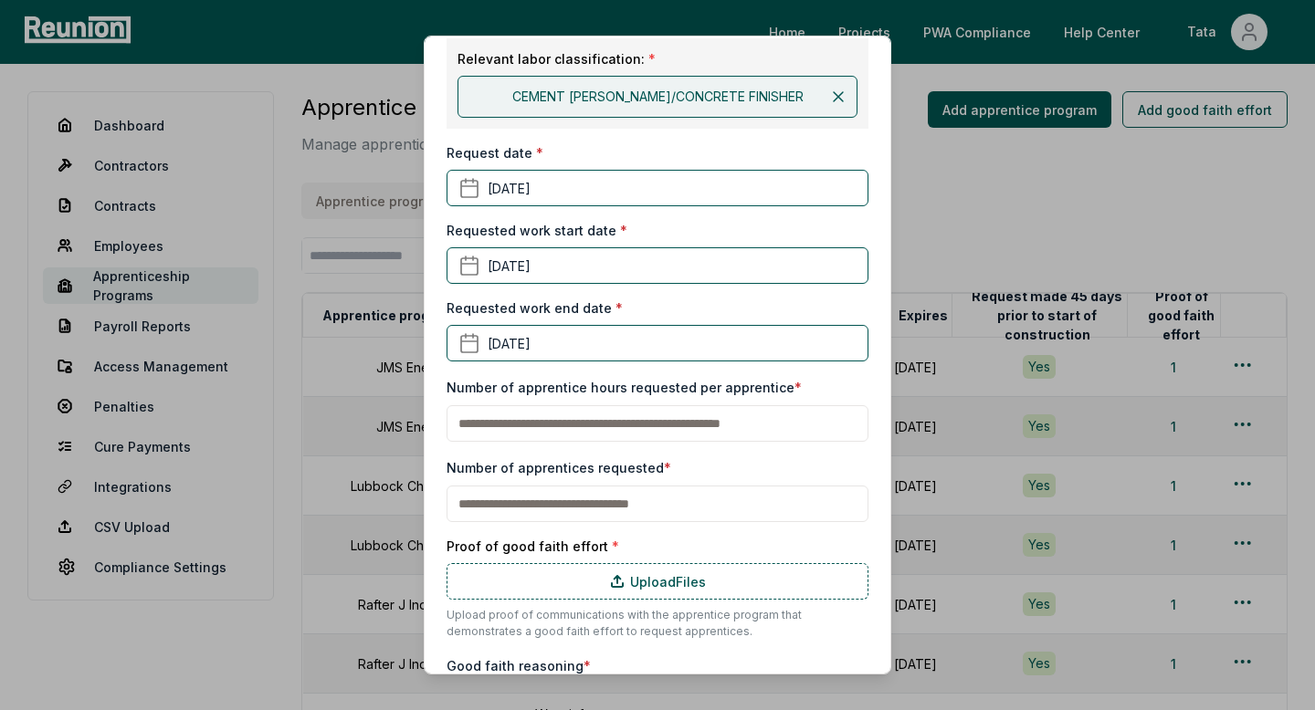
click at [508, 426] on input "text" at bounding box center [658, 423] width 422 height 37
type input "**"
click at [528, 492] on input "text" at bounding box center [658, 504] width 422 height 37
type input "*"
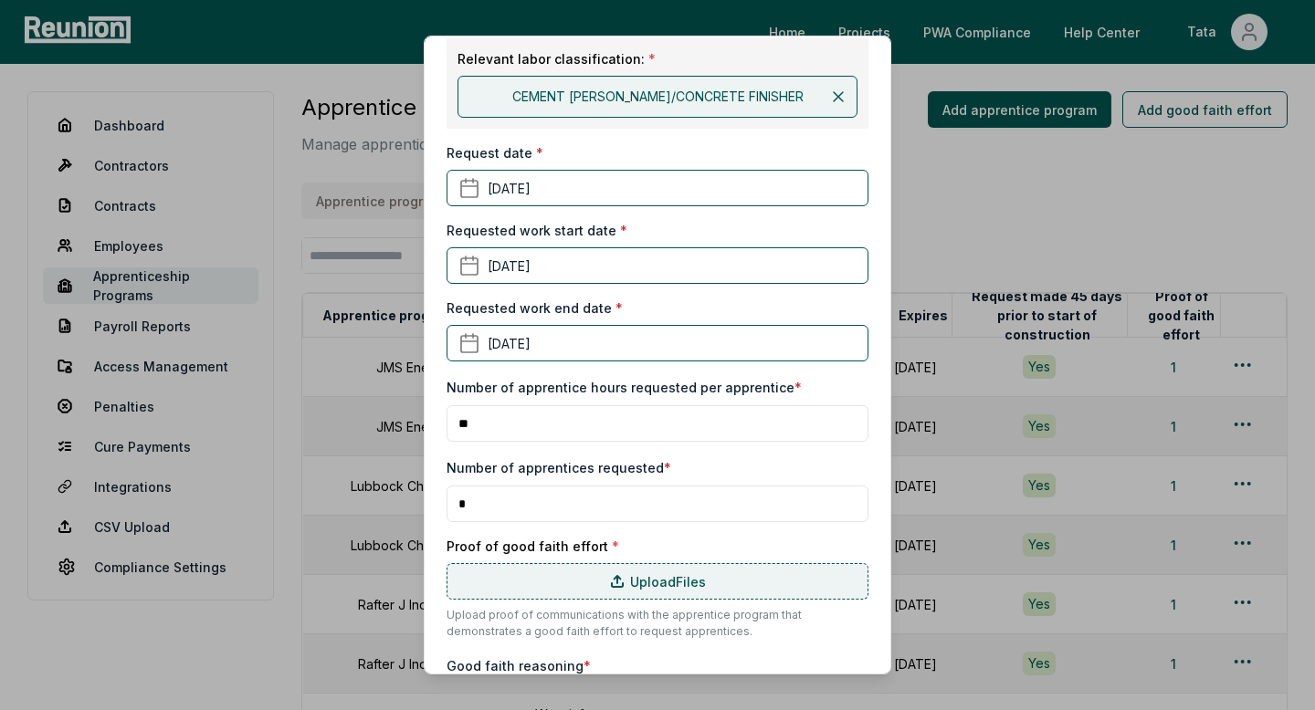
click at [539, 563] on label "Upload Files" at bounding box center [658, 581] width 422 height 37
click at [0, 0] on input "Upload Files" at bounding box center [0, 0] width 0 height 0
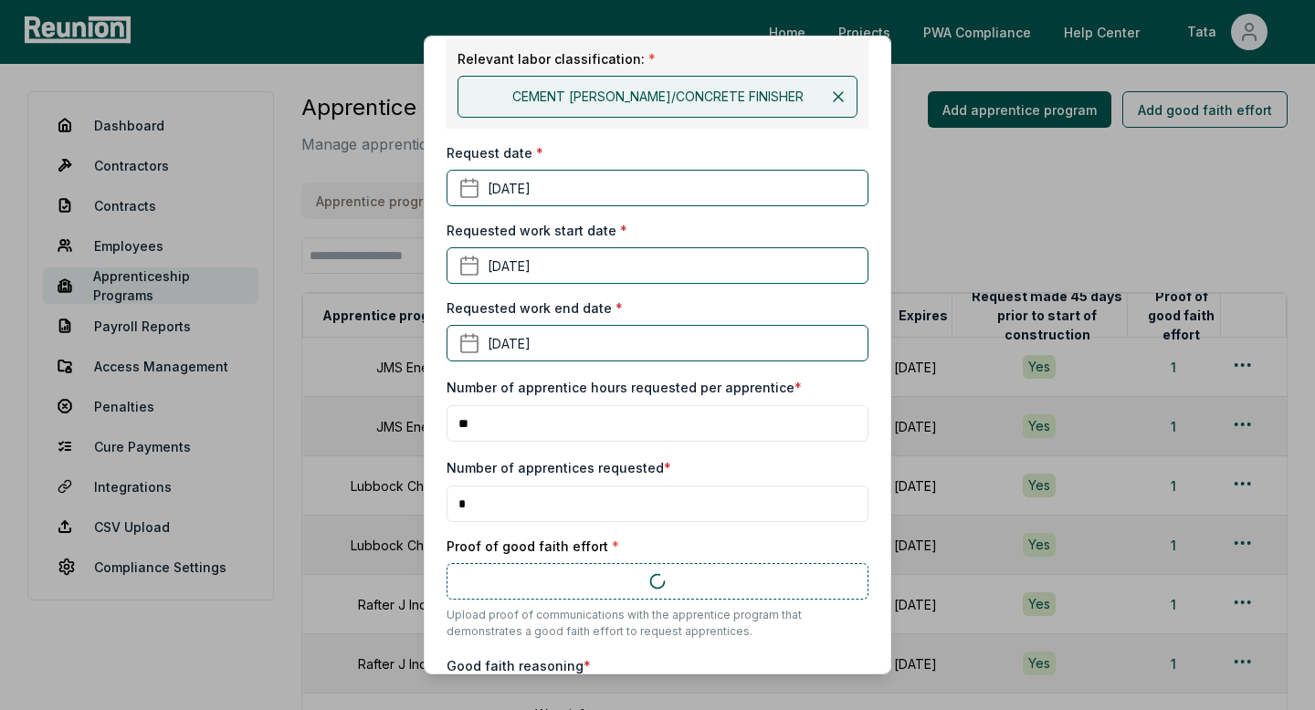
scroll to position [442, 0]
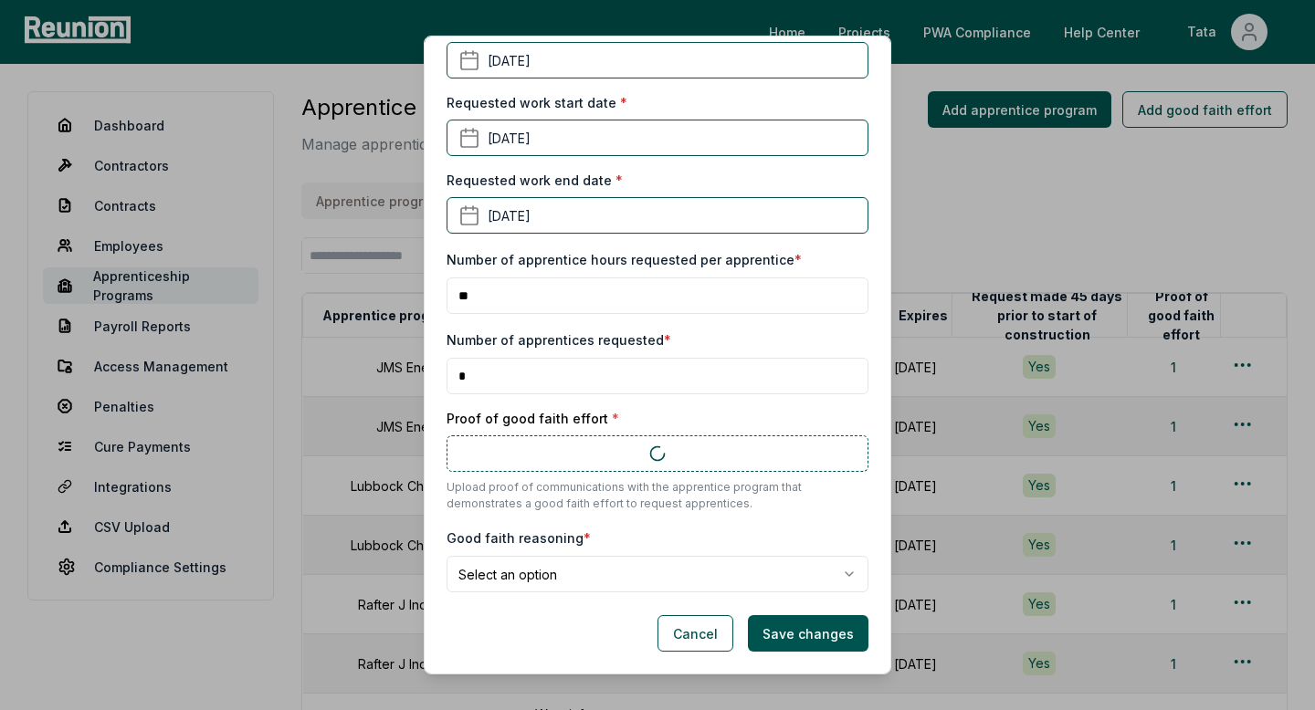
click at [545, 563] on body "Please visit us on your desktop We're working on making our marketplace mobile-…" at bounding box center [657, 596] width 1315 height 1193
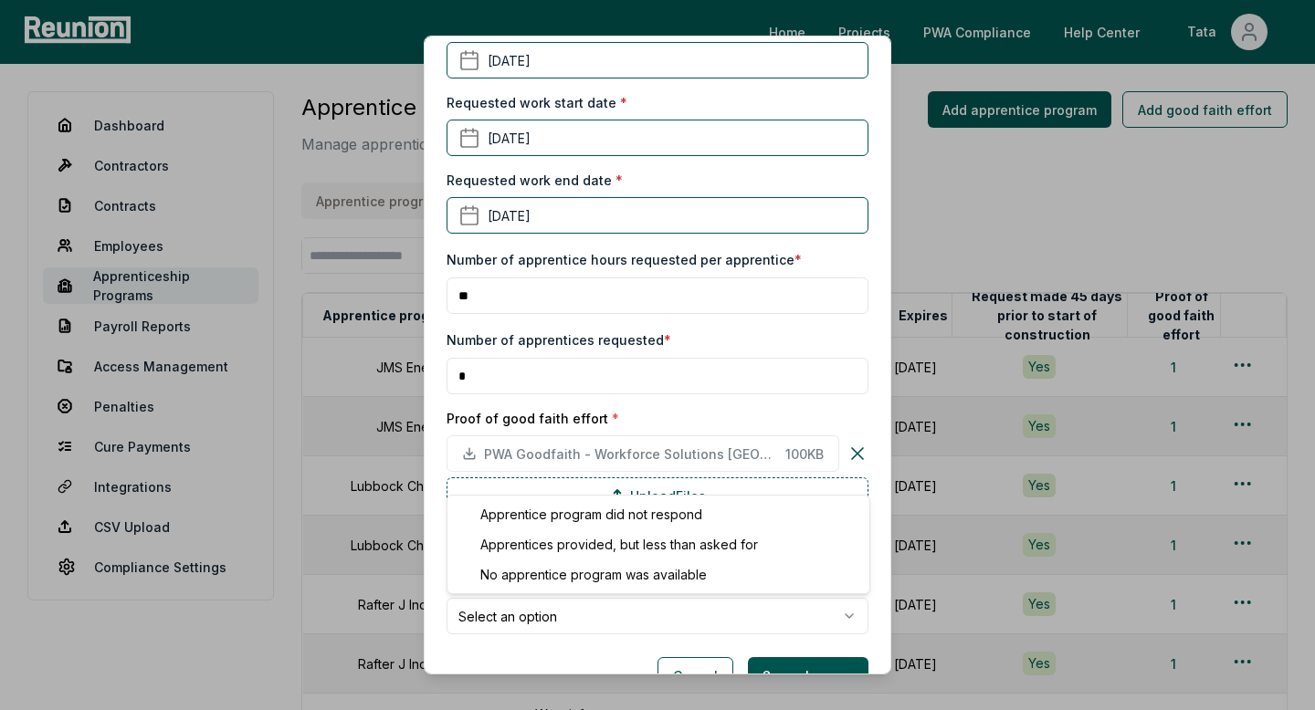
select select "**********"
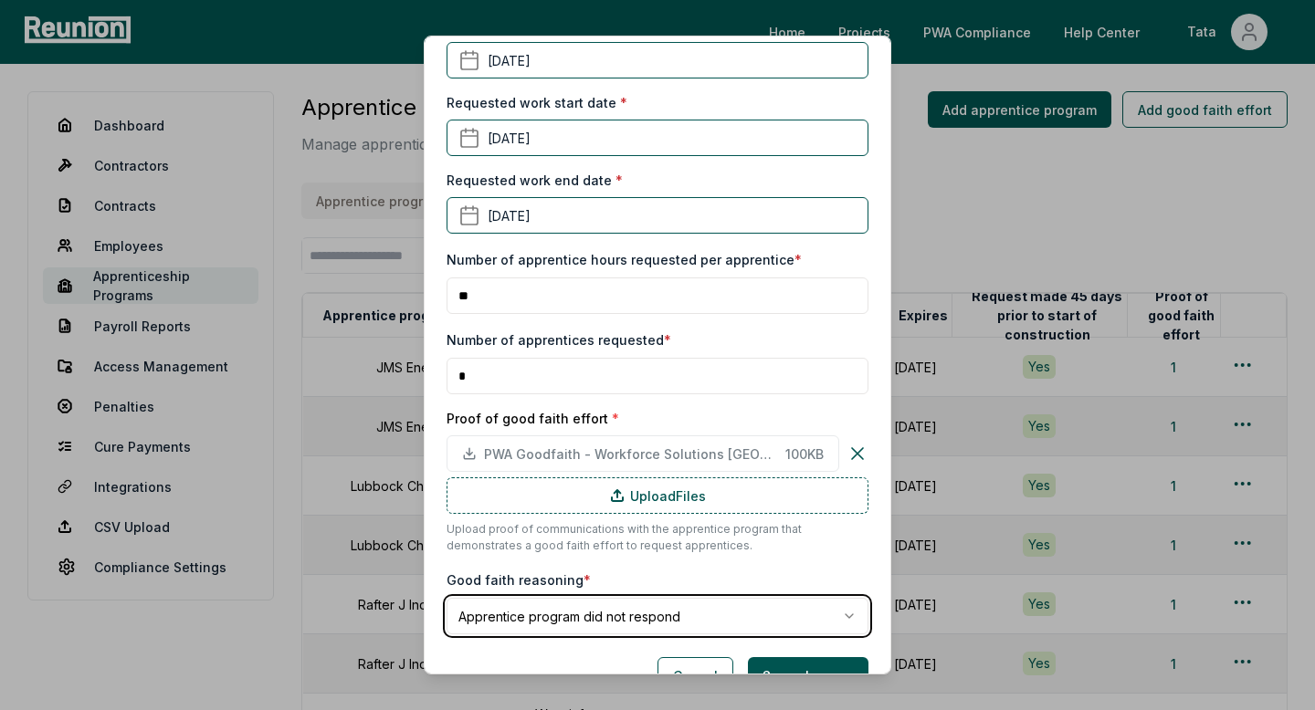
scroll to position [484, 0]
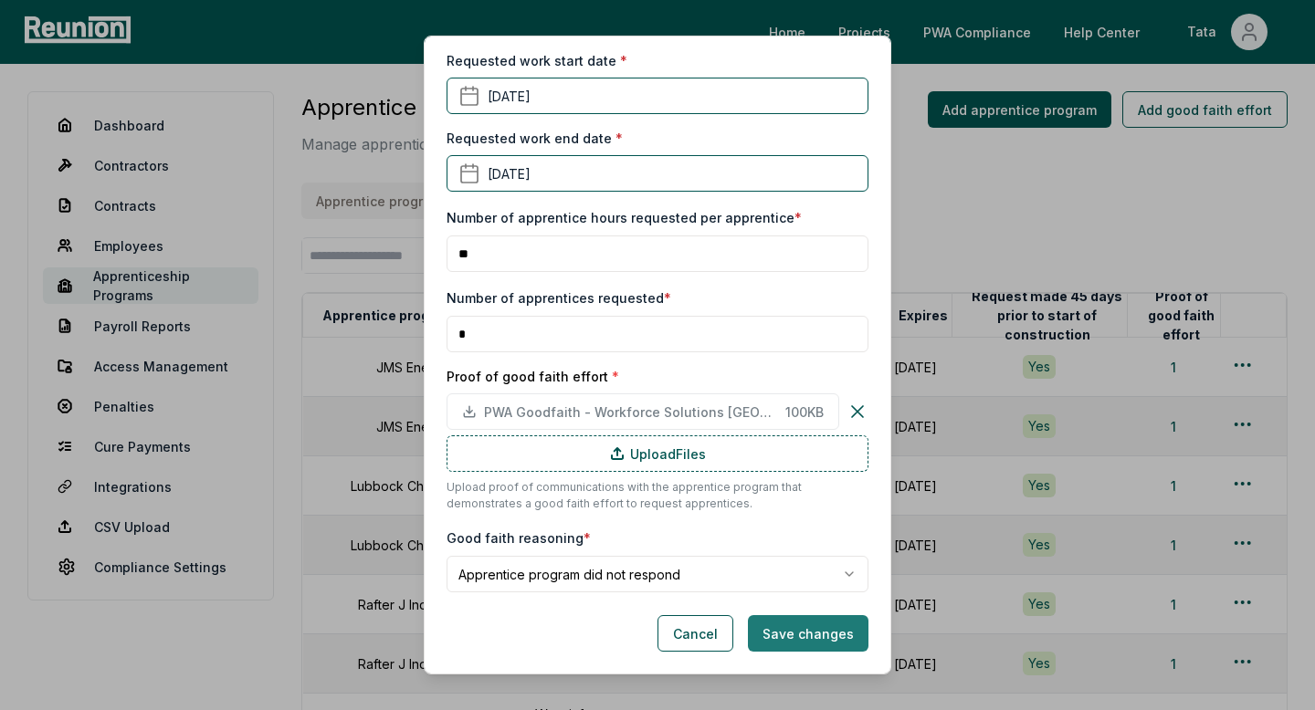
click at [804, 633] on button "Save changes" at bounding box center [808, 633] width 121 height 37
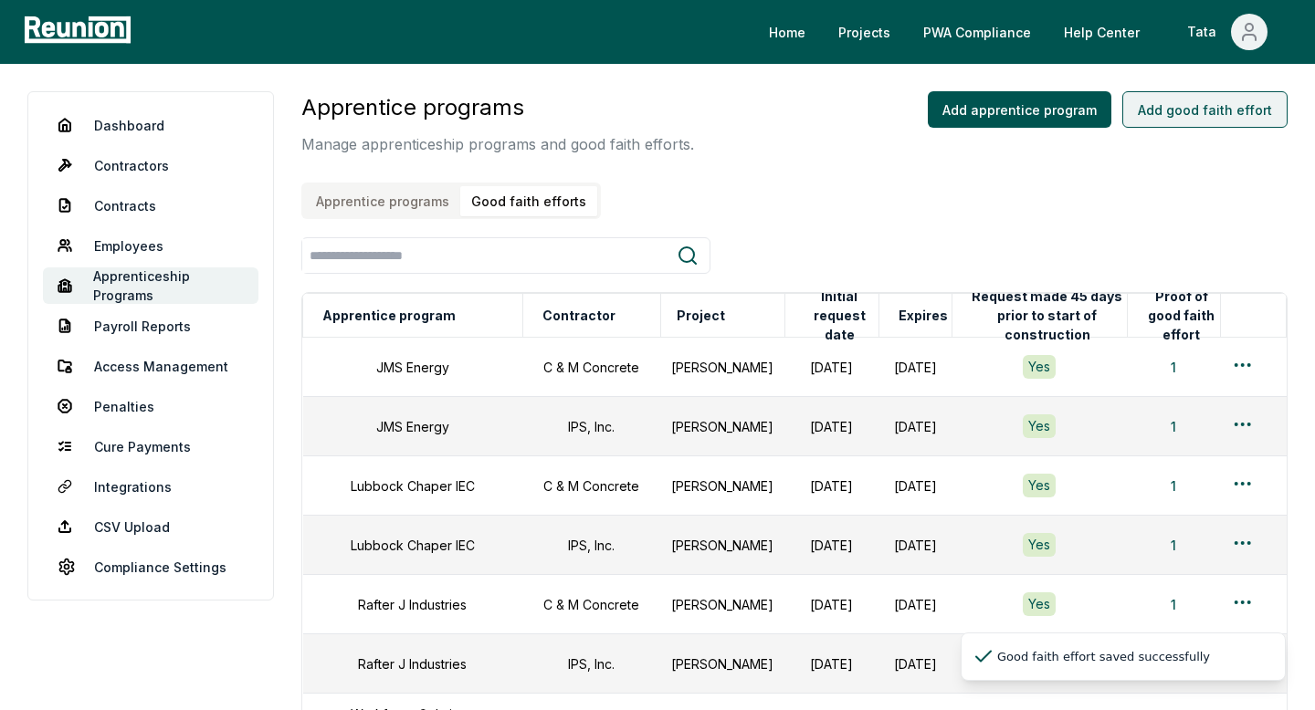
click at [1213, 120] on button "Add good faith effort" at bounding box center [1204, 109] width 165 height 37
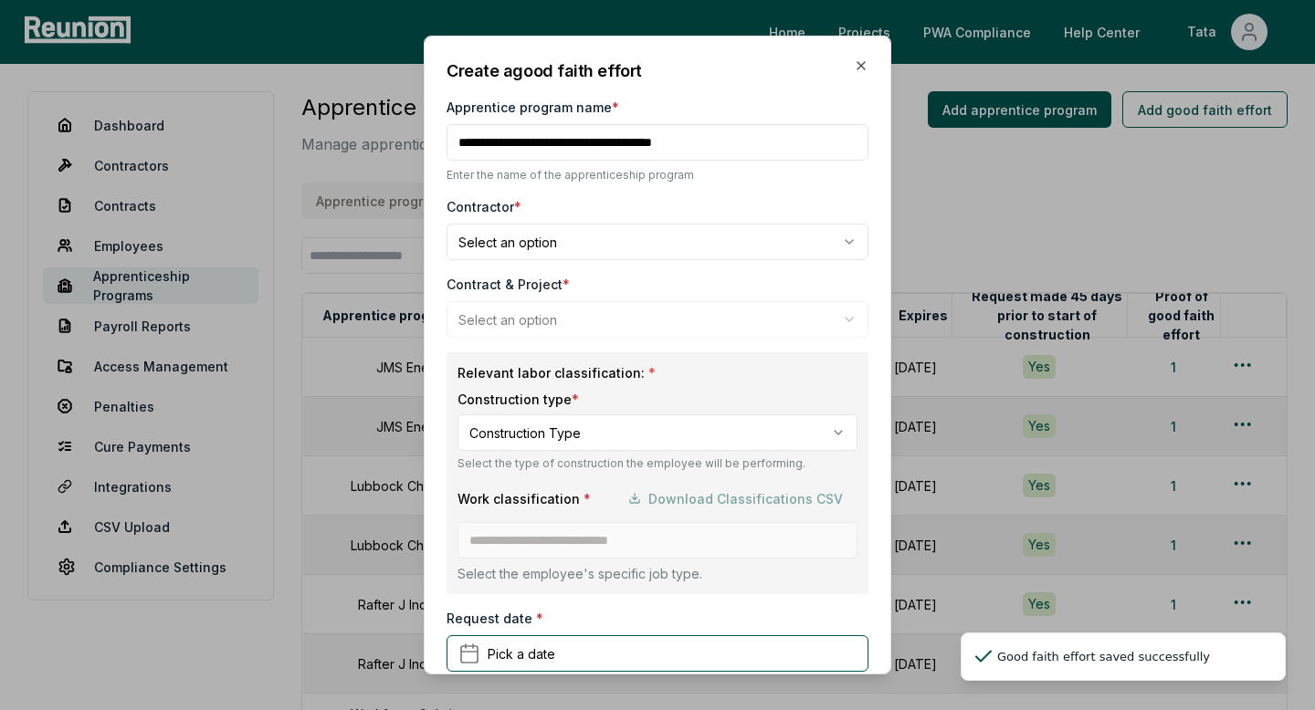
type input "**********"
click at [583, 241] on body "Please visit us on your desktop We're working on making our marketplace mobile-…" at bounding box center [657, 636] width 1315 height 1273
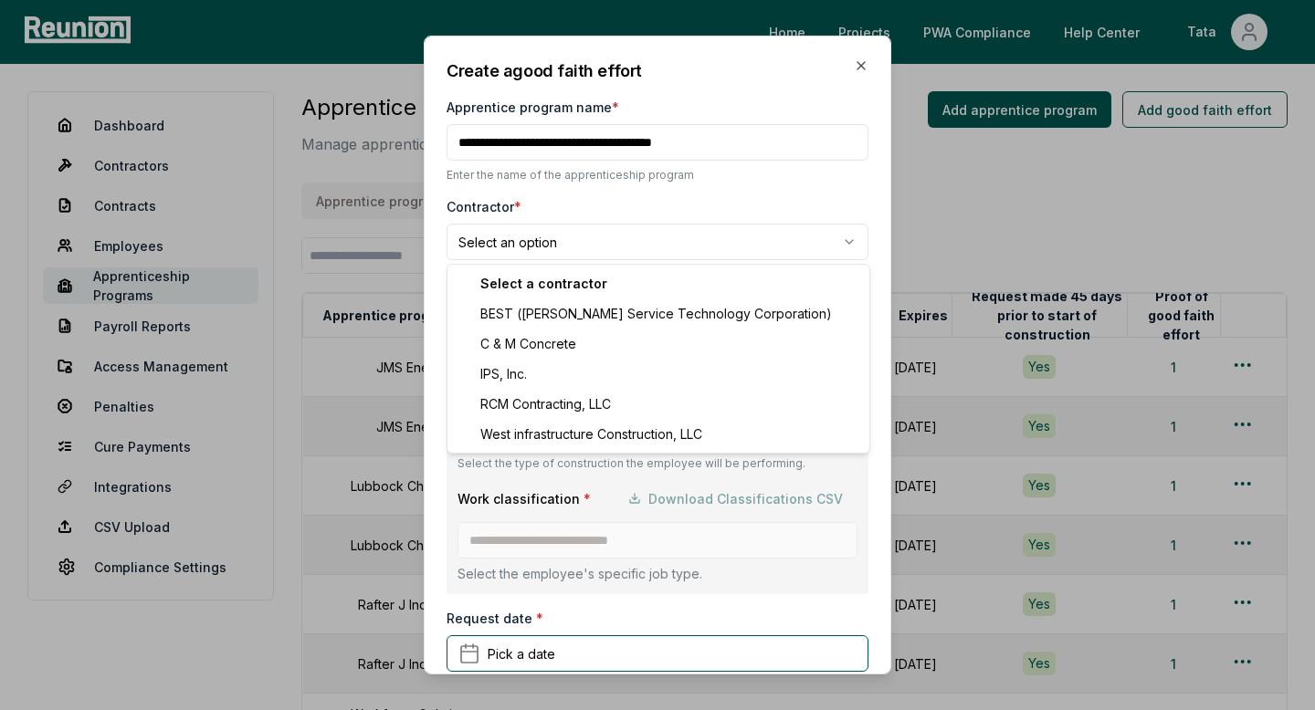
select select "**********"
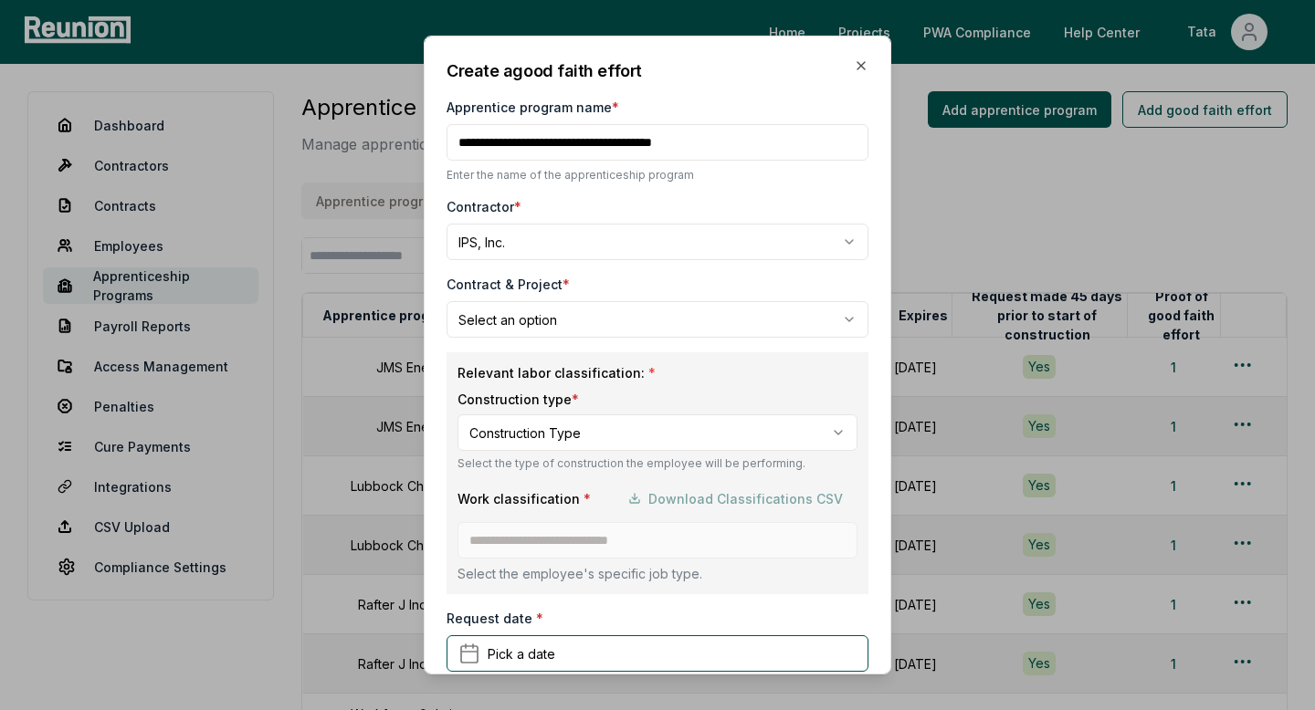
click at [504, 319] on body "Please visit us on your desktop We're working on making our marketplace mobile-…" at bounding box center [657, 636] width 1315 height 1273
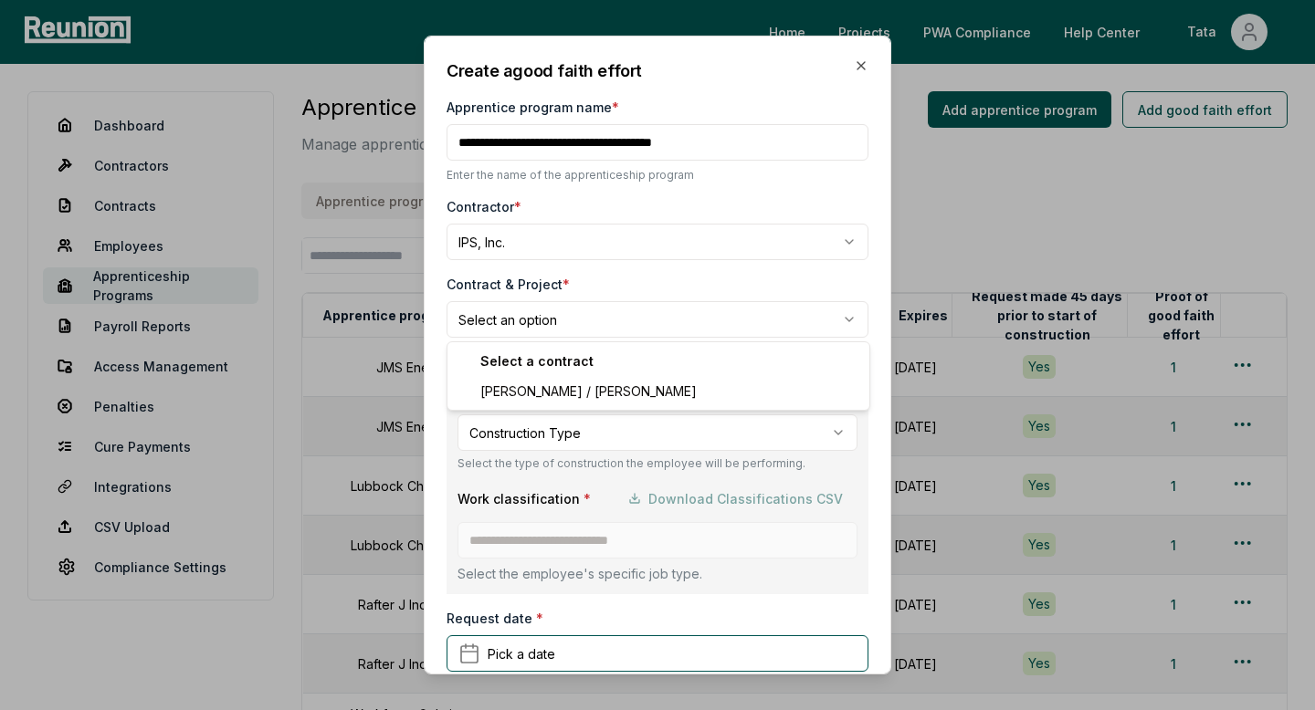
select select "**********"
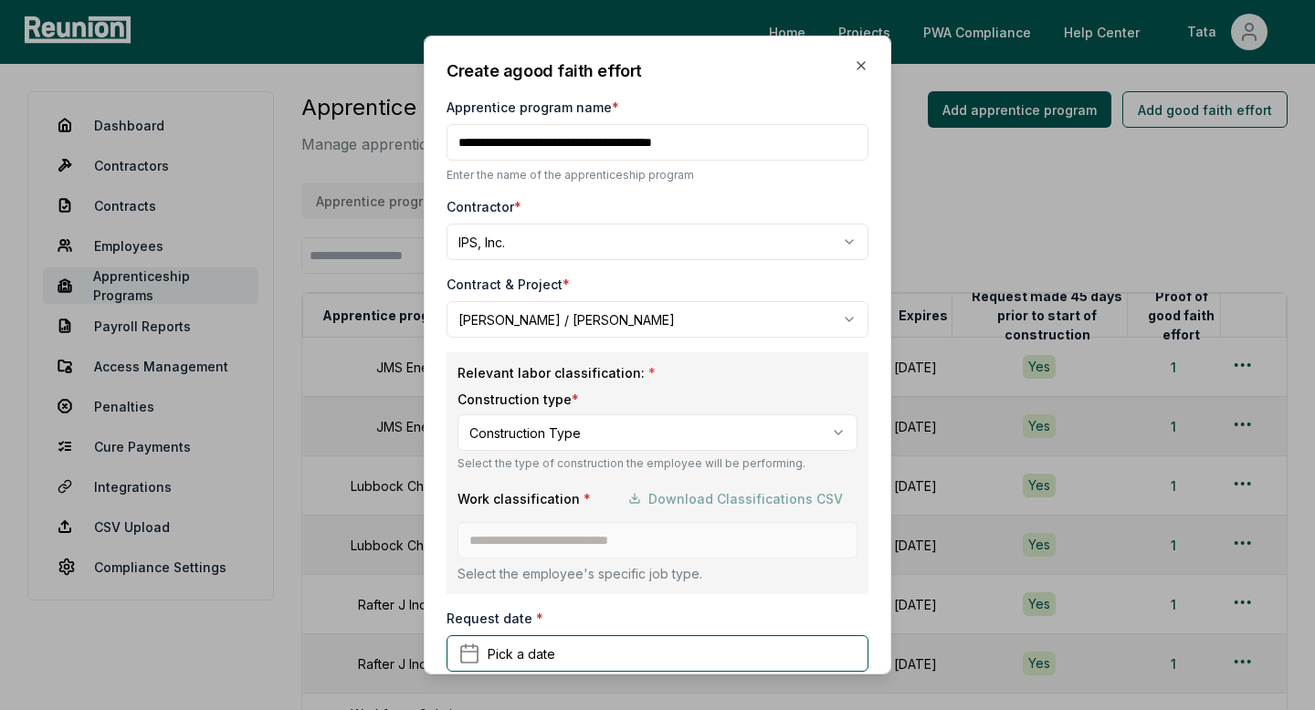
click at [495, 425] on body "Please visit us on your desktop We're working on making our marketplace mobile-…" at bounding box center [657, 636] width 1315 height 1273
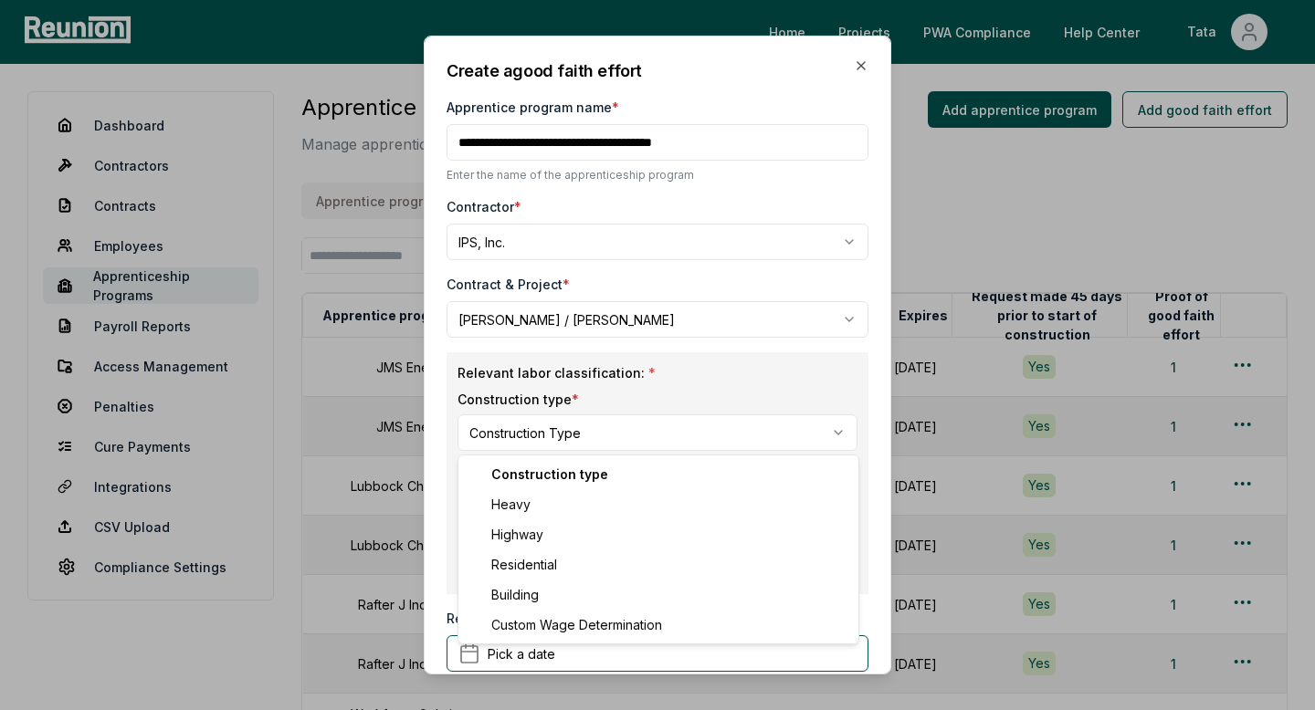
select select "********"
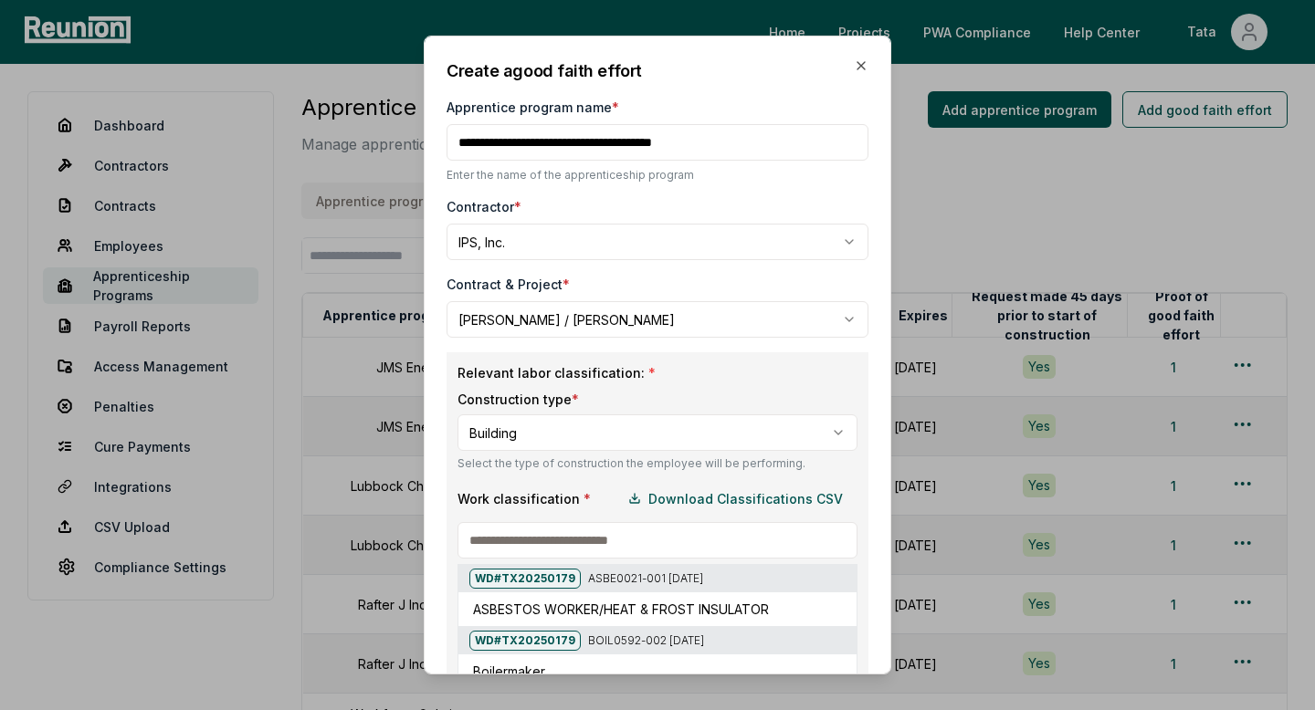
click at [574, 550] on input at bounding box center [657, 540] width 400 height 37
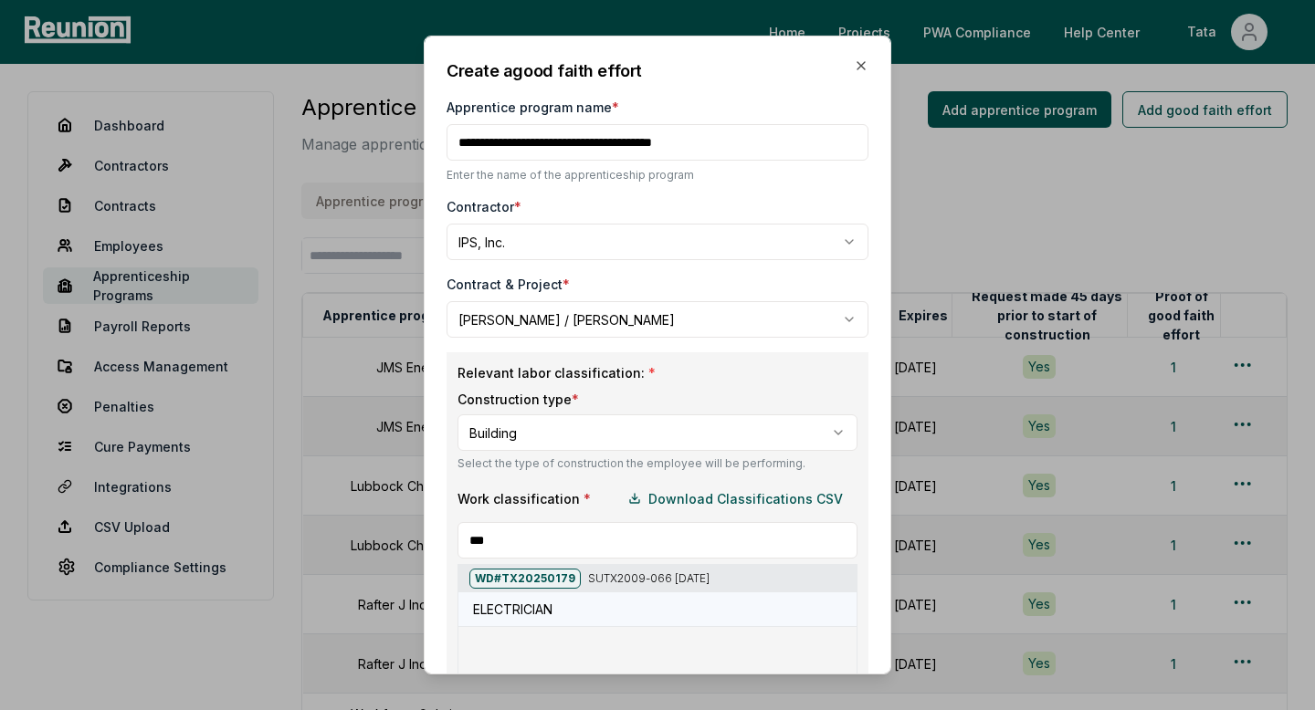
type input "***"
click at [560, 605] on div "ELECTRICIAN" at bounding box center [661, 609] width 376 height 19
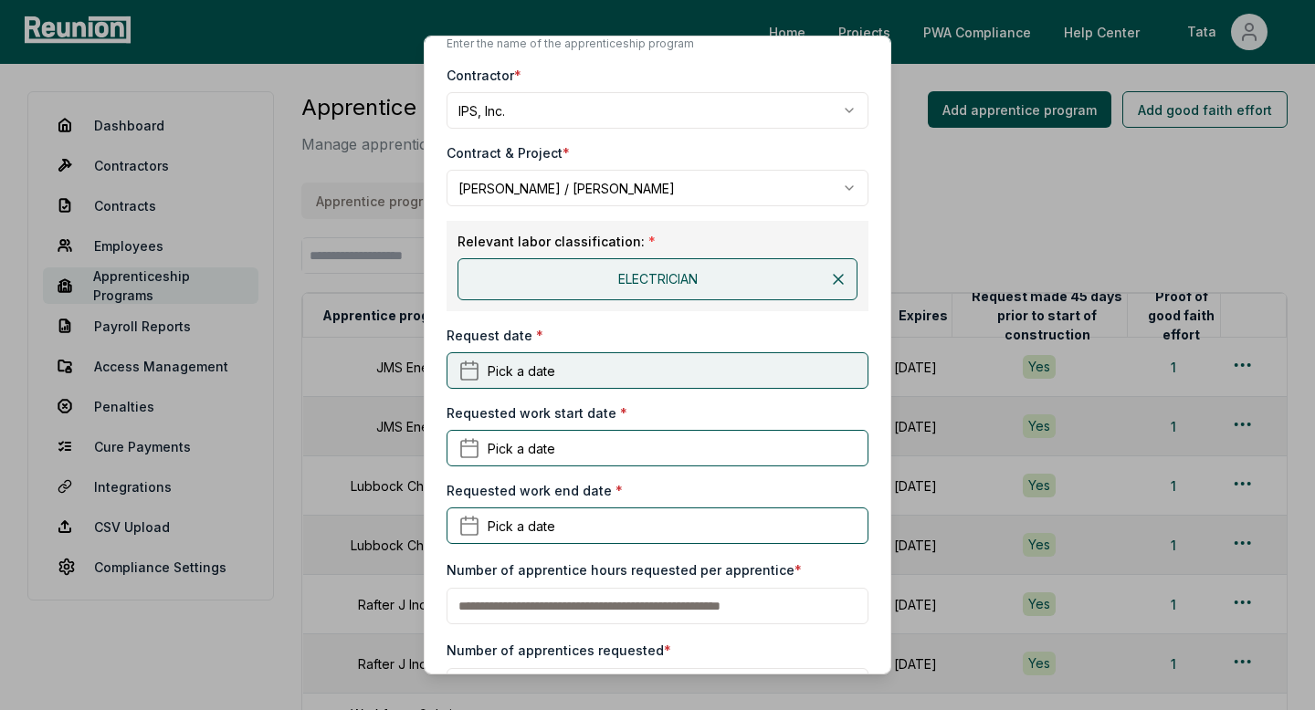
scroll to position [217, 0]
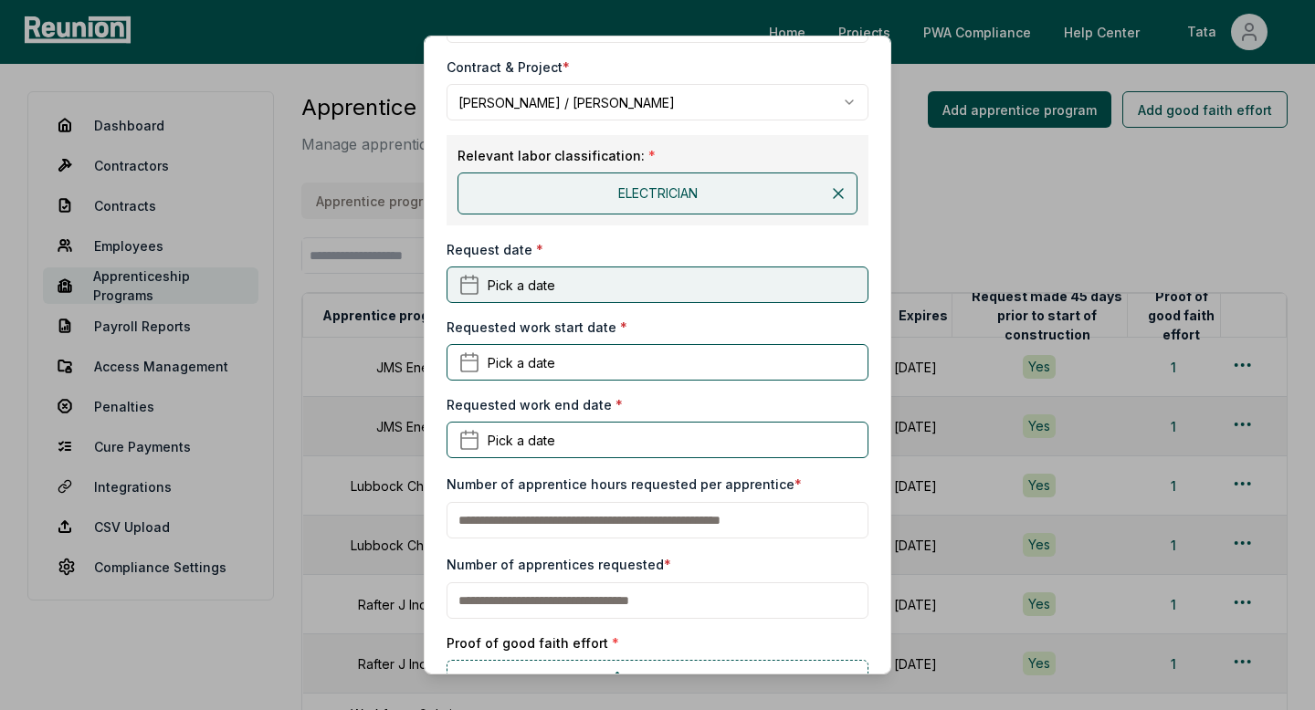
click at [635, 288] on button "Pick a date" at bounding box center [658, 285] width 422 height 37
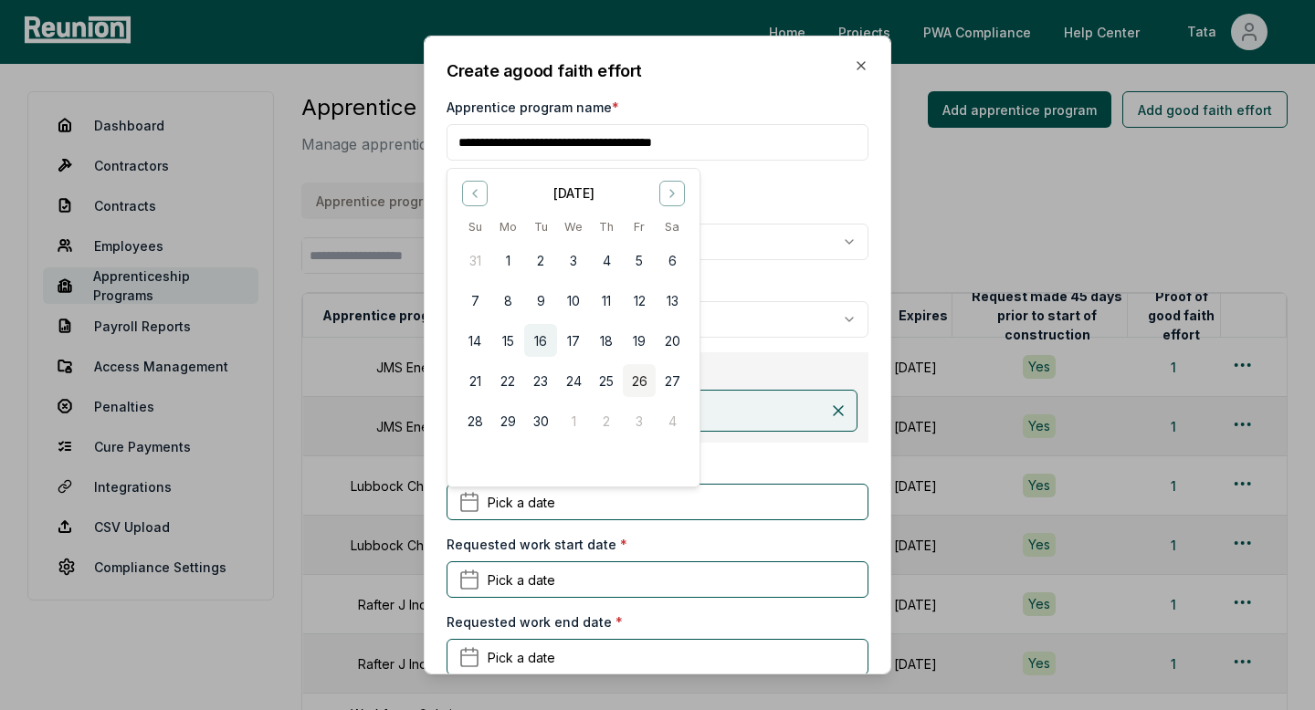
click at [532, 341] on button "16" at bounding box center [540, 340] width 33 height 33
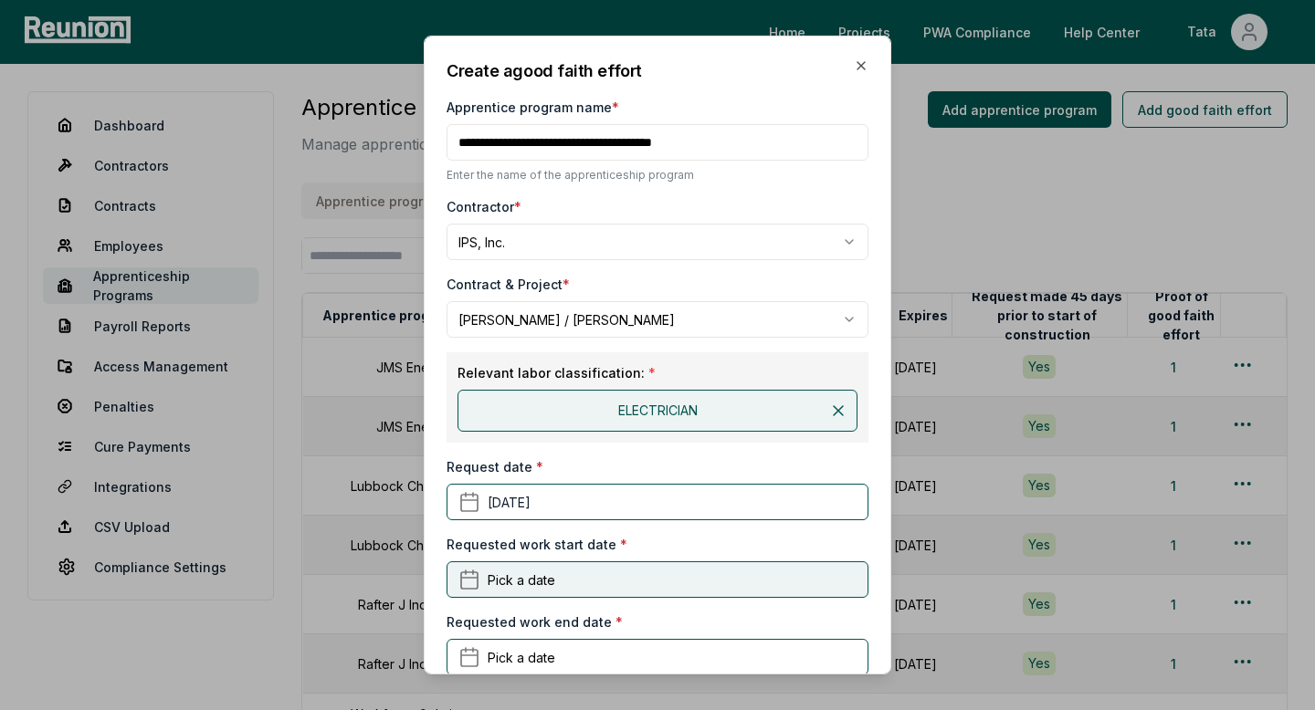
click at [530, 582] on span "Pick a date" at bounding box center [522, 579] width 68 height 19
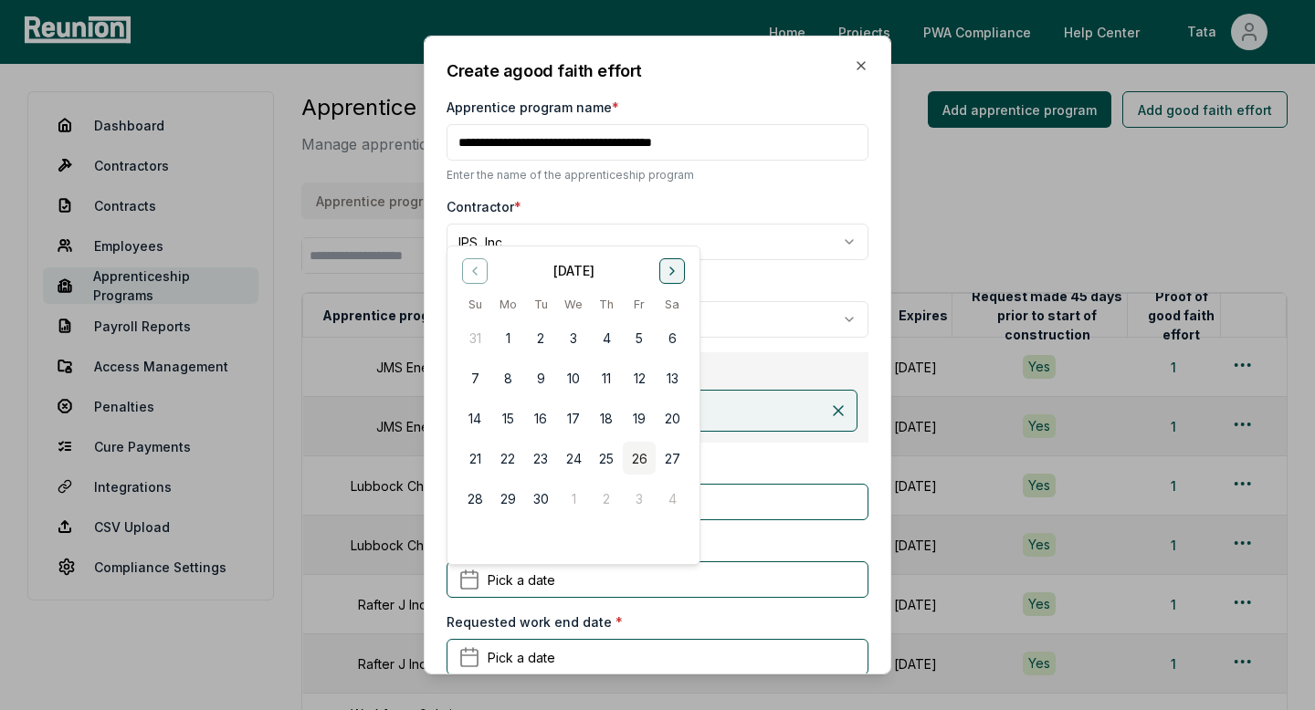
click at [676, 258] on button "Go to next month" at bounding box center [672, 271] width 26 height 26
click at [671, 346] on button "1" at bounding box center [672, 337] width 33 height 33
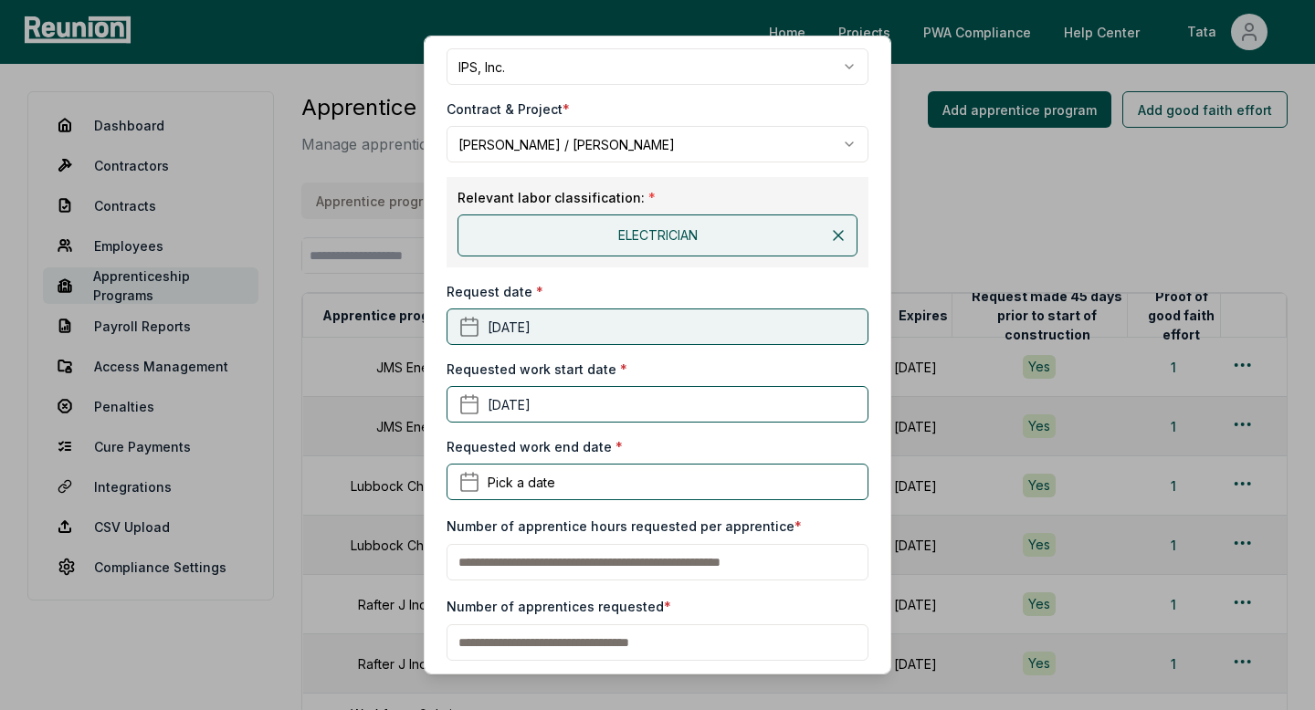
scroll to position [232, 0]
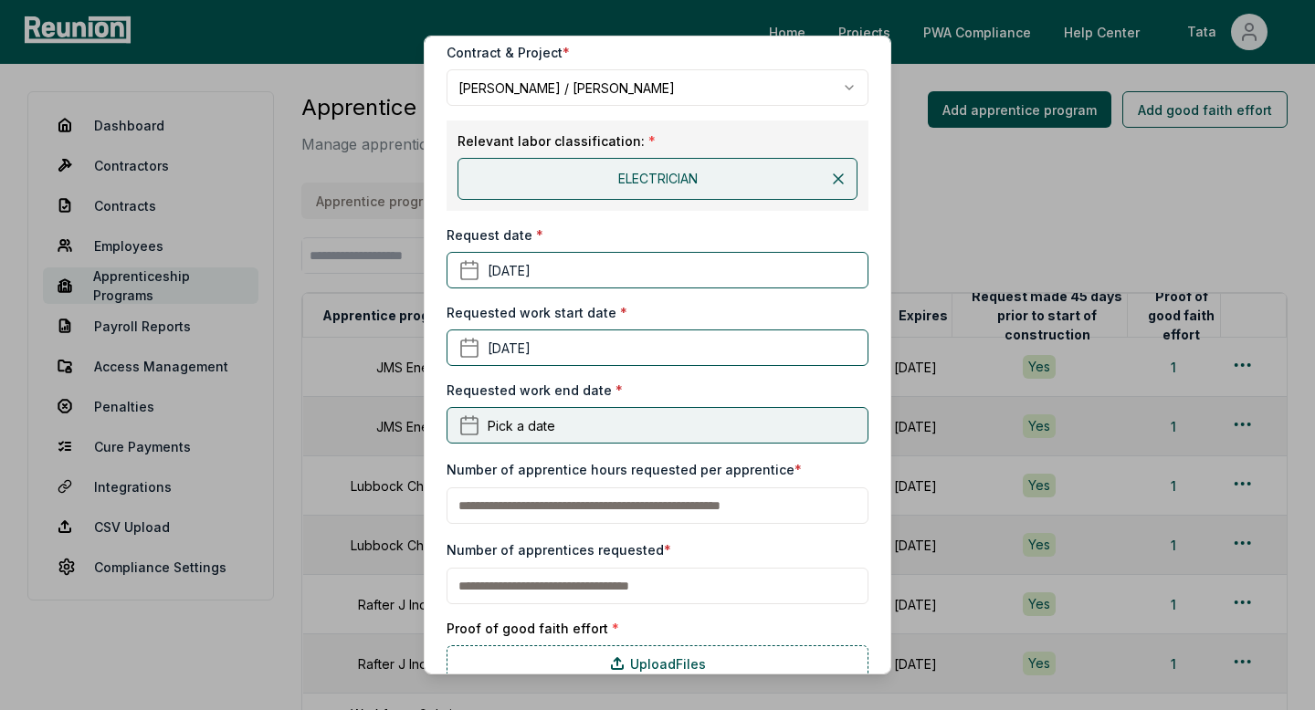
click at [526, 436] on button "Pick a date" at bounding box center [658, 425] width 422 height 37
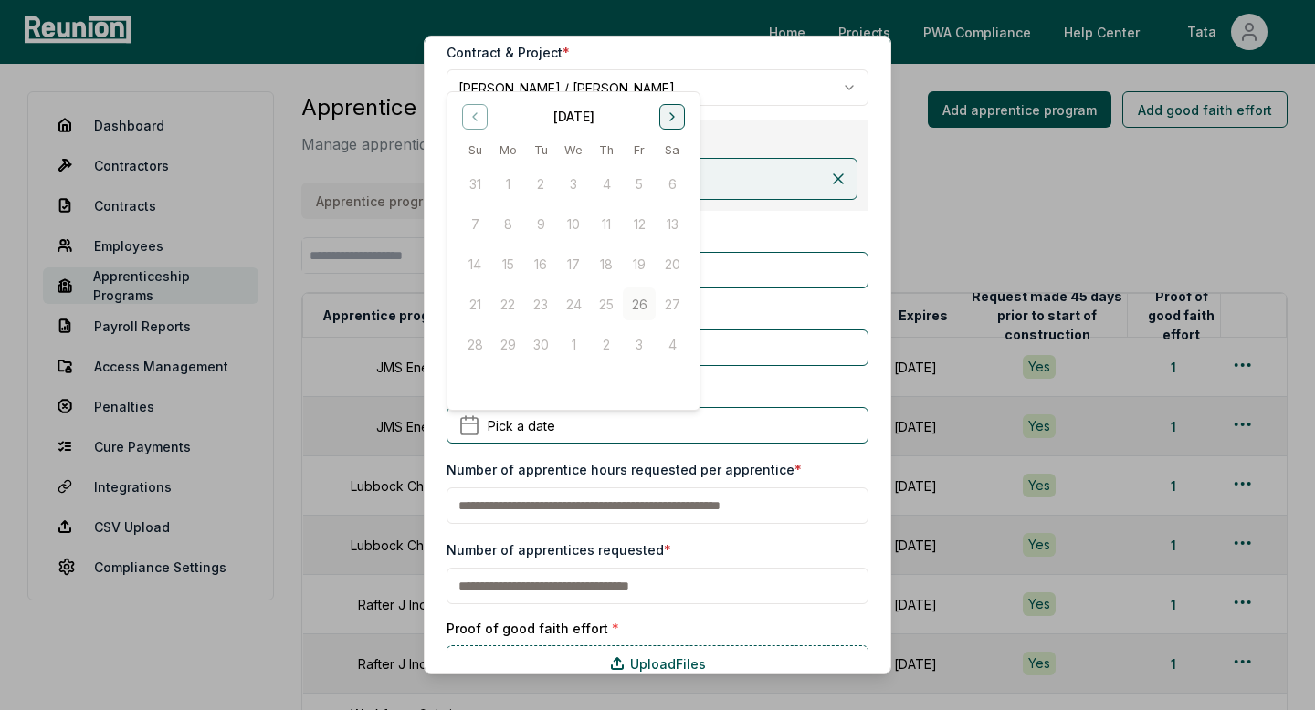
click at [664, 123] on button "Go to next month" at bounding box center [672, 116] width 26 height 26
click at [665, 123] on icon "Go to next month" at bounding box center [672, 116] width 15 height 15
click at [493, 118] on div "[DATE]" at bounding box center [573, 114] width 230 height 23
click at [480, 118] on icon "Go to previous month" at bounding box center [475, 116] width 15 height 15
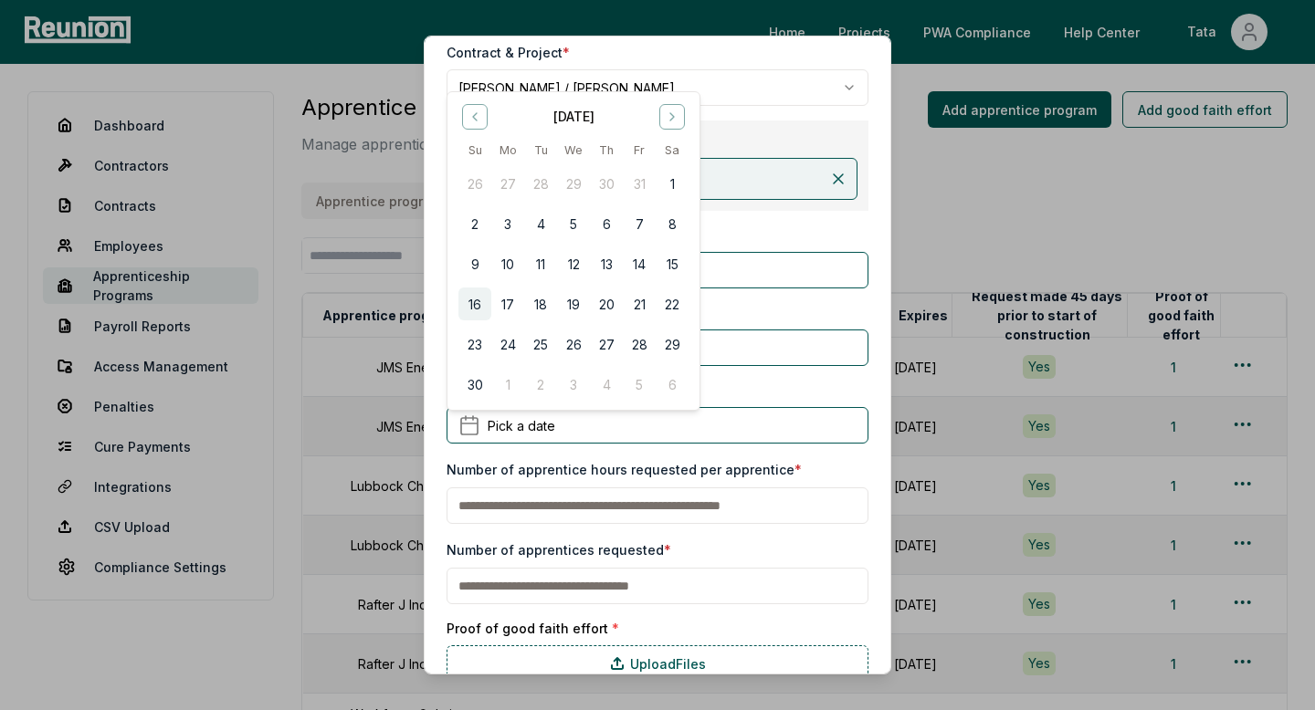
click at [469, 300] on button "16" at bounding box center [474, 304] width 33 height 33
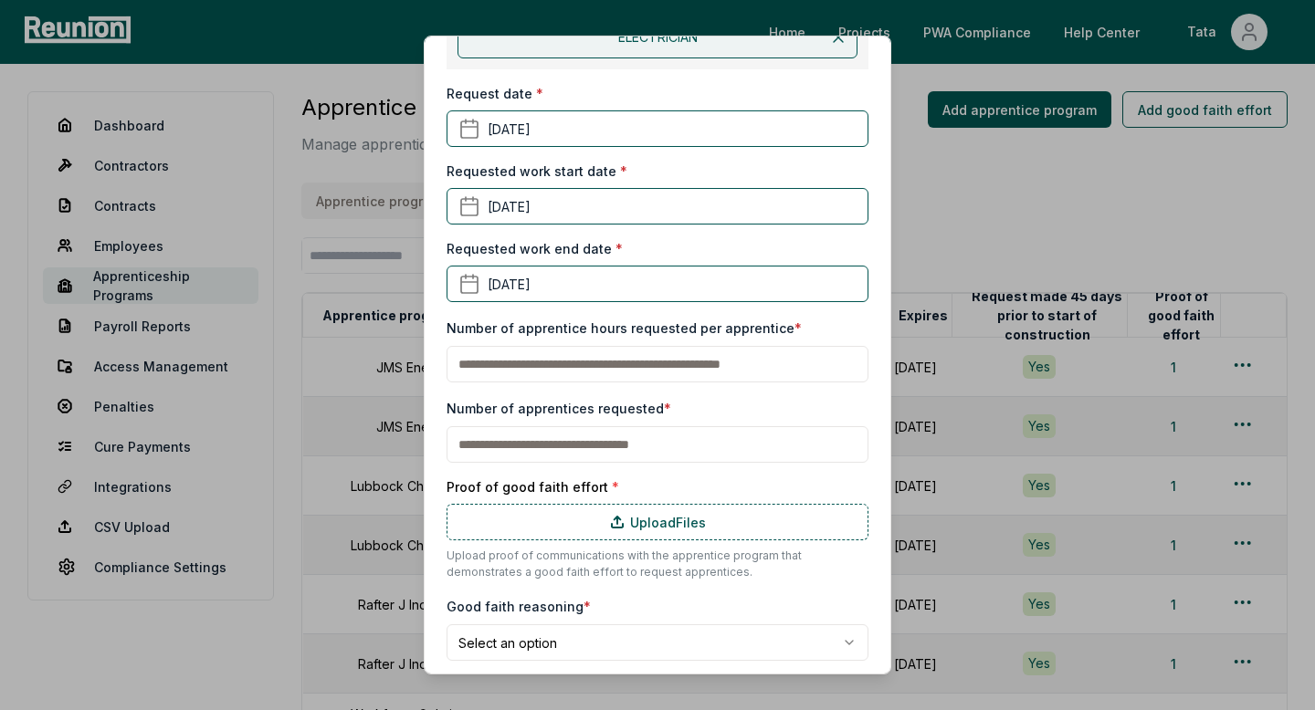
scroll to position [397, 0]
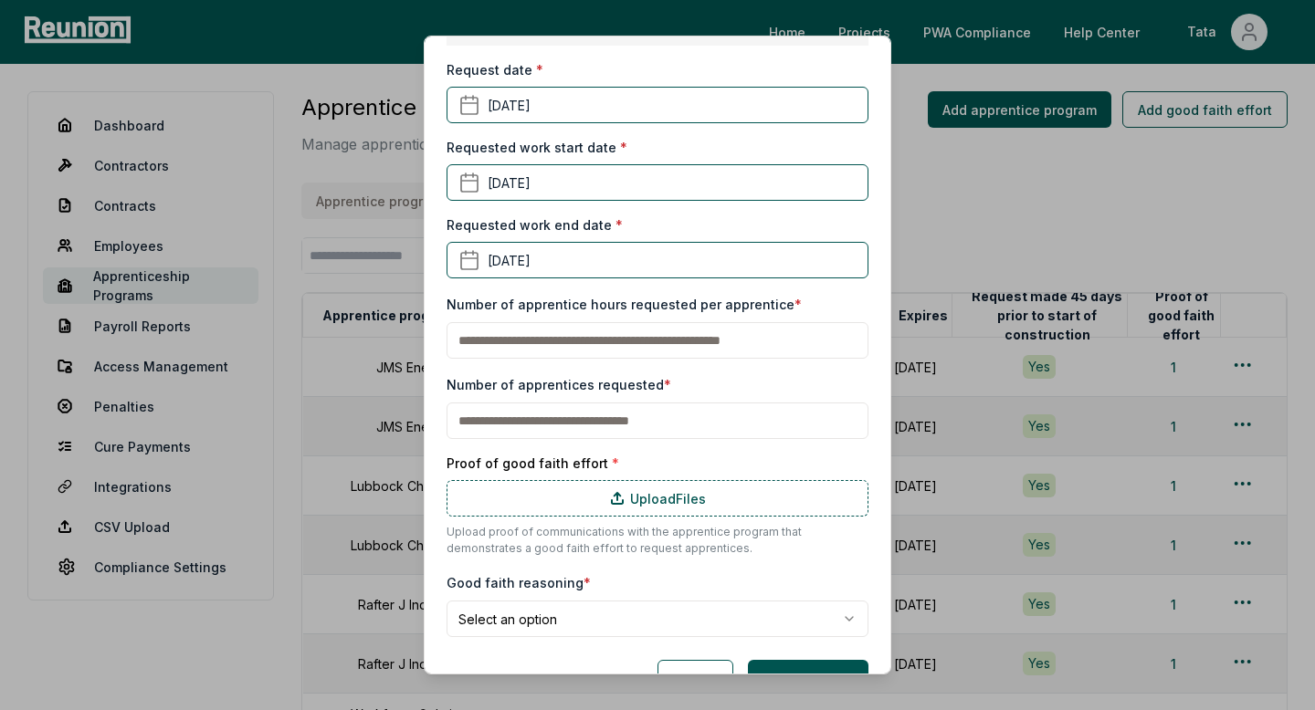
click at [644, 341] on input "text" at bounding box center [658, 340] width 422 height 37
type input "**"
click at [536, 415] on input "text" at bounding box center [658, 421] width 422 height 37
type input "*"
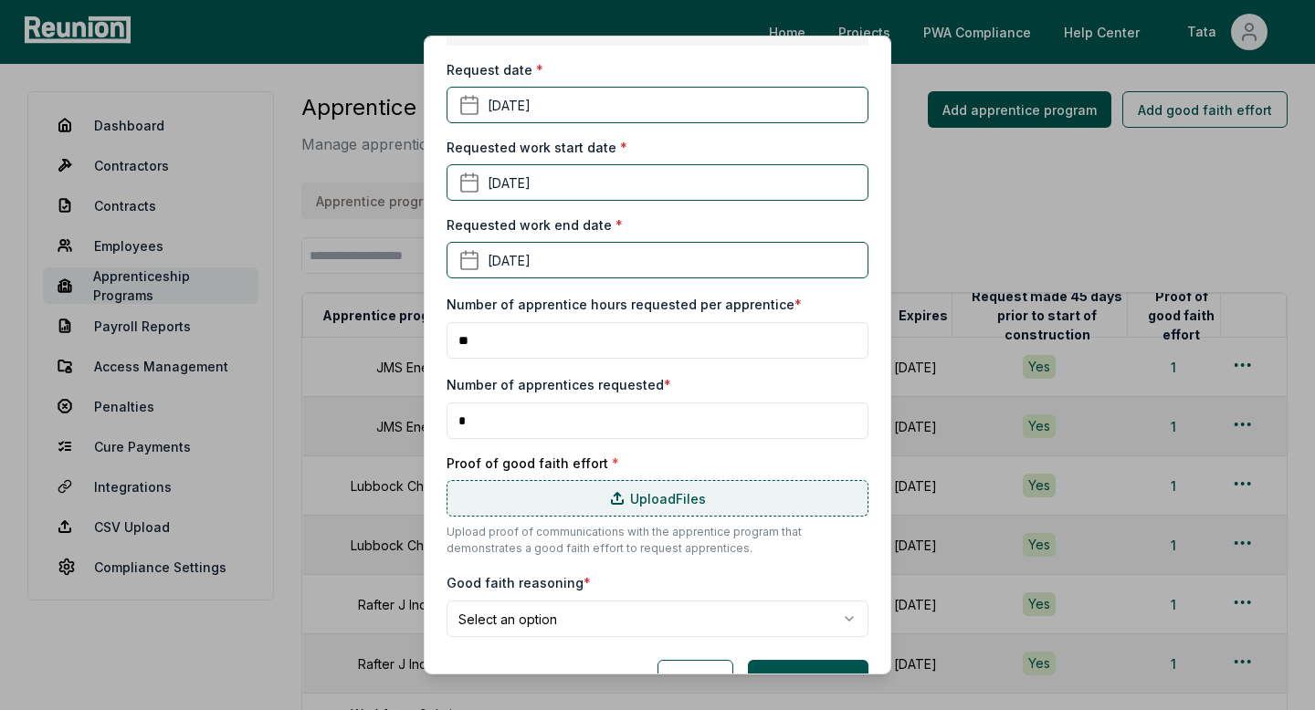
click at [563, 502] on label "Upload Files" at bounding box center [658, 498] width 422 height 37
click at [0, 0] on input "Upload Files" at bounding box center [0, 0] width 0 height 0
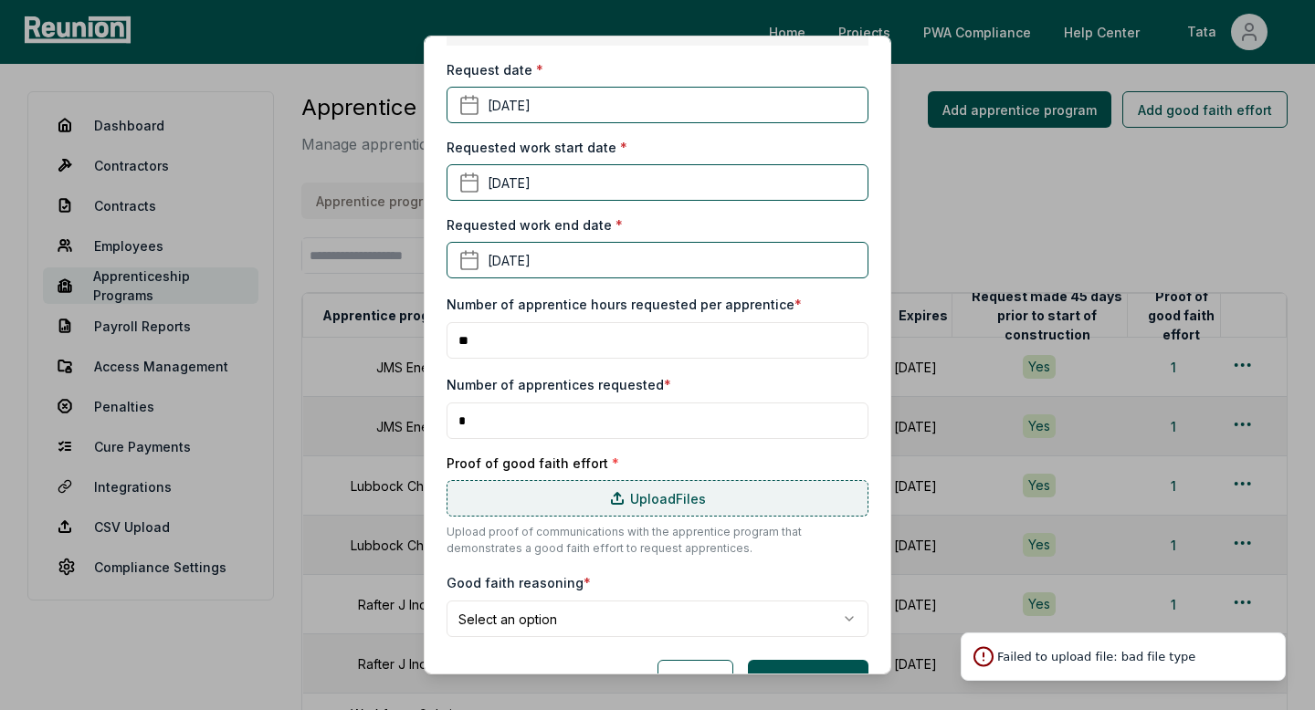
click at [625, 497] on label "Upload Files" at bounding box center [658, 498] width 422 height 37
click at [0, 0] on input "Upload Files" at bounding box center [0, 0] width 0 height 0
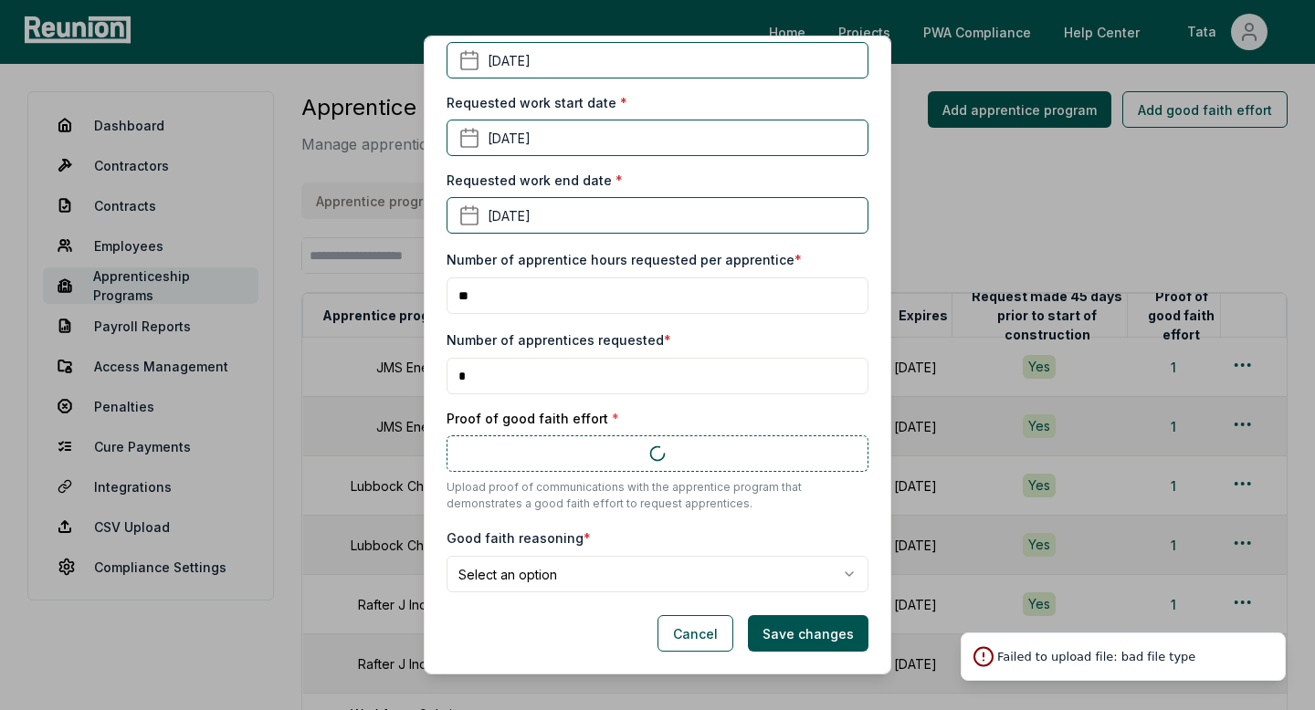
click at [538, 569] on body "Please visit us on your desktop We're working on making our marketplace mobile-…" at bounding box center [657, 636] width 1315 height 1273
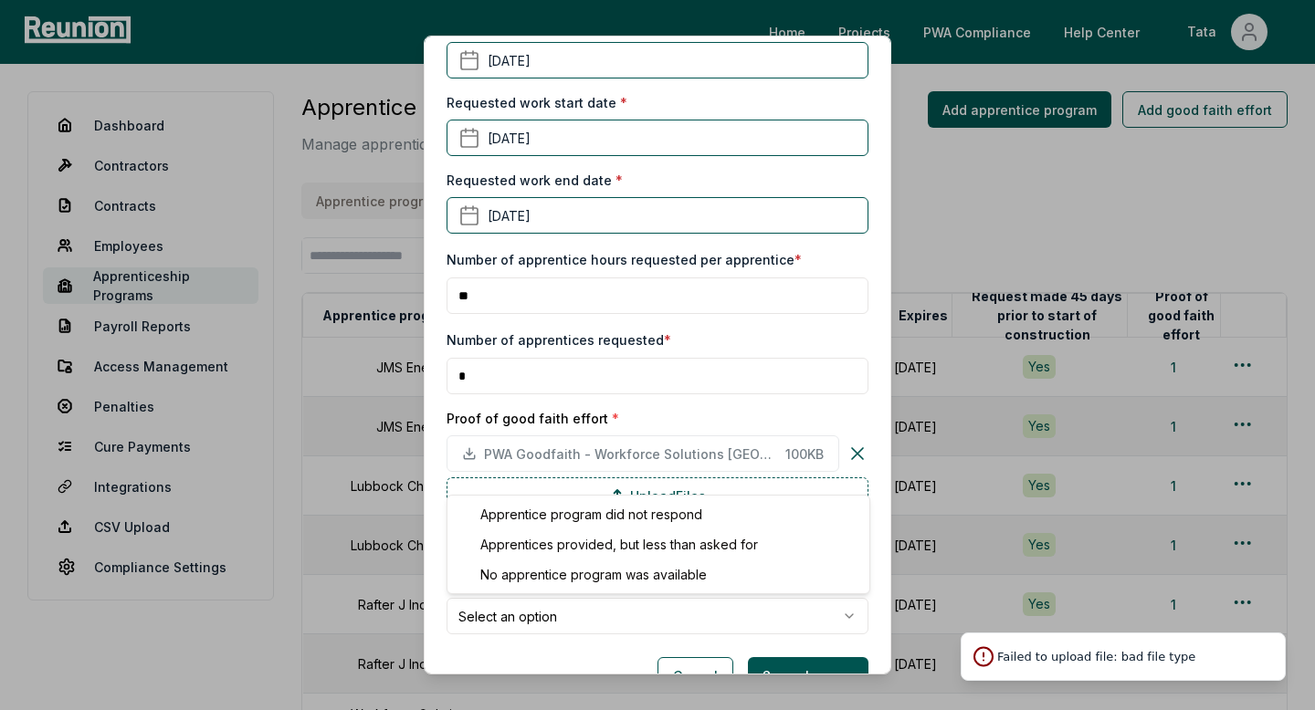
select select "**********"
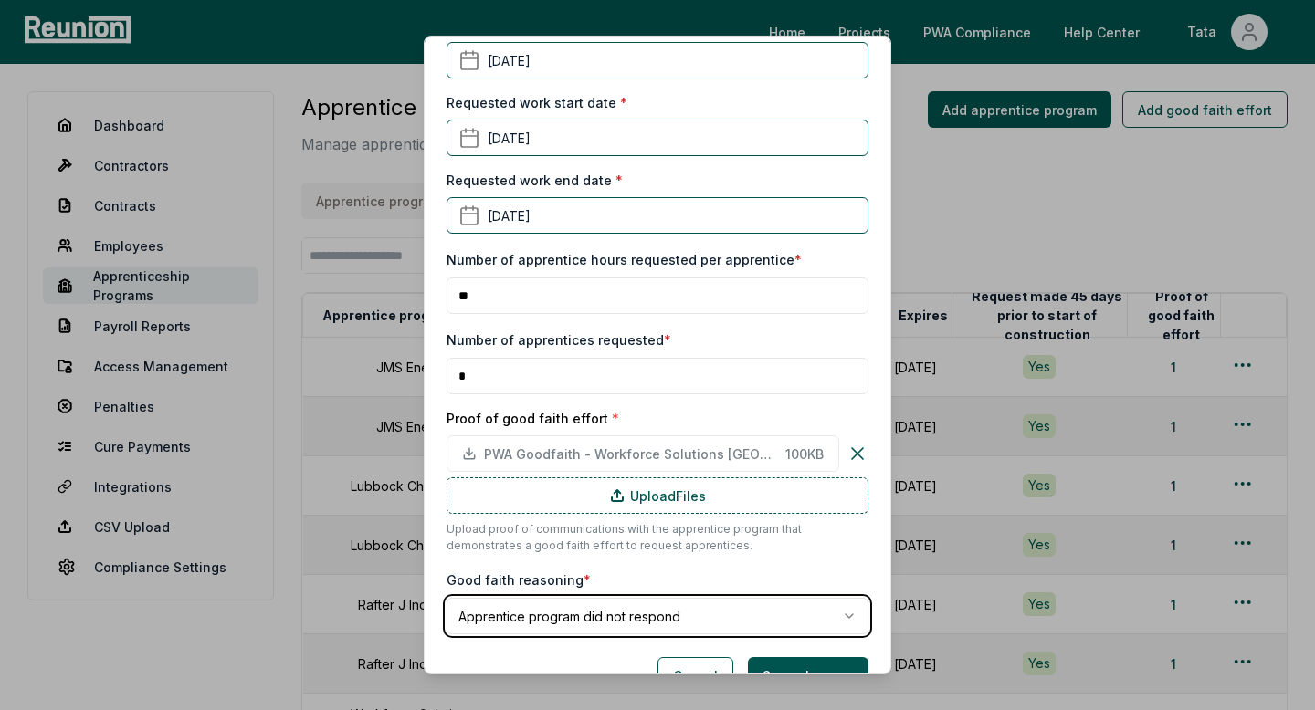
scroll to position [484, 0]
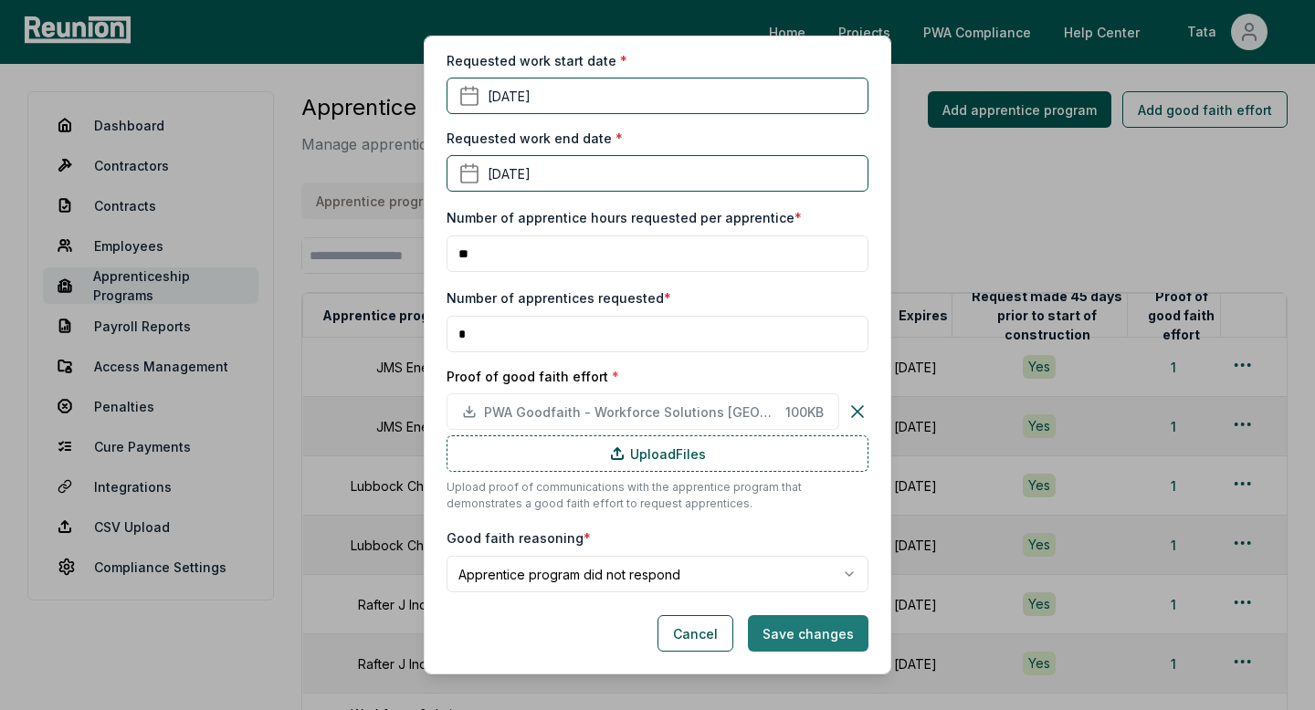
click at [807, 626] on button "Save changes" at bounding box center [808, 633] width 121 height 37
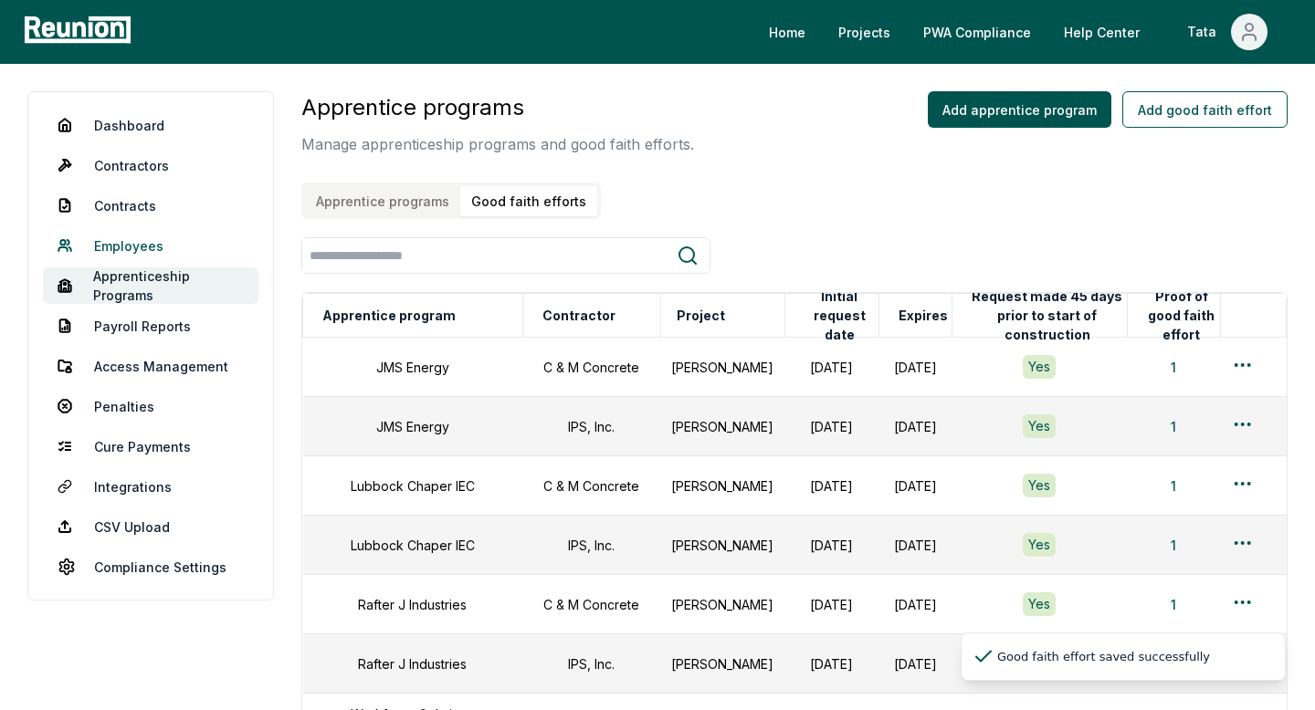
click at [136, 239] on link "Employees" at bounding box center [151, 245] width 216 height 37
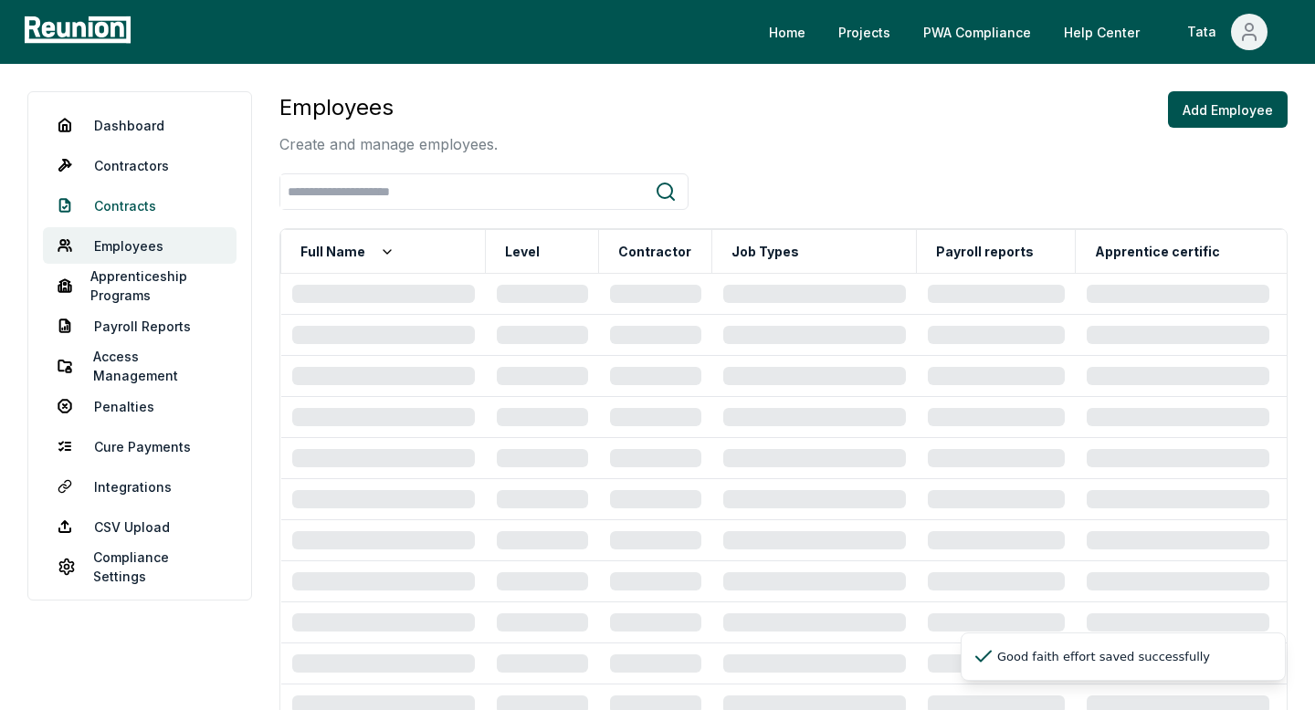
click at [162, 207] on link "Contracts" at bounding box center [140, 205] width 194 height 37
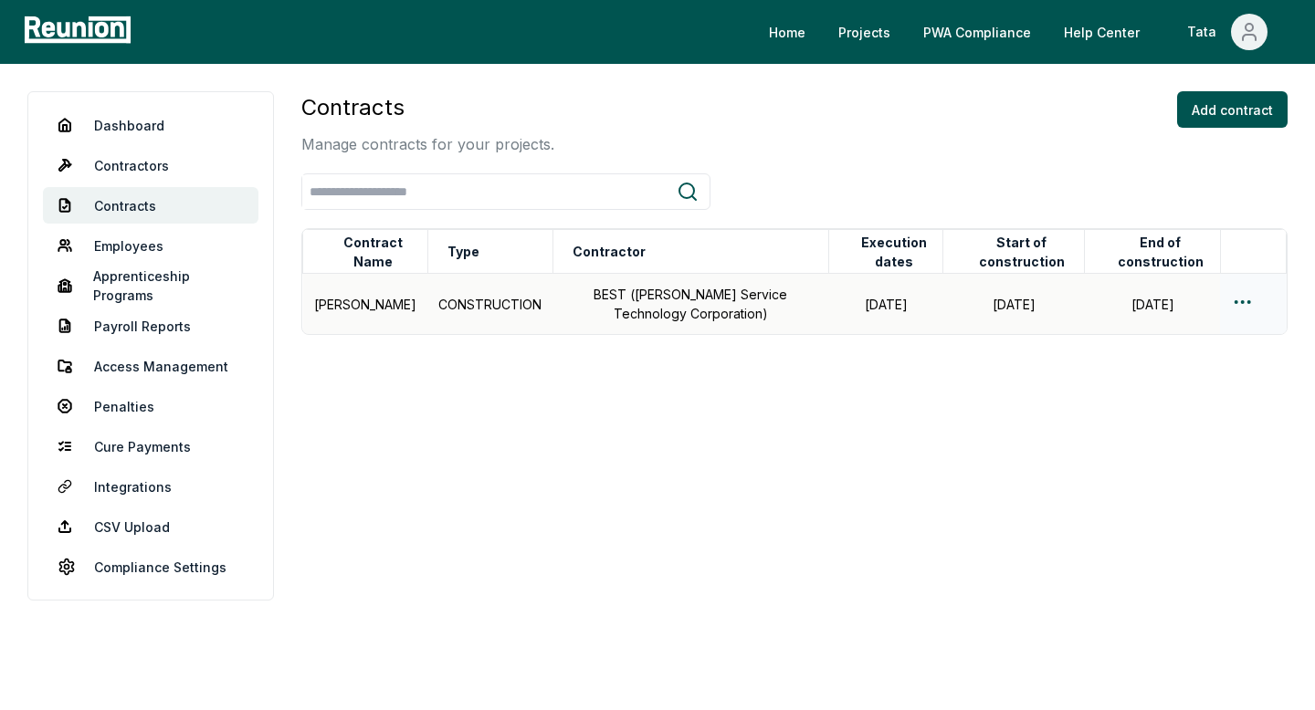
click at [1248, 298] on html "Please visit us on your desktop We're working on making our marketplace mobile-…" at bounding box center [657, 355] width 1315 height 710
click at [1162, 375] on div "Edit" at bounding box center [1212, 374] width 173 height 30
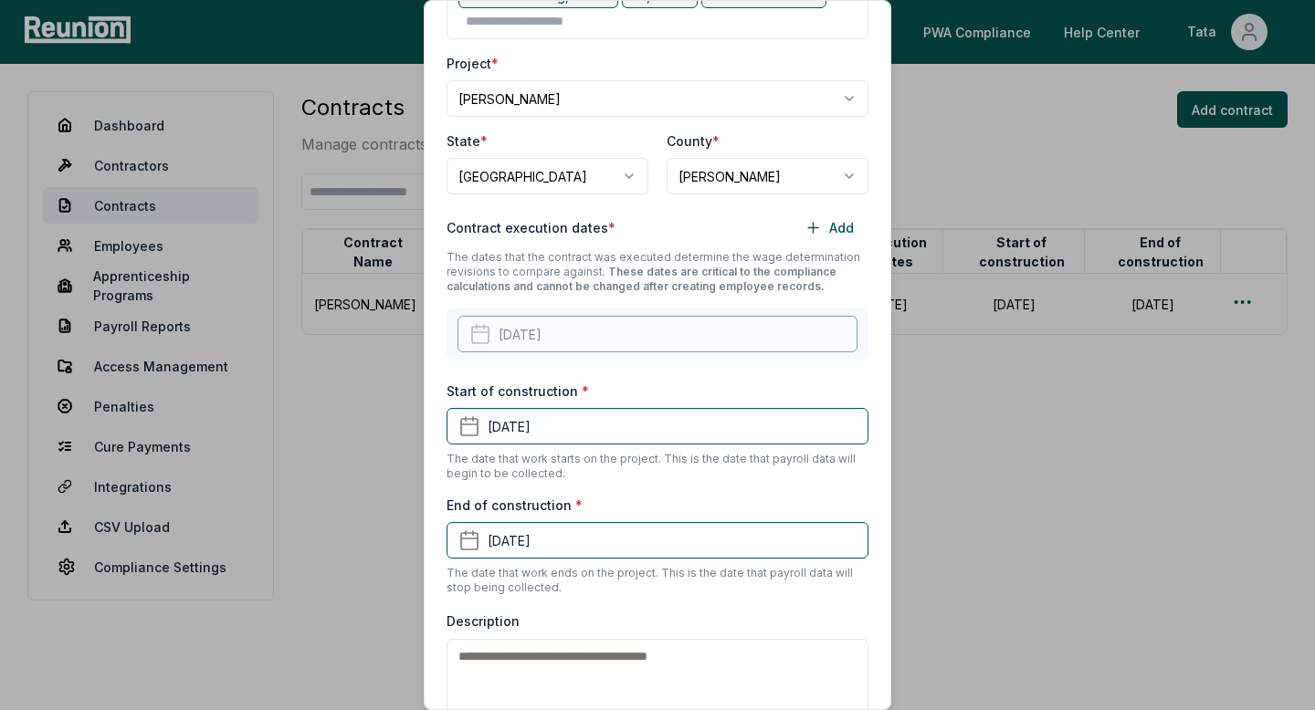
scroll to position [429, 0]
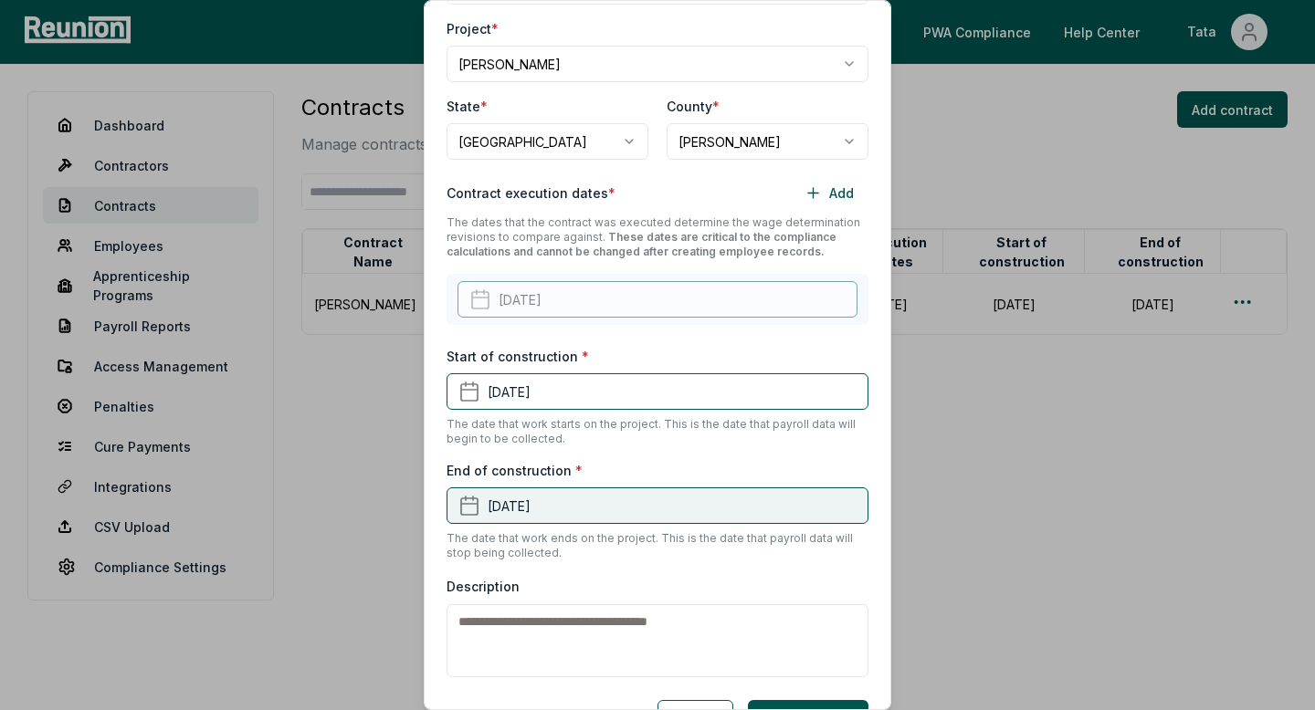
click at [619, 510] on button "[DATE]" at bounding box center [658, 506] width 422 height 37
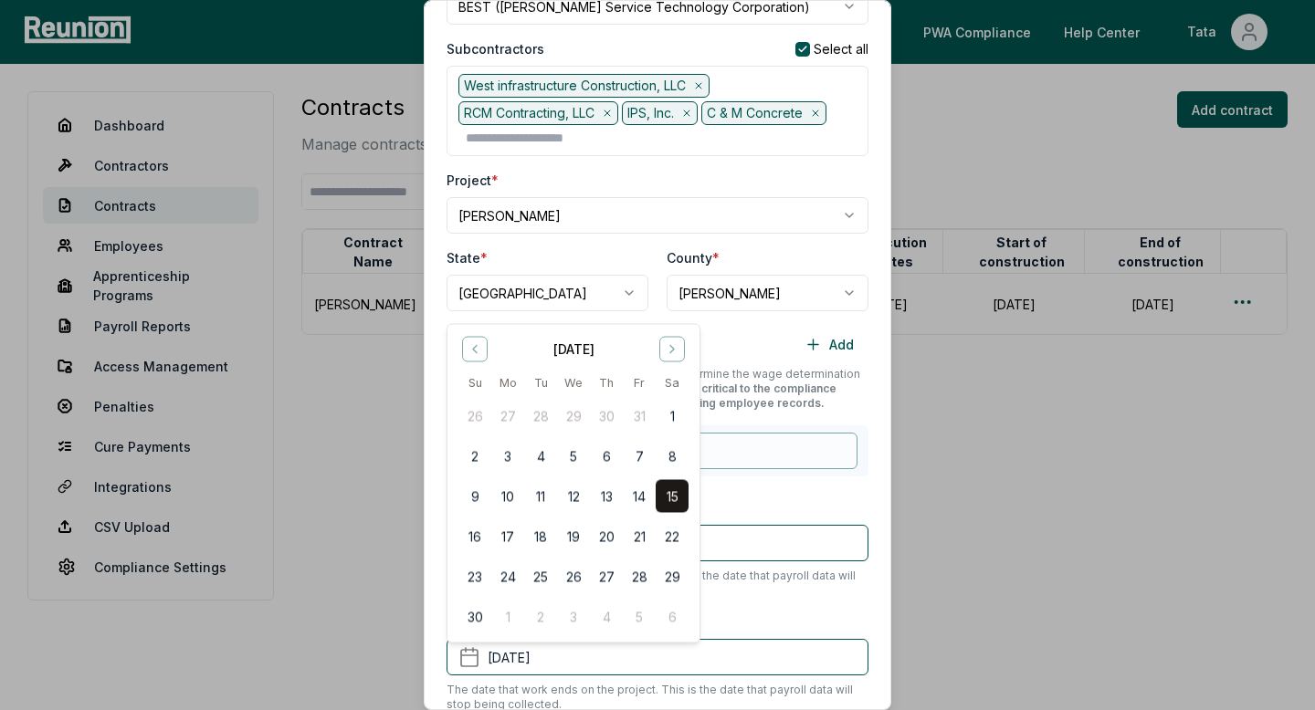
scroll to position [361, 0]
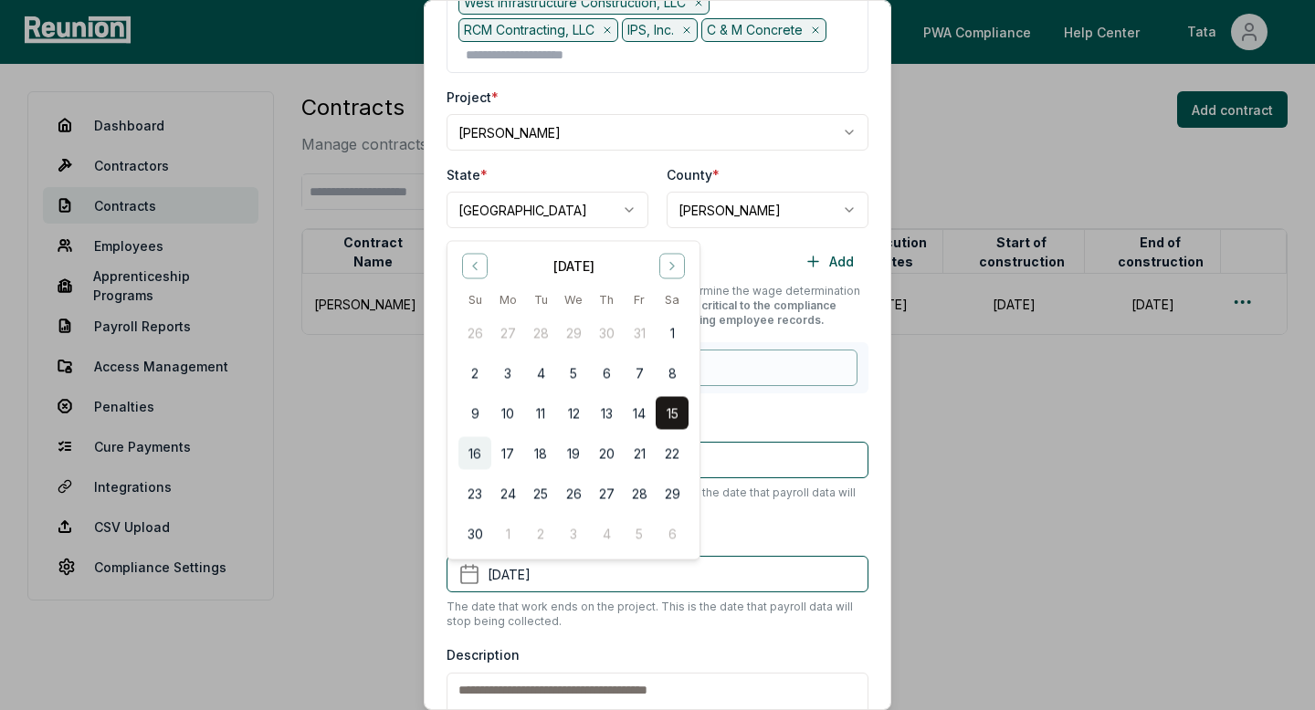
click at [473, 447] on button "16" at bounding box center [474, 453] width 33 height 33
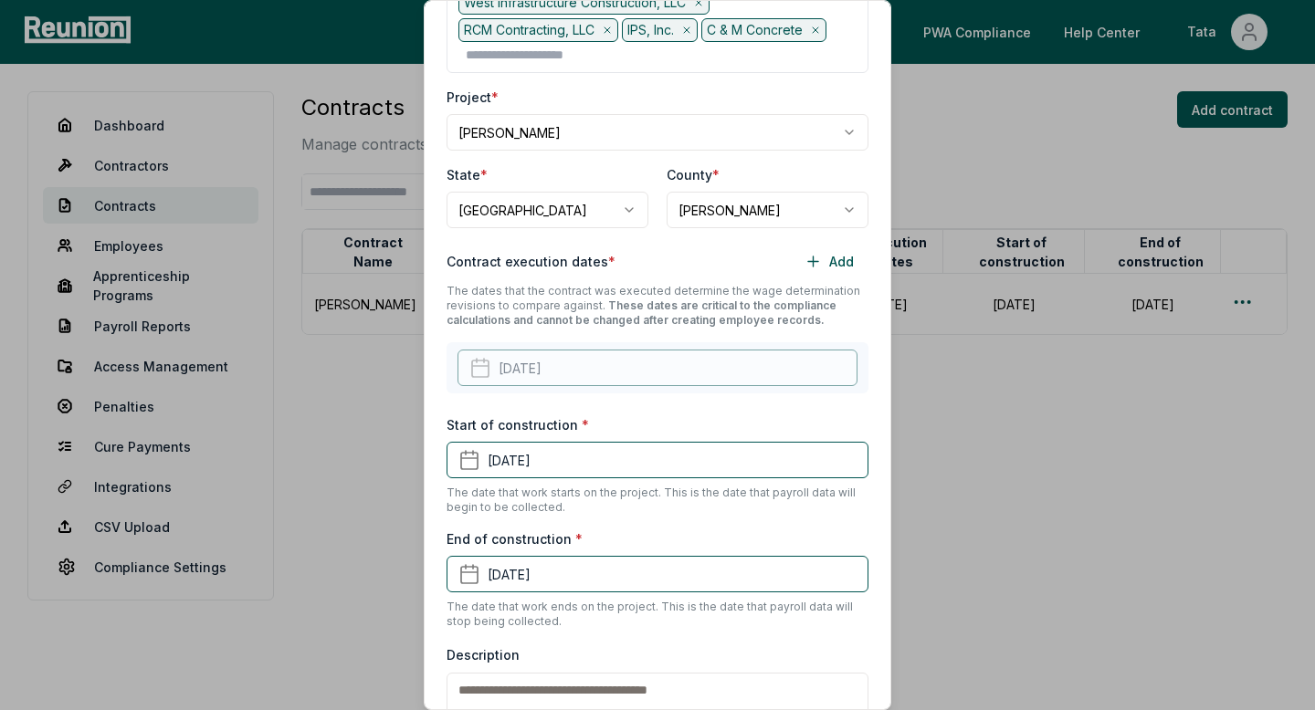
scroll to position [478, 0]
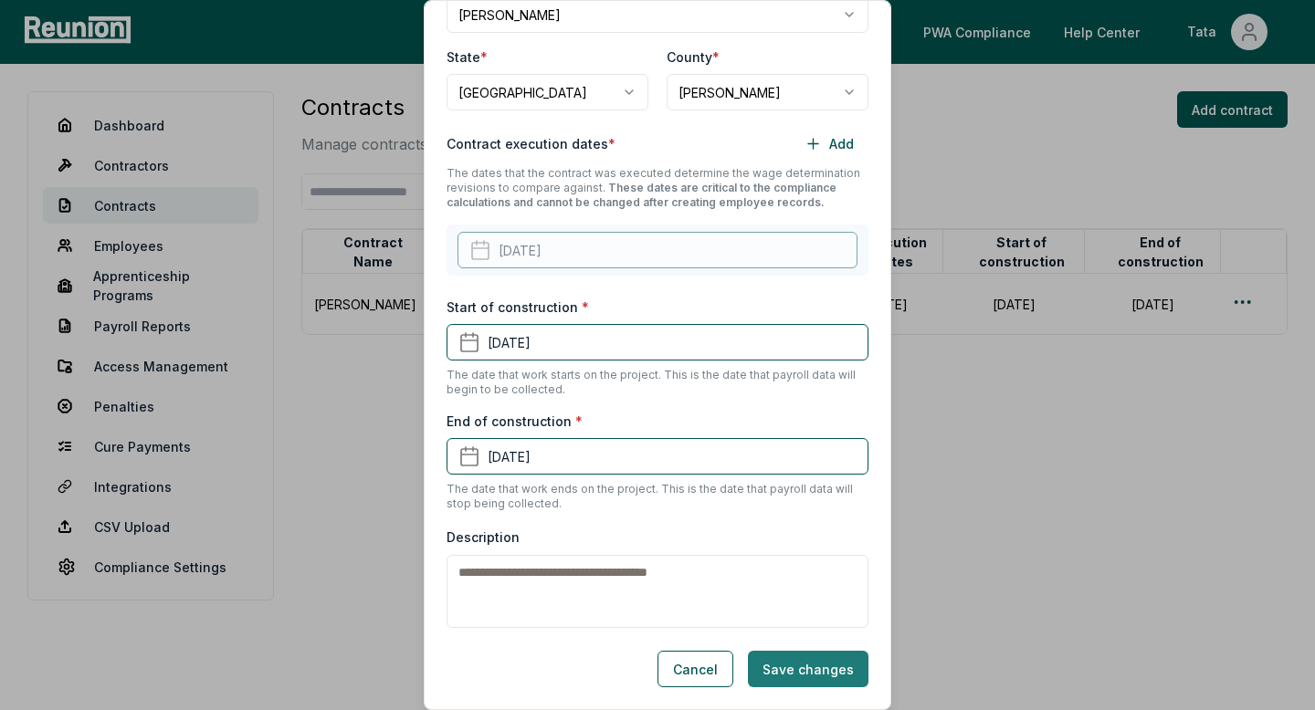
click at [817, 663] on button "Save changes" at bounding box center [808, 669] width 121 height 37
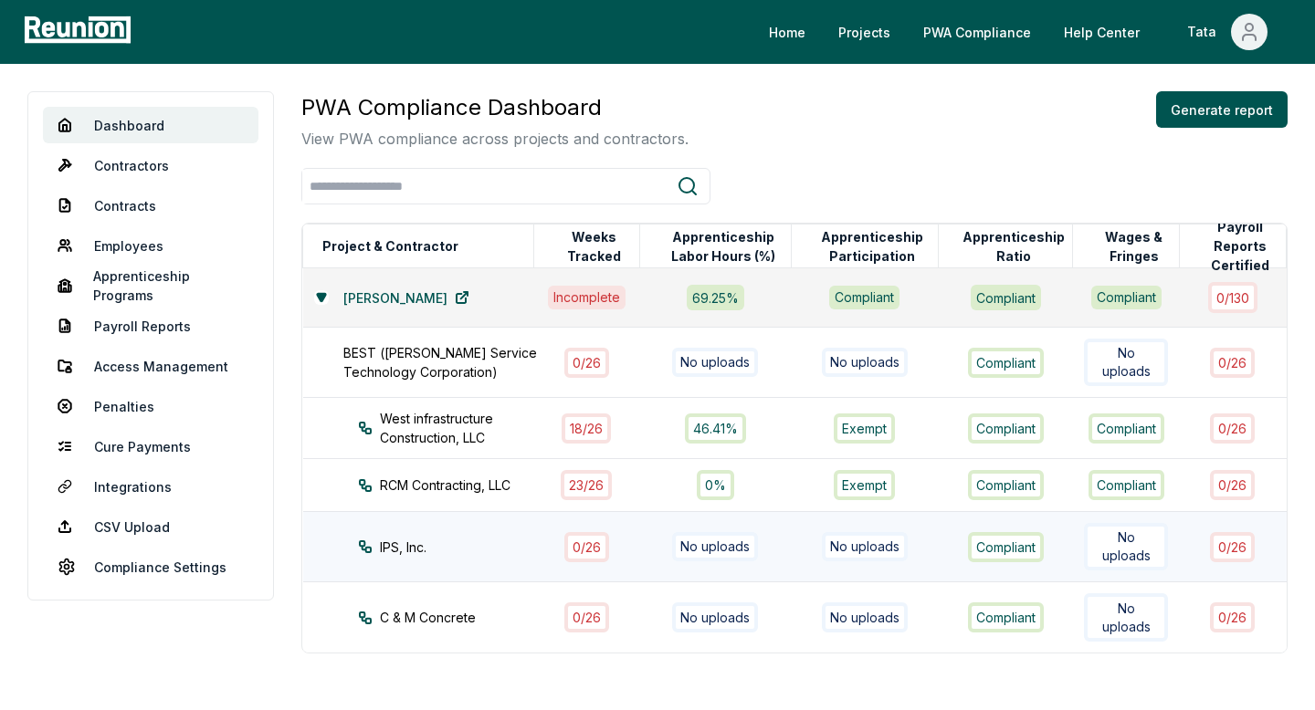
click at [494, 538] on div "IPS, Inc." at bounding box center [462, 547] width 209 height 19
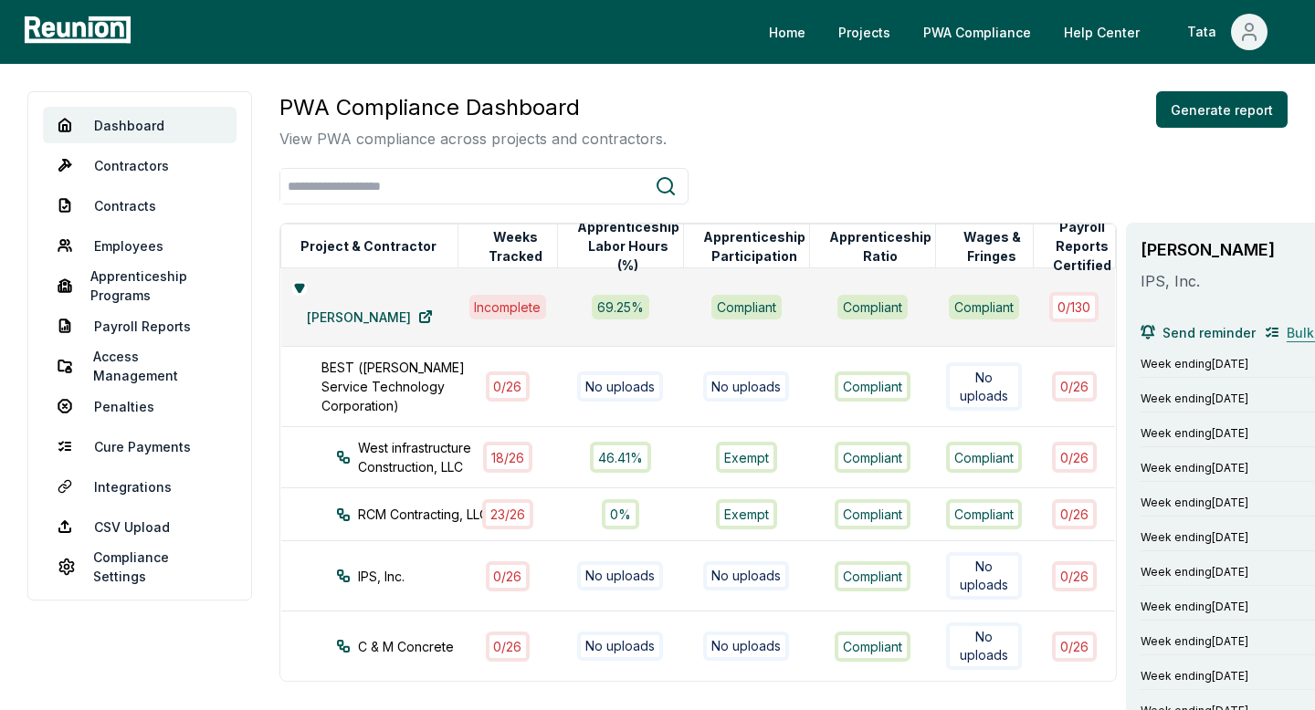
click at [1287, 331] on span "Bulk no work" at bounding box center [1328, 332] width 82 height 19
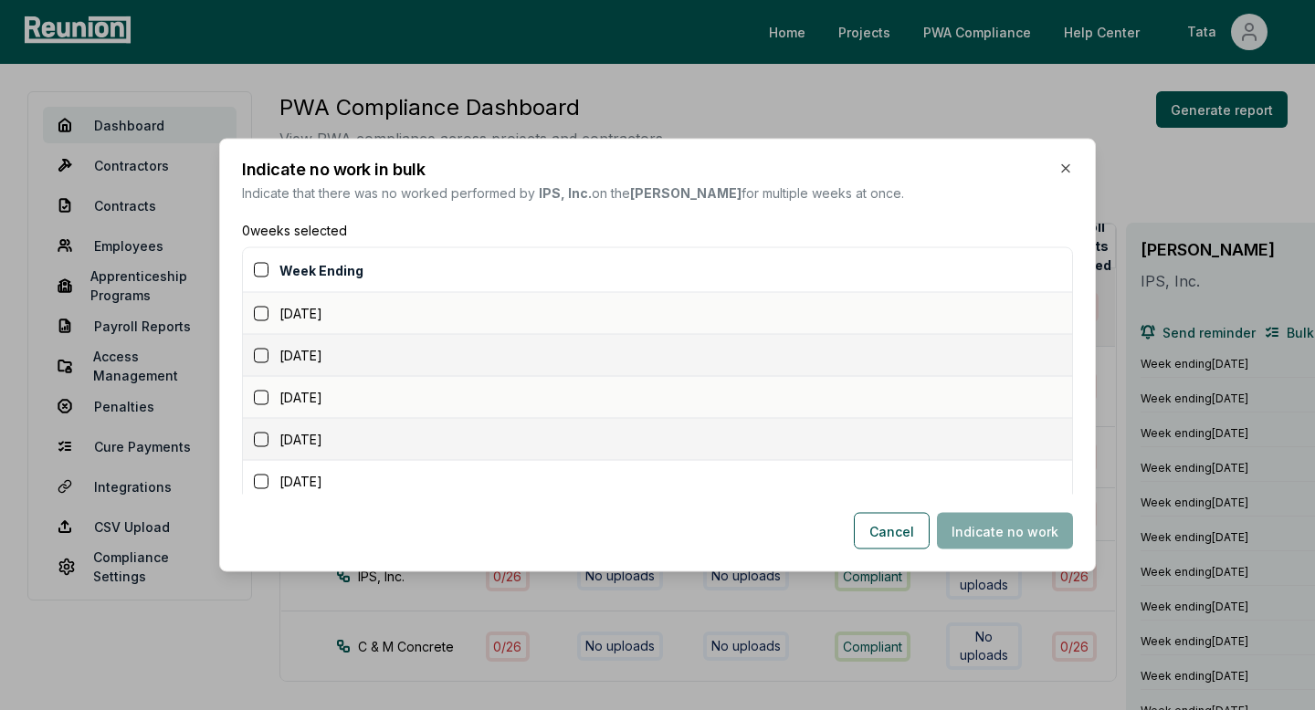
click at [260, 315] on button "button" at bounding box center [261, 313] width 15 height 15
click at [261, 350] on button "button" at bounding box center [261, 355] width 15 height 15
click at [262, 402] on button "button" at bounding box center [261, 397] width 15 height 15
click at [265, 445] on button "button" at bounding box center [261, 439] width 15 height 15
click at [265, 478] on button "button" at bounding box center [261, 481] width 15 height 15
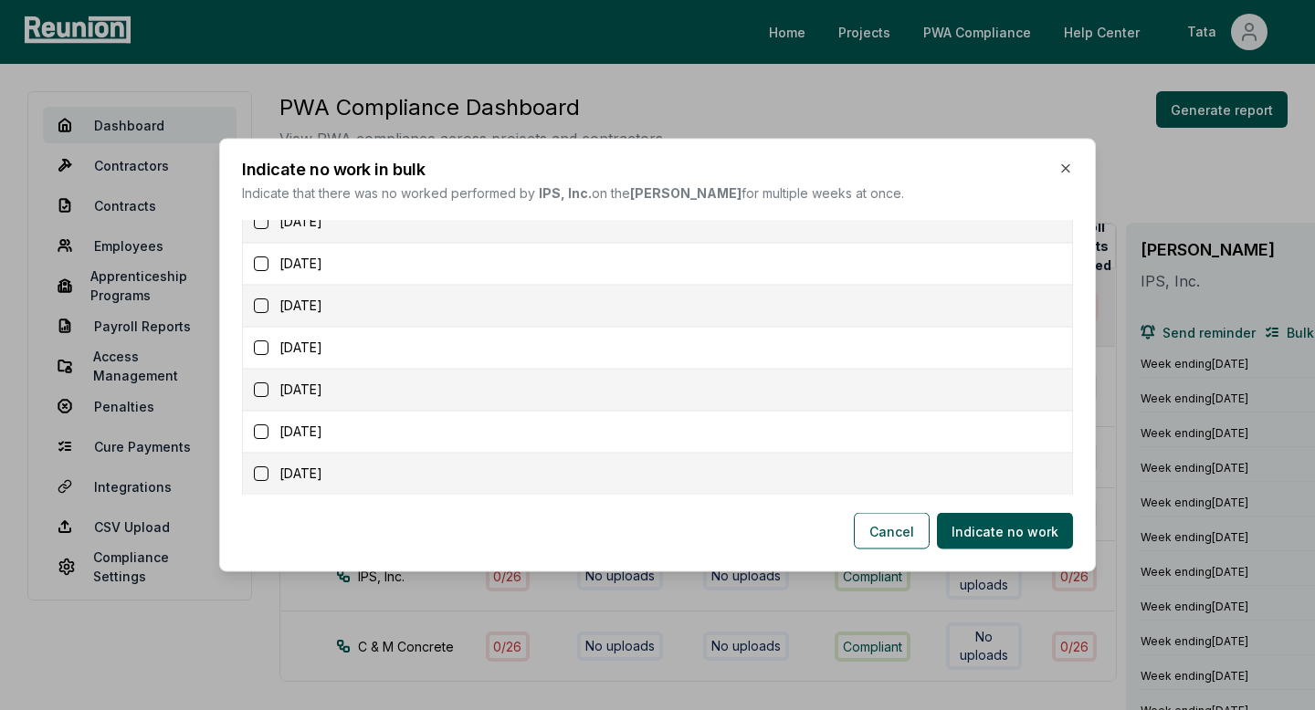
scroll to position [303, 0]
click at [264, 394] on button "button" at bounding box center [261, 388] width 15 height 15
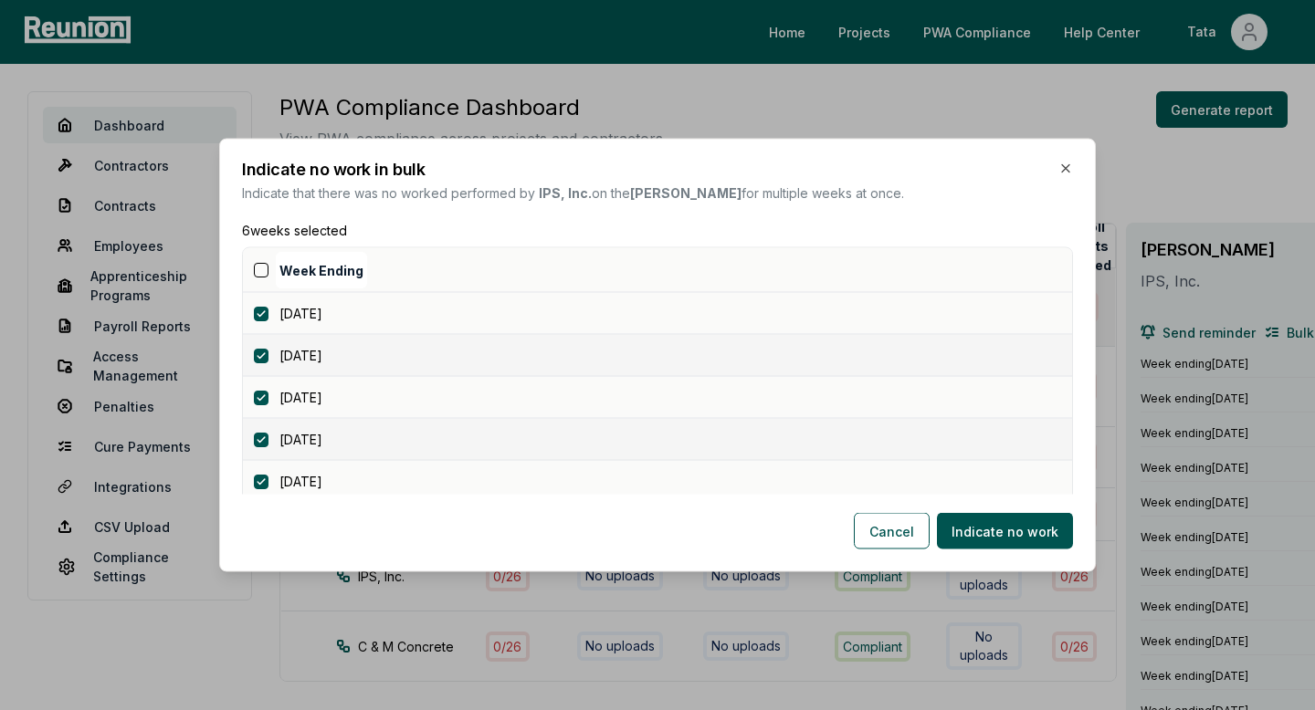
click at [265, 268] on button "button" at bounding box center [261, 270] width 15 height 15
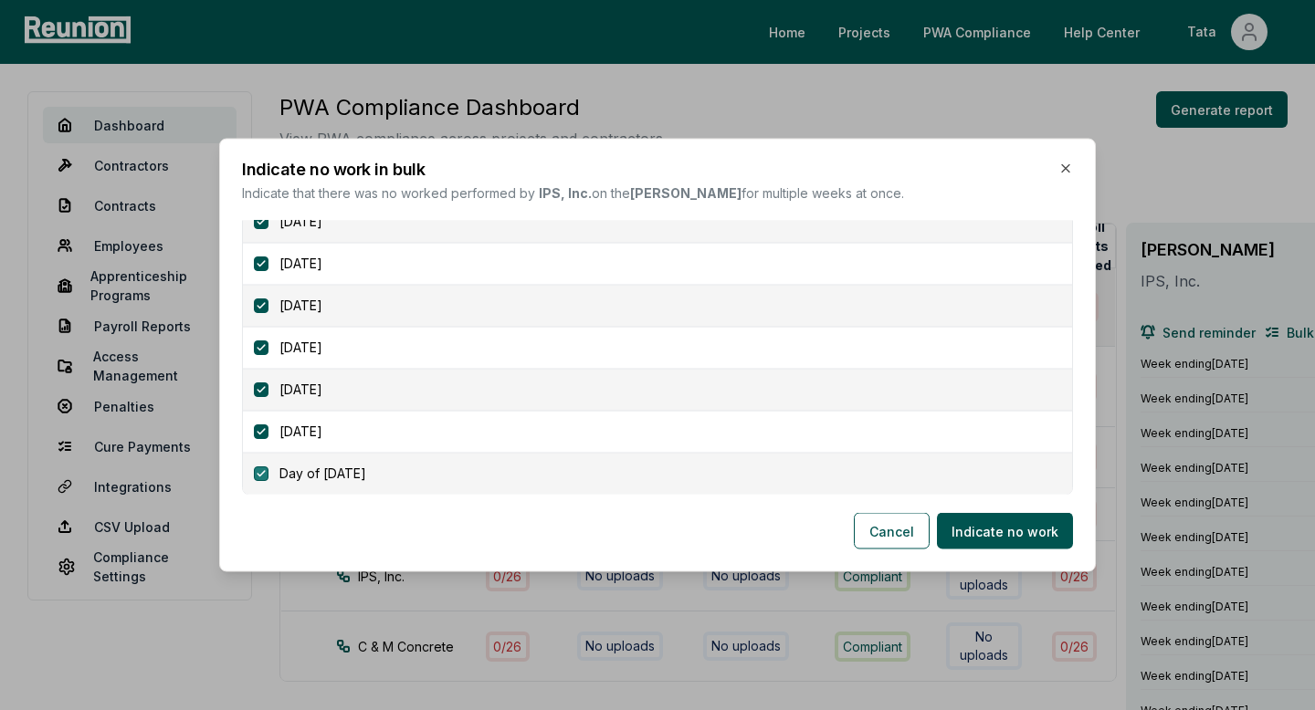
click at [262, 469] on button "button" at bounding box center [261, 474] width 15 height 15
click at [263, 427] on button "button" at bounding box center [261, 432] width 15 height 15
click at [263, 390] on button "button" at bounding box center [261, 390] width 15 height 15
click at [263, 344] on button "button" at bounding box center [261, 348] width 15 height 15
click at [262, 316] on td "October 25, 2025" at bounding box center [657, 306] width 829 height 42
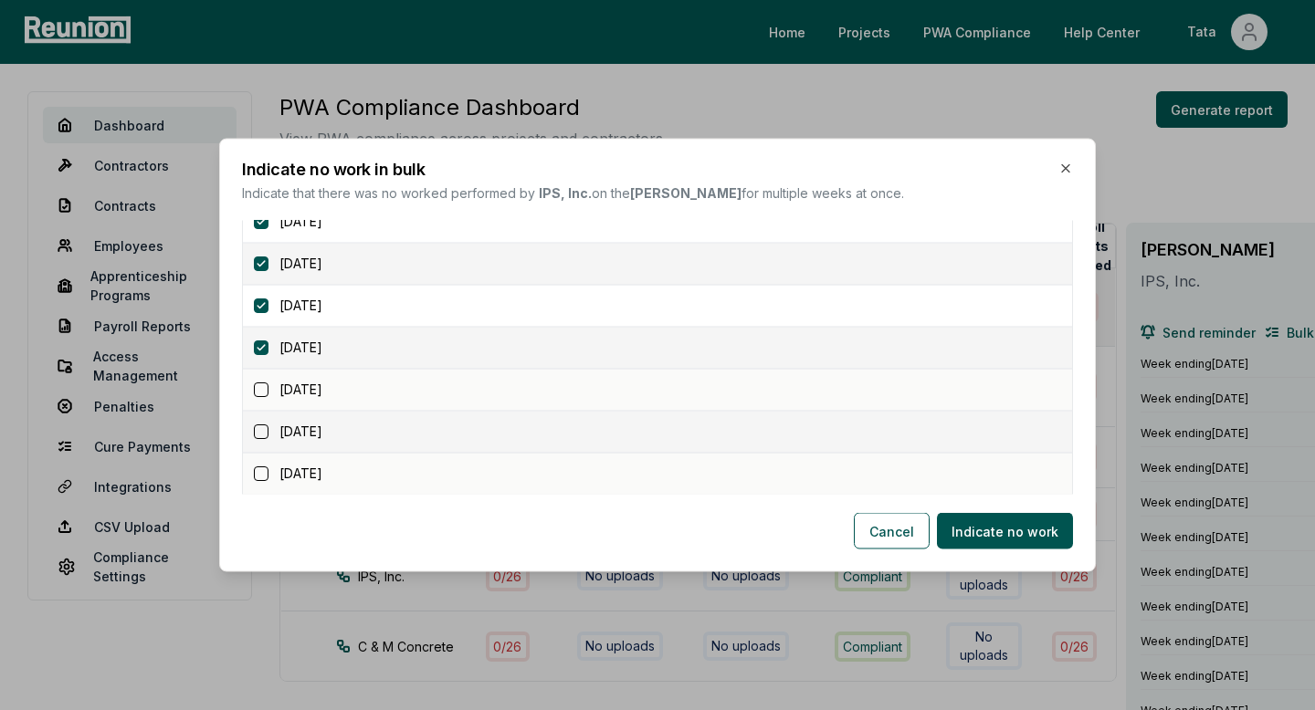
scroll to position [843, 0]
click at [258, 350] on button "button" at bounding box center [261, 352] width 15 height 15
click at [261, 311] on button "button" at bounding box center [261, 310] width 15 height 15
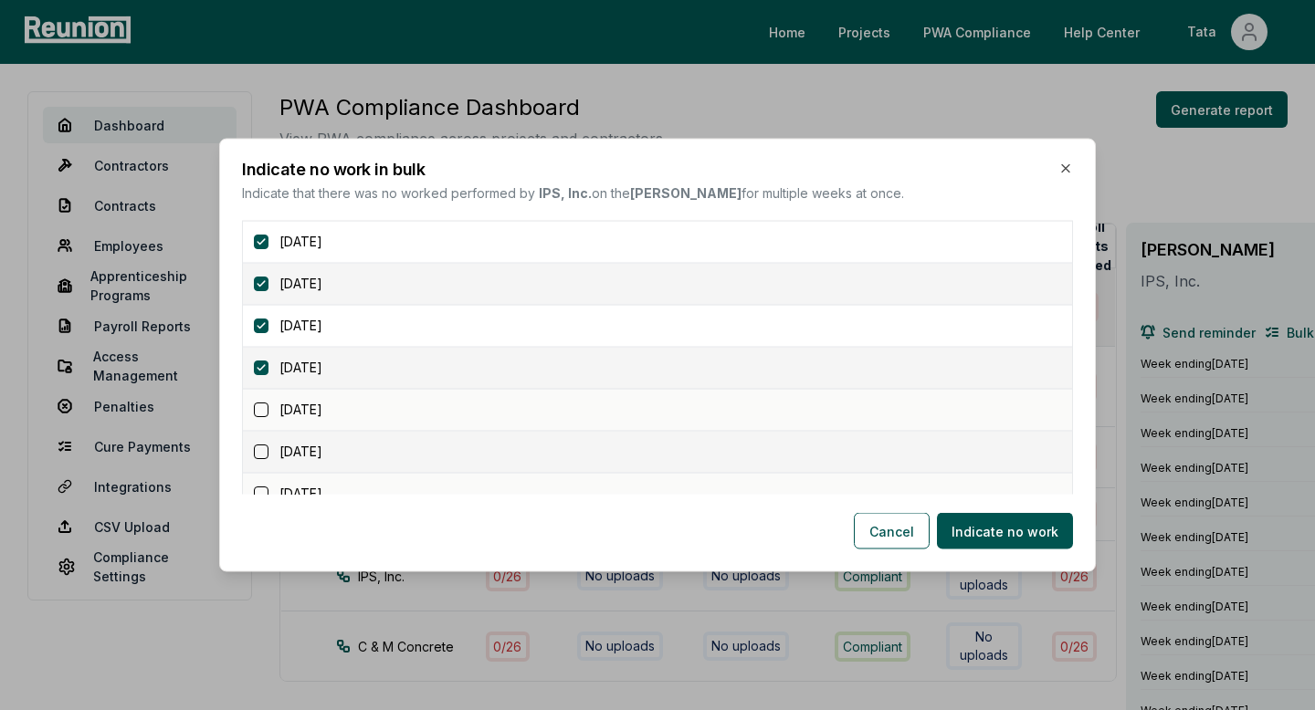
scroll to position [726, 0]
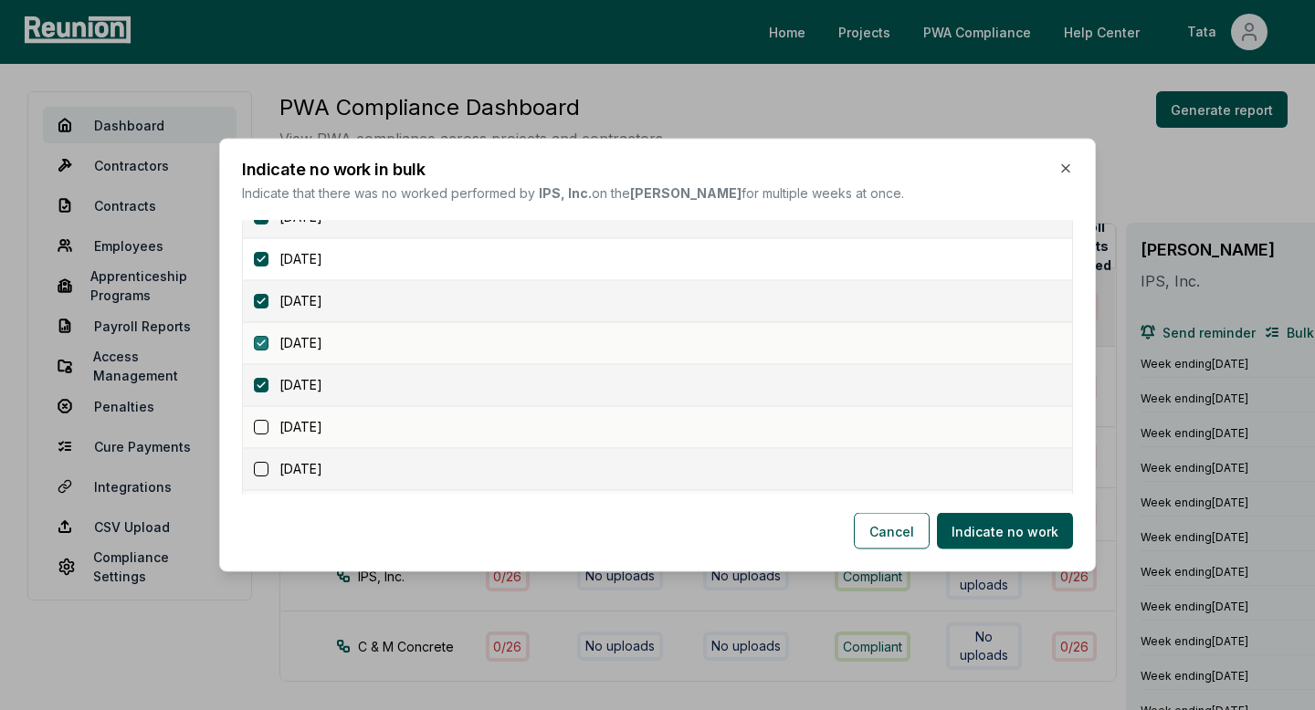
click at [261, 342] on button "button" at bounding box center [261, 343] width 15 height 15
click at [261, 373] on td "October 11, 2025" at bounding box center [657, 385] width 829 height 42
click at [259, 384] on button "button" at bounding box center [261, 385] width 15 height 15
click at [259, 306] on button "button" at bounding box center [261, 301] width 15 height 15
click at [259, 263] on button "button" at bounding box center [261, 259] width 15 height 15
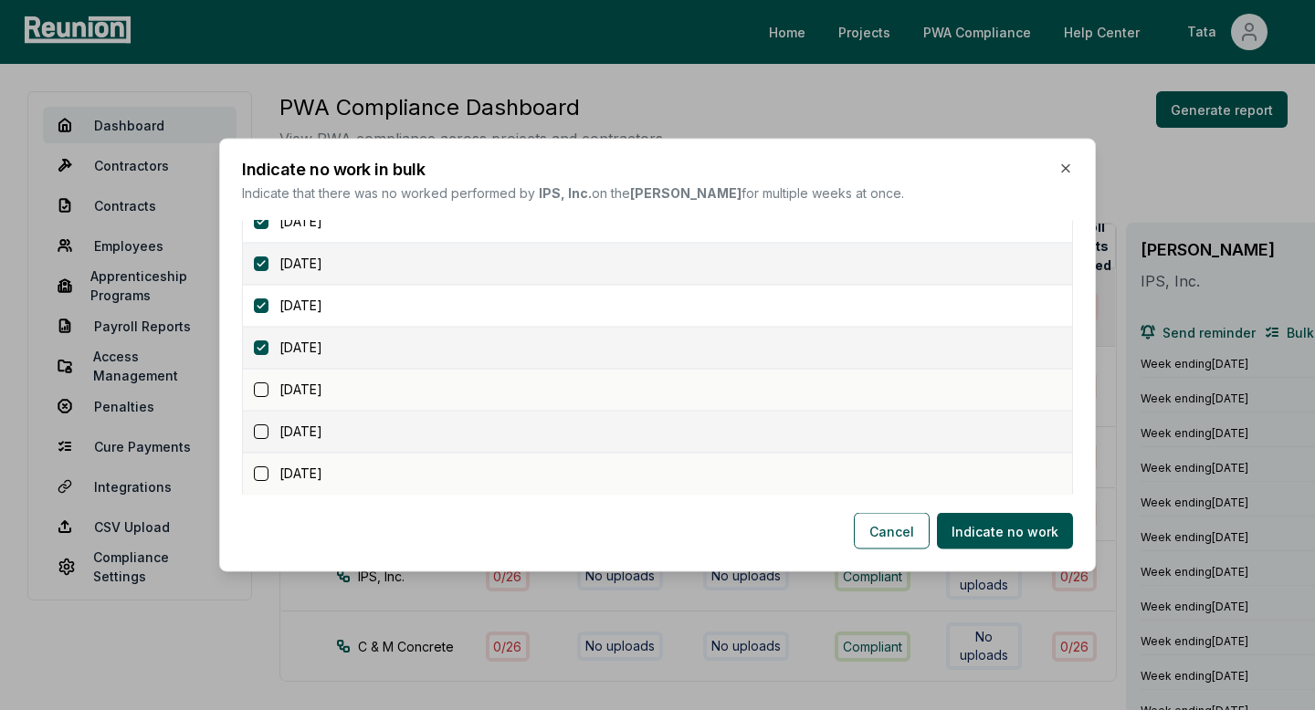
scroll to position [519, 0]
click at [256, 387] on button "button" at bounding box center [261, 382] width 15 height 15
click at [262, 427] on button "button" at bounding box center [261, 424] width 15 height 15
click at [264, 385] on button "button" at bounding box center [261, 382] width 15 height 15
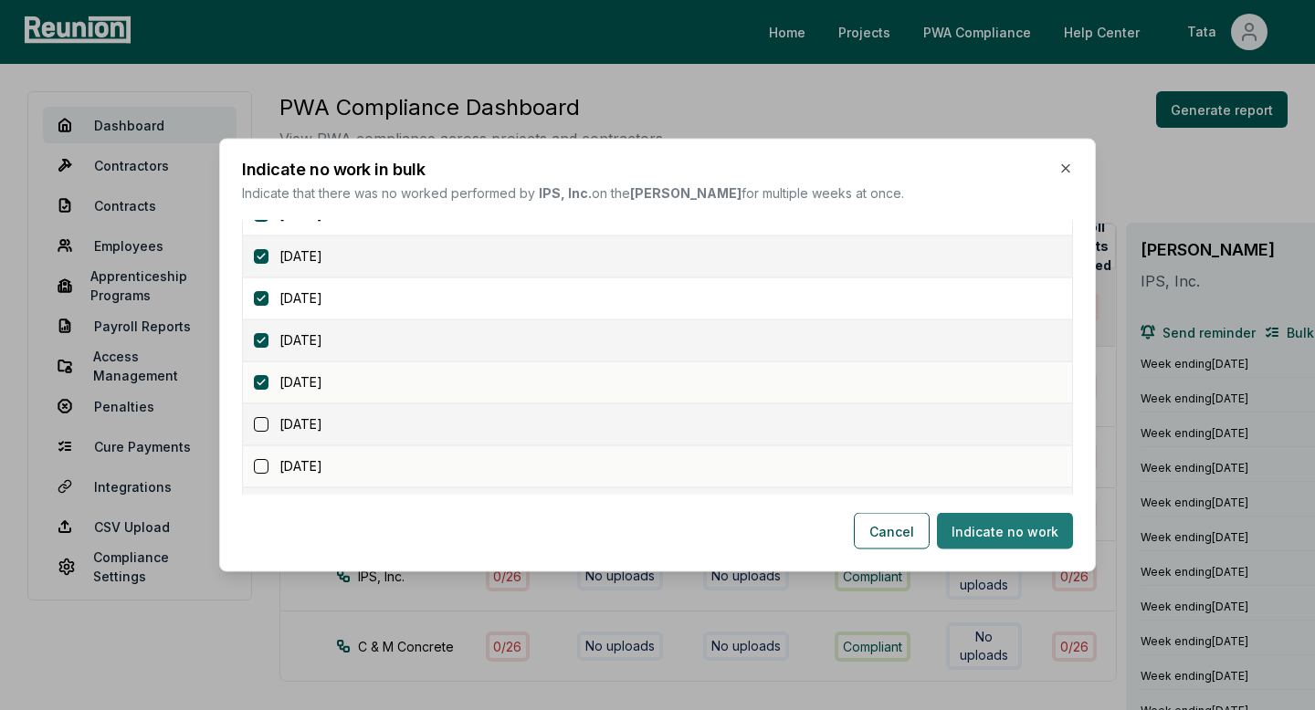
click at [974, 523] on button "Indicate no work" at bounding box center [1005, 531] width 136 height 37
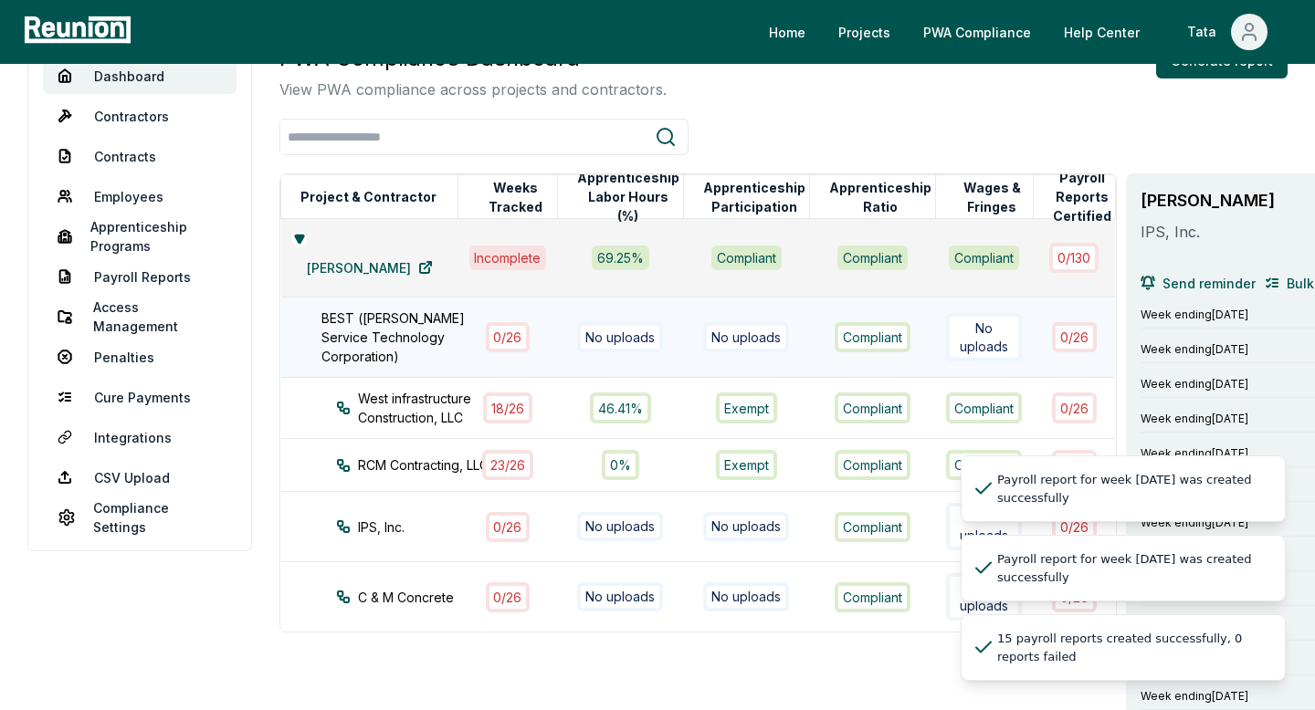
scroll to position [107, 0]
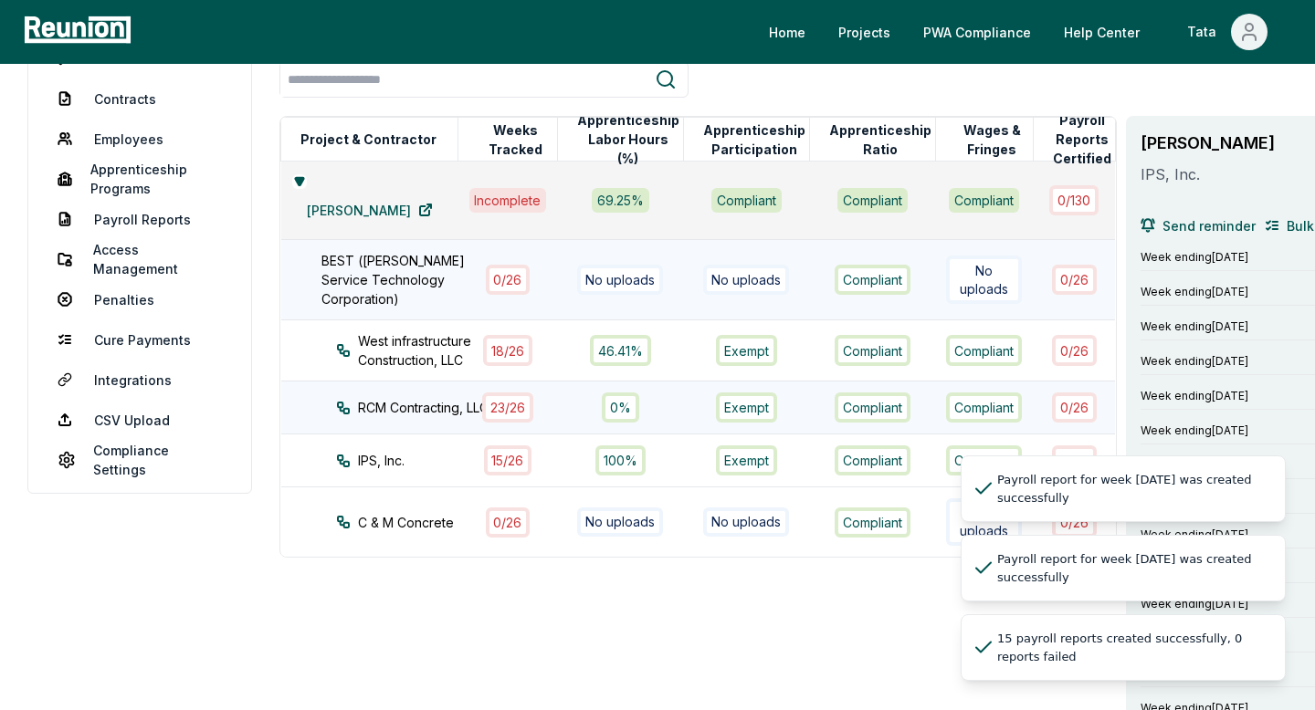
click at [905, 385] on td "Compliant" at bounding box center [872, 408] width 126 height 53
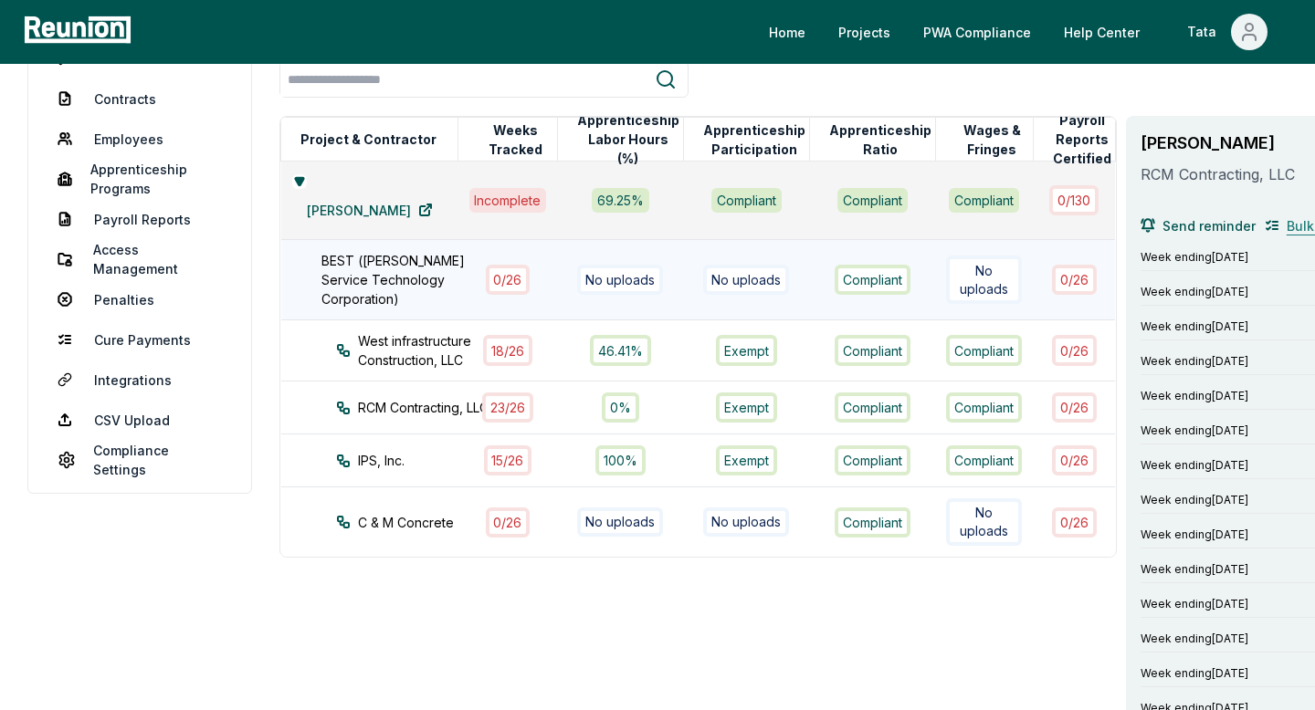
click at [1287, 228] on span "Bulk no work" at bounding box center [1328, 225] width 82 height 19
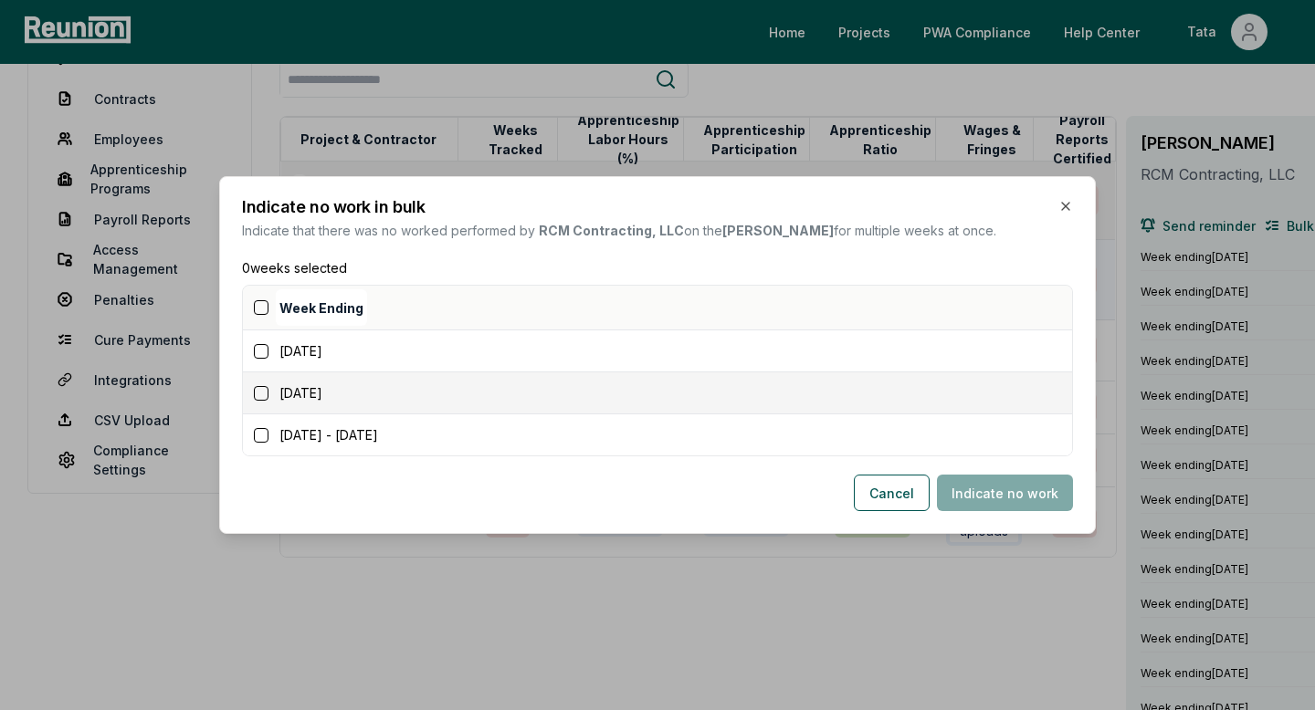
click at [262, 311] on button "button" at bounding box center [261, 307] width 15 height 15
click at [958, 488] on button "Indicate no work" at bounding box center [1005, 493] width 136 height 37
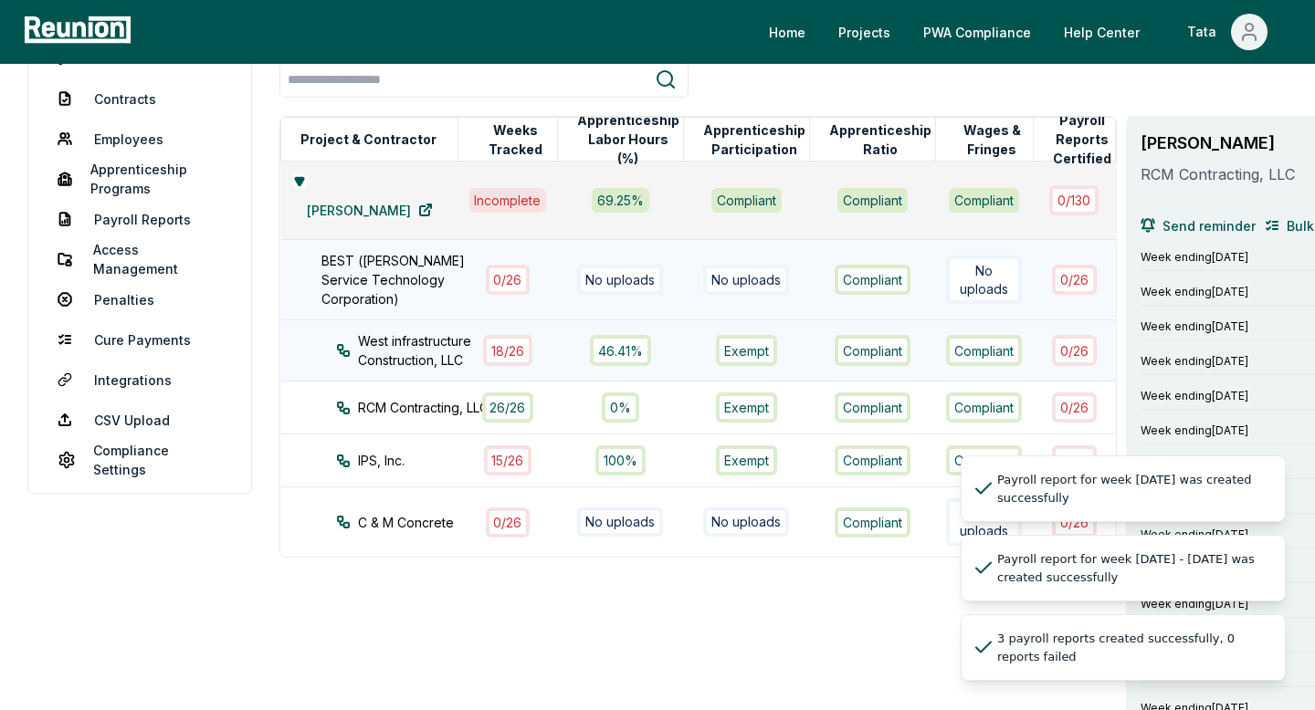
click at [1052, 335] on div "0 / 26" at bounding box center [1074, 350] width 45 height 30
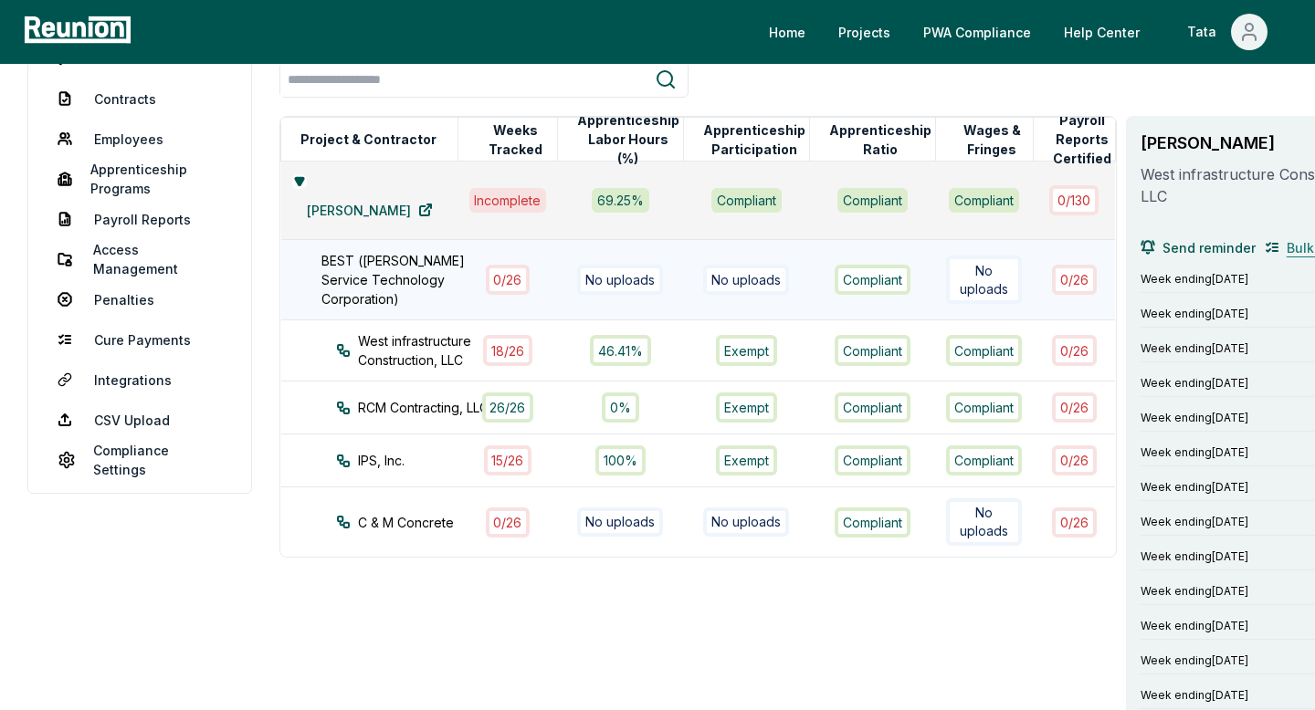
click at [1287, 241] on span "Bulk no work" at bounding box center [1328, 247] width 82 height 19
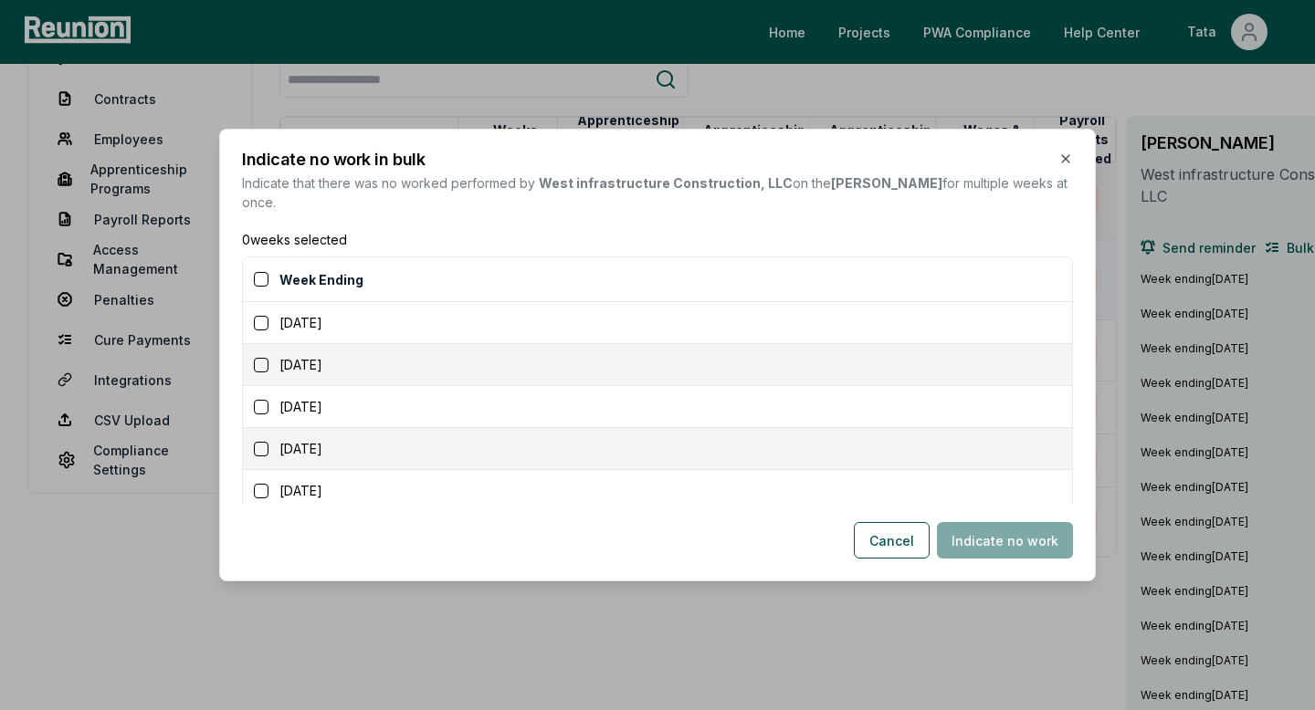
scroll to position [133, 0]
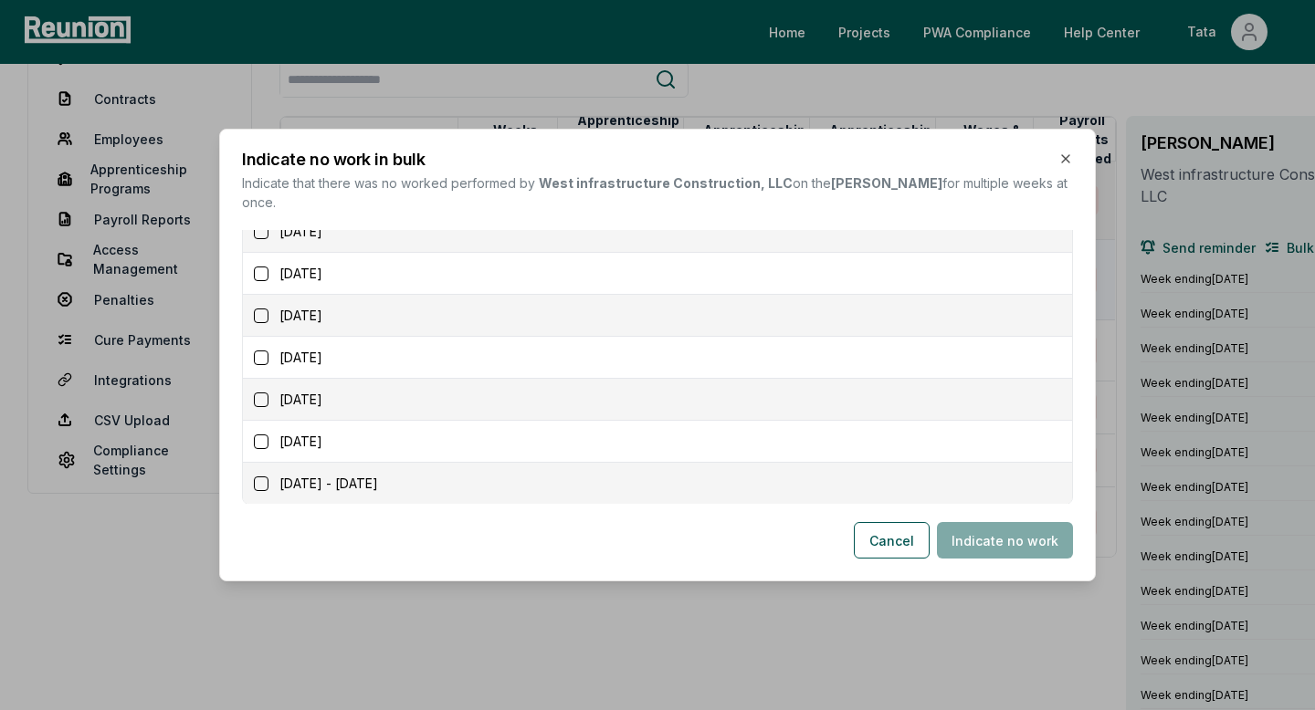
click at [265, 393] on button "button" at bounding box center [261, 400] width 15 height 15
click at [265, 421] on td "November 14, 2025" at bounding box center [657, 442] width 829 height 42
click at [264, 435] on button "button" at bounding box center [261, 442] width 15 height 15
click at [266, 477] on button "button" at bounding box center [261, 484] width 15 height 15
click at [963, 522] on button "Indicate no work" at bounding box center [1005, 540] width 136 height 37
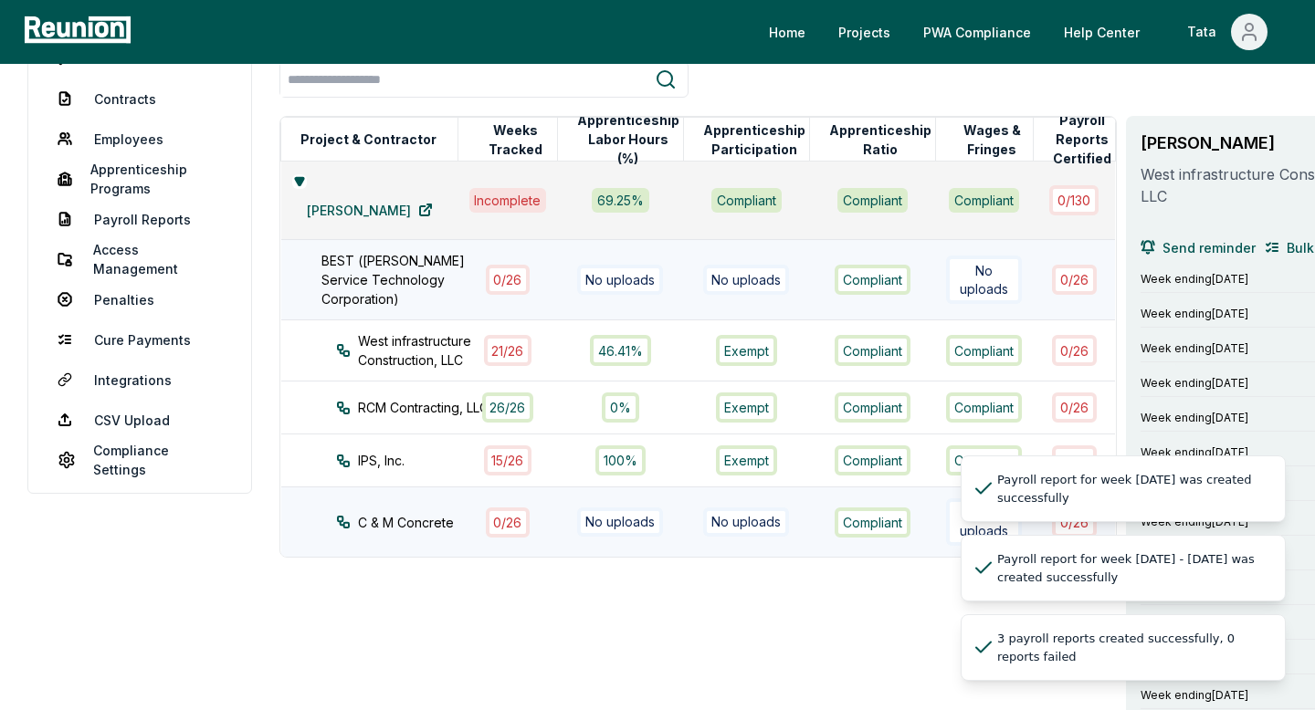
click at [694, 508] on div "No uploads" at bounding box center [746, 522] width 104 height 29
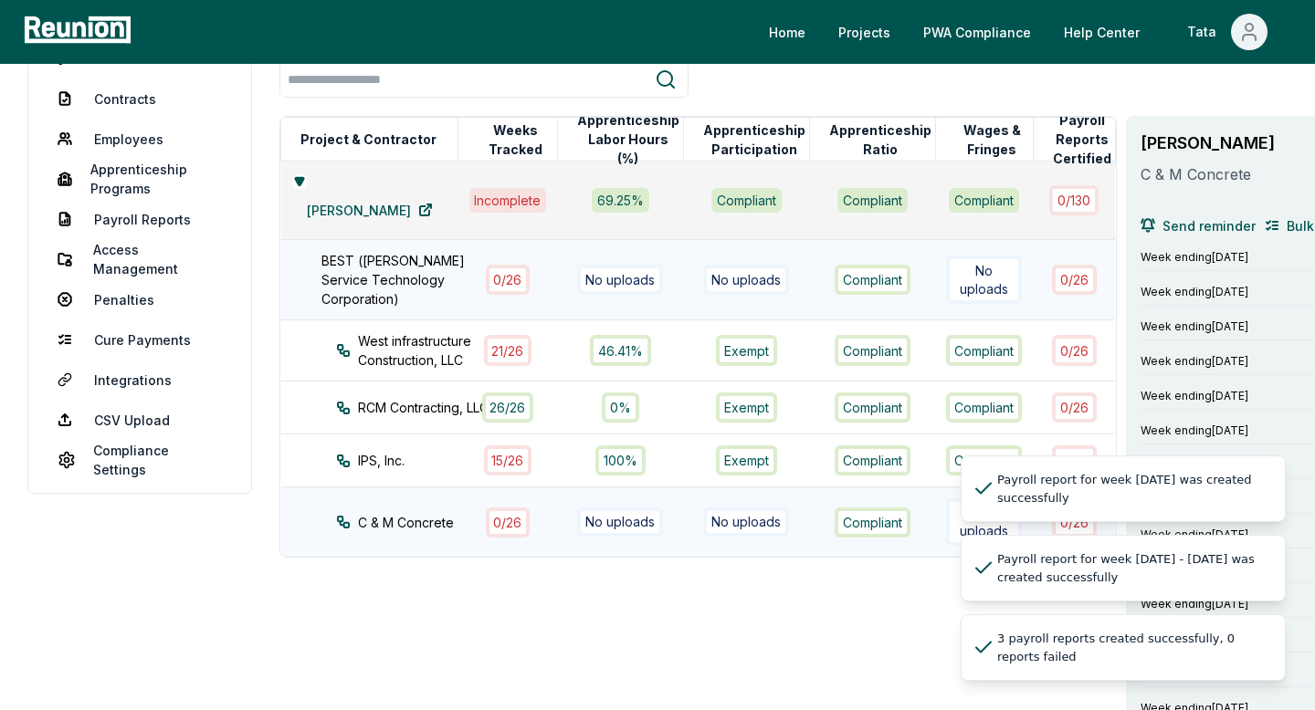
click at [490, 523] on div "0 / 26" at bounding box center [508, 523] width 45 height 30
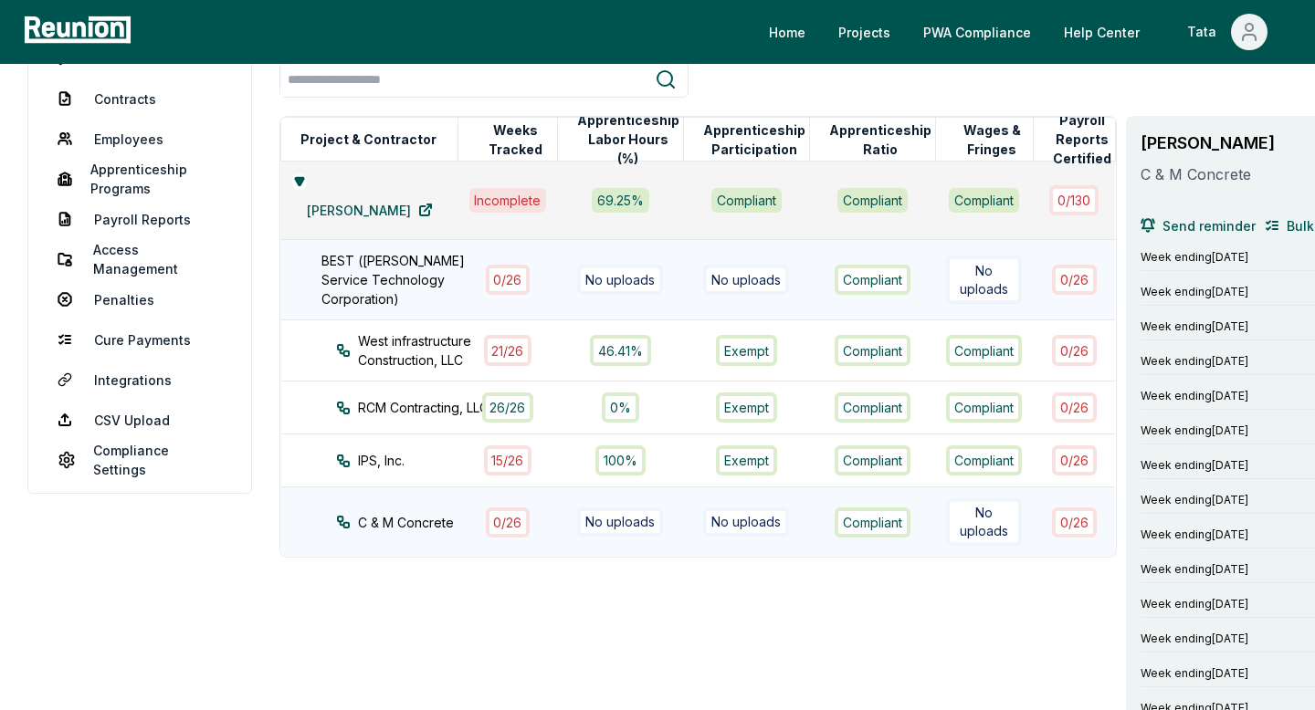
click at [427, 523] on td "C & M Concrete" at bounding box center [369, 523] width 177 height 70
click at [1287, 228] on span "Bulk no work" at bounding box center [1328, 225] width 82 height 19
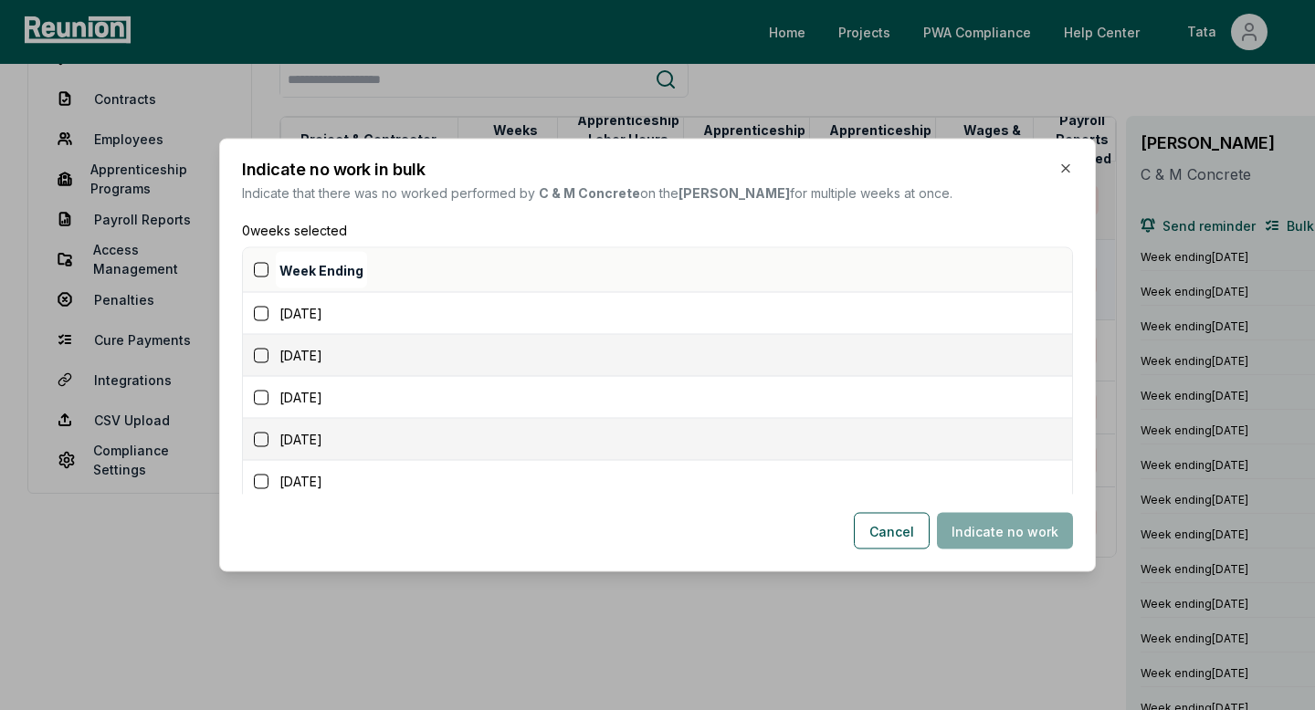
click at [268, 266] on button "button" at bounding box center [261, 270] width 15 height 15
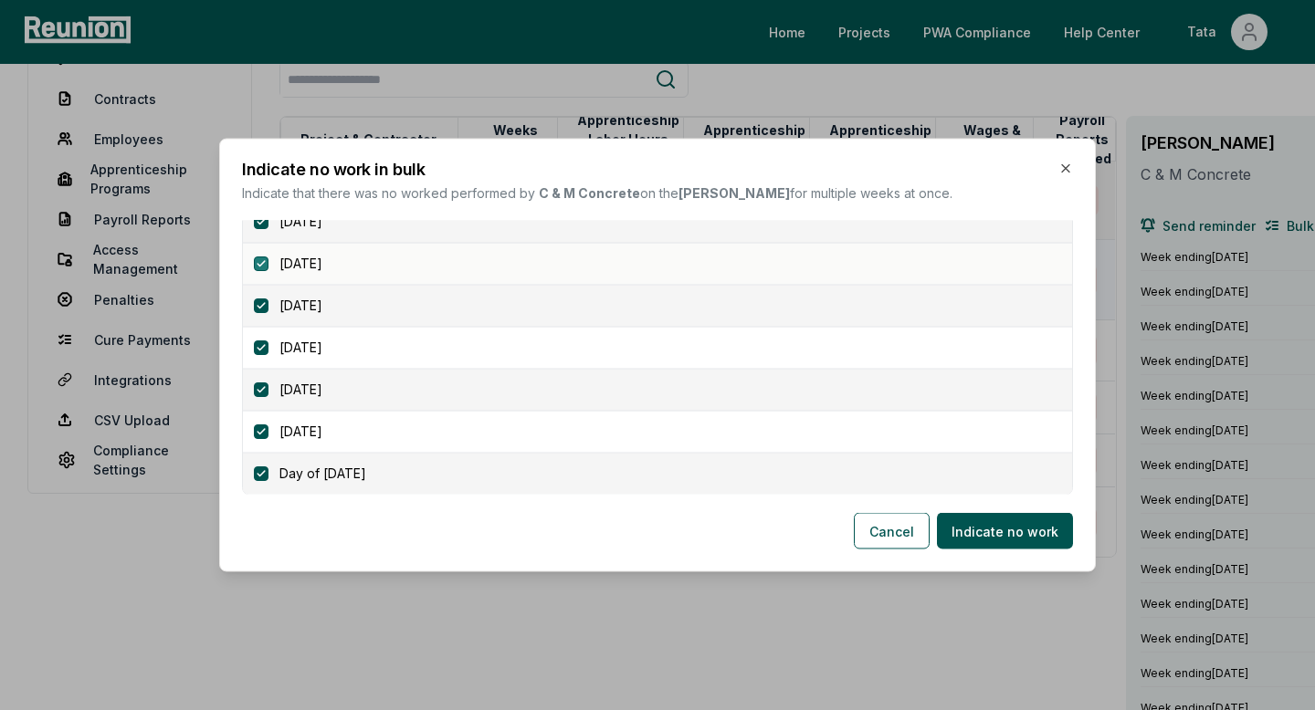
click at [261, 268] on button "button" at bounding box center [261, 264] width 15 height 15
click at [261, 293] on td "October 25, 2025" at bounding box center [657, 306] width 829 height 42
click at [261, 299] on button "button" at bounding box center [261, 306] width 15 height 15
click at [261, 341] on button "button" at bounding box center [261, 348] width 15 height 15
click at [261, 378] on td "November 8, 2025" at bounding box center [657, 390] width 829 height 42
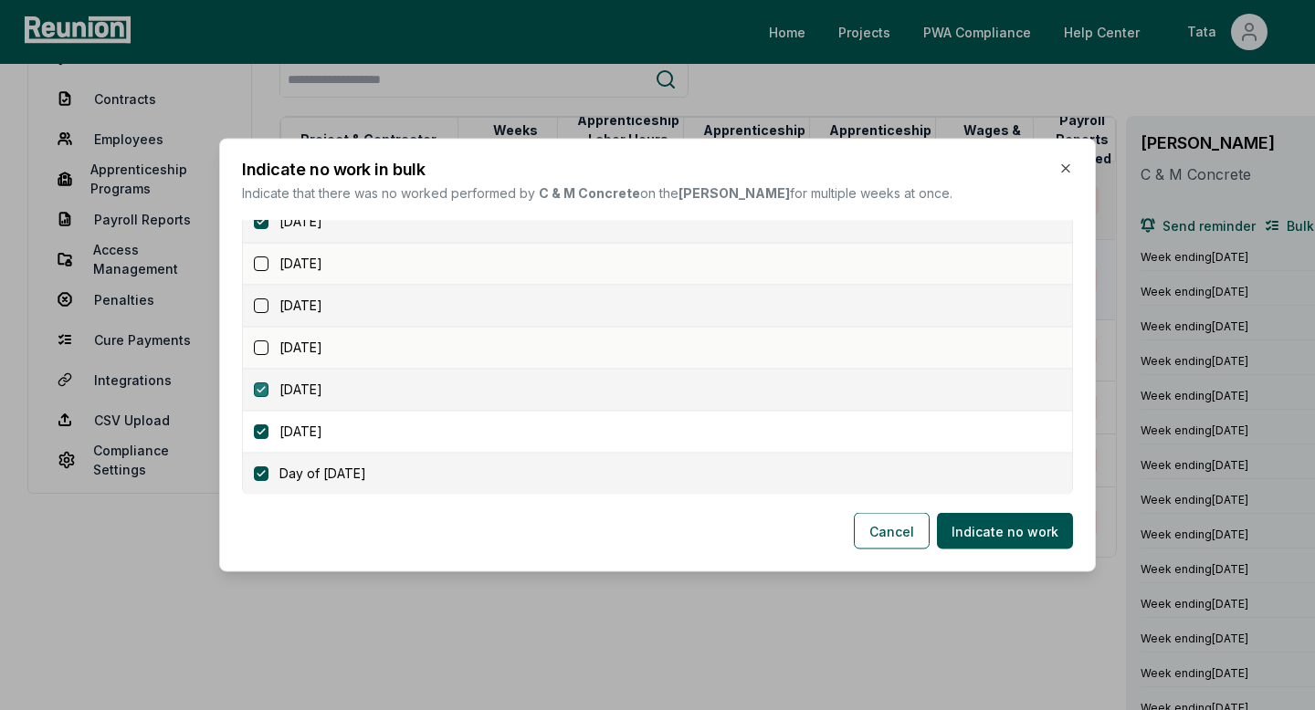
click at [261, 395] on button "button" at bounding box center [261, 390] width 15 height 15
click at [261, 441] on td "[DATE]" at bounding box center [657, 432] width 829 height 42
click at [258, 428] on button "button" at bounding box center [261, 432] width 15 height 15
click at [258, 460] on td "Day of November 16, 2025" at bounding box center [657, 474] width 829 height 42
click at [262, 472] on button "button" at bounding box center [261, 474] width 15 height 15
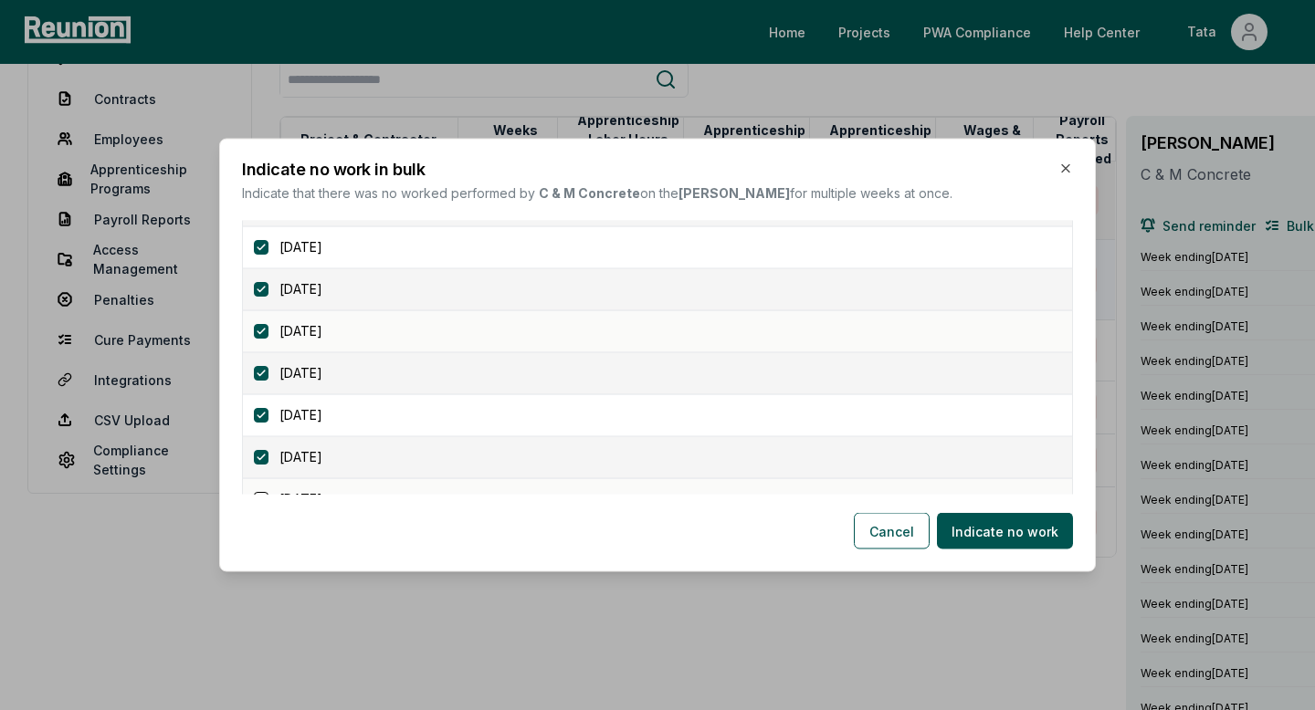
scroll to position [638, 0]
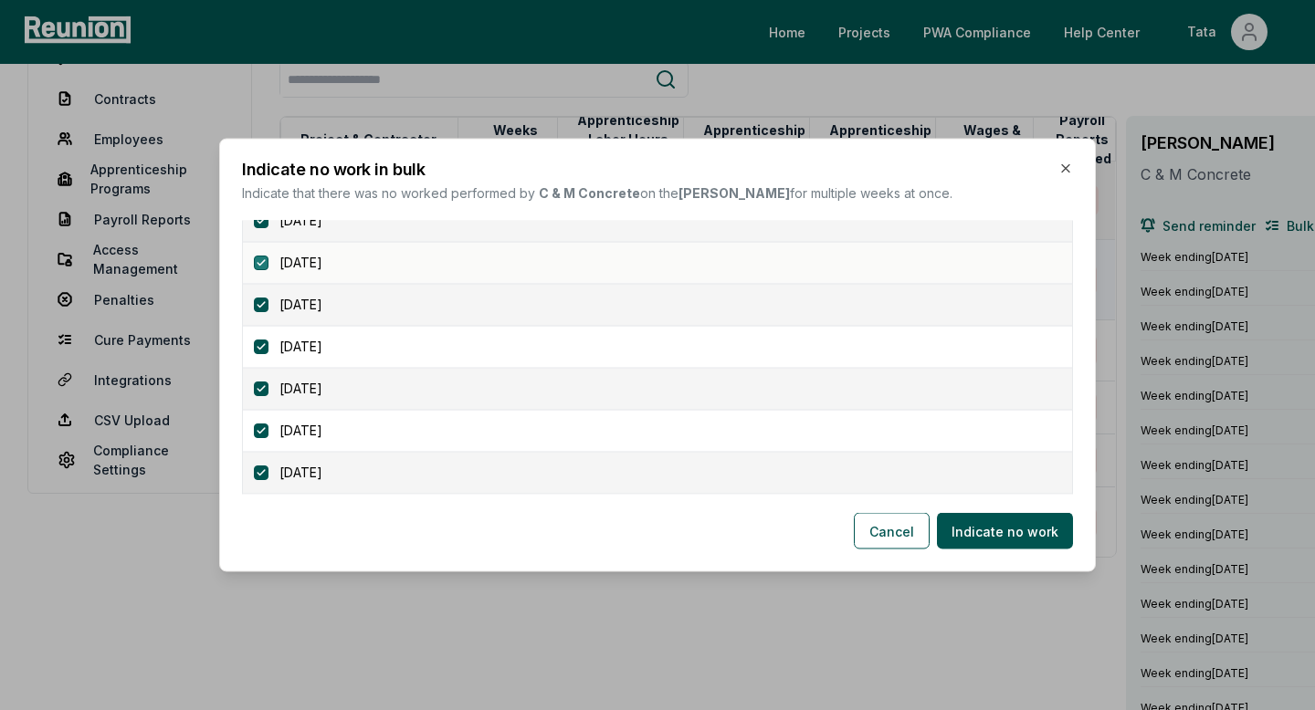
click at [262, 265] on button "button" at bounding box center [261, 263] width 15 height 15
click at [262, 300] on button "button" at bounding box center [261, 305] width 15 height 15
click at [261, 350] on button "button" at bounding box center [261, 347] width 15 height 15
click at [264, 394] on button "button" at bounding box center [261, 389] width 15 height 15
click at [262, 430] on button "button" at bounding box center [261, 431] width 15 height 15
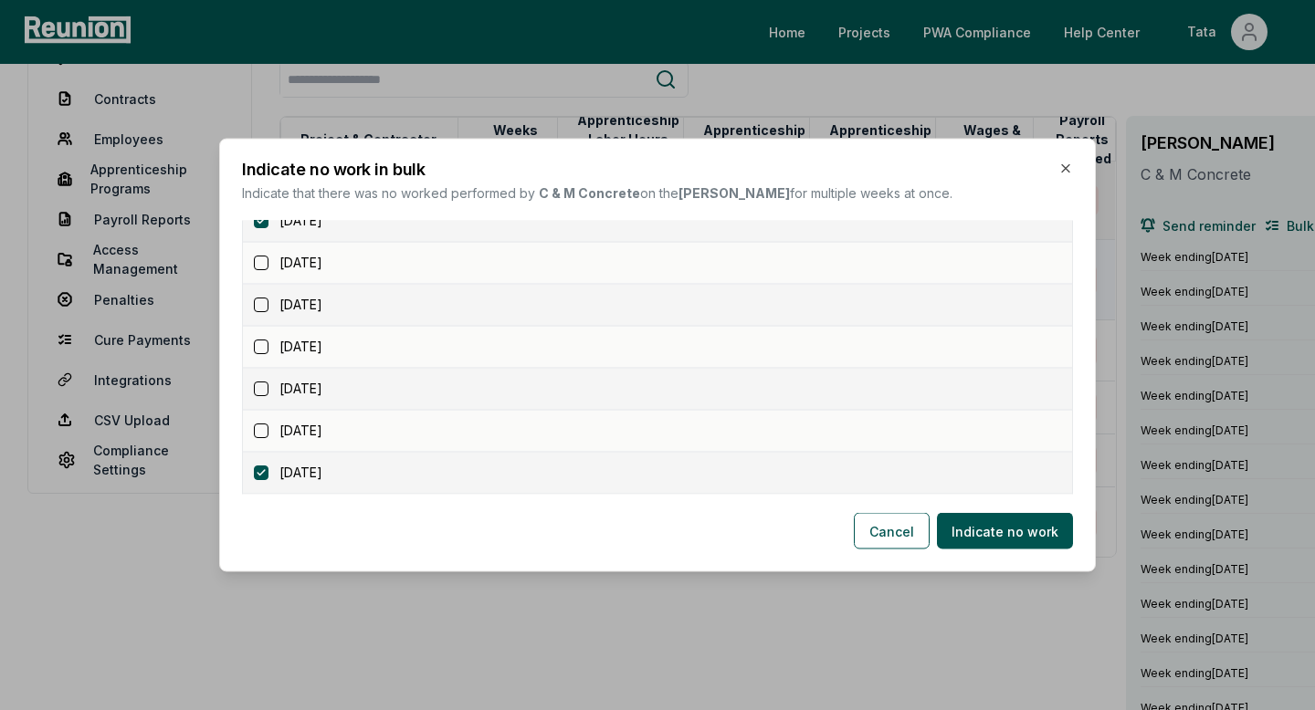
click at [261, 481] on div "October 11, 2025" at bounding box center [663, 473] width 818 height 19
click at [255, 478] on button "button" at bounding box center [261, 473] width 15 height 15
click at [972, 531] on button "Indicate no work" at bounding box center [1005, 531] width 136 height 37
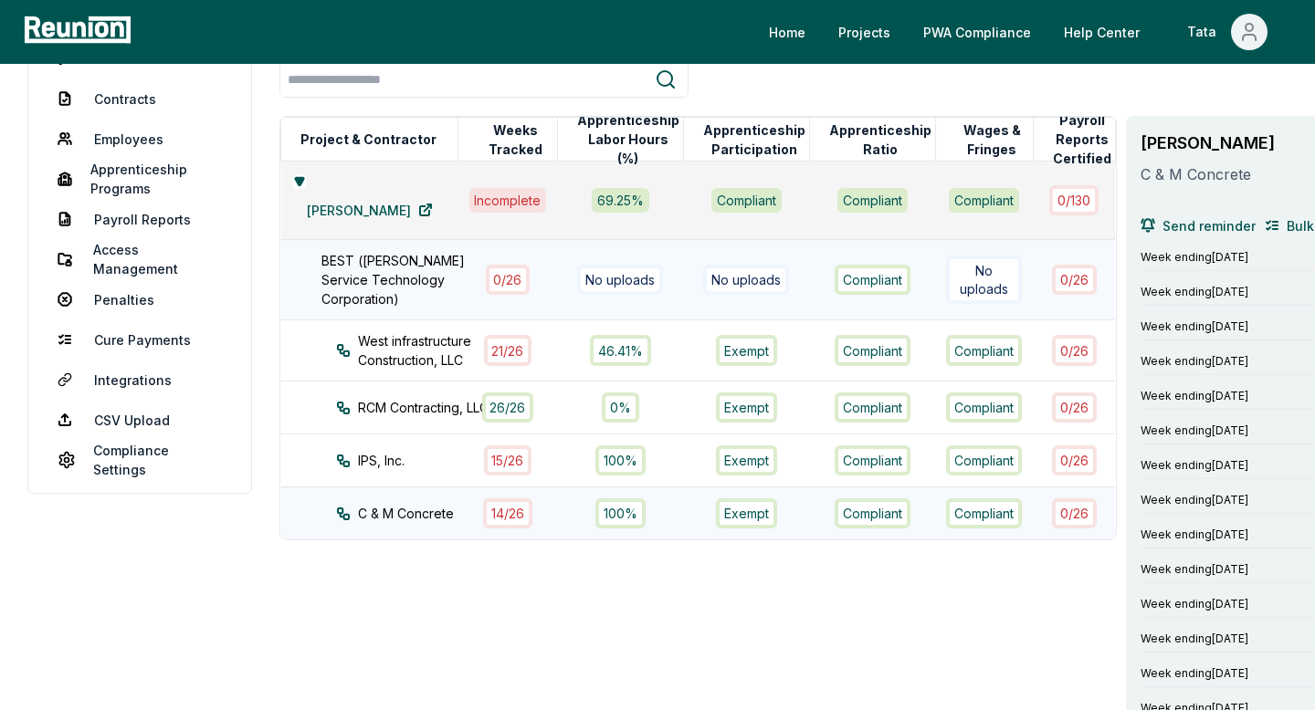
click at [629, 512] on div "100%" at bounding box center [620, 514] width 50 height 30
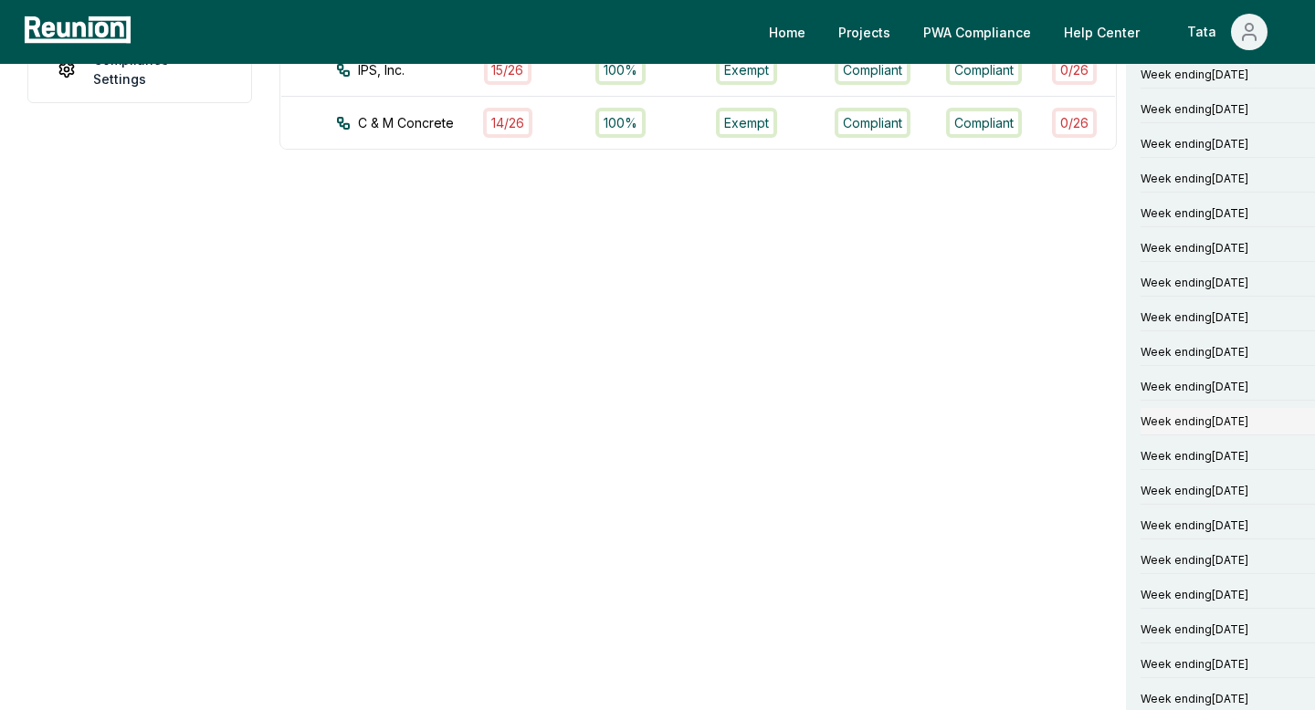
scroll to position [0, 0]
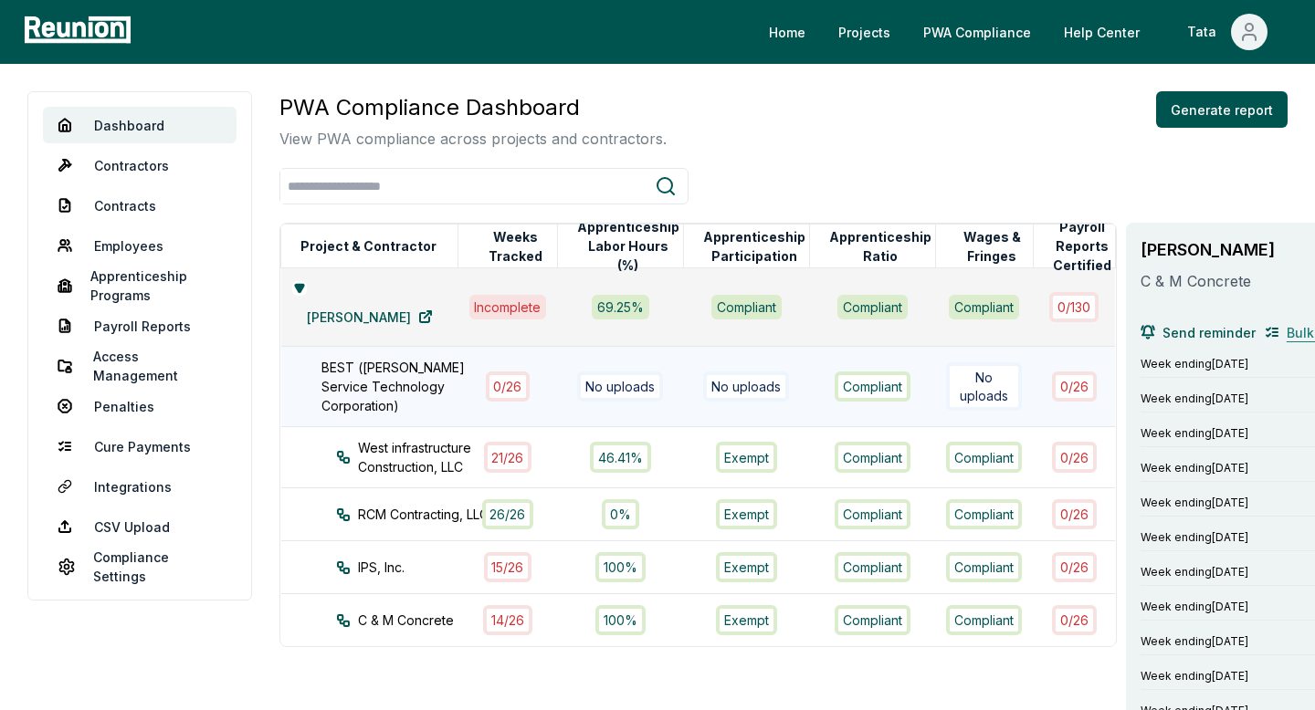
click at [1287, 330] on span "Bulk no work" at bounding box center [1328, 332] width 82 height 19
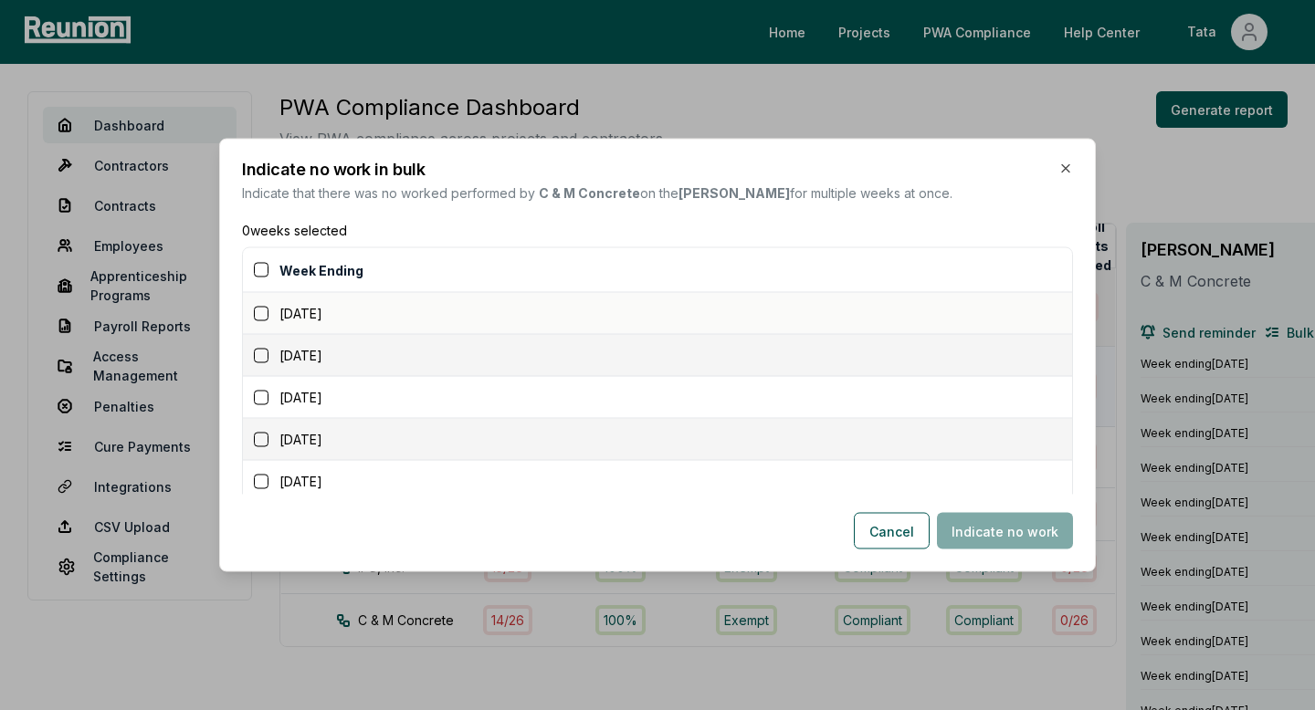
click at [254, 306] on button "button" at bounding box center [261, 313] width 15 height 15
click at [1018, 532] on button "Indicate no work" at bounding box center [1005, 531] width 136 height 37
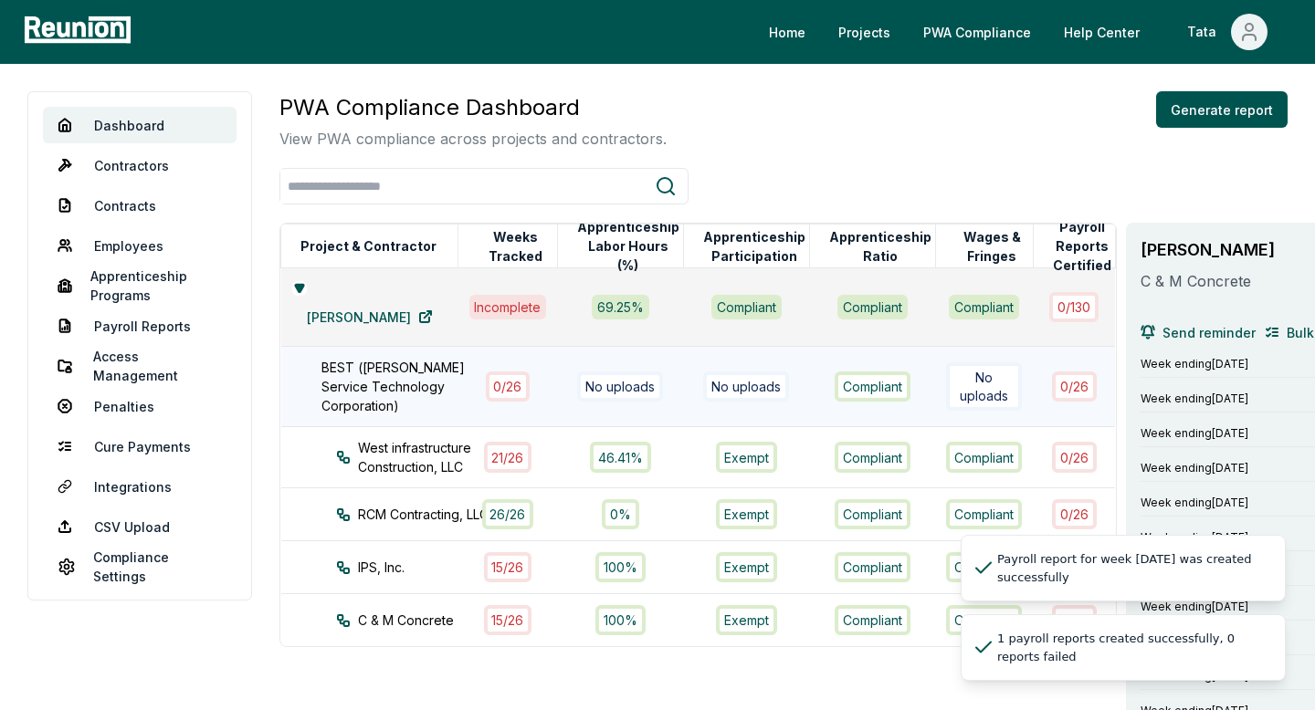
click at [1226, 114] on button "Generate report" at bounding box center [1221, 109] width 131 height 37
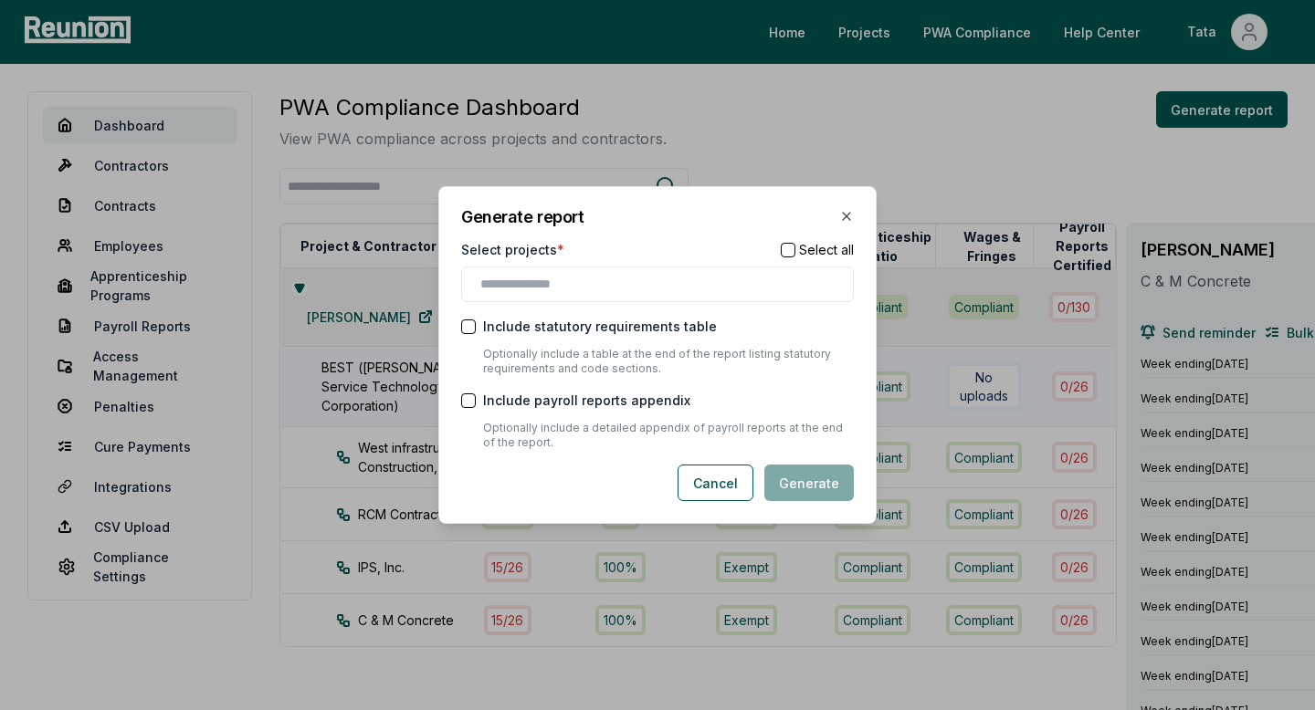
click at [632, 301] on div at bounding box center [657, 285] width 393 height 36
click at [647, 285] on input "text" at bounding box center [661, 284] width 362 height 19
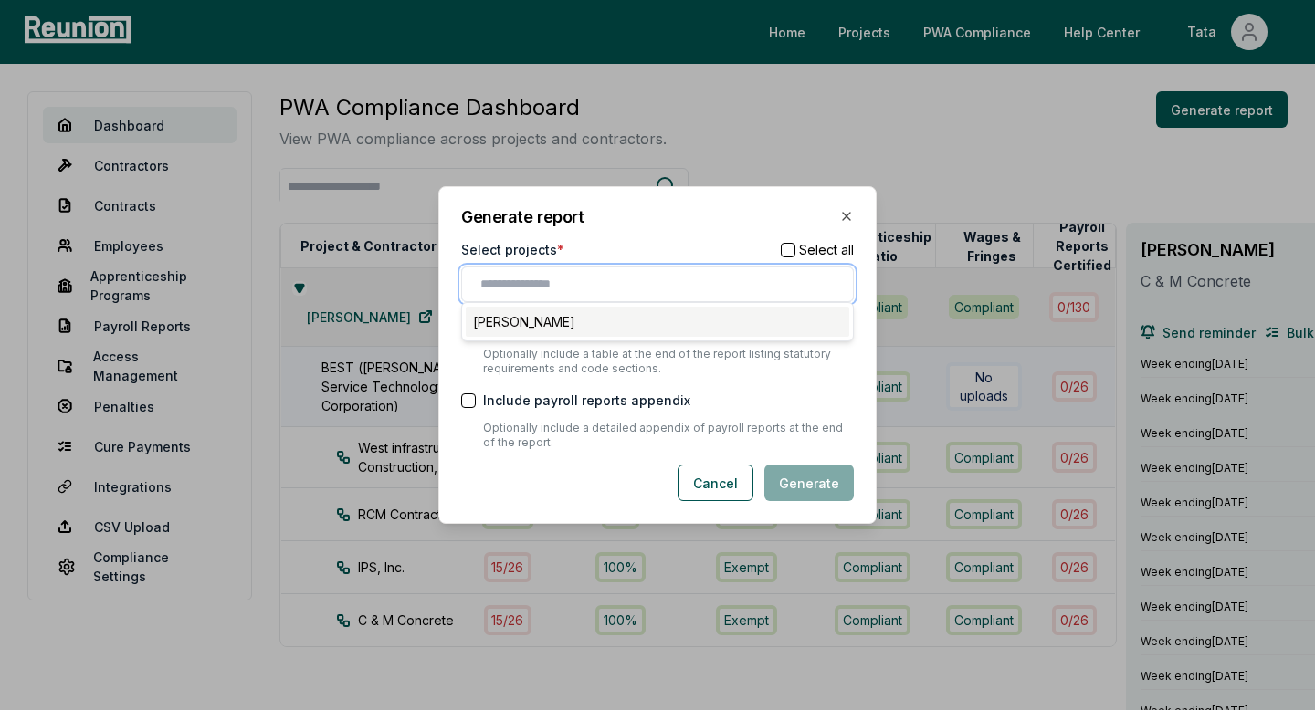
click at [550, 330] on div "[PERSON_NAME]" at bounding box center [658, 322] width 384 height 30
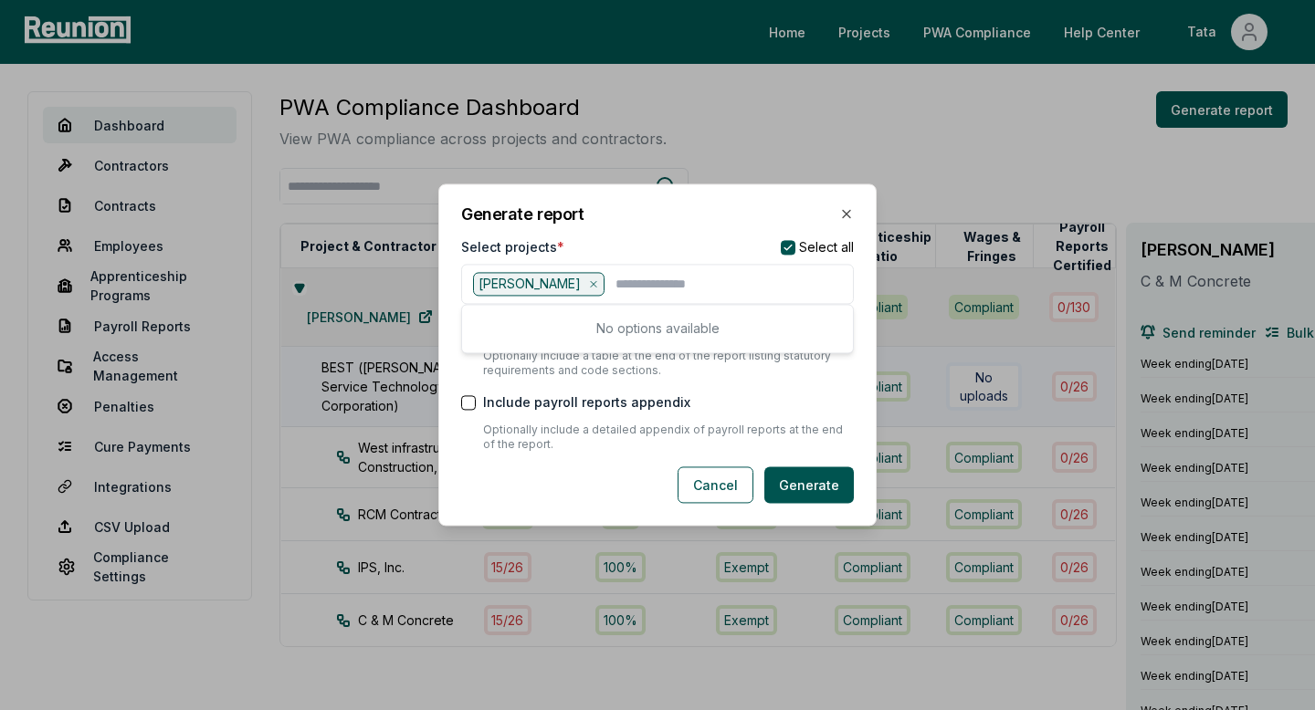
click at [551, 475] on div "Cancel Generate" at bounding box center [657, 486] width 393 height 37
click at [619, 398] on label "Include payroll reports appendix" at bounding box center [586, 403] width 207 height 19
click at [476, 398] on button "Include payroll reports appendix" at bounding box center [468, 402] width 15 height 15
click at [527, 332] on label "Include statutory requirements table" at bounding box center [600, 329] width 234 height 19
click at [477, 325] on div "Include statutory requirements table" at bounding box center [657, 329] width 393 height 19
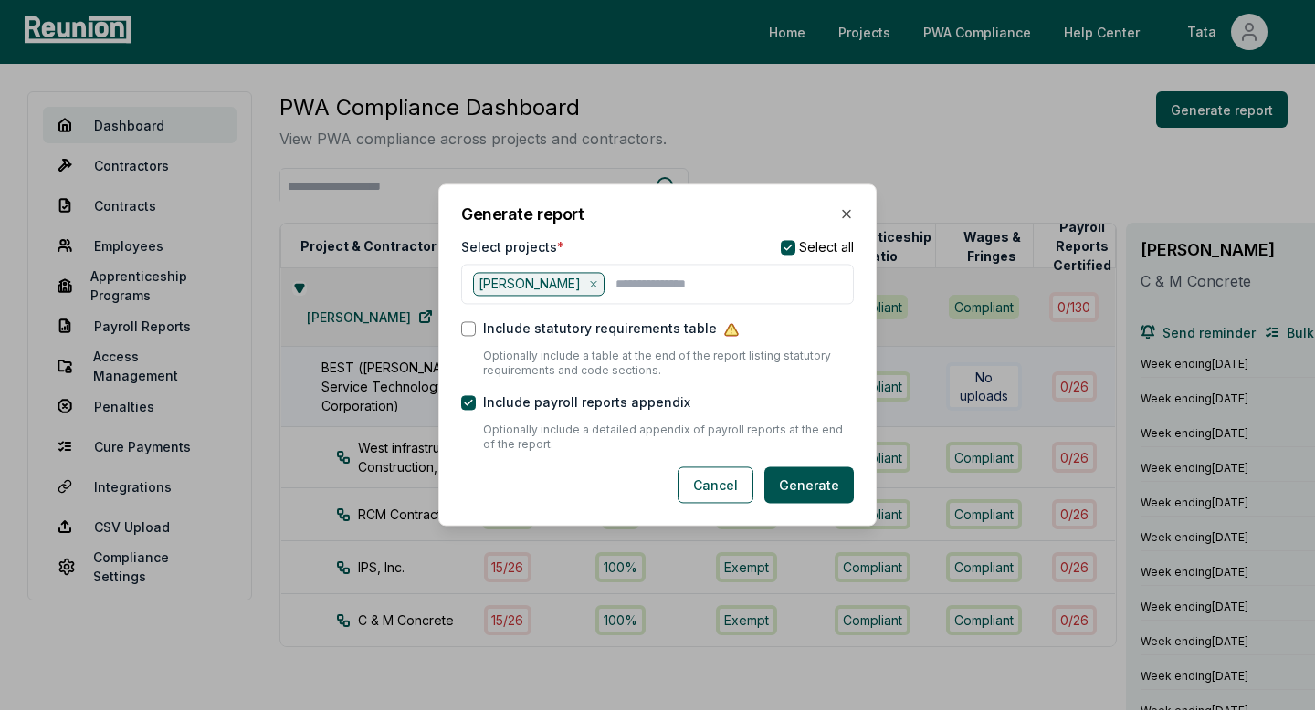
click at [725, 331] on icon at bounding box center [731, 330] width 12 height 11
click at [813, 490] on button "Generate" at bounding box center [808, 486] width 89 height 37
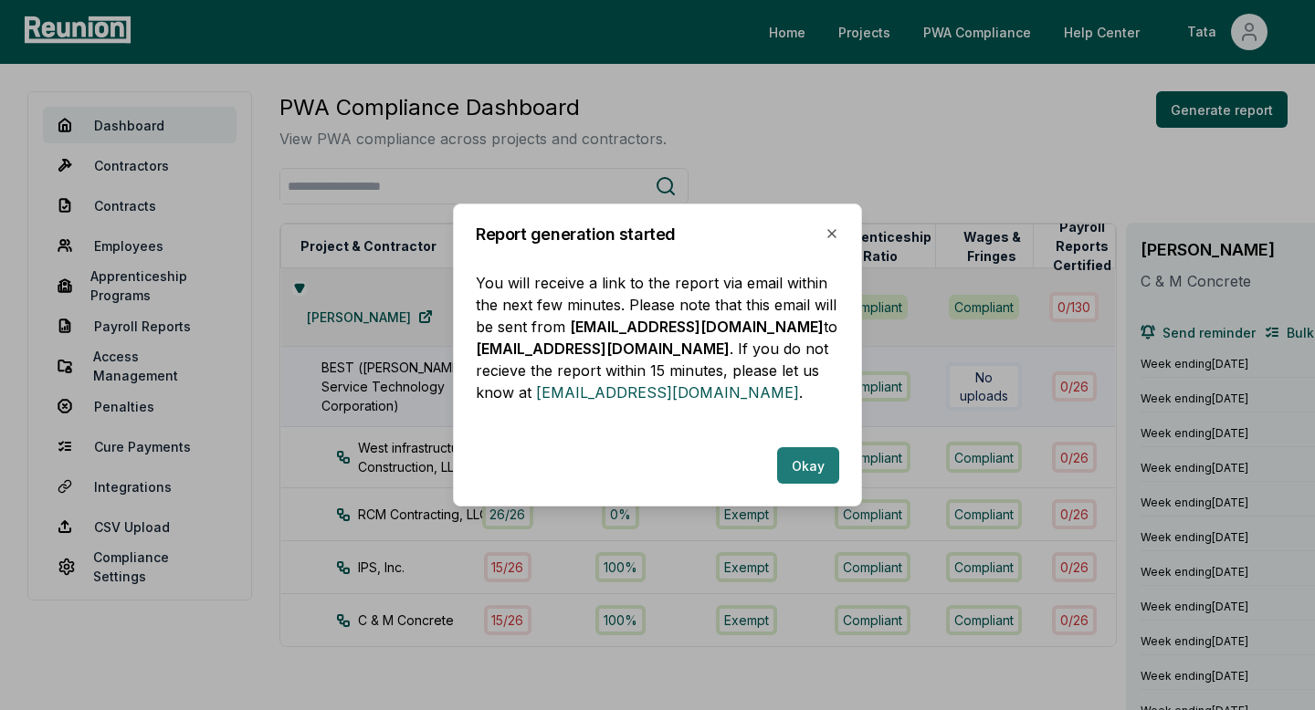
click at [820, 468] on button "Okay" at bounding box center [808, 465] width 62 height 37
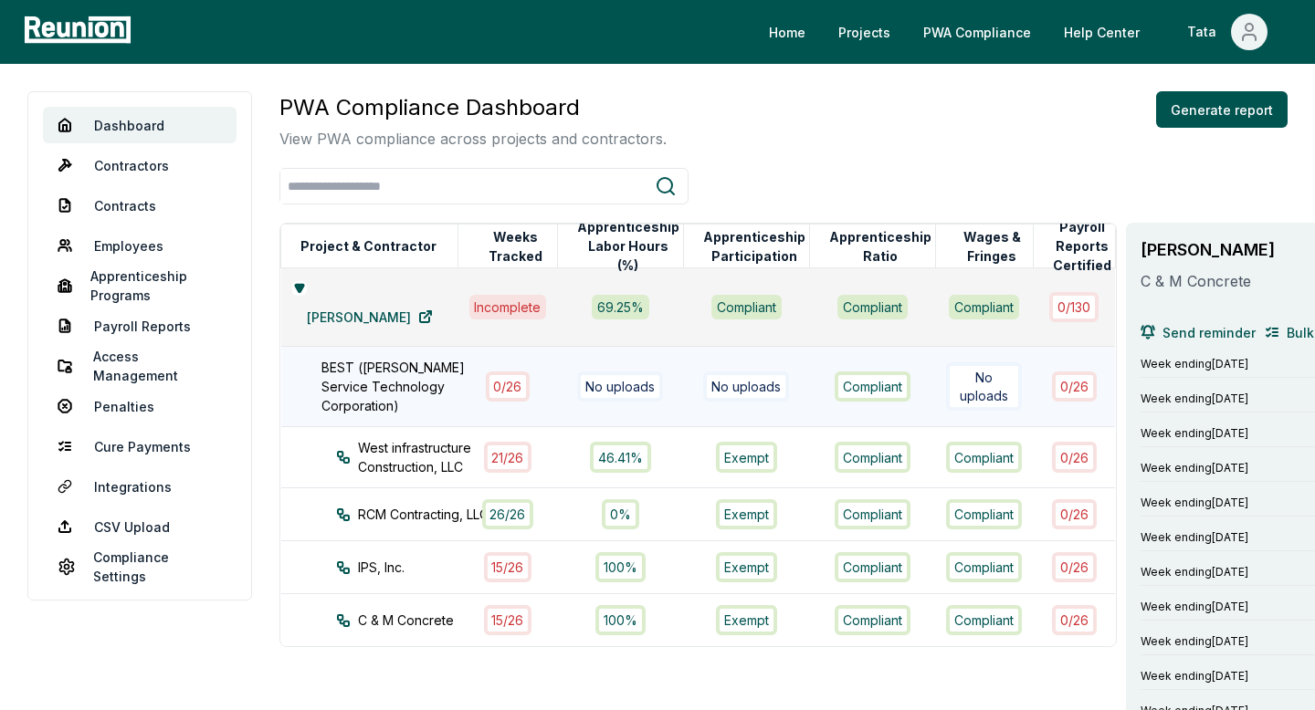
click at [701, 131] on div "PWA Compliance Dashboard View PWA compliance across projects and contractors. G…" at bounding box center [783, 120] width 1008 height 58
